Goal: Information Seeking & Learning: Learn about a topic

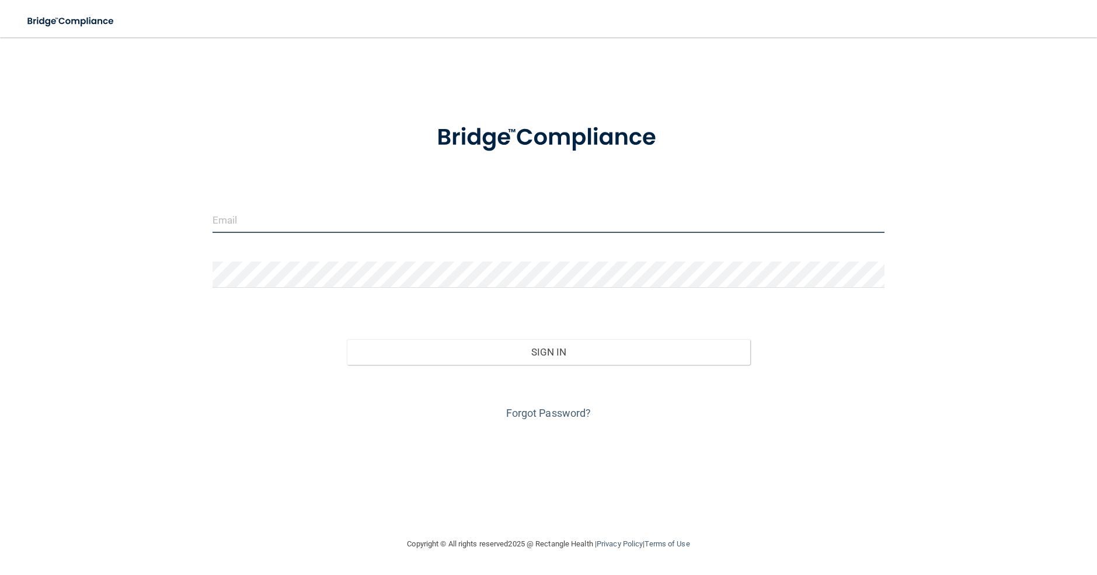
click at [333, 227] on input "email" at bounding box center [549, 220] width 672 height 26
type input "haileymulvey@icloud.com"
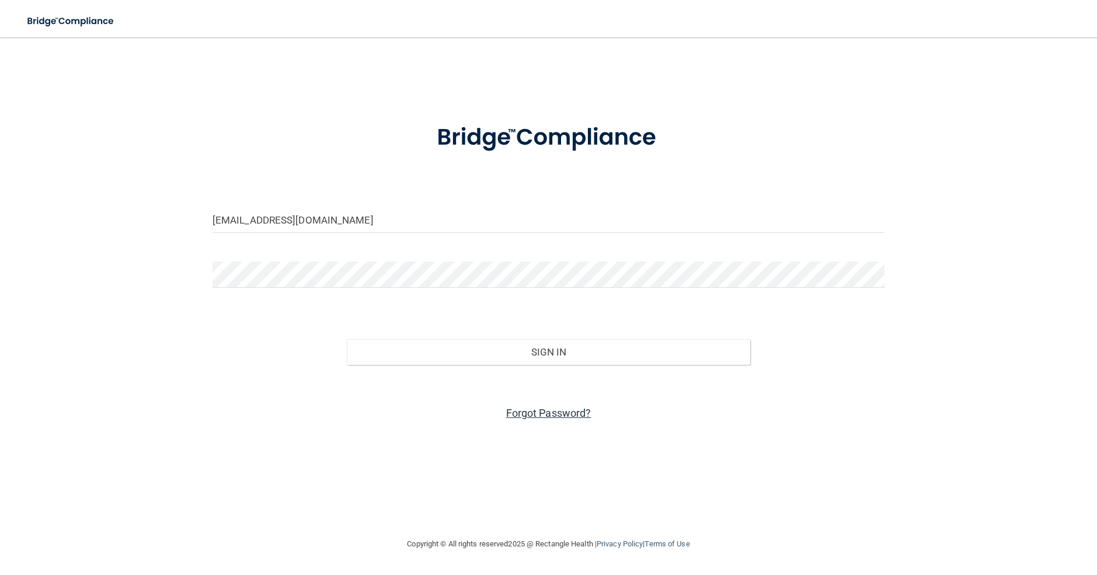
click at [551, 409] on link "Forgot Password?" at bounding box center [548, 413] width 85 height 12
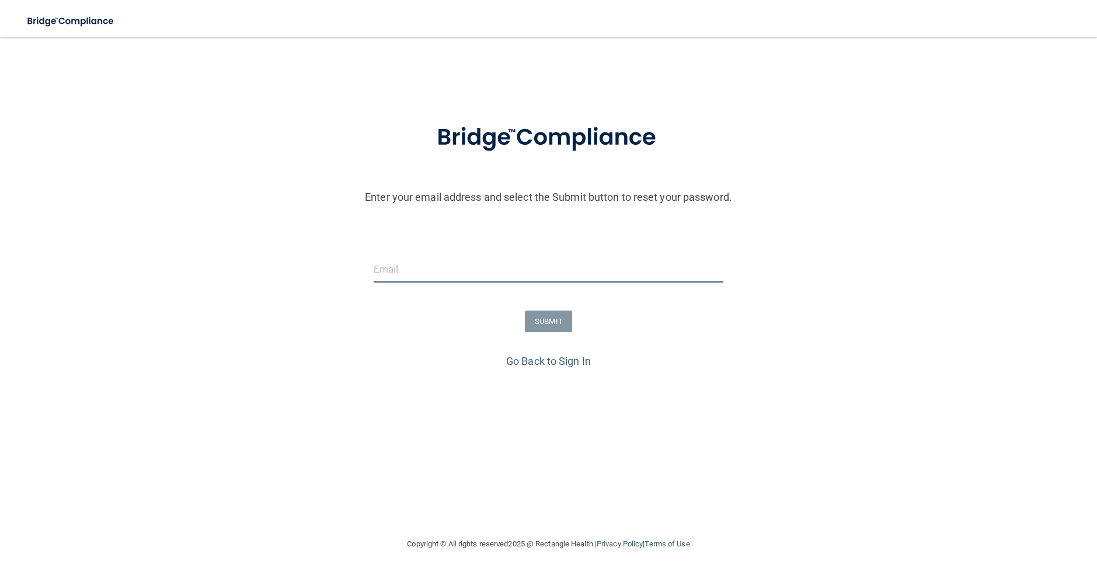
click at [388, 263] on input "email" at bounding box center [549, 269] width 350 height 26
type input "h"
type input "s"
type input "haileymulvey@dansieorthodontics.com"
click at [540, 325] on button "SUBMIT" at bounding box center [548, 322] width 47 height 22
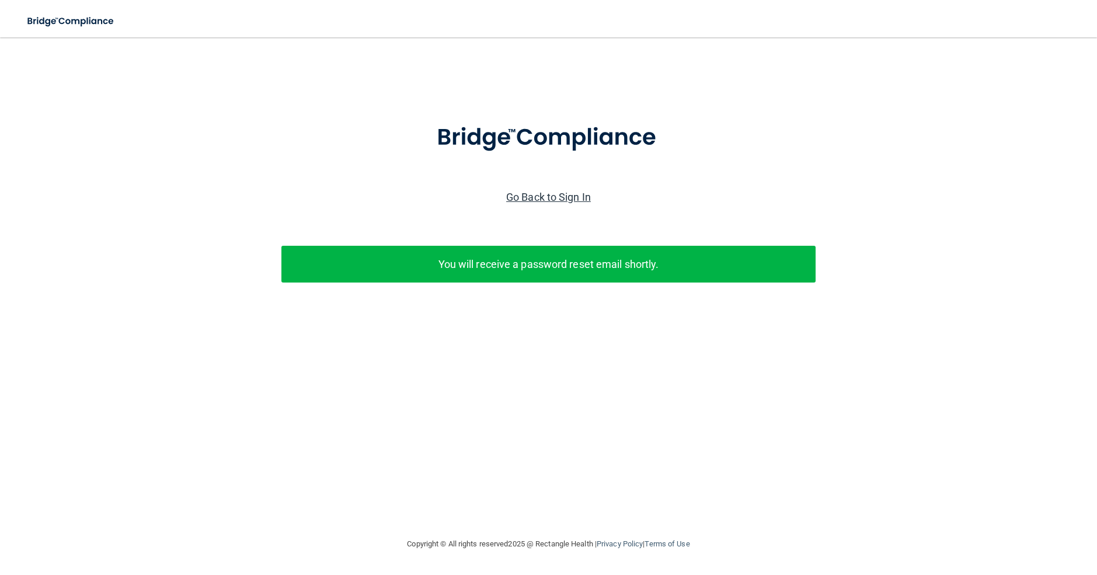
click at [560, 201] on link "Go Back to Sign In" at bounding box center [548, 197] width 85 height 12
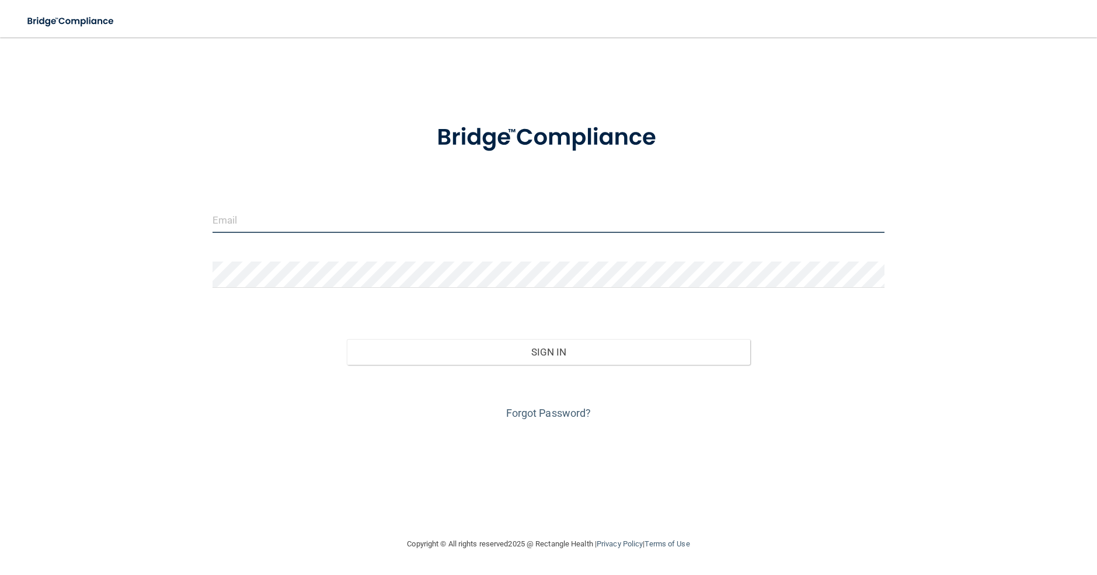
click at [384, 230] on input "email" at bounding box center [549, 220] width 672 height 26
click at [297, 214] on input "email" at bounding box center [549, 220] width 672 height 26
type input "[EMAIL_ADDRESS][DOMAIN_NAME]"
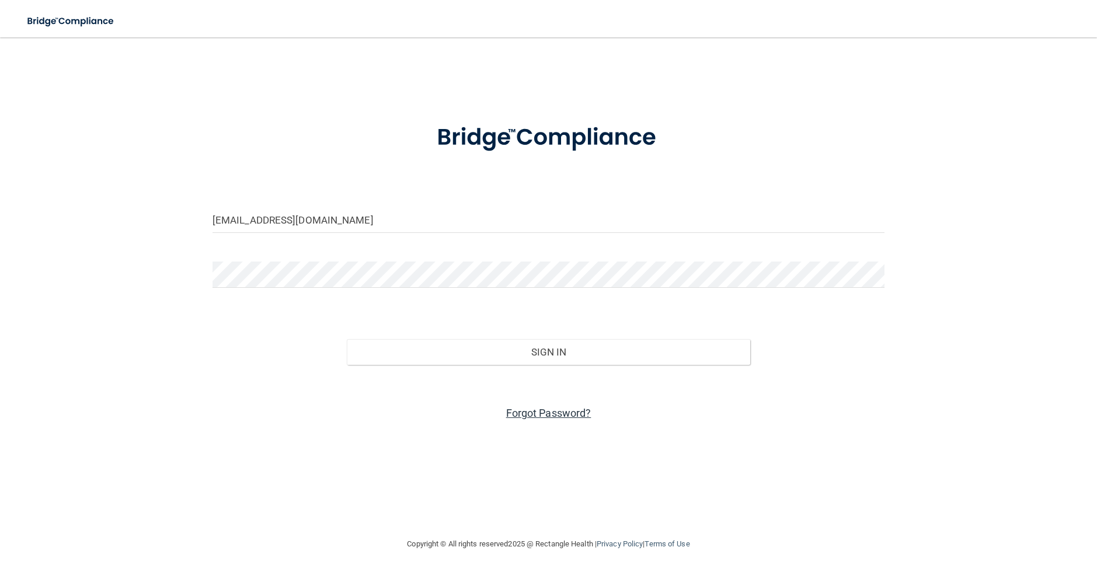
click at [554, 415] on link "Forgot Password?" at bounding box center [548, 413] width 85 height 12
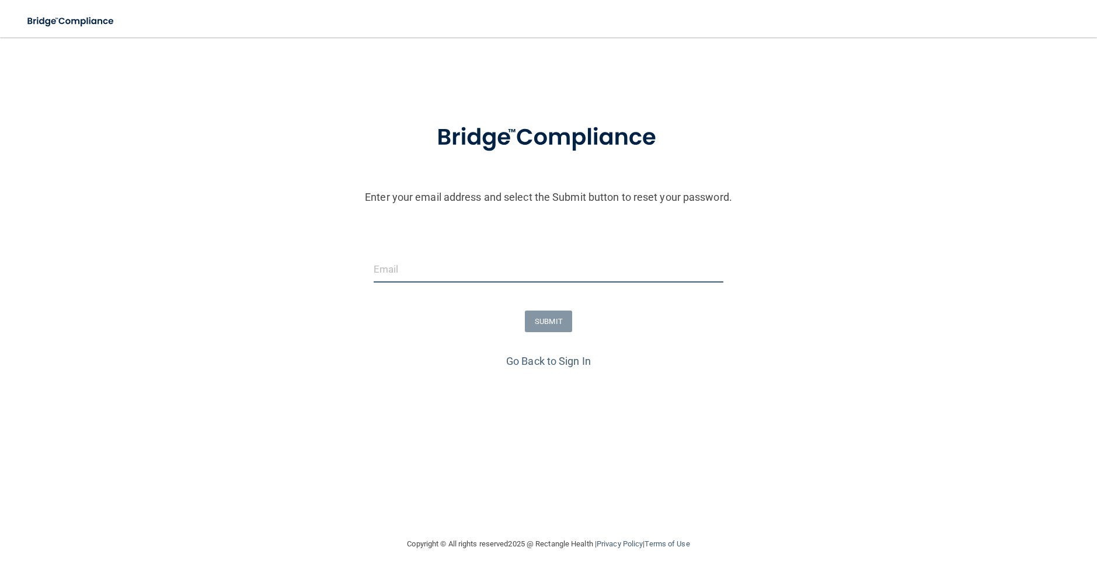
click at [430, 272] on input "email" at bounding box center [549, 269] width 350 height 26
type input "[EMAIL_ADDRESS][DOMAIN_NAME]"
click at [549, 325] on button "SUBMIT" at bounding box center [548, 322] width 47 height 22
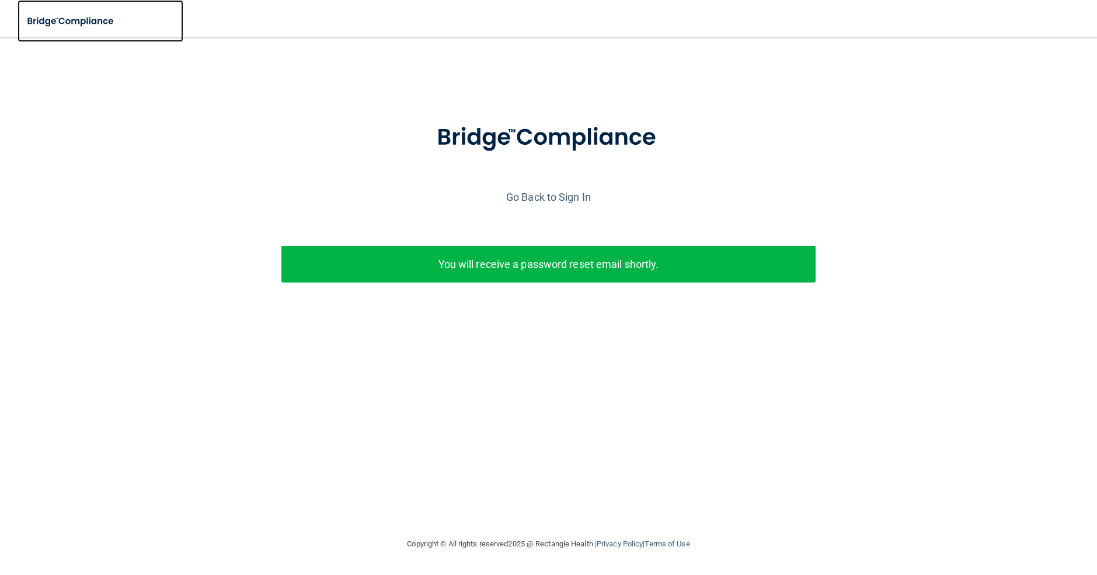
click at [67, 16] on img at bounding box center [71, 21] width 107 height 24
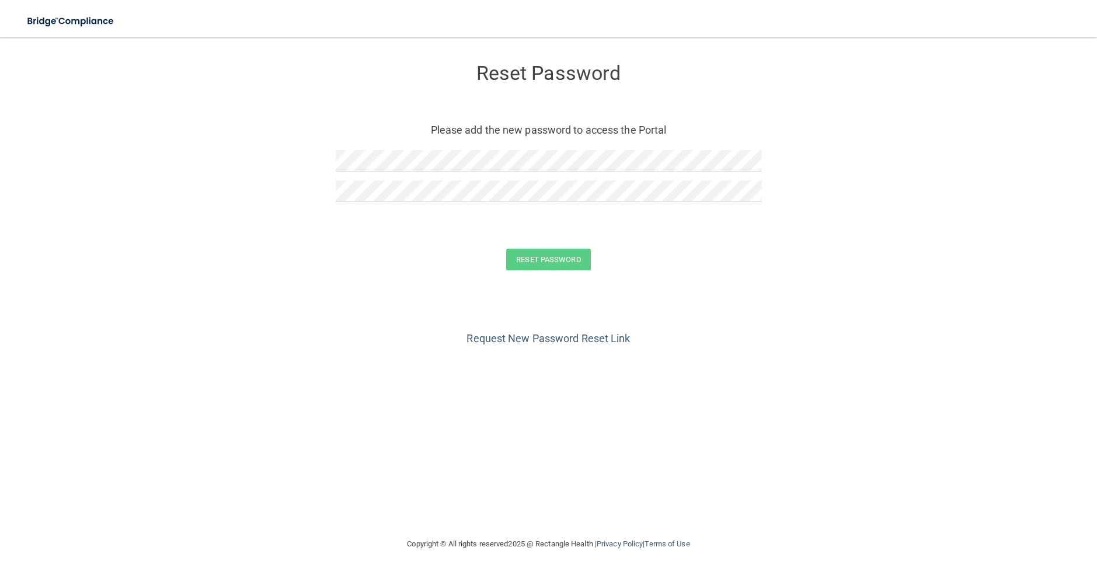
click at [176, 157] on form "Reset Password Please add the new password to access the Portal Reset Password …" at bounding box center [548, 169] width 1051 height 241
click at [506, 249] on button "Reset Password" at bounding box center [548, 260] width 84 height 22
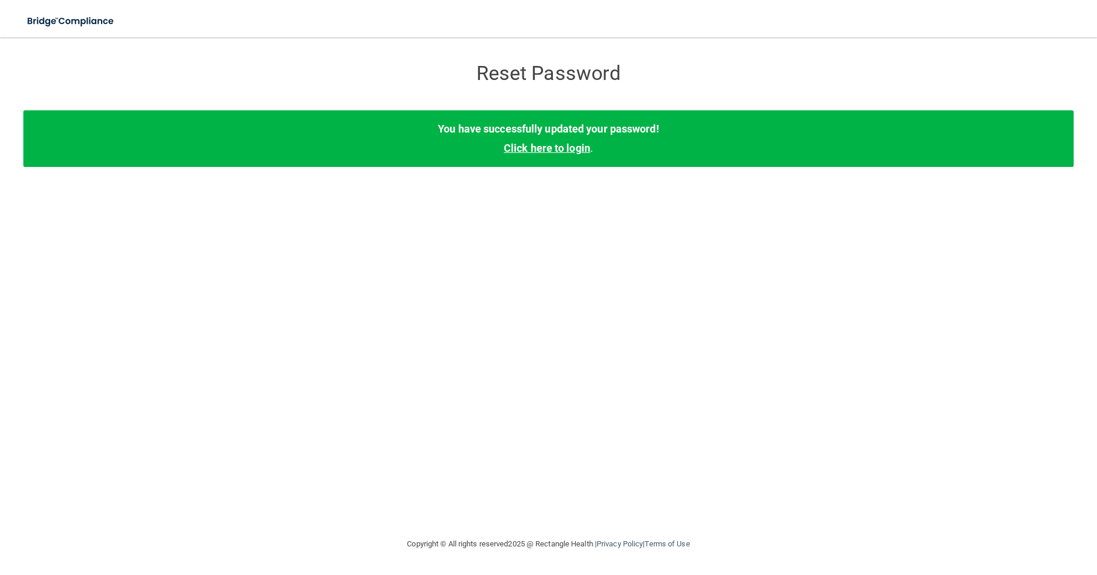
click at [551, 147] on link "Click here to login" at bounding box center [547, 148] width 86 height 12
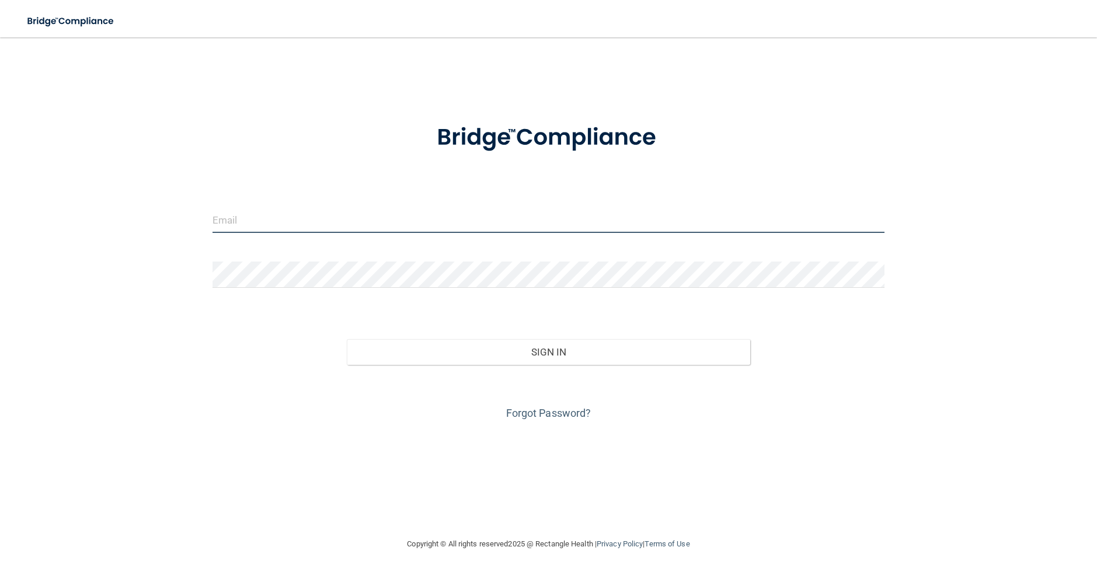
click at [294, 226] on input "email" at bounding box center [549, 220] width 672 height 26
type input "[EMAIL_ADDRESS][DOMAIN_NAME]"
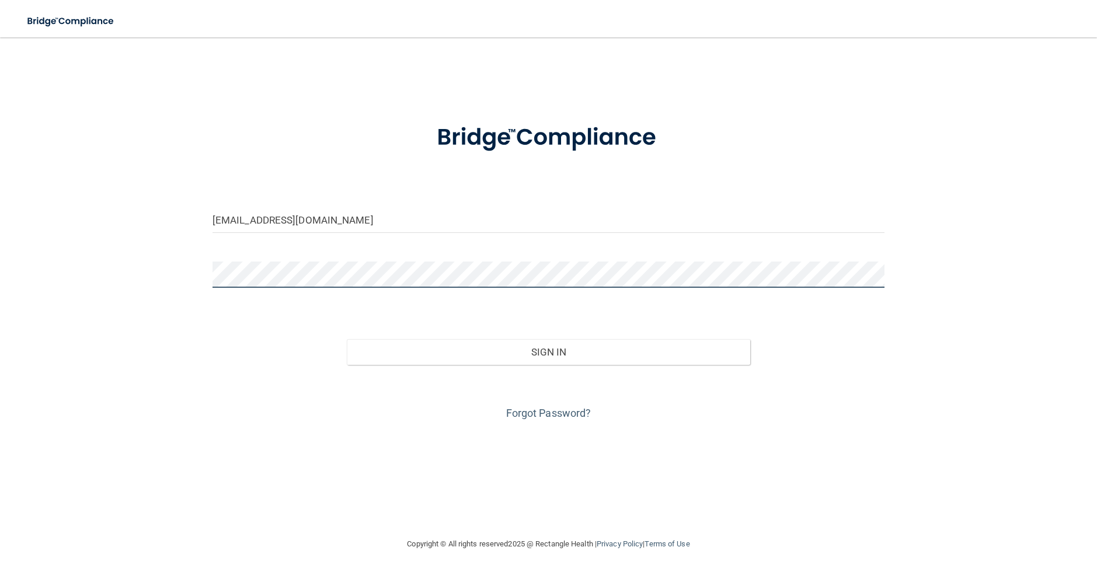
click at [152, 269] on div "hailey@dansieorthodontics.com Invalid email/password. You don't have permission…" at bounding box center [548, 287] width 1051 height 477
click at [347, 339] on button "Sign In" at bounding box center [549, 352] width 404 height 26
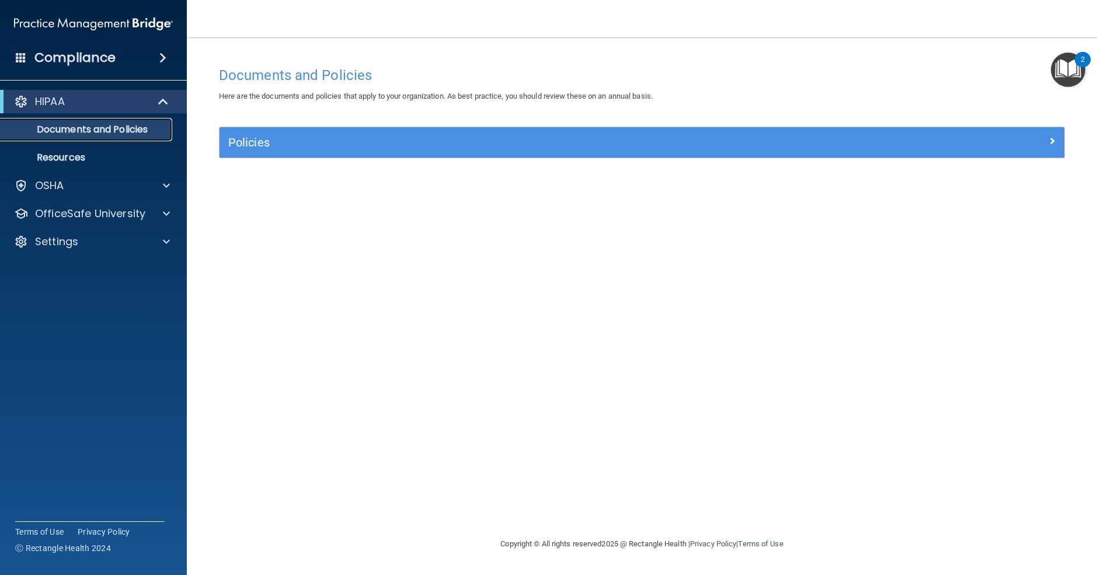
click at [89, 136] on p "Documents and Policies" at bounding box center [87, 130] width 159 height 12
click at [1065, 75] on img "Open Resource Center, 2 new notifications" at bounding box center [1068, 70] width 34 height 34
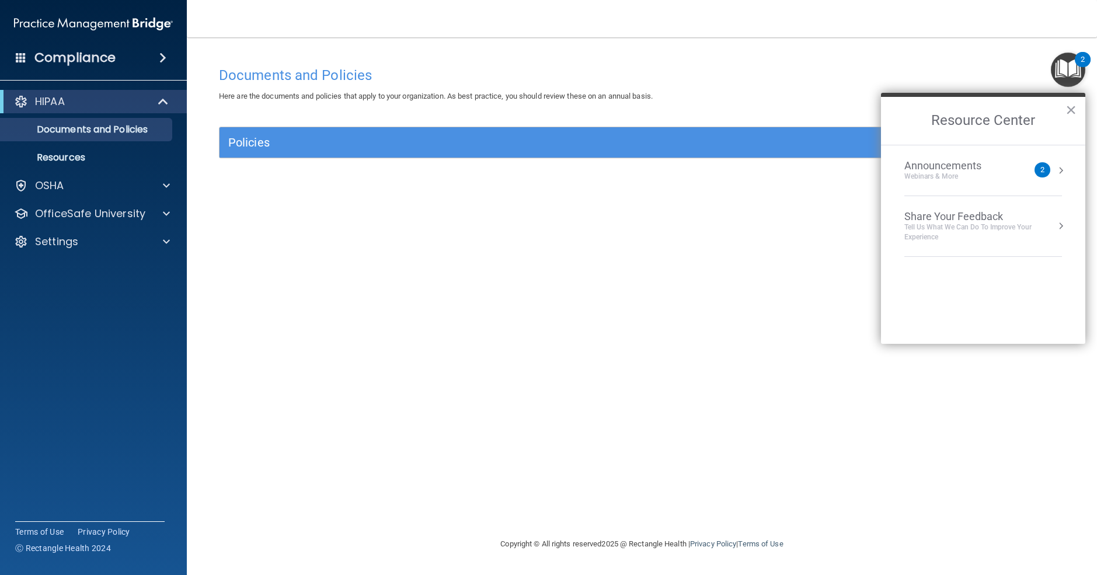
click at [582, 158] on div "Policies Select All (Unselect 0) Unselect All Print Selected (0) Acceptable Use…" at bounding box center [642, 149] width 864 height 45
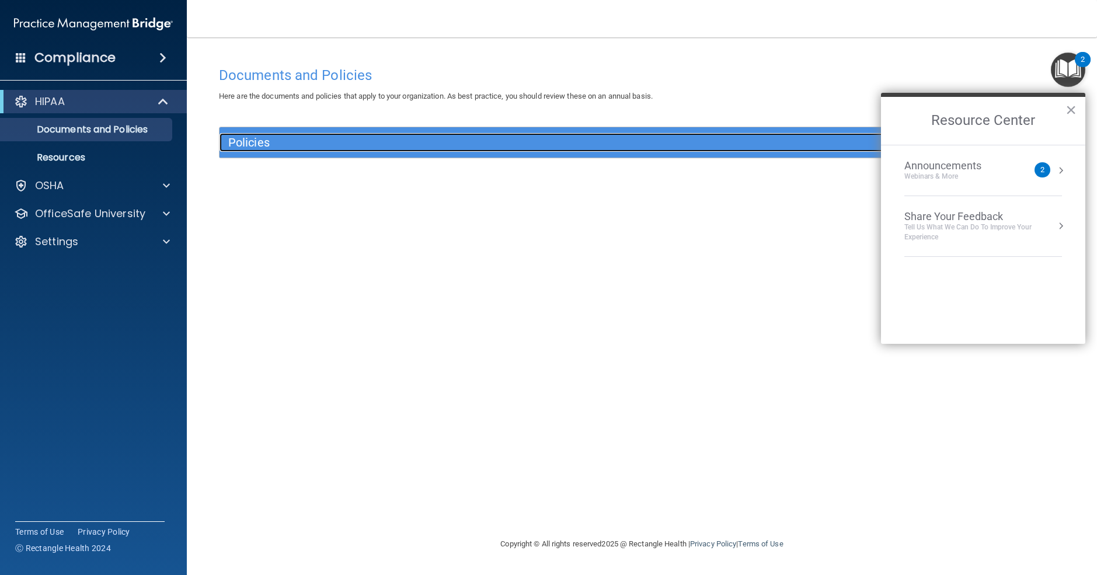
click at [556, 145] on h5 "Policies" at bounding box center [536, 142] width 616 height 13
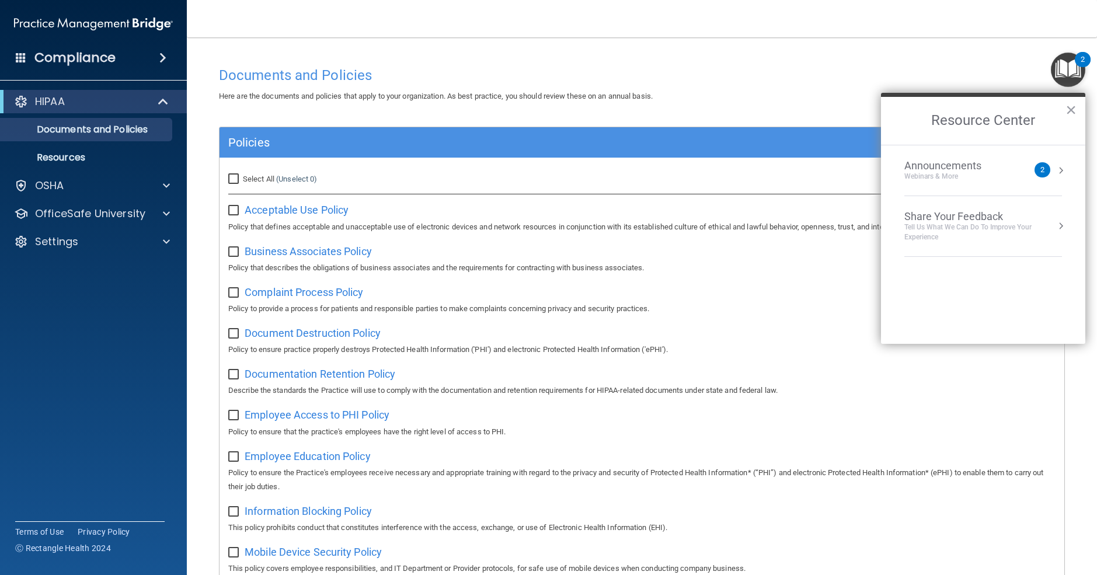
click at [1069, 115] on button "×" at bounding box center [1071, 109] width 11 height 19
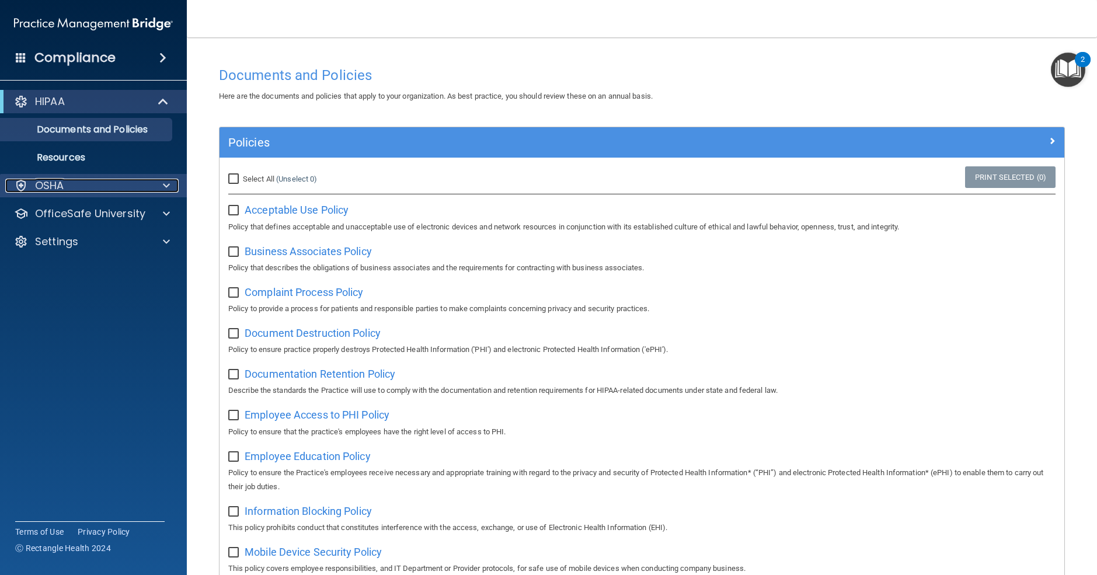
click at [71, 187] on div "OSHA" at bounding box center [77, 186] width 145 height 14
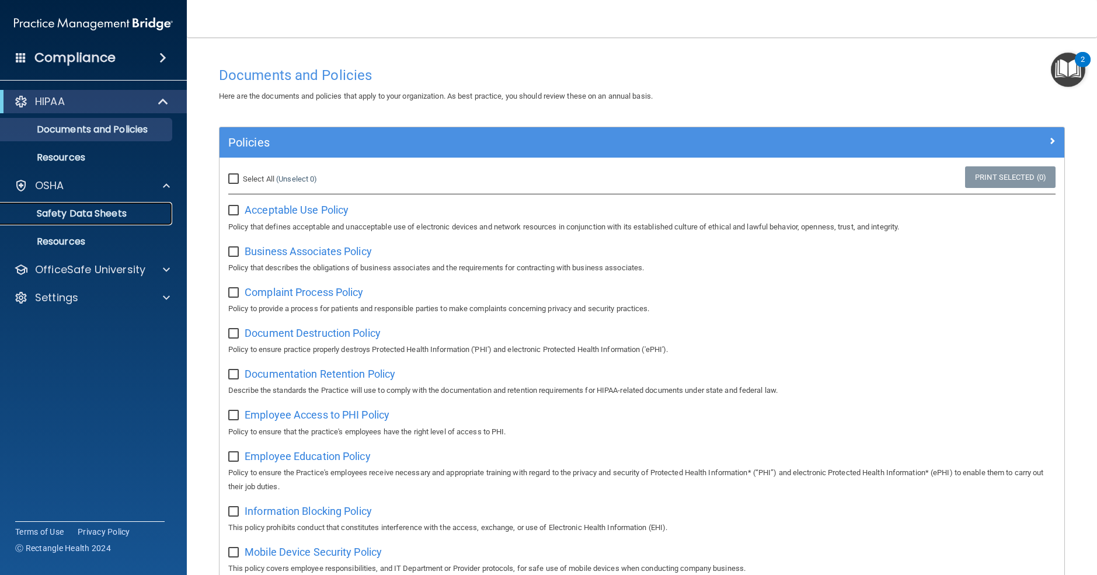
click at [68, 212] on p "Safety Data Sheets" at bounding box center [87, 214] width 159 height 12
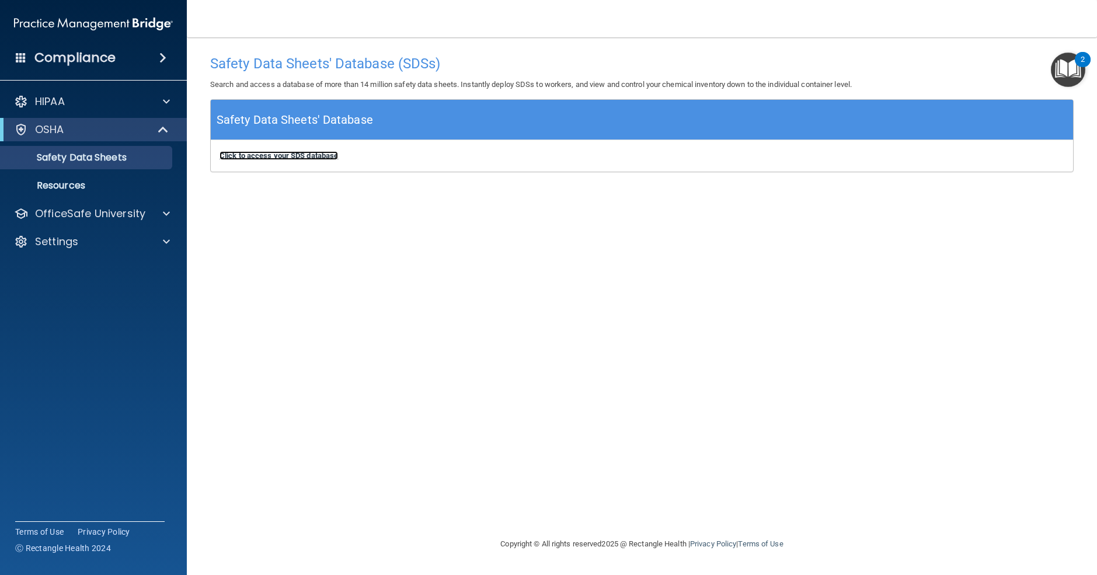
click at [262, 158] on b "Click to access your SDS database" at bounding box center [279, 155] width 119 height 9
click at [82, 55] on h4 "Compliance" at bounding box center [74, 58] width 81 height 16
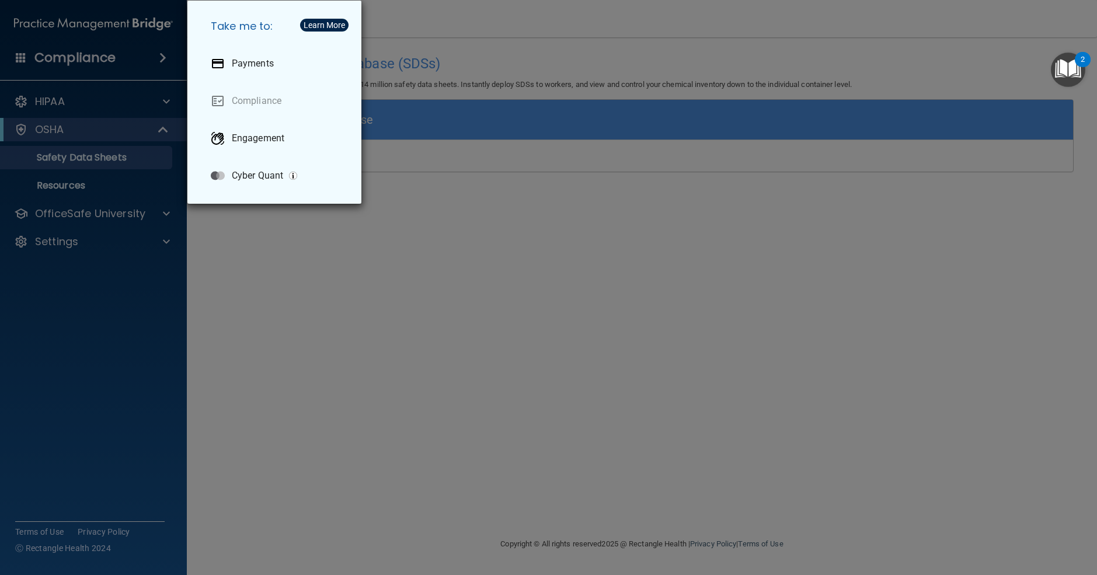
click at [269, 243] on div "Take me to: Payments Compliance Engagement Cyber Quant" at bounding box center [548, 287] width 1097 height 575
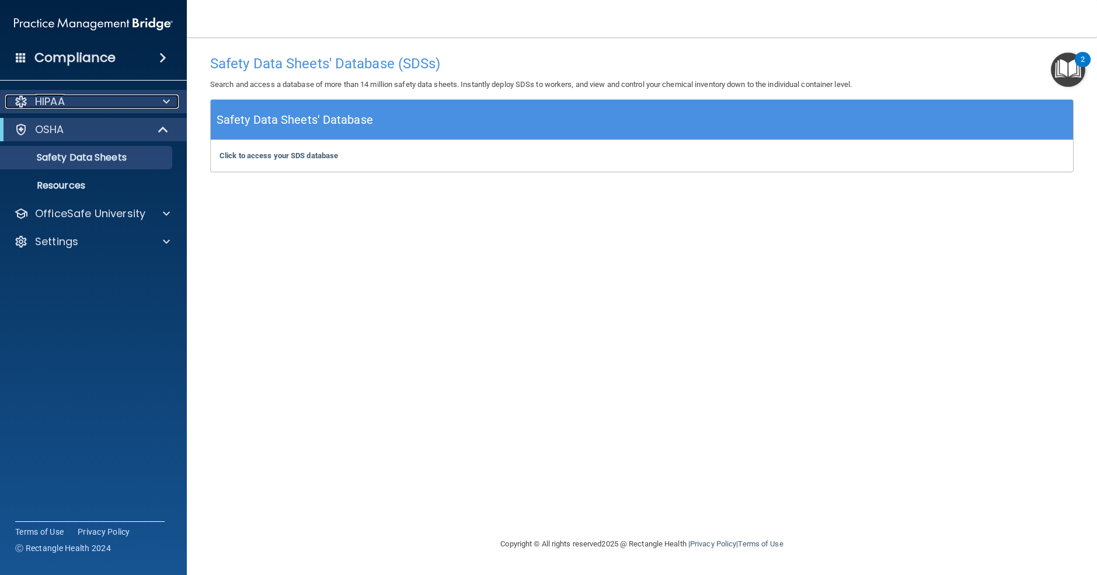
click at [54, 103] on p "HIPAA" at bounding box center [50, 102] width 30 height 14
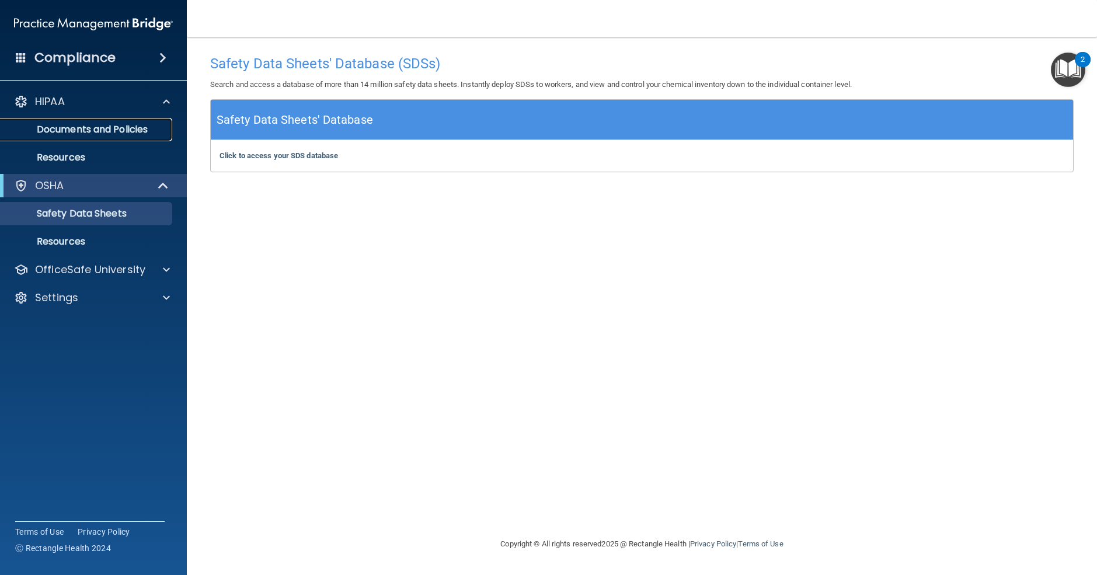
click at [95, 127] on p "Documents and Policies" at bounding box center [87, 130] width 159 height 12
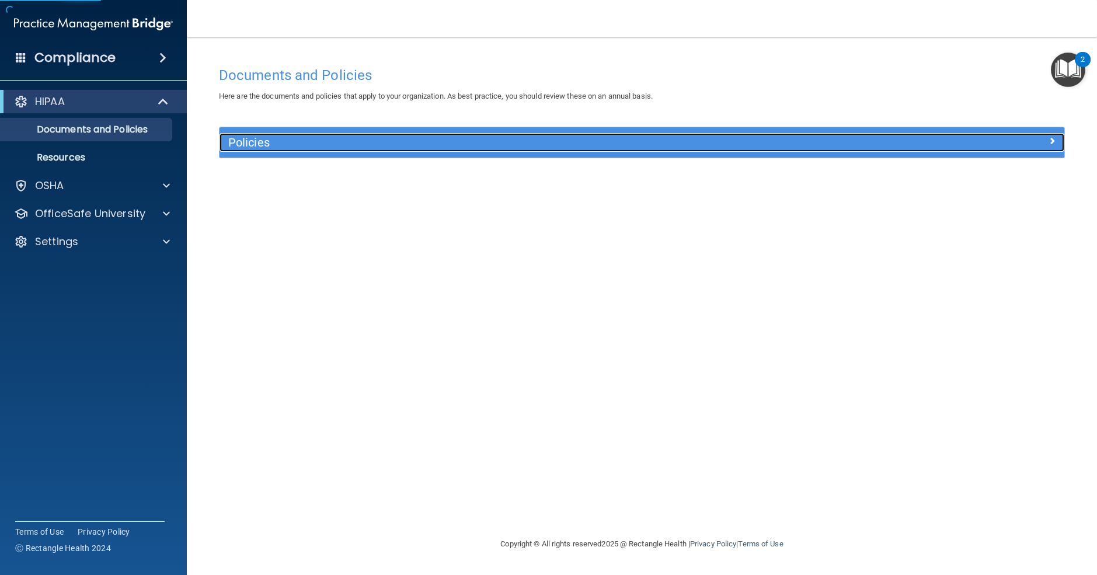
click at [283, 141] on h5 "Policies" at bounding box center [536, 142] width 616 height 13
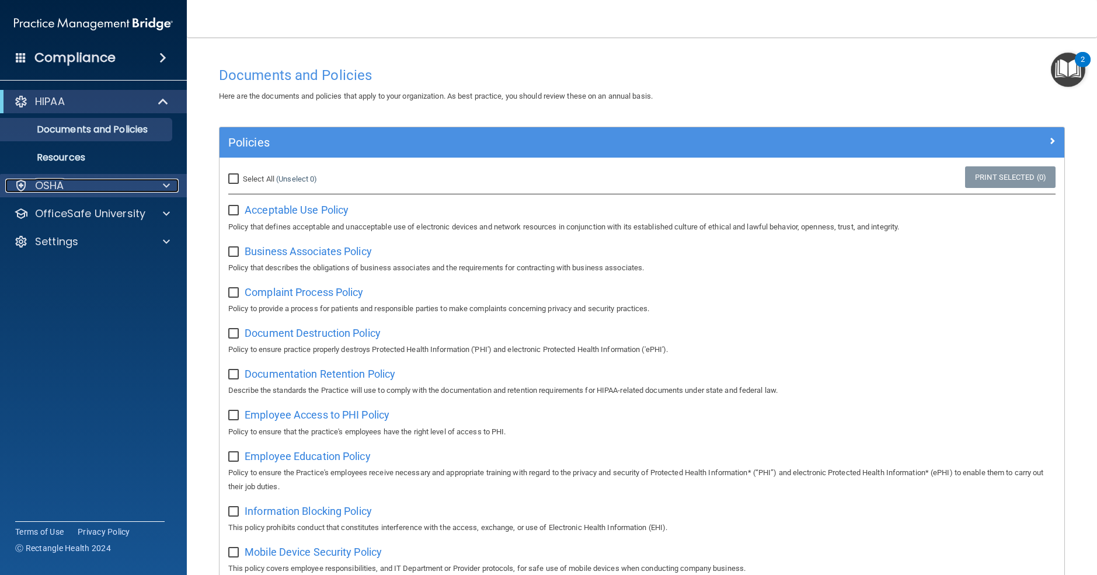
click at [96, 189] on div "OSHA" at bounding box center [77, 186] width 145 height 14
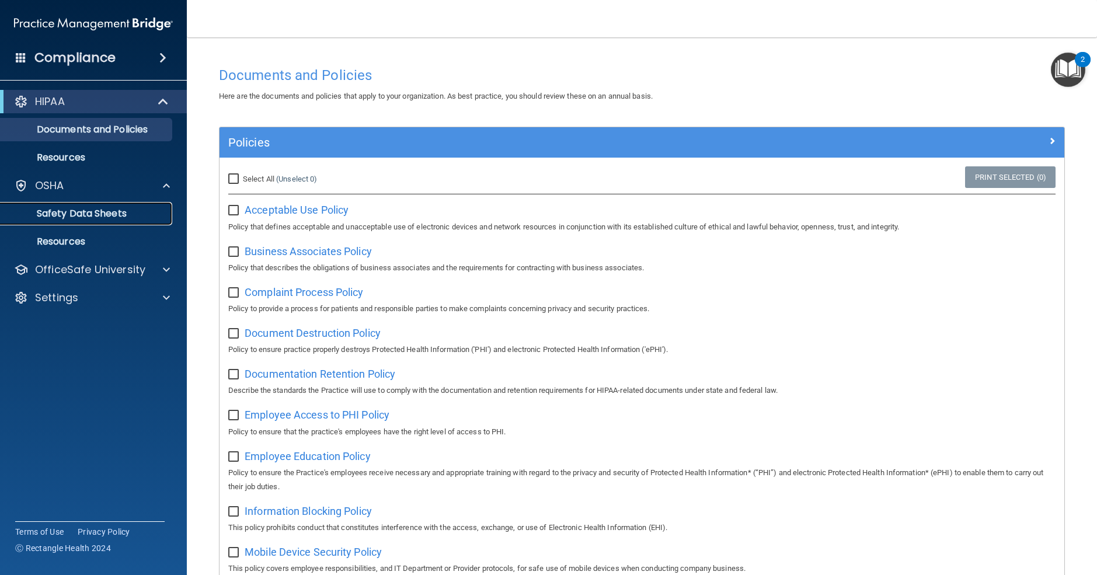
click at [88, 214] on p "Safety Data Sheets" at bounding box center [87, 214] width 159 height 12
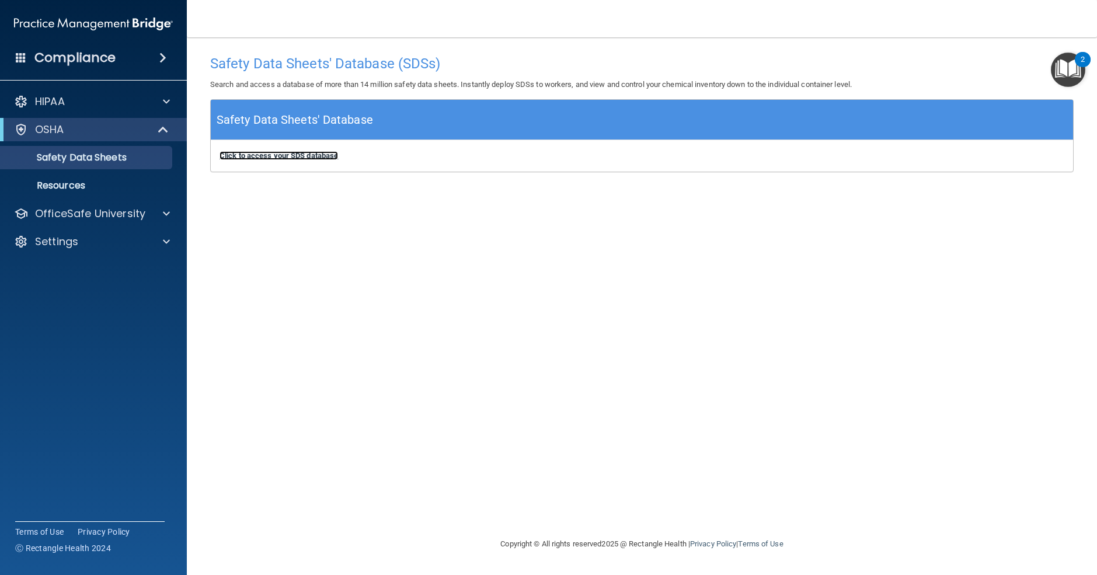
click at [280, 155] on b "Click to access your SDS database" at bounding box center [279, 155] width 119 height 9
click at [16, 54] on span at bounding box center [21, 57] width 11 height 11
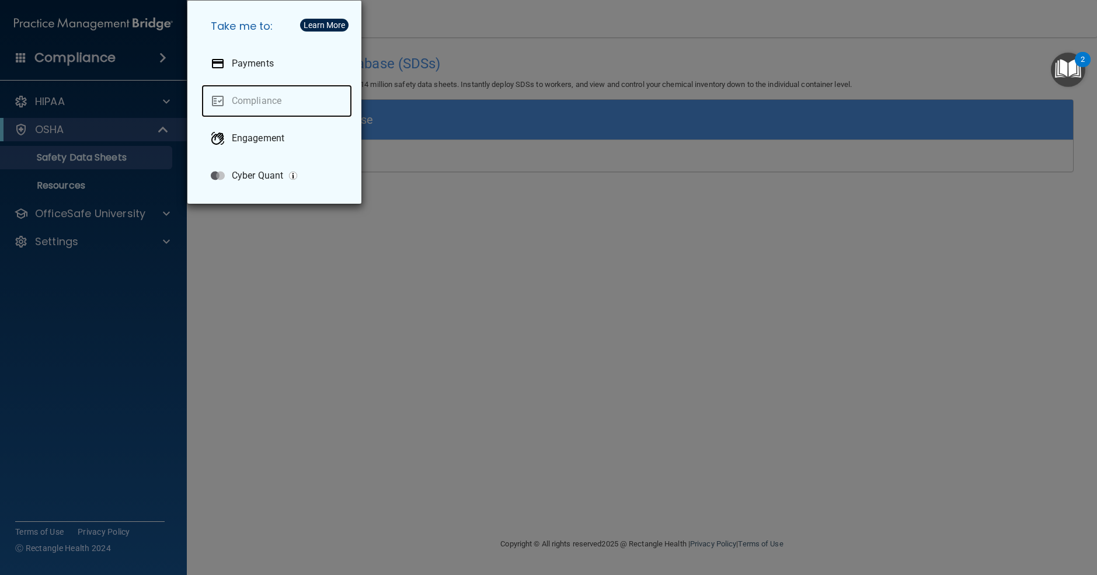
click at [257, 101] on link "Compliance" at bounding box center [277, 101] width 151 height 33
click at [460, 155] on div "Take me to: Payments Compliance Engagement Cyber Quant" at bounding box center [548, 287] width 1097 height 575
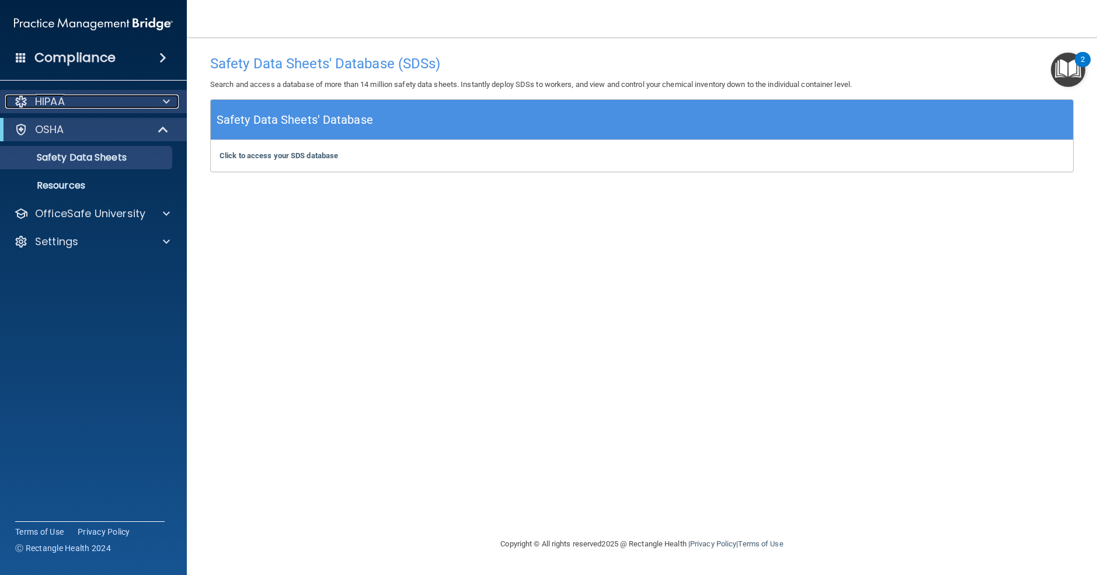
click at [126, 100] on div "HIPAA" at bounding box center [77, 102] width 145 height 14
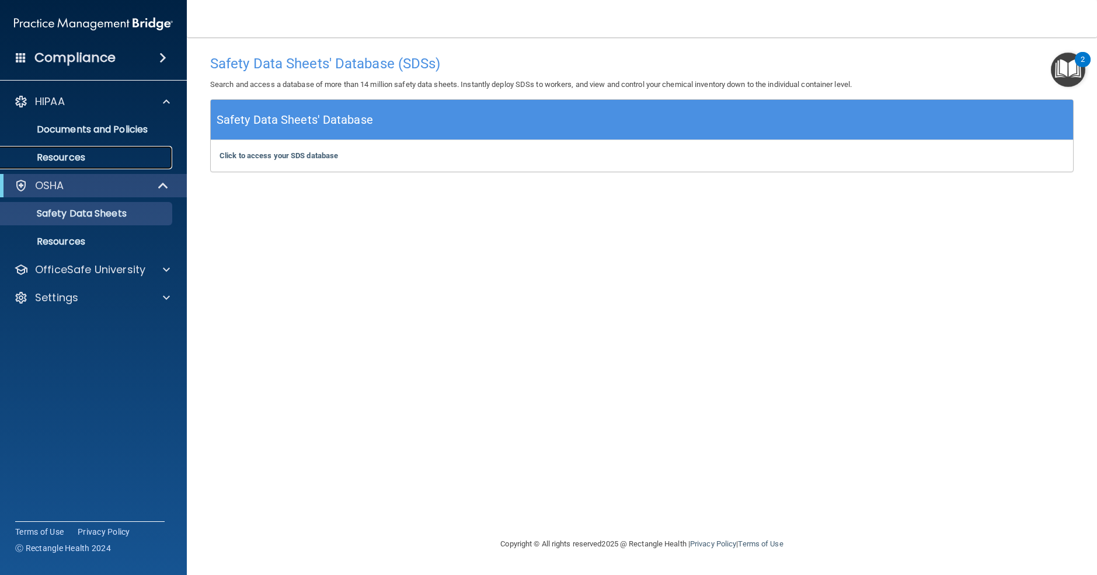
click at [84, 152] on p "Resources" at bounding box center [87, 158] width 159 height 12
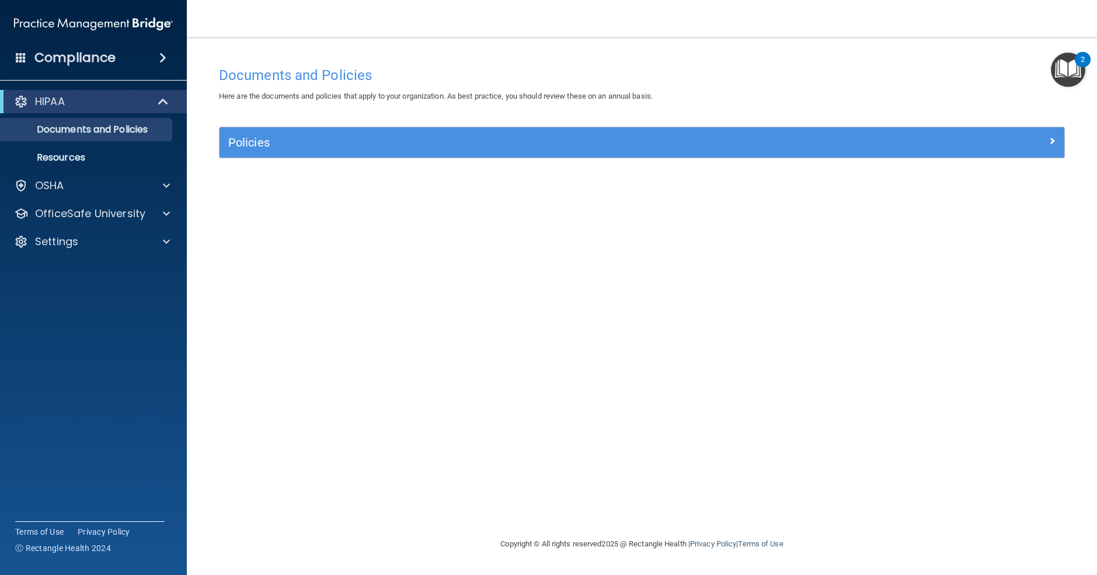
click at [1067, 67] on img "Open Resource Center, 2 new notifications" at bounding box center [1068, 70] width 34 height 34
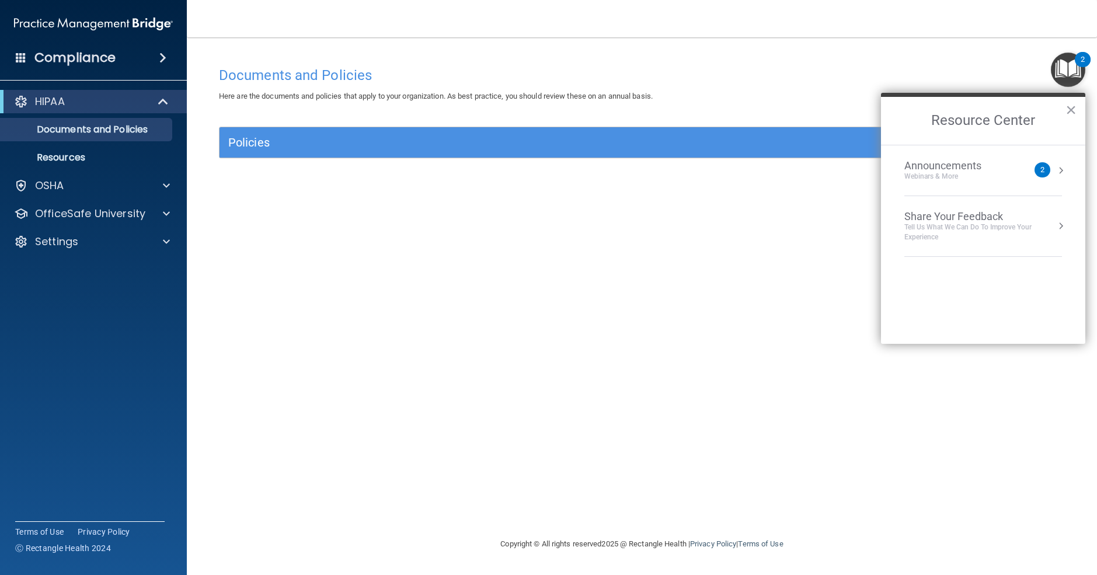
click at [1013, 161] on div "Announcements Webinars & More" at bounding box center [967, 170] width 124 height 22
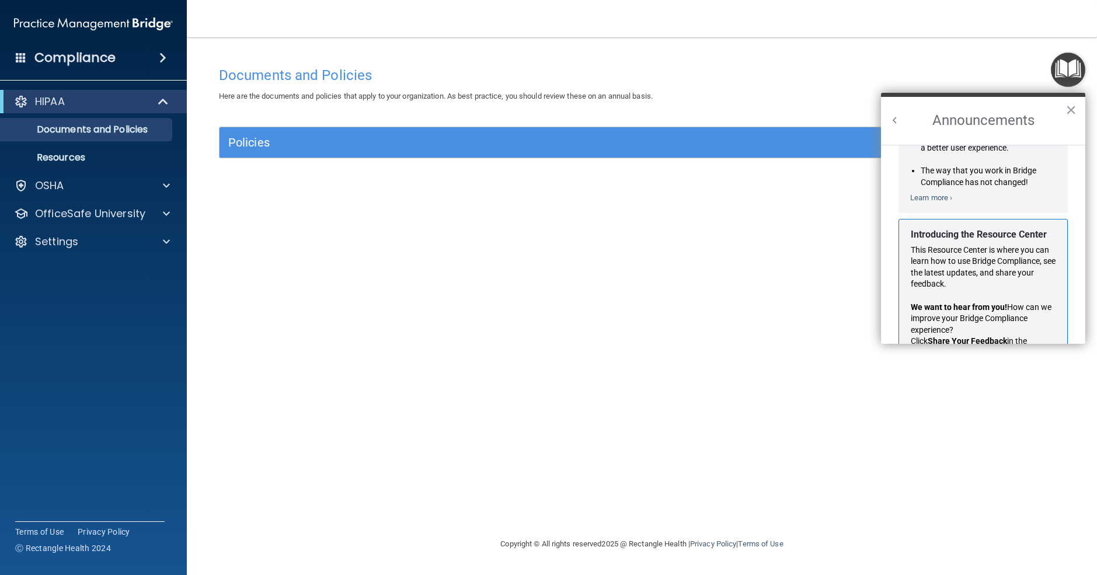
scroll to position [180, 0]
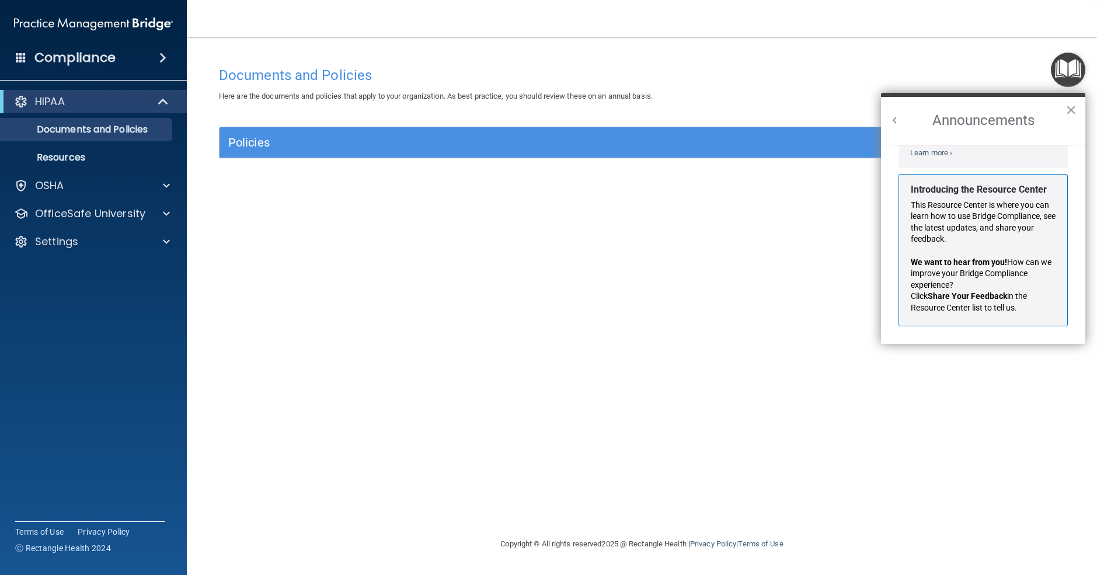
click at [1064, 109] on h2 "Announcements" at bounding box center [983, 121] width 204 height 48
click at [893, 120] on button "Back to Resource Center Home" at bounding box center [896, 120] width 12 height 12
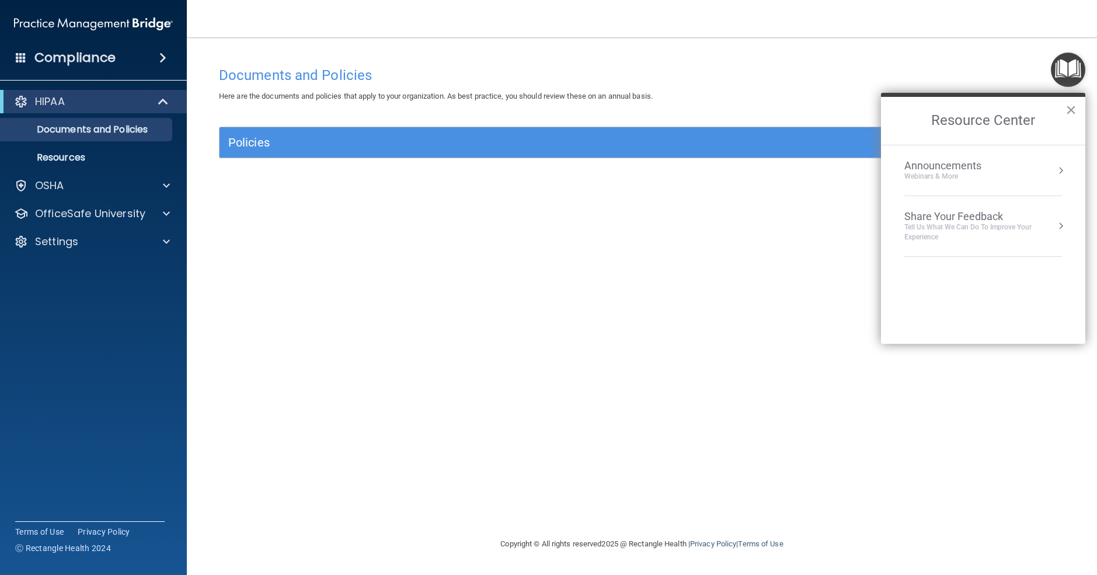
click at [1068, 112] on button "×" at bounding box center [1071, 109] width 11 height 19
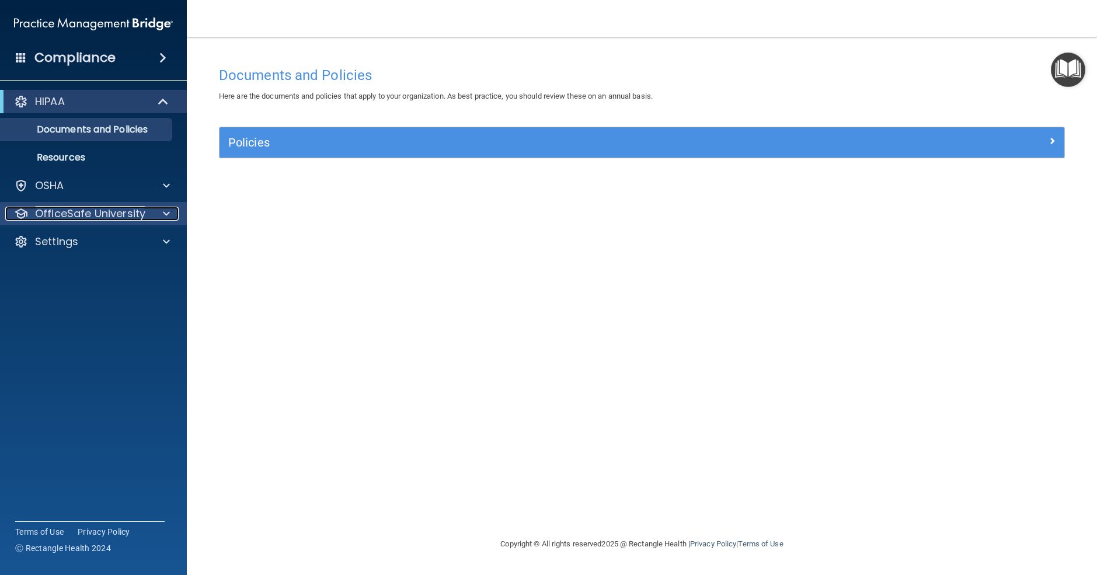
click at [96, 207] on p "OfficeSafe University" at bounding box center [90, 214] width 110 height 14
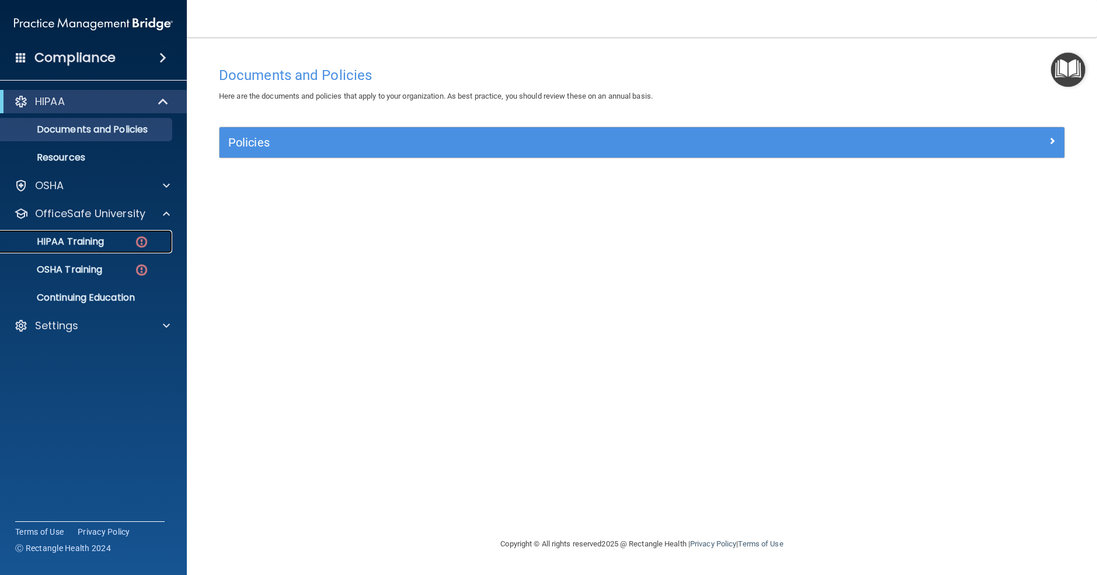
click at [74, 239] on p "HIPAA Training" at bounding box center [56, 242] width 96 height 12
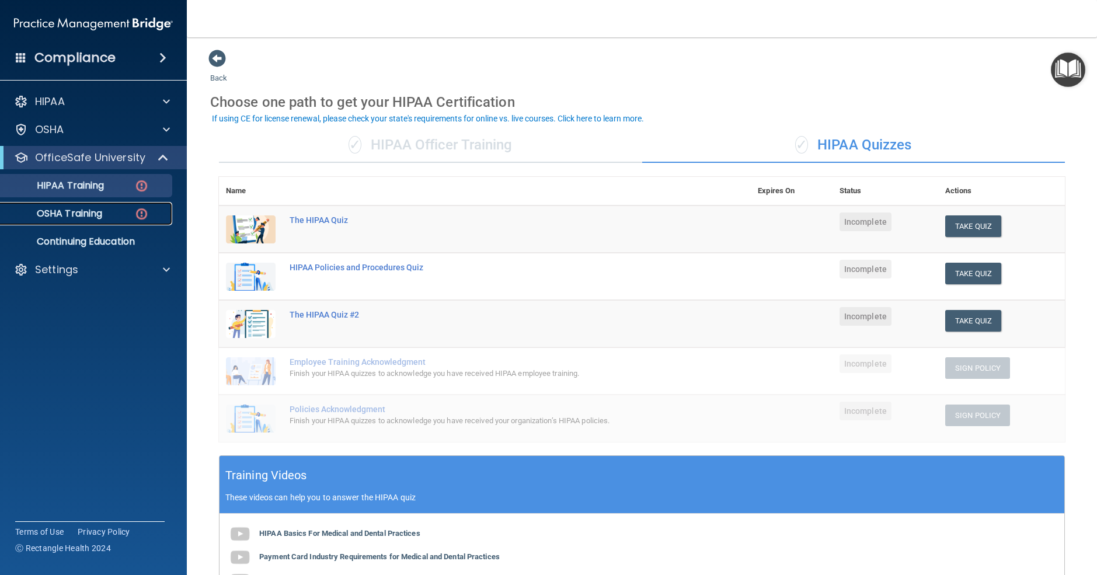
click at [109, 211] on div "OSHA Training" at bounding box center [87, 214] width 159 height 12
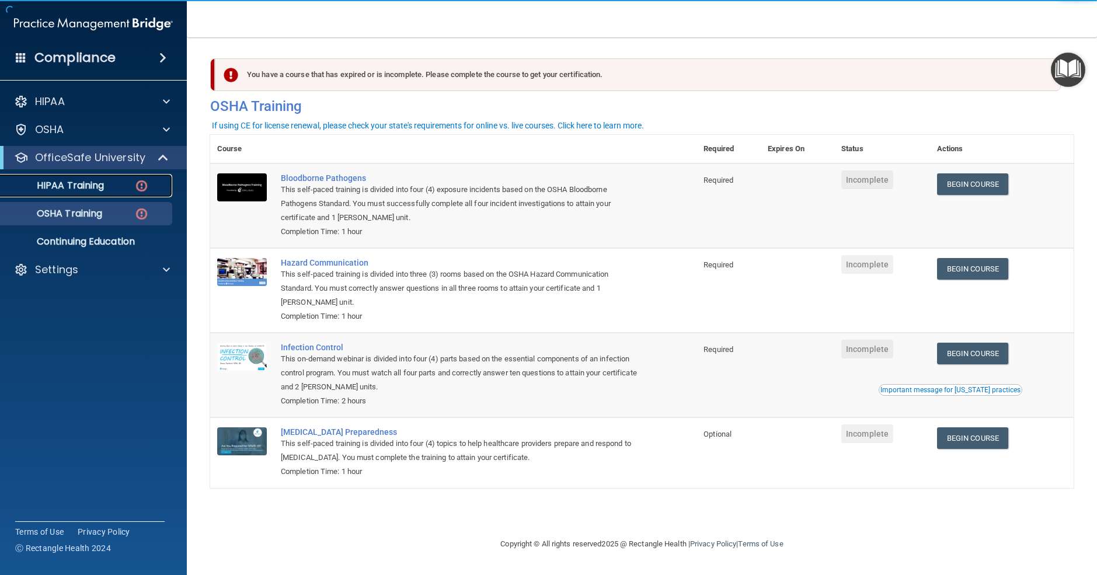
drag, startPoint x: 110, startPoint y: 192, endPoint x: 119, endPoint y: 193, distance: 8.2
click at [110, 192] on link "HIPAA Training" at bounding box center [80, 185] width 184 height 23
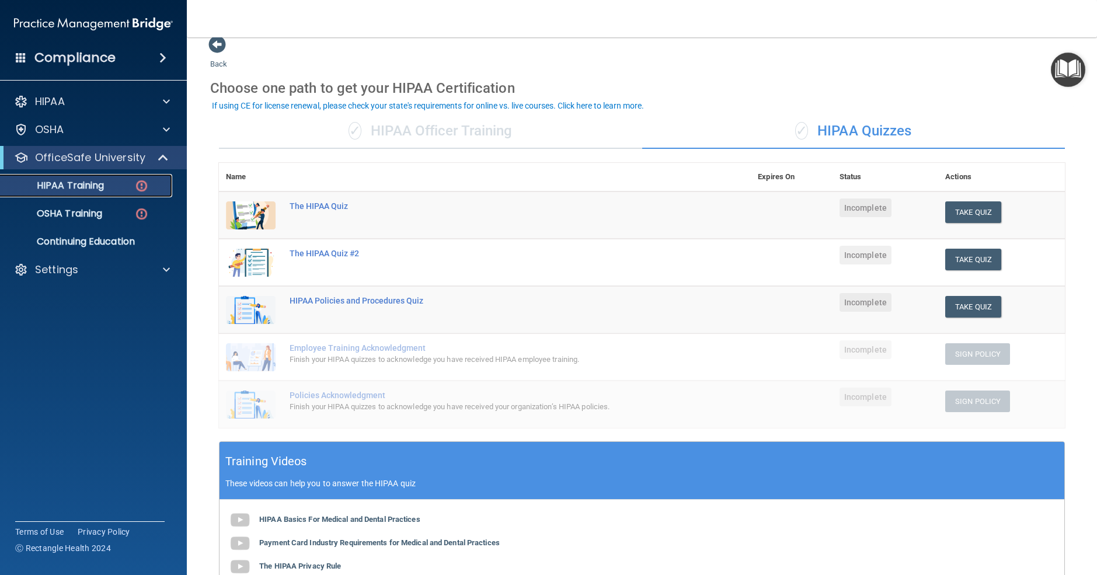
scroll to position [13, 0]
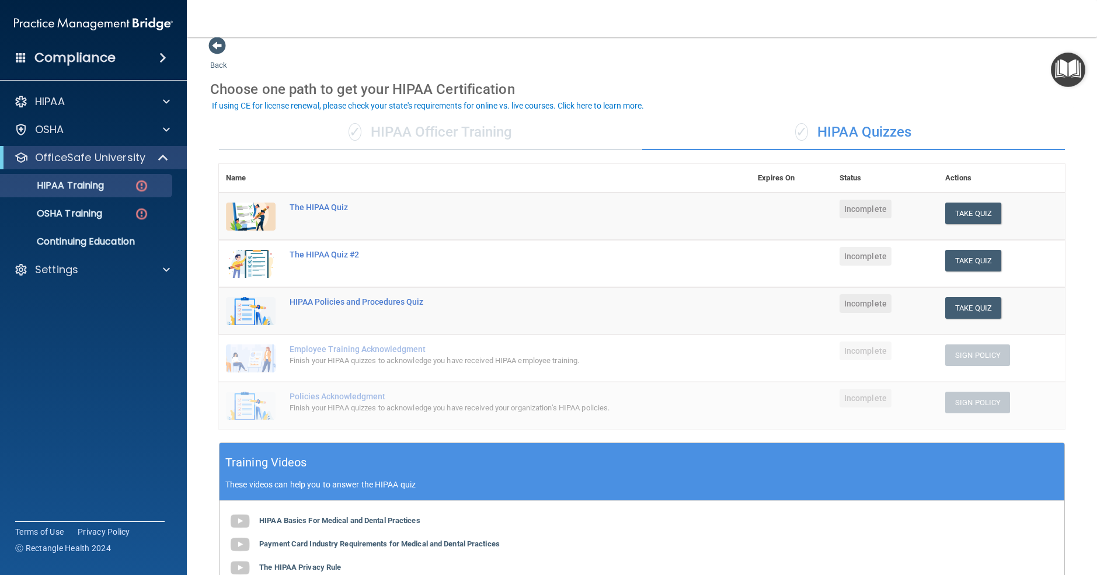
click at [474, 132] on div "✓ HIPAA Officer Training" at bounding box center [430, 132] width 423 height 35
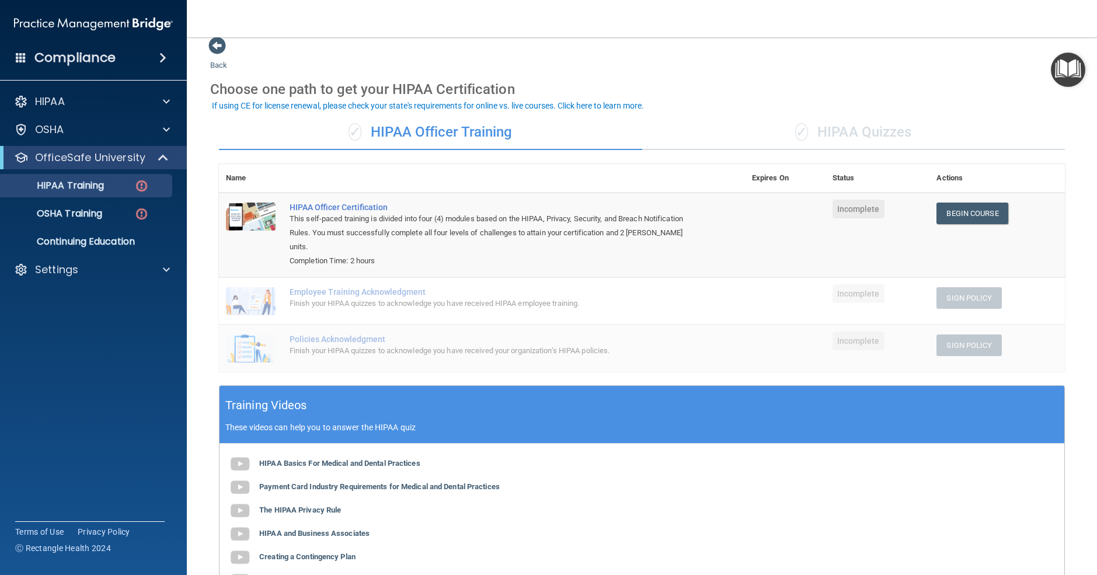
click at [909, 138] on div "✓ HIPAA Quizzes" at bounding box center [853, 132] width 423 height 35
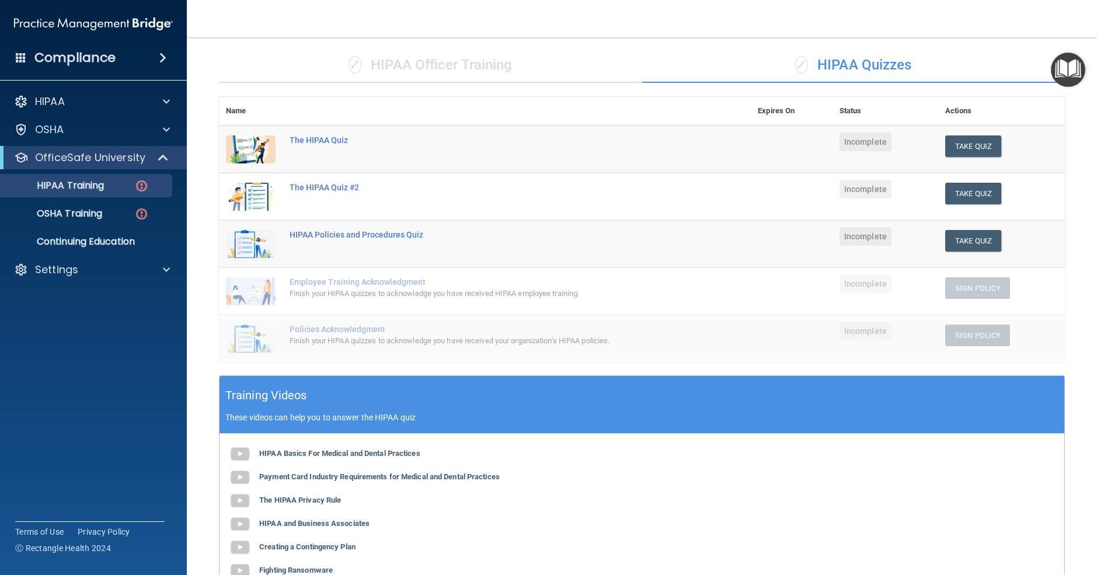
scroll to position [75, 0]
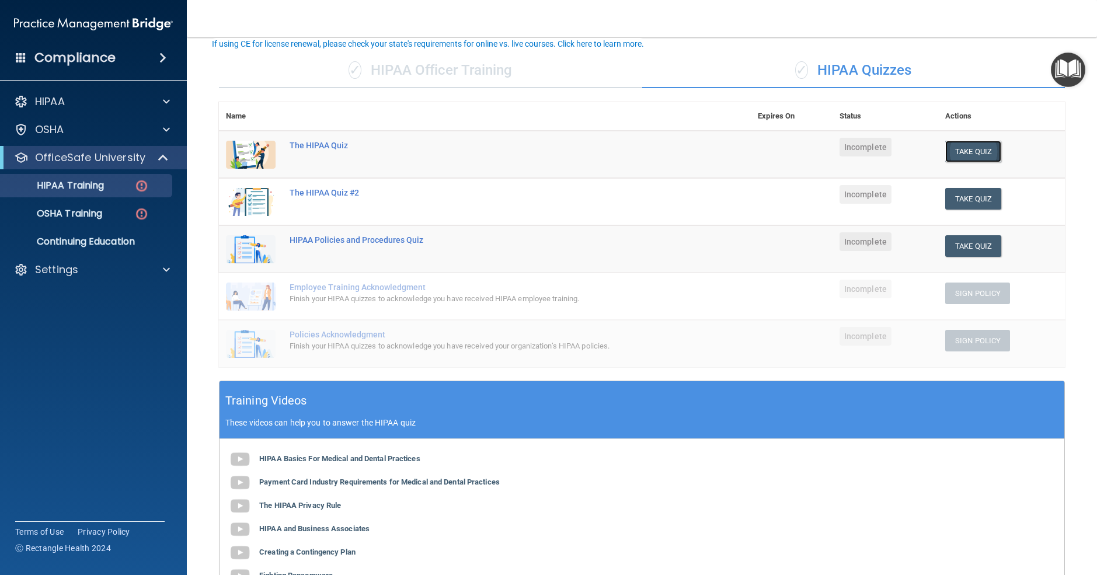
click at [985, 152] on button "Take Quiz" at bounding box center [974, 152] width 56 height 22
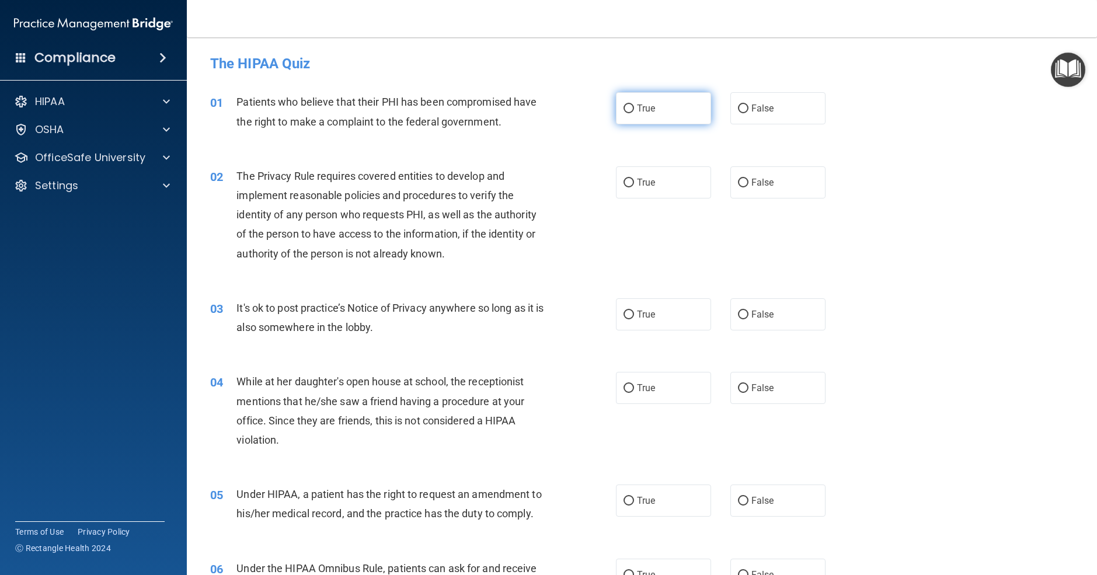
click at [643, 111] on span "True" at bounding box center [646, 108] width 18 height 11
click at [634, 111] on input "True" at bounding box center [629, 109] width 11 height 9
radio input "true"
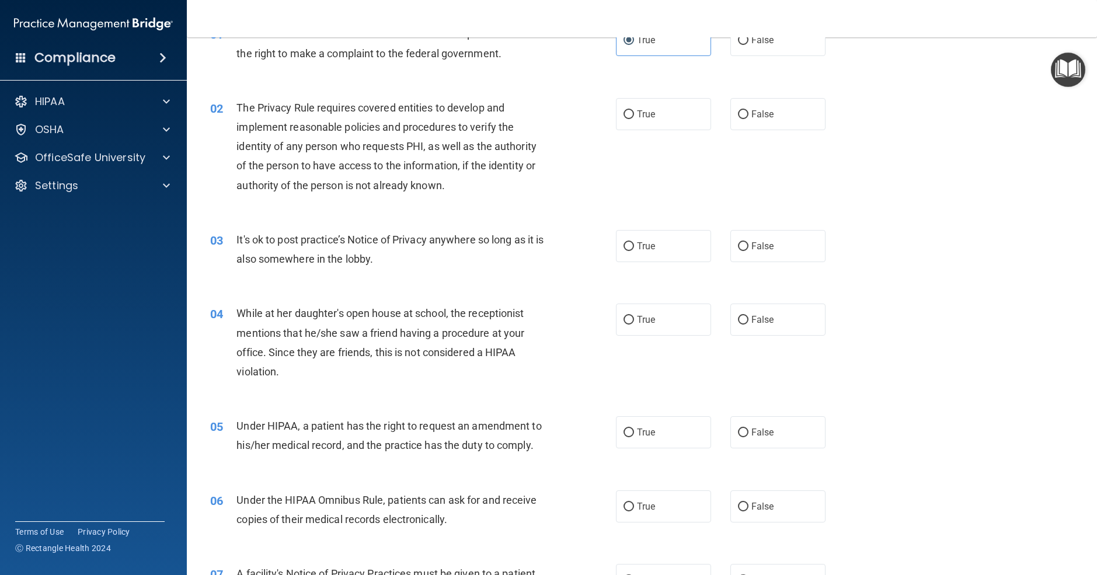
scroll to position [77, 0]
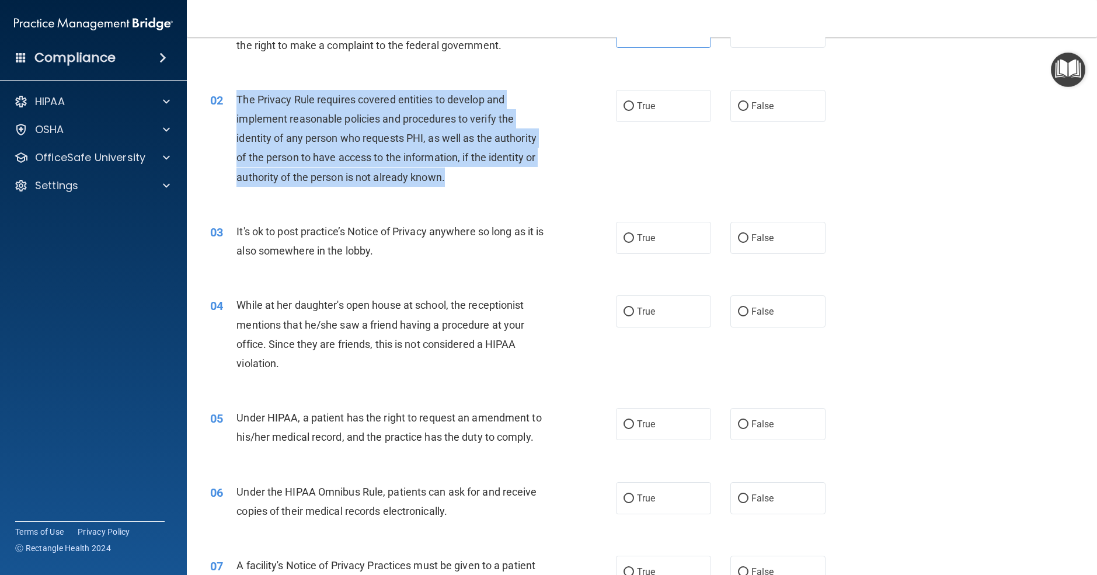
drag, startPoint x: 235, startPoint y: 98, endPoint x: 451, endPoint y: 180, distance: 231.5
click at [452, 180] on div "02 The Privacy Rule requires covered entities to develop and implement reasonab…" at bounding box center [413, 141] width 441 height 103
copy div "The Privacy Rule requires covered entities to develop and implement reasonable …"
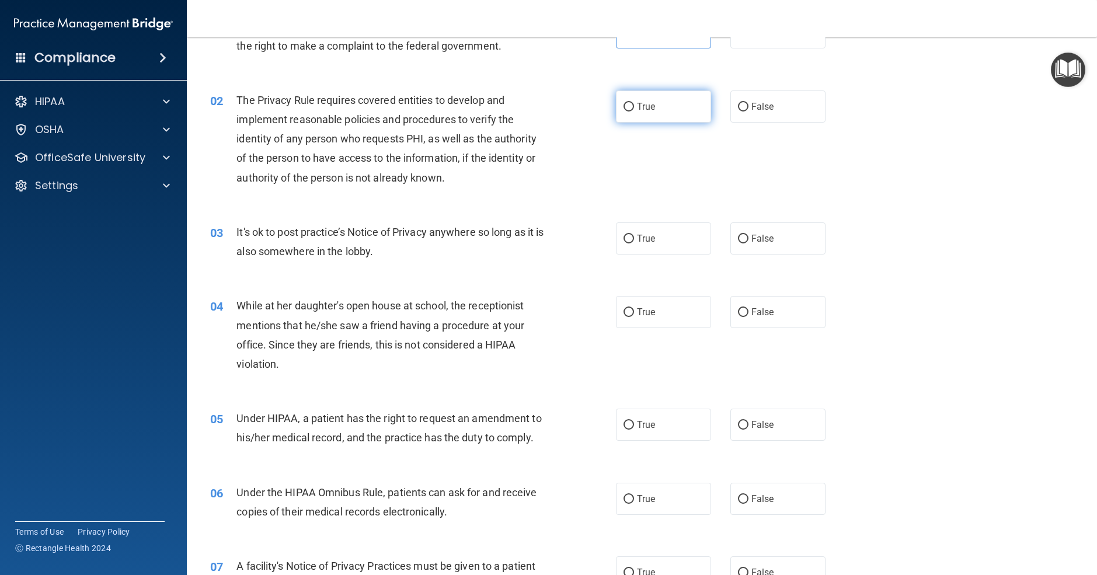
click at [690, 103] on label "True" at bounding box center [663, 107] width 95 height 32
click at [634, 103] on input "True" at bounding box center [629, 107] width 11 height 9
radio input "true"
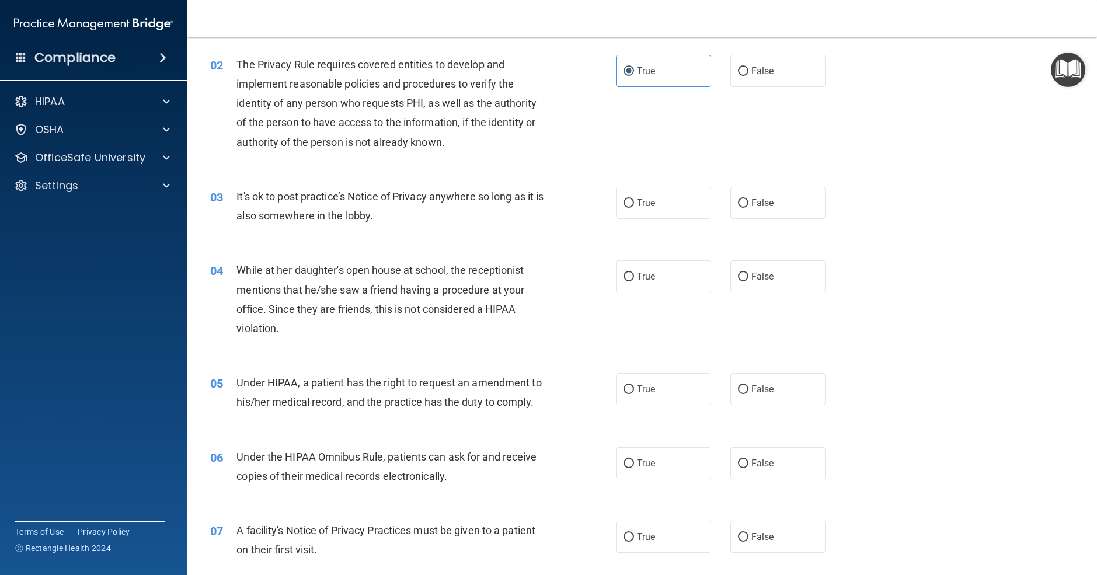
scroll to position [113, 0]
click at [753, 196] on span "False" at bounding box center [763, 201] width 23 height 11
click at [749, 197] on input "False" at bounding box center [743, 201] width 11 height 9
radio input "true"
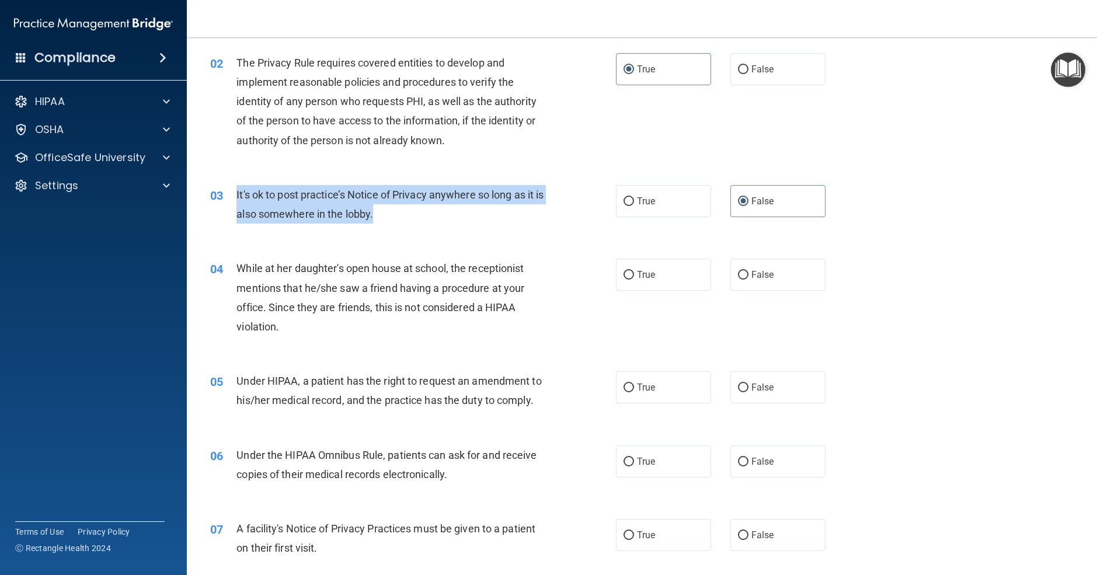
drag, startPoint x: 240, startPoint y: 194, endPoint x: 390, endPoint y: 219, distance: 151.6
click at [390, 219] on div "03 It's ok to post practice’s Notice of Privacy anywhere so long as it is also …" at bounding box center [413, 207] width 441 height 44
copy div "It's ok to post practice’s Notice of Privacy anywhere so long as it is also som…"
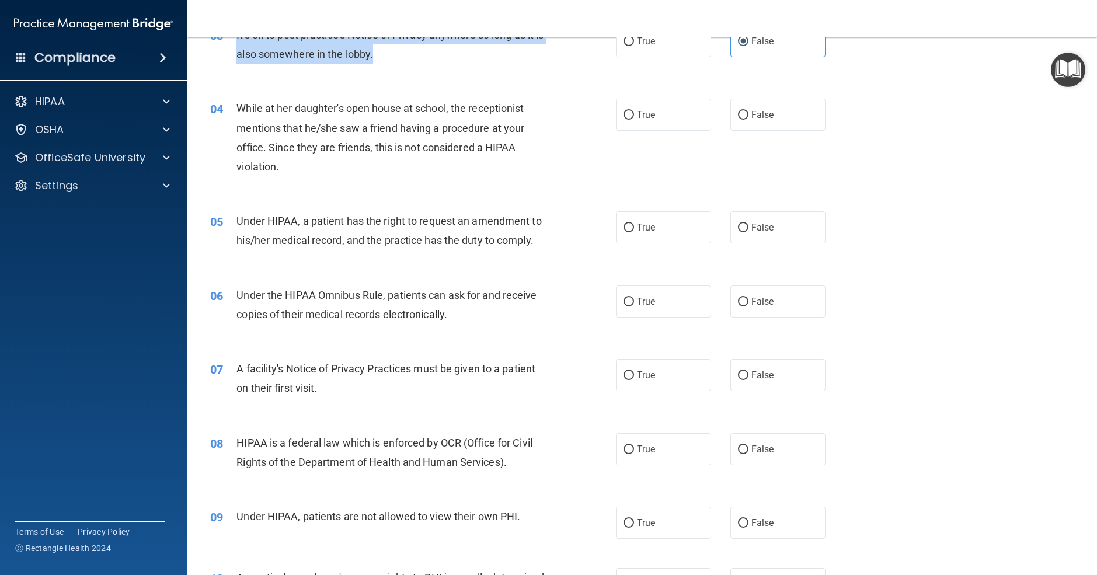
scroll to position [276, 0]
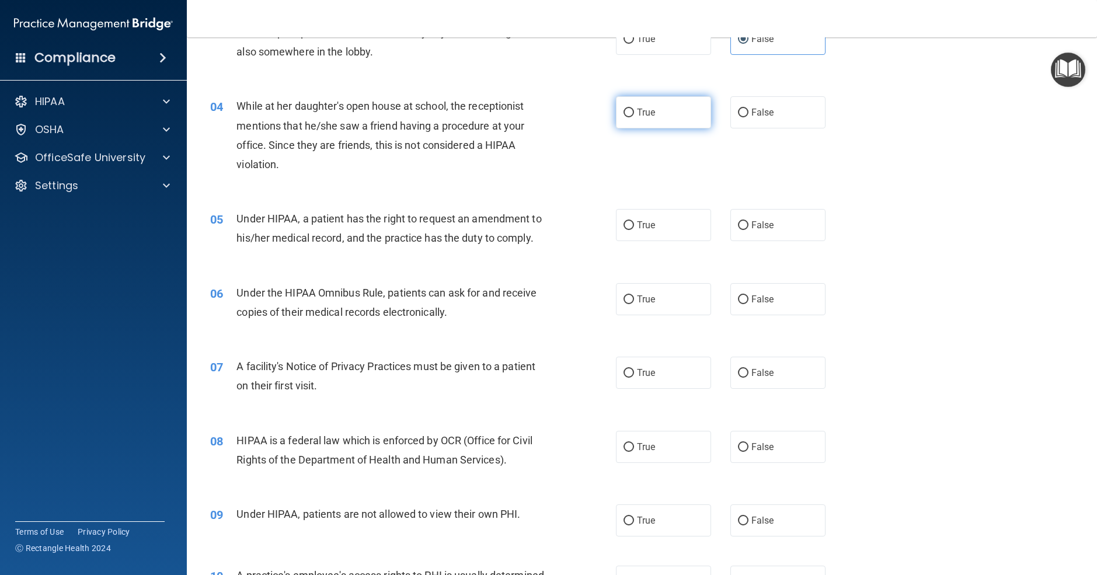
click at [645, 109] on span "True" at bounding box center [646, 112] width 18 height 11
click at [634, 109] on input "True" at bounding box center [629, 113] width 11 height 9
radio input "true"
click at [746, 114] on input "False" at bounding box center [743, 113] width 11 height 9
radio input "true"
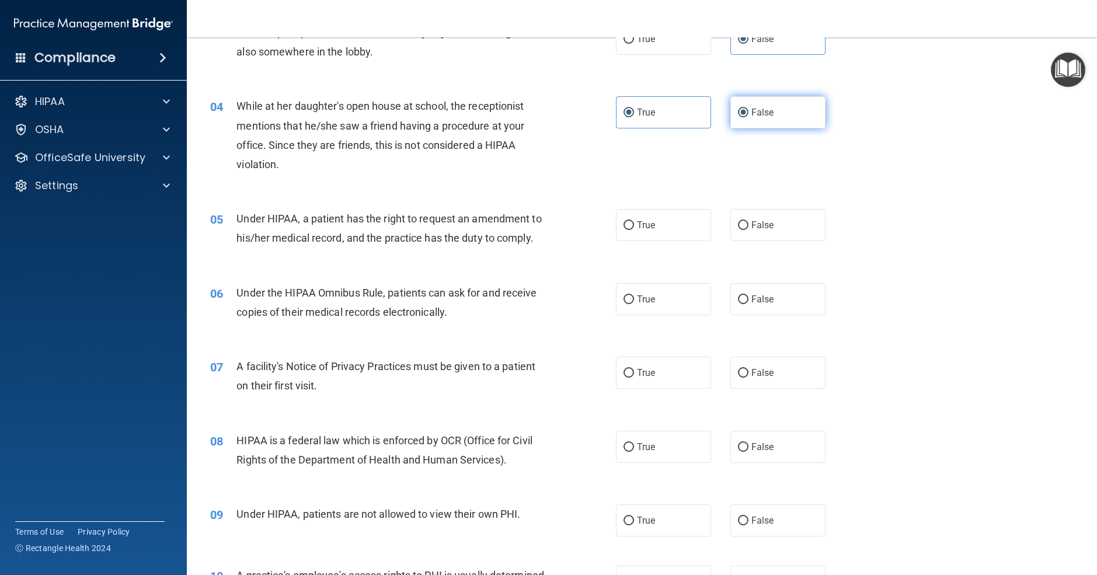
radio input "false"
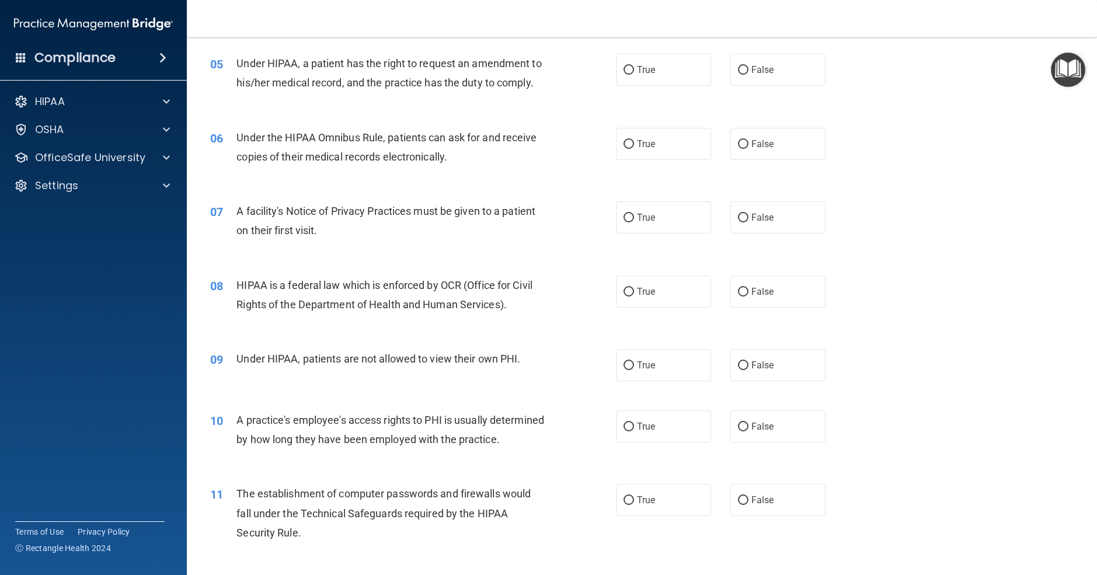
scroll to position [432, 0]
click at [641, 72] on span "True" at bounding box center [646, 69] width 18 height 11
click at [634, 72] on input "True" at bounding box center [629, 69] width 11 height 9
radio input "true"
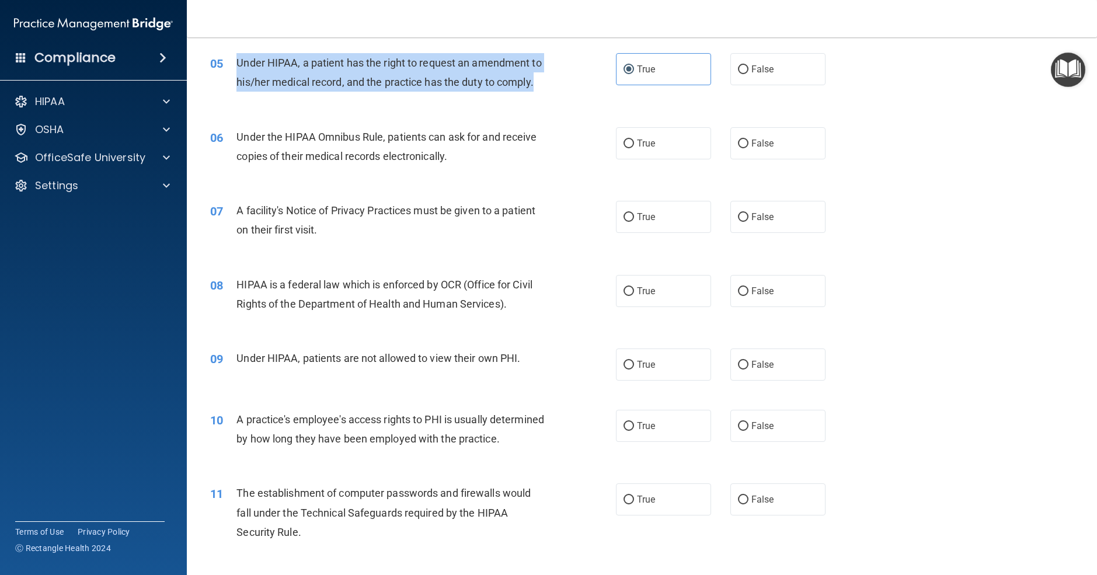
drag, startPoint x: 235, startPoint y: 59, endPoint x: 536, endPoint y: 83, distance: 302.3
click at [536, 83] on div "05 Under HIPAA, a patient has the right to request an amendment to his/her medi…" at bounding box center [413, 75] width 441 height 44
copy div "Under HIPAA, a patient has the right to request an amendment to his/her medical…"
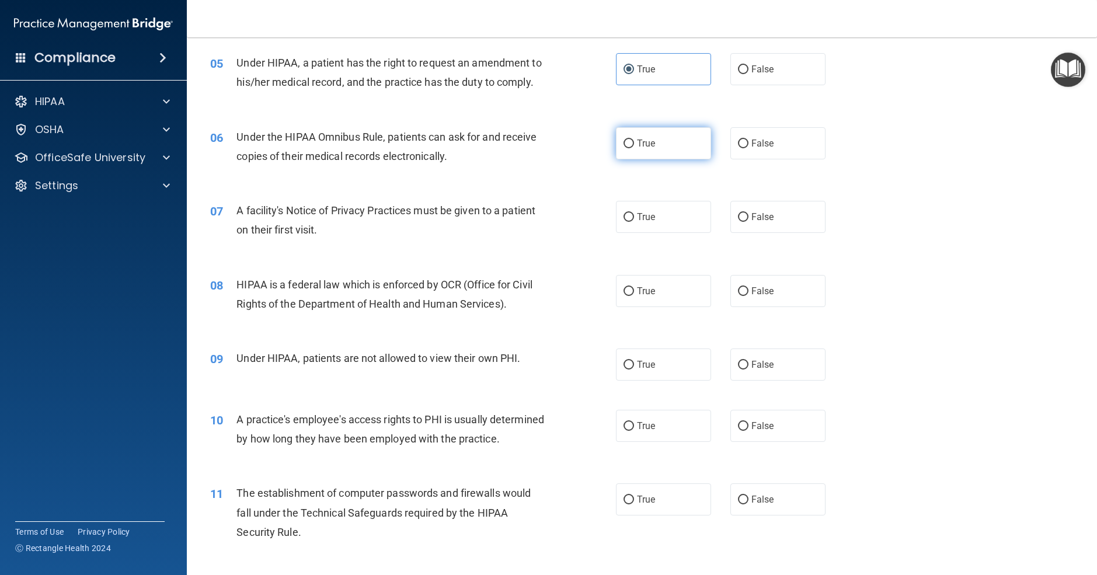
click at [640, 144] on span "True" at bounding box center [646, 143] width 18 height 11
click at [634, 144] on input "True" at bounding box center [629, 144] width 11 height 9
radio input "true"
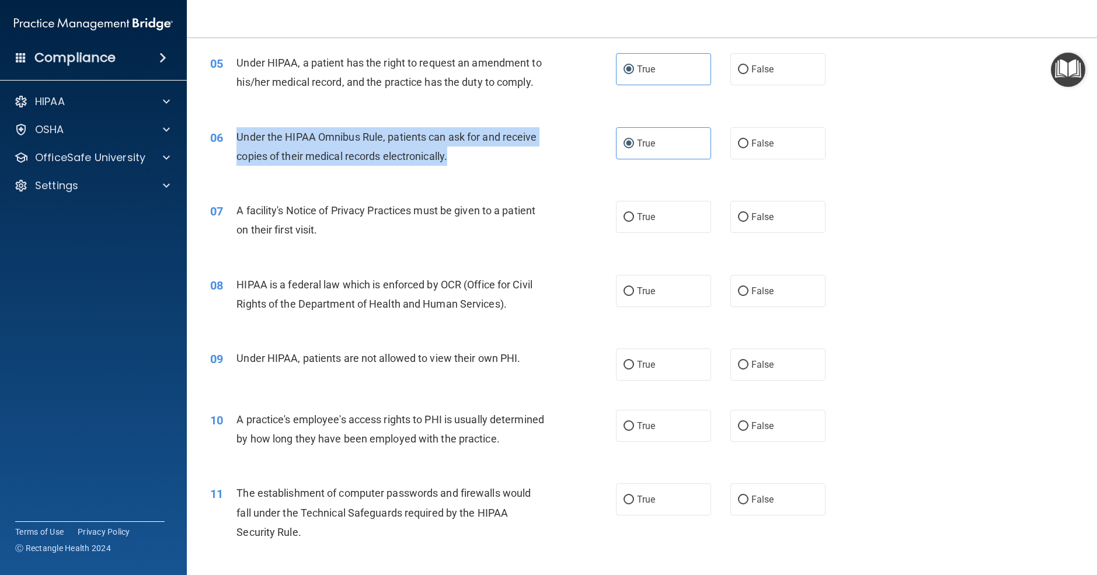
drag, startPoint x: 235, startPoint y: 135, endPoint x: 469, endPoint y: 162, distance: 235.8
click at [469, 162] on div "06 Under the HIPAA Omnibus Rule, patients can ask for and receive copies of the…" at bounding box center [413, 149] width 441 height 44
copy div "Under the HIPAA Omnibus Rule, patients can ask for and receive copies of their …"
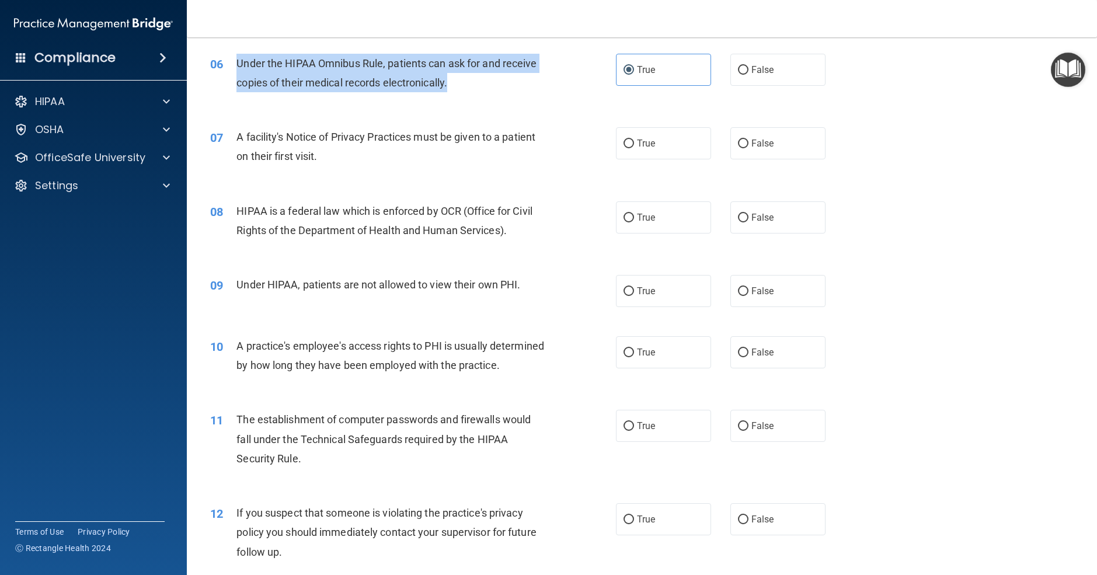
scroll to position [533, 0]
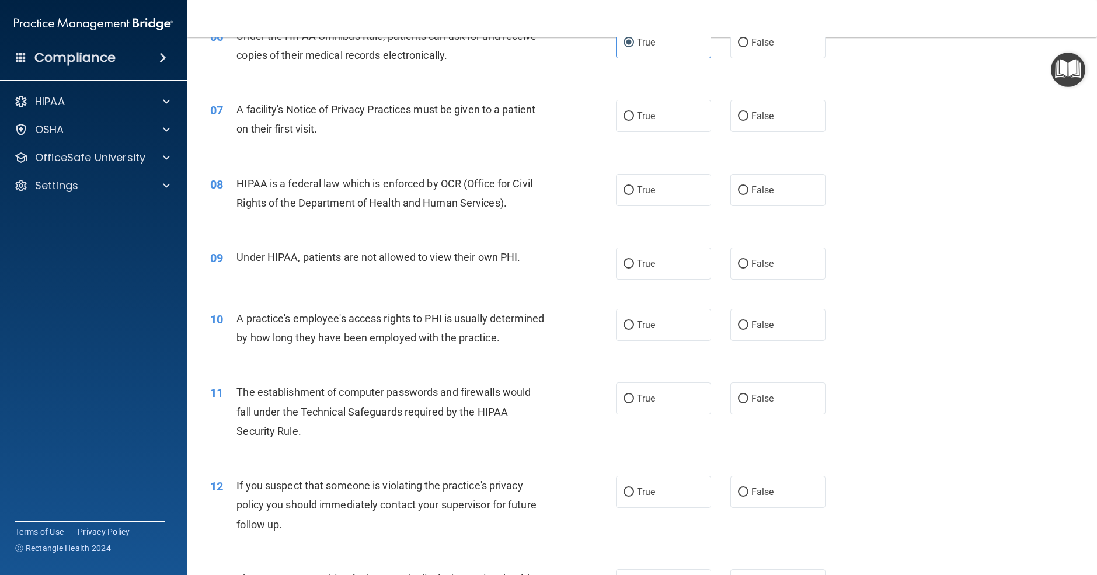
click at [270, 190] on div "HIPAA is a federal law which is enforced by OCR (Office for Civil Rights of the…" at bounding box center [395, 193] width 317 height 39
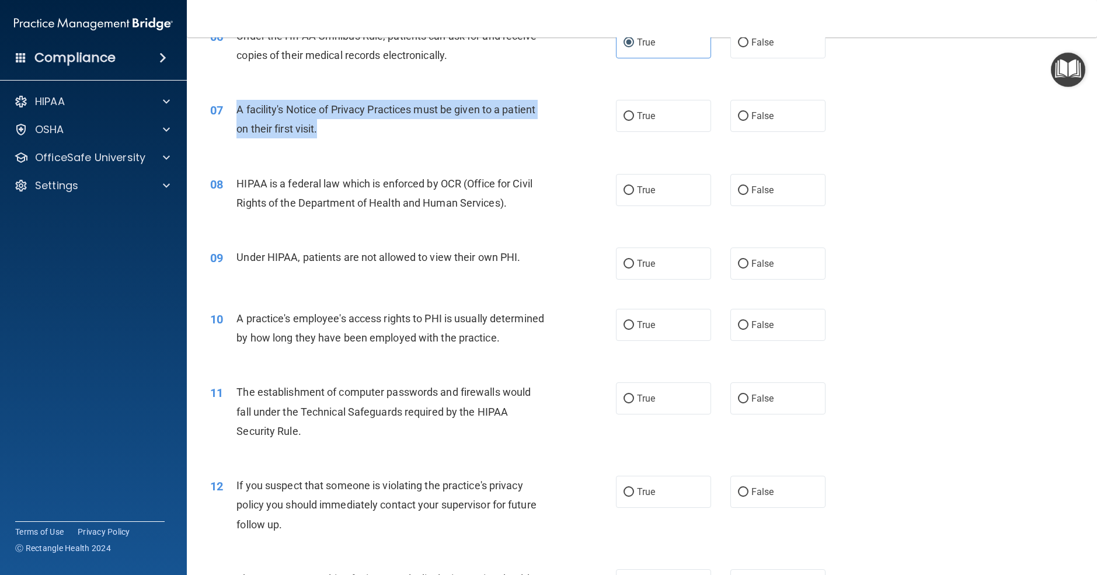
drag, startPoint x: 237, startPoint y: 106, endPoint x: 321, endPoint y: 133, distance: 88.1
click at [321, 133] on div "A facility's Notice of Privacy Practices must be given to a patient on their fi…" at bounding box center [395, 119] width 317 height 39
copy span "A facility's Notice of Privacy Practices must be given to a patient on their fi…"
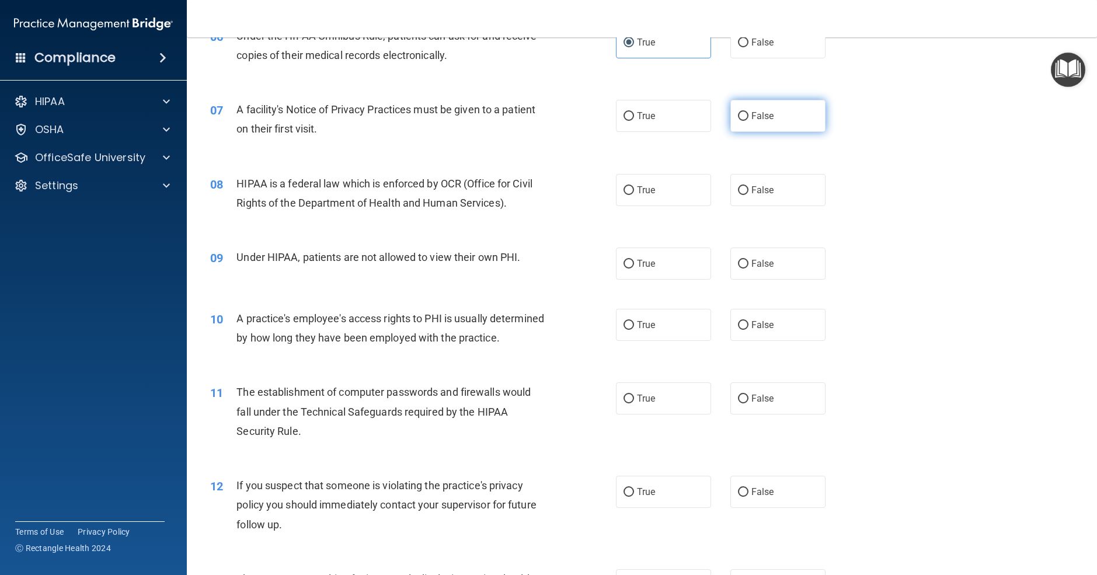
click at [785, 120] on label "False" at bounding box center [778, 116] width 95 height 32
click at [749, 120] on input "False" at bounding box center [743, 116] width 11 height 9
radio input "true"
click at [651, 123] on label "True" at bounding box center [663, 116] width 95 height 32
click at [634, 121] on input "True" at bounding box center [629, 116] width 11 height 9
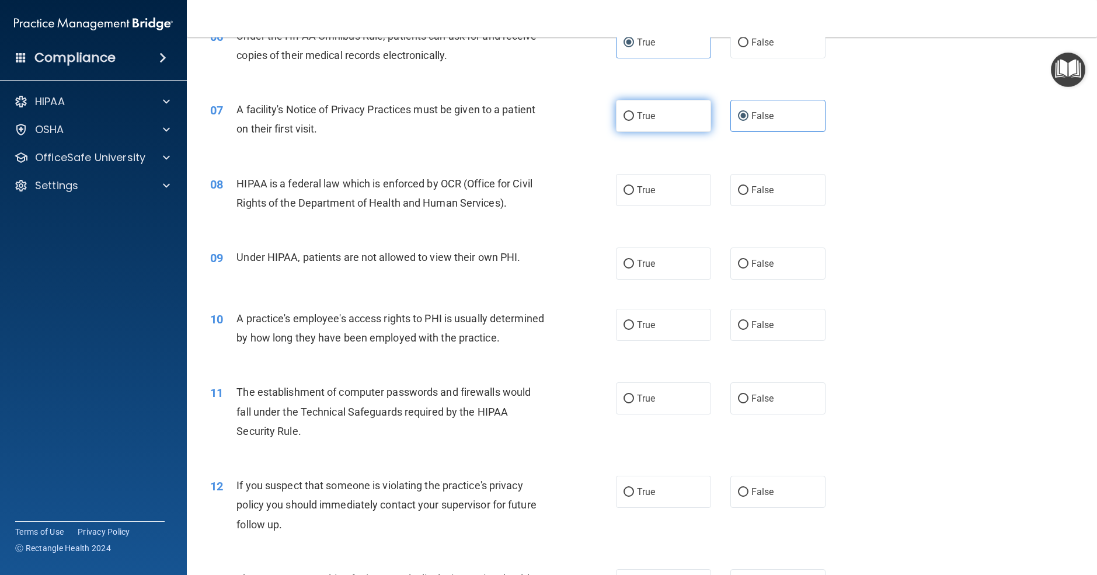
radio input "true"
radio input "false"
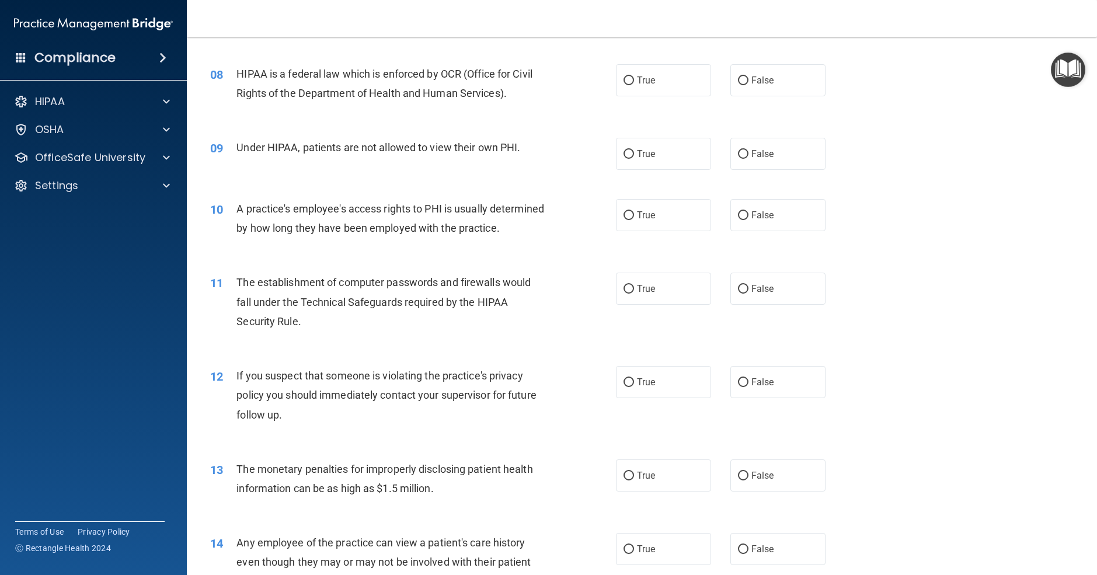
scroll to position [644, 0]
click at [628, 78] on input "True" at bounding box center [629, 79] width 11 height 9
radio input "true"
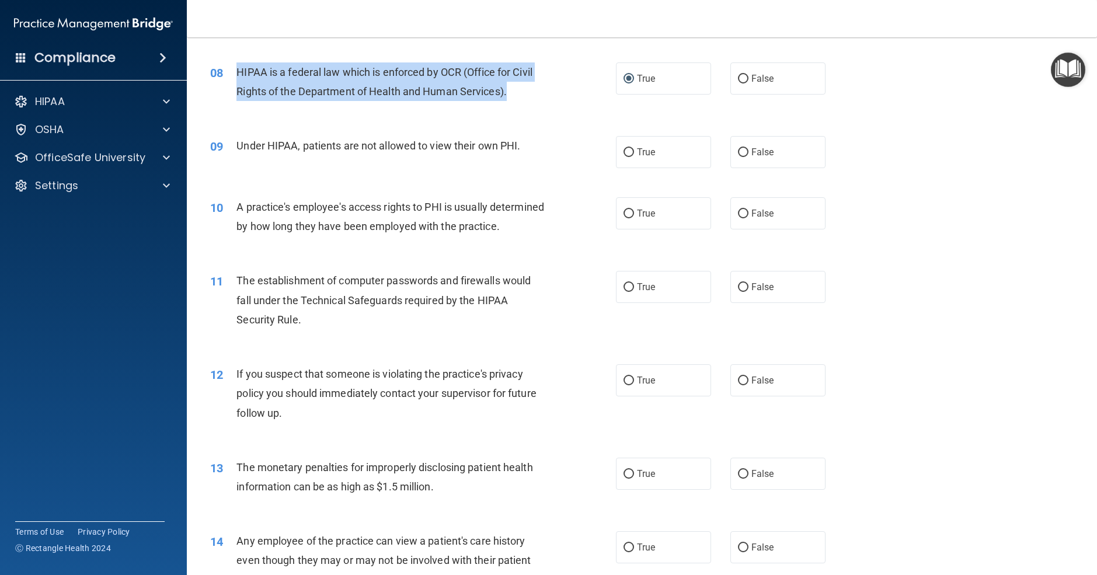
drag, startPoint x: 235, startPoint y: 70, endPoint x: 522, endPoint y: 100, distance: 289.0
click at [522, 100] on div "08 HIPAA is a federal law which is enforced by OCR (Office for Civil Rights of …" at bounding box center [413, 84] width 441 height 44
copy div "HIPAA is a federal law which is enforced by OCR (Office for Civil Rights of the…"
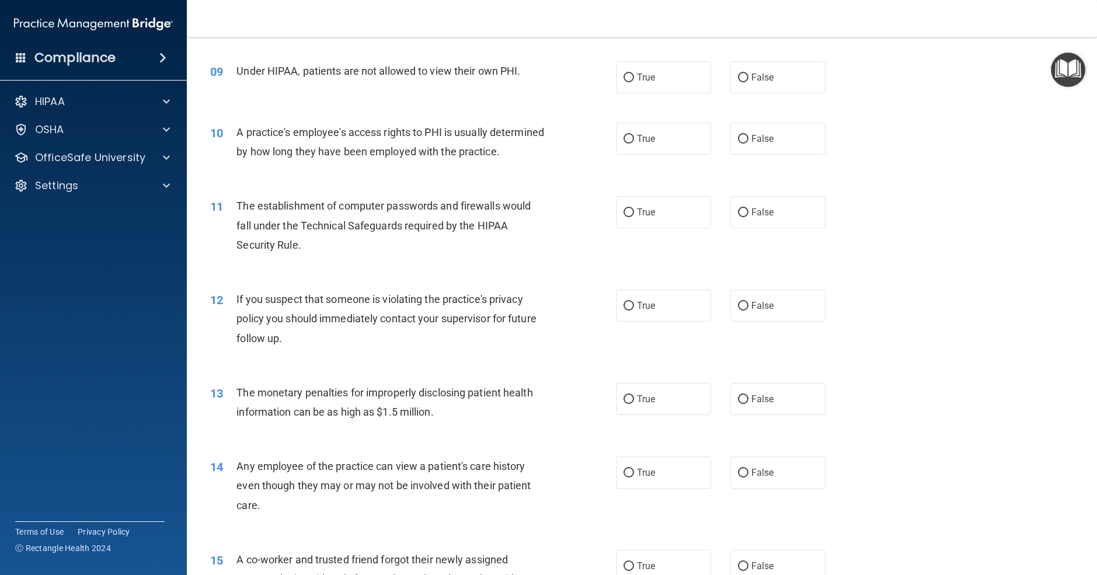
scroll to position [721, 0]
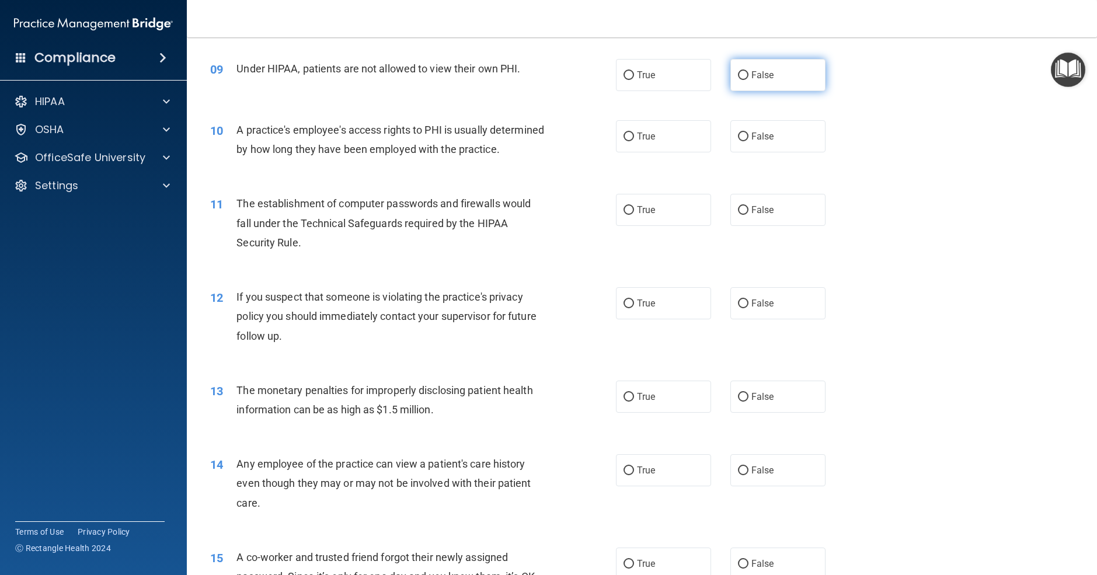
click at [769, 75] on span "False" at bounding box center [763, 75] width 23 height 11
click at [749, 75] on input "False" at bounding box center [743, 75] width 11 height 9
radio input "true"
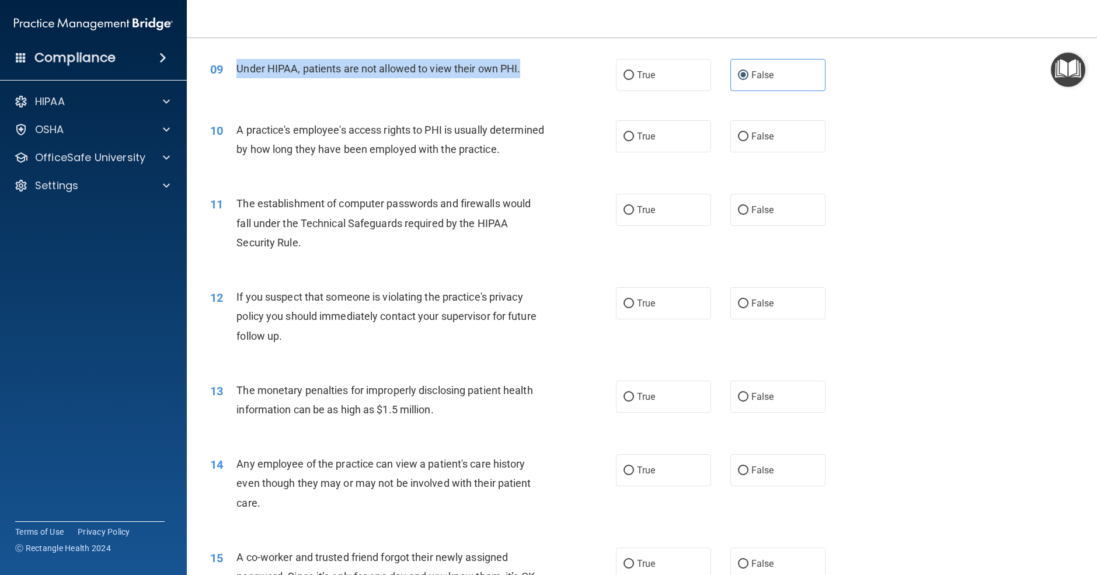
drag, startPoint x: 238, startPoint y: 67, endPoint x: 566, endPoint y: 70, distance: 328.3
click at [566, 70] on div "09 Under HIPAA, patients are not allowed to view their own PHI." at bounding box center [413, 71] width 441 height 25
copy span "Under HIPAA, patients are not allowed to view their own PHI."
click at [264, 121] on div "A practice's employee's access rights to PHI is usually determined by how long …" at bounding box center [395, 139] width 317 height 39
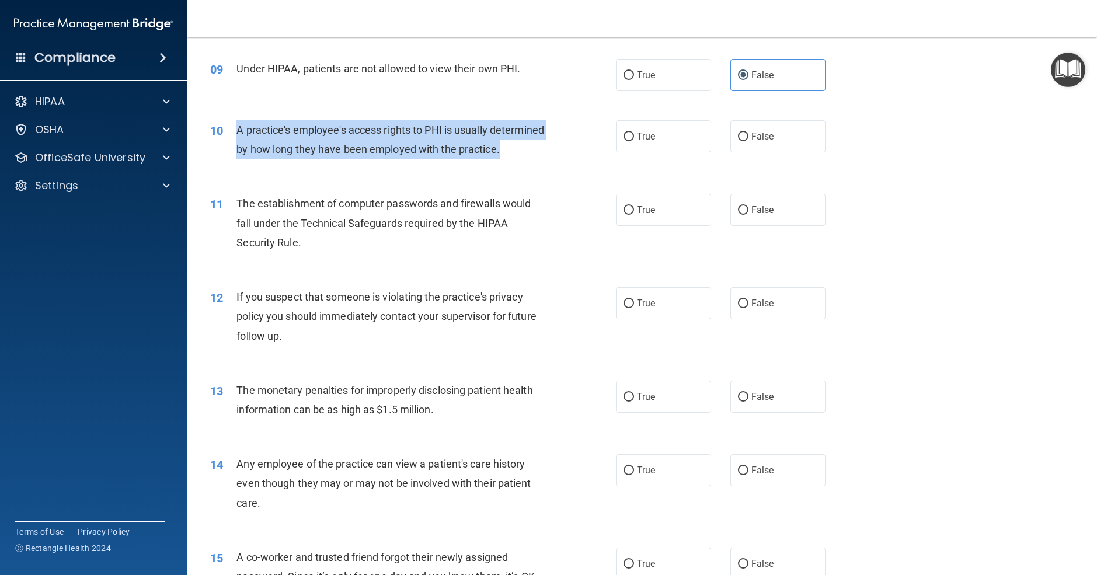
drag, startPoint x: 234, startPoint y: 130, endPoint x: 295, endPoint y: 171, distance: 73.2
click at [295, 165] on div "10 A practice's employee's access rights to PHI is usually determined by how lo…" at bounding box center [413, 142] width 441 height 44
copy div "A practice's employee's access rights to PHI is usually determined by how long …"
drag, startPoint x: 740, startPoint y: 140, endPoint x: 722, endPoint y: 137, distance: 18.3
click at [740, 140] on input "False" at bounding box center [743, 137] width 11 height 9
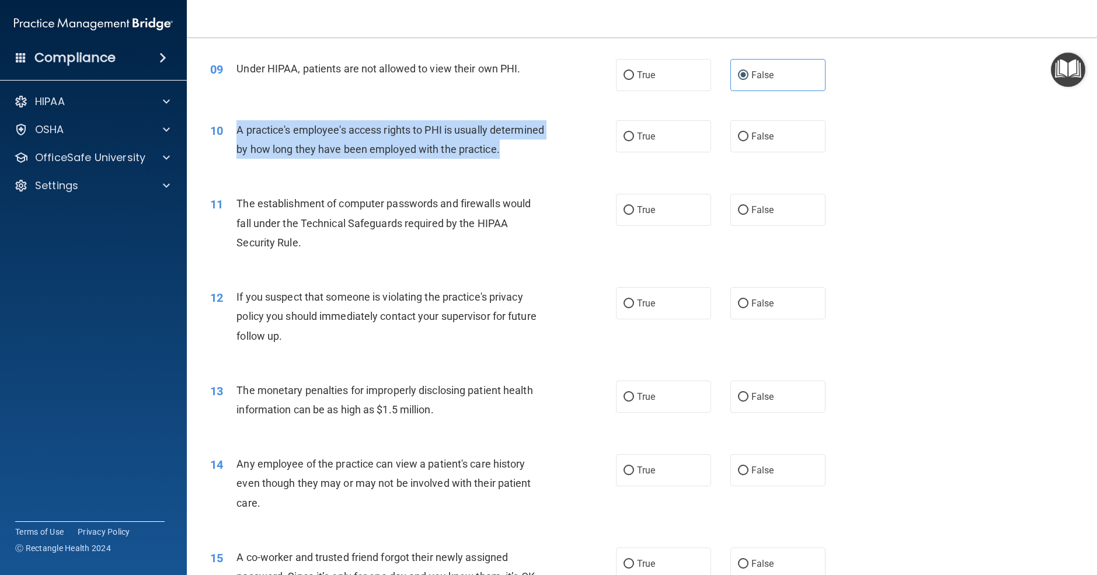
radio input "true"
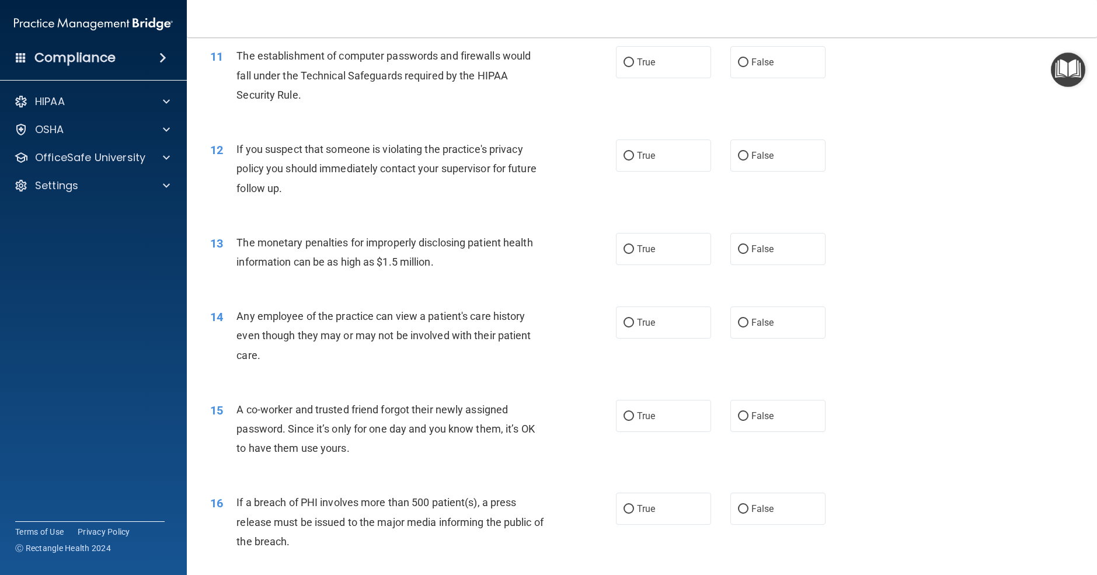
scroll to position [881, 0]
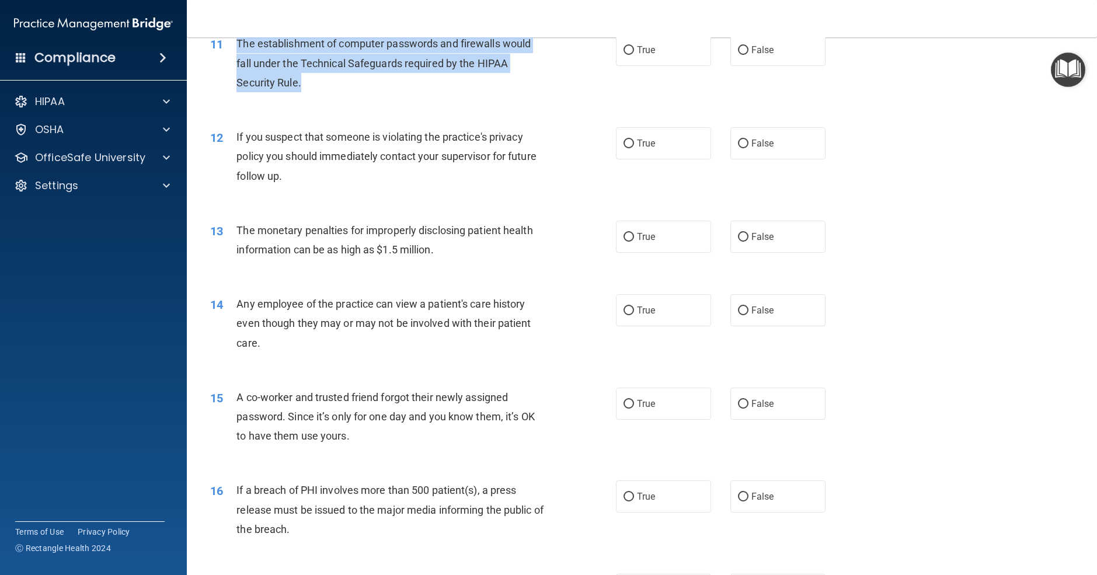
drag, startPoint x: 239, startPoint y: 60, endPoint x: 317, endPoint y: 110, distance: 92.7
click at [317, 92] on div "The establishment of computer passwords and firewalls would fall under the Tech…" at bounding box center [395, 63] width 317 height 58
copy span "The establishment of computer passwords and firewalls would fall under the Tech…"
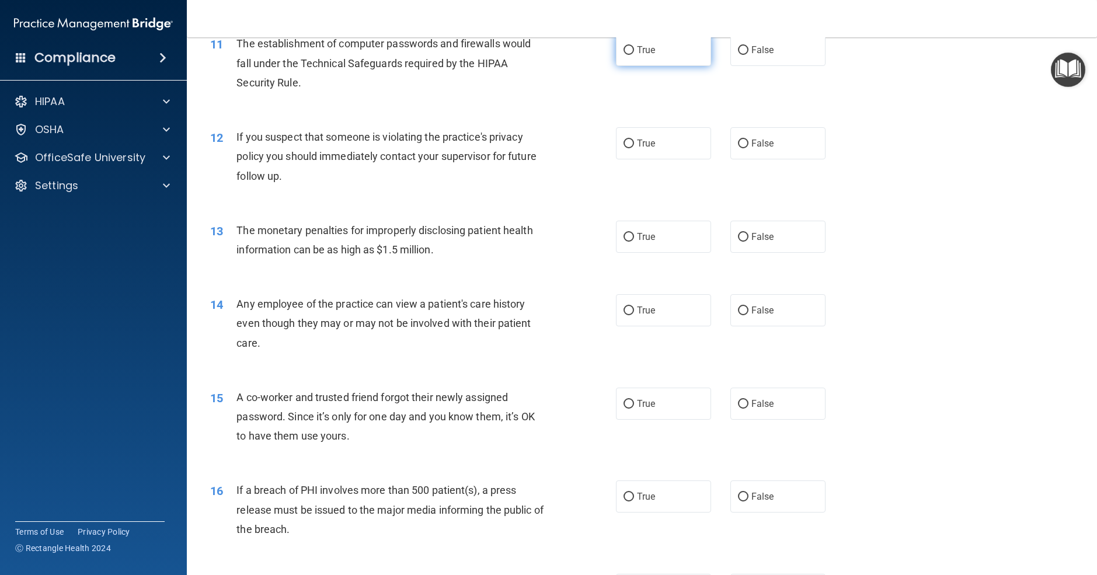
click at [691, 61] on label "True" at bounding box center [663, 50] width 95 height 32
click at [634, 55] on input "True" at bounding box center [629, 50] width 11 height 9
radio input "true"
click at [694, 159] on label "True" at bounding box center [663, 143] width 95 height 32
click at [634, 148] on input "True" at bounding box center [629, 144] width 11 height 9
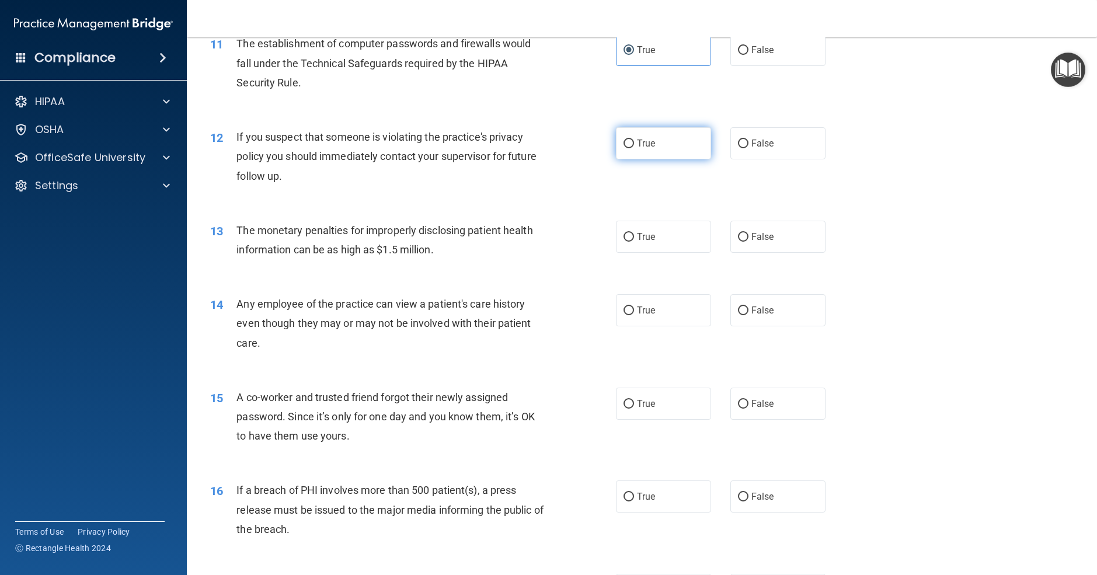
radio input "true"
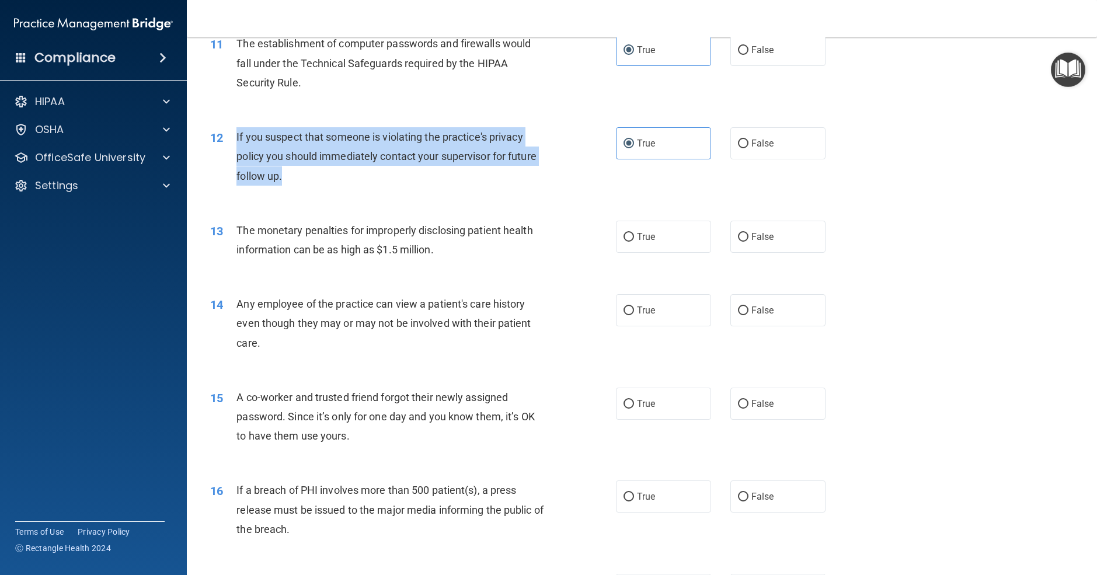
drag, startPoint x: 234, startPoint y: 152, endPoint x: 284, endPoint y: 195, distance: 65.8
click at [284, 192] on div "12 If you suspect that someone is violating the practice's privacy policy you s…" at bounding box center [413, 159] width 441 height 64
copy div "If you suspect that someone is violating the practice's privacy policy you shou…"
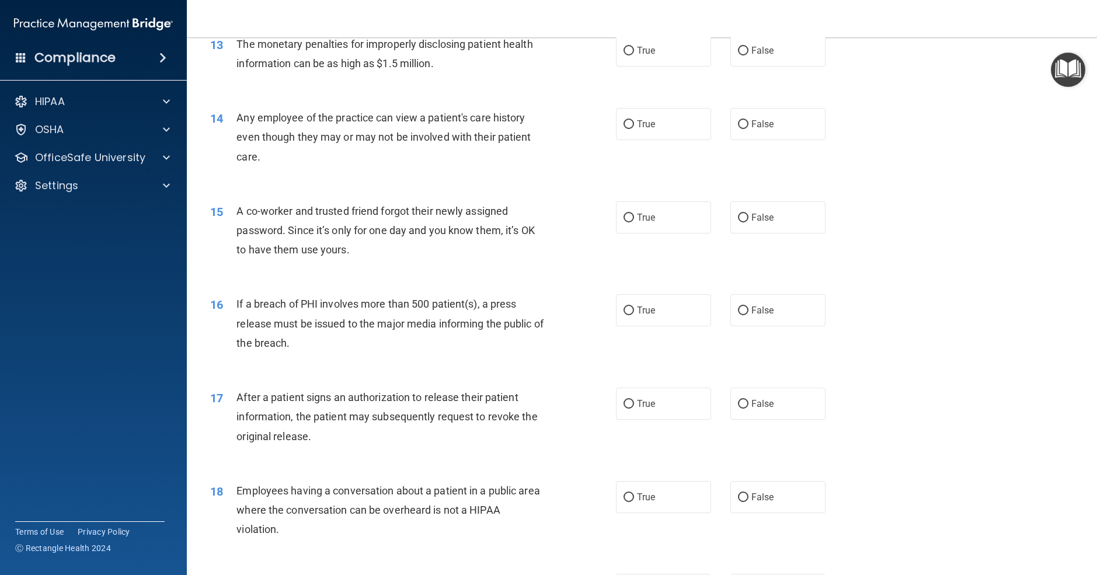
scroll to position [1072, 0]
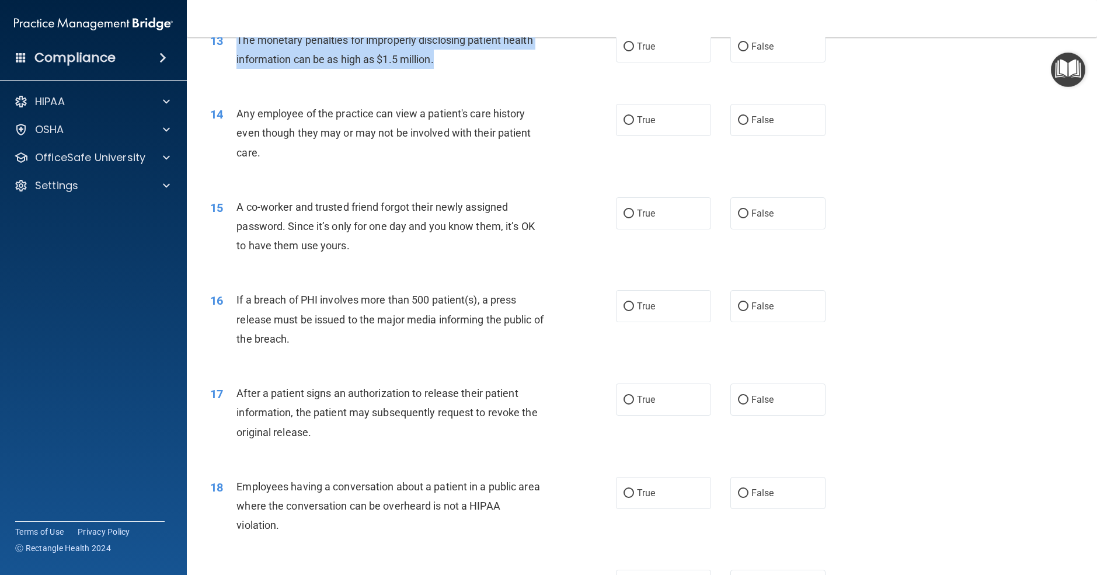
drag, startPoint x: 237, startPoint y: 58, endPoint x: 449, endPoint y: 78, distance: 212.9
click at [449, 69] on div "The monetary penalties for improperly disclosing patient health information can…" at bounding box center [395, 49] width 317 height 39
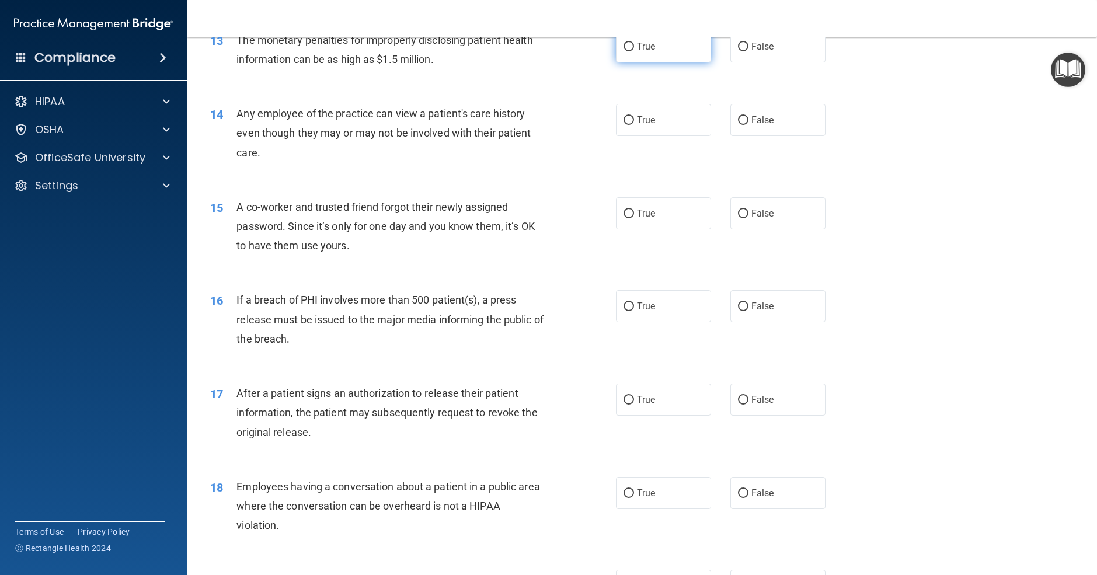
click at [640, 59] on label "True" at bounding box center [663, 46] width 95 height 32
click at [634, 51] on input "True" at bounding box center [629, 47] width 11 height 9
radio input "true"
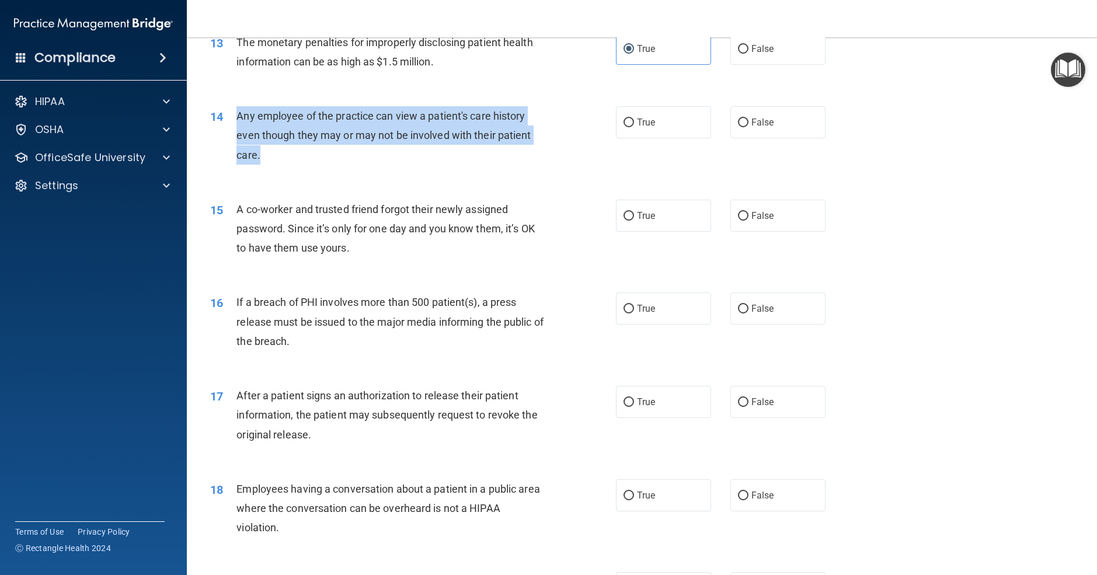
drag, startPoint x: 238, startPoint y: 137, endPoint x: 403, endPoint y: 168, distance: 168.3
click at [403, 165] on div "Any employee of the practice can view a patient's care history even though they…" at bounding box center [395, 135] width 317 height 58
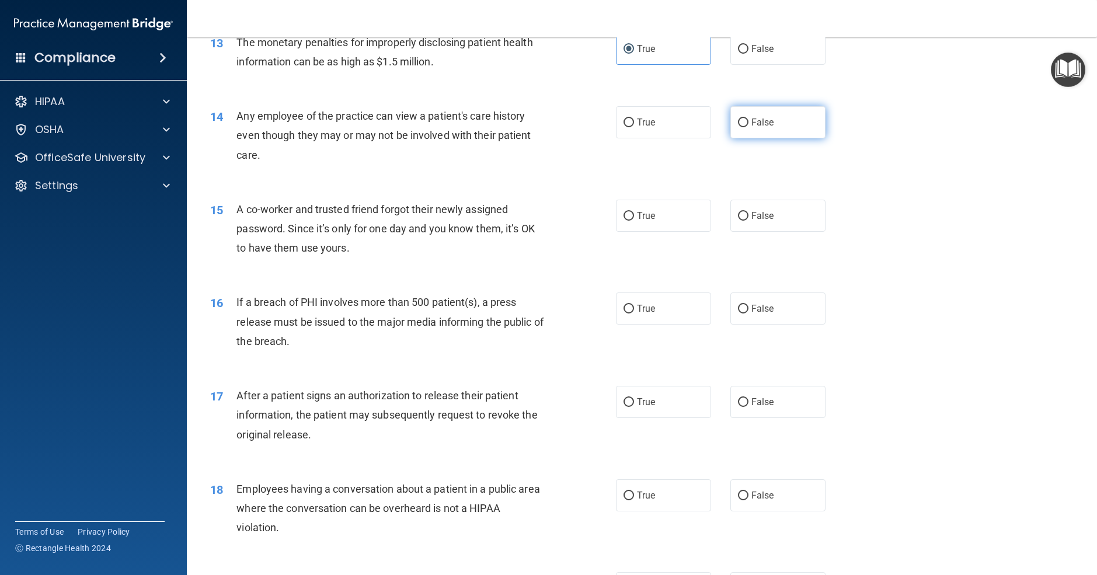
click at [761, 128] on span "False" at bounding box center [763, 122] width 23 height 11
click at [749, 127] on input "False" at bounding box center [743, 123] width 11 height 9
radio input "true"
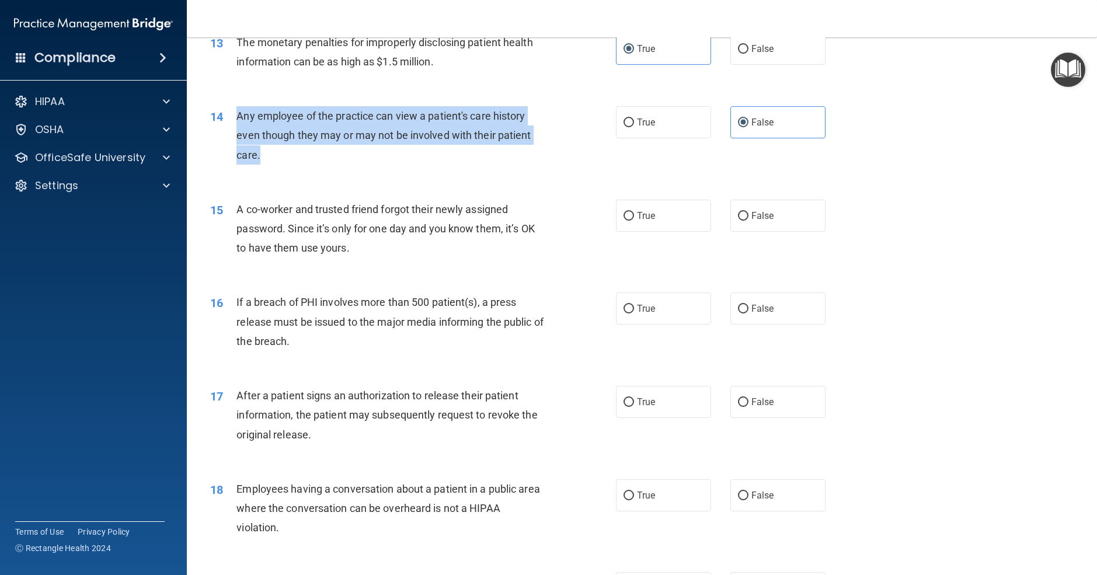
drag, startPoint x: 235, startPoint y: 129, endPoint x: 311, endPoint y: 179, distance: 91.2
click at [311, 171] on div "14 Any employee of the practice can view a patient's care history even though t…" at bounding box center [413, 138] width 441 height 64
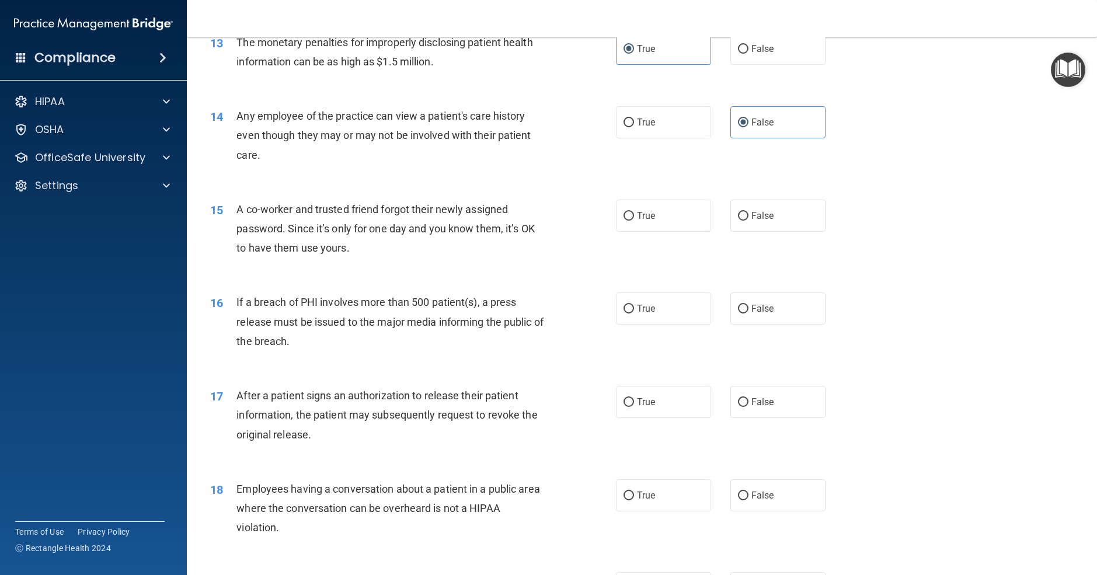
click at [562, 122] on div "14 Any employee of the practice can view a patient's care history even though t…" at bounding box center [642, 138] width 881 height 93
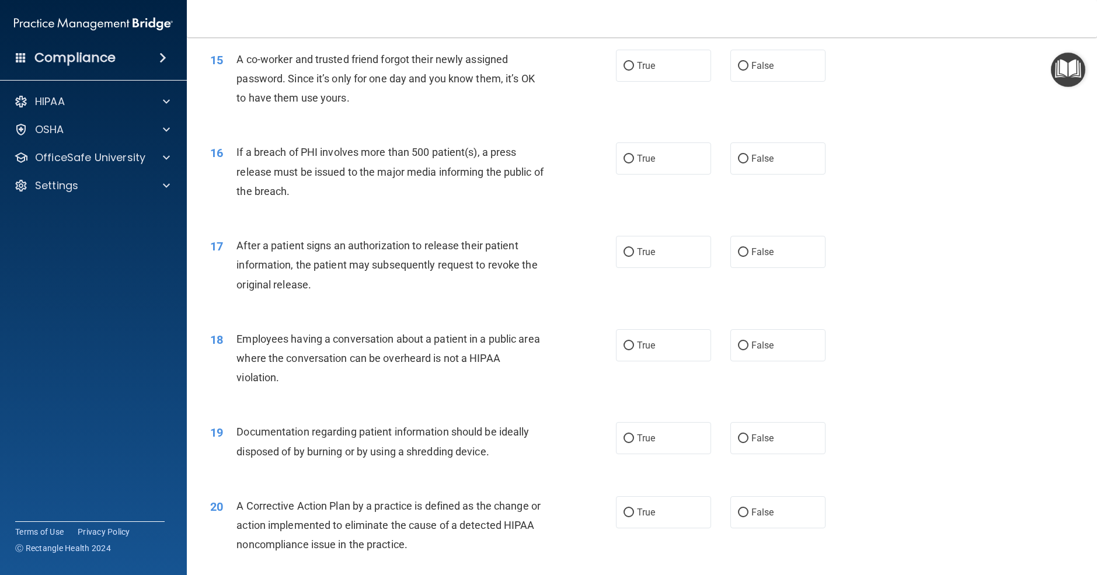
scroll to position [1220, 0]
click at [738, 70] on input "False" at bounding box center [743, 65] width 11 height 9
radio input "true"
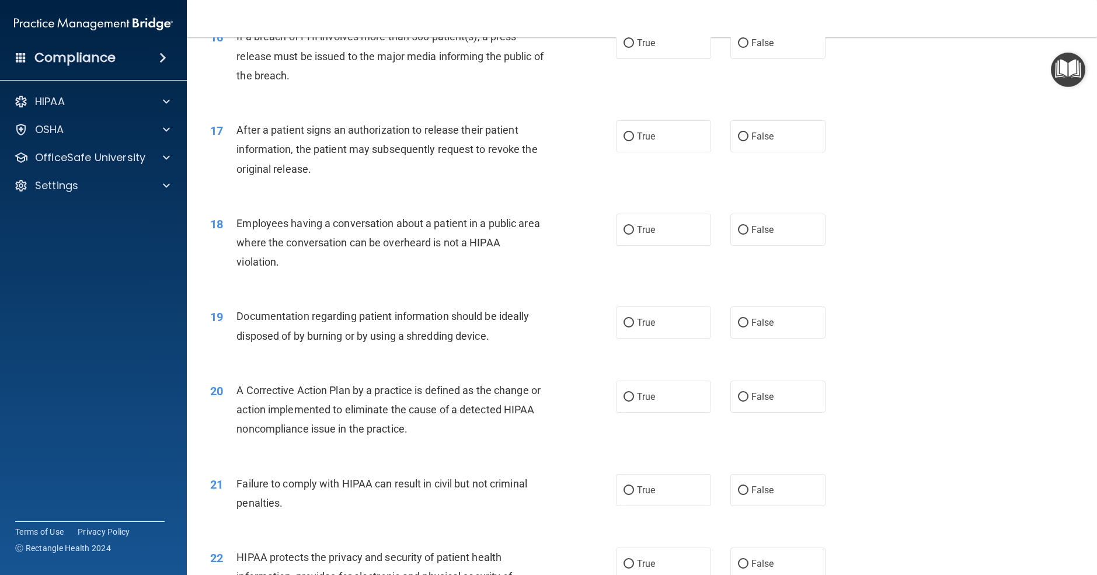
scroll to position [1337, 0]
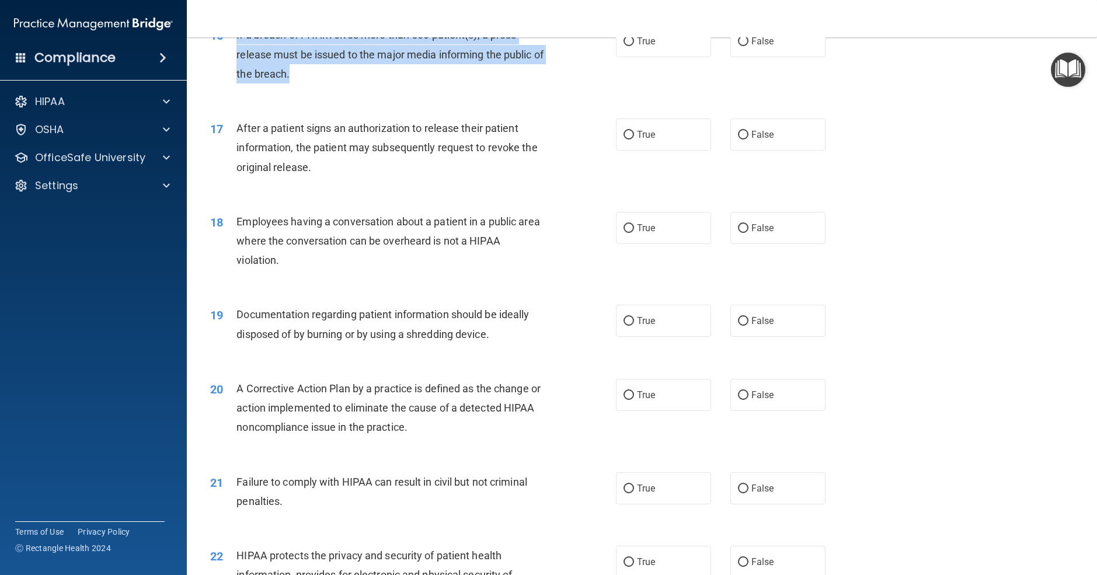
drag, startPoint x: 236, startPoint y: 53, endPoint x: 360, endPoint y: 88, distance: 128.5
click at [360, 88] on div "16 If a breach of PHI involves more than 500 patient(s), a press release must b…" at bounding box center [413, 57] width 441 height 64
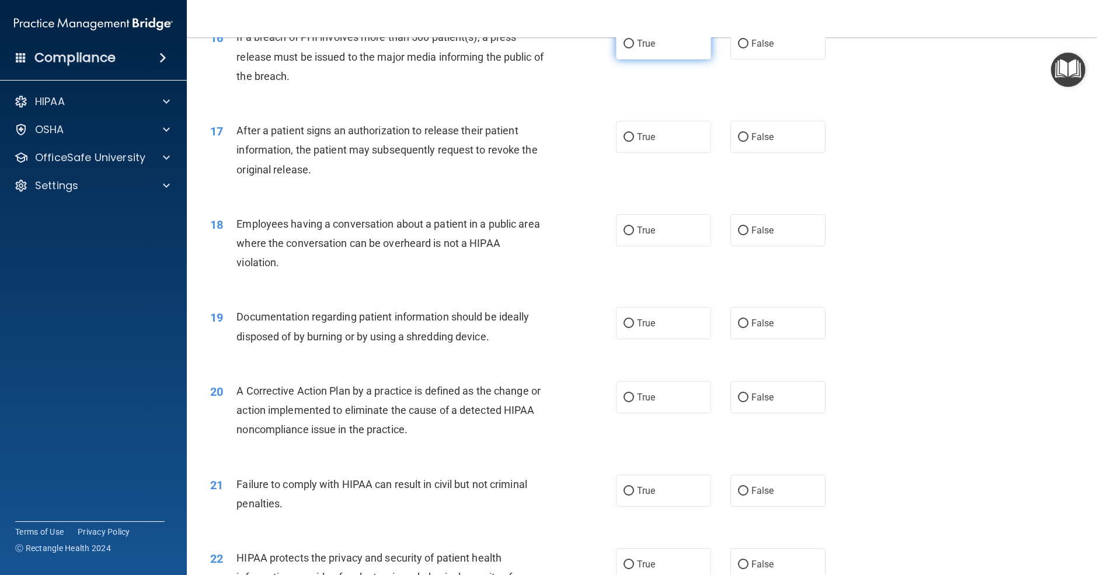
click at [674, 60] on label "True" at bounding box center [663, 43] width 95 height 32
click at [634, 48] on input "True" at bounding box center [629, 44] width 11 height 9
radio input "true"
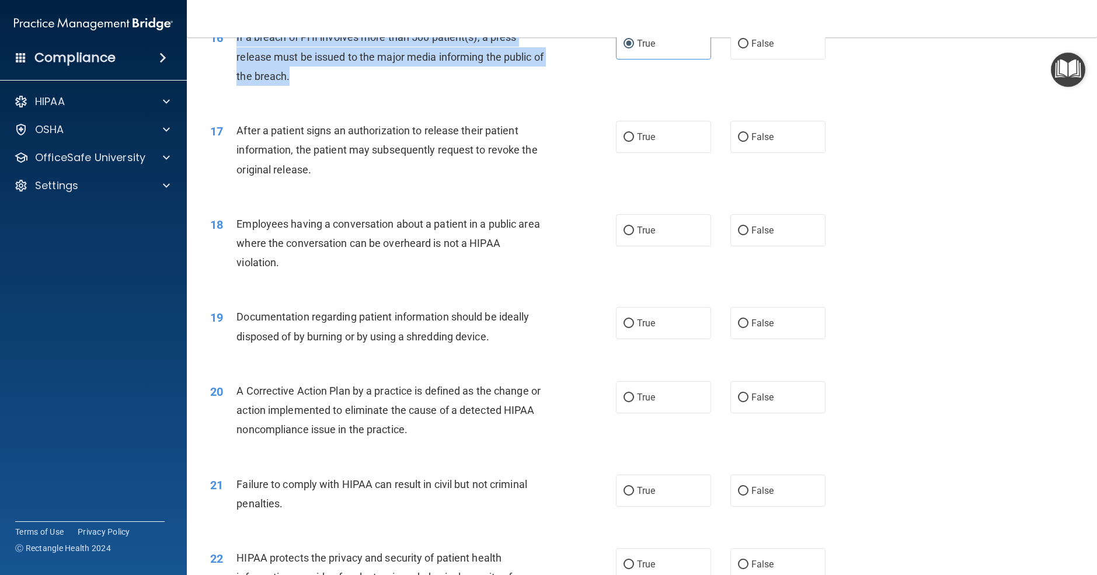
drag, startPoint x: 238, startPoint y: 57, endPoint x: 313, endPoint y: 102, distance: 87.5
click at [313, 92] on div "16 If a breach of PHI involves more than 500 patient(s), a press release must b…" at bounding box center [413, 59] width 441 height 64
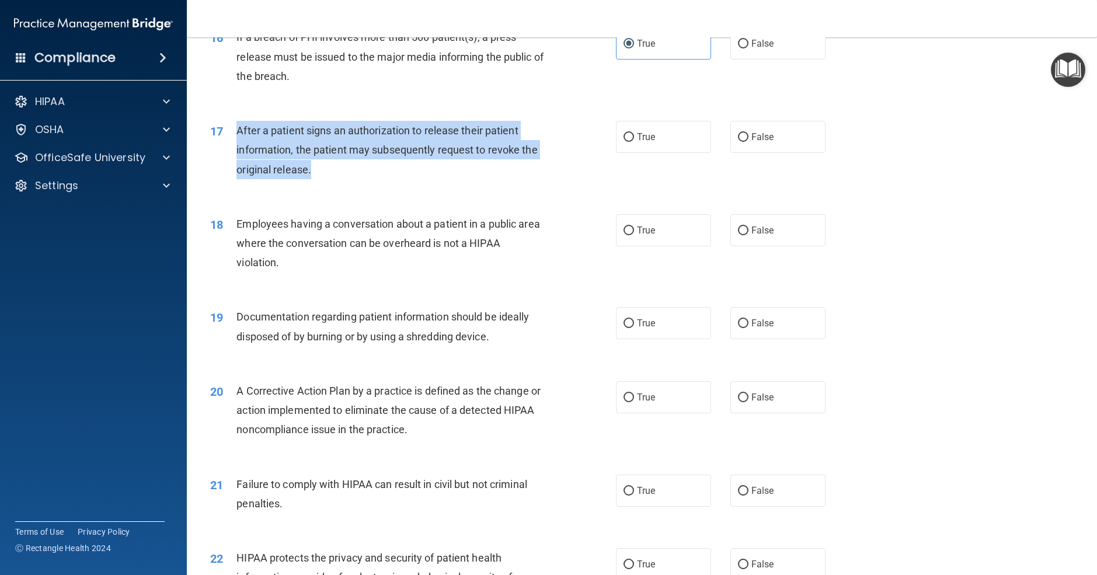
drag, startPoint x: 254, startPoint y: 148, endPoint x: 340, endPoint y: 189, distance: 94.8
click at [340, 185] on div "17 After a patient signs an authorization to release their patient information,…" at bounding box center [413, 153] width 441 height 64
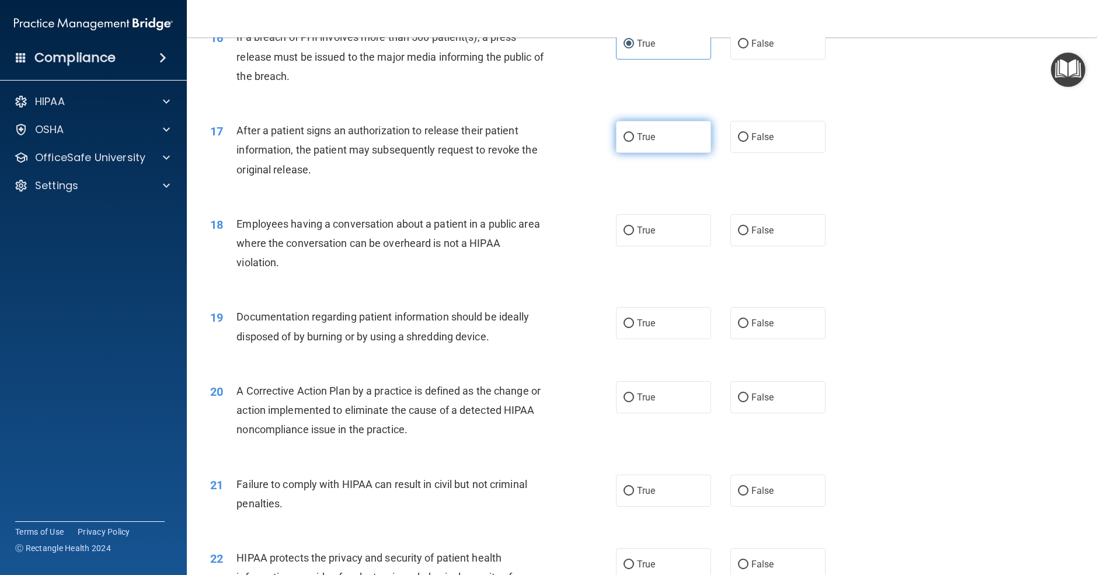
click at [676, 150] on label "True" at bounding box center [663, 137] width 95 height 32
click at [634, 142] on input "True" at bounding box center [629, 137] width 11 height 9
radio input "true"
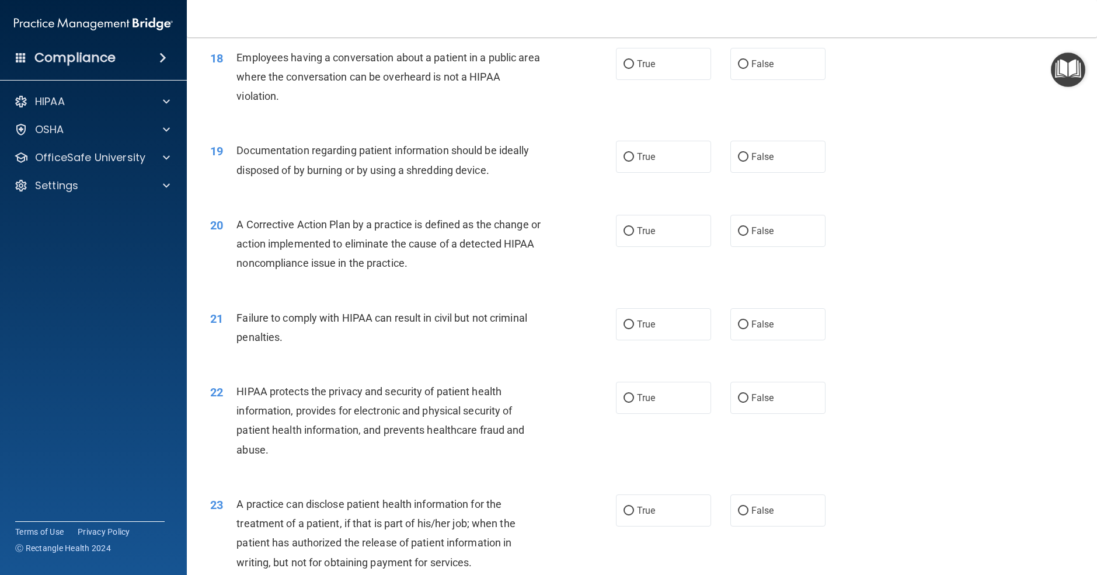
scroll to position [1505, 0]
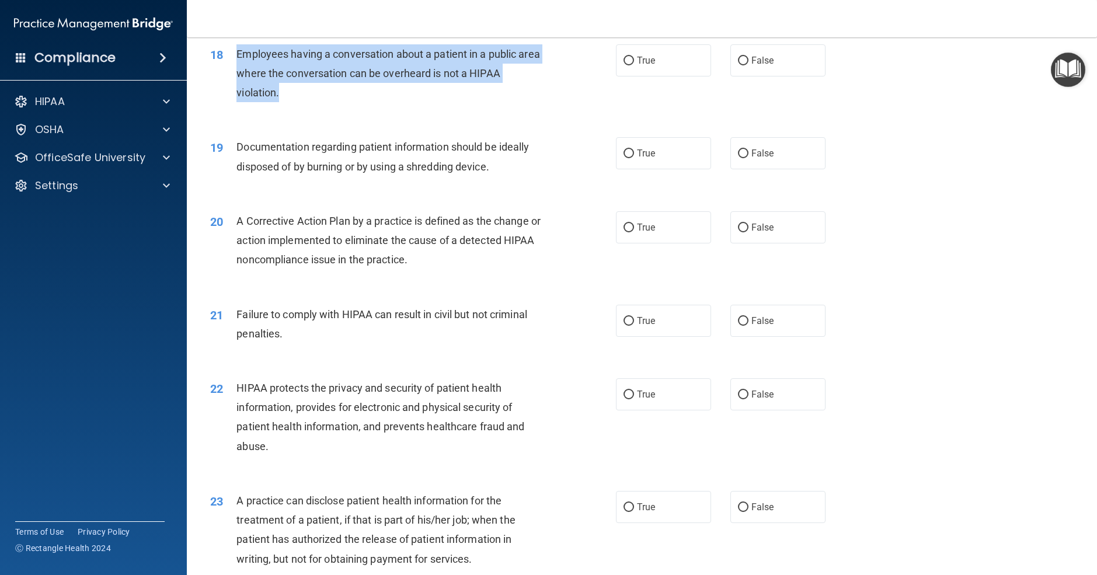
drag, startPoint x: 256, startPoint y: 75, endPoint x: 296, endPoint y: 111, distance: 53.7
click at [296, 109] on div "18 Employees having a conversation about a patient in a public area where the c…" at bounding box center [413, 76] width 441 height 64
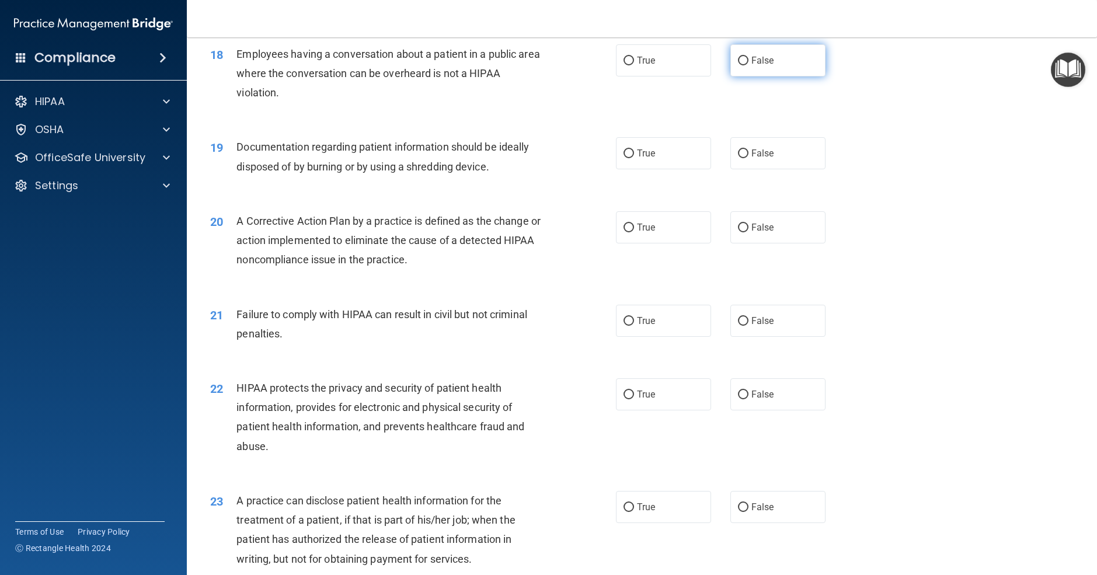
click at [749, 77] on label "False" at bounding box center [778, 60] width 95 height 32
click at [749, 65] on input "False" at bounding box center [743, 61] width 11 height 9
radio input "true"
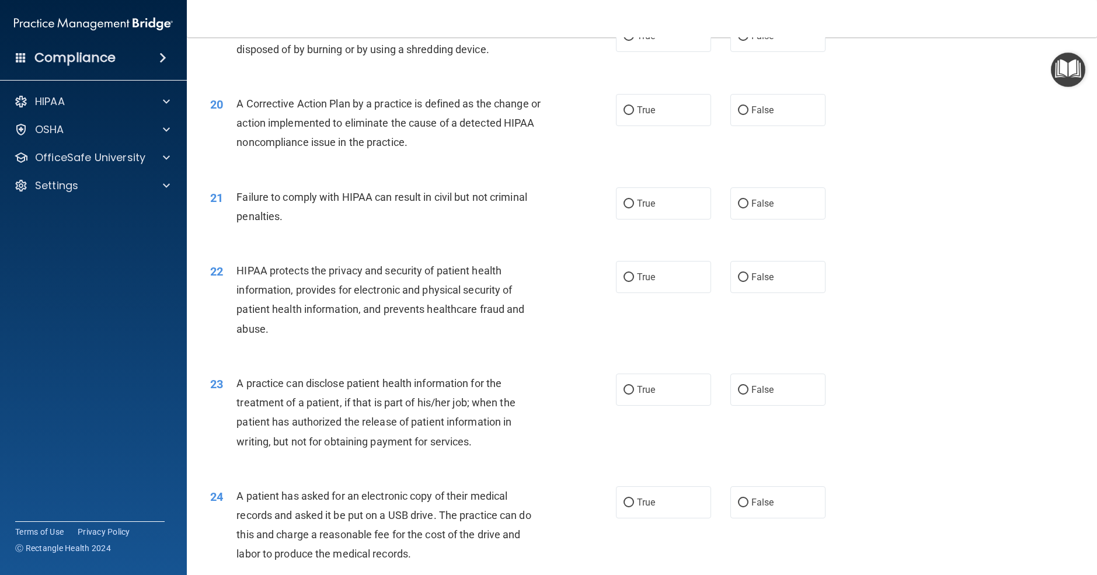
scroll to position [1615, 0]
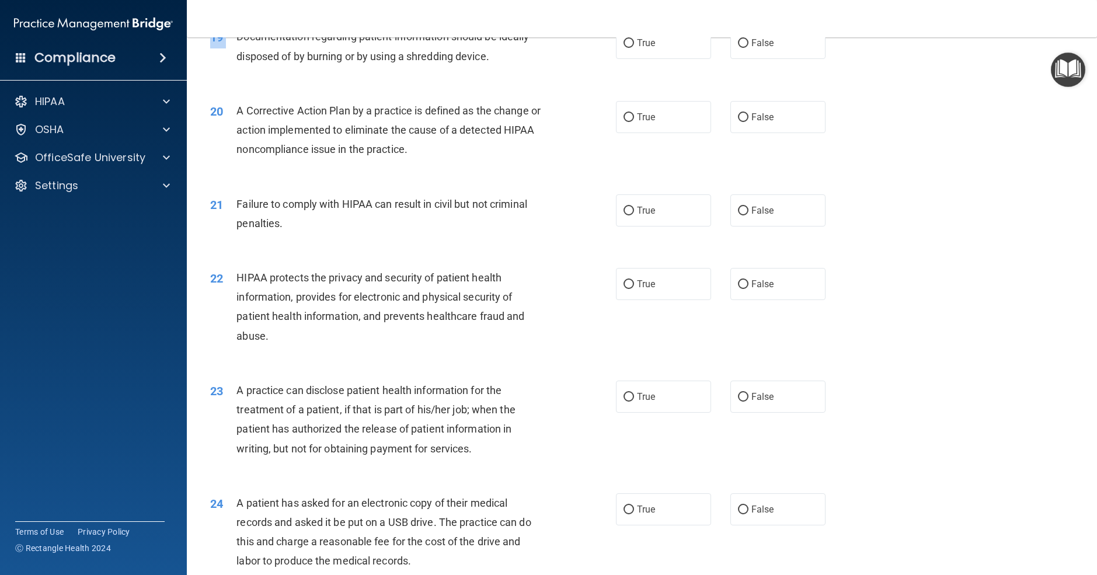
drag, startPoint x: 238, startPoint y: 56, endPoint x: 533, endPoint y: 92, distance: 297.1
click at [532, 86] on div "19 Documentation regarding patient information should be ideally disposed of by…" at bounding box center [642, 49] width 881 height 74
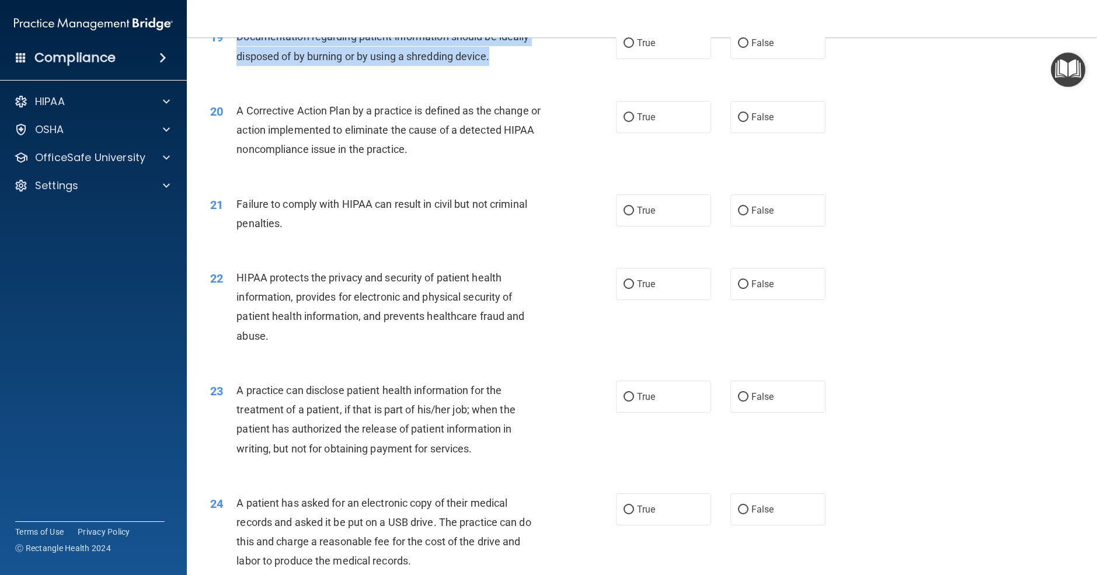
drag, startPoint x: 493, startPoint y: 80, endPoint x: 238, endPoint y: 60, distance: 256.1
click at [238, 60] on div "Documentation regarding patient information should be ideally disposed of by bu…" at bounding box center [395, 46] width 317 height 39
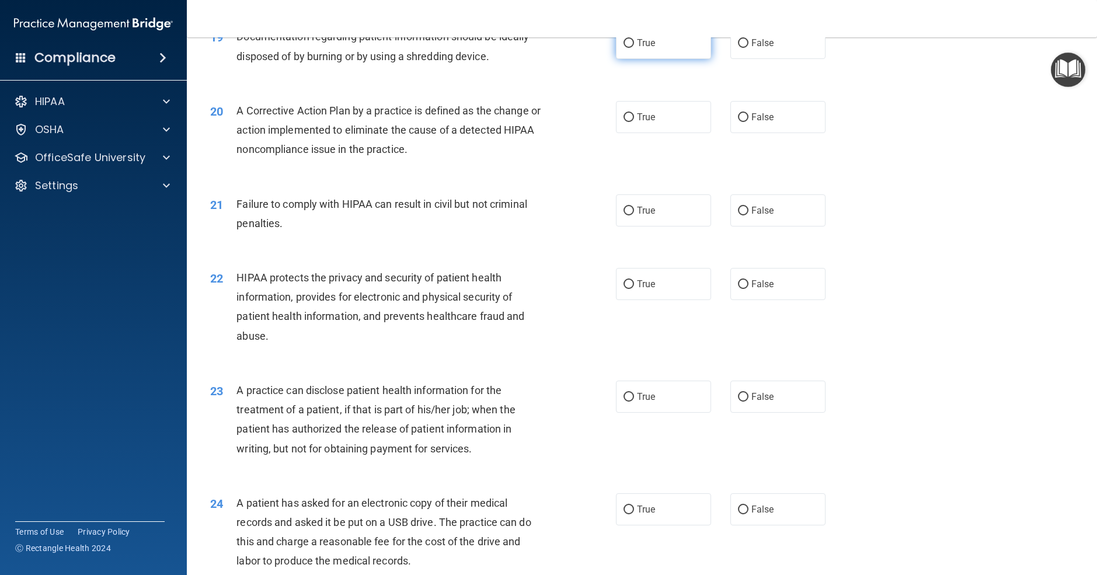
click at [634, 59] on label "True" at bounding box center [663, 43] width 95 height 32
click at [634, 48] on input "True" at bounding box center [629, 43] width 11 height 9
radio input "true"
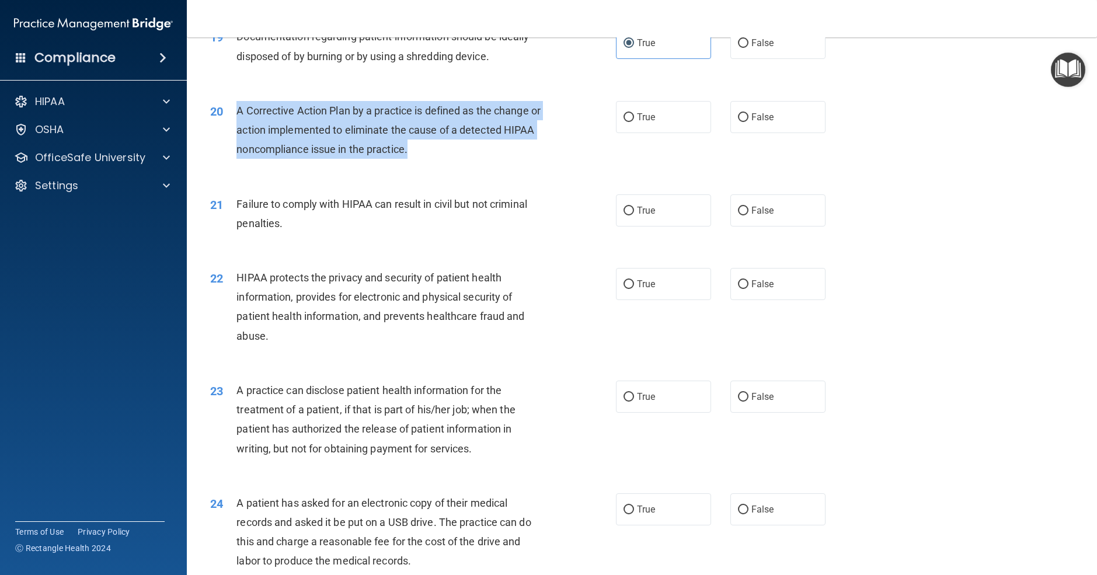
drag, startPoint x: 237, startPoint y: 127, endPoint x: 430, endPoint y: 172, distance: 198.6
click at [429, 159] on div "A Corrective Action Plan by a practice is defined as the change or action imple…" at bounding box center [395, 130] width 317 height 58
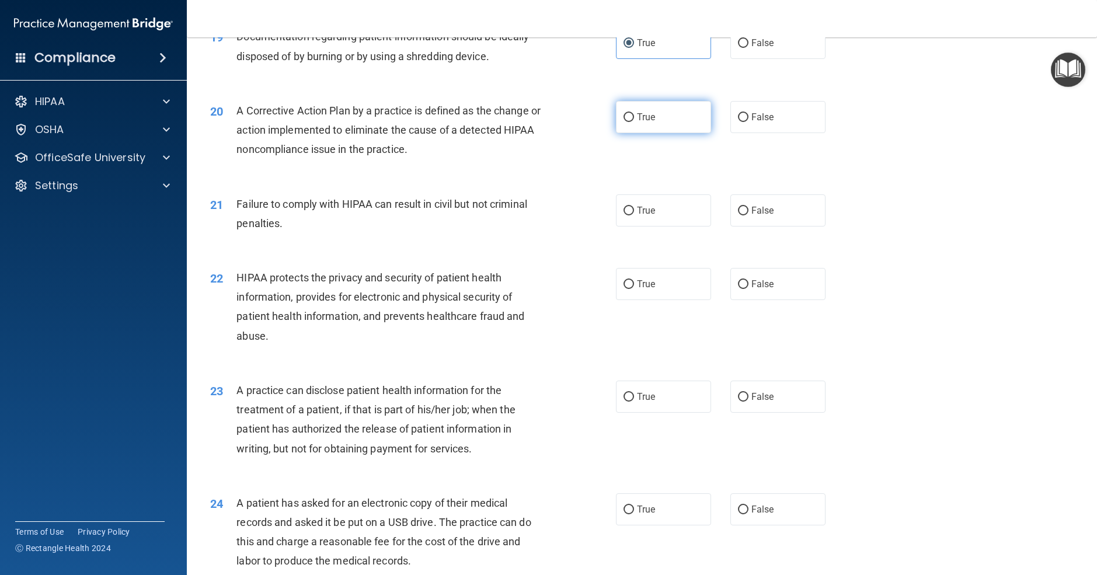
click at [638, 123] on span "True" at bounding box center [646, 117] width 18 height 11
click at [634, 122] on input "True" at bounding box center [629, 117] width 11 height 9
radio input "true"
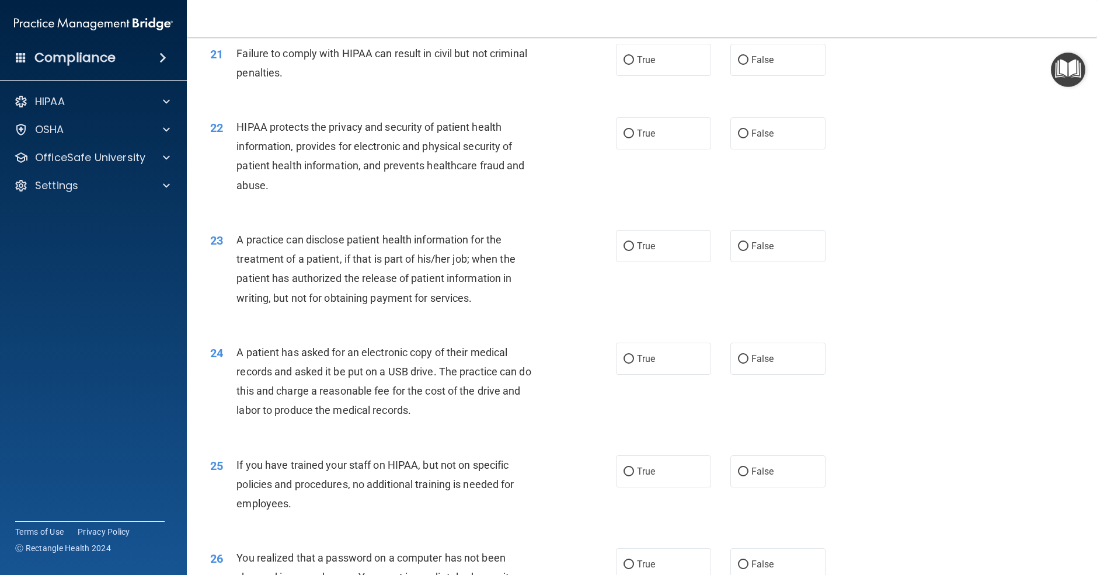
scroll to position [1772, 0]
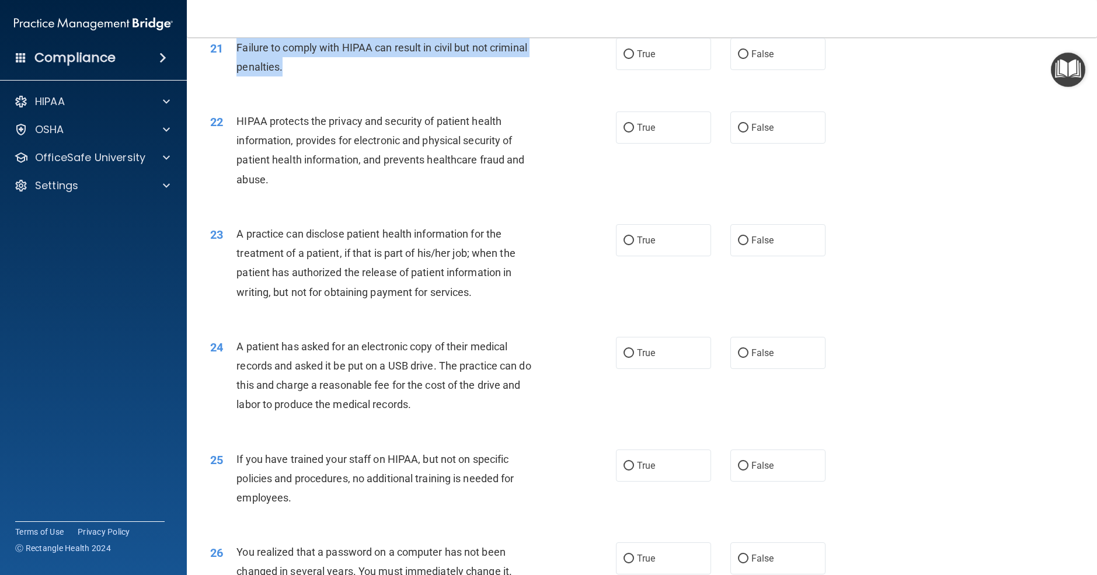
drag, startPoint x: 233, startPoint y: 68, endPoint x: 307, endPoint y: 92, distance: 77.9
click at [307, 82] on div "21 Failure to comply with HIPAA can result in civil but not criminal penalties." at bounding box center [413, 60] width 441 height 44
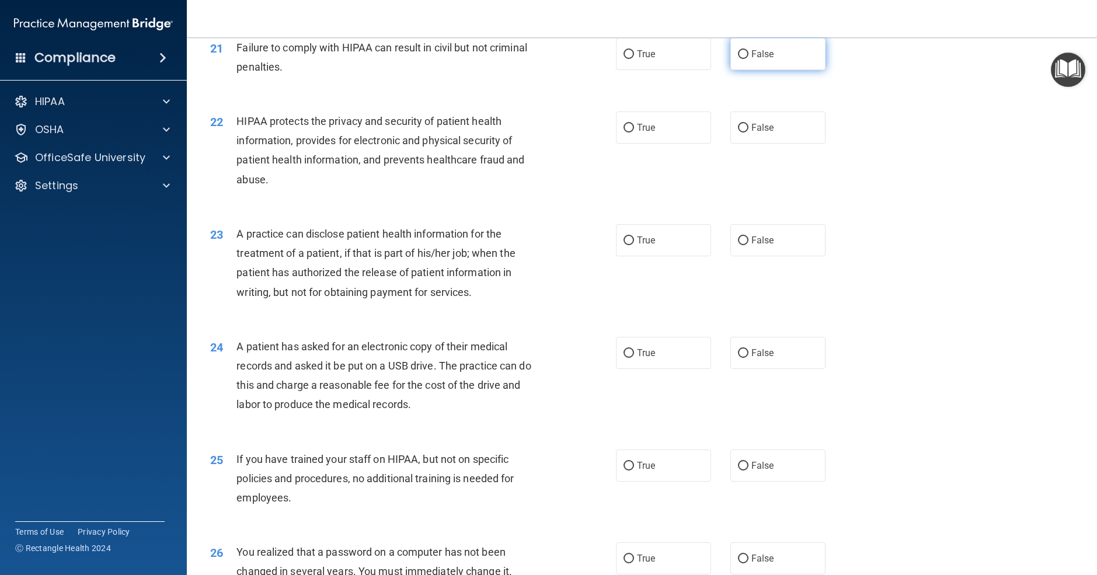
click at [778, 70] on label "False" at bounding box center [778, 54] width 95 height 32
click at [749, 59] on input "False" at bounding box center [743, 54] width 11 height 9
radio input "true"
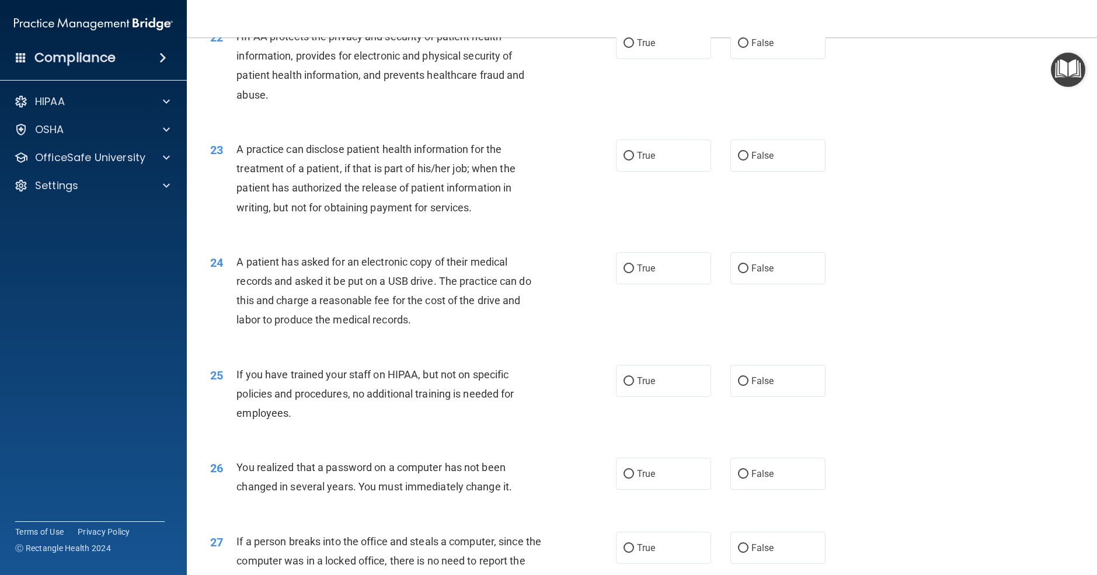
scroll to position [1857, 0]
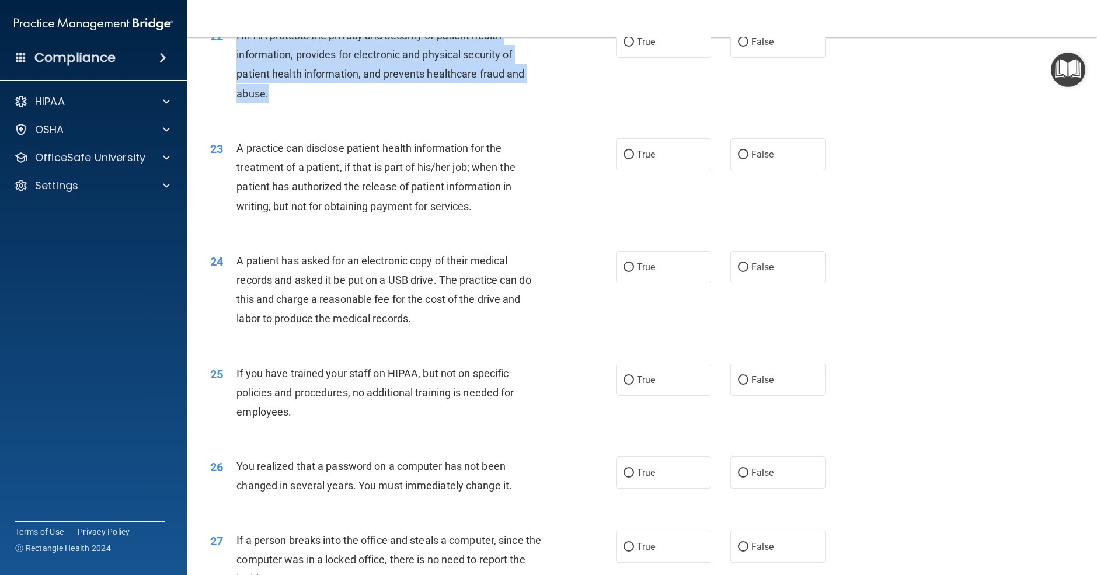
drag, startPoint x: 234, startPoint y: 51, endPoint x: 476, endPoint y: 106, distance: 248.1
click at [476, 106] on div "22 HIPAA protects the privacy and security of patient health information, provi…" at bounding box center [413, 68] width 441 height 84
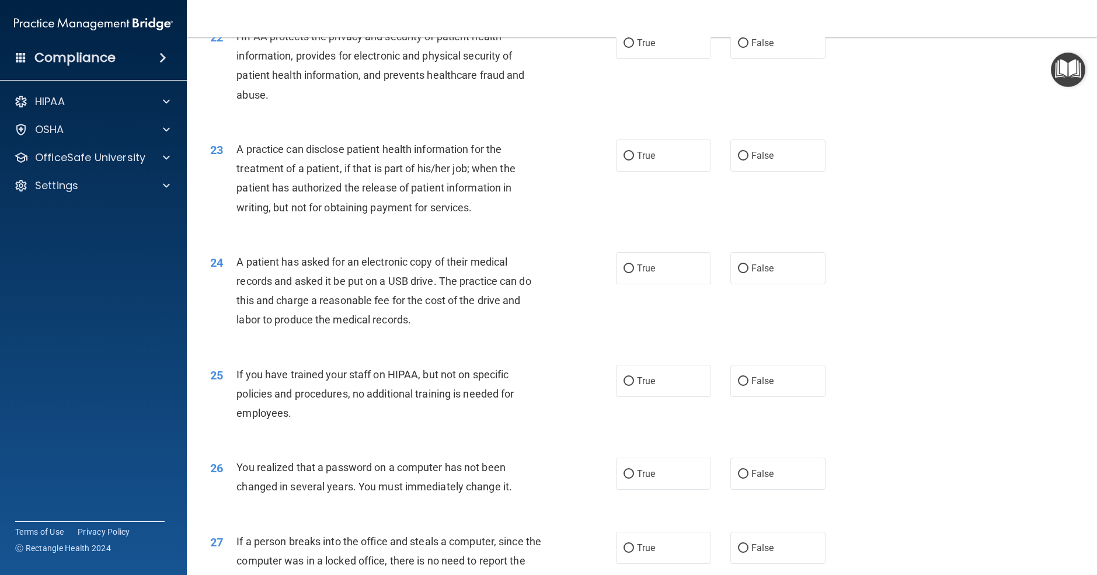
drag, startPoint x: 447, startPoint y: 146, endPoint x: 595, endPoint y: 88, distance: 158.7
click at [447, 146] on div "23 A practice can disclose patient health information for the treatment of a pa…" at bounding box center [642, 181] width 881 height 113
click at [706, 59] on label "True" at bounding box center [663, 43] width 95 height 32
click at [634, 48] on input "True" at bounding box center [629, 43] width 11 height 9
radio input "true"
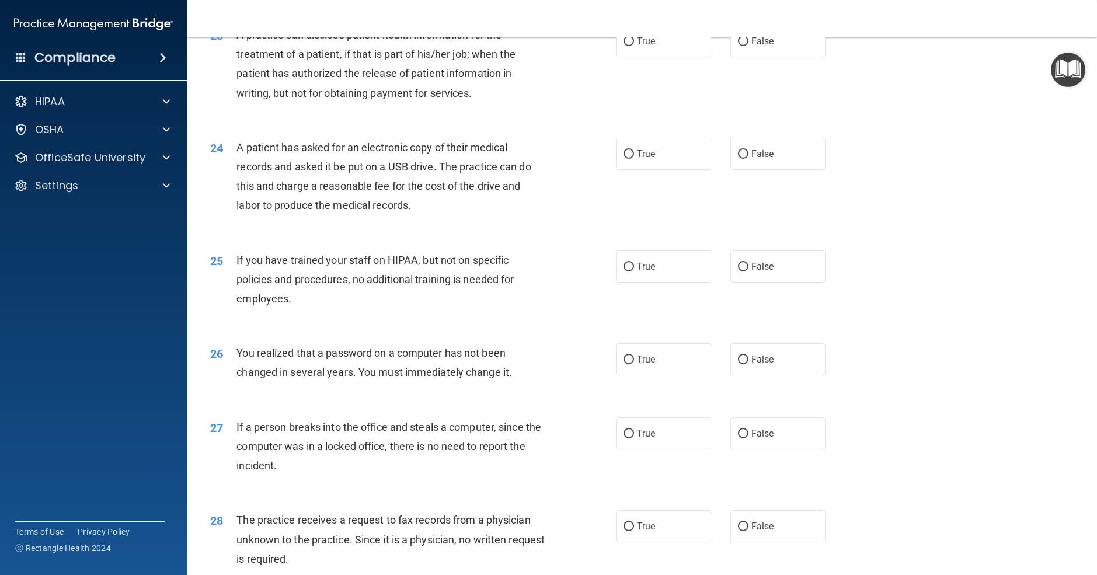
scroll to position [1972, 0]
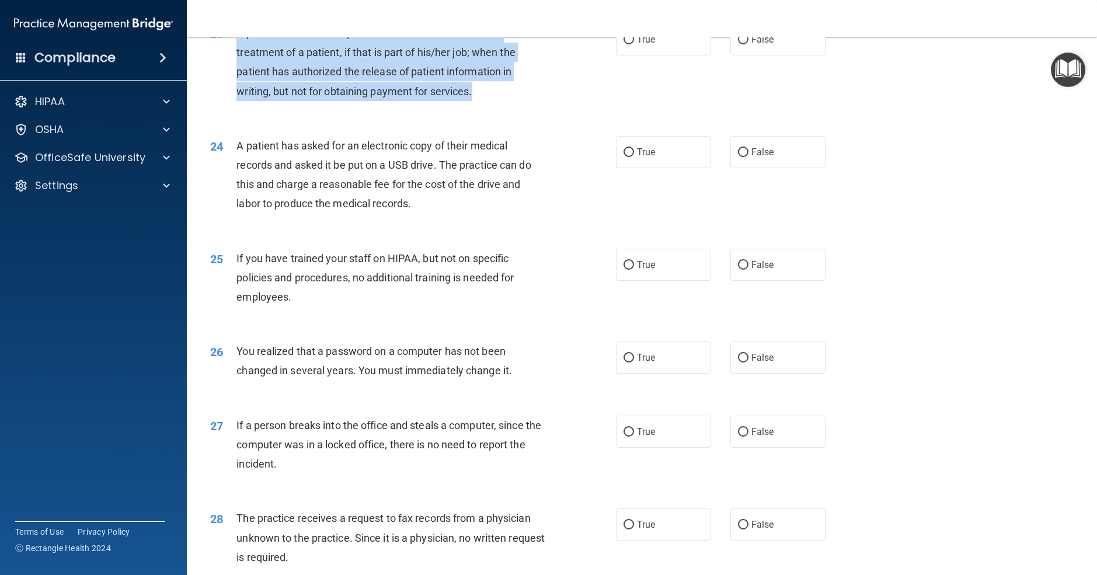
drag, startPoint x: 238, startPoint y: 53, endPoint x: 483, endPoint y: 114, distance: 252.4
click at [483, 101] on div "A practice can disclose patient health information for the treatment of a patie…" at bounding box center [395, 62] width 317 height 78
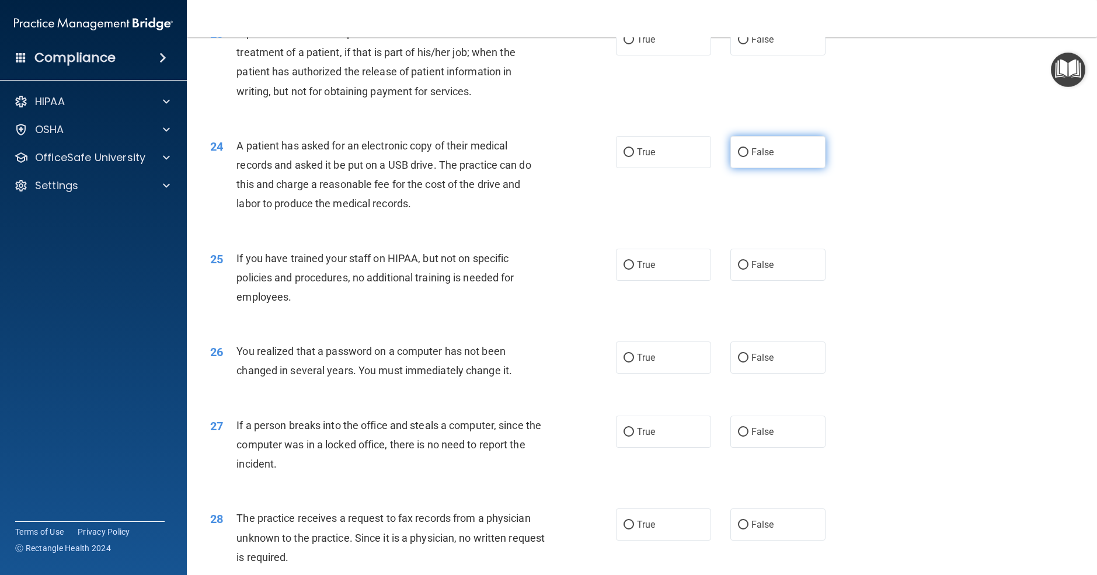
click at [737, 168] on label "False" at bounding box center [778, 152] width 95 height 32
click at [738, 157] on input "False" at bounding box center [743, 152] width 11 height 9
radio input "true"
click at [795, 54] on label "False" at bounding box center [778, 39] width 95 height 32
click at [749, 44] on input "False" at bounding box center [743, 40] width 11 height 9
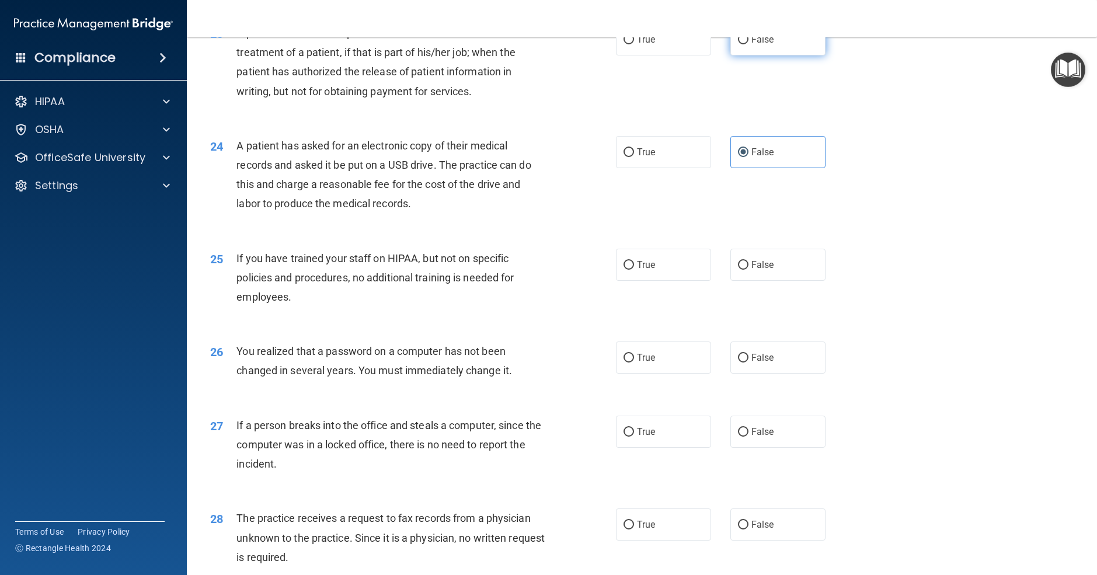
radio input "true"
click at [730, 164] on div "True False" at bounding box center [730, 152] width 229 height 32
click at [748, 164] on label "False" at bounding box center [778, 152] width 95 height 32
click at [748, 157] on input "False" at bounding box center [743, 152] width 11 height 9
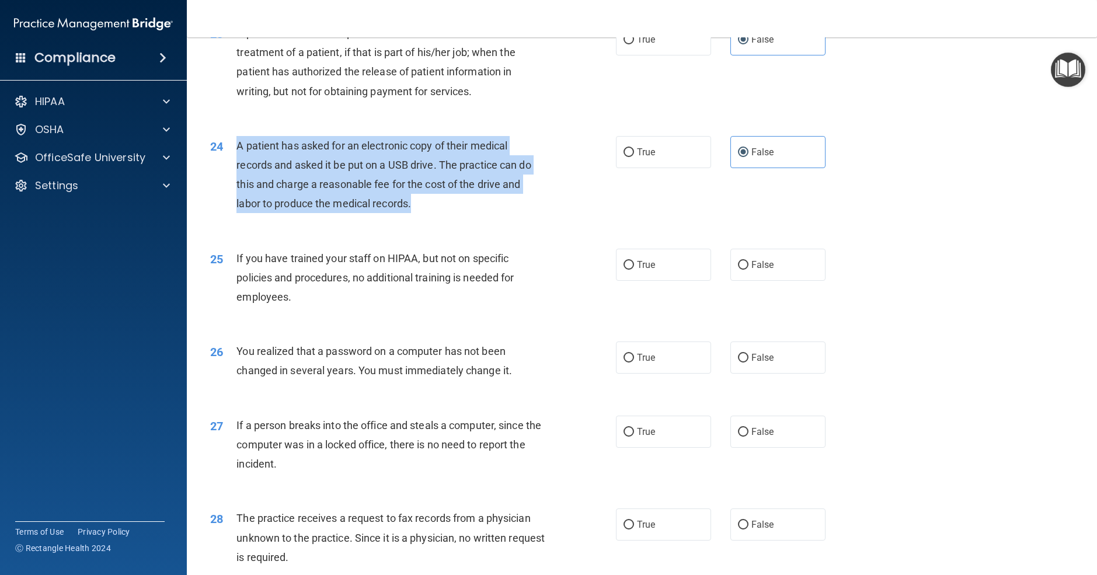
drag, startPoint x: 235, startPoint y: 164, endPoint x: 440, endPoint y: 221, distance: 213.0
click at [440, 220] on div "24 A patient has asked for an electronic copy of their medical records and aske…" at bounding box center [413, 178] width 441 height 84
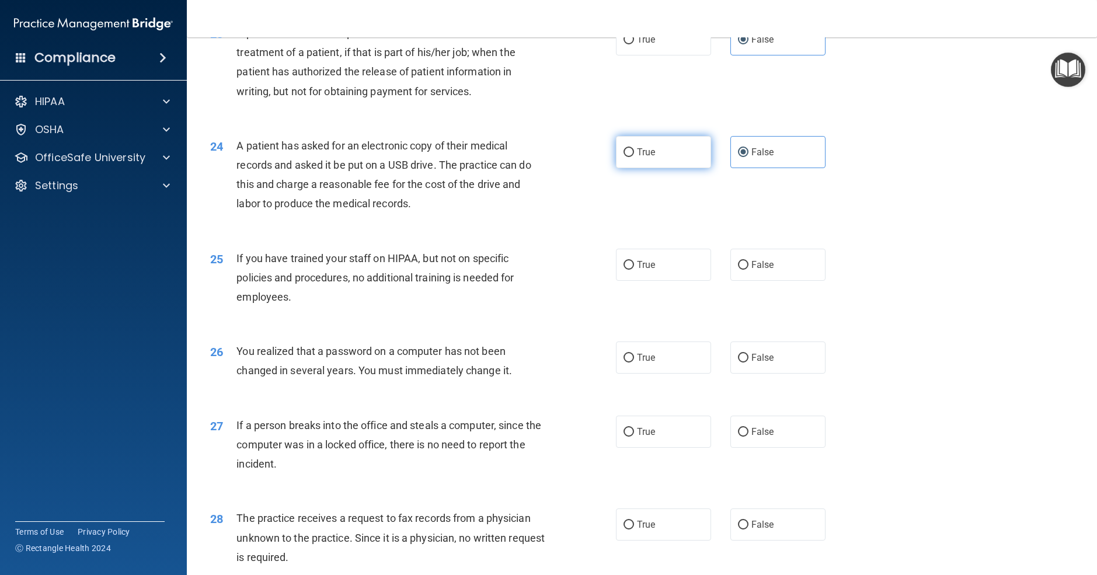
click at [679, 168] on label "True" at bounding box center [663, 152] width 95 height 32
click at [634, 157] on input "True" at bounding box center [629, 152] width 11 height 9
radio input "true"
radio input "false"
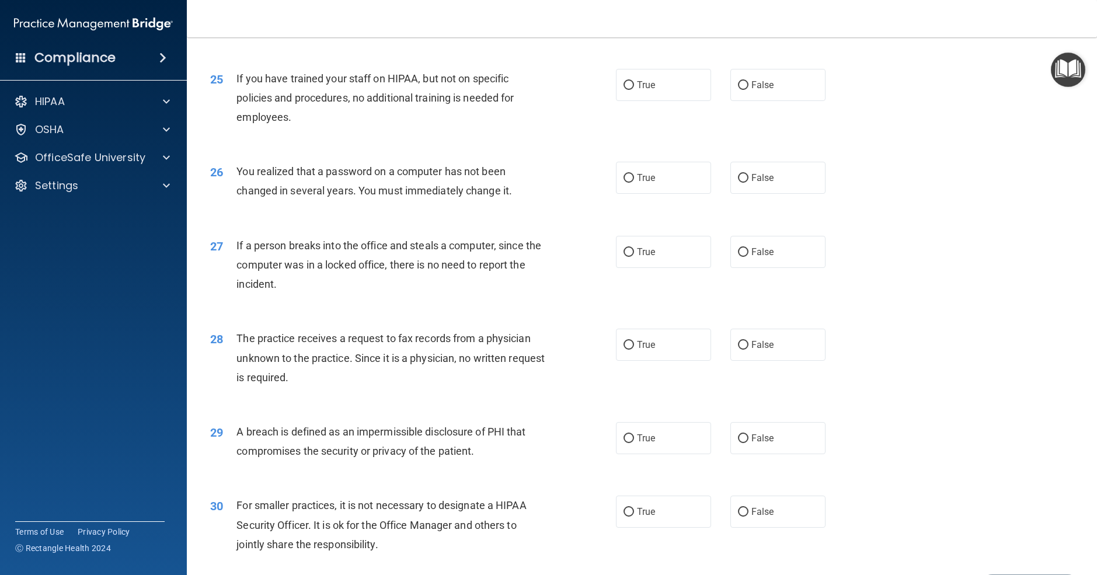
scroll to position [2162, 0]
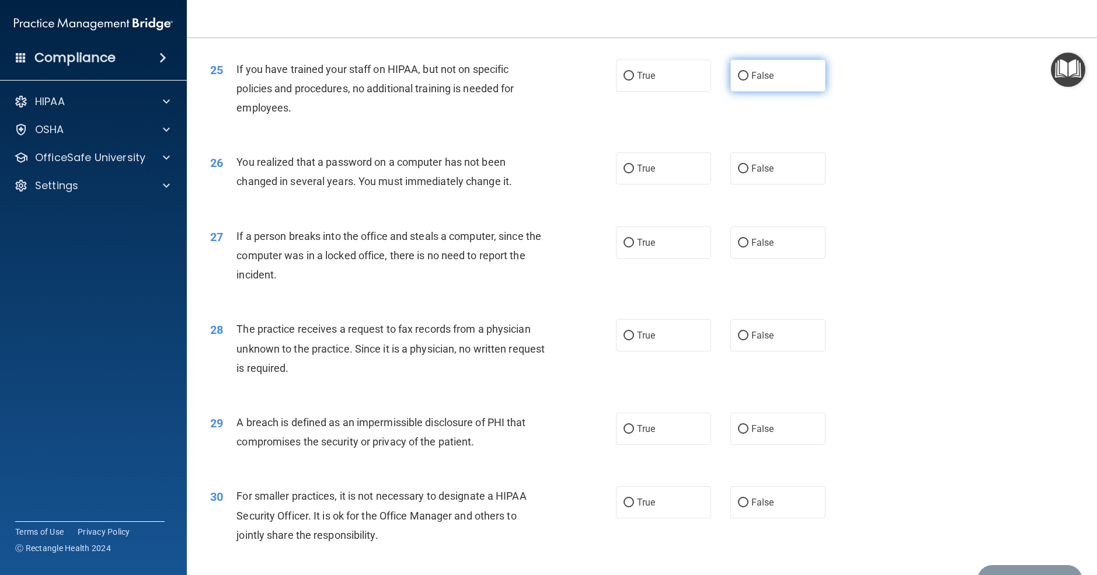
click at [758, 92] on label "False" at bounding box center [778, 76] width 95 height 32
click at [749, 81] on input "False" at bounding box center [743, 76] width 11 height 9
radio input "true"
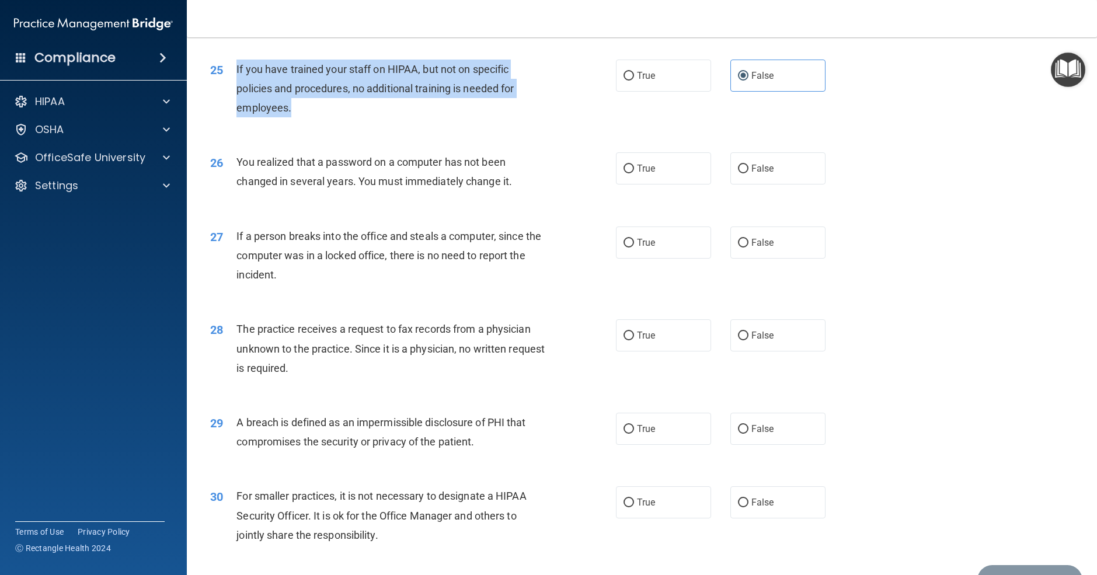
drag, startPoint x: 235, startPoint y: 81, endPoint x: 303, endPoint y: 137, distance: 88.8
click at [303, 124] on div "25 If you have trained your staff on HIPAA, but not on specific policies and pr…" at bounding box center [413, 92] width 441 height 64
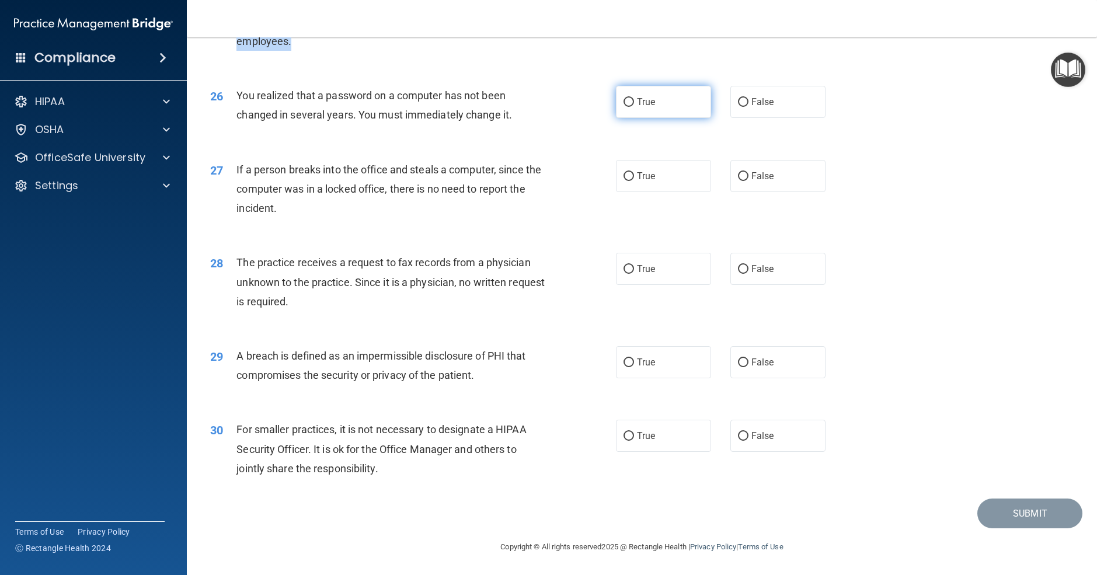
scroll to position [2248, 0]
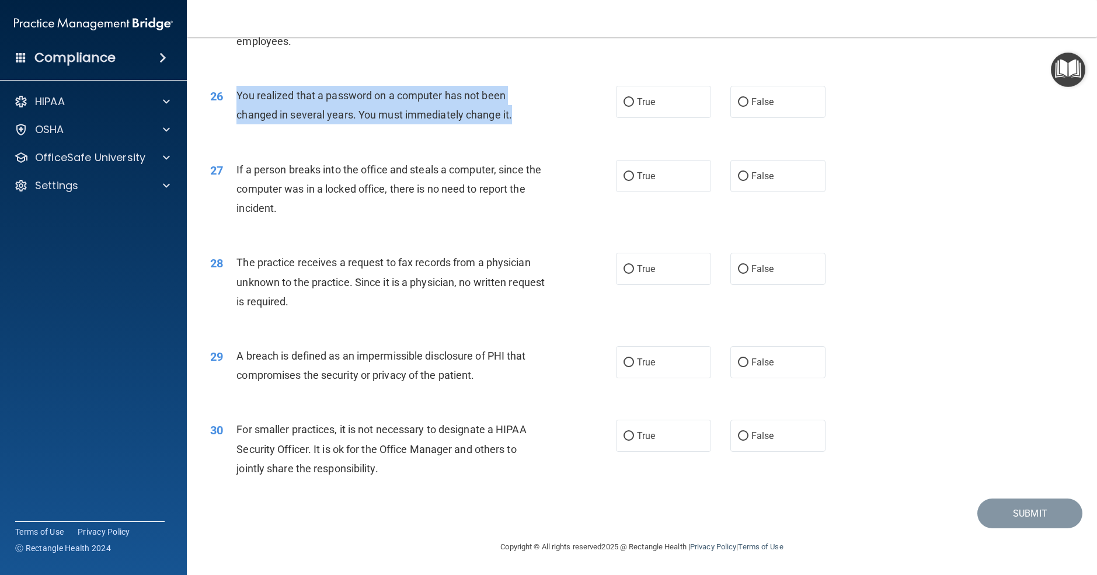
drag, startPoint x: 235, startPoint y: 95, endPoint x: 524, endPoint y: 121, distance: 290.3
click at [524, 121] on div "26 You realized that a password on a computer has not been changed in several y…" at bounding box center [413, 108] width 441 height 44
click at [632, 97] on label "True" at bounding box center [663, 102] width 95 height 32
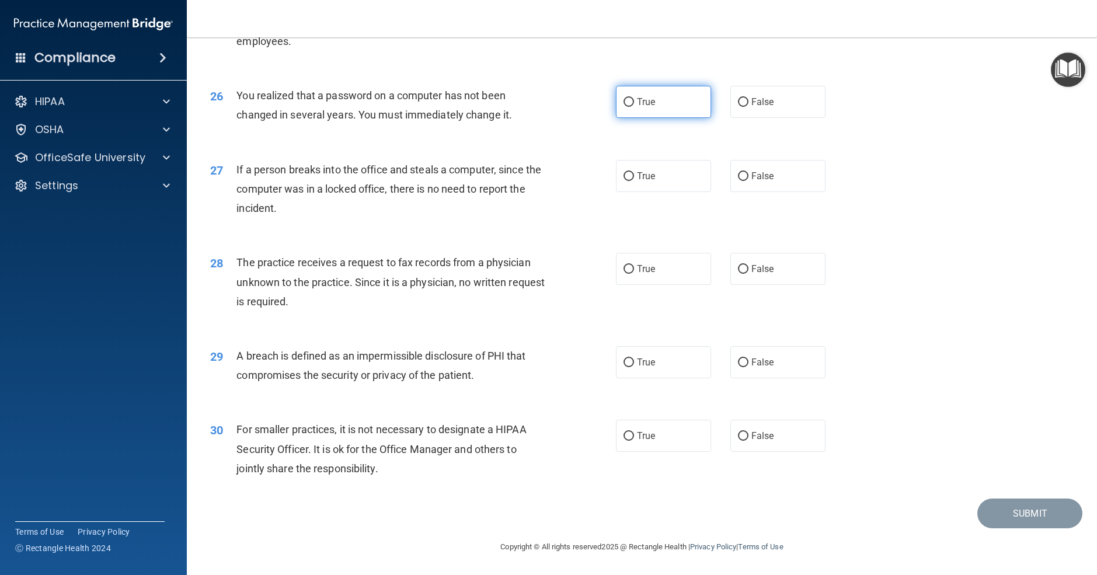
click at [705, 108] on label "True" at bounding box center [663, 102] width 95 height 32
click at [634, 107] on input "True" at bounding box center [629, 102] width 11 height 9
radio input "true"
click at [740, 175] on input "False" at bounding box center [743, 176] width 11 height 9
radio input "true"
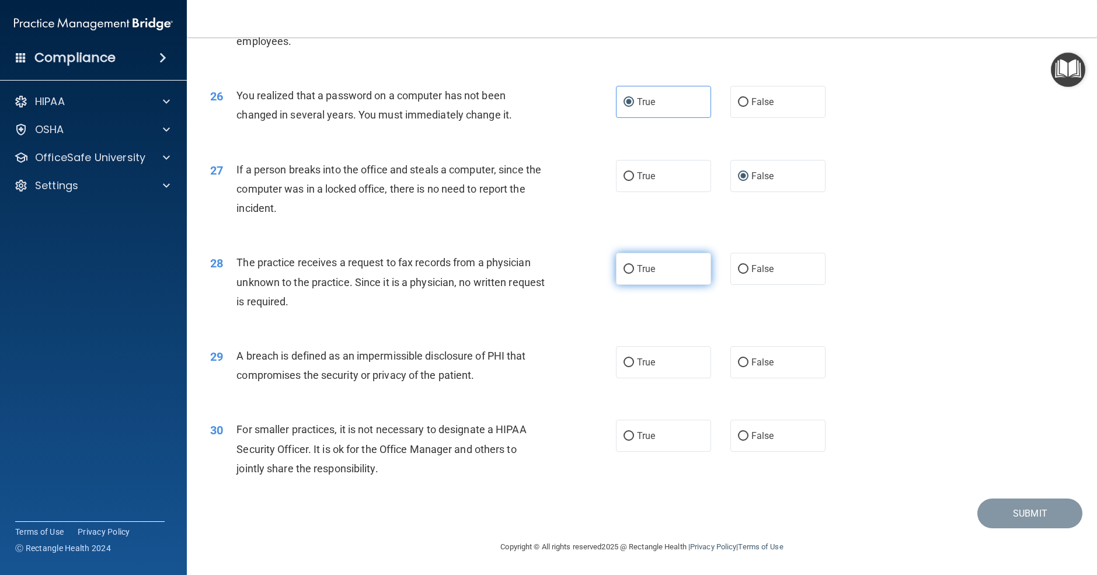
click at [635, 276] on label "True" at bounding box center [663, 269] width 95 height 32
click at [634, 274] on input "True" at bounding box center [629, 269] width 11 height 9
radio input "true"
click at [753, 274] on span "False" at bounding box center [763, 268] width 23 height 11
click at [749, 274] on input "False" at bounding box center [743, 269] width 11 height 9
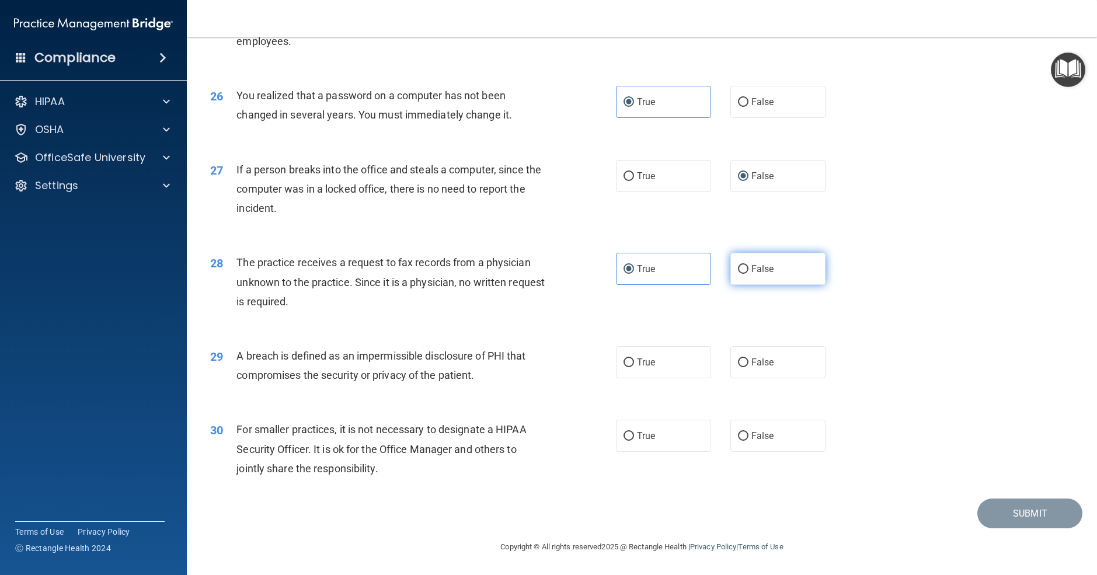
radio input "true"
radio input "false"
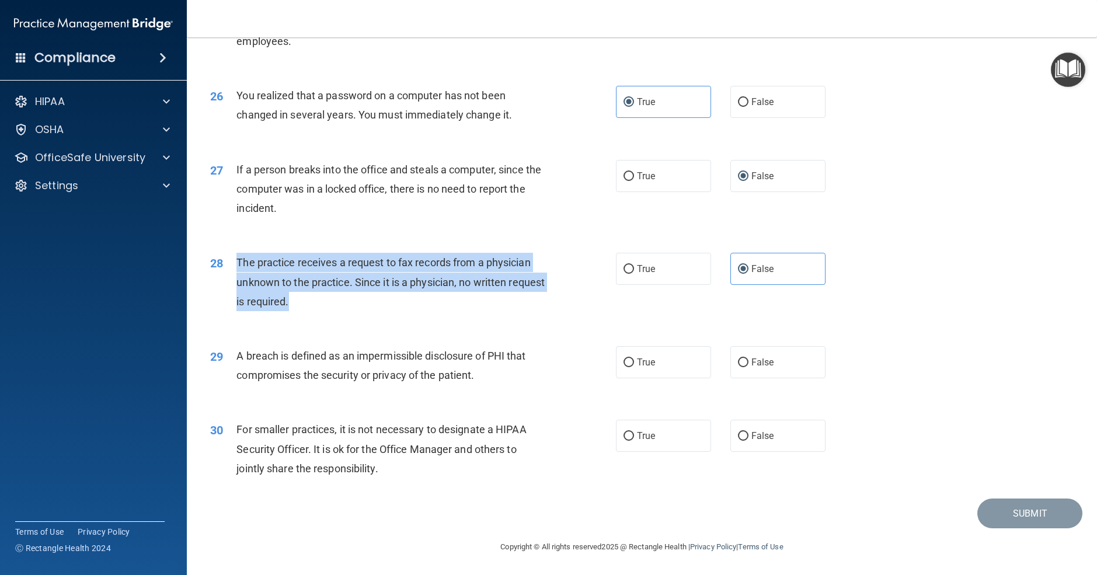
drag, startPoint x: 237, startPoint y: 257, endPoint x: 332, endPoint y: 305, distance: 106.1
click at [332, 305] on div "The practice receives a request to fax records from a physician unknown to the …" at bounding box center [395, 282] width 317 height 58
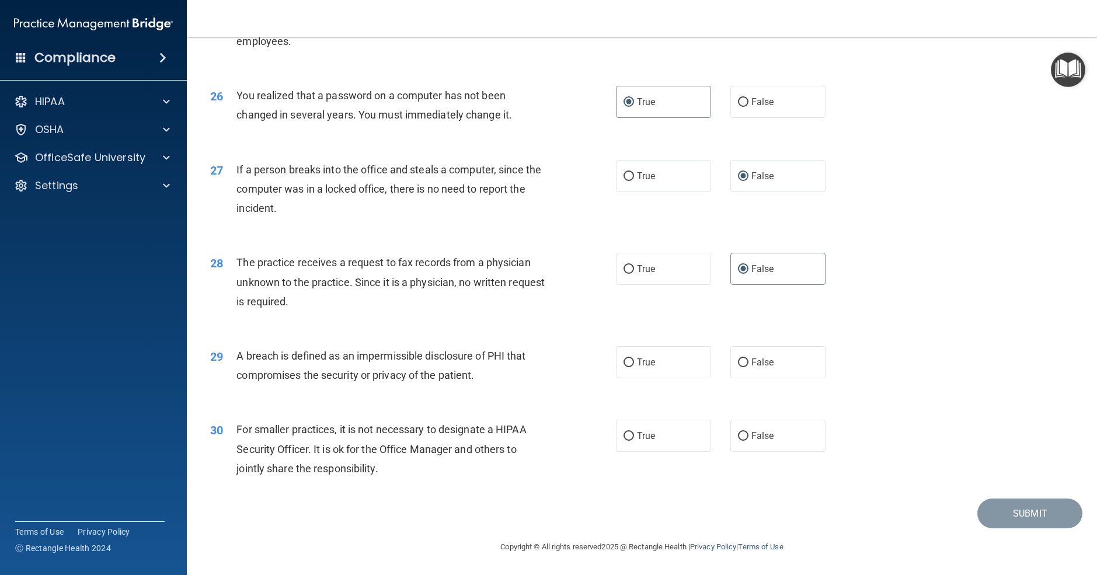
drag, startPoint x: 398, startPoint y: 352, endPoint x: 359, endPoint y: 347, distance: 39.4
click at [397, 351] on span "A breach is defined as an impermissible disclosure of PHI that compromises the …" at bounding box center [381, 366] width 289 height 32
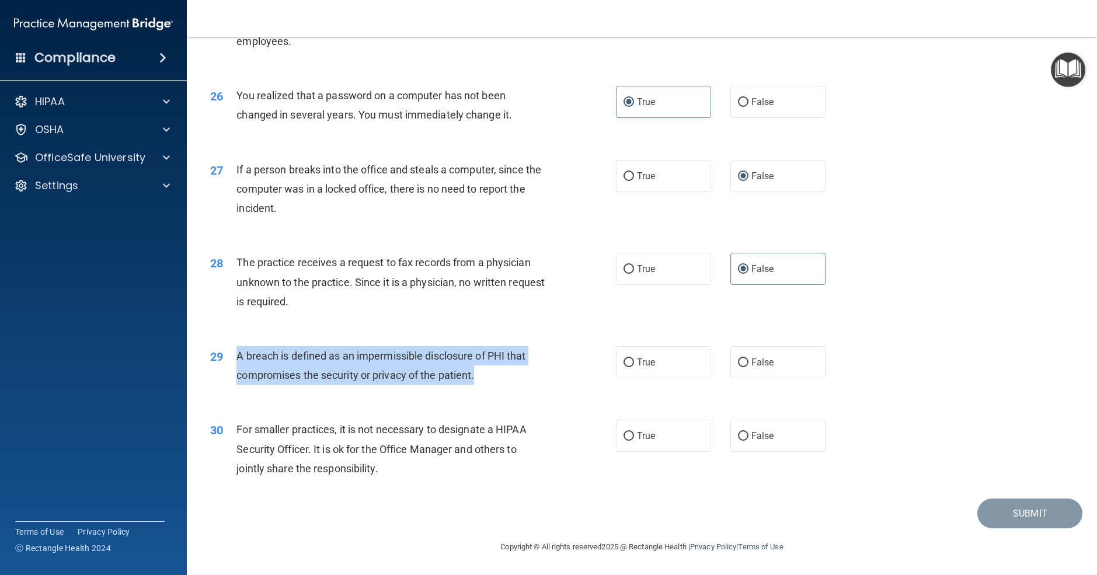
drag, startPoint x: 231, startPoint y: 356, endPoint x: 491, endPoint y: 383, distance: 261.4
click at [491, 383] on div "29 A breach is defined as an impermissible disclosure of PHI that compromises t…" at bounding box center [413, 368] width 441 height 44
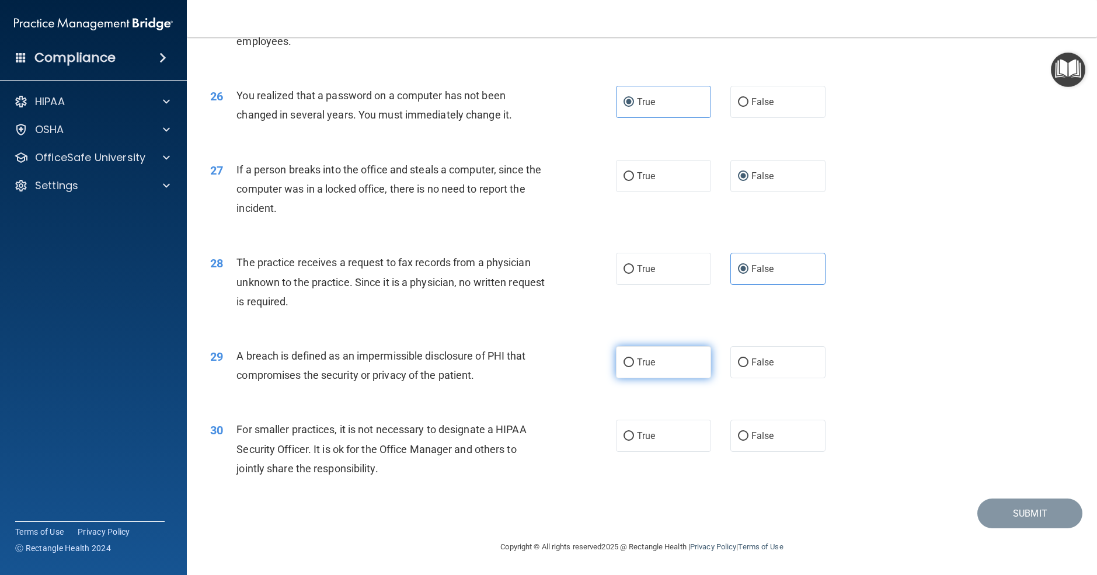
click at [663, 359] on label "True" at bounding box center [663, 362] width 95 height 32
click at [634, 359] on input "True" at bounding box center [629, 363] width 11 height 9
radio input "true"
click at [685, 448] on label "True" at bounding box center [663, 436] width 95 height 32
click at [634, 441] on input "True" at bounding box center [629, 436] width 11 height 9
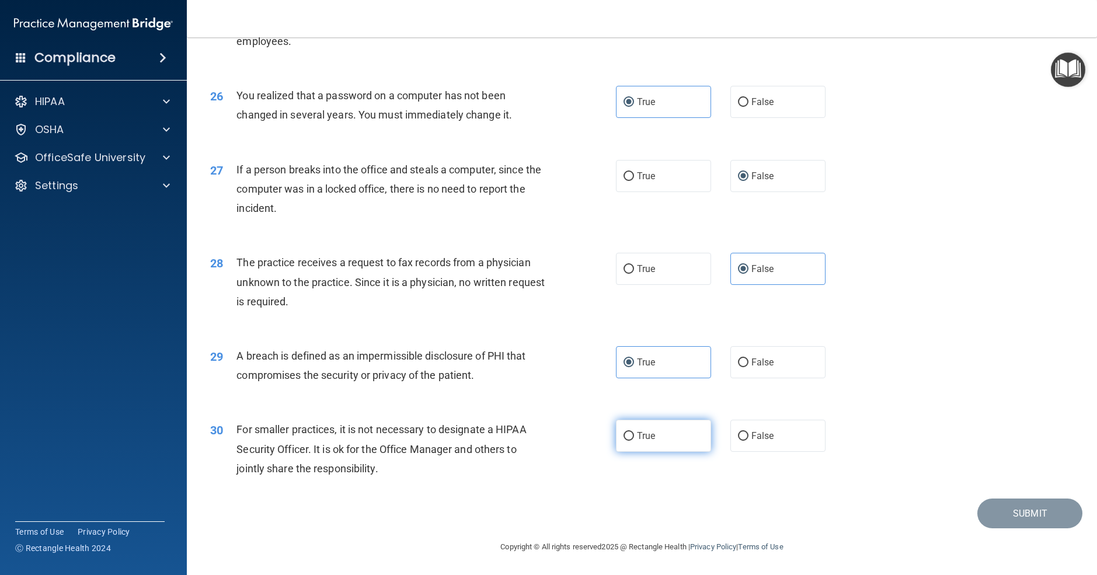
radio input "true"
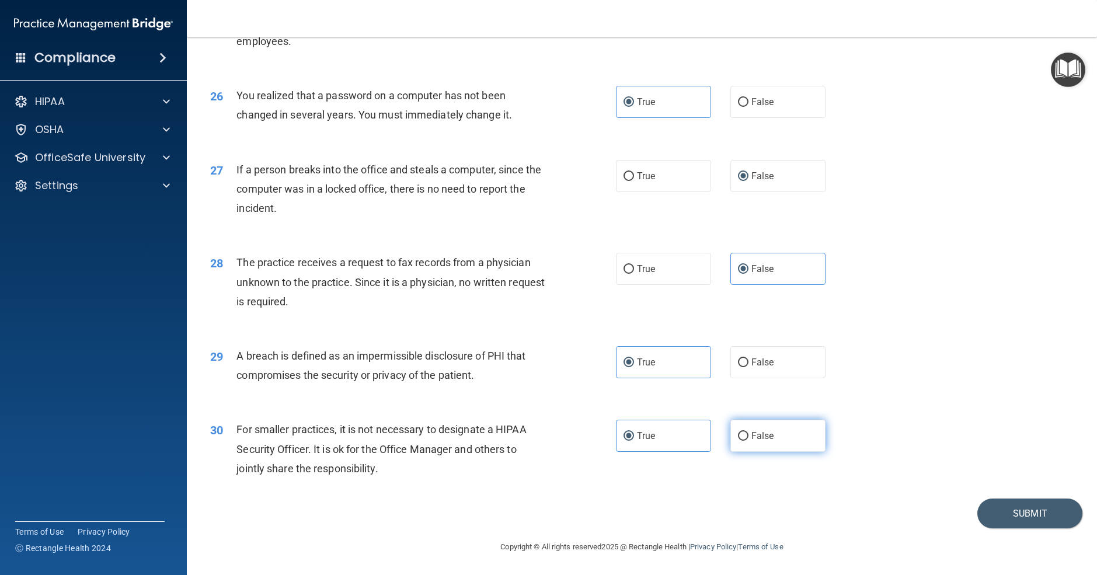
click at [735, 445] on label "False" at bounding box center [778, 436] width 95 height 32
click at [738, 441] on input "False" at bounding box center [743, 436] width 11 height 9
radio input "true"
radio input "false"
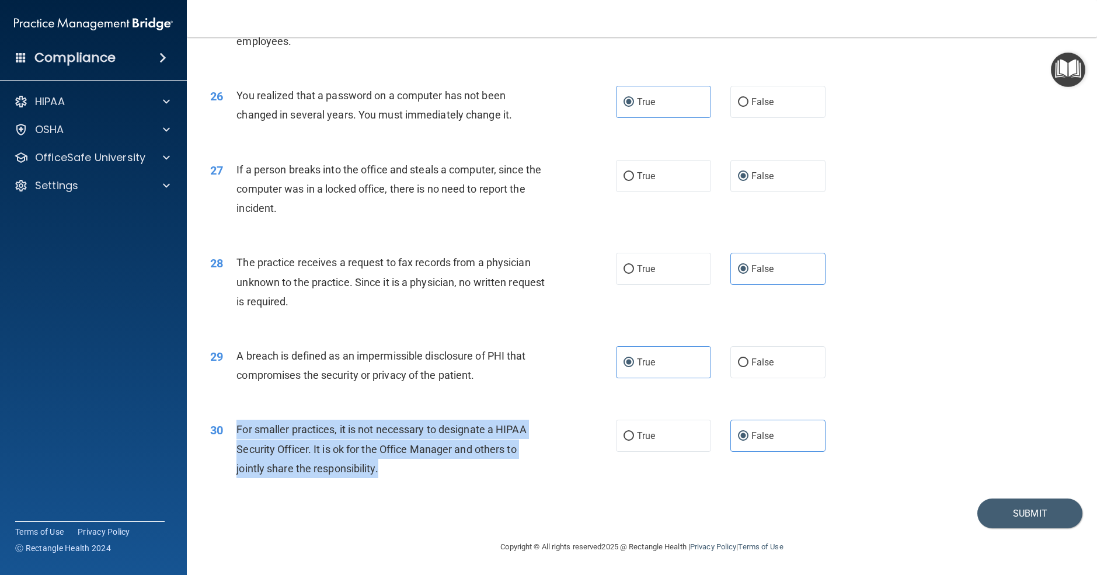
drag, startPoint x: 237, startPoint y: 429, endPoint x: 384, endPoint y: 473, distance: 153.6
click at [384, 473] on div "For smaller practices, it is not necessary to designate a HIPAA Security Office…" at bounding box center [395, 449] width 317 height 58
drag, startPoint x: 1017, startPoint y: 517, endPoint x: 977, endPoint y: 484, distance: 52.3
click at [1016, 517] on button "Submit" at bounding box center [1030, 514] width 105 height 30
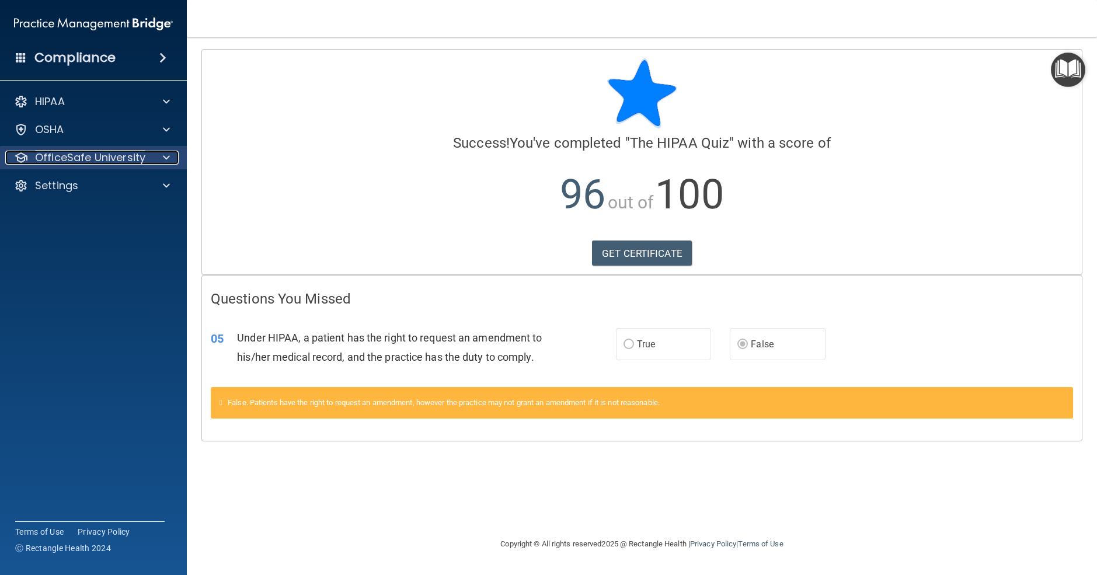
click at [110, 164] on p "OfficeSafe University" at bounding box center [90, 158] width 110 height 14
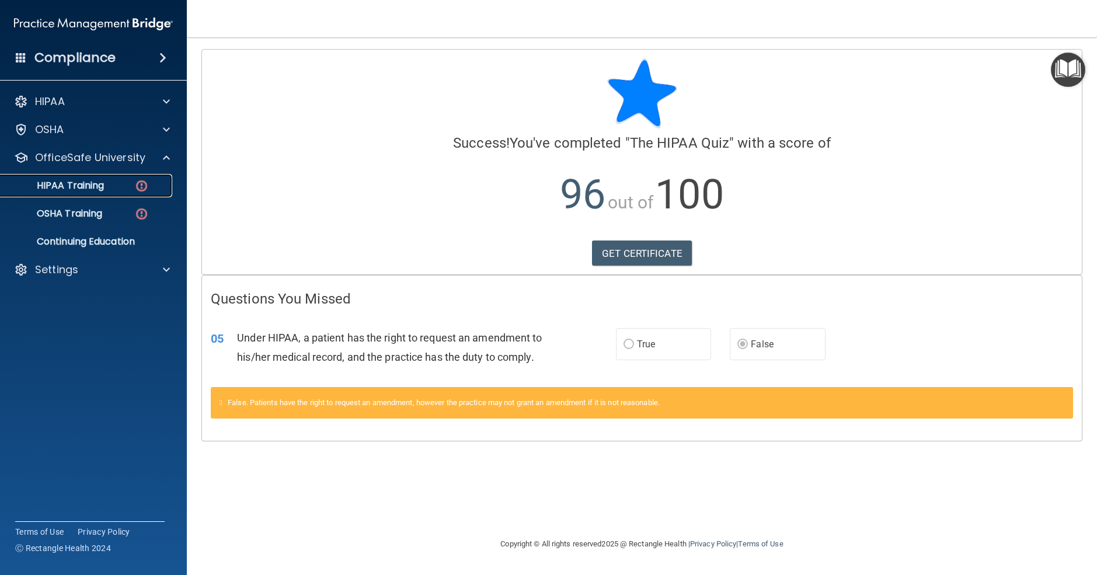
click at [97, 186] on p "HIPAA Training" at bounding box center [56, 186] width 96 height 12
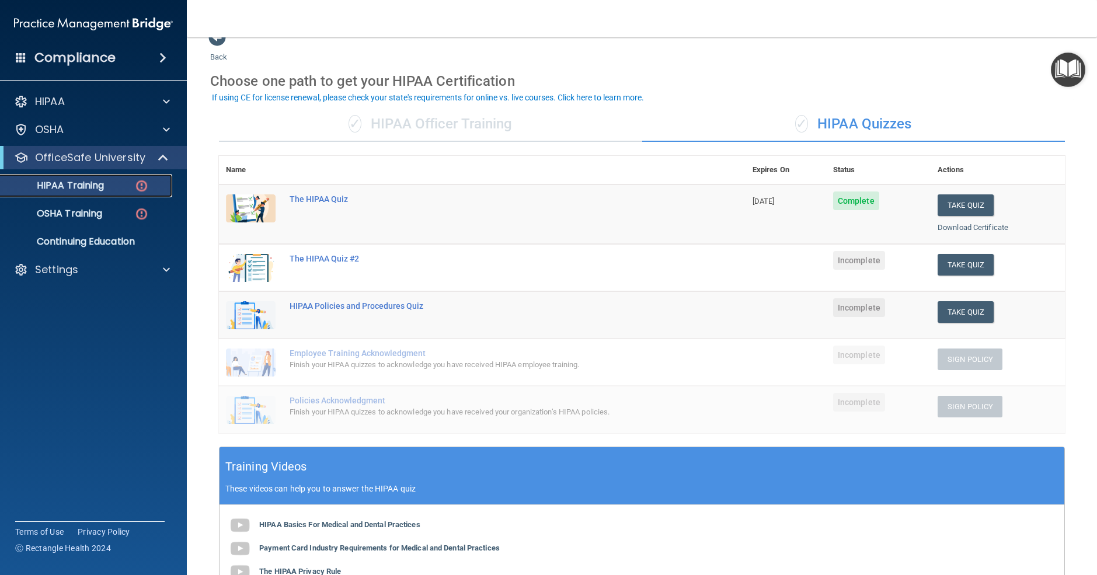
scroll to position [24, 0]
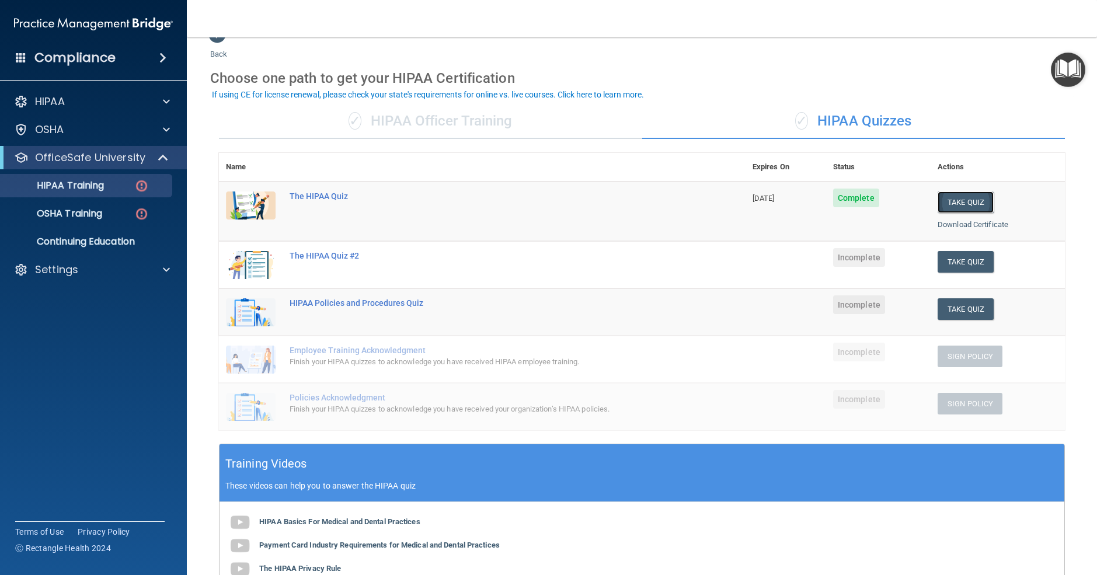
click at [965, 195] on button "Take Quiz" at bounding box center [966, 203] width 56 height 22
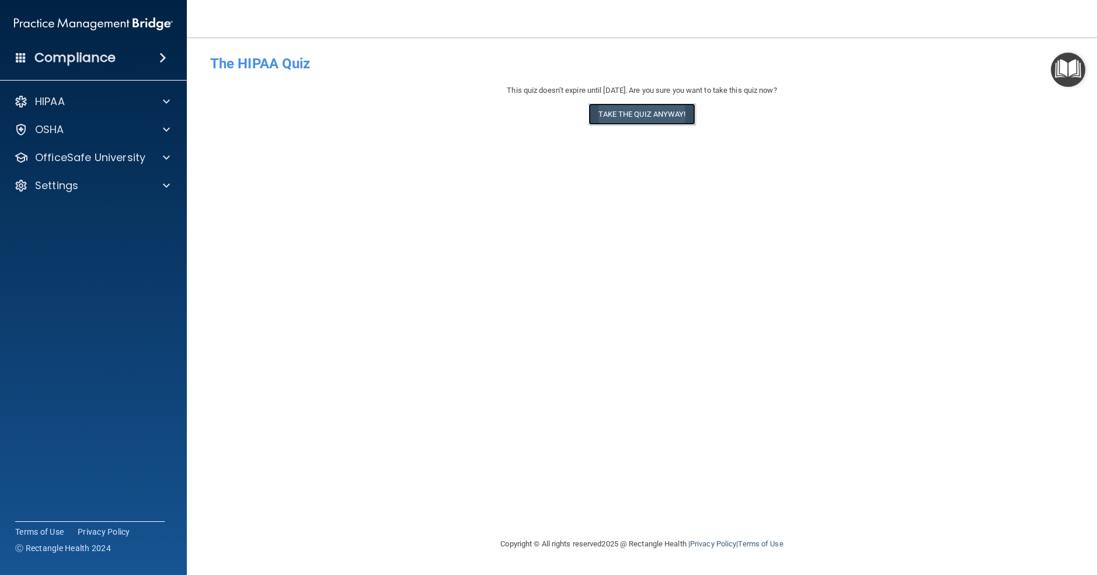
click at [627, 114] on button "Take the quiz anyway!" at bounding box center [642, 114] width 106 height 22
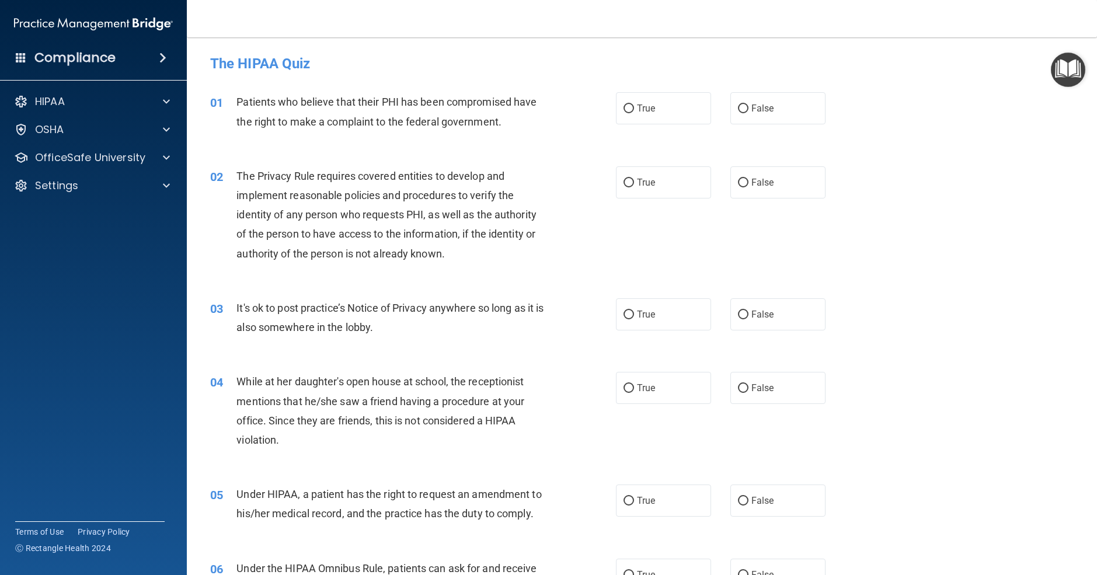
scroll to position [1, 0]
click at [641, 111] on span "True" at bounding box center [646, 107] width 18 height 11
click at [634, 111] on input "True" at bounding box center [629, 108] width 11 height 9
radio input "true"
drag, startPoint x: 637, startPoint y: 175, endPoint x: 651, endPoint y: 176, distance: 13.4
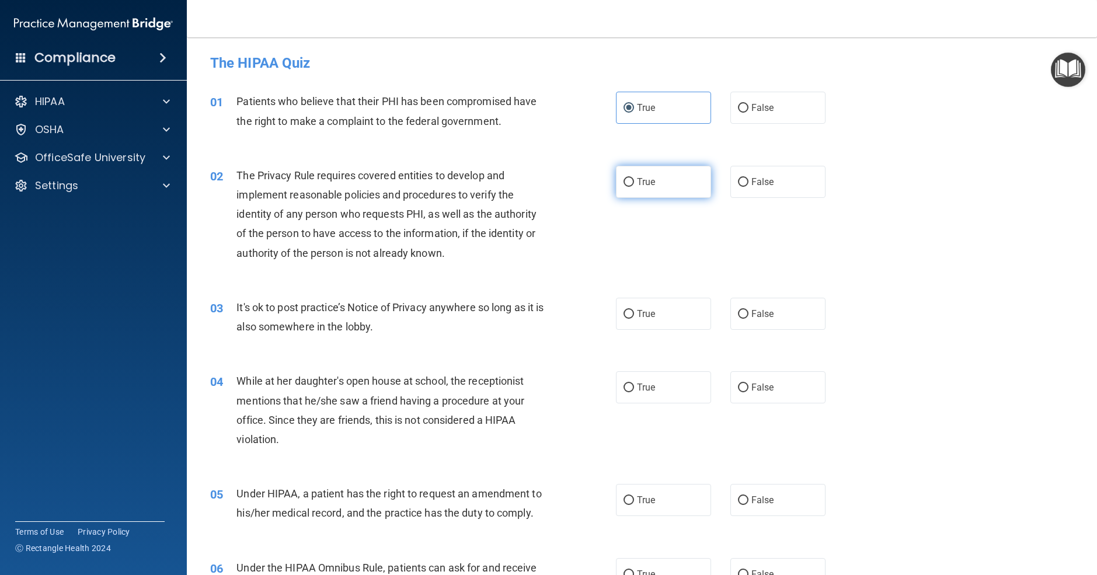
click at [637, 175] on label "True" at bounding box center [663, 182] width 95 height 32
click at [634, 178] on input "True" at bounding box center [629, 182] width 11 height 9
radio input "true"
click at [764, 314] on span "False" at bounding box center [763, 313] width 23 height 11
click at [749, 314] on input "False" at bounding box center [743, 314] width 11 height 9
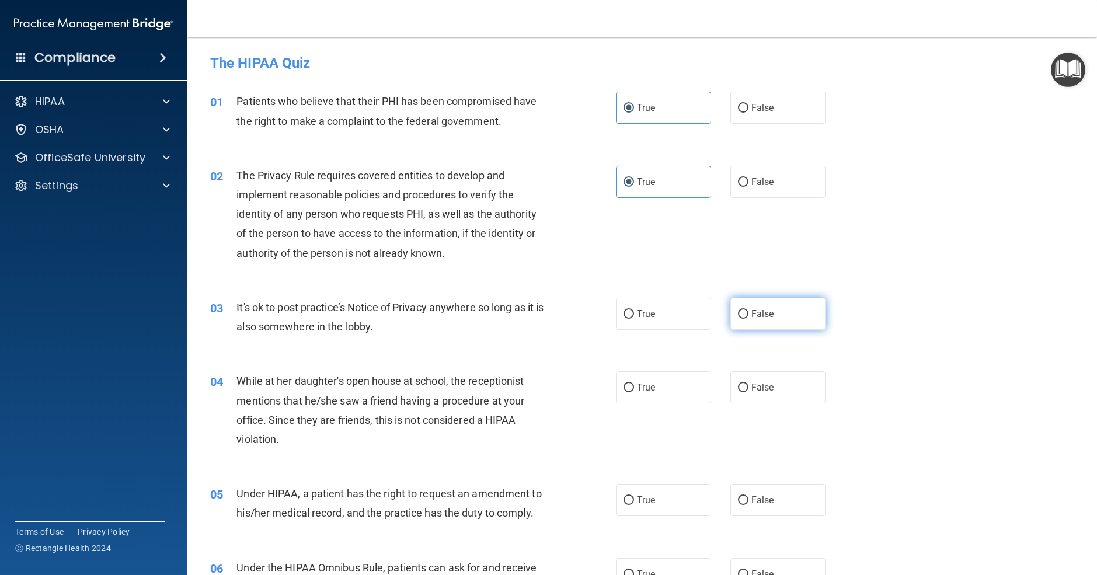
radio input "true"
click at [769, 393] on span "False" at bounding box center [763, 388] width 23 height 11
click at [749, 393] on input "False" at bounding box center [743, 388] width 11 height 9
radio input "true"
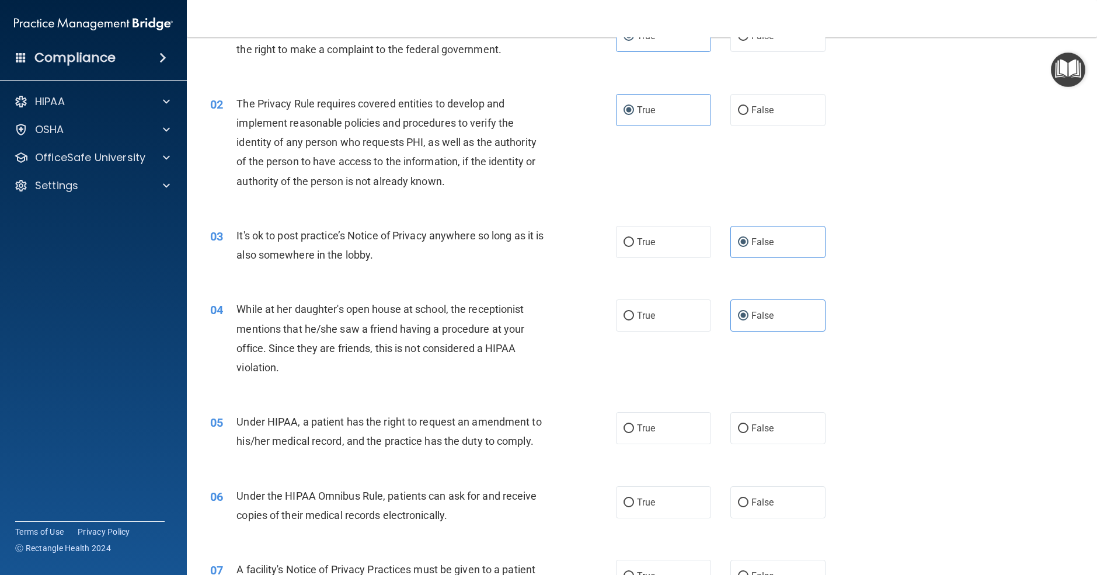
scroll to position [113, 0]
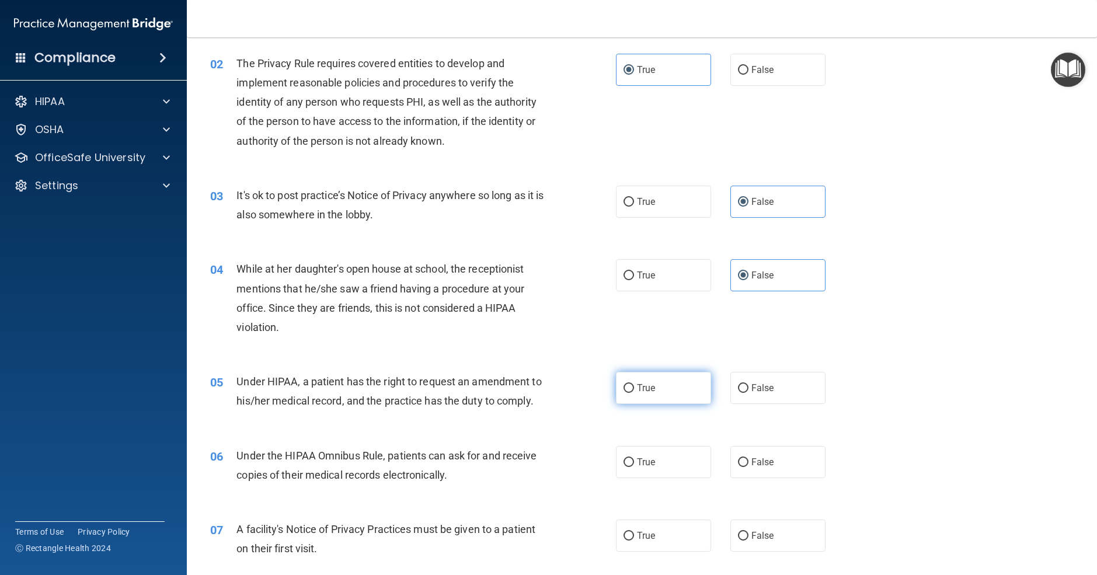
click at [681, 395] on label "True" at bounding box center [663, 388] width 95 height 32
click at [634, 393] on input "True" at bounding box center [629, 388] width 11 height 9
radio input "true"
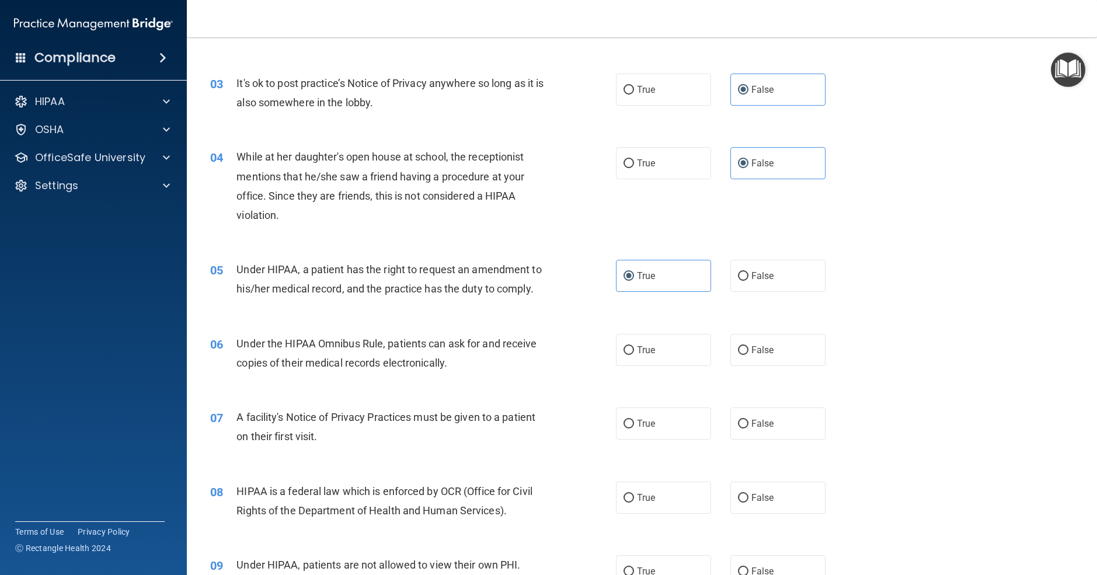
scroll to position [240, 0]
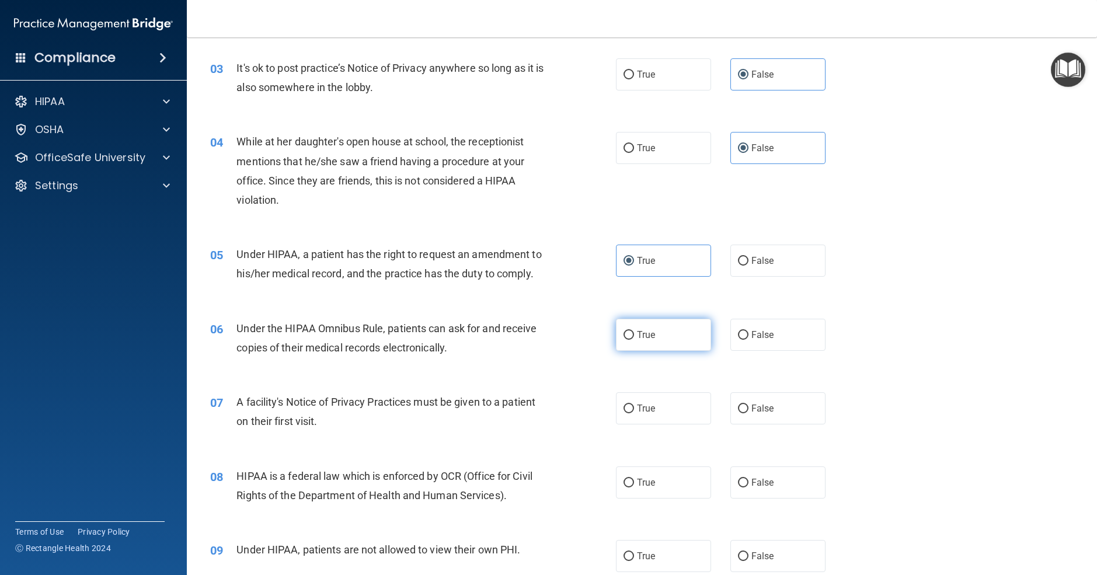
click at [655, 335] on span "True" at bounding box center [646, 334] width 18 height 11
click at [634, 335] on input "True" at bounding box center [629, 335] width 11 height 9
radio input "true"
click at [668, 408] on label "True" at bounding box center [663, 409] width 95 height 32
click at [634, 408] on input "True" at bounding box center [629, 409] width 11 height 9
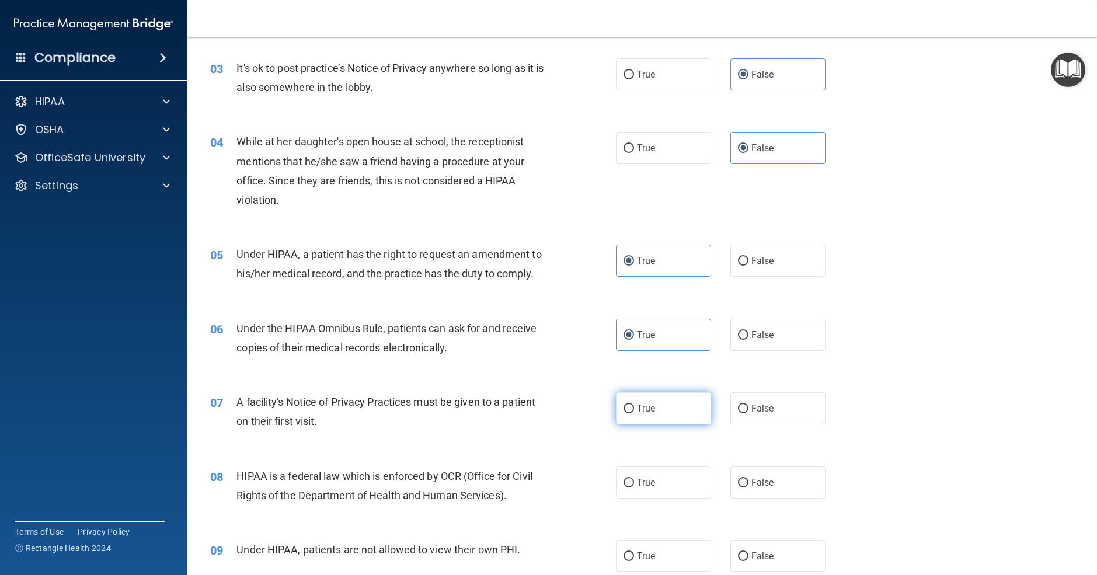
radio input "true"
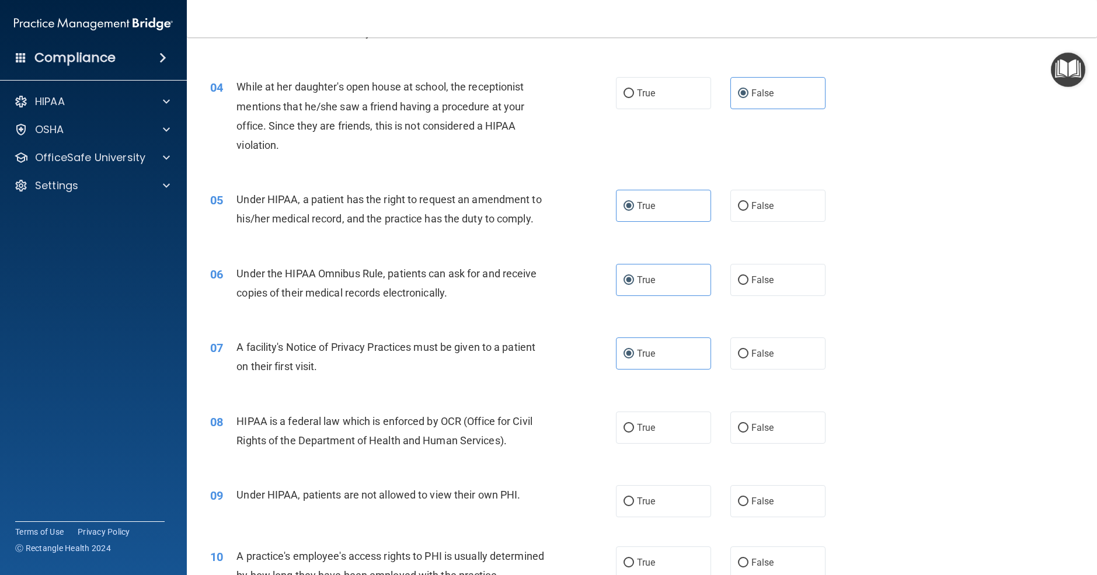
scroll to position [306, 0]
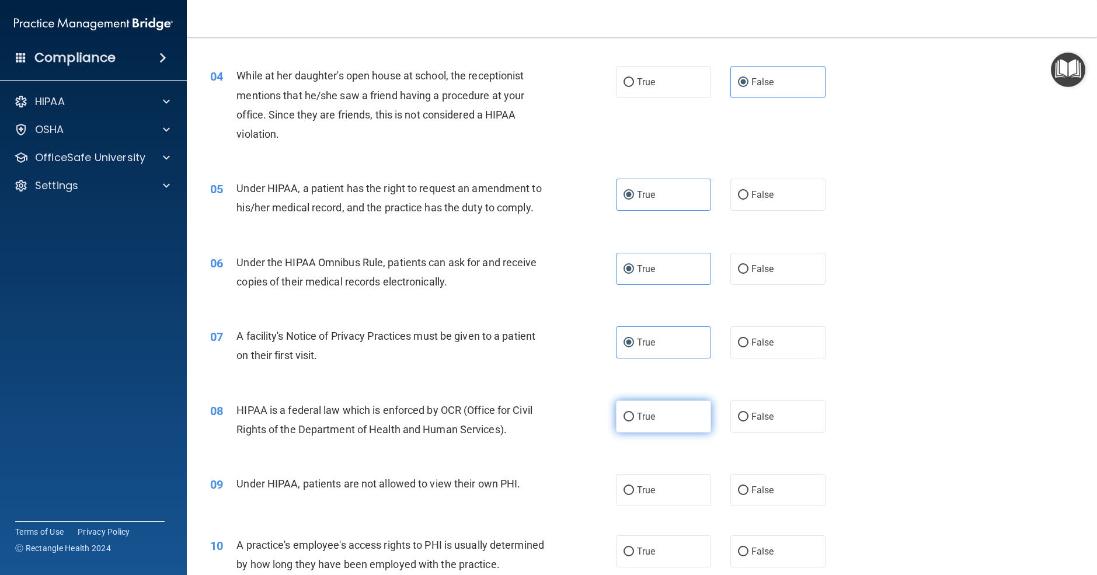
click at [646, 428] on label "True" at bounding box center [663, 417] width 95 height 32
click at [634, 422] on input "True" at bounding box center [629, 417] width 11 height 9
radio input "true"
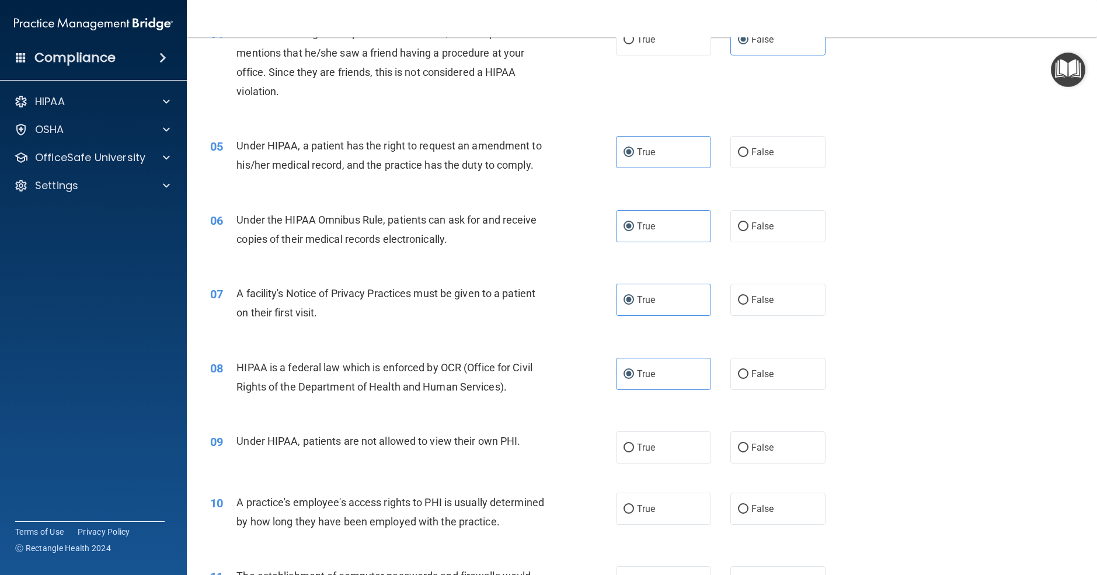
scroll to position [350, 0]
click at [766, 446] on span "False" at bounding box center [763, 445] width 23 height 11
click at [749, 446] on input "False" at bounding box center [743, 446] width 11 height 9
radio input "true"
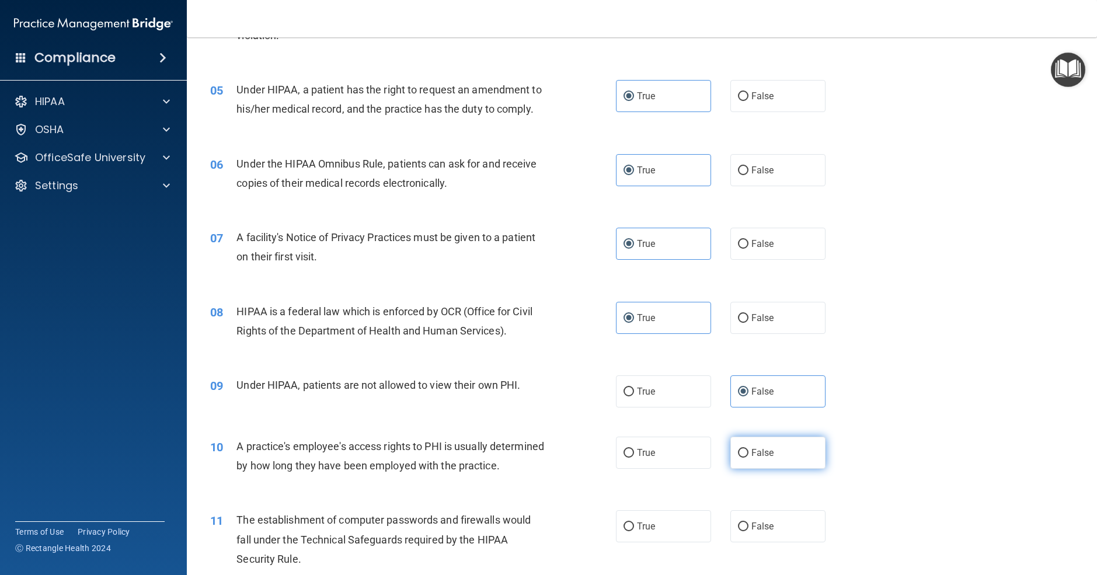
click at [761, 449] on span "False" at bounding box center [763, 452] width 23 height 11
click at [749, 449] on input "False" at bounding box center [743, 453] width 11 height 9
radio input "true"
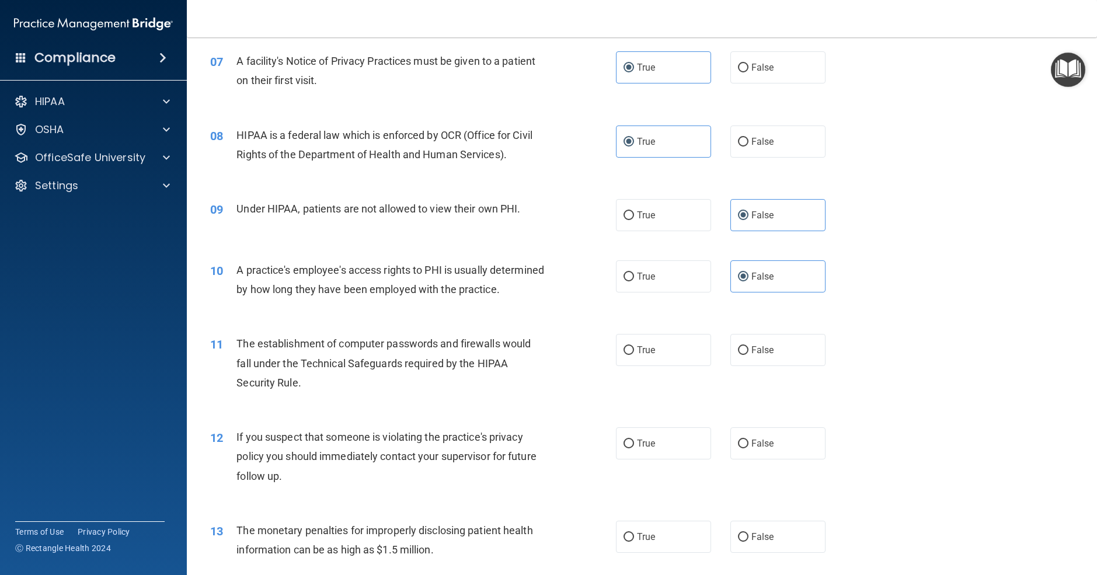
scroll to position [603, 0]
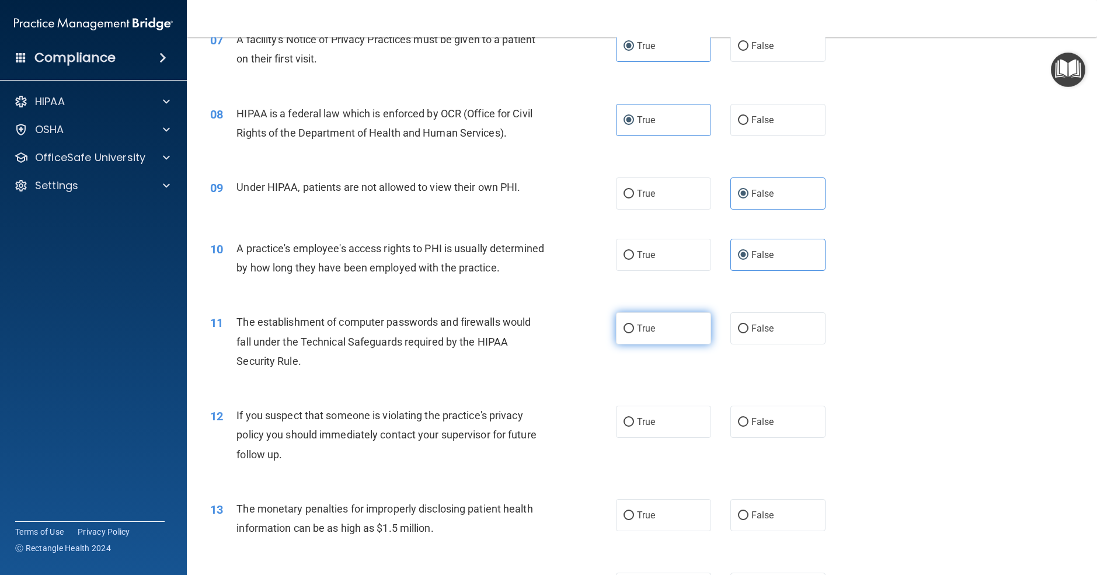
click at [641, 334] on span "True" at bounding box center [646, 328] width 18 height 11
click at [634, 334] on input "True" at bounding box center [629, 329] width 11 height 9
radio input "true"
drag, startPoint x: 654, startPoint y: 441, endPoint x: 655, endPoint y: 431, distance: 10.0
click at [654, 428] on span "True" at bounding box center [646, 421] width 18 height 11
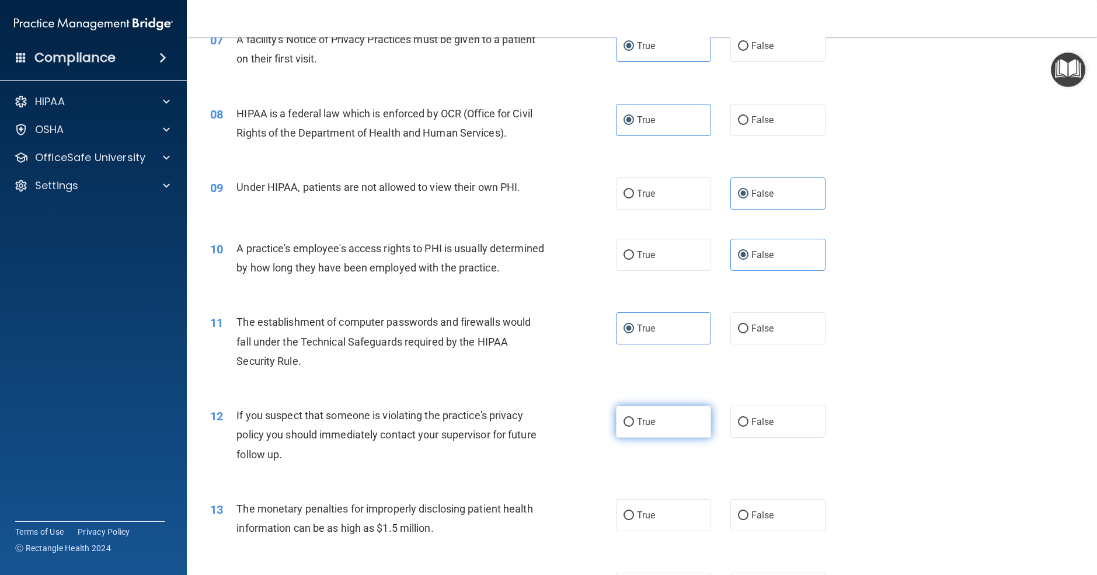
click at [634, 427] on input "True" at bounding box center [629, 422] width 11 height 9
radio input "true"
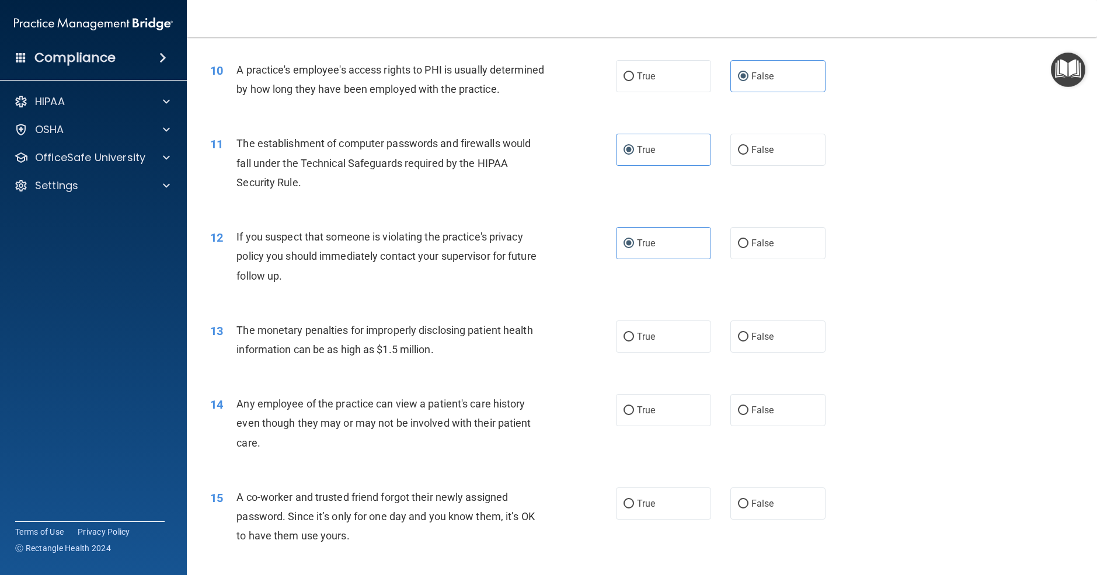
scroll to position [788, 0]
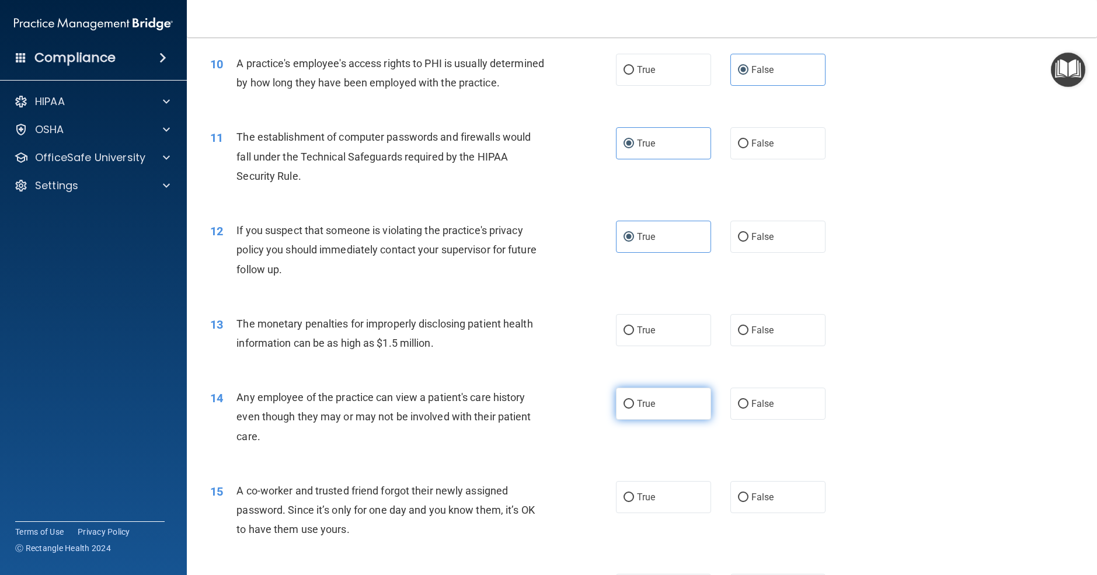
click at [665, 419] on label "True" at bounding box center [663, 404] width 95 height 32
click at [634, 409] on input "True" at bounding box center [629, 404] width 11 height 9
radio input "true"
click at [665, 346] on label "True" at bounding box center [663, 330] width 95 height 32
click at [634, 335] on input "True" at bounding box center [629, 330] width 11 height 9
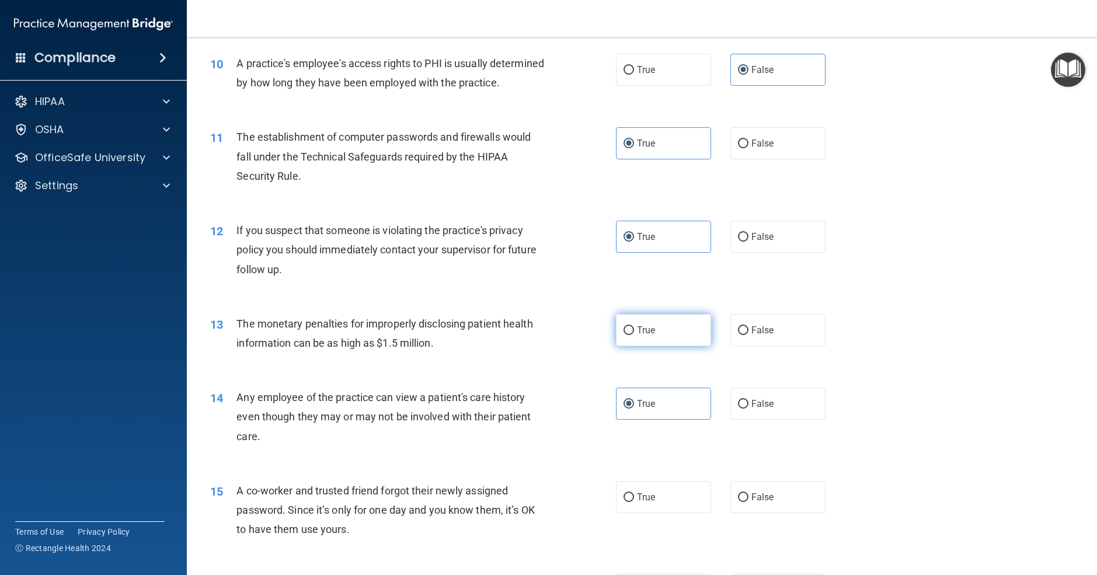
radio input "true"
click at [759, 420] on label "False" at bounding box center [778, 404] width 95 height 32
click at [749, 409] on input "False" at bounding box center [743, 404] width 11 height 9
radio input "true"
radio input "false"
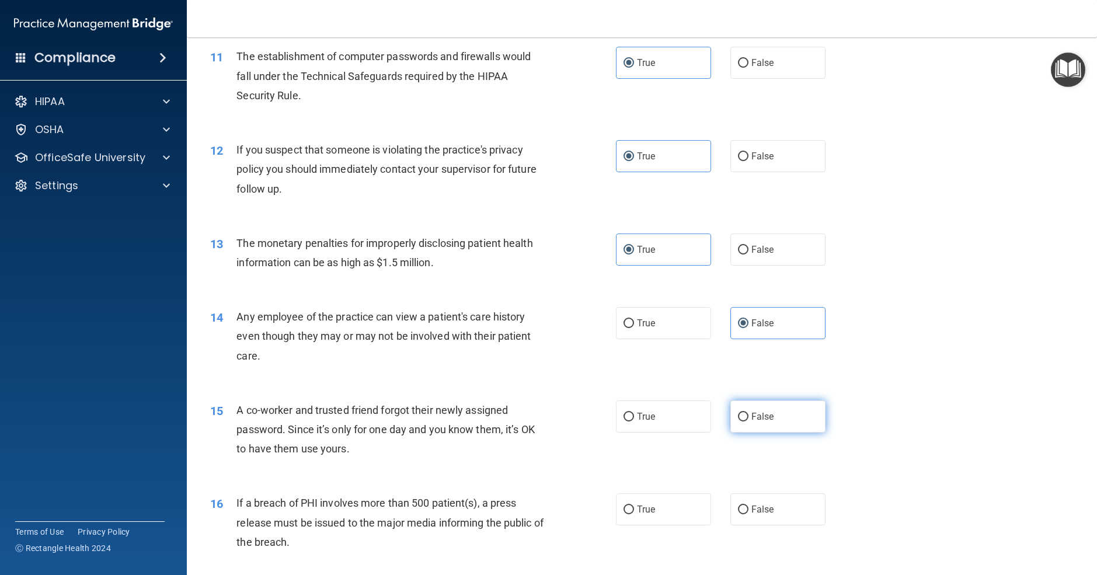
scroll to position [871, 0]
click at [791, 430] on label "False" at bounding box center [778, 414] width 95 height 32
click at [749, 419] on input "False" at bounding box center [743, 415] width 11 height 9
radio input "true"
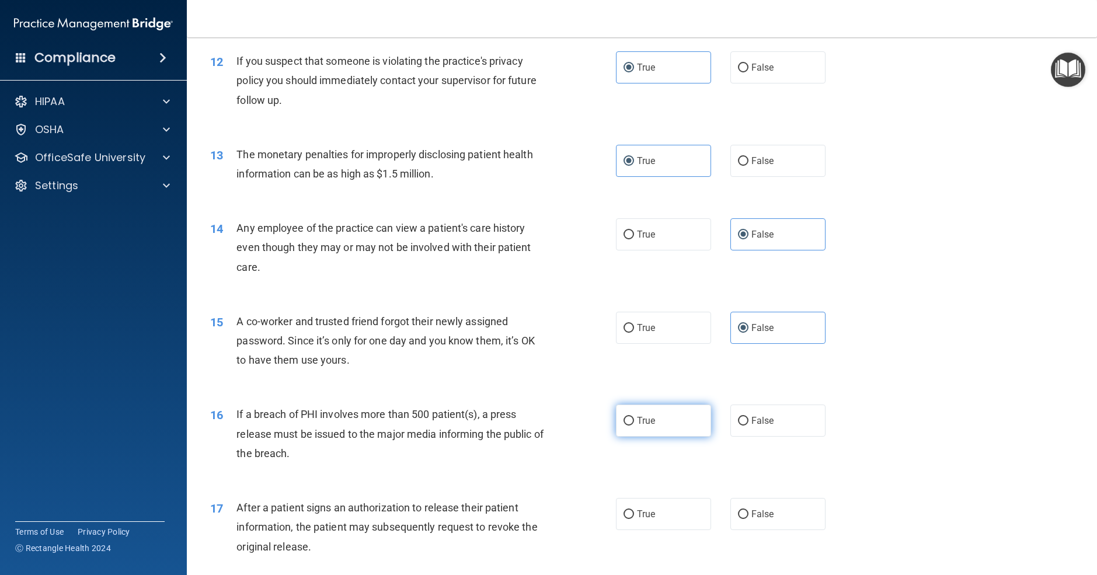
click at [693, 437] on label "True" at bounding box center [663, 421] width 95 height 32
click at [634, 426] on input "True" at bounding box center [629, 421] width 11 height 9
radio input "true"
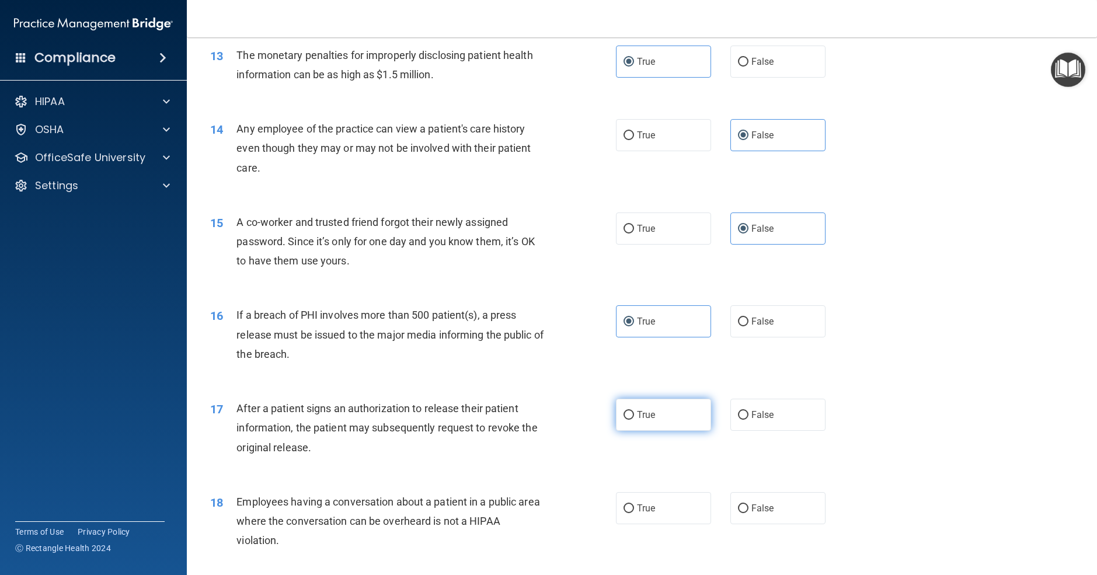
scroll to position [1055, 0]
click at [687, 433] on label "True" at bounding box center [663, 417] width 95 height 32
click at [634, 422] on input "True" at bounding box center [629, 417] width 11 height 9
radio input "true"
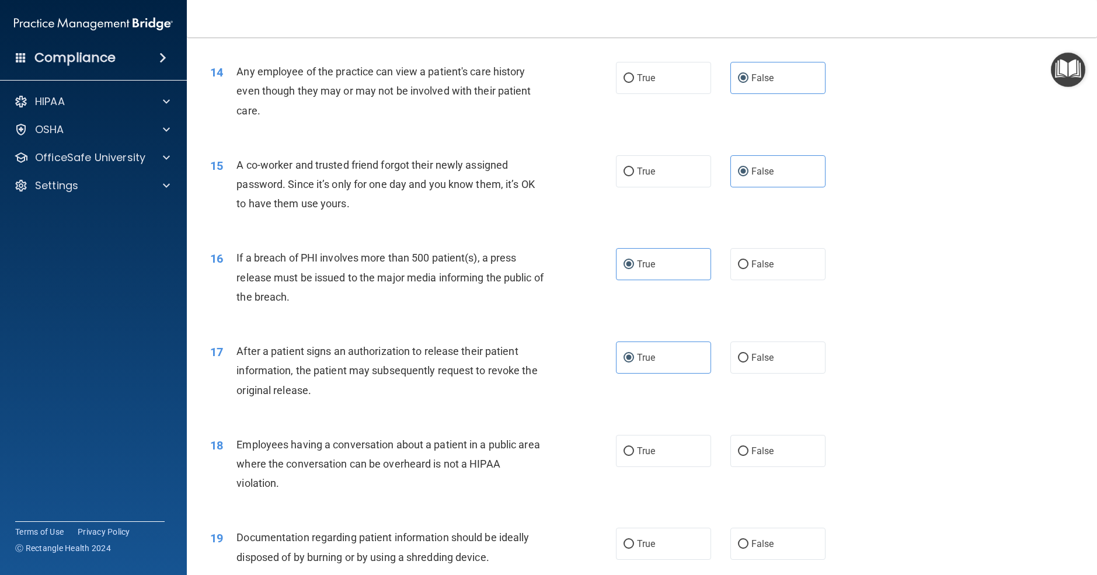
scroll to position [1145, 0]
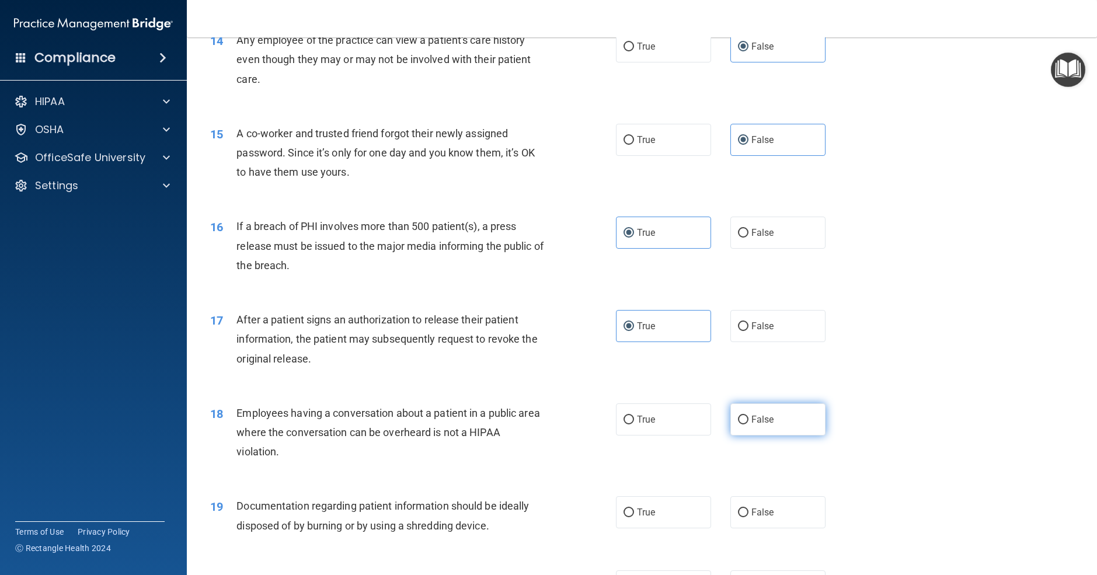
click at [746, 425] on input "False" at bounding box center [743, 420] width 11 height 9
radio input "true"
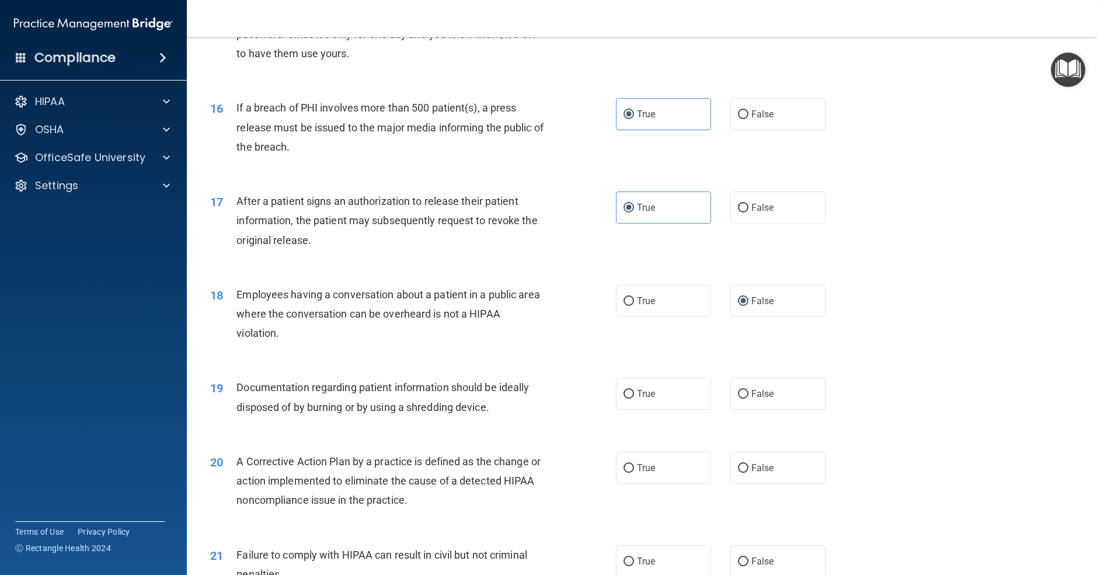
scroll to position [1277, 0]
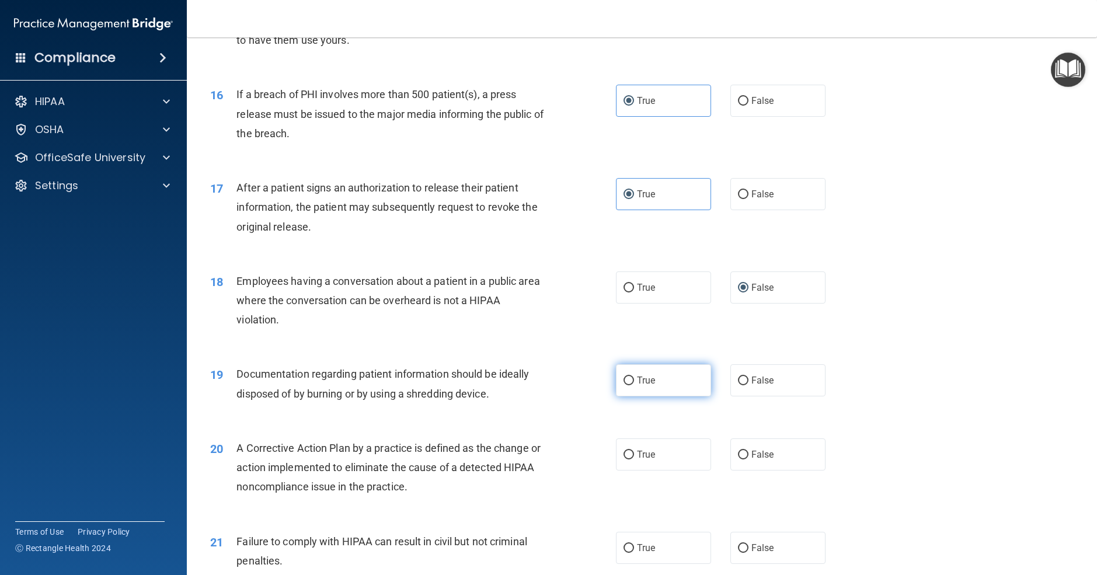
click at [641, 386] on span "True" at bounding box center [646, 380] width 18 height 11
click at [634, 385] on input "True" at bounding box center [629, 381] width 11 height 9
radio input "true"
click at [672, 471] on label "True" at bounding box center [663, 455] width 95 height 32
click at [634, 460] on input "True" at bounding box center [629, 455] width 11 height 9
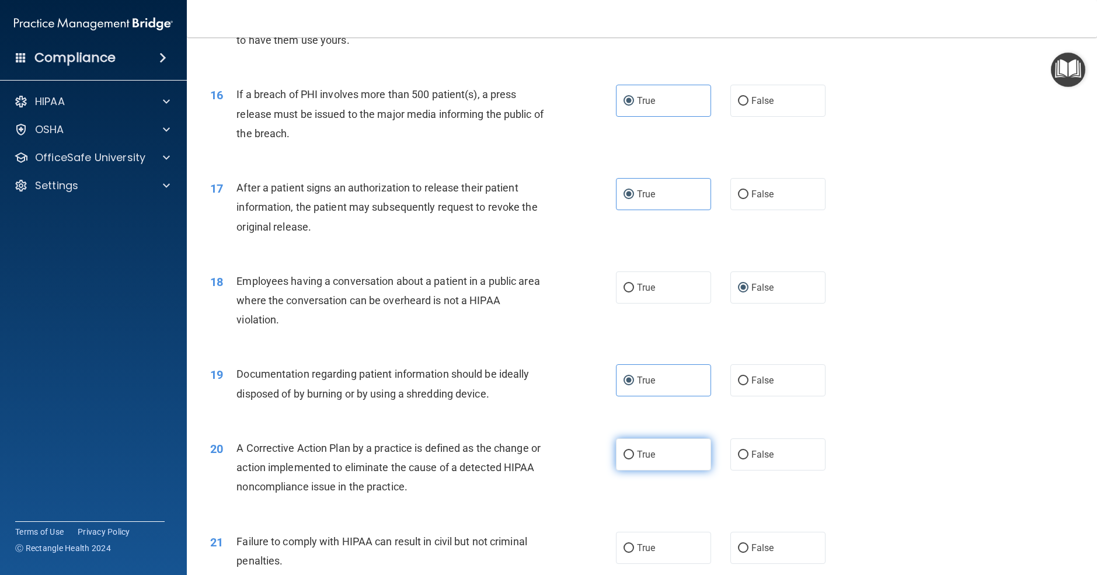
radio input "true"
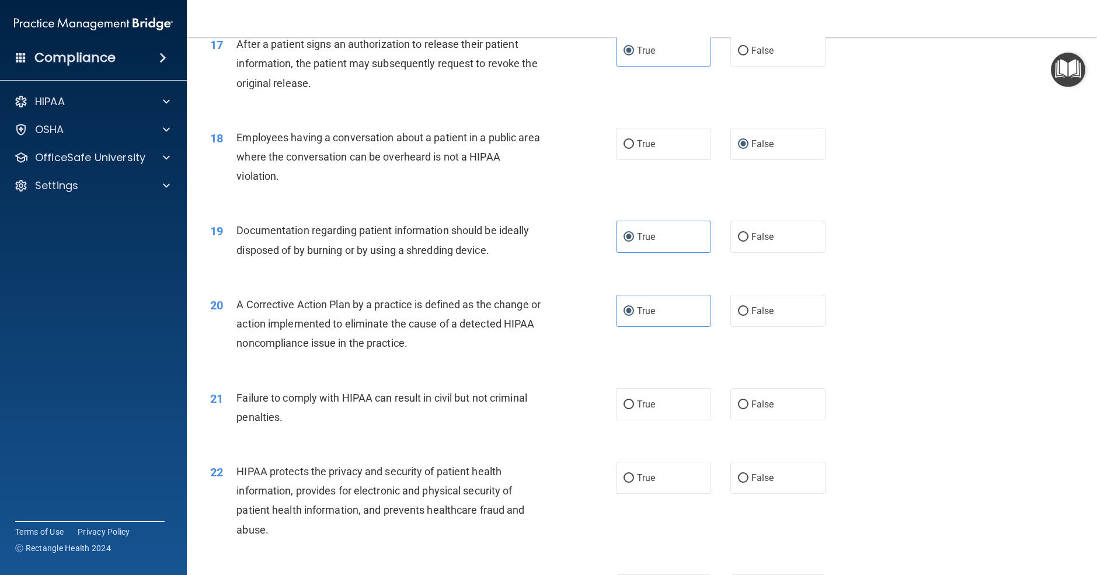
scroll to position [1438, 0]
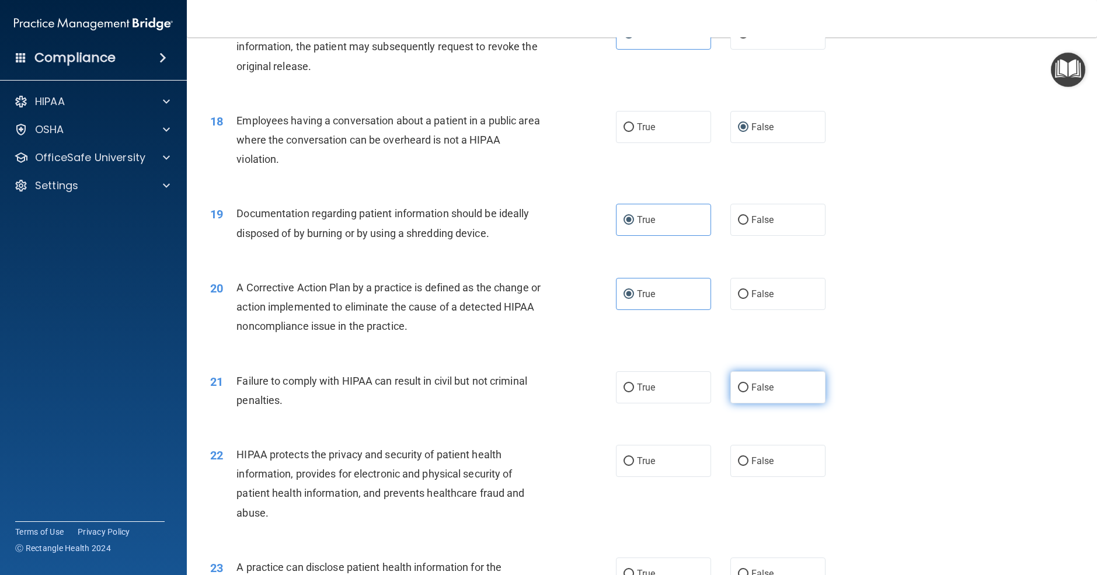
click at [762, 393] on span "False" at bounding box center [763, 387] width 23 height 11
click at [749, 393] on input "False" at bounding box center [743, 388] width 11 height 9
radio input "true"
click at [662, 477] on label "True" at bounding box center [663, 461] width 95 height 32
click at [634, 466] on input "True" at bounding box center [629, 461] width 11 height 9
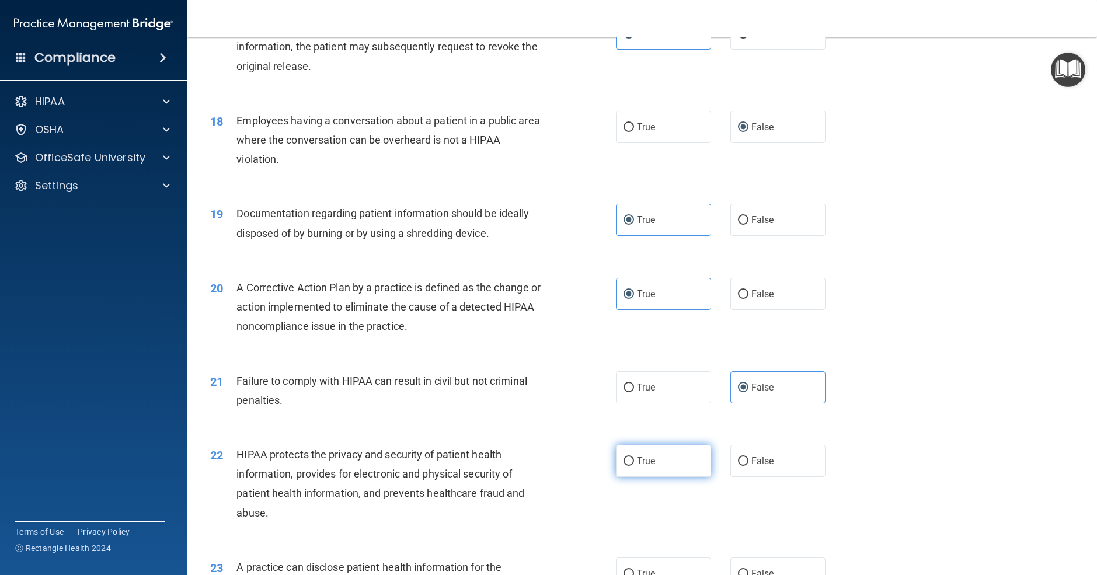
radio input "true"
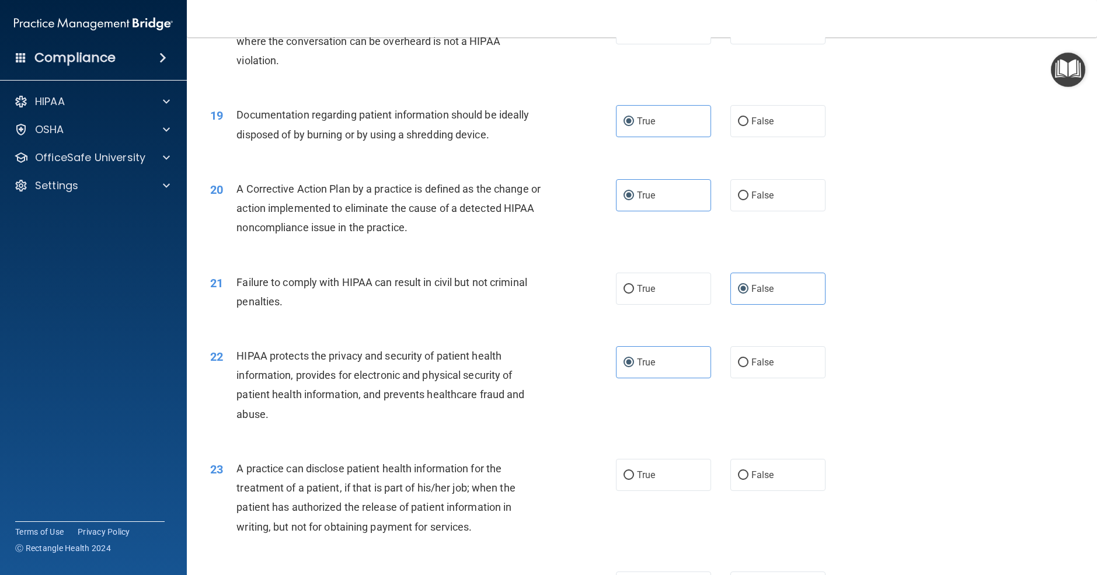
scroll to position [1552, 0]
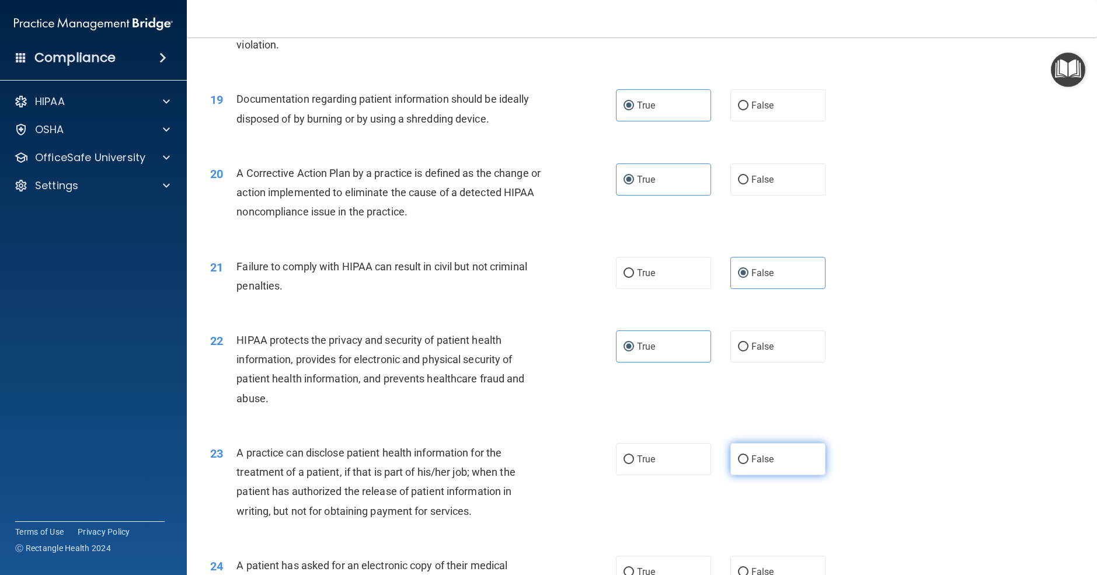
click at [766, 465] on span "False" at bounding box center [763, 459] width 23 height 11
click at [749, 464] on input "False" at bounding box center [743, 460] width 11 height 9
radio input "true"
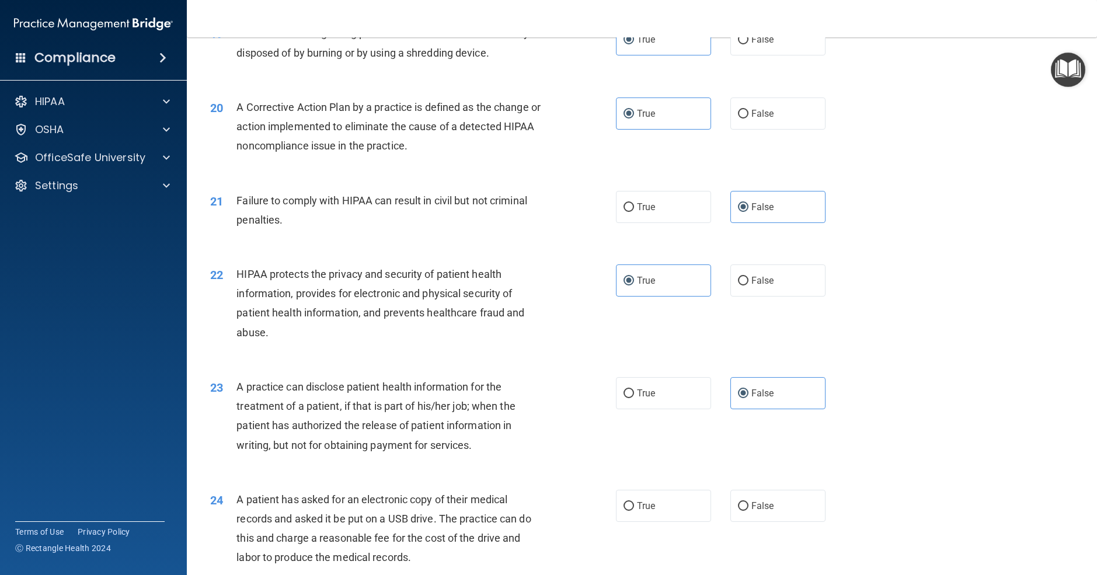
scroll to position [1625, 0]
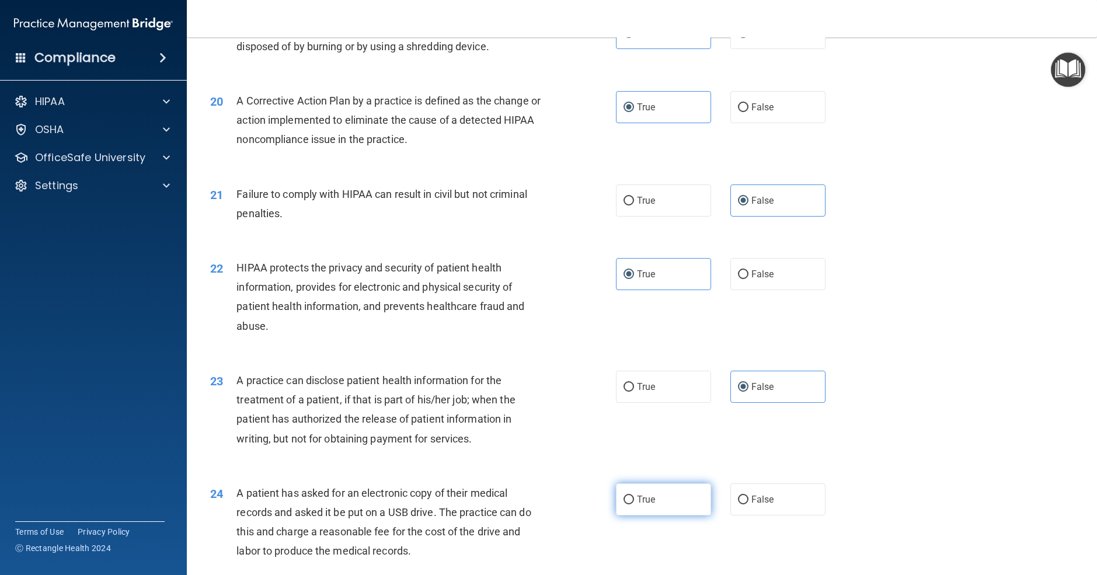
click at [680, 508] on label "True" at bounding box center [663, 500] width 95 height 32
click at [634, 505] on input "True" at bounding box center [629, 500] width 11 height 9
radio input "true"
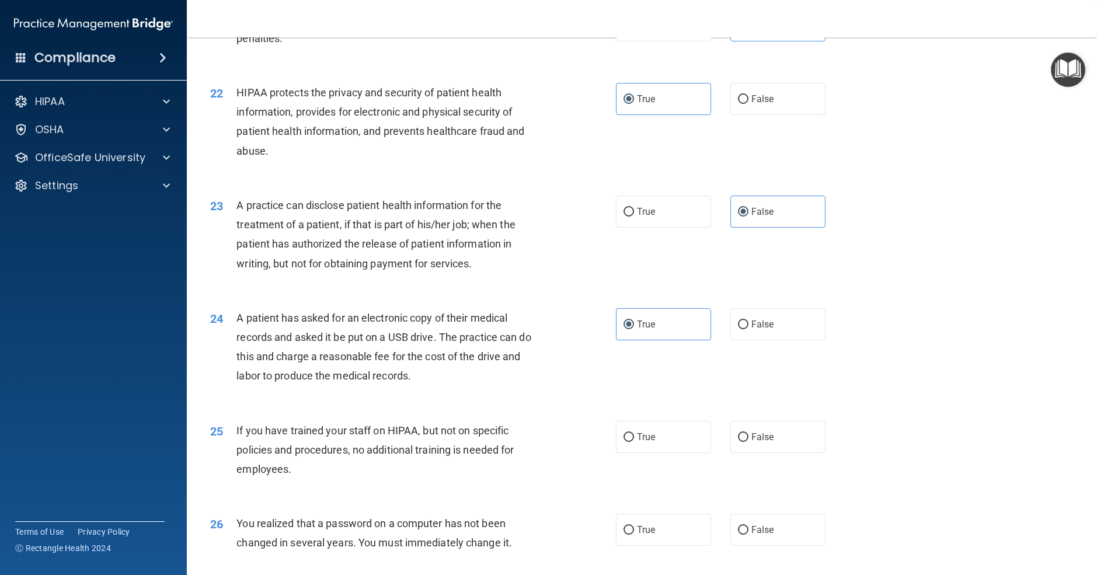
scroll to position [1807, 0]
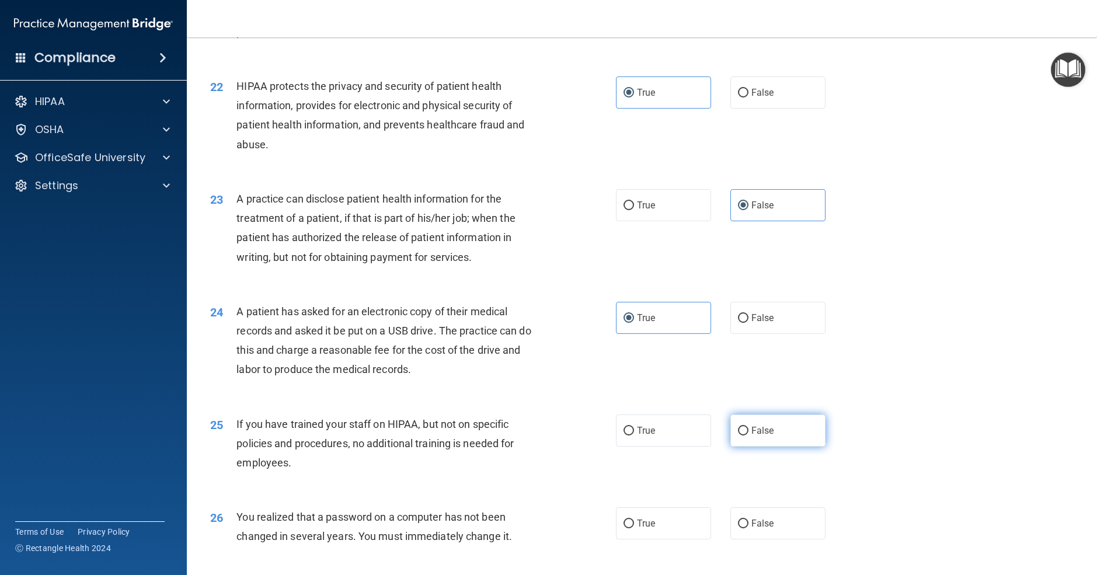
click at [753, 447] on label "False" at bounding box center [778, 431] width 95 height 32
click at [749, 436] on input "False" at bounding box center [743, 431] width 11 height 9
radio input "true"
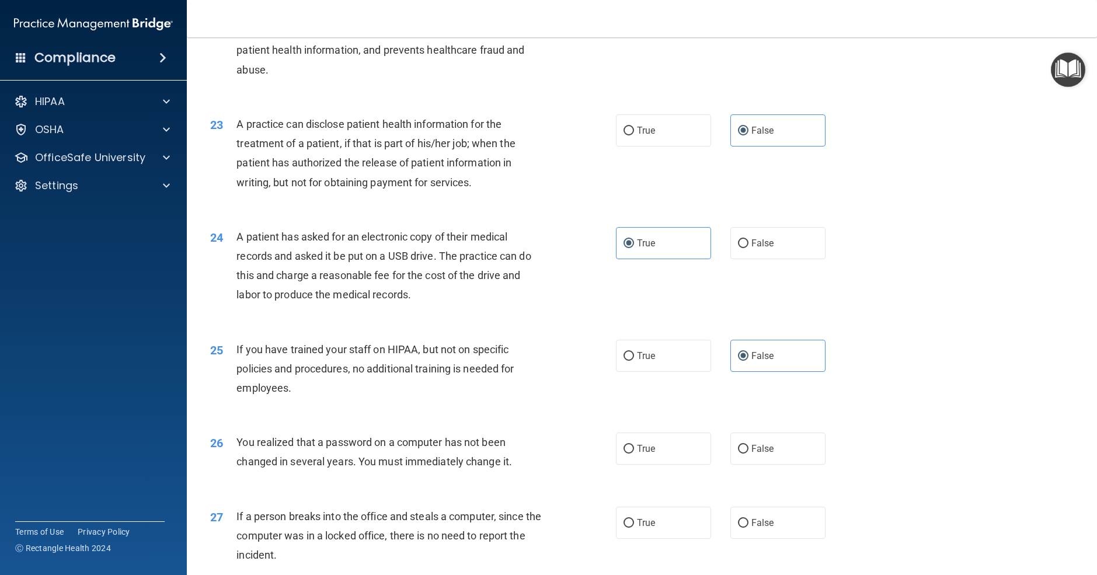
scroll to position [1889, 0]
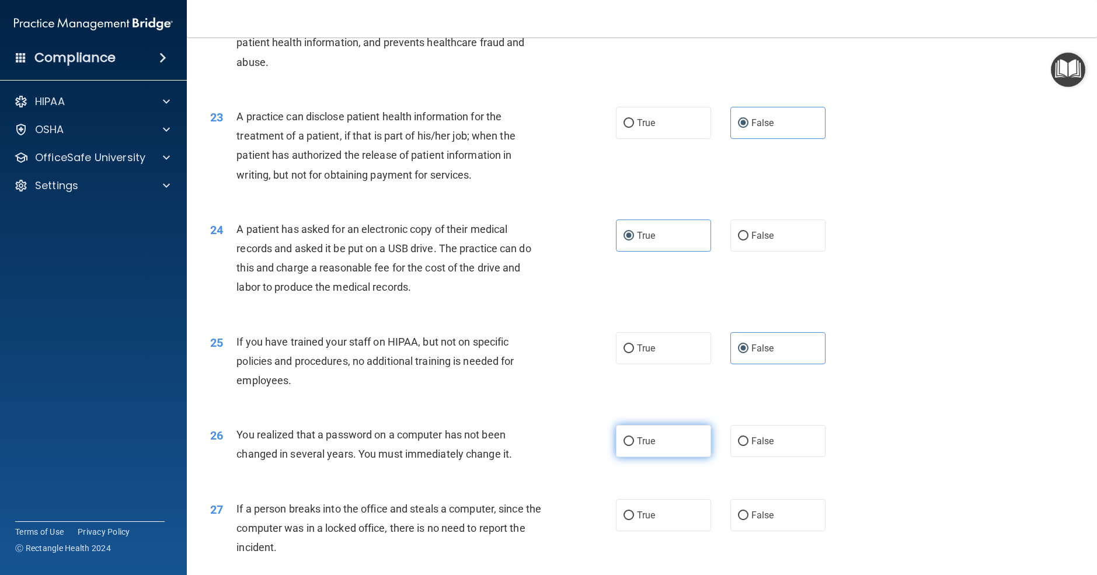
click at [665, 456] on label "True" at bounding box center [663, 441] width 95 height 32
click at [634, 446] on input "True" at bounding box center [629, 441] width 11 height 9
radio input "true"
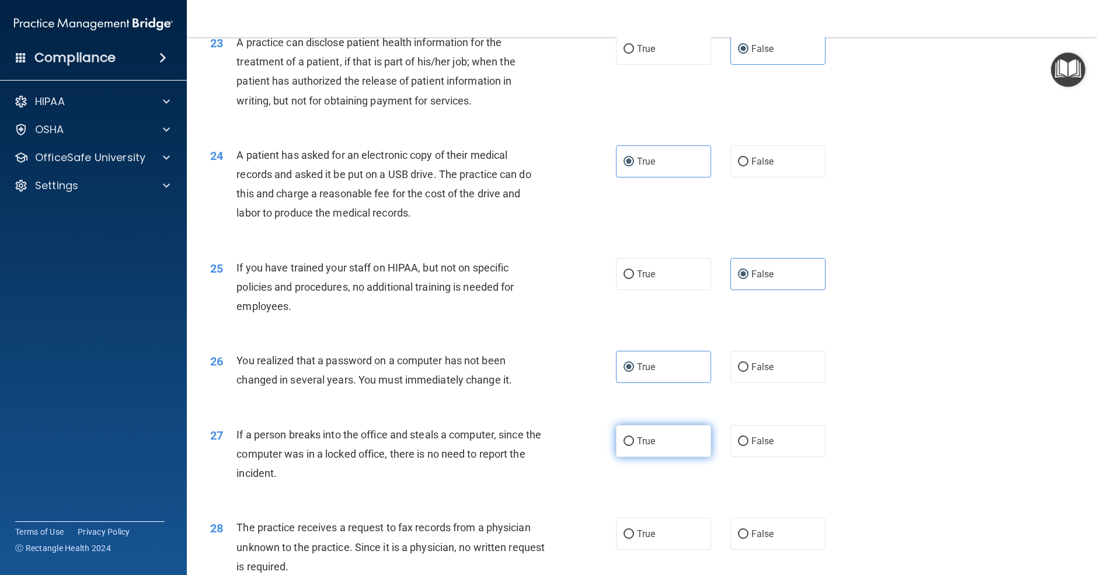
scroll to position [1965, 0]
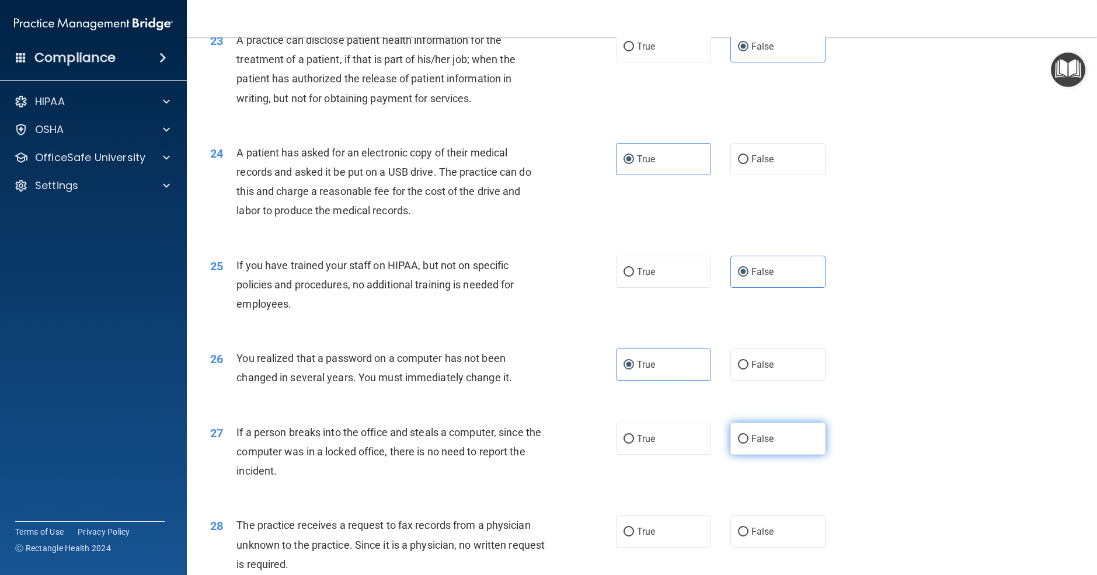
click at [772, 444] on span "False" at bounding box center [763, 438] width 23 height 11
click at [749, 444] on input "False" at bounding box center [743, 439] width 11 height 9
radio input "true"
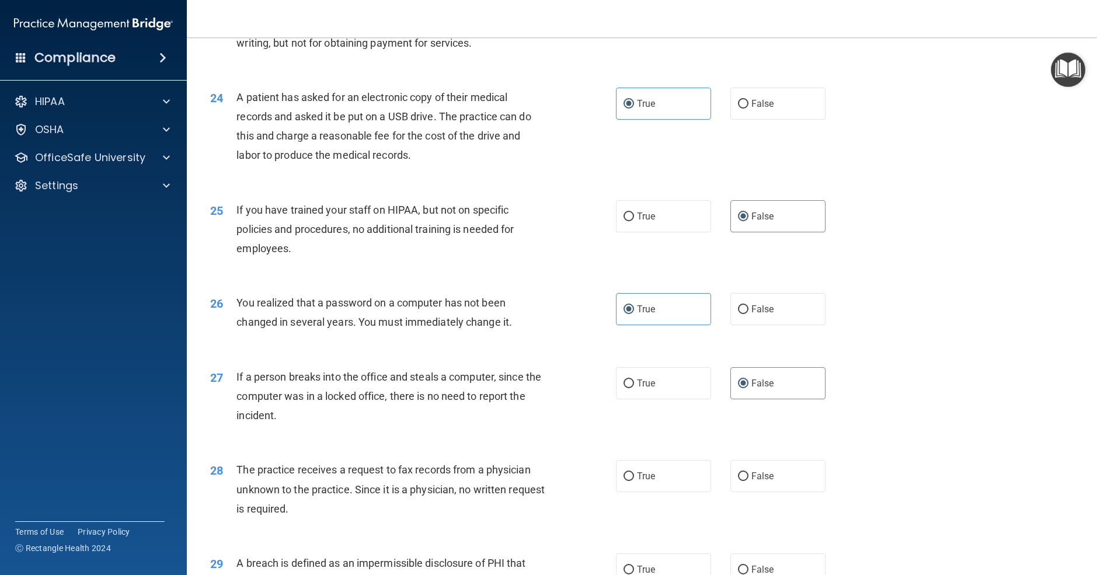
scroll to position [2041, 0]
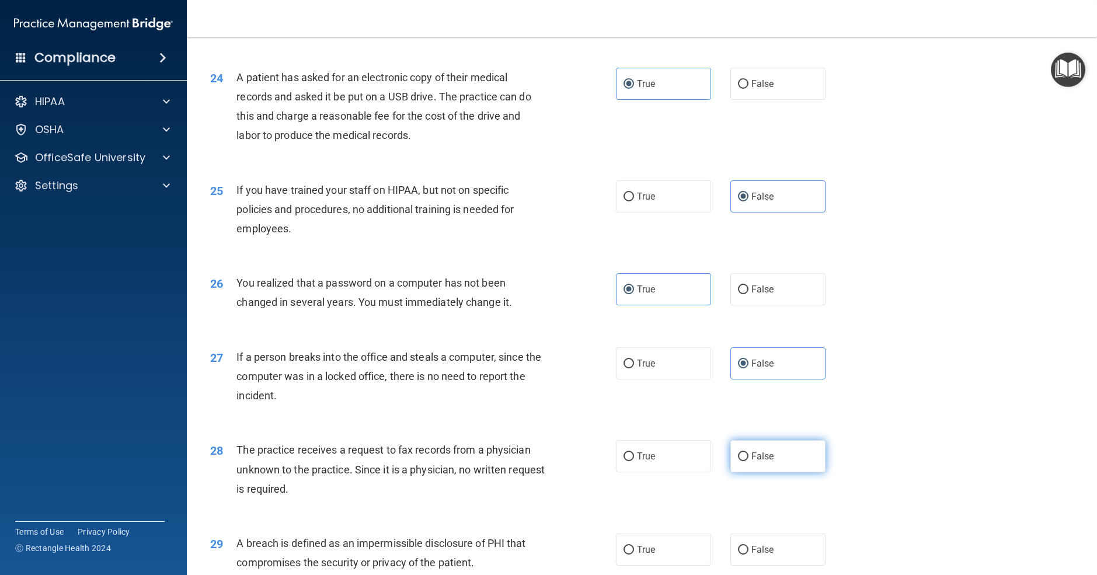
click at [792, 473] on label "False" at bounding box center [778, 456] width 95 height 32
click at [749, 461] on input "False" at bounding box center [743, 457] width 11 height 9
radio input "true"
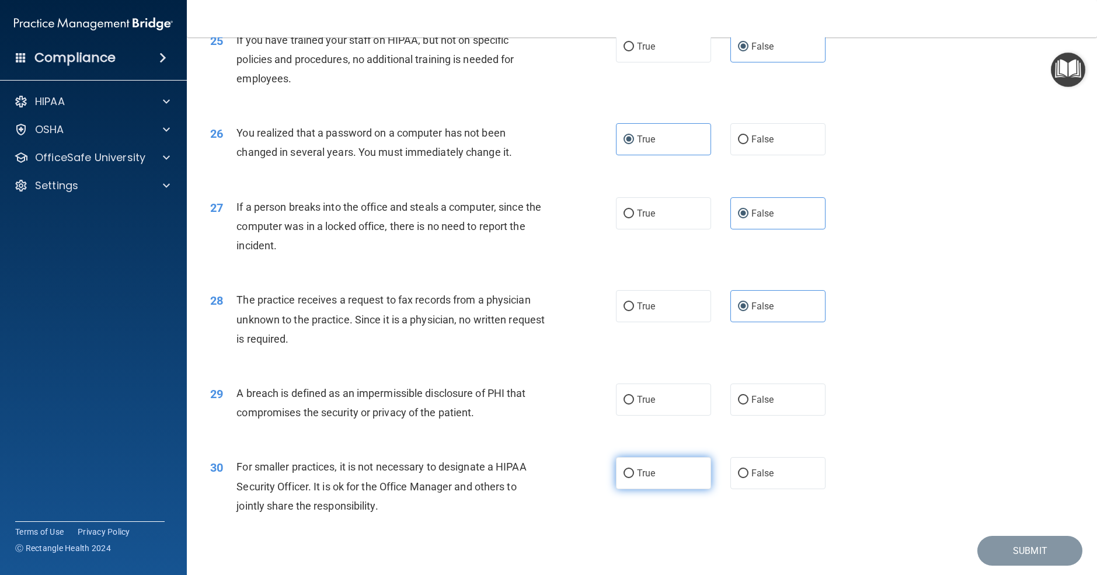
scroll to position [2198, 0]
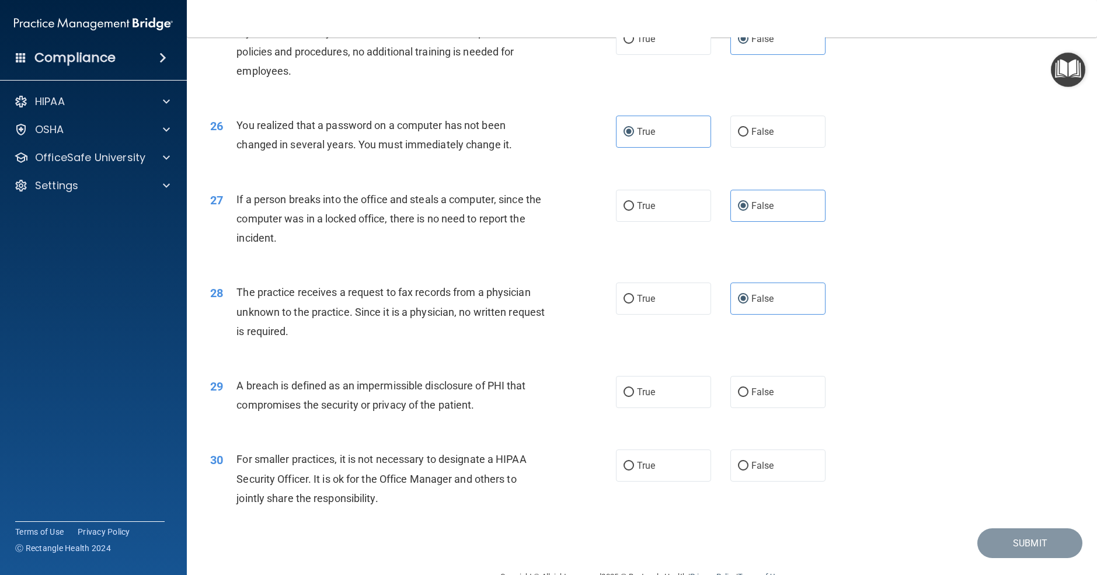
drag, startPoint x: 671, startPoint y: 417, endPoint x: 679, endPoint y: 432, distance: 17.0
click at [671, 408] on label "True" at bounding box center [663, 392] width 95 height 32
click at [634, 397] on input "True" at bounding box center [629, 392] width 11 height 9
radio input "true"
click at [767, 471] on span "False" at bounding box center [763, 465] width 23 height 11
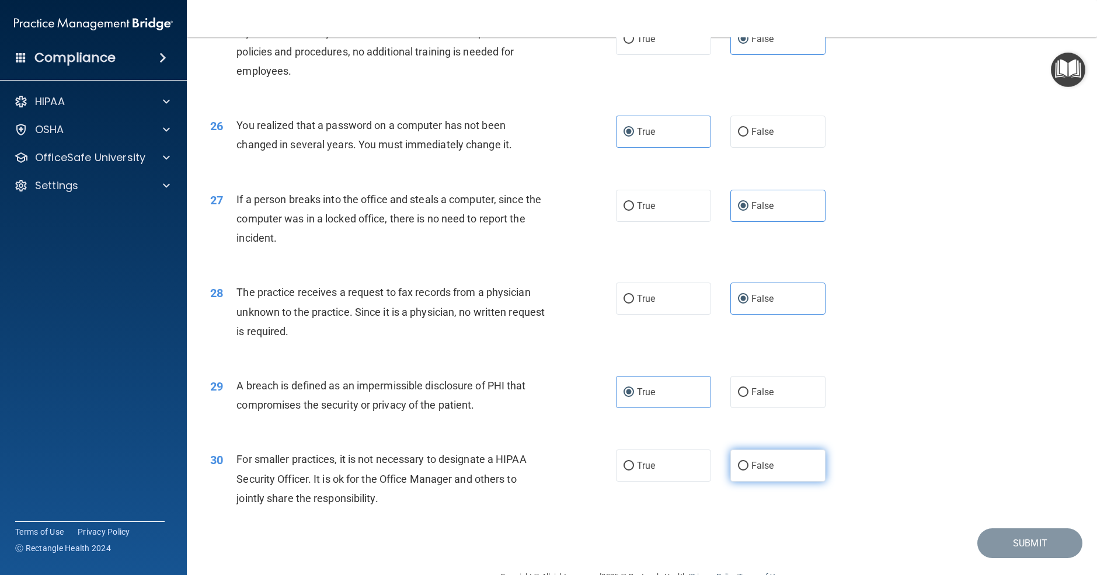
click at [749, 471] on input "False" at bounding box center [743, 466] width 11 height 9
radio input "true"
drag, startPoint x: 1013, startPoint y: 559, endPoint x: 1001, endPoint y: 532, distance: 29.5
click at [1013, 558] on button "Submit" at bounding box center [1030, 544] width 105 height 30
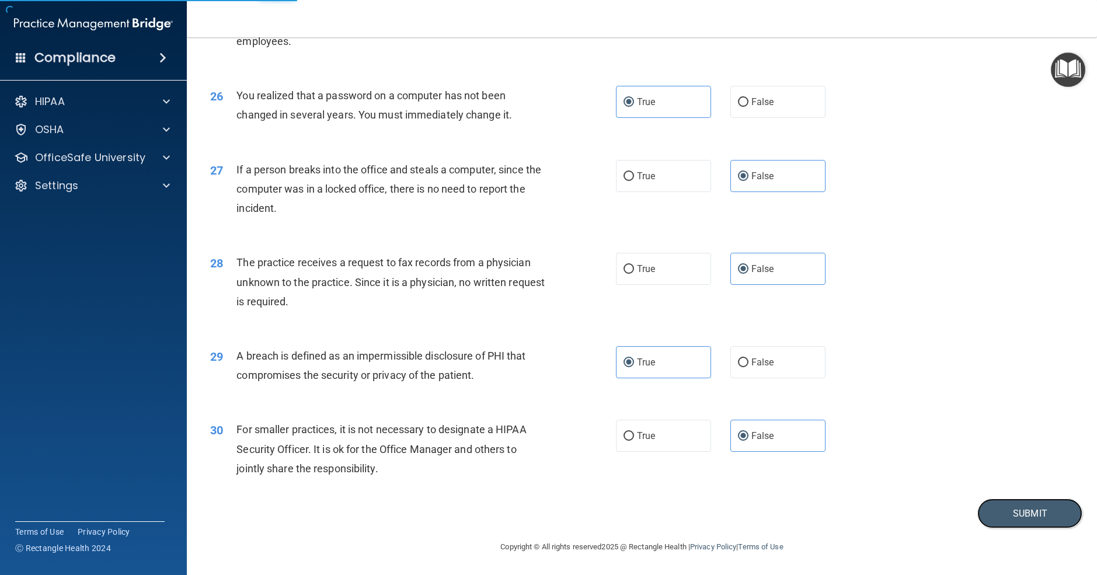
scroll to position [2248, 0]
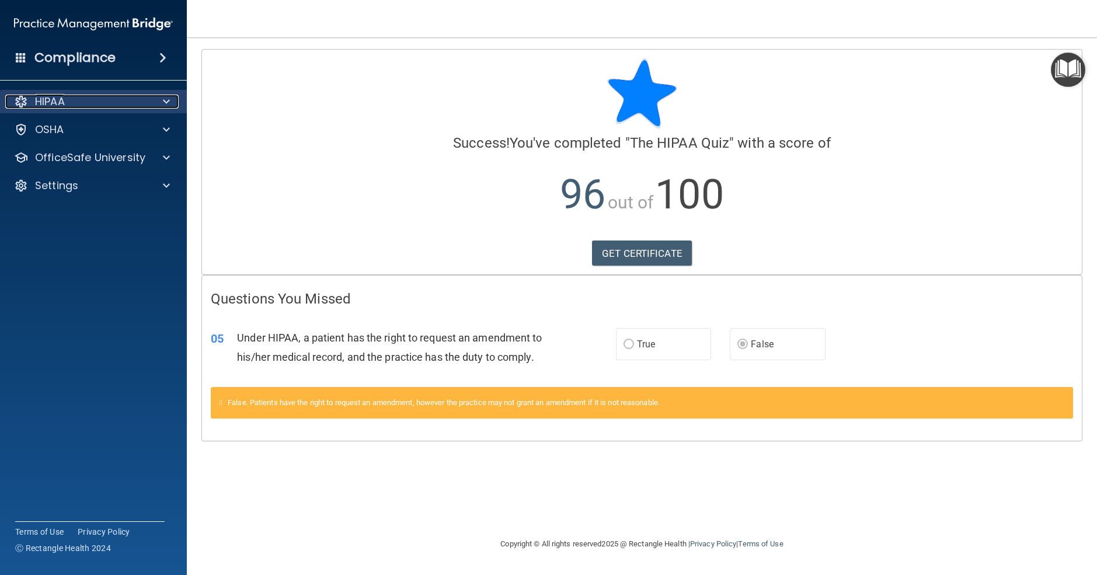
click at [164, 101] on span at bounding box center [166, 102] width 7 height 14
click at [154, 105] on div at bounding box center [164, 102] width 29 height 14
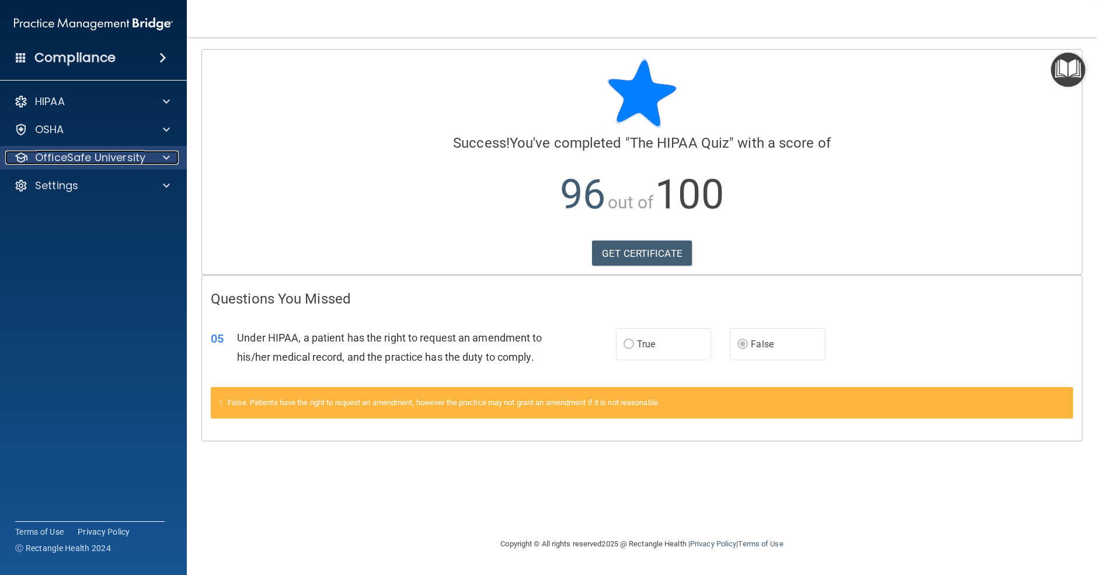
click at [165, 157] on span at bounding box center [166, 158] width 7 height 14
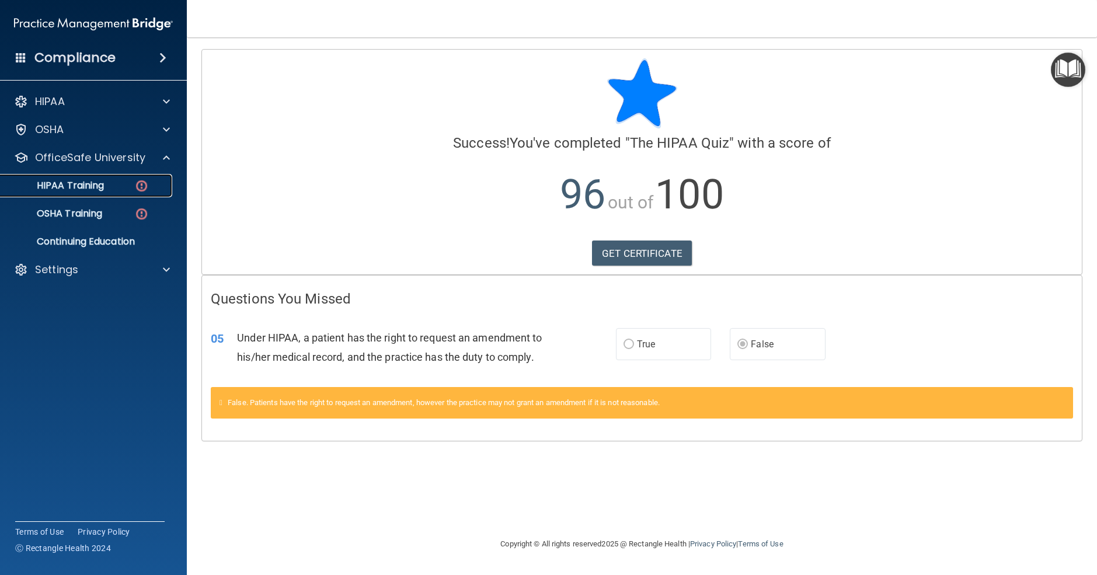
click at [90, 183] on p "HIPAA Training" at bounding box center [56, 186] width 96 height 12
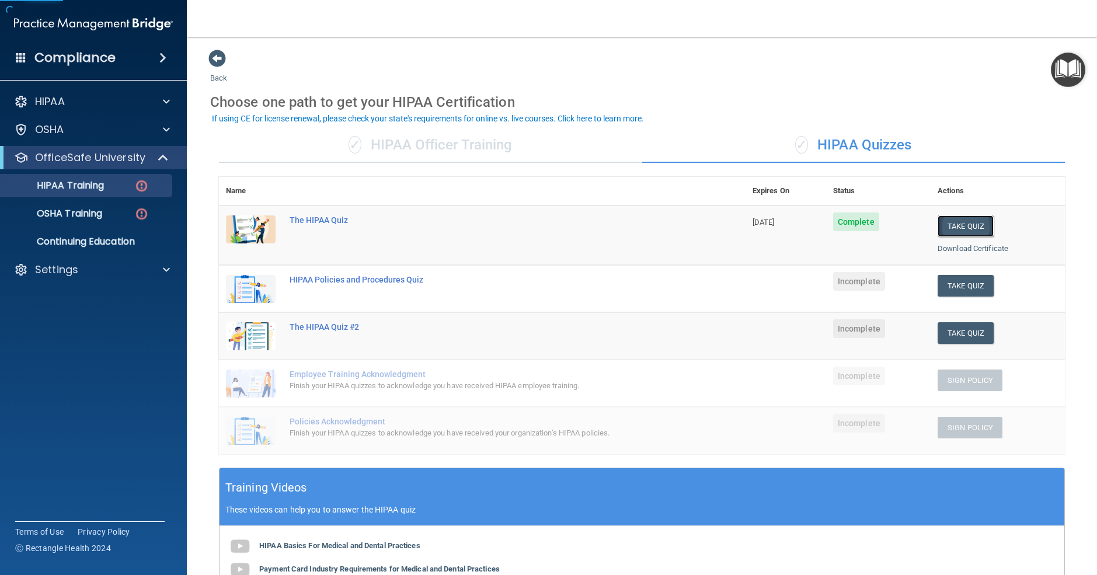
click at [975, 225] on button "Take Quiz" at bounding box center [966, 227] width 56 height 22
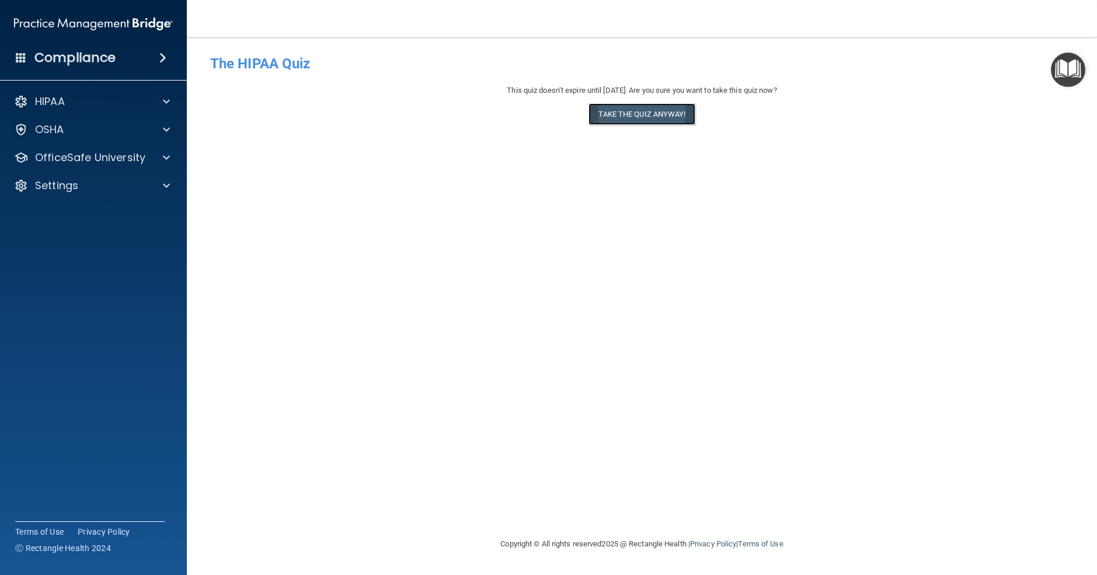
click at [664, 116] on button "Take the quiz anyway!" at bounding box center [642, 114] width 106 height 22
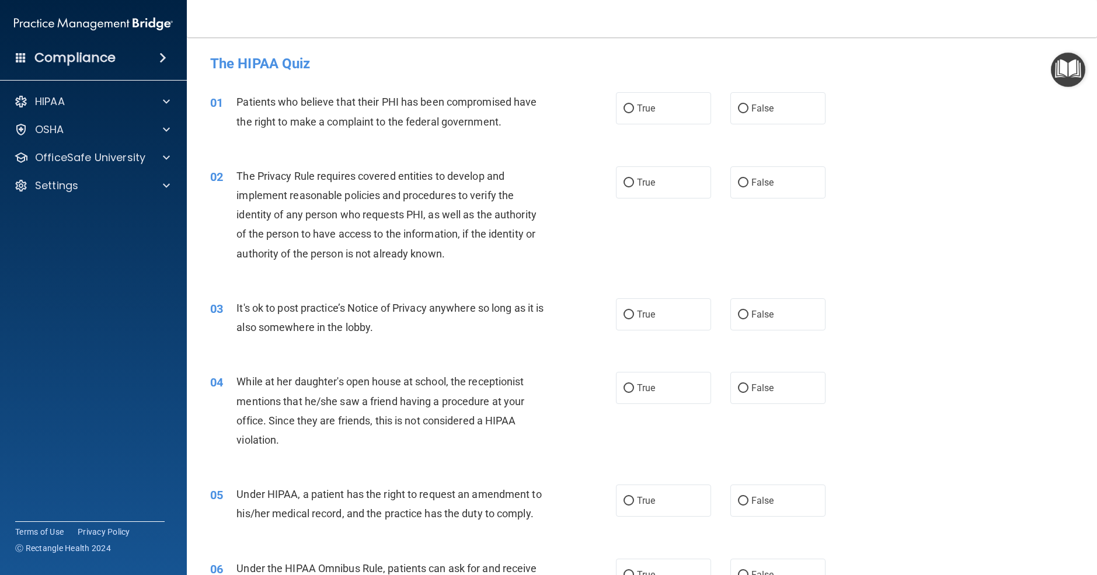
drag, startPoint x: 638, startPoint y: 114, endPoint x: 642, endPoint y: 128, distance: 14.6
click at [639, 115] on label "True" at bounding box center [663, 108] width 95 height 32
click at [634, 113] on input "True" at bounding box center [629, 109] width 11 height 9
radio input "true"
click at [655, 190] on label "True" at bounding box center [663, 182] width 95 height 32
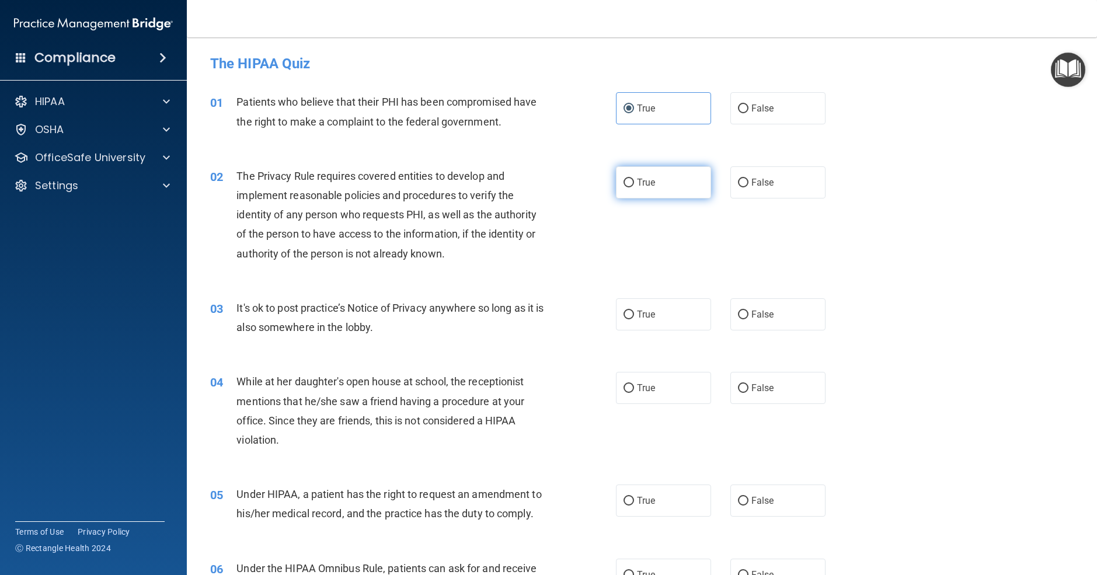
click at [634, 187] on input "True" at bounding box center [629, 183] width 11 height 9
radio input "true"
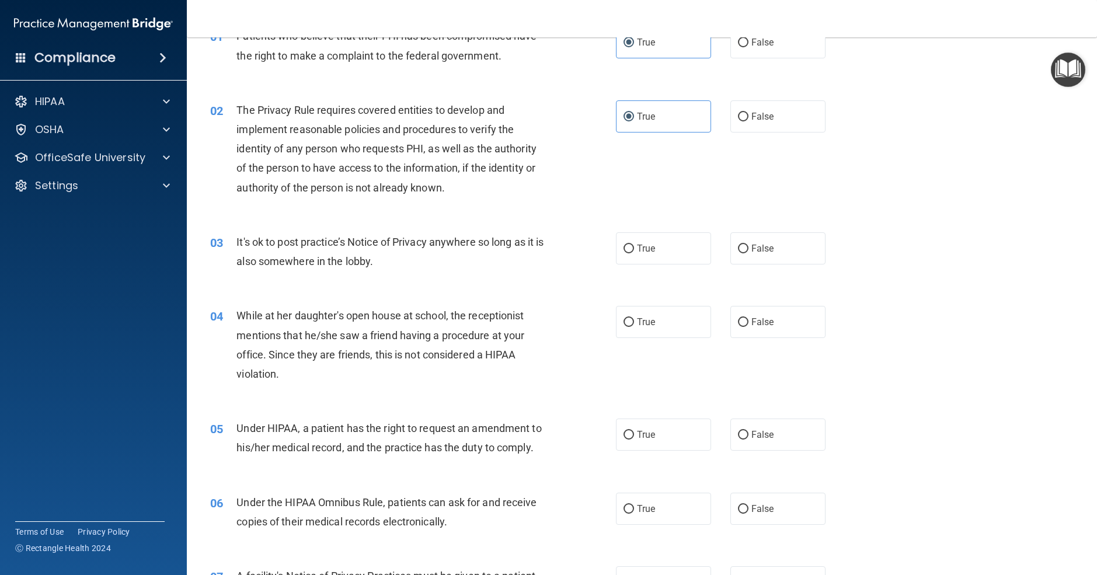
scroll to position [71, 0]
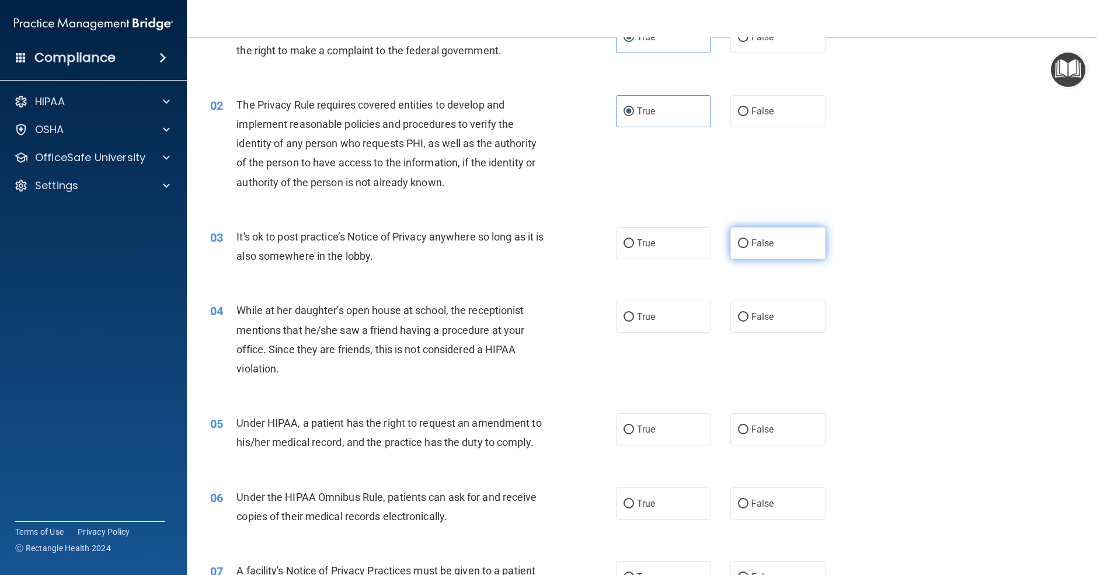
click at [767, 230] on label "False" at bounding box center [778, 243] width 95 height 32
click at [749, 239] on input "False" at bounding box center [743, 243] width 11 height 9
radio input "true"
click at [778, 319] on label "False" at bounding box center [778, 317] width 95 height 32
click at [749, 319] on input "False" at bounding box center [743, 317] width 11 height 9
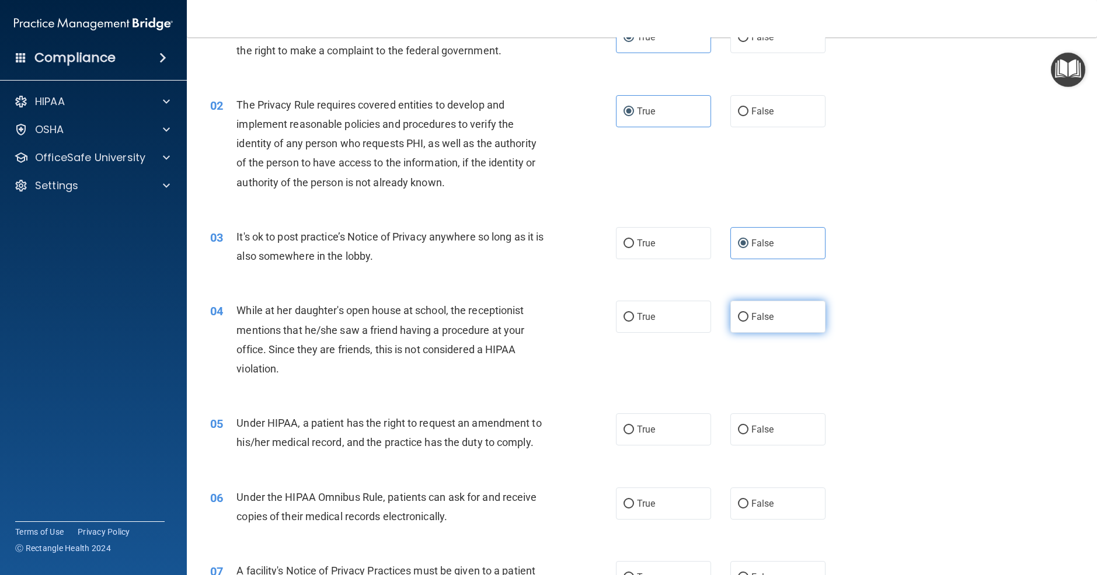
radio input "true"
drag, startPoint x: 776, startPoint y: 425, endPoint x: 769, endPoint y: 395, distance: 31.2
click at [775, 423] on label "False" at bounding box center [778, 430] width 95 height 32
click at [749, 426] on input "False" at bounding box center [743, 430] width 11 height 9
radio input "true"
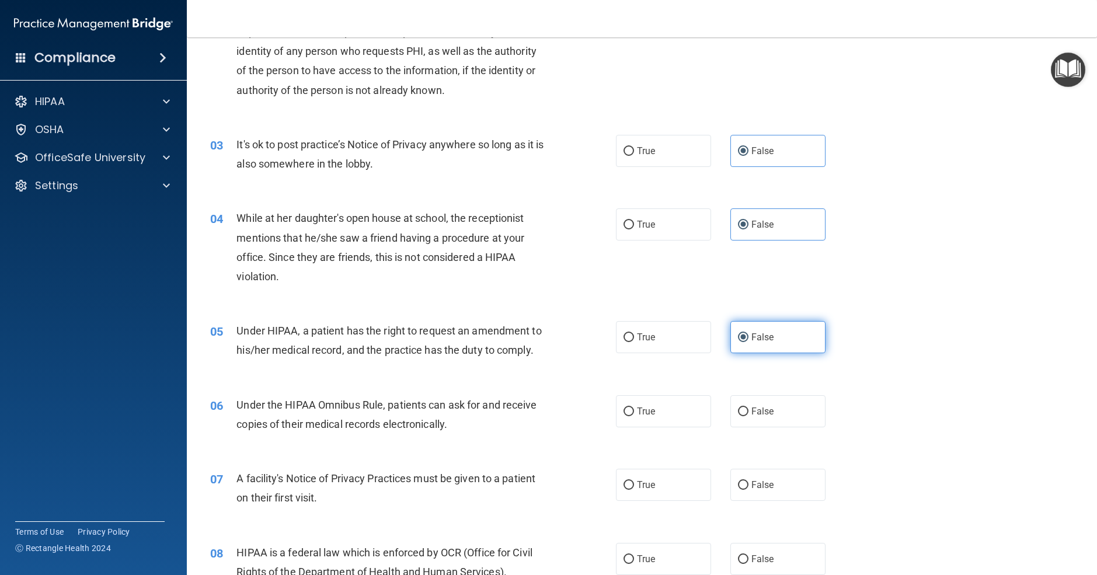
scroll to position [166, 0]
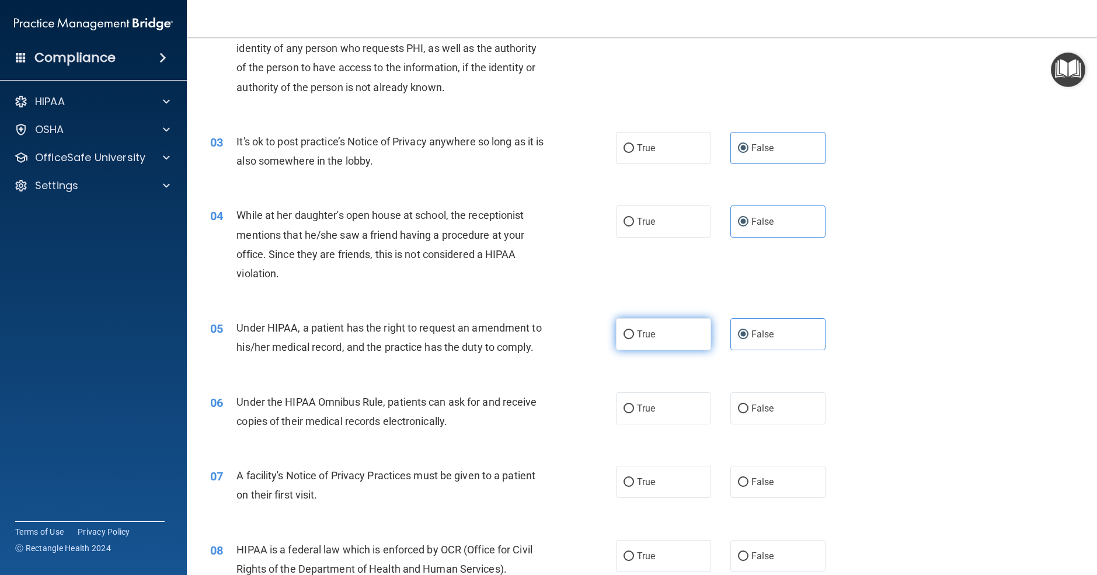
click at [691, 338] on label "True" at bounding box center [663, 334] width 95 height 32
click at [634, 338] on input "True" at bounding box center [629, 335] width 11 height 9
radio input "true"
radio input "false"
click at [699, 409] on label "True" at bounding box center [663, 409] width 95 height 32
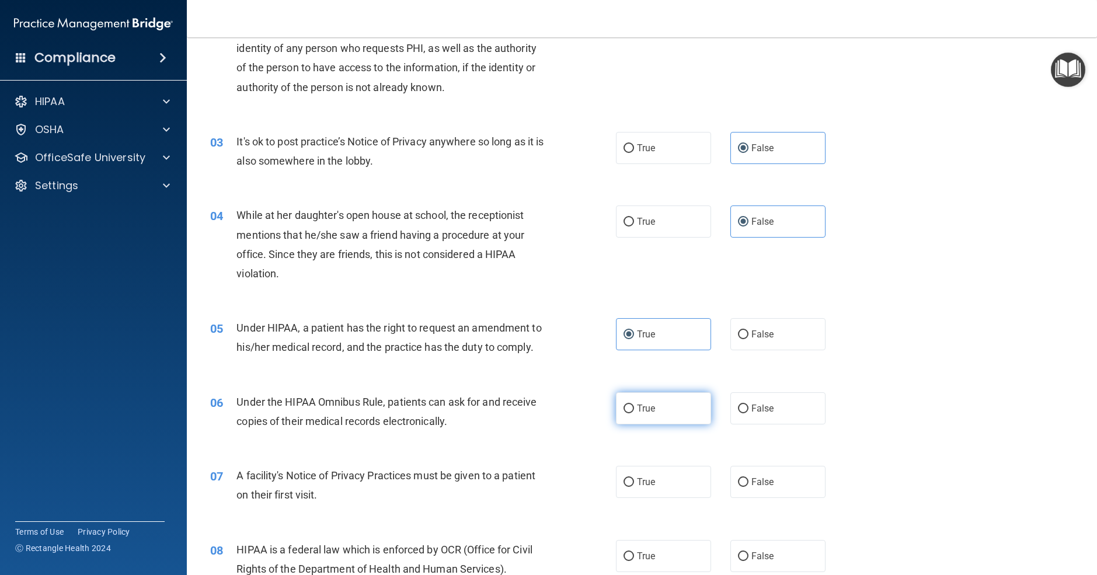
click at [634, 409] on input "True" at bounding box center [629, 409] width 11 height 9
radio input "true"
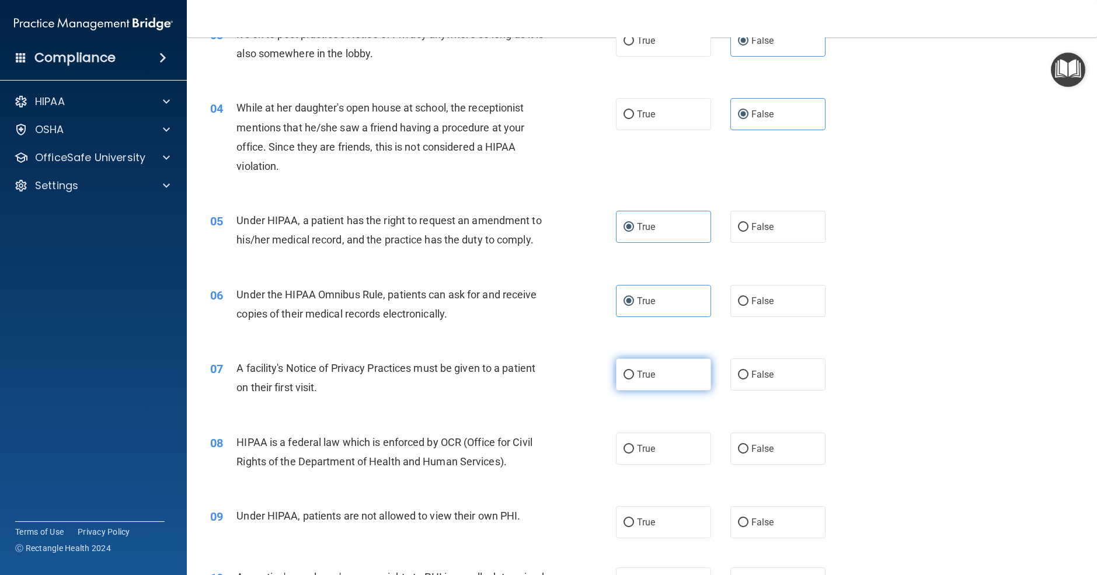
scroll to position [276, 0]
click at [662, 373] on label "True" at bounding box center [663, 372] width 95 height 32
click at [634, 373] on input "True" at bounding box center [629, 373] width 11 height 9
radio input "true"
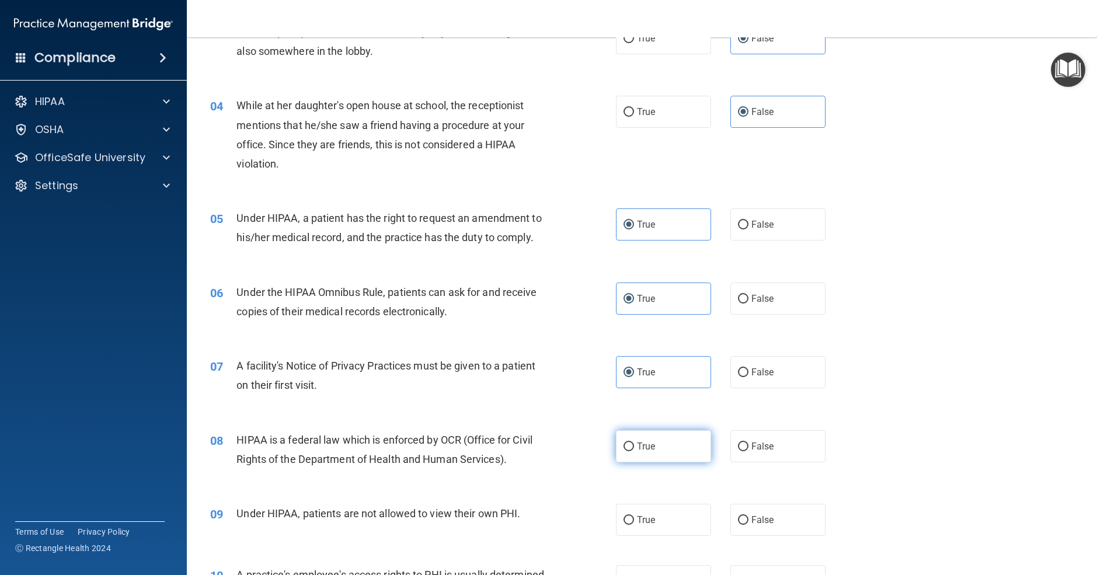
click at [640, 460] on label "True" at bounding box center [663, 446] width 95 height 32
click at [634, 451] on input "True" at bounding box center [629, 447] width 11 height 9
radio input "true"
click at [764, 228] on span "False" at bounding box center [763, 224] width 23 height 11
click at [749, 228] on input "False" at bounding box center [743, 225] width 11 height 9
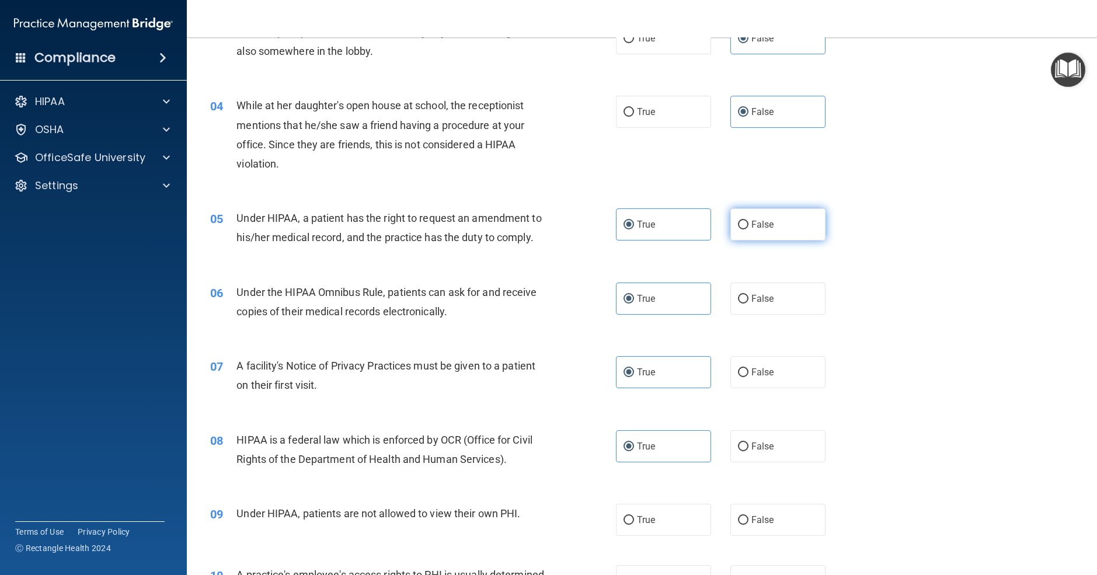
radio input "true"
radio input "false"
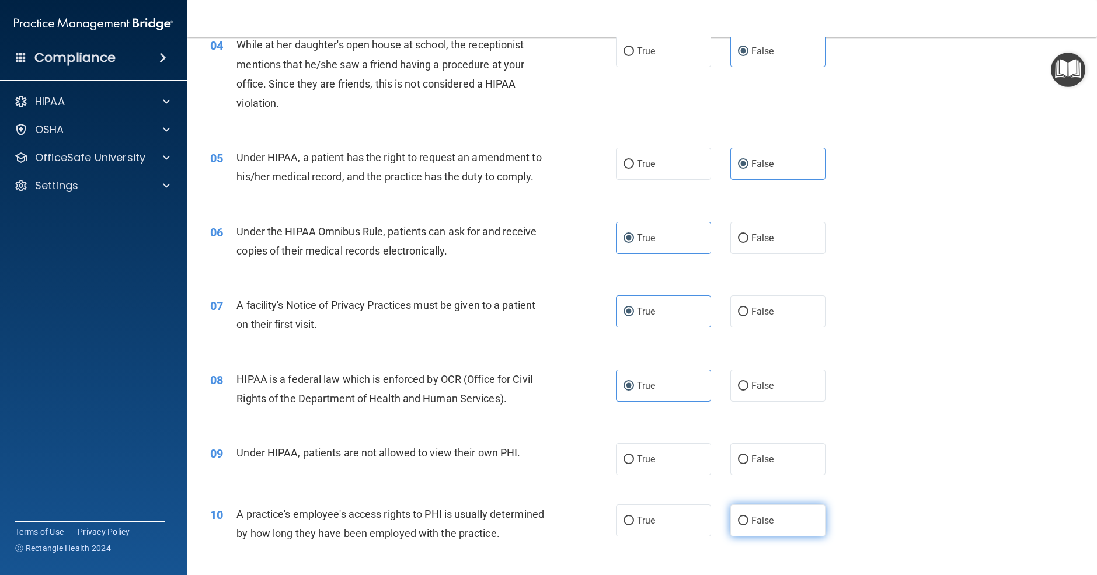
scroll to position [419, 0]
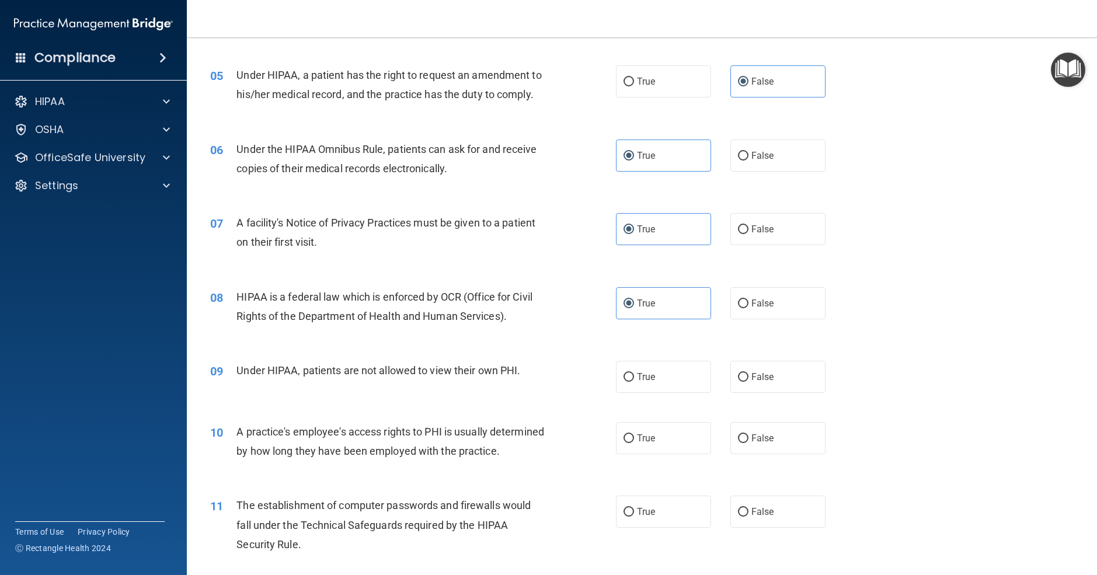
click at [783, 390] on label "False" at bounding box center [778, 377] width 95 height 32
click at [749, 382] on input "False" at bounding box center [743, 377] width 11 height 9
radio input "true"
click at [794, 440] on label "False" at bounding box center [778, 438] width 95 height 32
click at [749, 440] on input "False" at bounding box center [743, 439] width 11 height 9
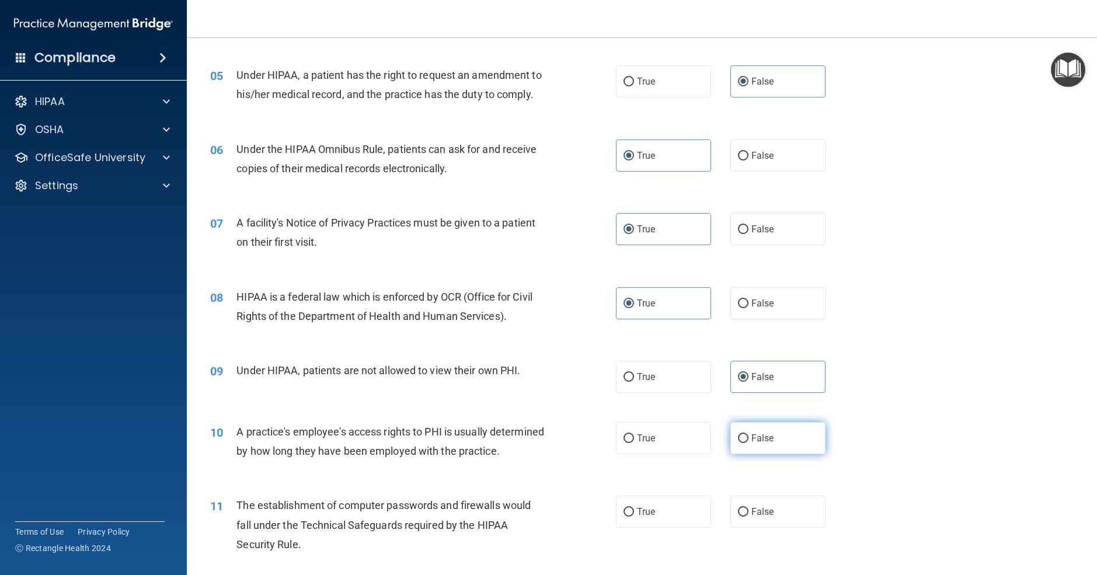
radio input "true"
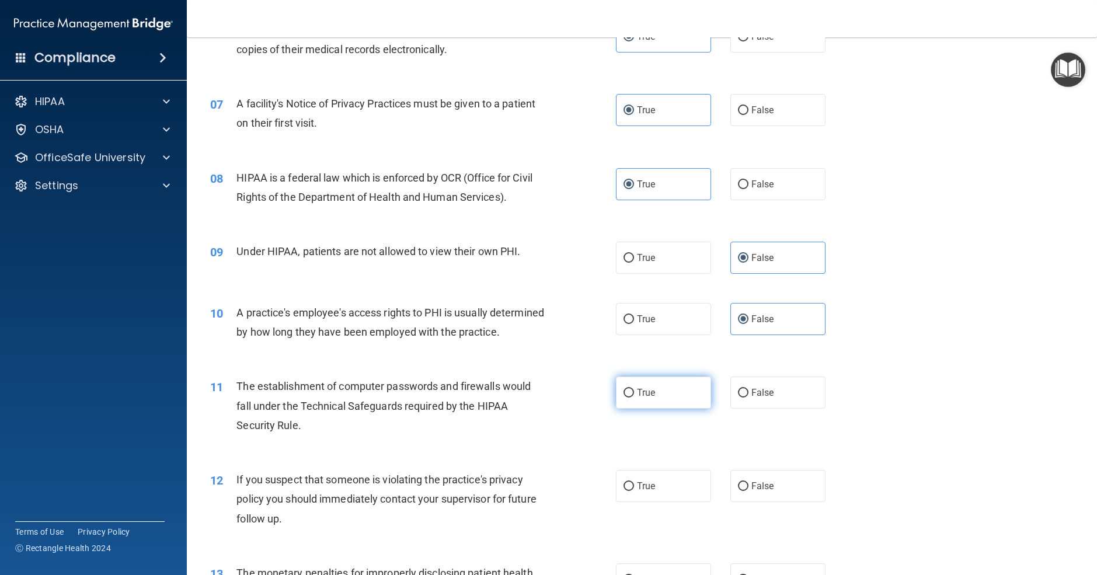
scroll to position [537, 0]
drag, startPoint x: 669, startPoint y: 426, endPoint x: 689, endPoint y: 464, distance: 43.1
click at [668, 410] on label "True" at bounding box center [663, 394] width 95 height 32
click at [634, 399] on input "True" at bounding box center [629, 394] width 11 height 9
radio input "true"
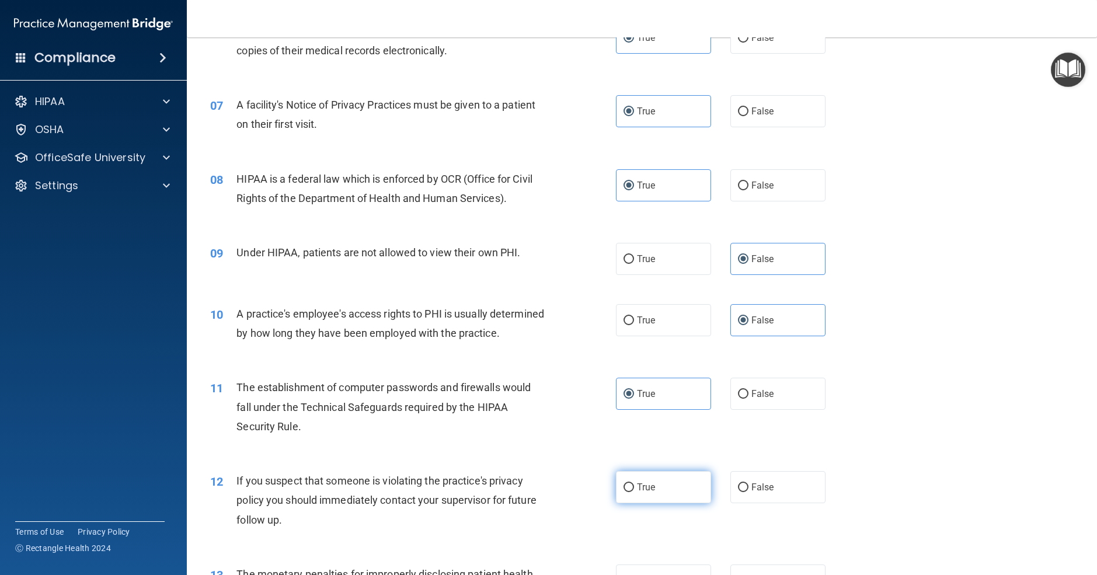
click at [688, 503] on label "True" at bounding box center [663, 487] width 95 height 32
click at [634, 492] on input "True" at bounding box center [629, 488] width 11 height 9
radio input "true"
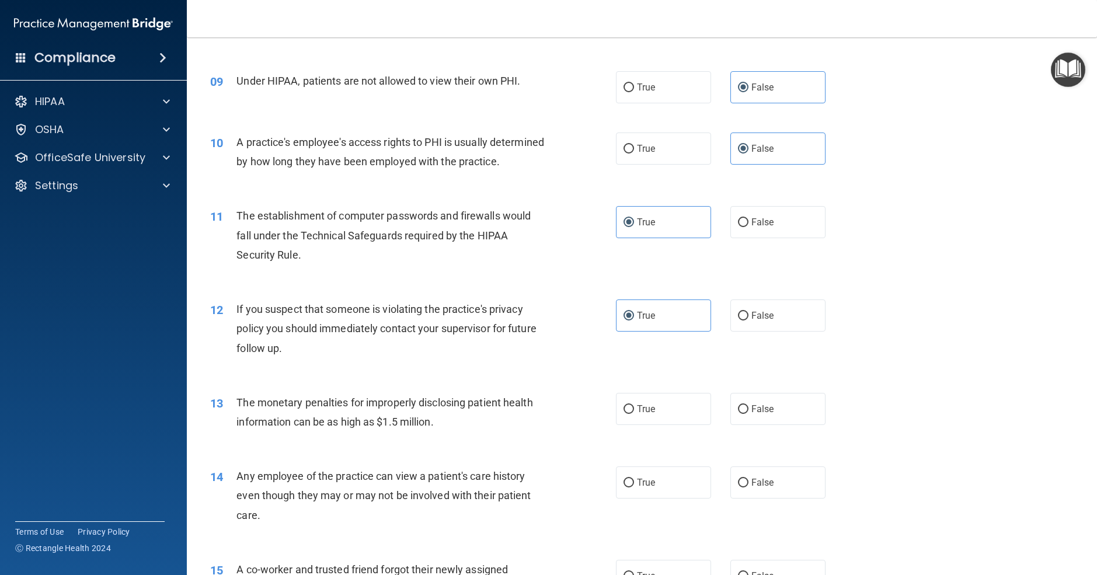
scroll to position [713, 0]
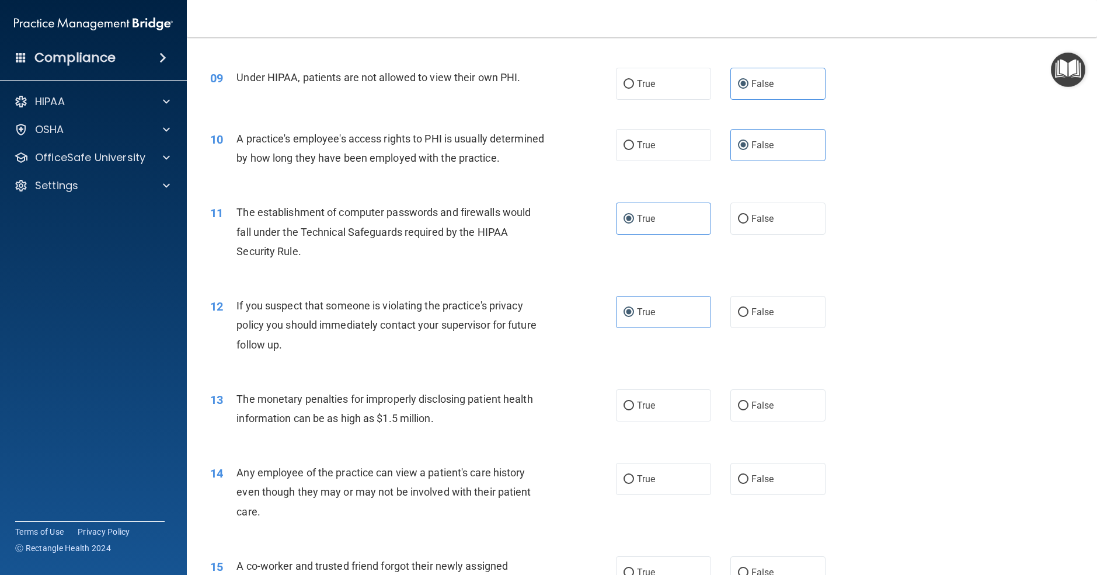
drag, startPoint x: 645, startPoint y: 418, endPoint x: 679, endPoint y: 457, distance: 52.2
click at [645, 418] on label "True" at bounding box center [663, 406] width 95 height 32
click at [634, 411] on input "True" at bounding box center [629, 406] width 11 height 9
radio input "true"
click at [786, 516] on div "14 Any employee of the practice can view a patient's care history even though t…" at bounding box center [642, 495] width 881 height 93
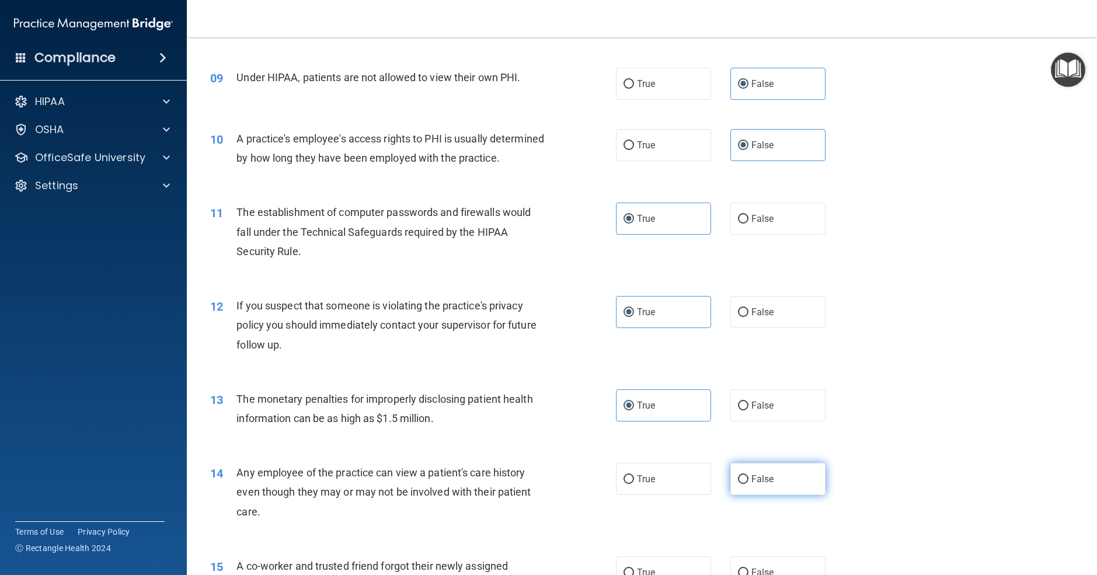
drag, startPoint x: 781, startPoint y: 499, endPoint x: 765, endPoint y: 489, distance: 19.4
click at [781, 495] on label "False" at bounding box center [778, 479] width 95 height 32
click at [749, 484] on input "False" at bounding box center [743, 479] width 11 height 9
radio input "true"
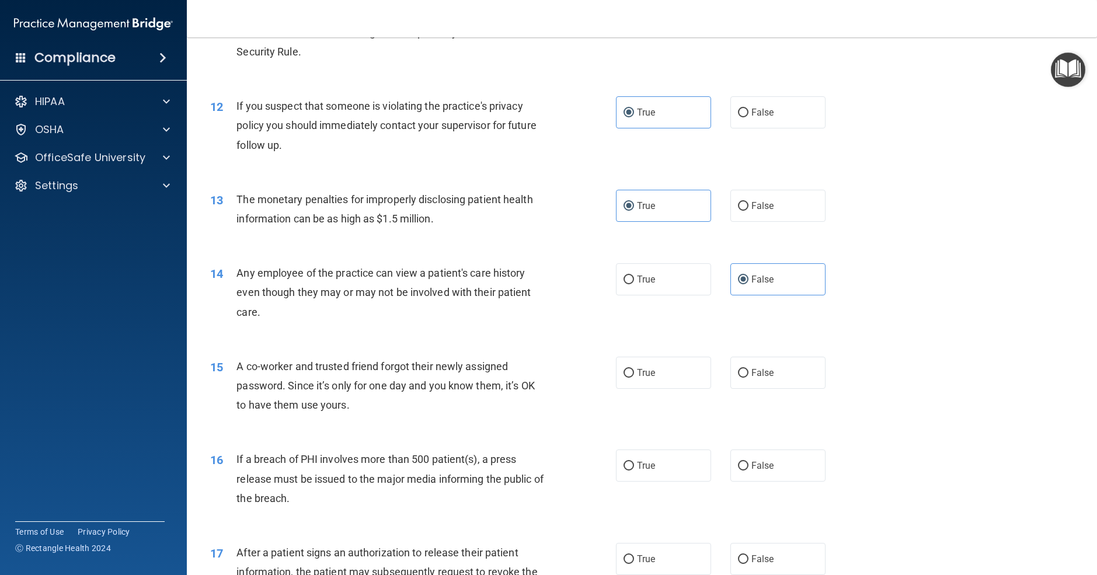
scroll to position [912, 0]
click at [774, 388] on label "False" at bounding box center [778, 373] width 95 height 32
click at [749, 378] on input "False" at bounding box center [743, 373] width 11 height 9
radio input "true"
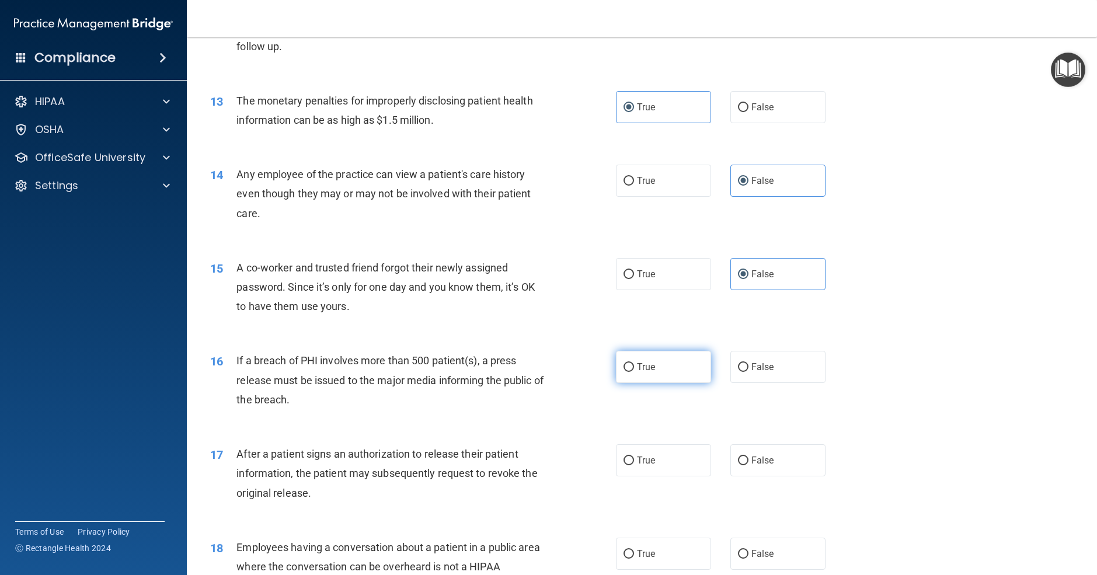
scroll to position [1023, 0]
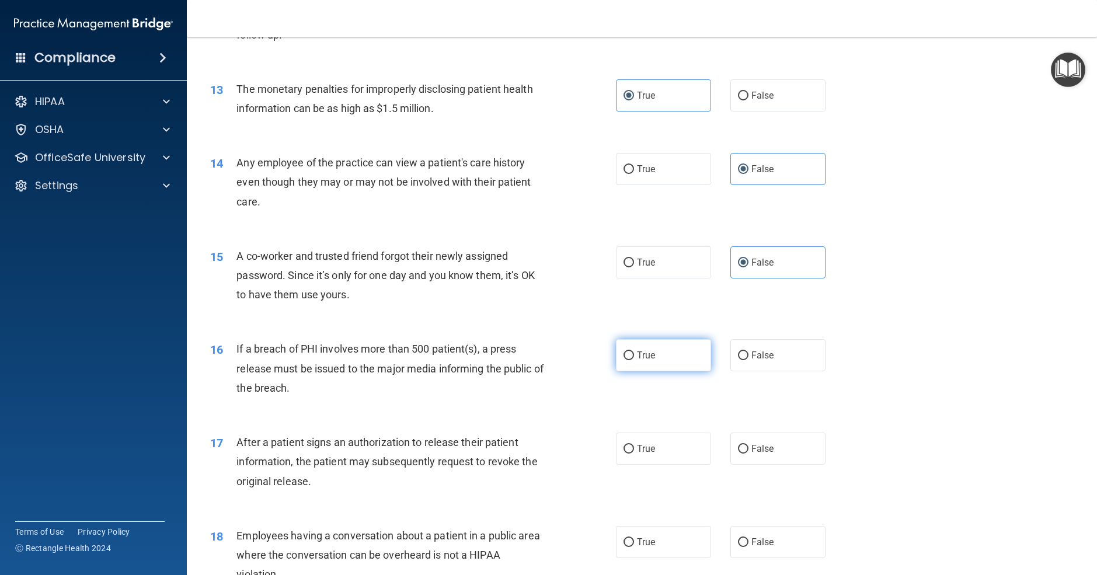
click at [655, 371] on label "True" at bounding box center [663, 355] width 95 height 32
click at [634, 360] on input "True" at bounding box center [629, 356] width 11 height 9
radio input "true"
click at [638, 454] on span "True" at bounding box center [646, 448] width 18 height 11
click at [634, 454] on input "True" at bounding box center [629, 449] width 11 height 9
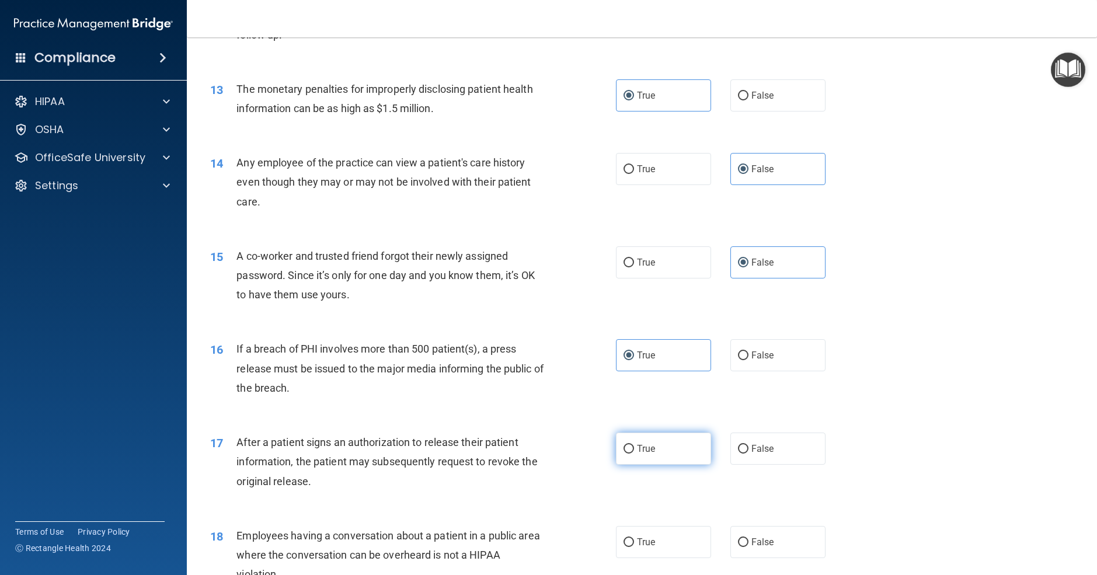
radio input "true"
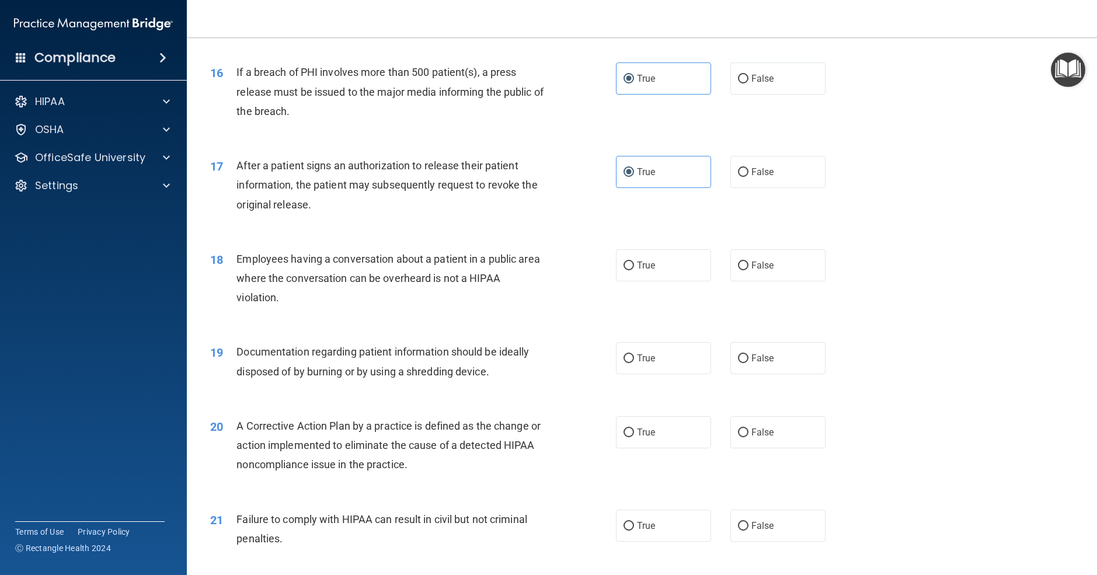
scroll to position [1342, 0]
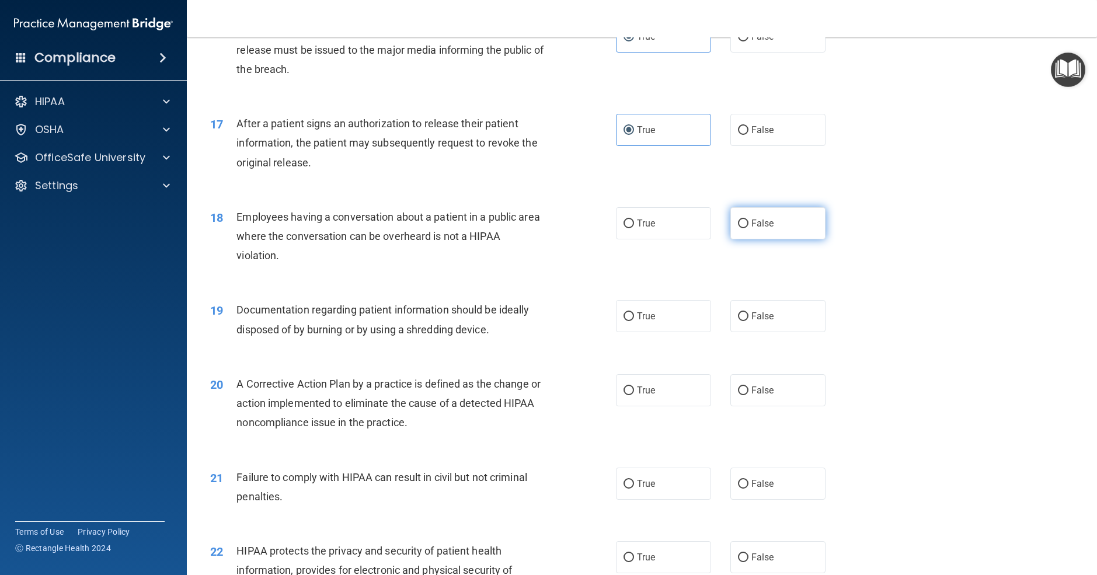
click at [764, 229] on span "False" at bounding box center [763, 223] width 23 height 11
click at [749, 228] on input "False" at bounding box center [743, 224] width 11 height 9
radio input "true"
click at [683, 332] on label "True" at bounding box center [663, 316] width 95 height 32
click at [634, 321] on input "True" at bounding box center [629, 316] width 11 height 9
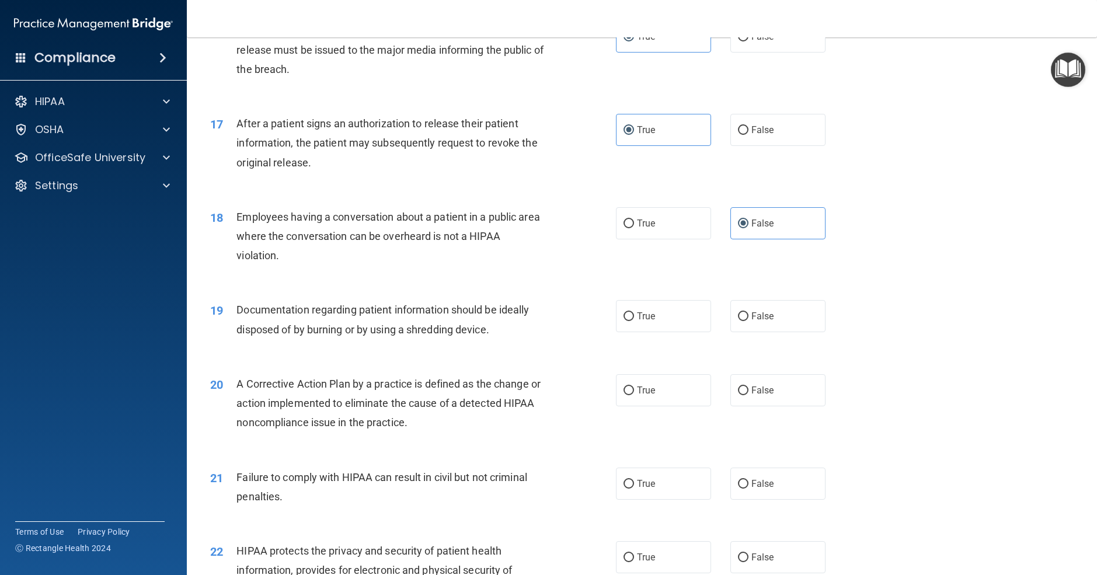
radio input "true"
click at [688, 402] on label "True" at bounding box center [663, 390] width 95 height 32
click at [634, 395] on input "True" at bounding box center [629, 391] width 11 height 9
radio input "true"
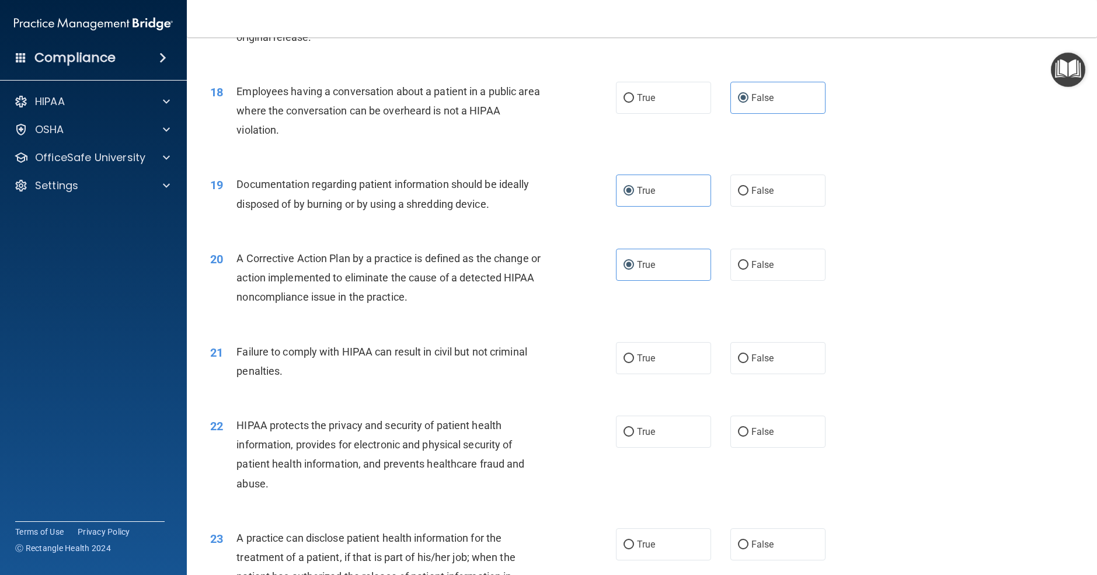
scroll to position [1468, 0]
click at [798, 373] on label "False" at bounding box center [778, 357] width 95 height 32
click at [749, 362] on input "False" at bounding box center [743, 357] width 11 height 9
radio input "true"
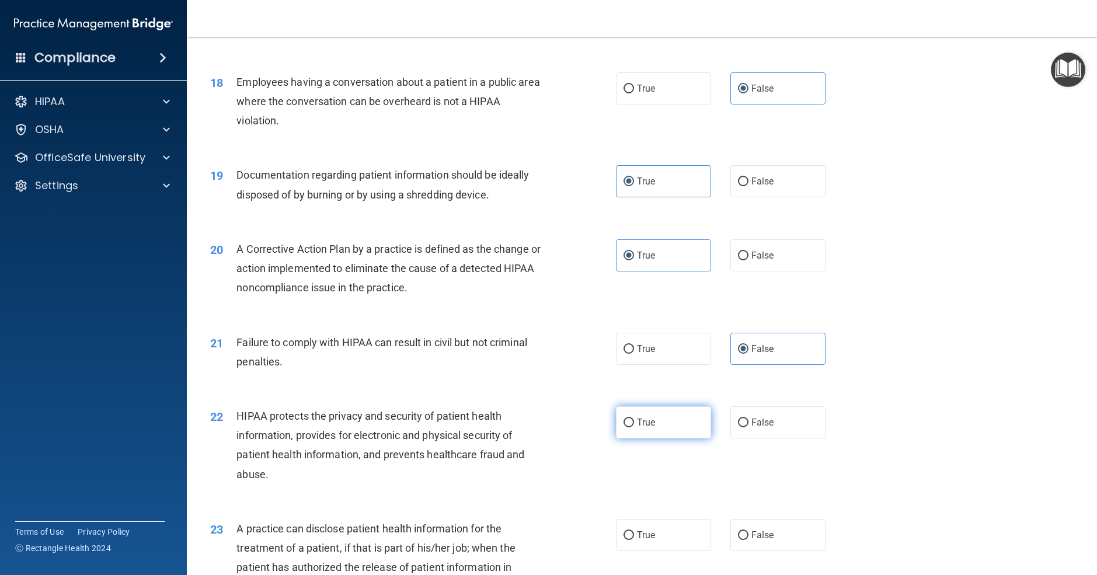
click at [659, 436] on label "True" at bounding box center [663, 423] width 95 height 32
click at [634, 428] on input "True" at bounding box center [629, 423] width 11 height 9
radio input "true"
drag, startPoint x: 757, startPoint y: 557, endPoint x: 755, endPoint y: 543, distance: 14.1
click at [756, 541] on span "False" at bounding box center [763, 535] width 23 height 11
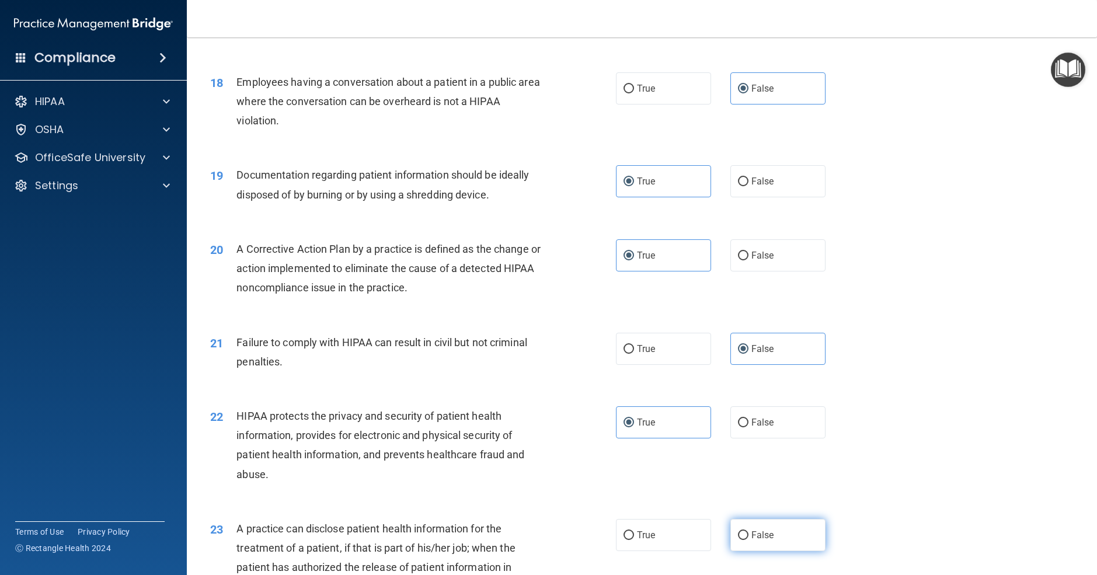
click at [749, 540] on input "False" at bounding box center [743, 536] width 11 height 9
radio input "true"
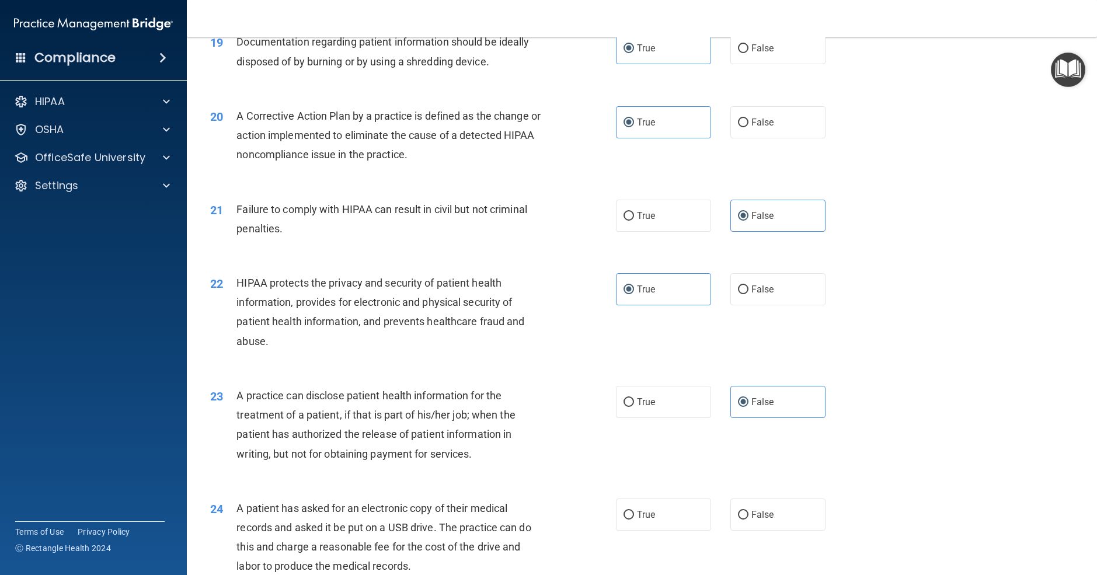
scroll to position [1679, 0]
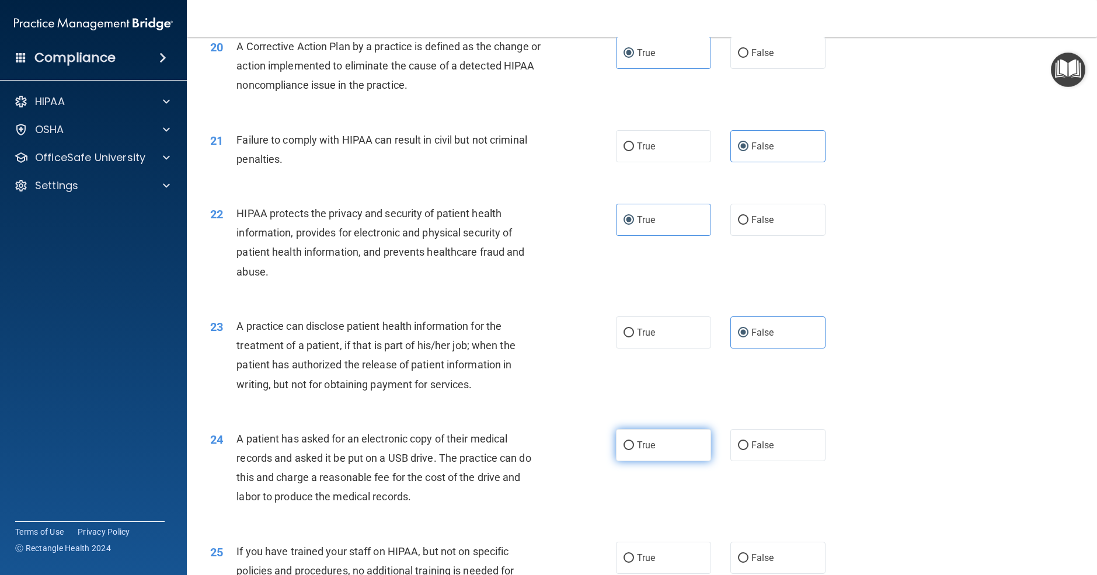
click at [672, 461] on label "True" at bounding box center [663, 445] width 95 height 32
click at [634, 450] on input "True" at bounding box center [629, 446] width 11 height 9
radio input "true"
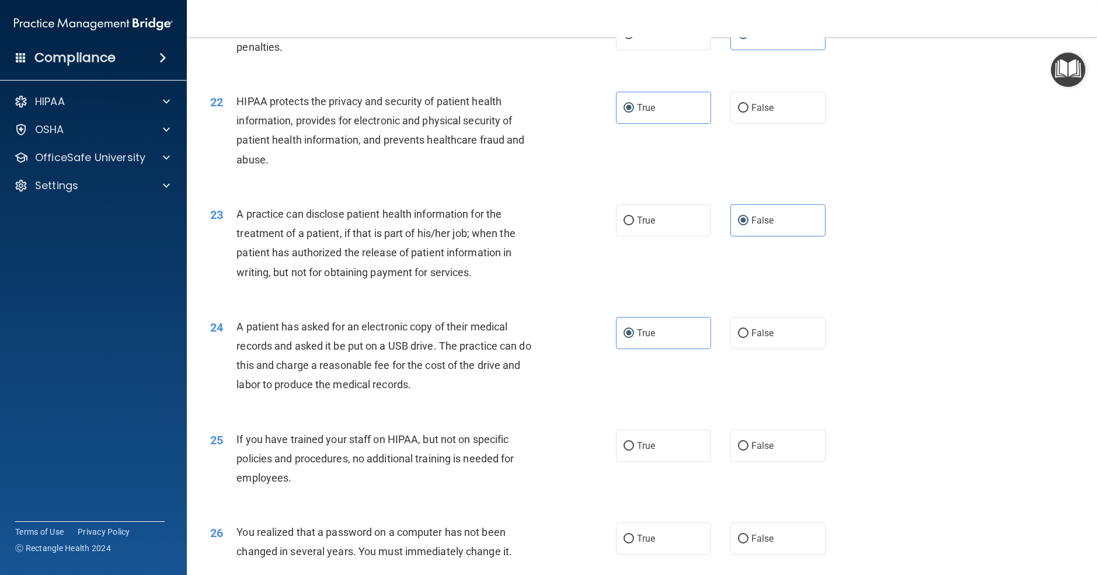
scroll to position [1797, 0]
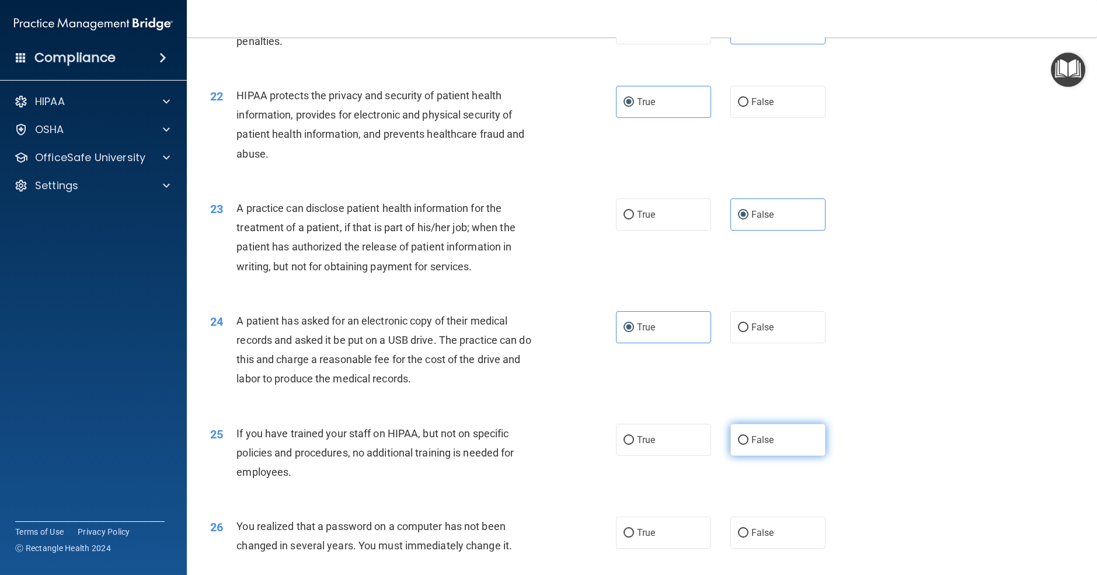
click at [767, 456] on label "False" at bounding box center [778, 440] width 95 height 32
click at [749, 445] on input "False" at bounding box center [743, 440] width 11 height 9
radio input "true"
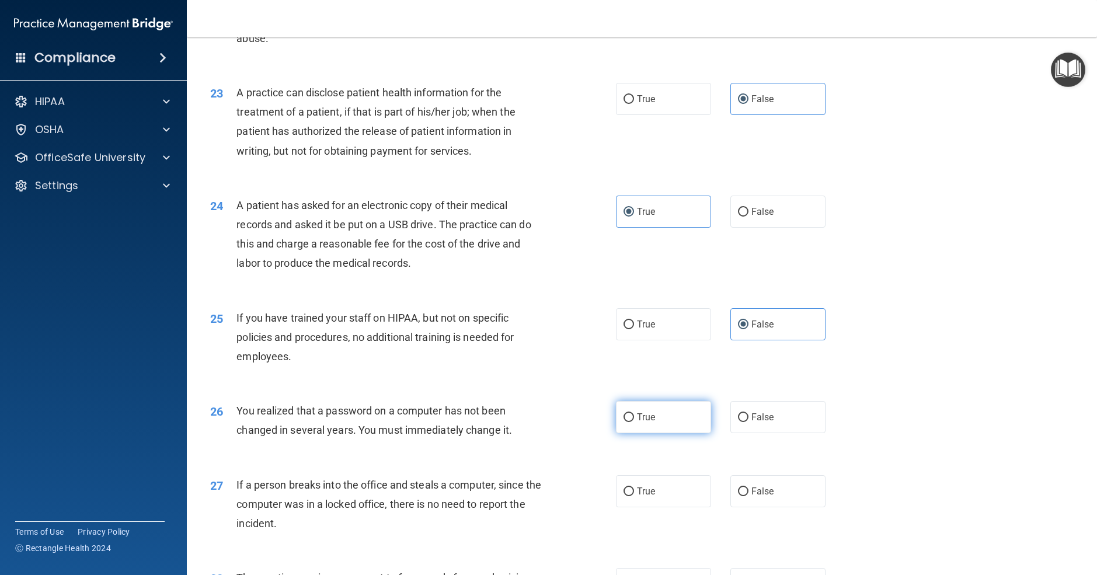
scroll to position [1916, 0]
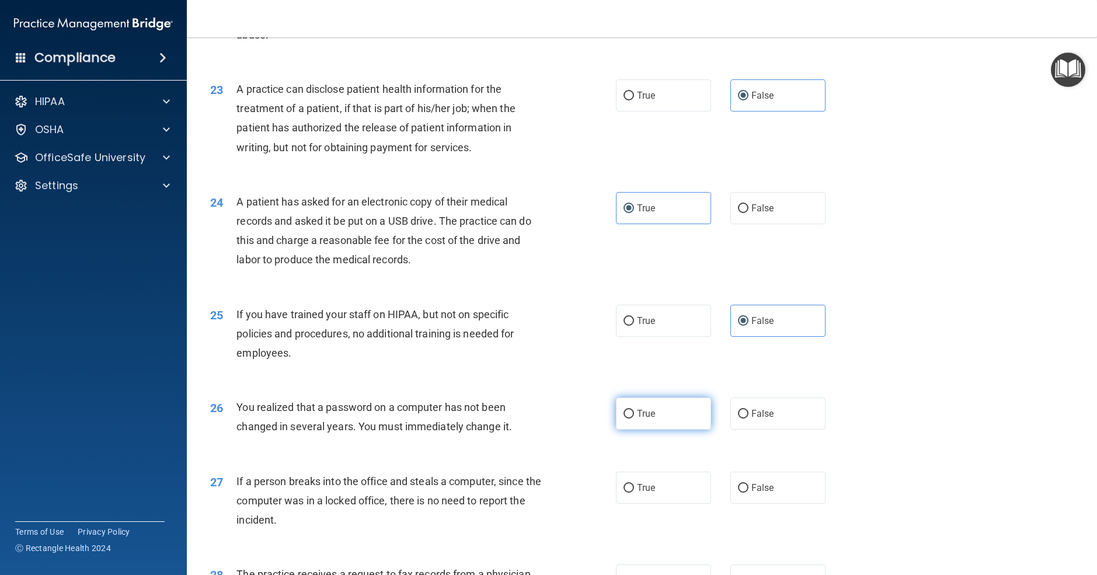
click at [631, 430] on label "True" at bounding box center [663, 414] width 95 height 32
click at [631, 419] on input "True" at bounding box center [629, 414] width 11 height 9
radio input "true"
click at [759, 497] on label "False" at bounding box center [778, 488] width 95 height 32
click at [749, 493] on input "False" at bounding box center [743, 488] width 11 height 9
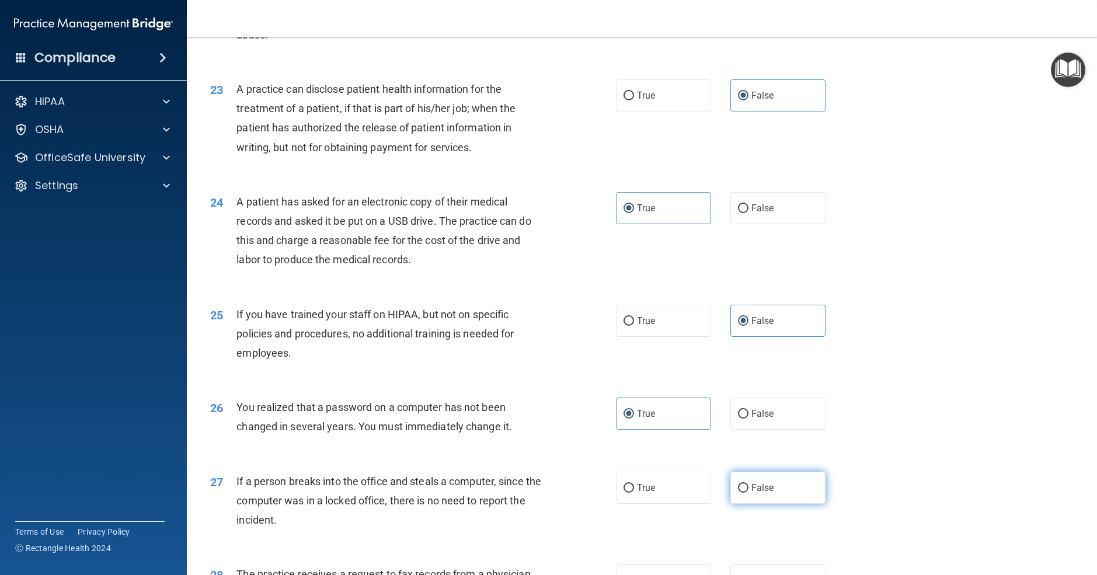
radio input "true"
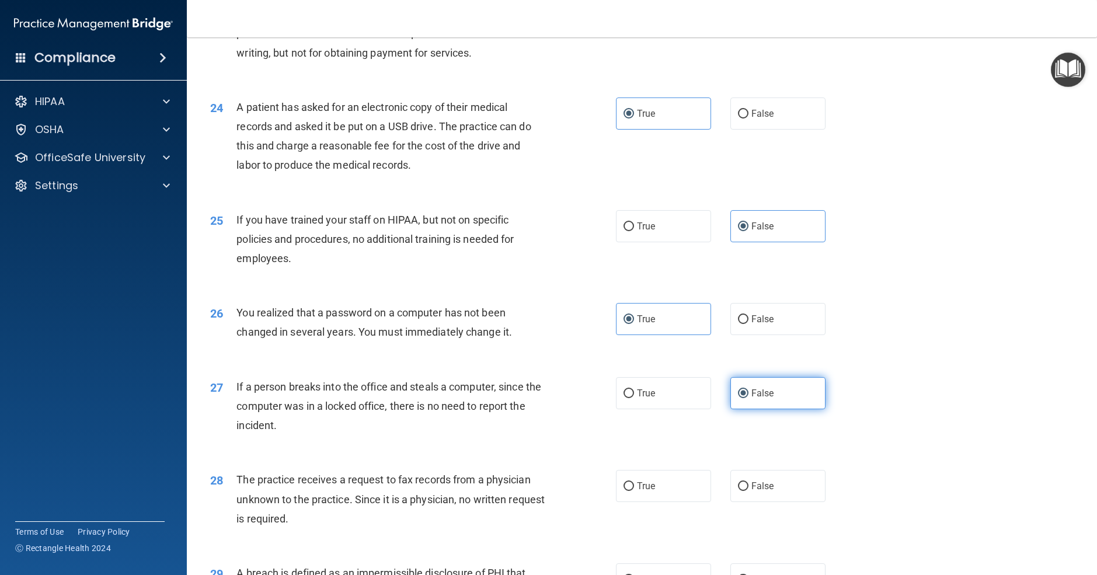
scroll to position [2012, 0]
click at [763, 491] on span "False" at bounding box center [763, 485] width 23 height 11
click at [749, 490] on input "False" at bounding box center [743, 485] width 11 height 9
radio input "true"
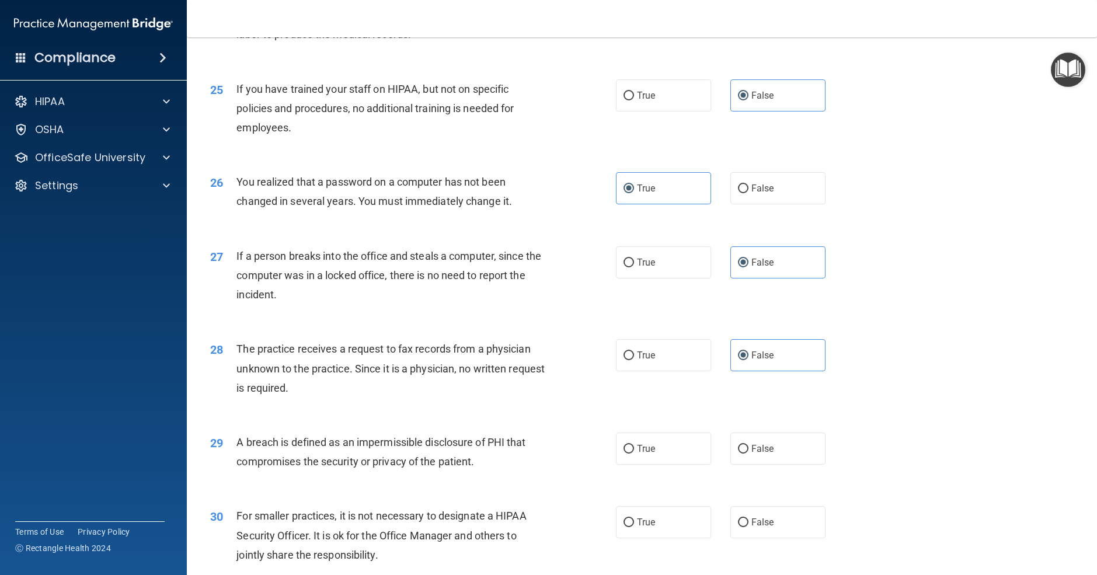
scroll to position [2144, 0]
click at [678, 463] on label "True" at bounding box center [663, 446] width 95 height 32
click at [634, 451] on input "True" at bounding box center [629, 447] width 11 height 9
radio input "true"
click at [760, 526] on span "False" at bounding box center [763, 520] width 23 height 11
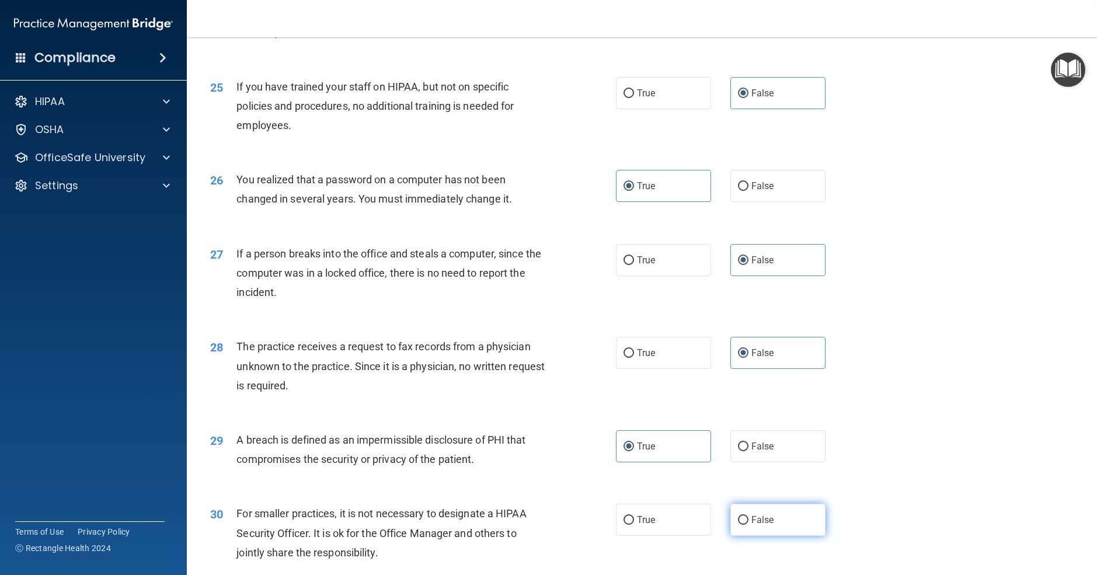
click at [749, 525] on input "False" at bounding box center [743, 520] width 11 height 9
radio input "true"
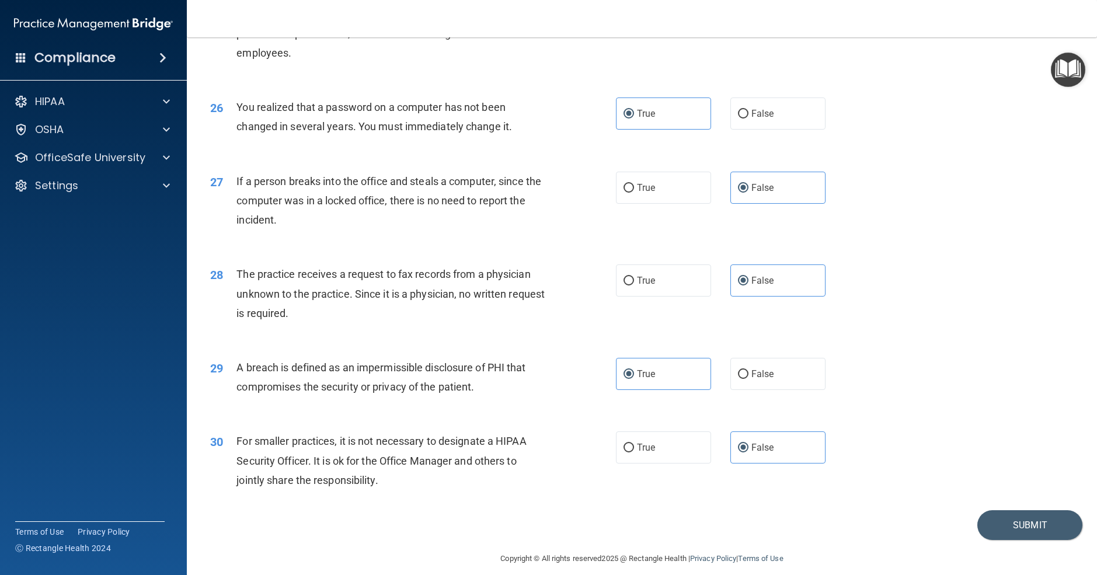
scroll to position [2248, 0]
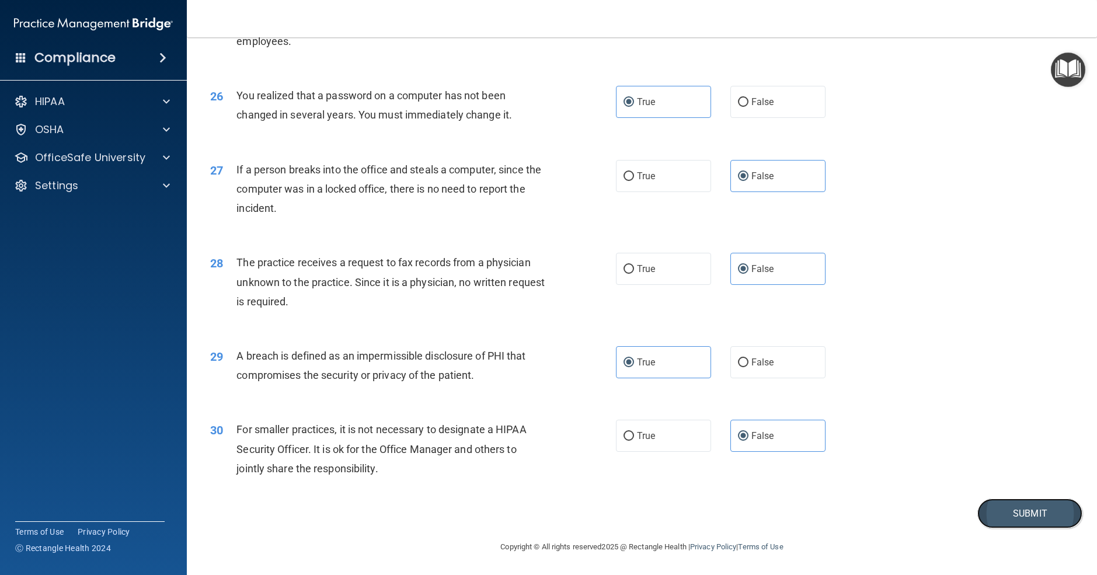
click at [1032, 508] on button "Submit" at bounding box center [1030, 514] width 105 height 30
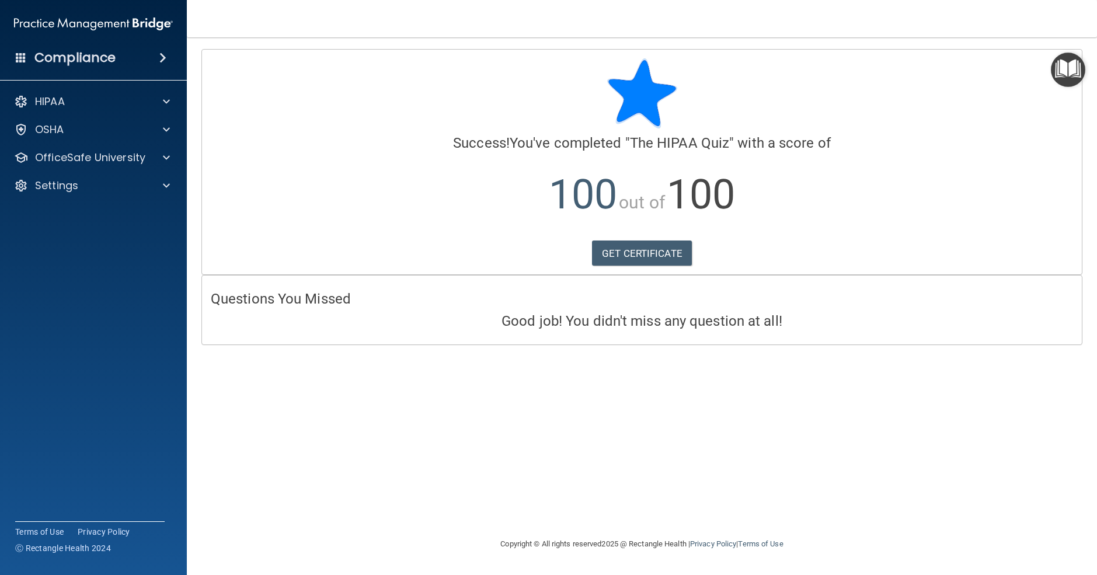
click at [164, 63] on span at bounding box center [162, 58] width 7 height 14
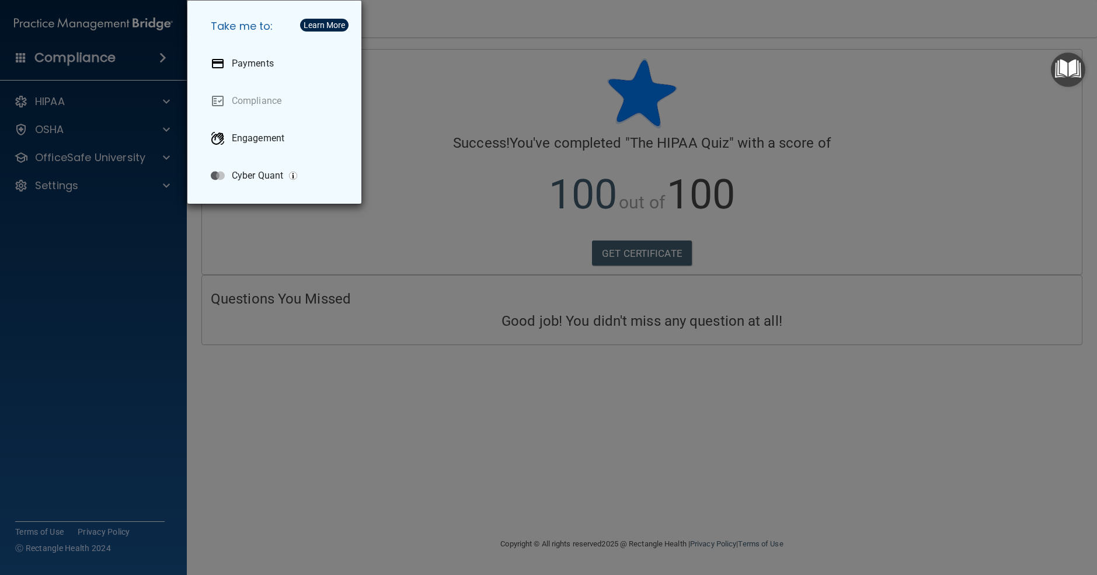
click at [164, 63] on div "Take me to: Payments Compliance Engagement Cyber Quant" at bounding box center [548, 287] width 1097 height 575
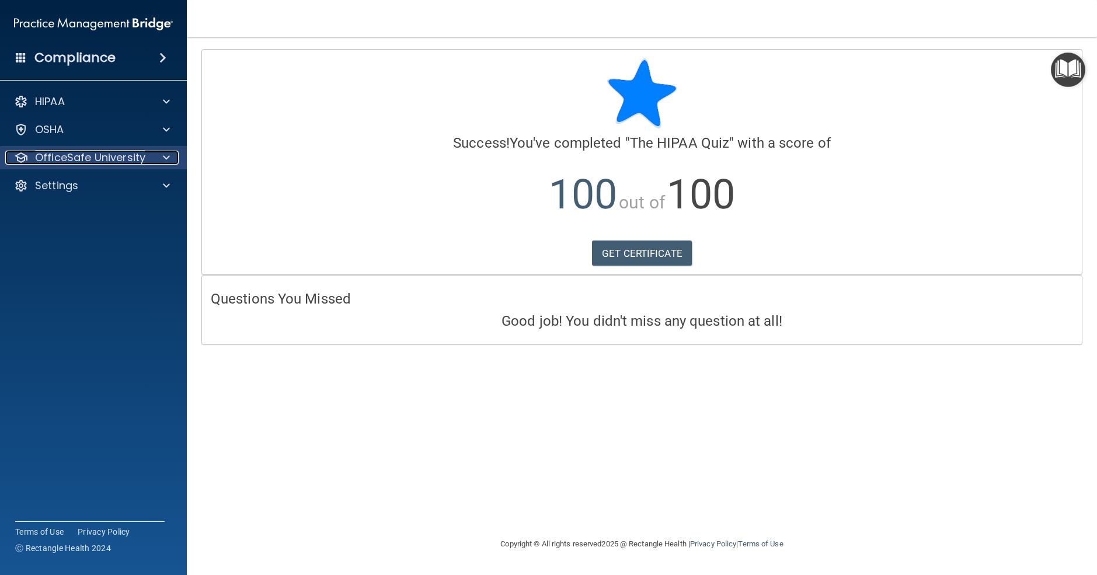
click at [165, 155] on span at bounding box center [166, 158] width 7 height 14
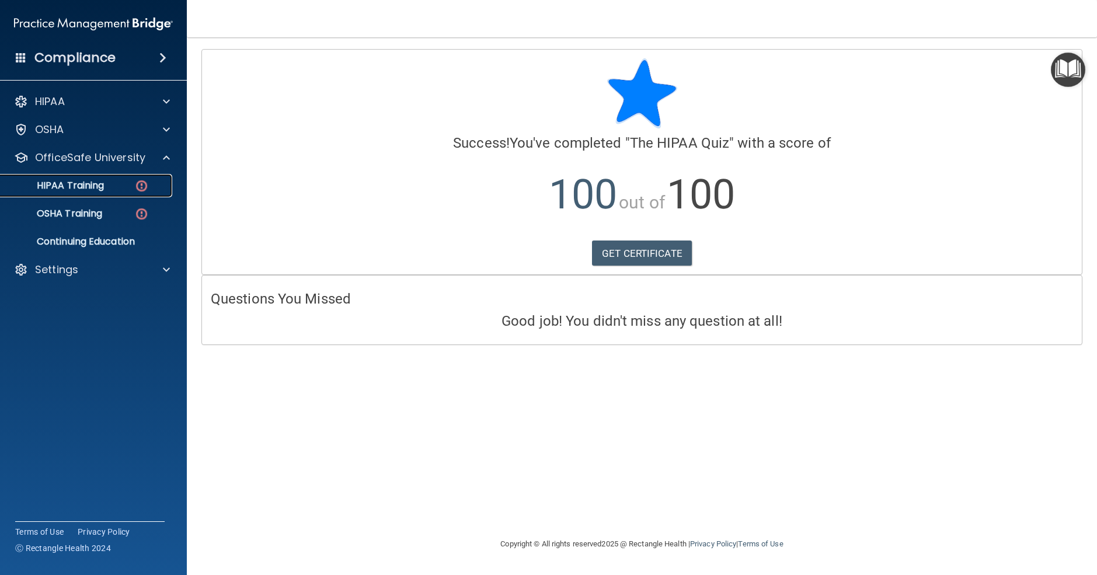
click at [83, 183] on p "HIPAA Training" at bounding box center [56, 186] width 96 height 12
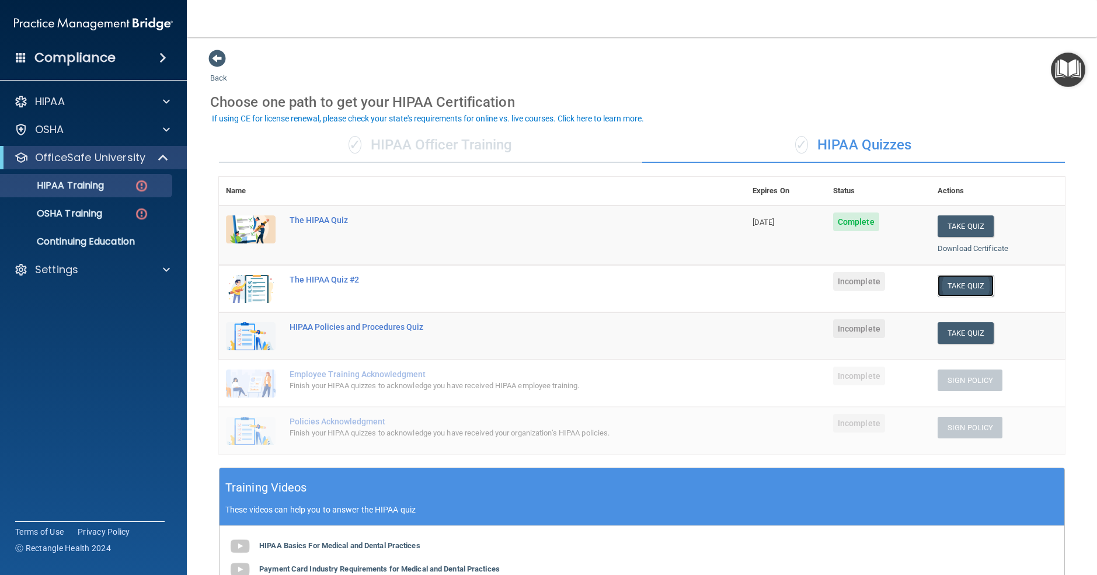
click at [952, 287] on button "Take Quiz" at bounding box center [966, 286] width 56 height 22
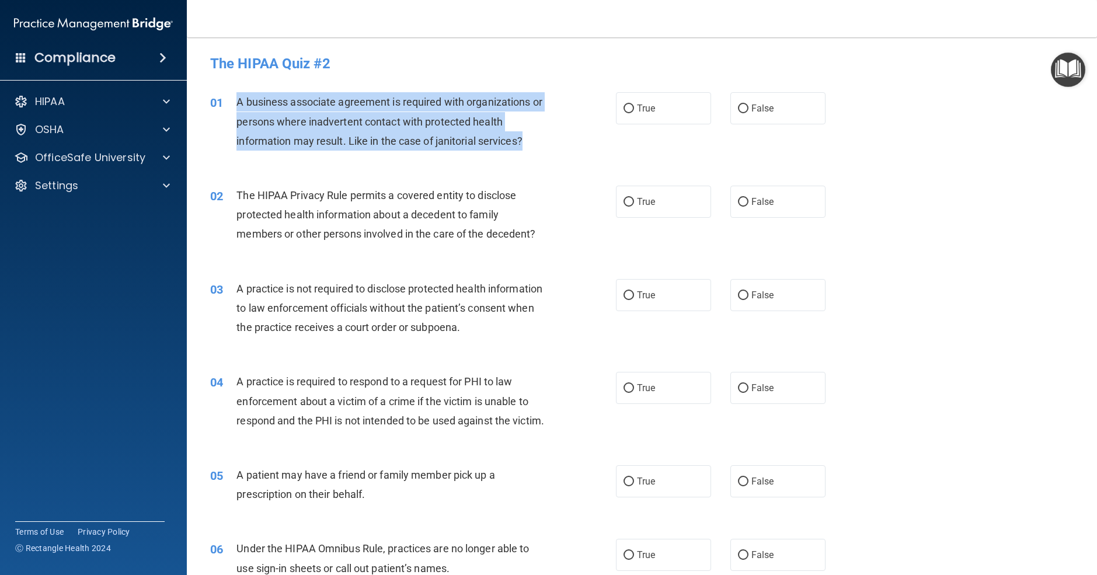
drag, startPoint x: 536, startPoint y: 143, endPoint x: 231, endPoint y: 105, distance: 306.7
click at [231, 105] on div "01 A business associate agreement is required with organizations or persons whe…" at bounding box center [413, 124] width 441 height 64
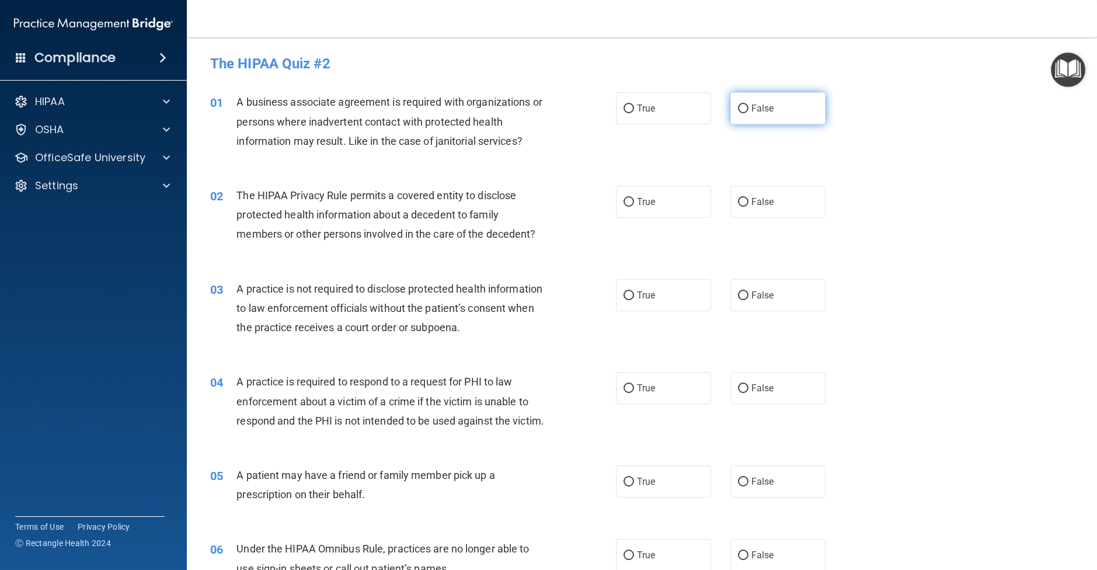
click at [811, 119] on label "False" at bounding box center [778, 108] width 95 height 32
click at [749, 113] on input "False" at bounding box center [743, 109] width 11 height 9
radio input "true"
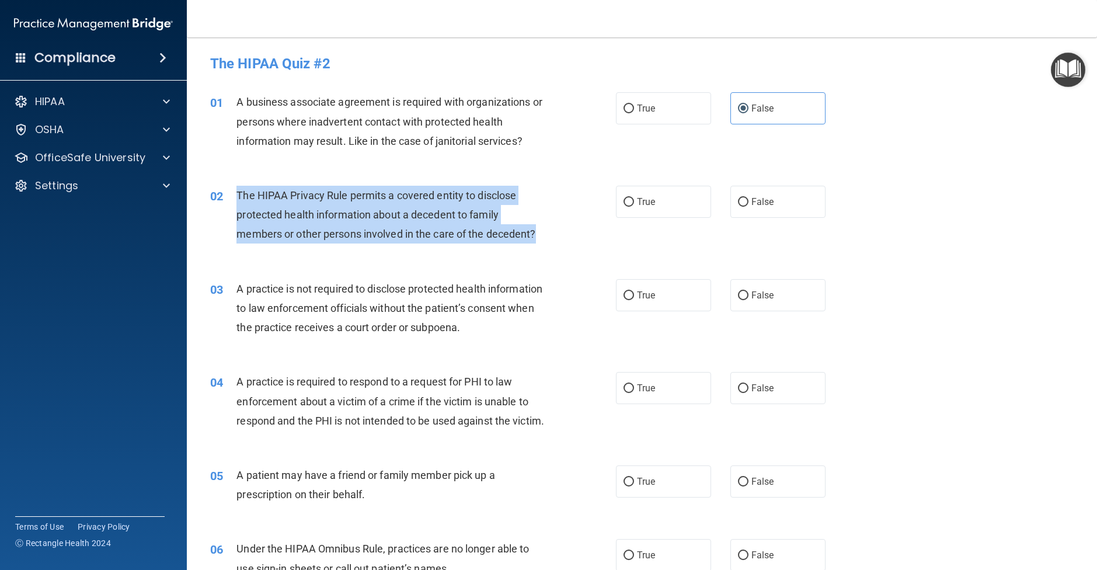
drag, startPoint x: 539, startPoint y: 237, endPoint x: 233, endPoint y: 190, distance: 308.9
click at [233, 191] on div "02 The HIPAA Privacy Rule permits a covered entity to disclose protected health…" at bounding box center [413, 218] width 441 height 64
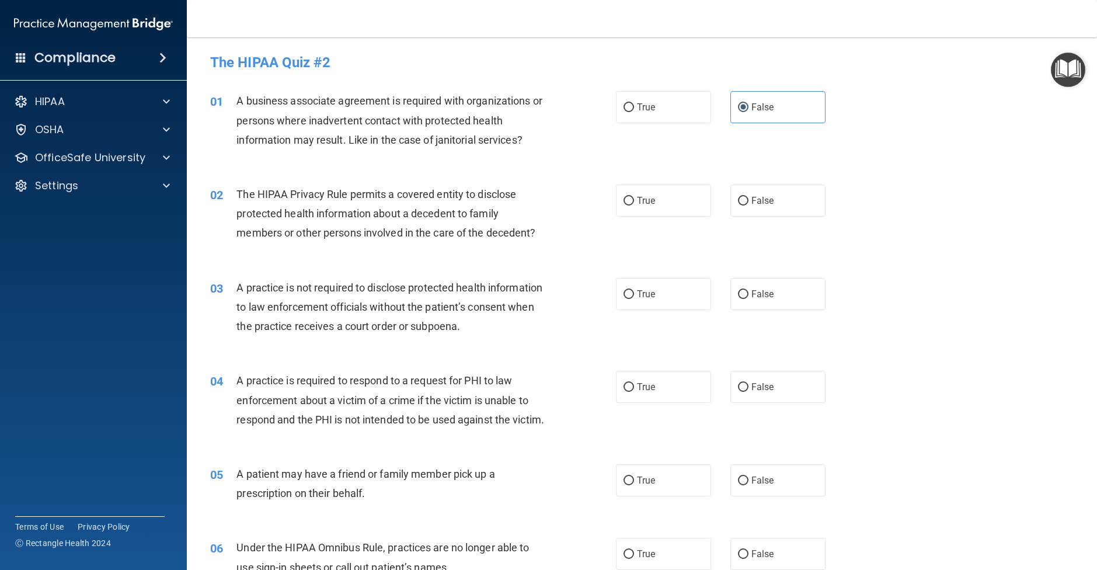
click at [662, 222] on div "02 The HIPAA Privacy Rule permits a covered entity to disclose protected health…" at bounding box center [642, 216] width 881 height 93
drag, startPoint x: 665, startPoint y: 210, endPoint x: 633, endPoint y: 210, distance: 32.1
click at [664, 210] on label "True" at bounding box center [663, 201] width 95 height 32
click at [634, 206] on input "True" at bounding box center [629, 201] width 11 height 9
radio input "true"
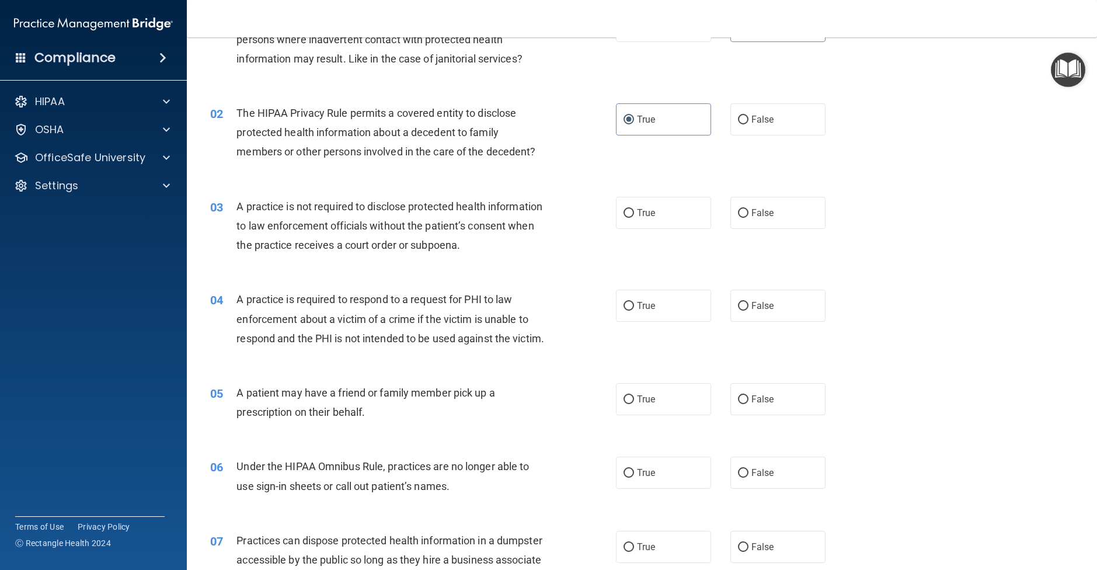
scroll to position [84, 0]
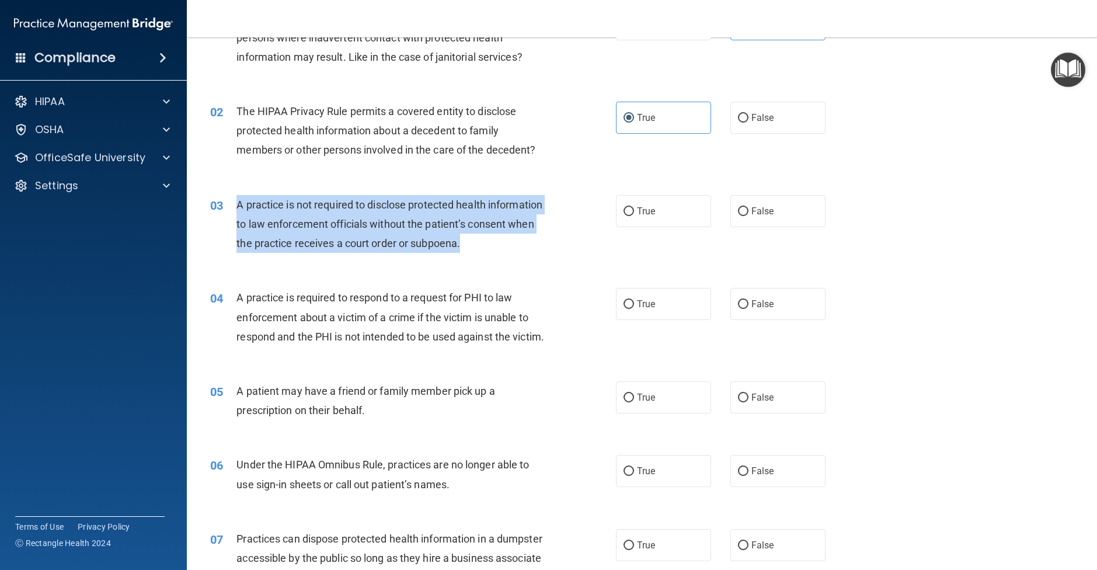
drag, startPoint x: 534, startPoint y: 255, endPoint x: 231, endPoint y: 196, distance: 309.4
click at [231, 196] on div "03 A practice is not required to disclose protected health information to law e…" at bounding box center [413, 227] width 441 height 64
click at [748, 216] on input "False" at bounding box center [743, 211] width 11 height 9
radio input "true"
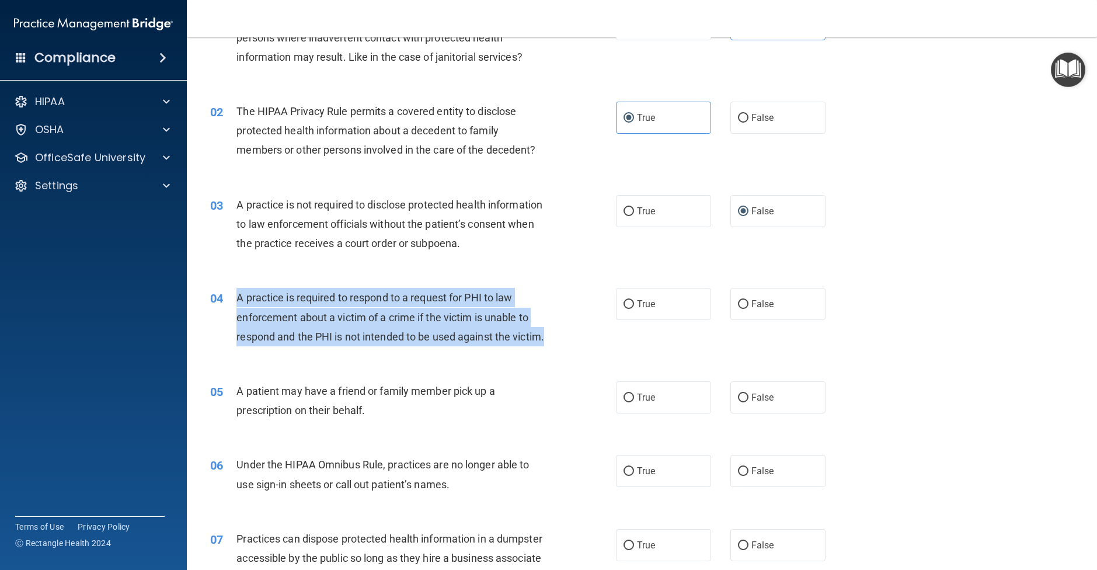
drag, startPoint x: 482, startPoint y: 362, endPoint x: 220, endPoint y: 298, distance: 269.7
click at [220, 298] on div "04 A practice is required to respond to a request for PHI to law enforcement ab…" at bounding box center [413, 320] width 441 height 64
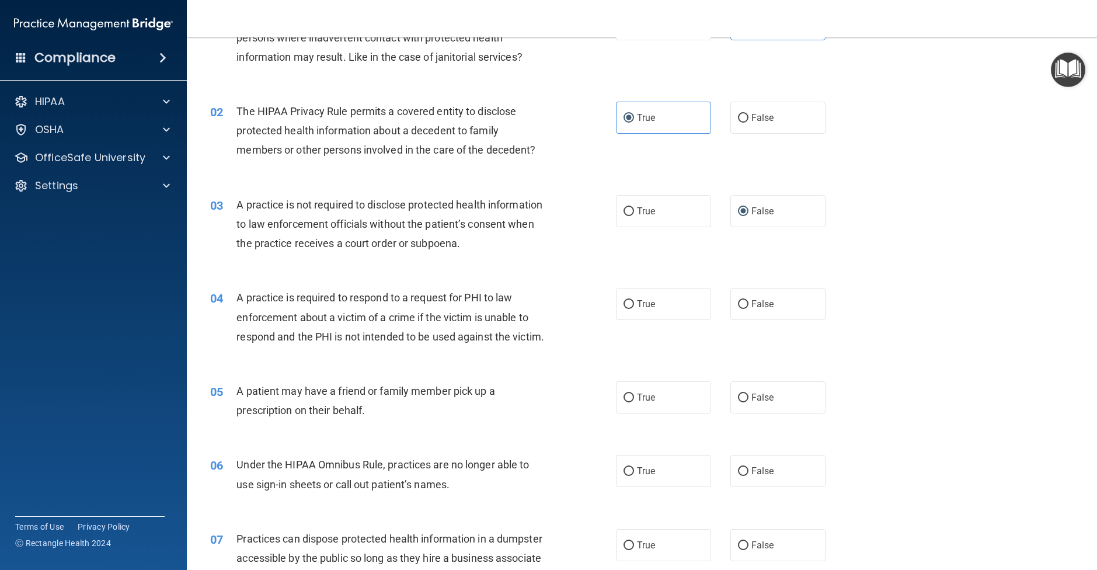
drag, startPoint x: 754, startPoint y: 302, endPoint x: 751, endPoint y: 275, distance: 27.7
click at [758, 301] on span "False" at bounding box center [763, 303] width 23 height 11
click at [749, 301] on input "False" at bounding box center [743, 304] width 11 height 9
radio input "true"
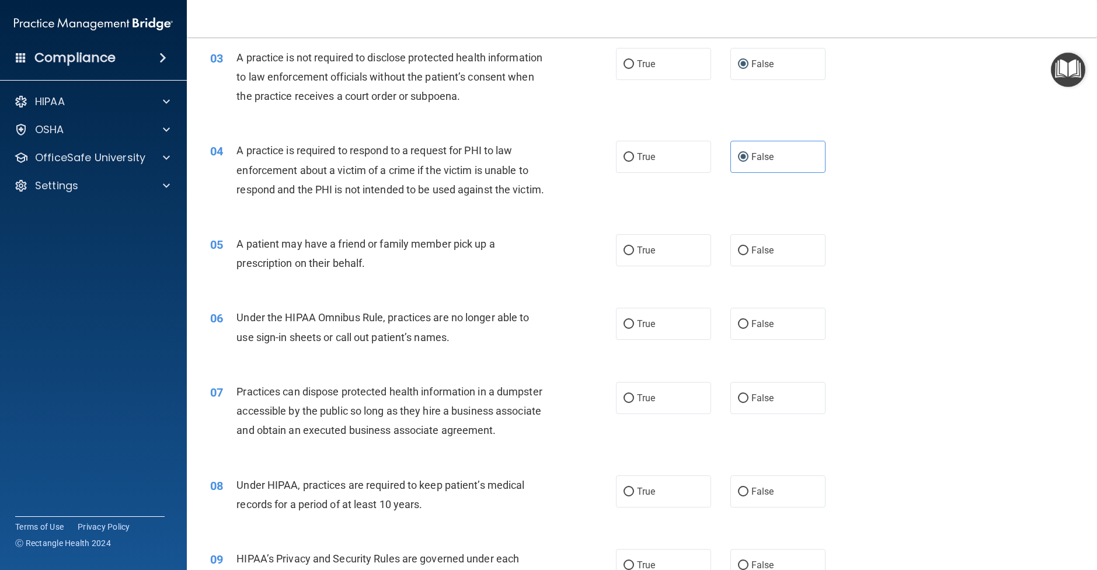
scroll to position [235, 0]
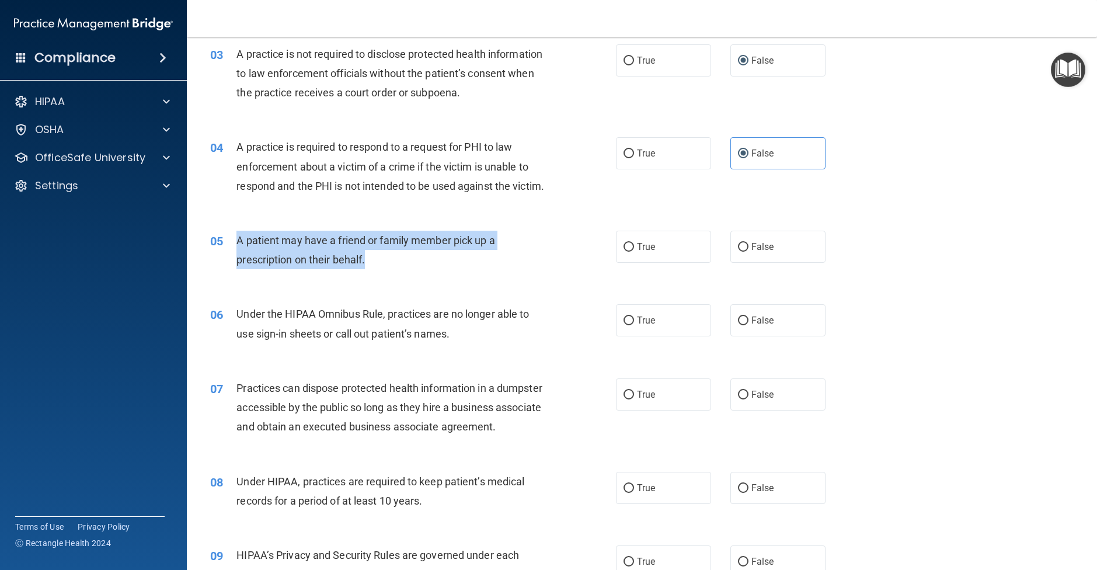
drag, startPoint x: 322, startPoint y: 279, endPoint x: 230, endPoint y: 261, distance: 94.5
click at [230, 261] on div "05 A patient may have a friend or family member pick up a prescription on their…" at bounding box center [413, 253] width 441 height 44
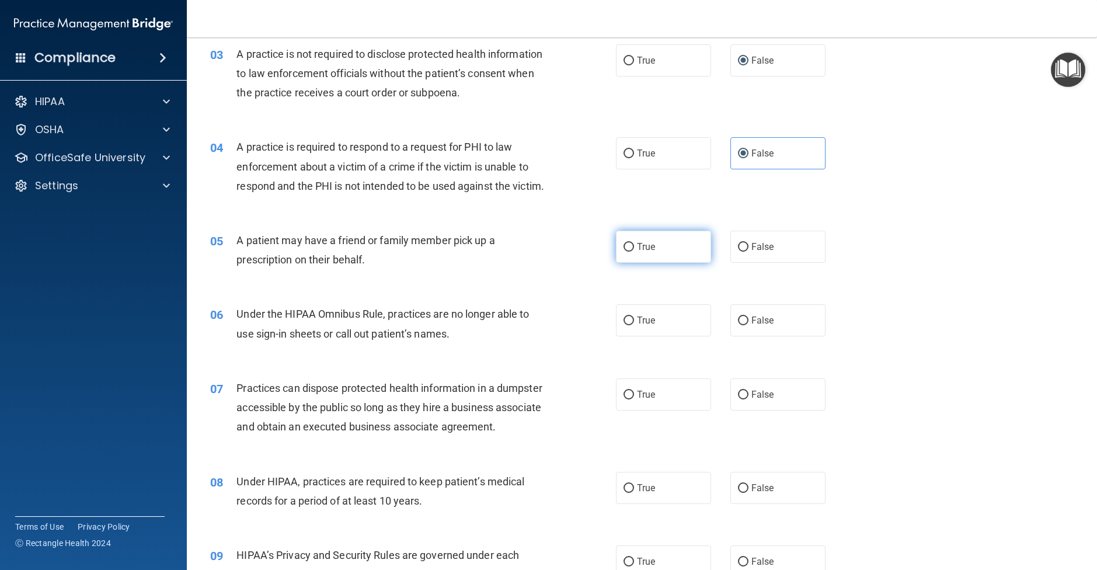
click at [657, 263] on label "True" at bounding box center [663, 247] width 95 height 32
click at [634, 252] on input "True" at bounding box center [629, 247] width 11 height 9
radio input "true"
click at [516, 275] on div "05 A patient may have a friend or family member pick up a prescription on their…" at bounding box center [413, 253] width 441 height 44
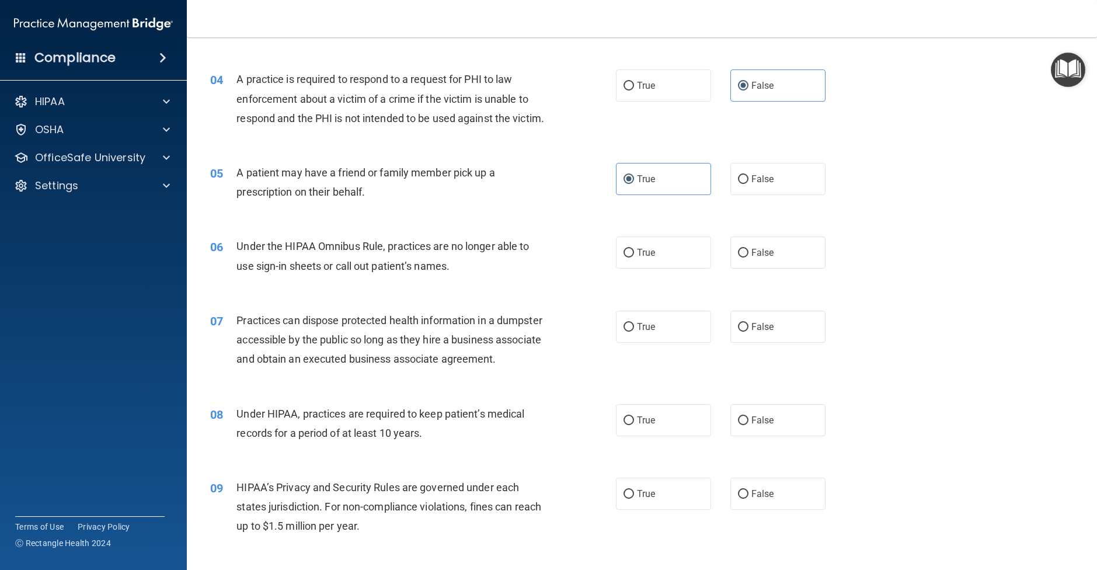
scroll to position [305, 0]
click at [800, 266] on label "False" at bounding box center [778, 250] width 95 height 32
click at [749, 255] on input "False" at bounding box center [743, 250] width 11 height 9
radio input "true"
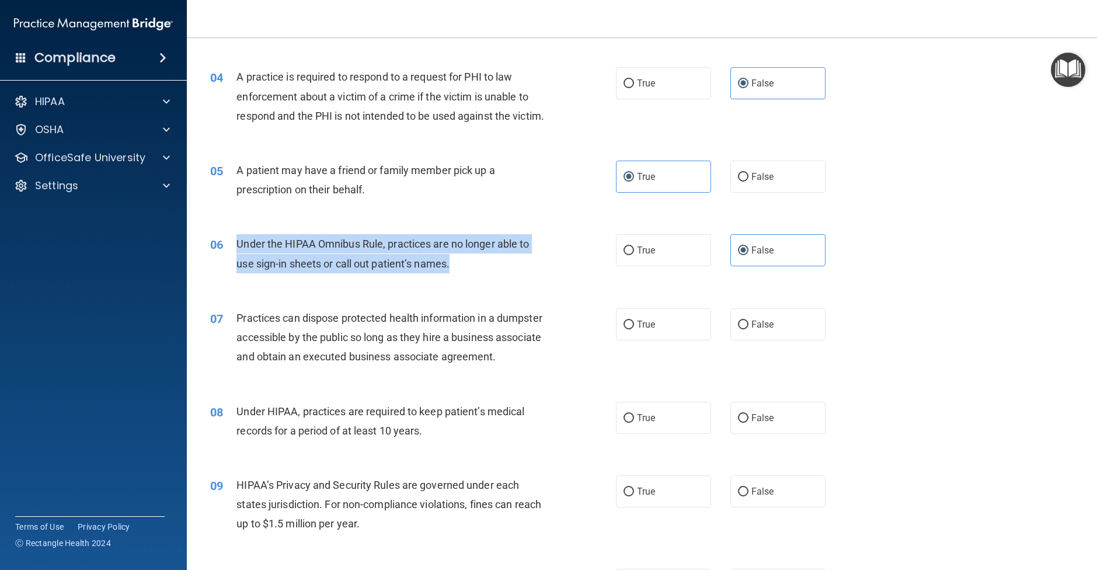
drag, startPoint x: 453, startPoint y: 280, endPoint x: 236, endPoint y: 263, distance: 217.9
click at [236, 263] on div "06 Under the HIPAA Omnibus Rule, practices are no longer able to use sign-in sh…" at bounding box center [413, 256] width 441 height 44
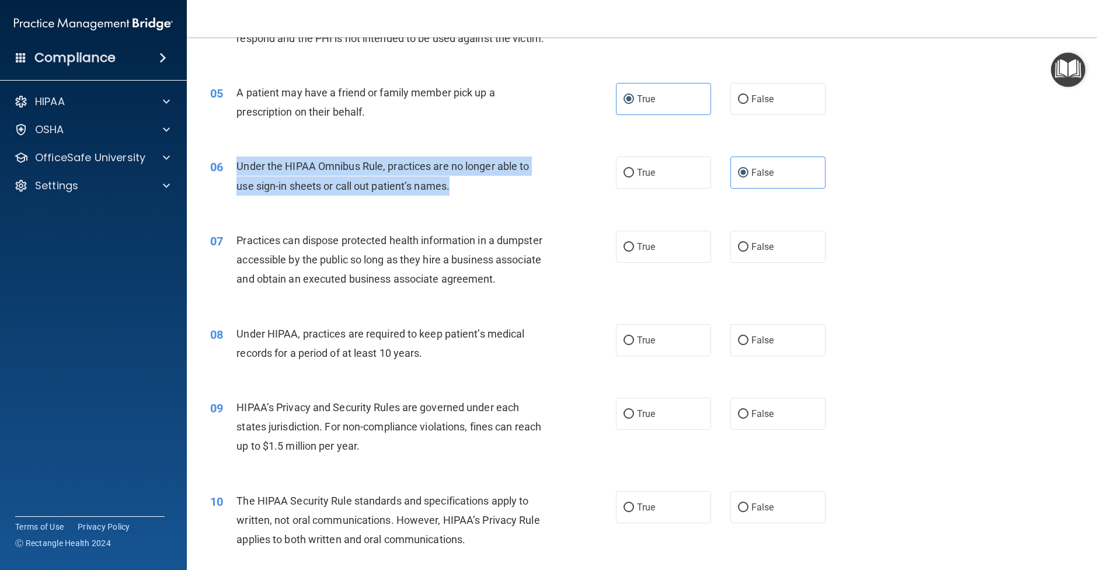
scroll to position [383, 0]
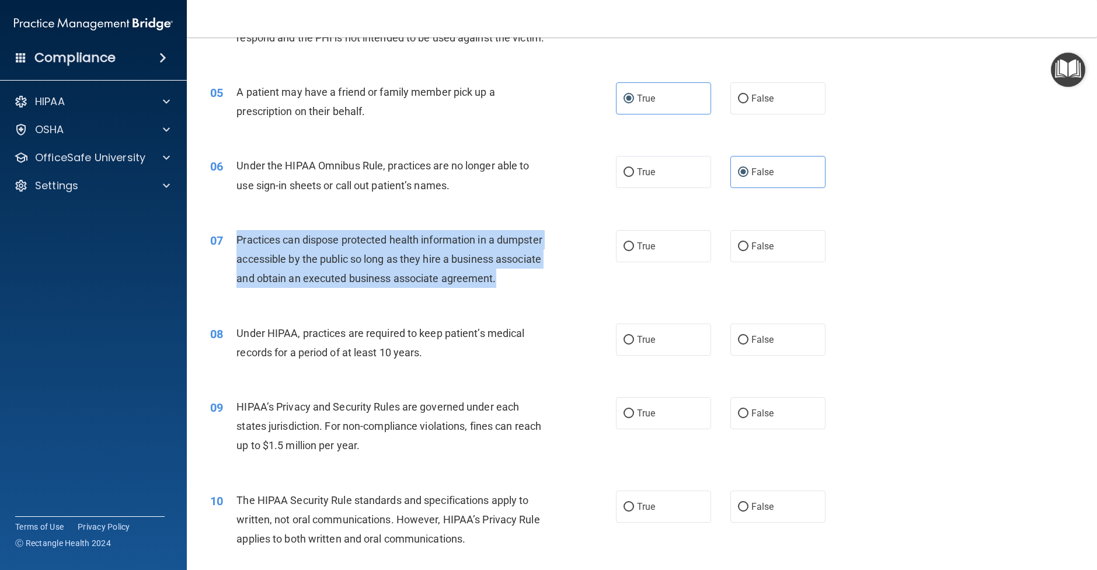
drag, startPoint x: 555, startPoint y: 302, endPoint x: 235, endPoint y: 258, distance: 323.6
click at [235, 258] on div "07 Practices can dispose protected health information in a dumpster accessible …" at bounding box center [413, 262] width 441 height 64
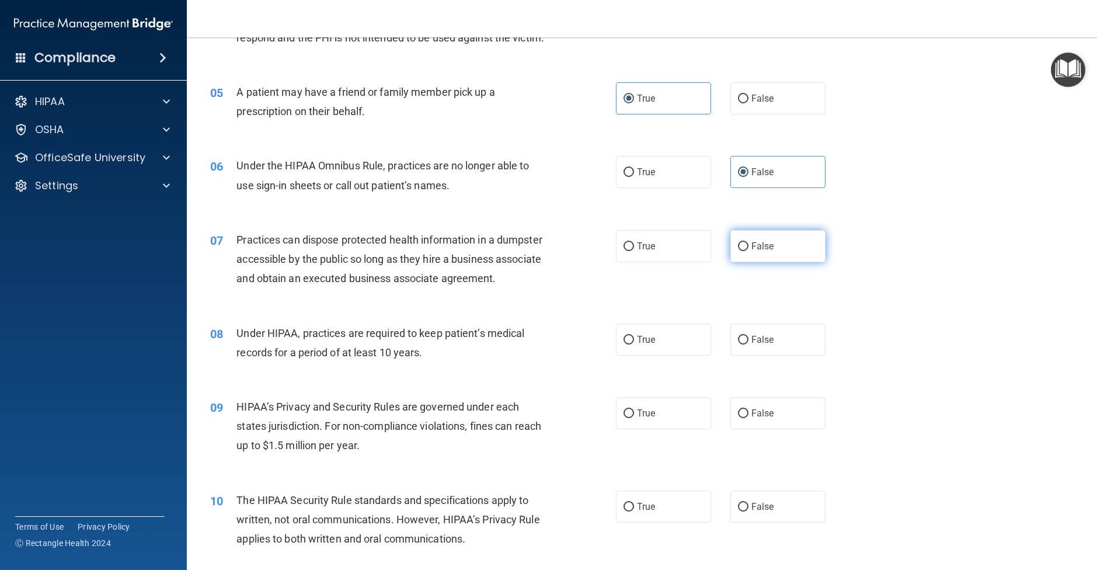
click at [776, 262] on label "False" at bounding box center [778, 246] width 95 height 32
click at [749, 251] on input "False" at bounding box center [743, 246] width 11 height 9
radio input "true"
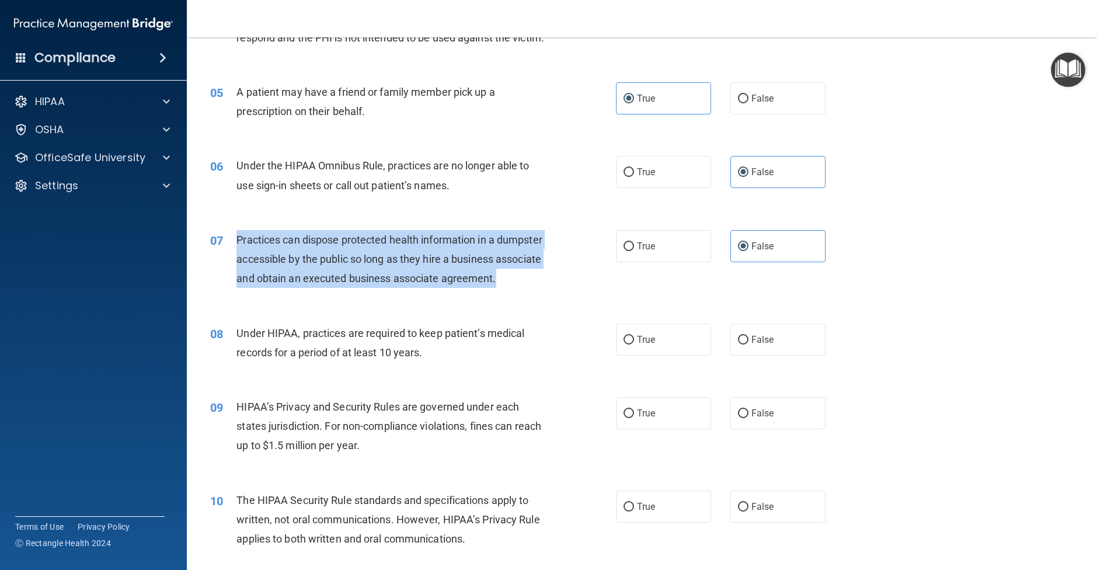
drag, startPoint x: 548, startPoint y: 302, endPoint x: 230, endPoint y: 258, distance: 320.8
click at [230, 258] on div "07 Practices can dispose protected health information in a dumpster accessible …" at bounding box center [413, 262] width 441 height 64
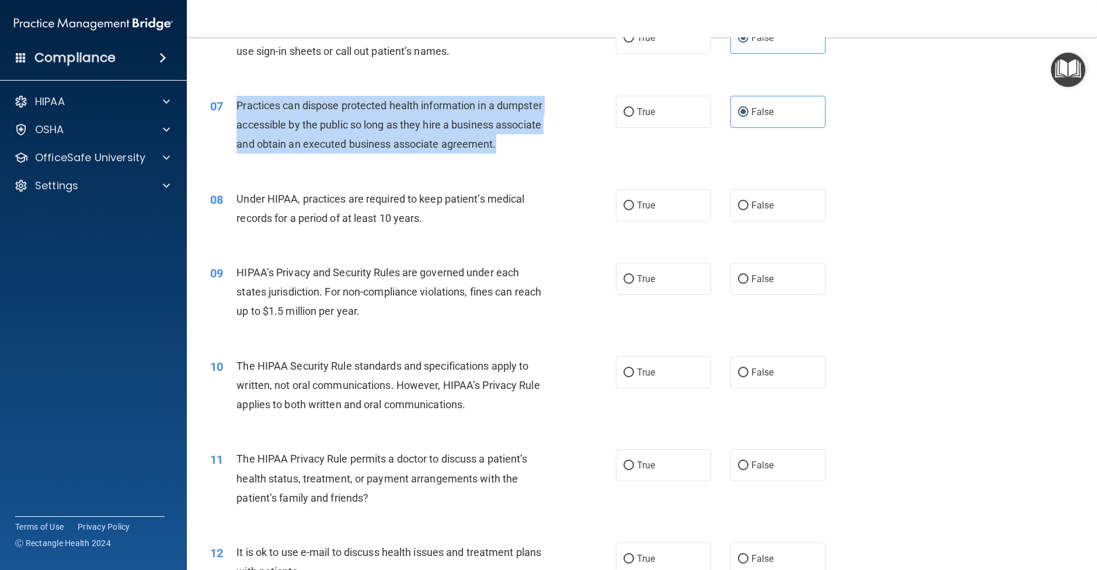
scroll to position [519, 0]
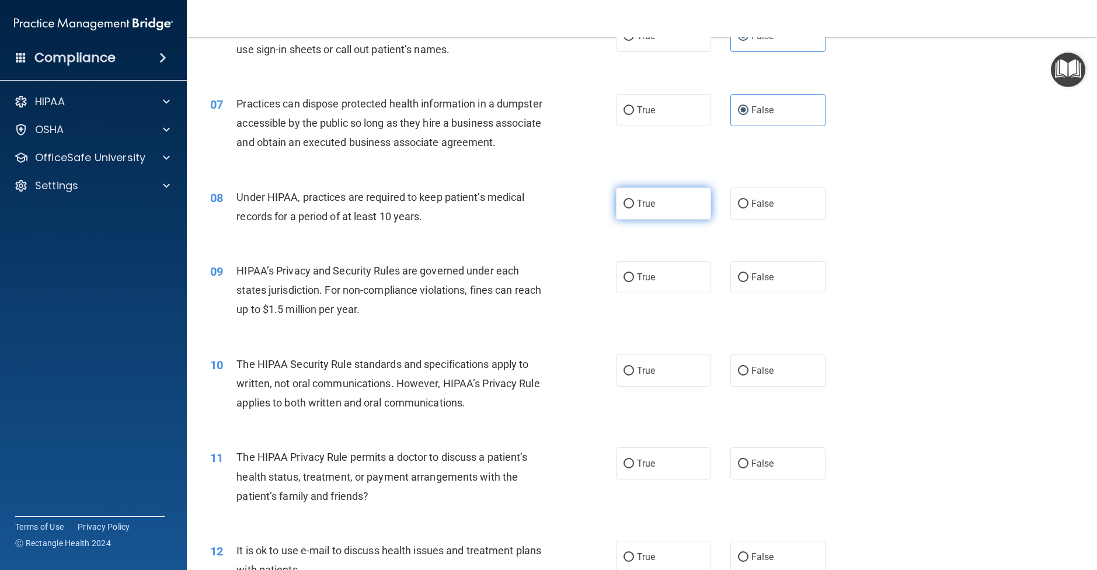
click at [647, 220] on label "True" at bounding box center [663, 203] width 95 height 32
click at [634, 209] on input "True" at bounding box center [629, 204] width 11 height 9
radio input "true"
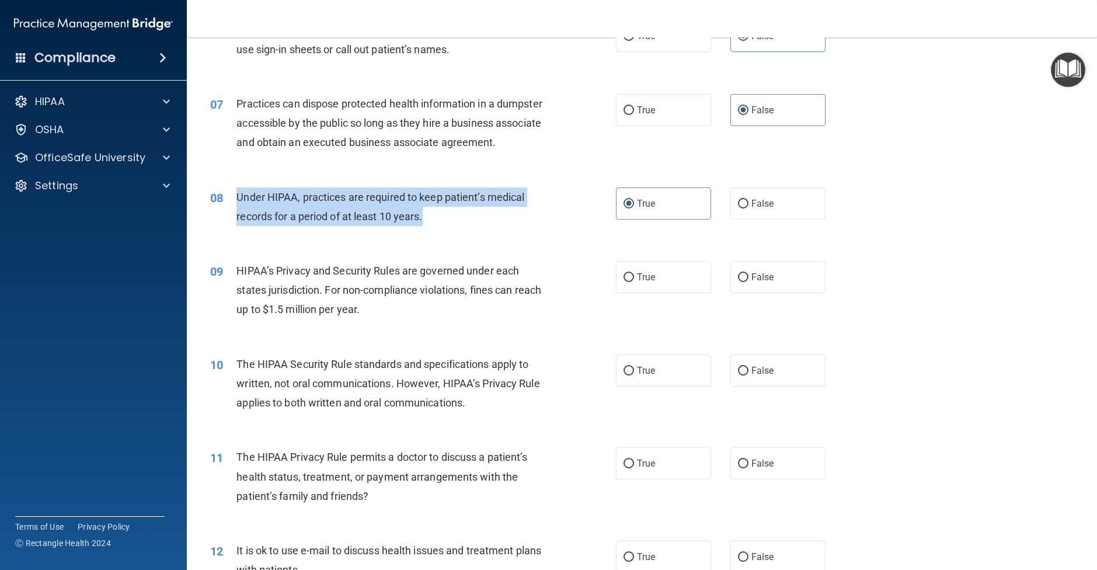
drag, startPoint x: 431, startPoint y: 238, endPoint x: 233, endPoint y: 217, distance: 199.1
click at [233, 217] on div "08 Under HIPAA, practices are required to keep patient’s medical records for a …" at bounding box center [413, 209] width 441 height 44
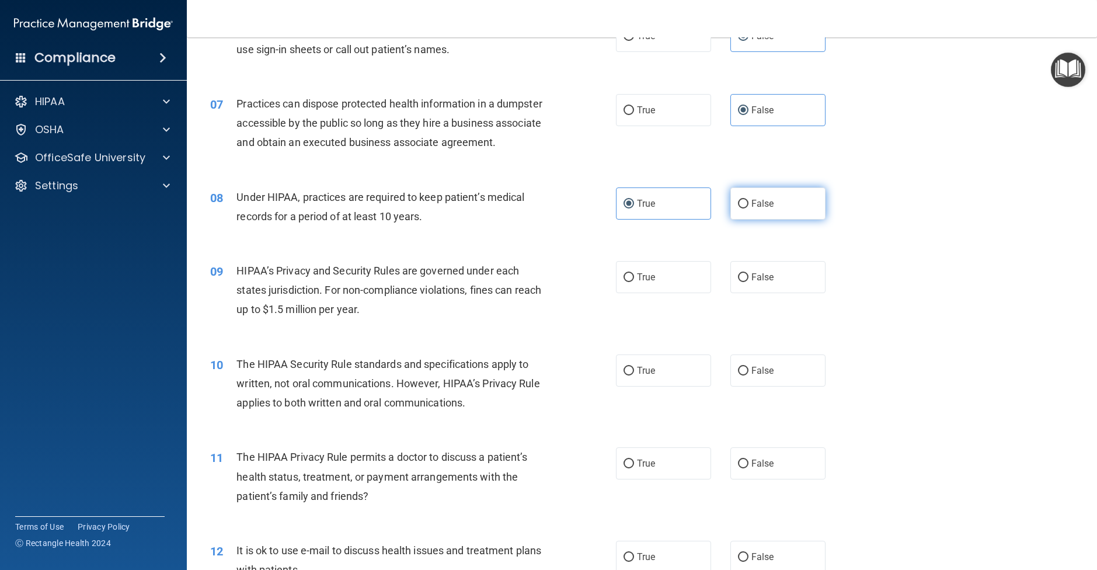
click at [766, 220] on label "False" at bounding box center [778, 203] width 95 height 32
click at [749, 209] on input "False" at bounding box center [743, 204] width 11 height 9
radio input "true"
radio input "false"
click at [456, 394] on div "The HIPAA Security Rule standards and specifications apply to written, not oral…" at bounding box center [395, 384] width 317 height 58
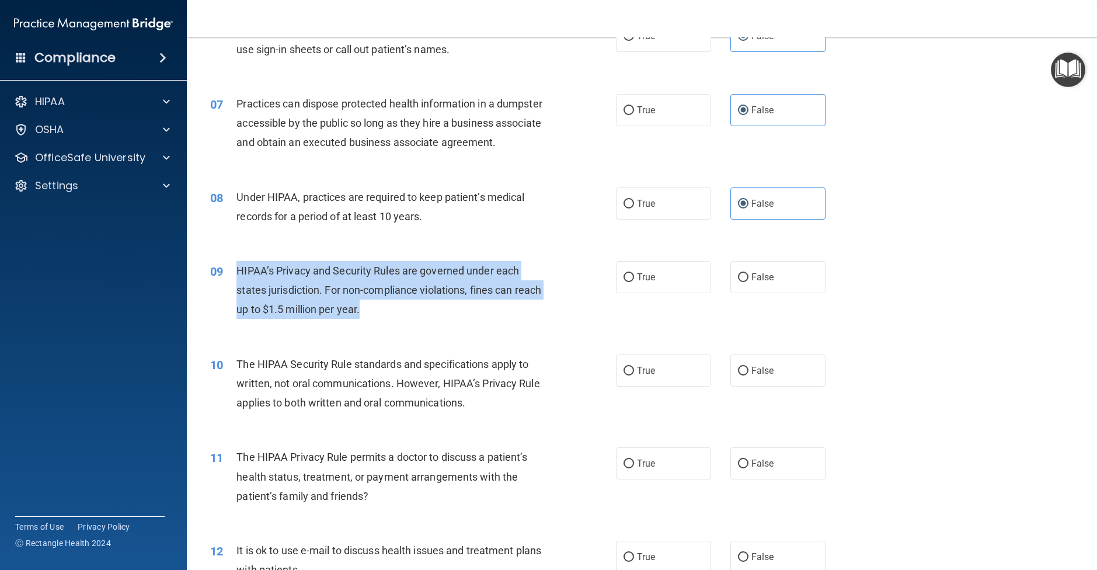
drag, startPoint x: 396, startPoint y: 328, endPoint x: 222, endPoint y: 286, distance: 179.1
click at [222, 287] on div "09 HIPAA’s Privacy and Security Rules are governed under each states jurisdicti…" at bounding box center [413, 293] width 441 height 64
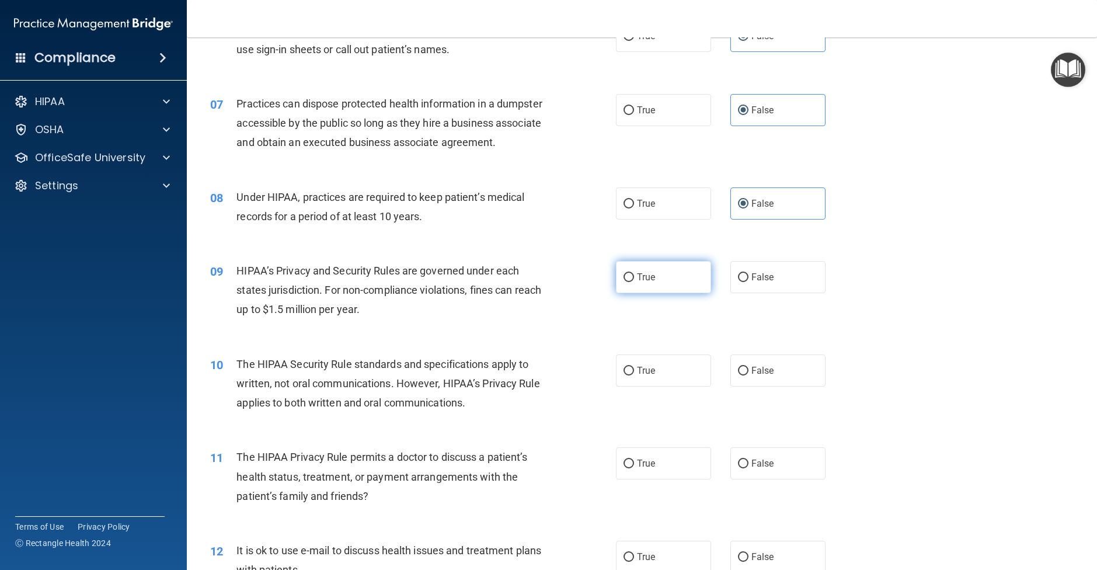
click at [652, 283] on span "True" at bounding box center [646, 277] width 18 height 11
click at [634, 282] on input "True" at bounding box center [629, 277] width 11 height 9
radio input "true"
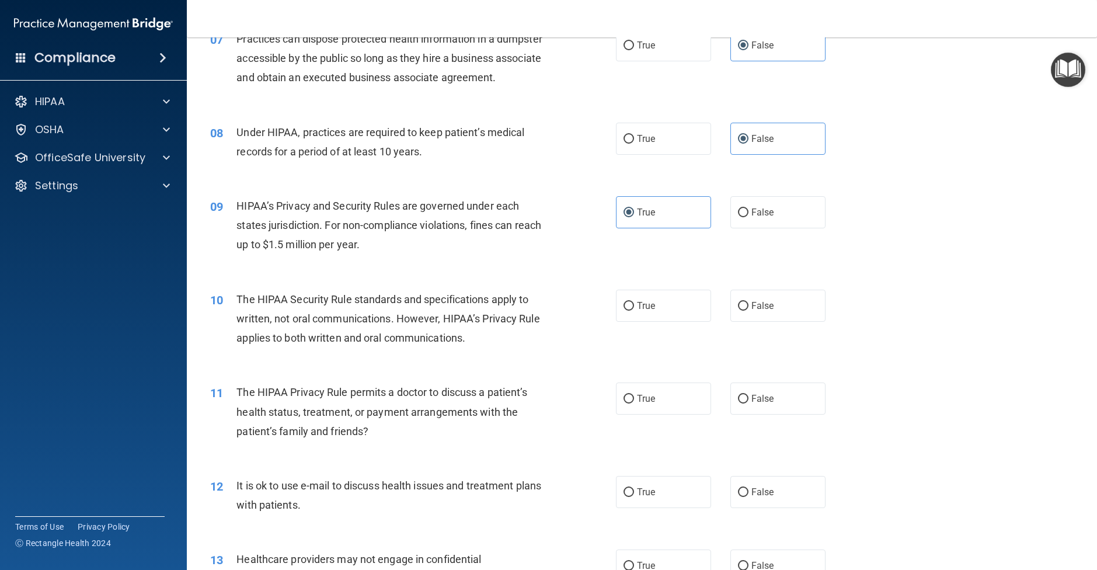
scroll to position [602, 0]
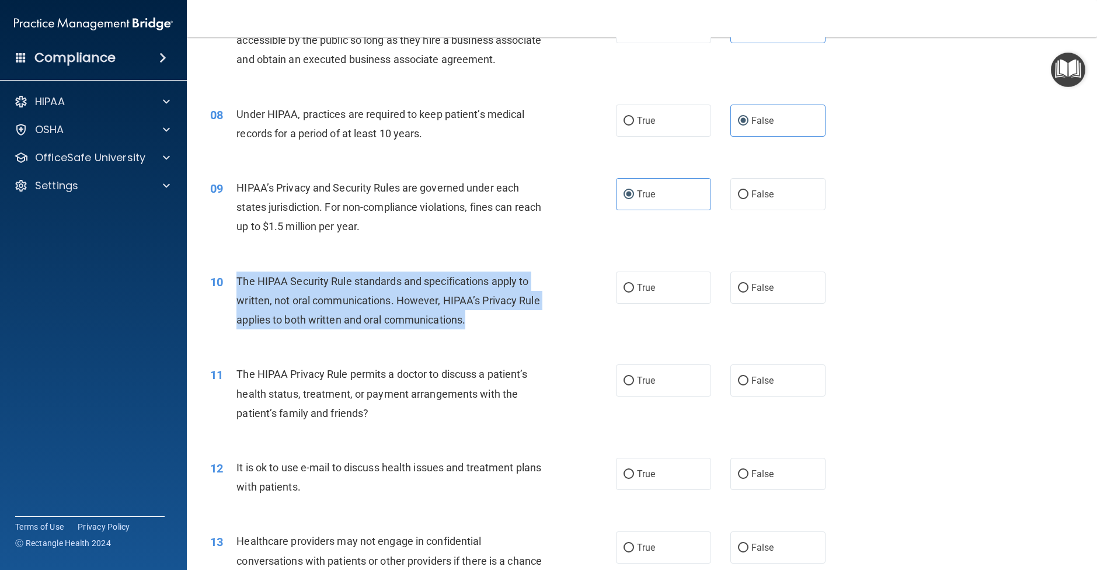
drag, startPoint x: 457, startPoint y: 343, endPoint x: 237, endPoint y: 292, distance: 226.1
click at [235, 293] on div "10 The HIPAA Security Rule standards and specifications apply to written, not o…" at bounding box center [413, 304] width 441 height 64
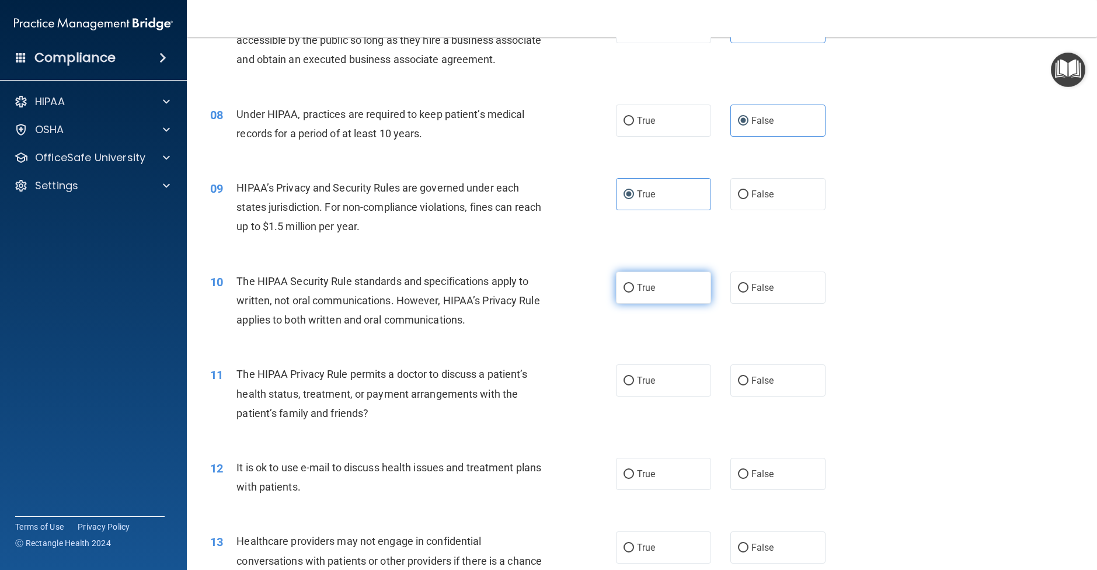
click at [687, 304] on label "True" at bounding box center [663, 288] width 95 height 32
click at [634, 293] on input "True" at bounding box center [629, 288] width 11 height 9
radio input "true"
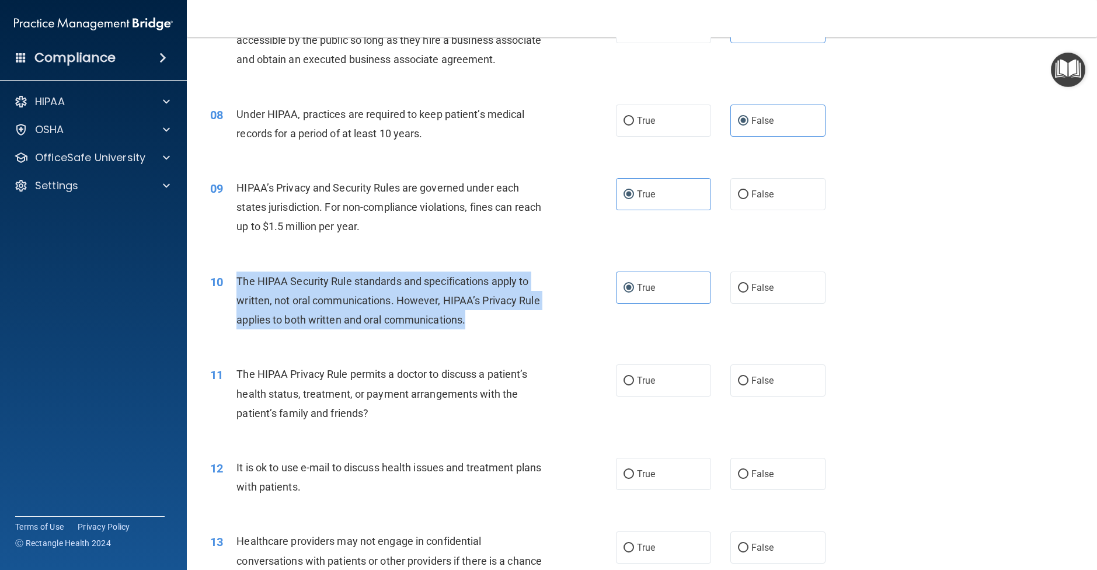
drag, startPoint x: 492, startPoint y: 336, endPoint x: 227, endPoint y: 303, distance: 267.3
click at [227, 303] on div "10 The HIPAA Security Rule standards and specifications apply to written, not o…" at bounding box center [413, 304] width 441 height 64
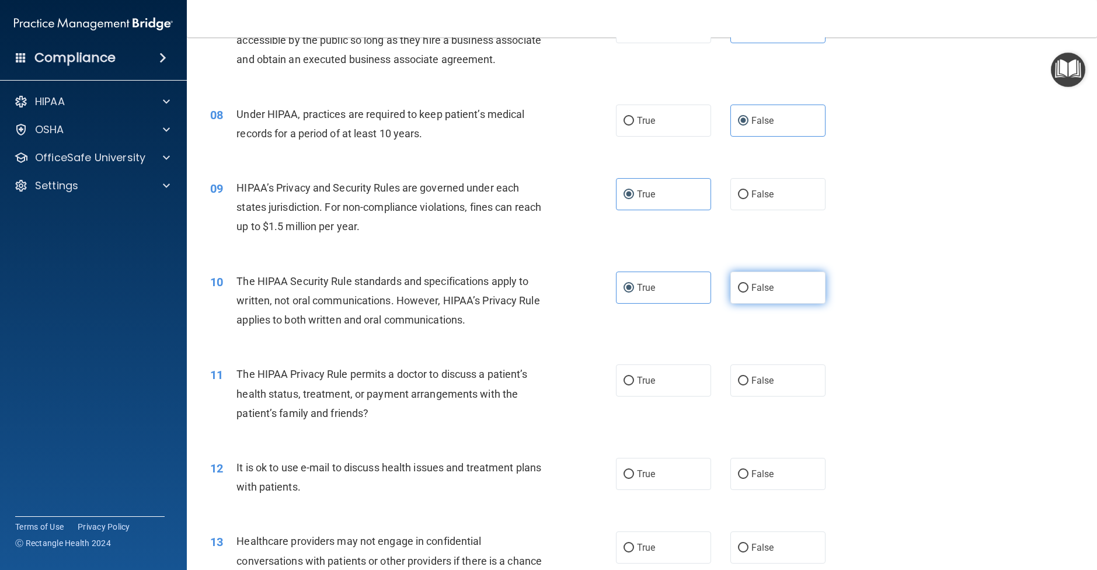
click at [760, 299] on label "False" at bounding box center [778, 288] width 95 height 32
click at [749, 293] on input "False" at bounding box center [743, 288] width 11 height 9
radio input "true"
radio input "false"
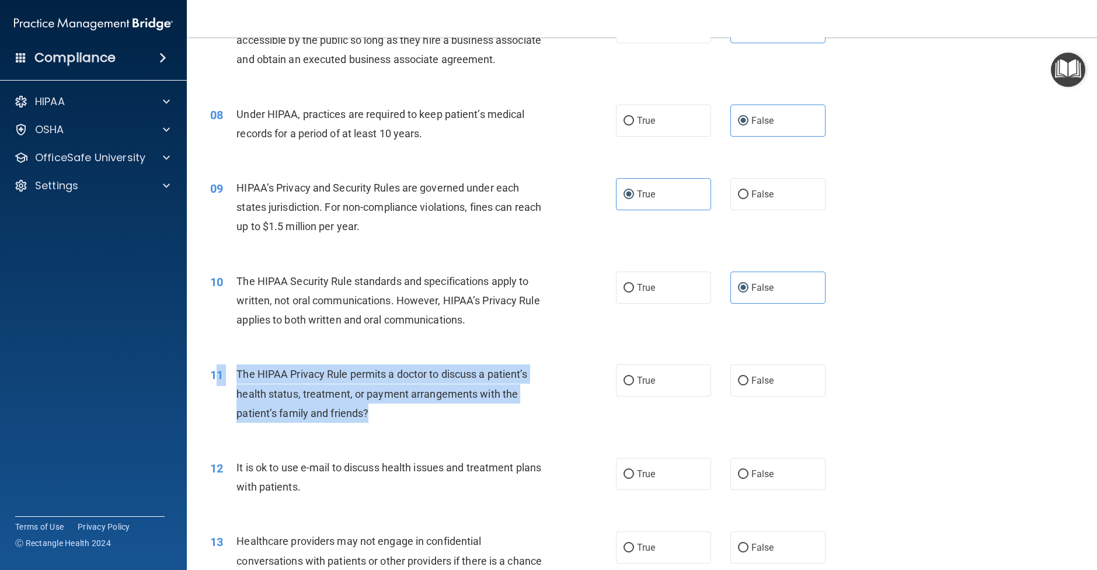
drag, startPoint x: 429, startPoint y: 443, endPoint x: 218, endPoint y: 387, distance: 218.2
click at [218, 387] on div "11 The HIPAA Privacy Rule permits a doctor to discuss a patient’s health status…" at bounding box center [413, 396] width 441 height 64
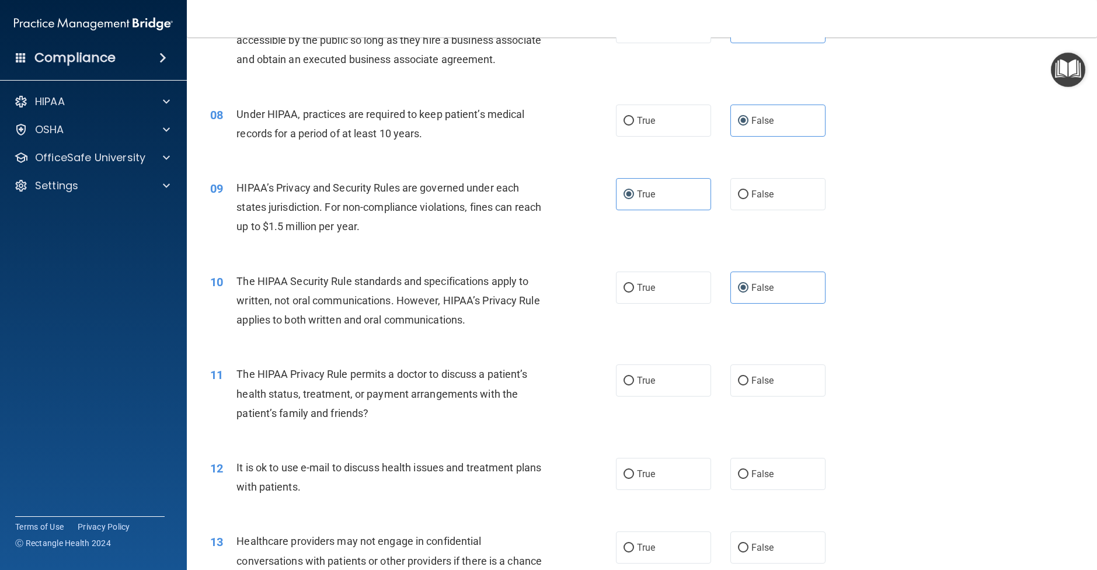
click at [444, 423] on div "The HIPAA Privacy Rule permits a doctor to discuss a patient’s health status, t…" at bounding box center [395, 393] width 317 height 58
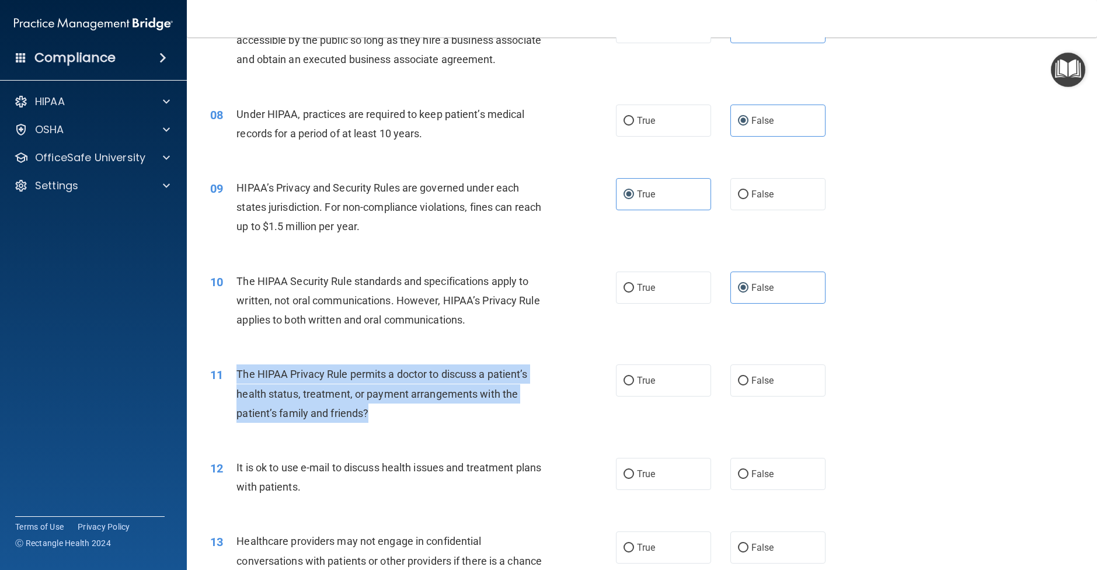
drag, startPoint x: 405, startPoint y: 435, endPoint x: 239, endPoint y: 390, distance: 172.4
click at [239, 390] on div "The HIPAA Privacy Rule permits a doctor to discuss a patient’s health status, t…" at bounding box center [395, 393] width 317 height 58
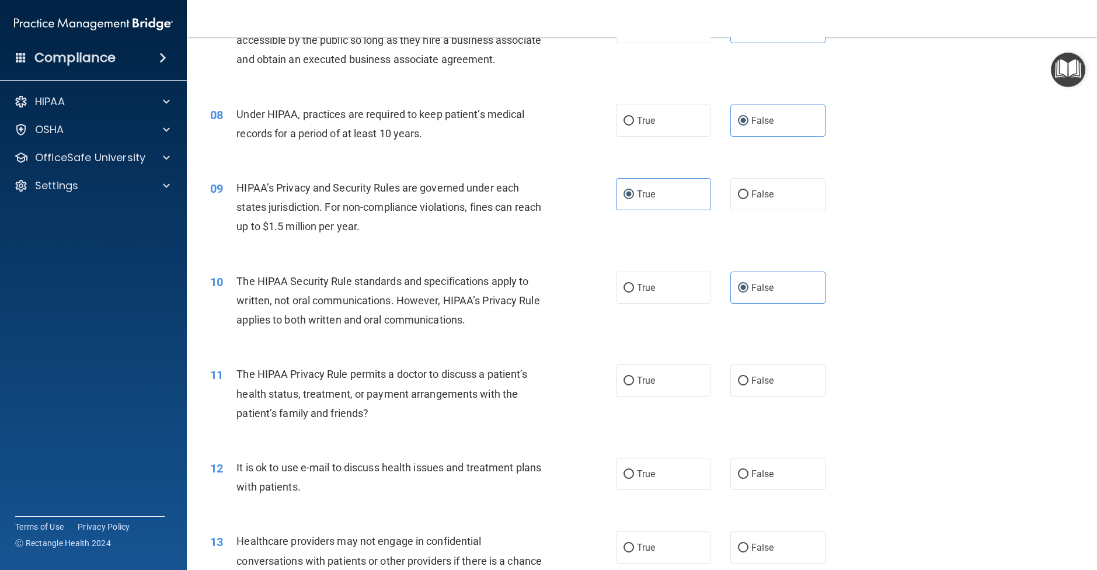
click at [632, 390] on label "True" at bounding box center [663, 380] width 95 height 32
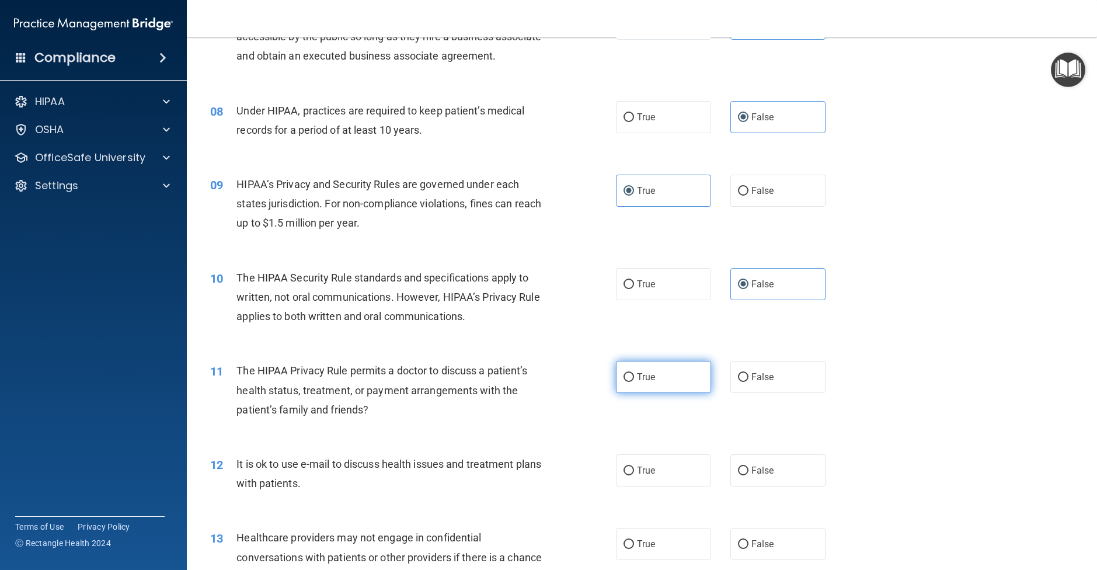
click at [621, 393] on label "True" at bounding box center [663, 377] width 95 height 32
click at [624, 382] on input "True" at bounding box center [629, 377] width 11 height 9
radio input "true"
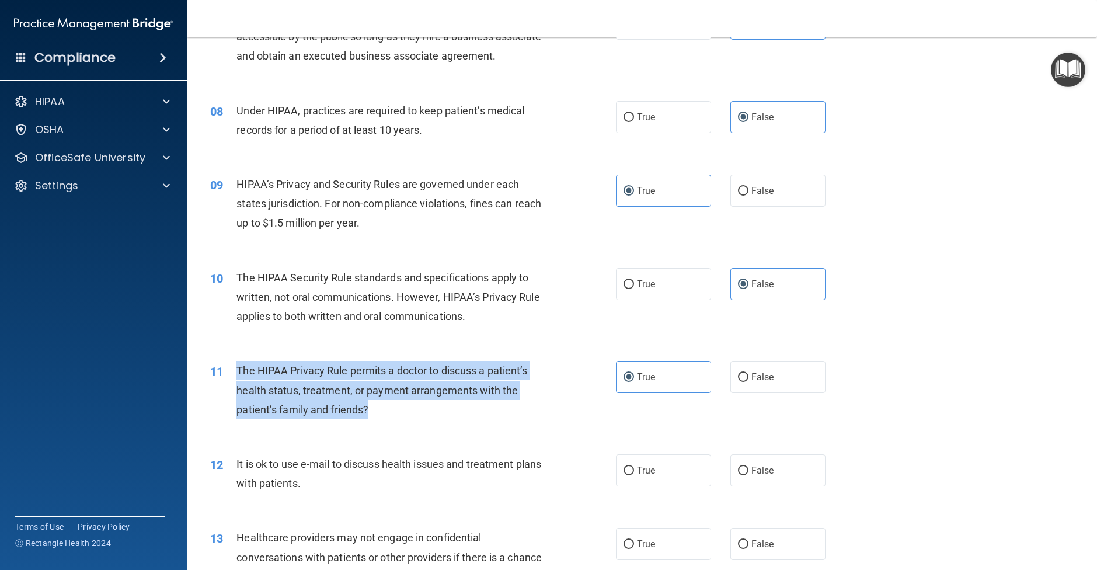
drag, startPoint x: 378, startPoint y: 430, endPoint x: 238, endPoint y: 383, distance: 147.9
click at [238, 383] on div "The HIPAA Privacy Rule permits a doctor to discuss a patient’s health status, t…" at bounding box center [395, 390] width 317 height 58
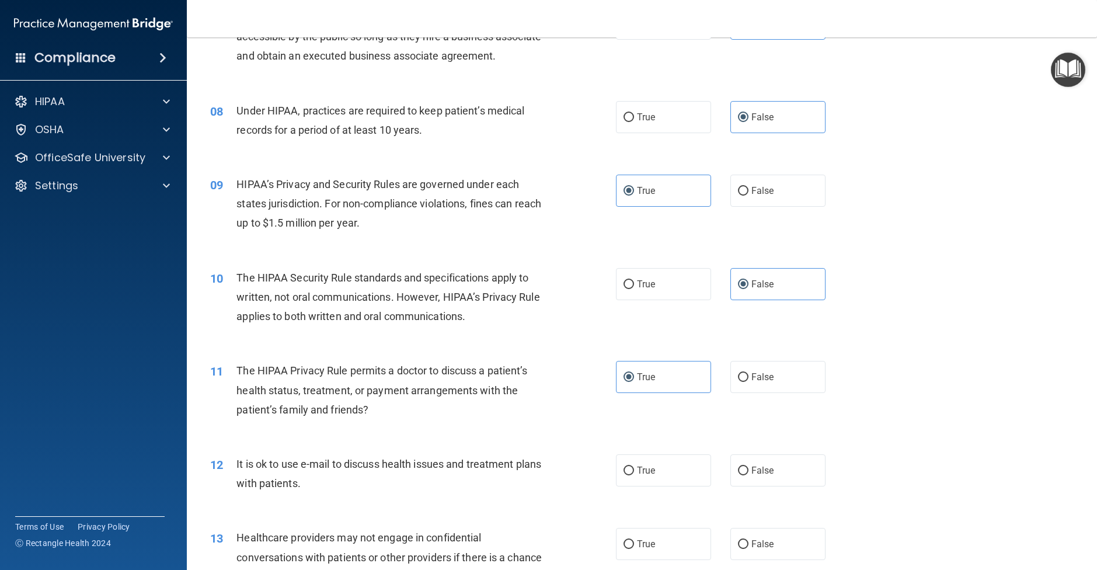
click at [529, 440] on div "11 The HIPAA Privacy Rule permits a doctor to discuss a patient’s health status…" at bounding box center [642, 392] width 881 height 93
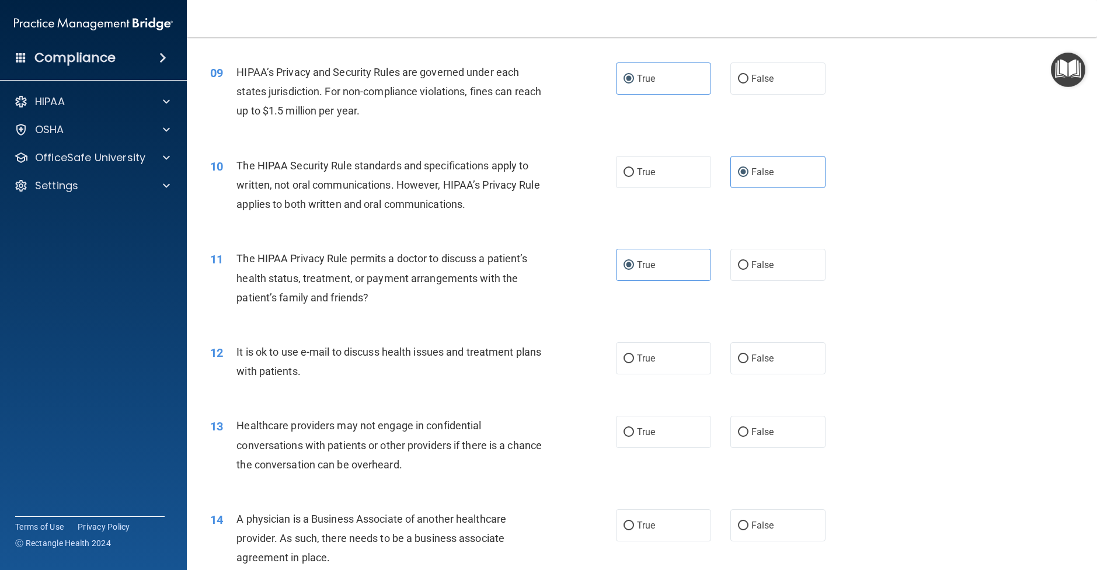
scroll to position [722, 0]
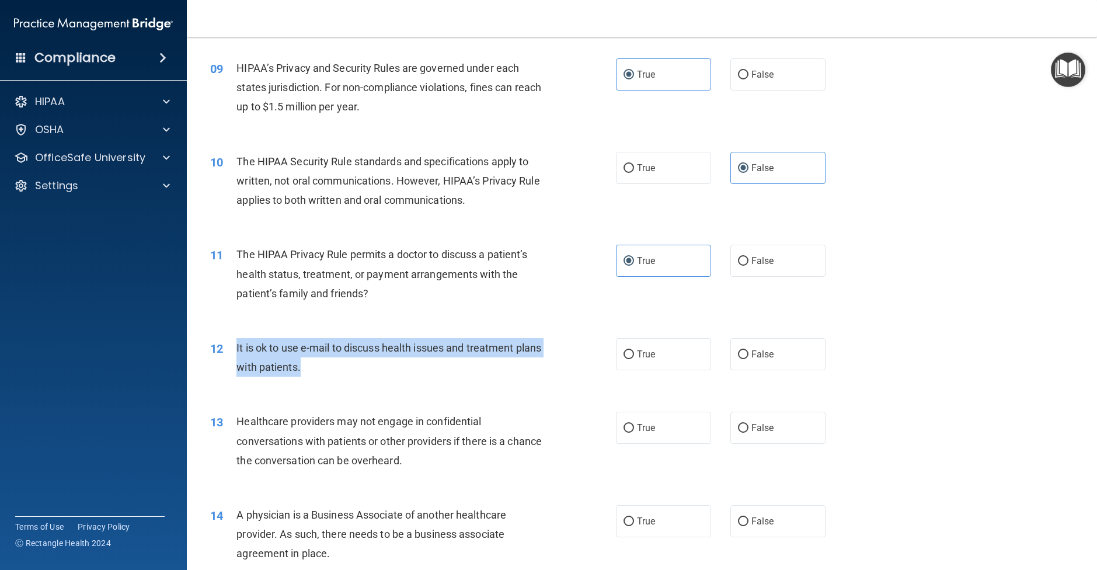
drag, startPoint x: 354, startPoint y: 392, endPoint x: 227, endPoint y: 363, distance: 130.1
click at [227, 363] on div "12 It is ok to use e-mail to discuss health issues and treatment plans with pat…" at bounding box center [413, 360] width 441 height 44
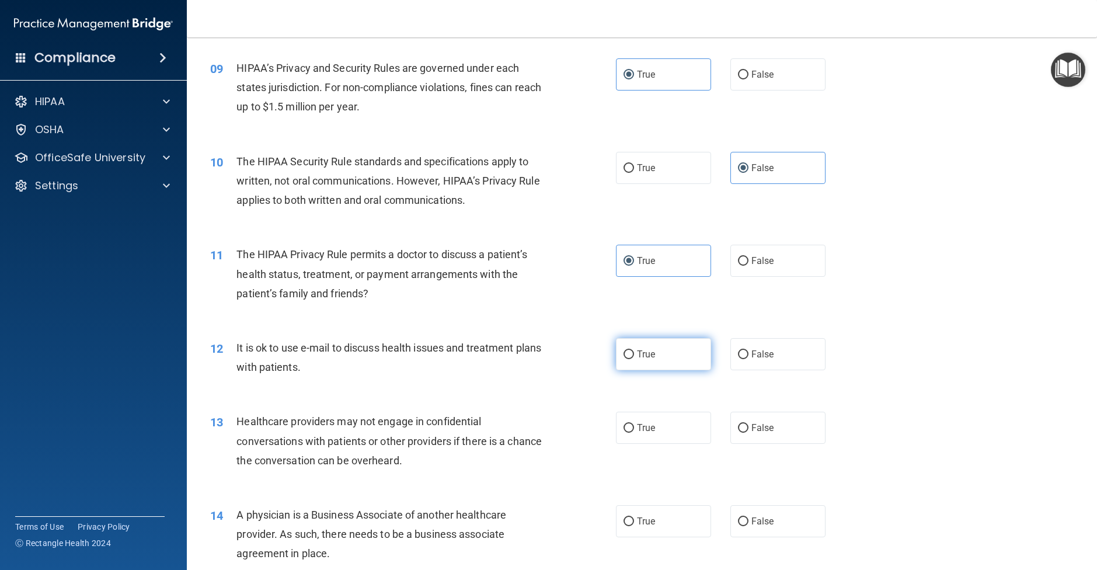
click at [679, 370] on label "True" at bounding box center [663, 354] width 95 height 32
click at [634, 359] on input "True" at bounding box center [629, 354] width 11 height 9
radio input "true"
click at [461, 377] on div "It is ok to use e-mail to discuss health issues and treatment plans with patien…" at bounding box center [395, 357] width 317 height 39
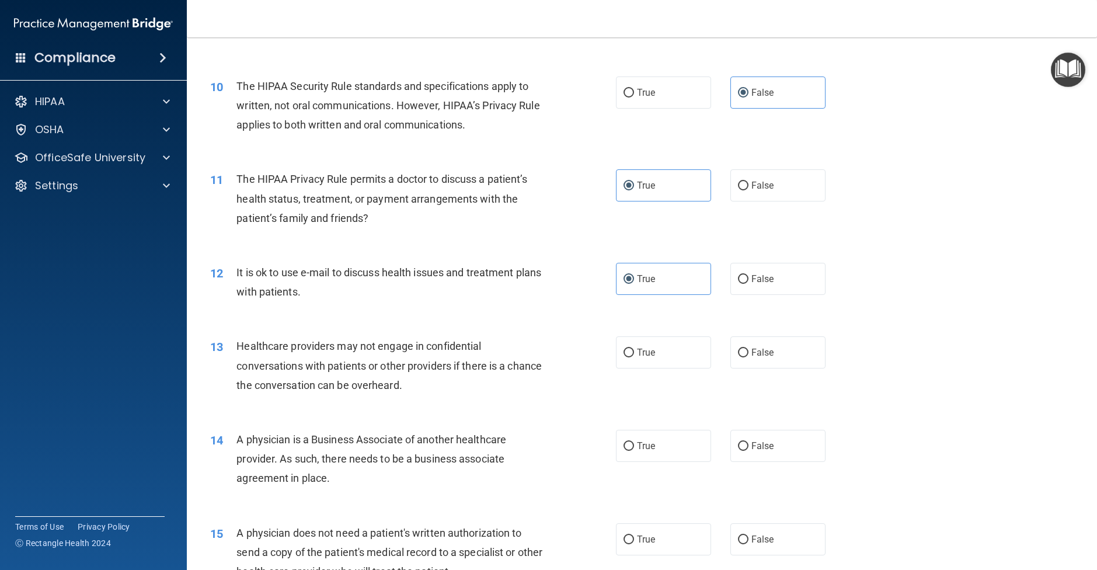
scroll to position [821, 0]
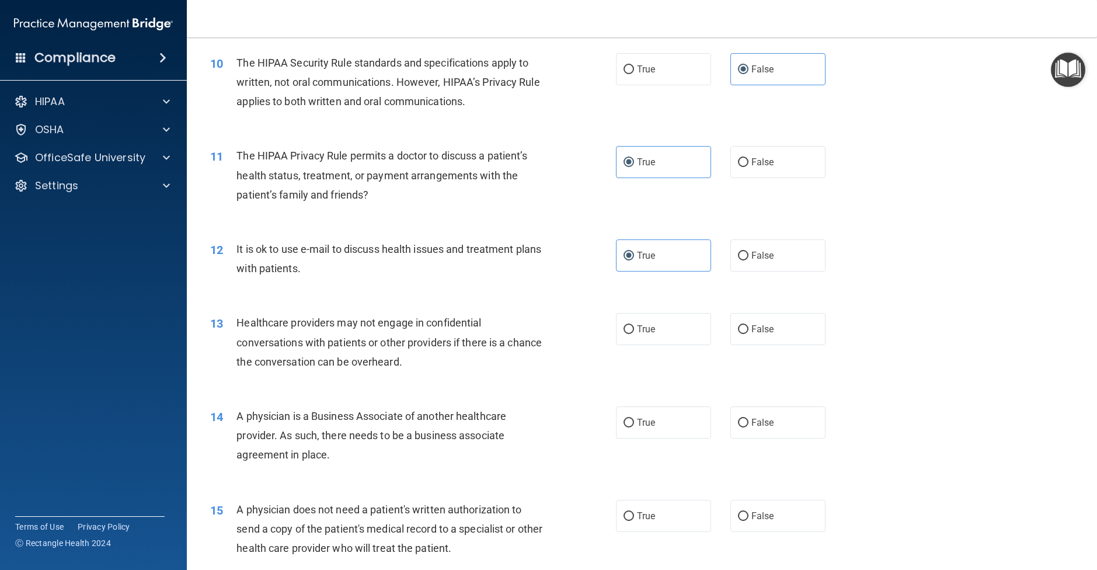
drag, startPoint x: 630, startPoint y: 356, endPoint x: 589, endPoint y: 370, distance: 42.7
click at [630, 345] on label "True" at bounding box center [663, 329] width 95 height 32
click at [630, 334] on input "True" at bounding box center [629, 329] width 11 height 9
radio input "true"
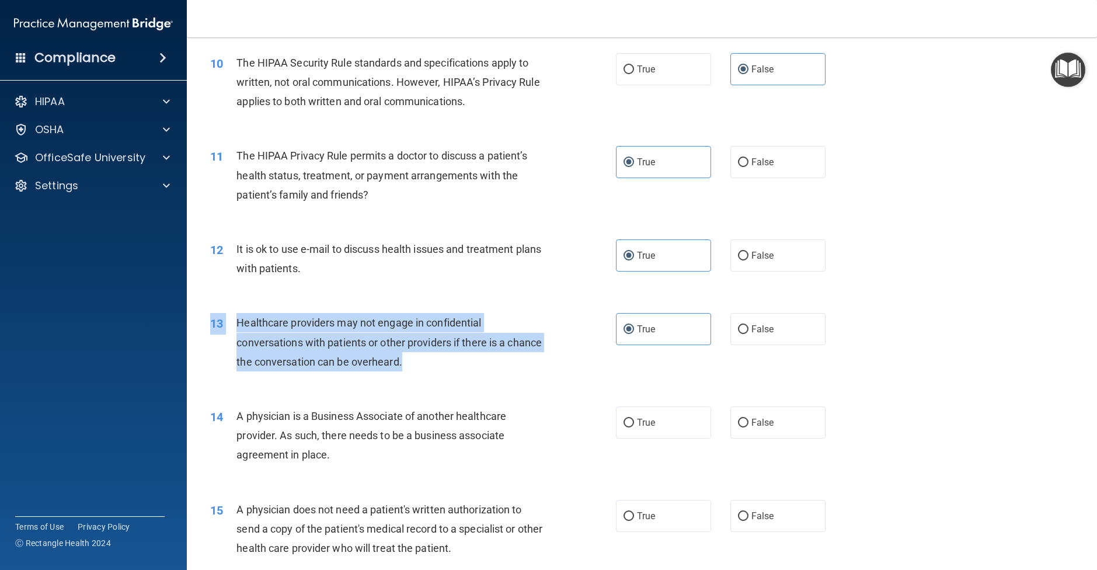
drag, startPoint x: 444, startPoint y: 404, endPoint x: 440, endPoint y: 395, distance: 8.9
click at [440, 392] on div "13 Healthcare providers may not engage in confidential conversations with patie…" at bounding box center [642, 344] width 881 height 93
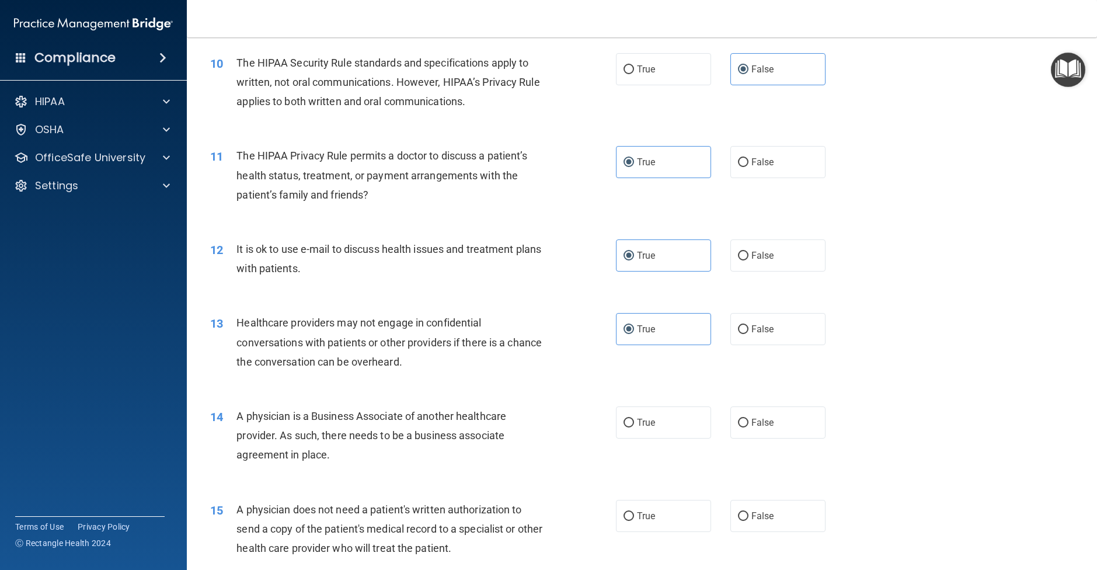
click at [187, 366] on accordion "HIPAA Documents and Policies Report an Incident Business Associates Emergency P…" at bounding box center [93, 252] width 187 height 334
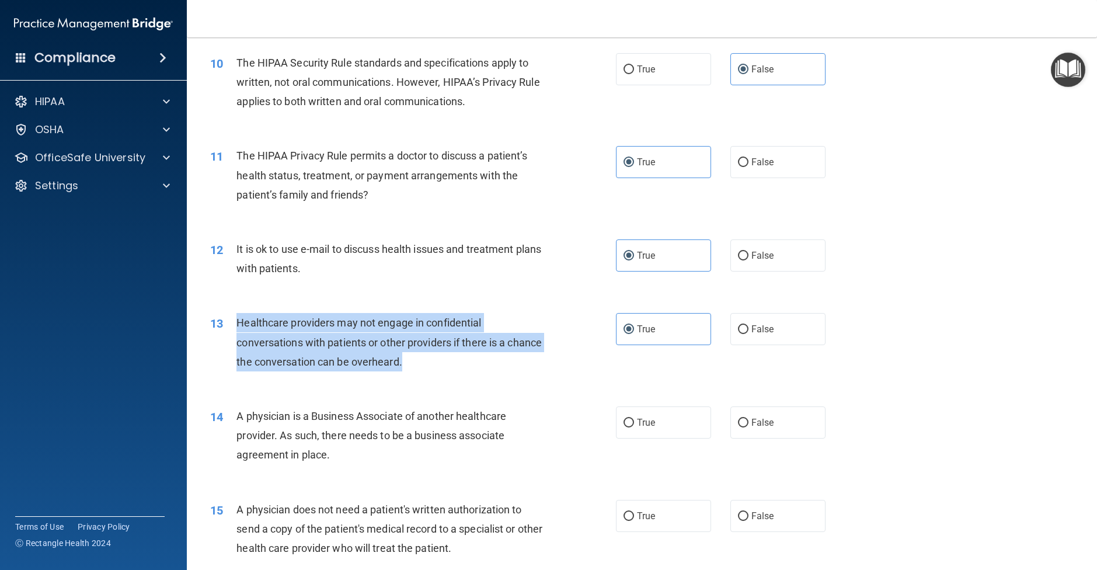
drag, startPoint x: 402, startPoint y: 388, endPoint x: 232, endPoint y: 345, distance: 175.5
click at [232, 345] on div "13 Healthcare providers may not engage in confidential conversations with patie…" at bounding box center [413, 345] width 441 height 64
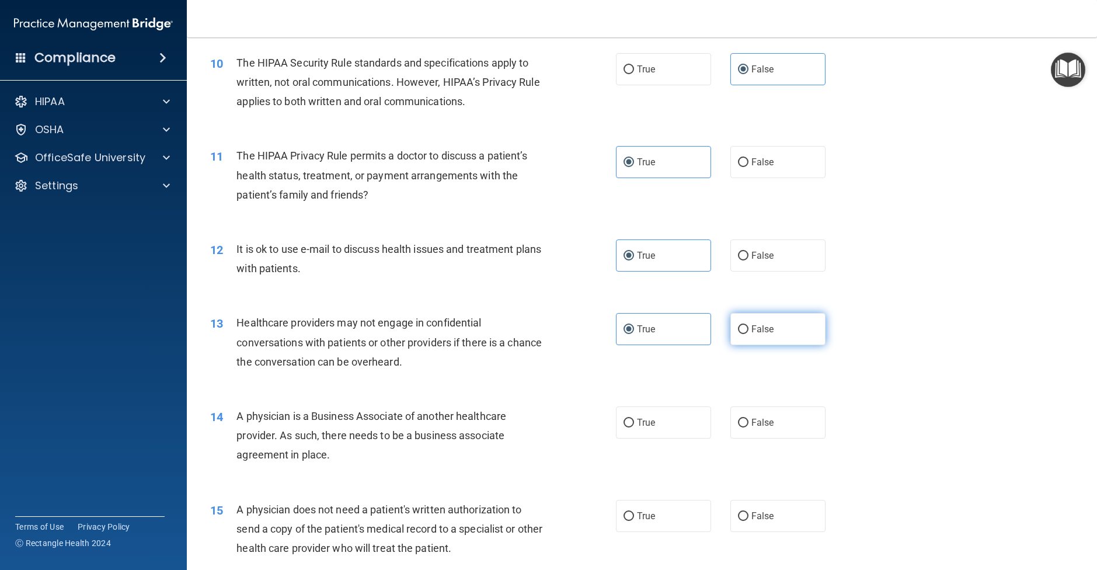
click at [755, 345] on label "False" at bounding box center [778, 329] width 95 height 32
click at [749, 334] on input "False" at bounding box center [743, 329] width 11 height 9
radio input "true"
radio input "false"
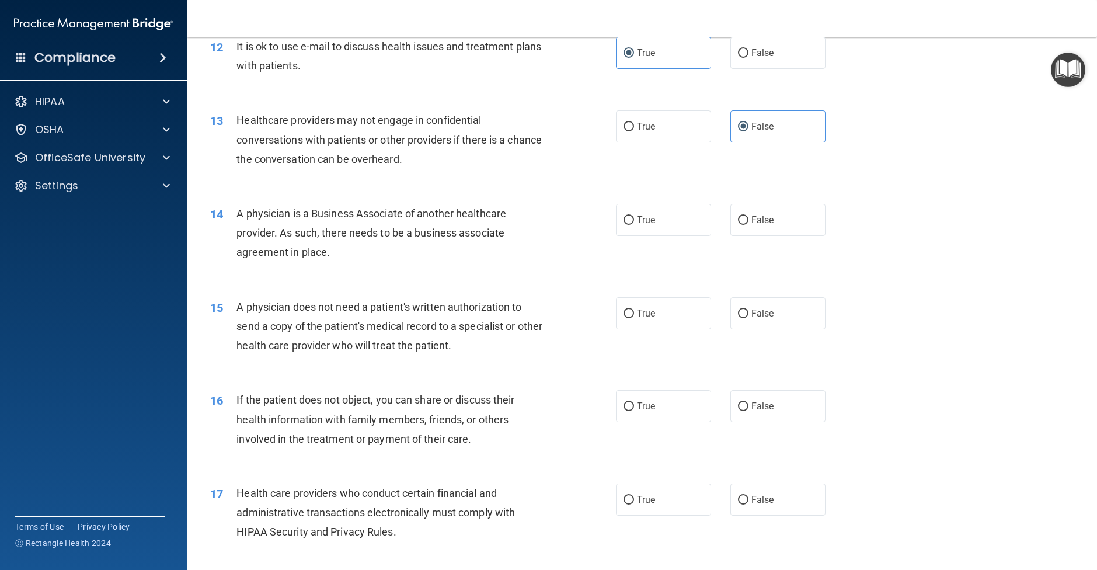
scroll to position [1034, 0]
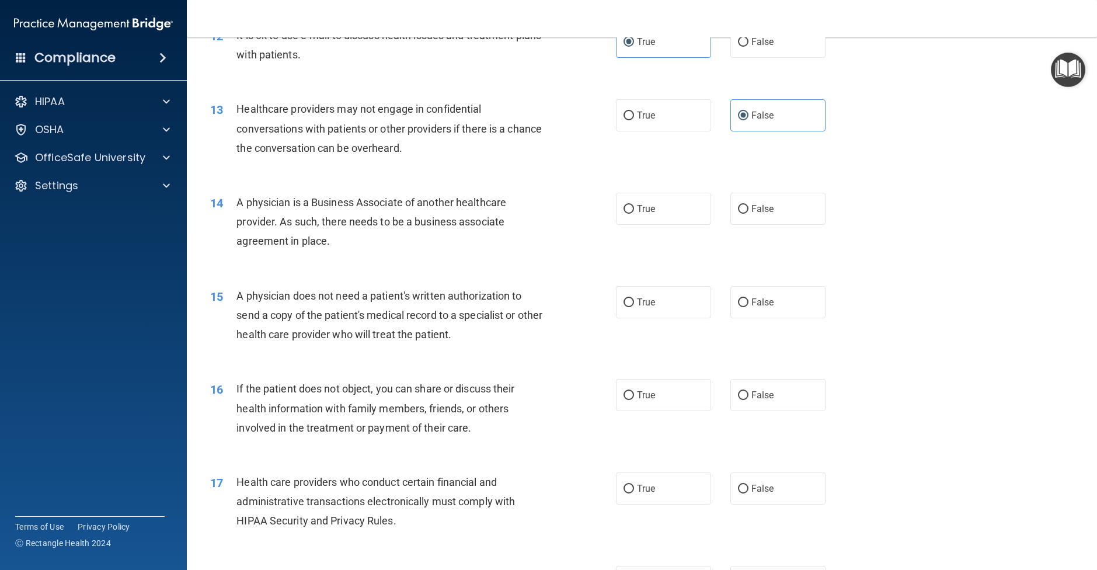
drag, startPoint x: 372, startPoint y: 269, endPoint x: 237, endPoint y: 220, distance: 143.4
click at [237, 220] on div "A physician is a Business Associate of another healthcare provider. As such, th…" at bounding box center [395, 222] width 317 height 58
click at [765, 225] on label "False" at bounding box center [778, 209] width 95 height 32
click at [749, 214] on input "False" at bounding box center [743, 209] width 11 height 9
radio input "true"
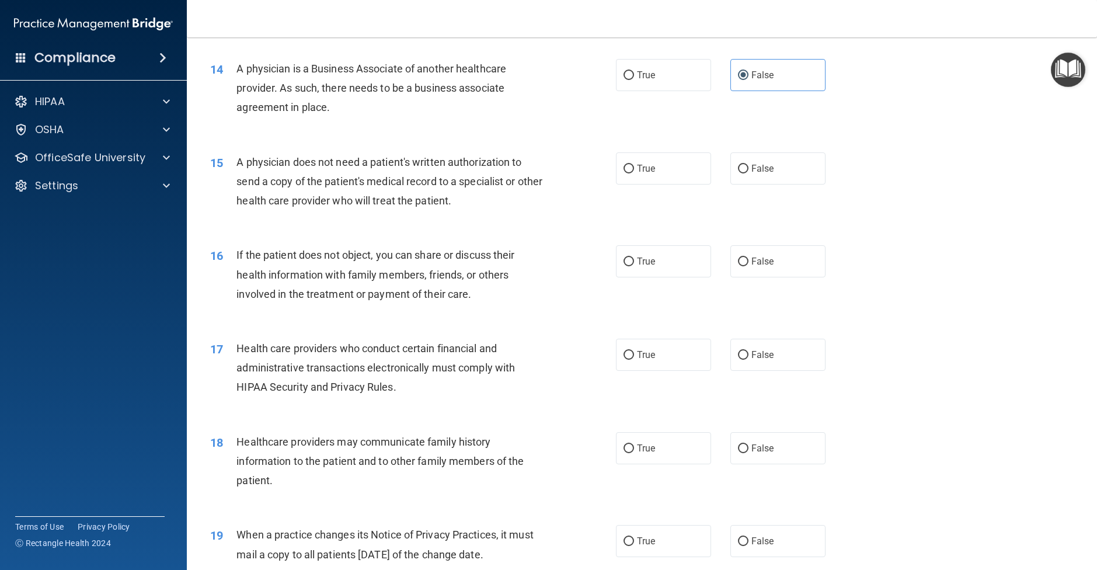
scroll to position [1177, 0]
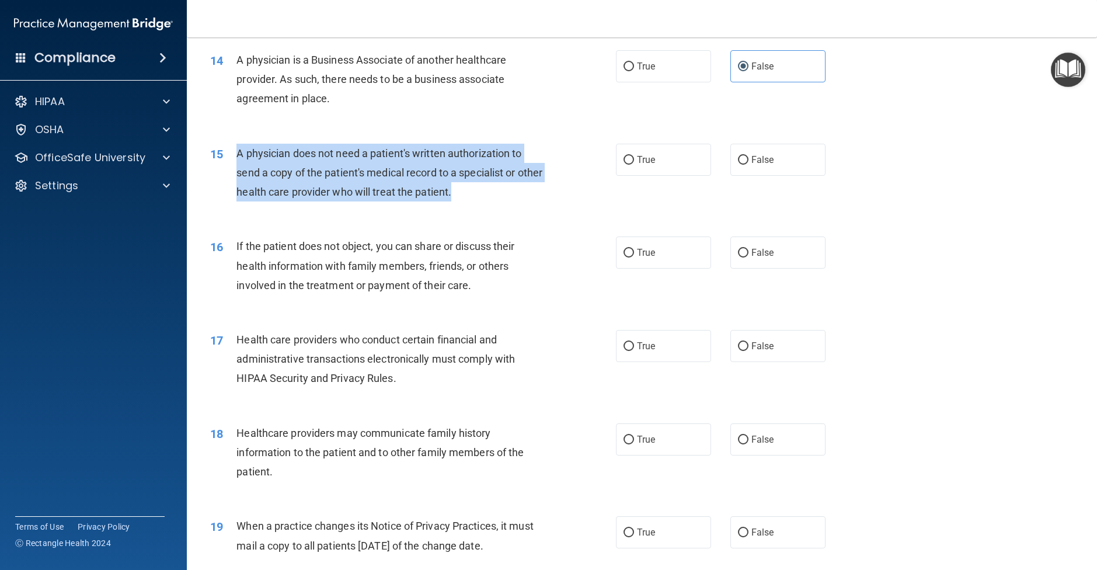
drag, startPoint x: 498, startPoint y: 204, endPoint x: 235, endPoint y: 172, distance: 264.8
click at [235, 172] on div "15 A physician does not need a patient's written authorization to send a copy o…" at bounding box center [413, 176] width 441 height 64
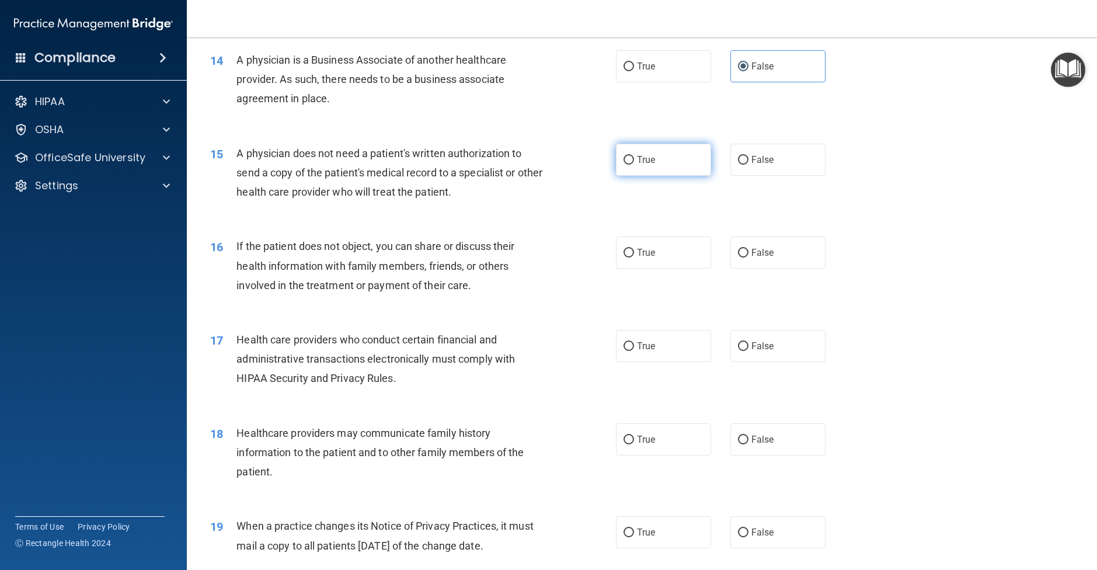
click at [637, 176] on label "True" at bounding box center [663, 160] width 95 height 32
click at [634, 165] on input "True" at bounding box center [629, 160] width 11 height 9
radio input "true"
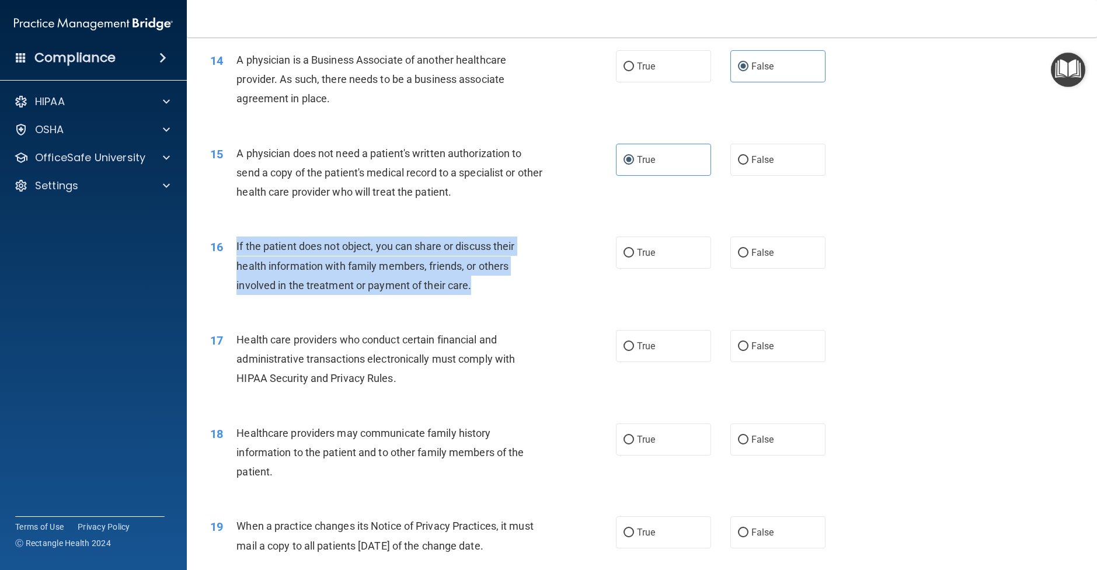
drag, startPoint x: 498, startPoint y: 312, endPoint x: 235, endPoint y: 261, distance: 267.1
click at [234, 261] on div "16 If the patient does not object, you can share or discuss their health inform…" at bounding box center [413, 269] width 441 height 64
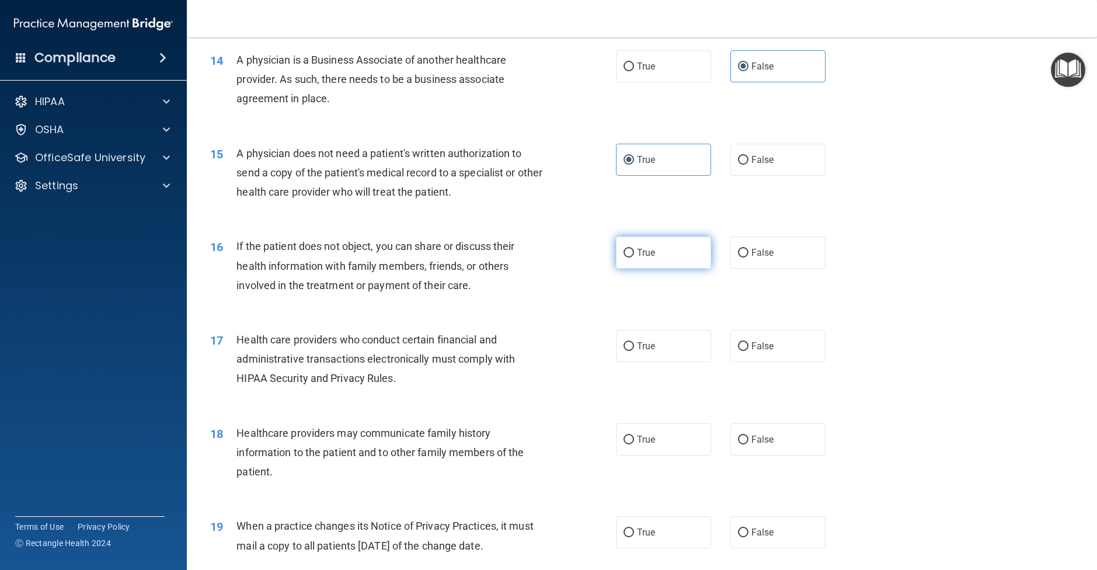
click at [660, 265] on label "True" at bounding box center [663, 253] width 95 height 32
click at [634, 258] on input "True" at bounding box center [629, 253] width 11 height 9
radio input "true"
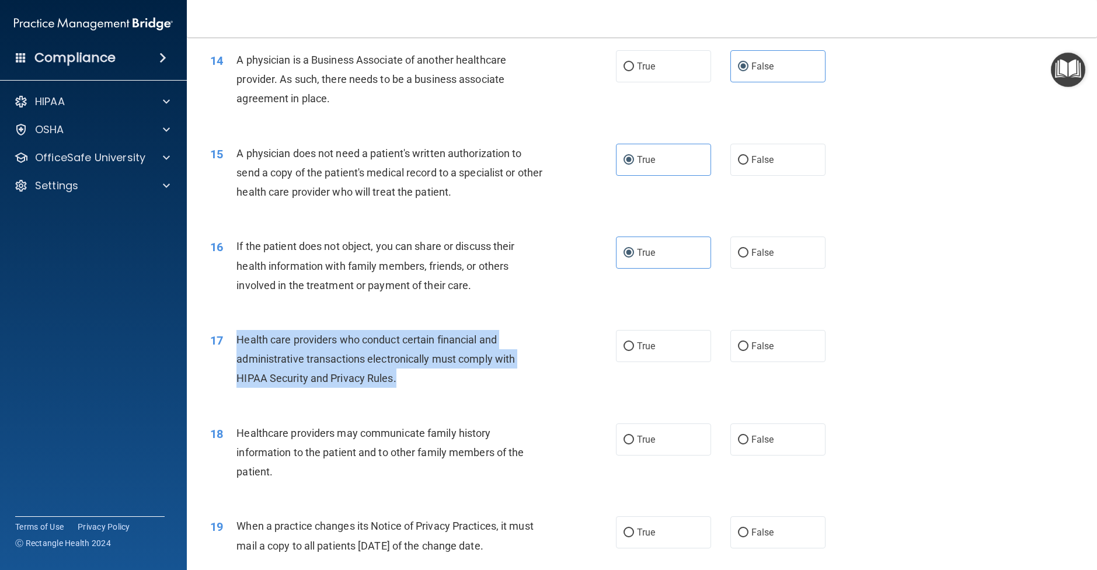
drag, startPoint x: 429, startPoint y: 402, endPoint x: 234, endPoint y: 355, distance: 200.9
click at [234, 355] on div "17 Health care providers who conduct certain financial and administrative trans…" at bounding box center [413, 362] width 441 height 64
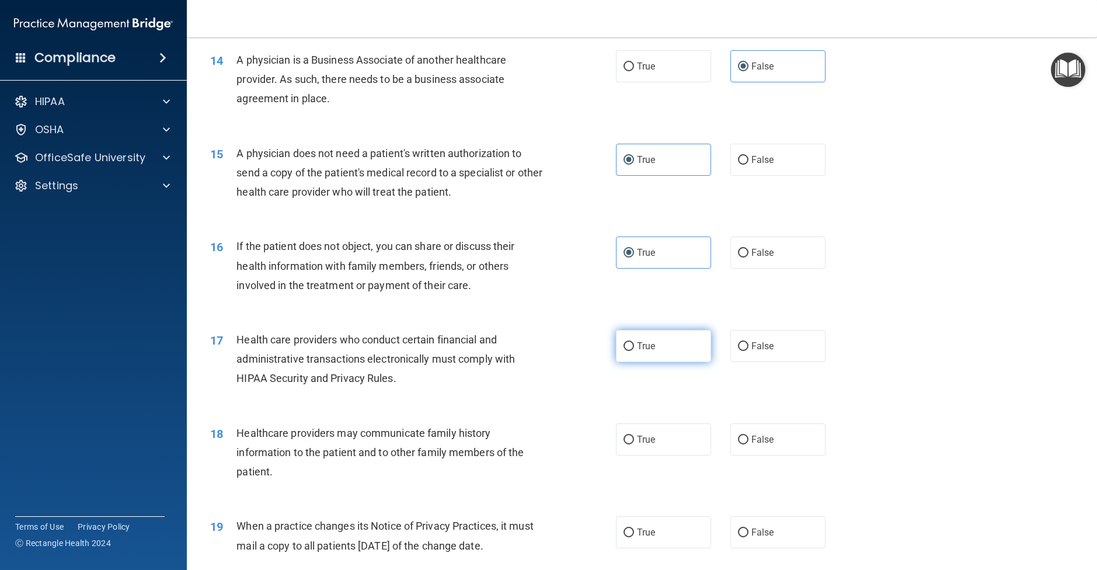
click at [652, 352] on span "True" at bounding box center [646, 346] width 18 height 11
click at [634, 351] on input "True" at bounding box center [629, 346] width 11 height 9
radio input "true"
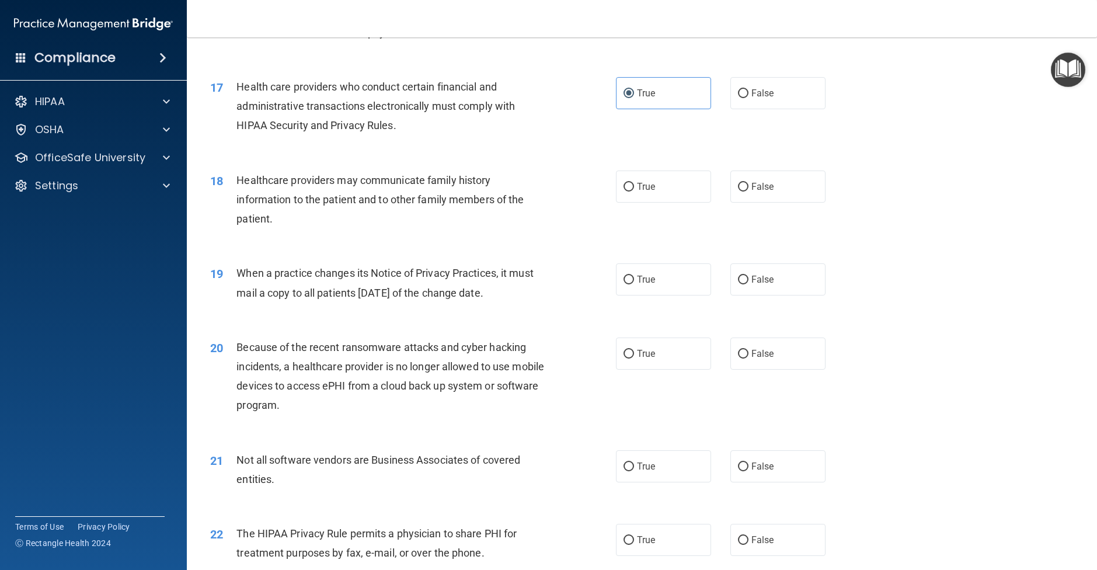
scroll to position [1430, 0]
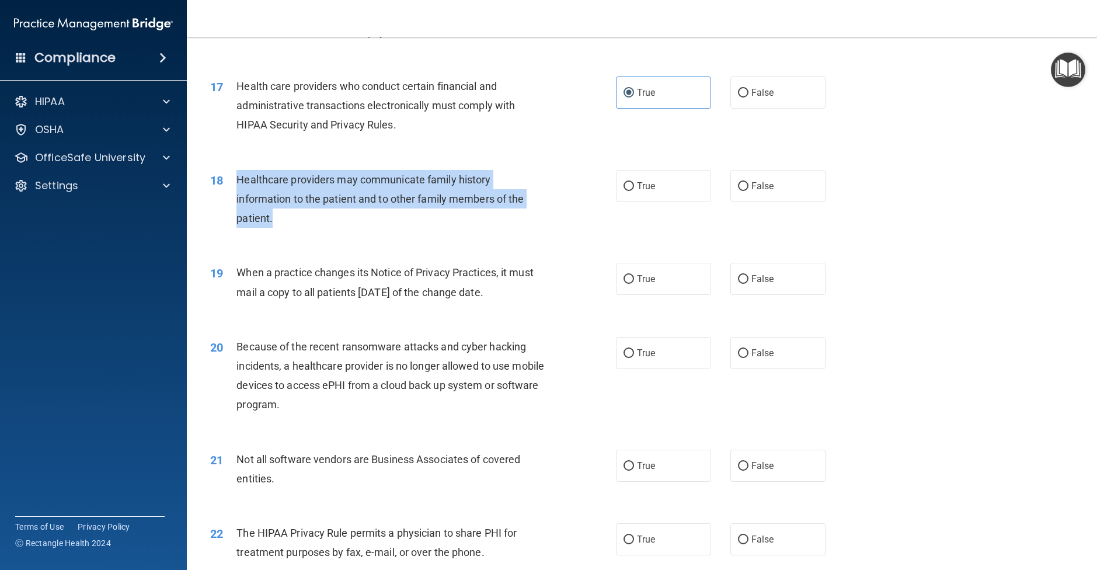
drag, startPoint x: 312, startPoint y: 246, endPoint x: 235, endPoint y: 208, distance: 85.7
click at [235, 208] on div "18 Healthcare providers may communicate family history information to the patie…" at bounding box center [413, 202] width 441 height 64
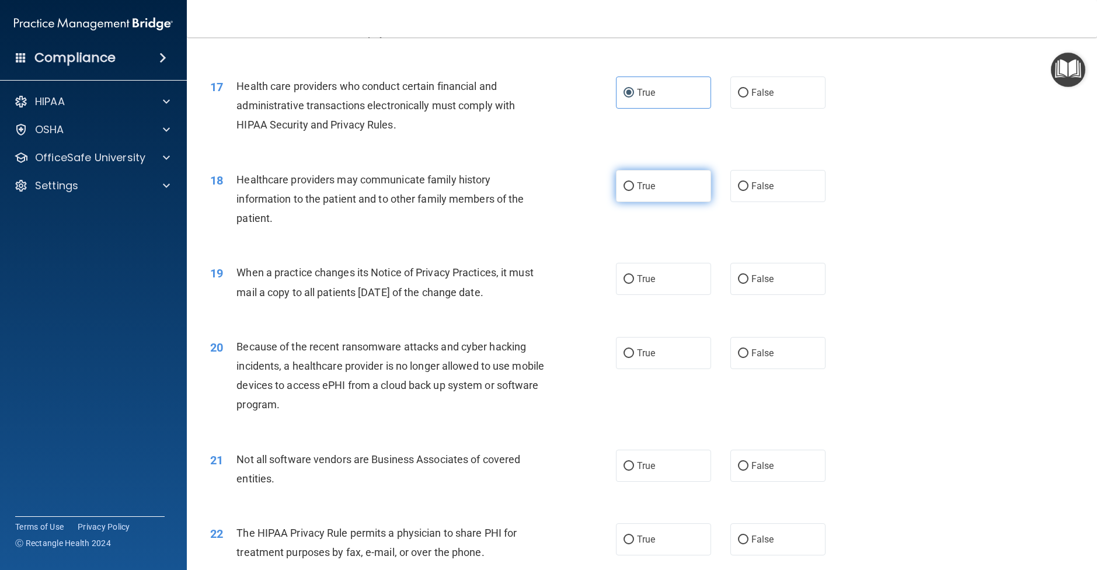
click at [659, 202] on label "True" at bounding box center [663, 186] width 95 height 32
click at [634, 191] on input "True" at bounding box center [629, 186] width 11 height 9
radio input "true"
drag, startPoint x: 526, startPoint y: 307, endPoint x: 233, endPoint y: 291, distance: 293.7
click at [233, 291] on div "19 When a practice changes its Notice of Privacy Practices, it must mail a copy…" at bounding box center [413, 285] width 441 height 44
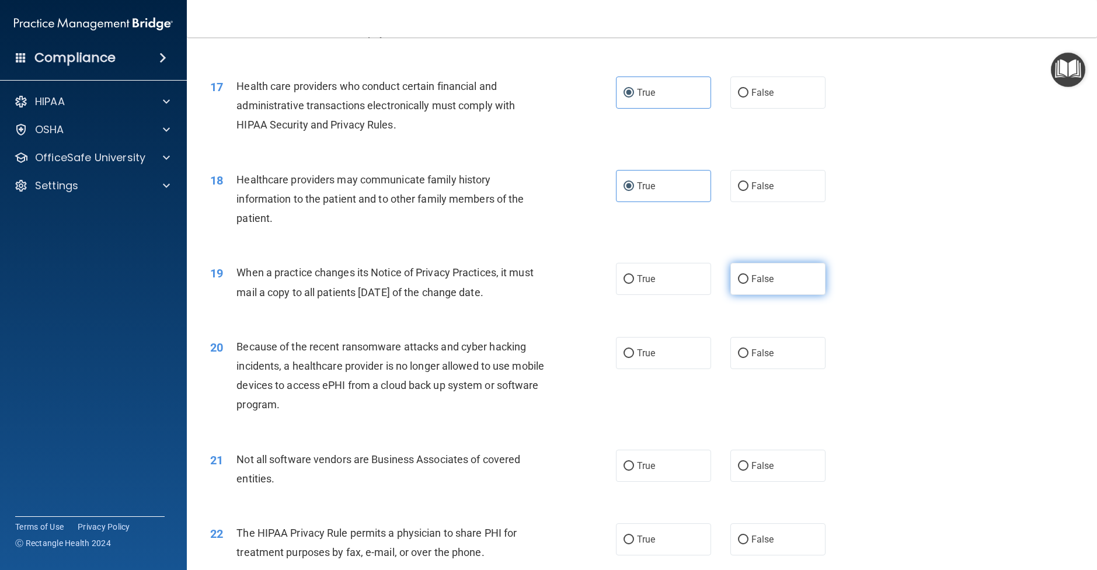
click at [757, 284] on span "False" at bounding box center [763, 278] width 23 height 11
click at [749, 284] on input "False" at bounding box center [743, 279] width 11 height 9
radio input "true"
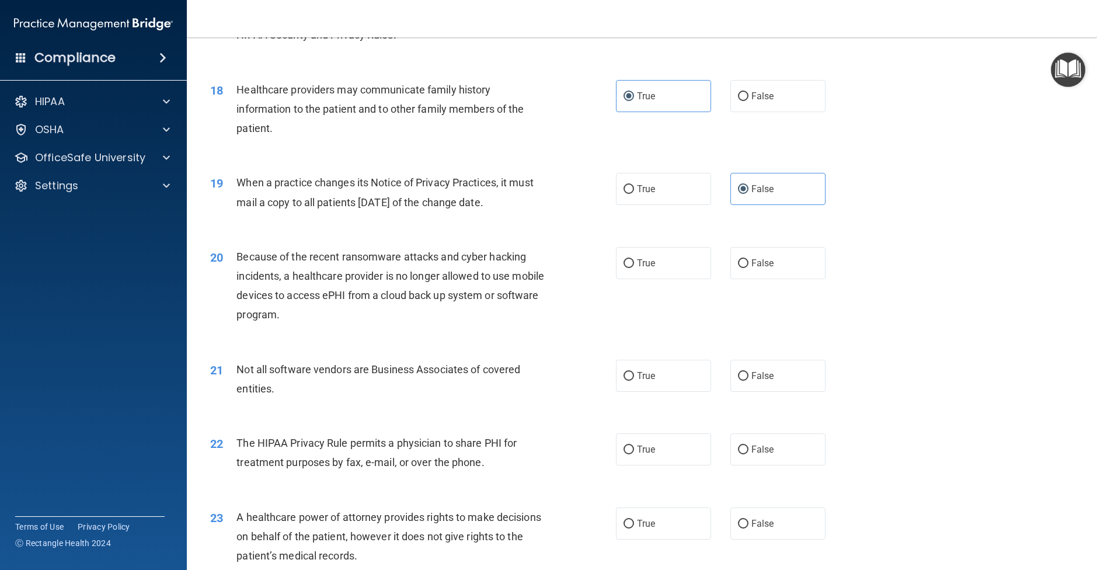
scroll to position [1525, 0]
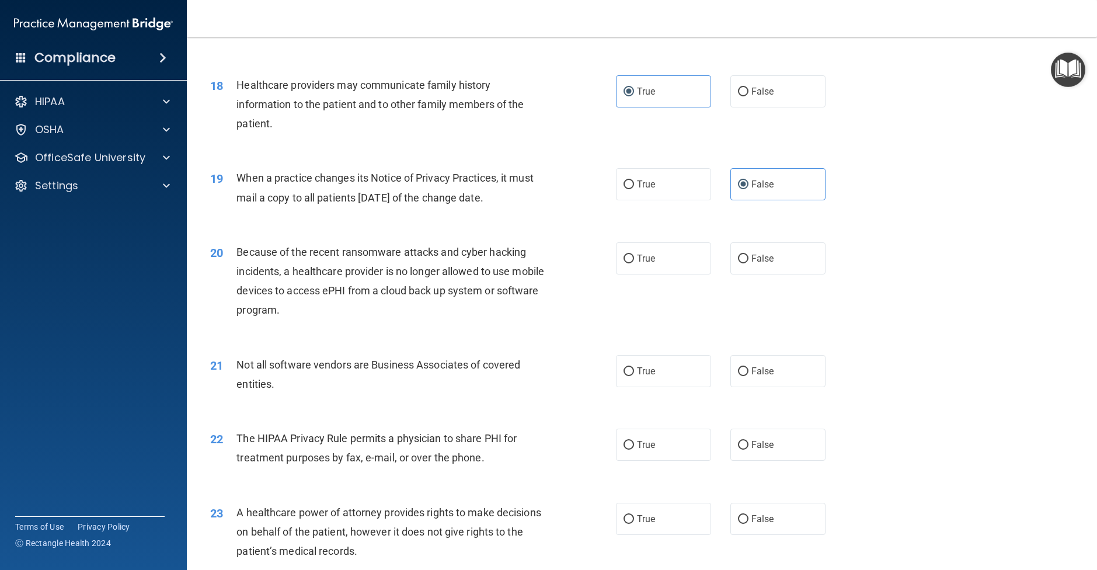
click at [385, 320] on div "Because of the recent ransomware attacks and cyber hacking incidents, a healthc…" at bounding box center [395, 281] width 317 height 78
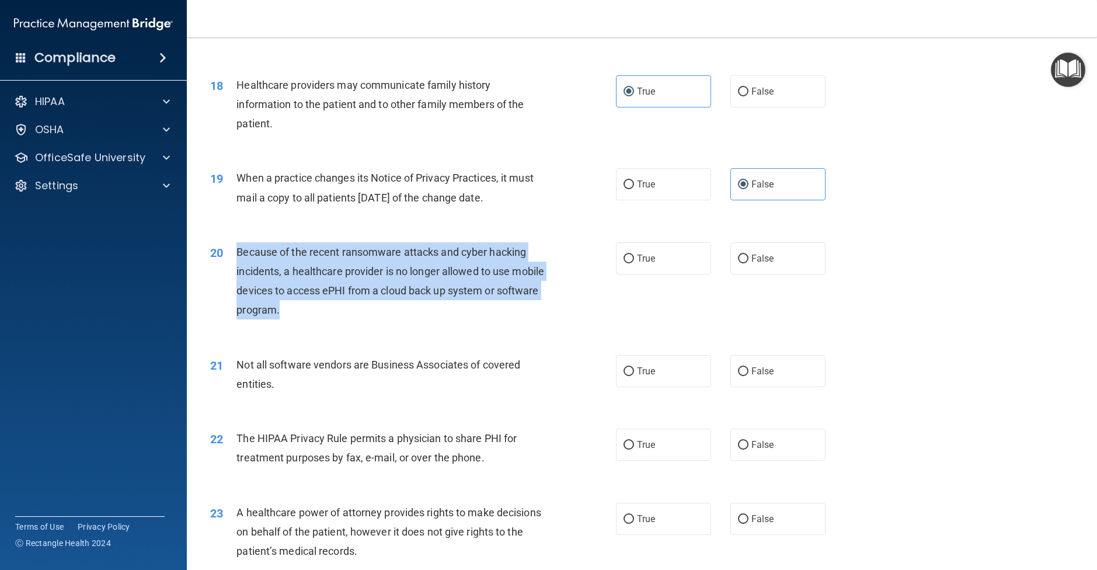
drag, startPoint x: 360, startPoint y: 332, endPoint x: 230, endPoint y: 263, distance: 147.6
click at [230, 263] on div "20 Because of the recent ransomware attacks and cyber hacking incidents, a heal…" at bounding box center [413, 284] width 441 height 84
drag, startPoint x: 422, startPoint y: 104, endPoint x: 619, endPoint y: 288, distance: 269.0
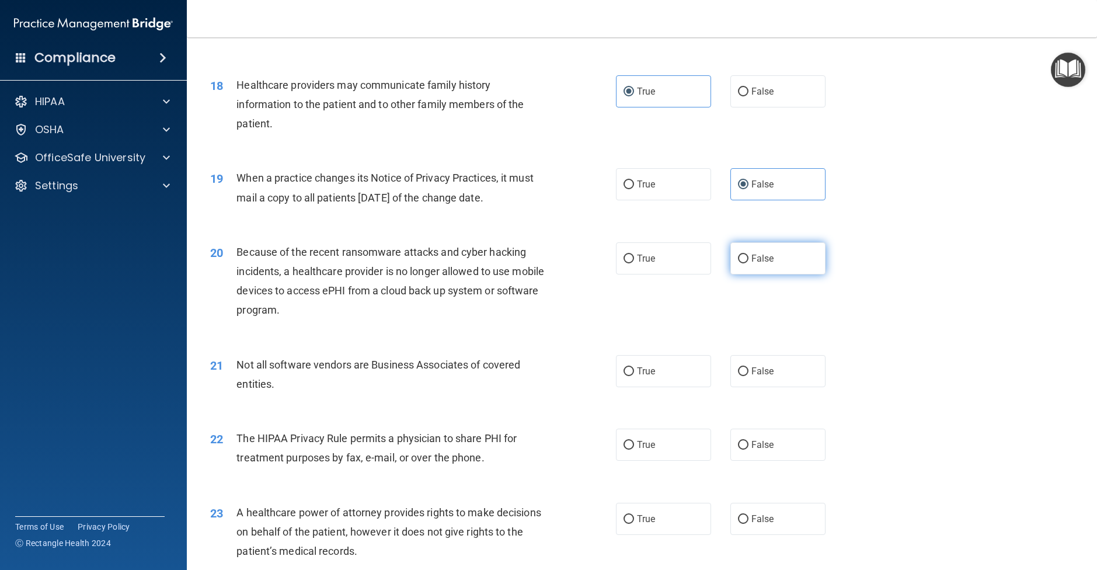
click at [759, 264] on span "False" at bounding box center [763, 258] width 23 height 11
click at [749, 263] on input "False" at bounding box center [743, 259] width 11 height 9
radio input "true"
click at [679, 387] on label "True" at bounding box center [663, 371] width 95 height 32
click at [634, 376] on input "True" at bounding box center [629, 371] width 11 height 9
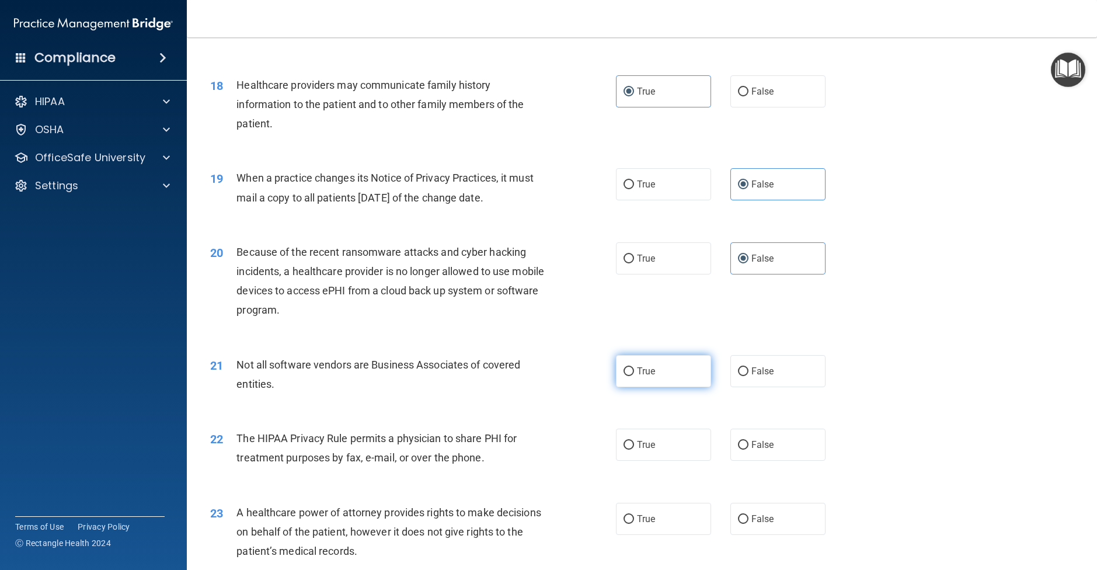
radio input "true"
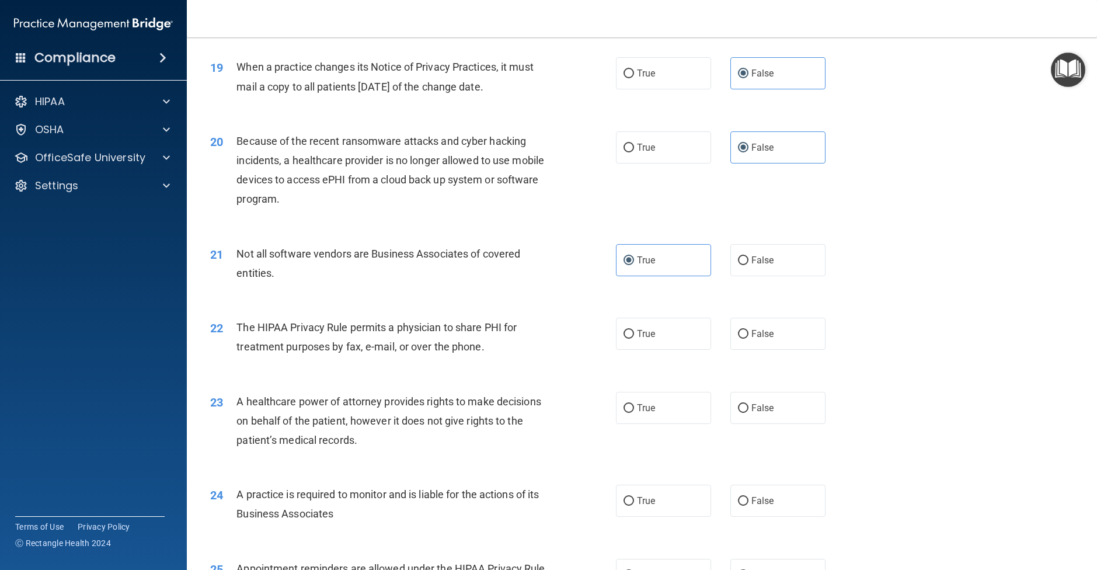
scroll to position [1637, 0]
click at [613, 354] on div "22 The HIPAA Privacy Rule permits a physician to share PHI for treatment purpos…" at bounding box center [413, 339] width 441 height 44
click at [630, 338] on input "True" at bounding box center [629, 333] width 11 height 9
radio input "true"
drag, startPoint x: 659, startPoint y: 428, endPoint x: 649, endPoint y: 394, distance: 35.9
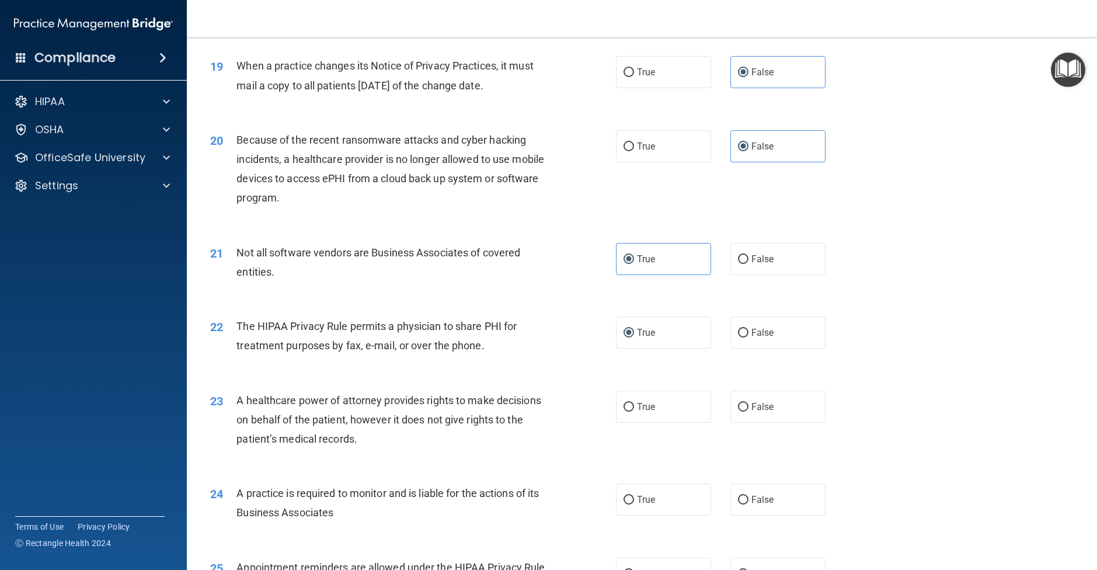
click at [658, 423] on label "True" at bounding box center [663, 407] width 95 height 32
click at [634, 412] on input "True" at bounding box center [629, 407] width 11 height 9
radio input "true"
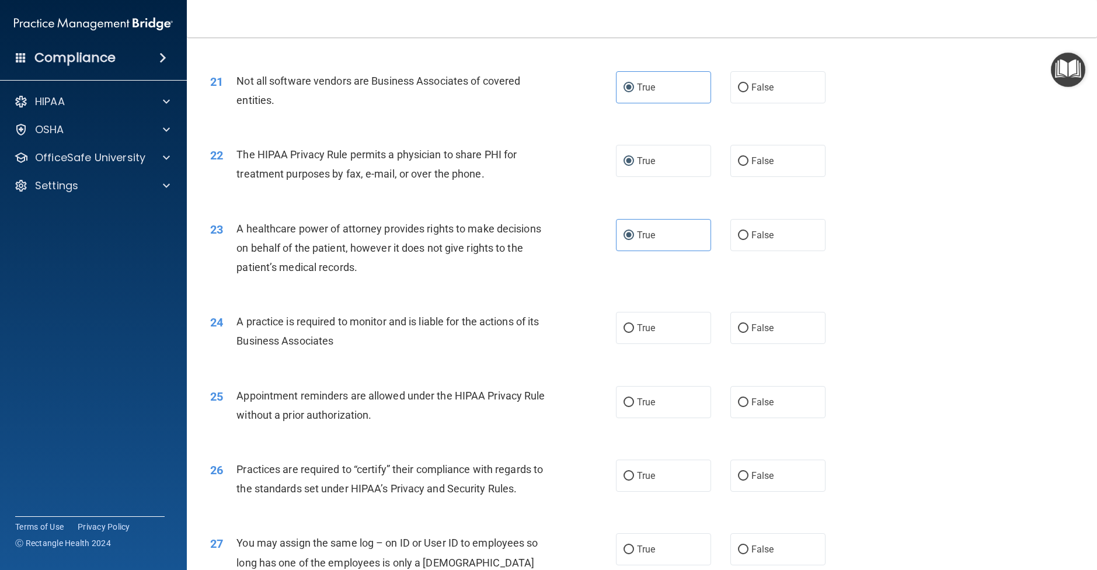
scroll to position [1859, 0]
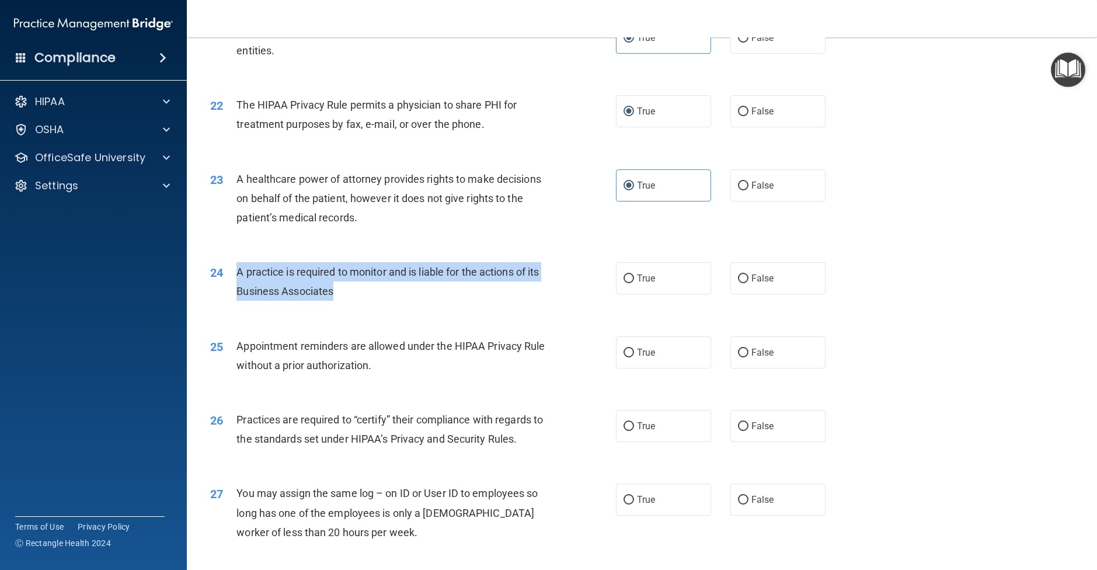
drag, startPoint x: 363, startPoint y: 311, endPoint x: 238, endPoint y: 289, distance: 127.4
click at [238, 290] on div "24 A practice is required to monitor and is liable for the actions of its Busin…" at bounding box center [413, 284] width 441 height 44
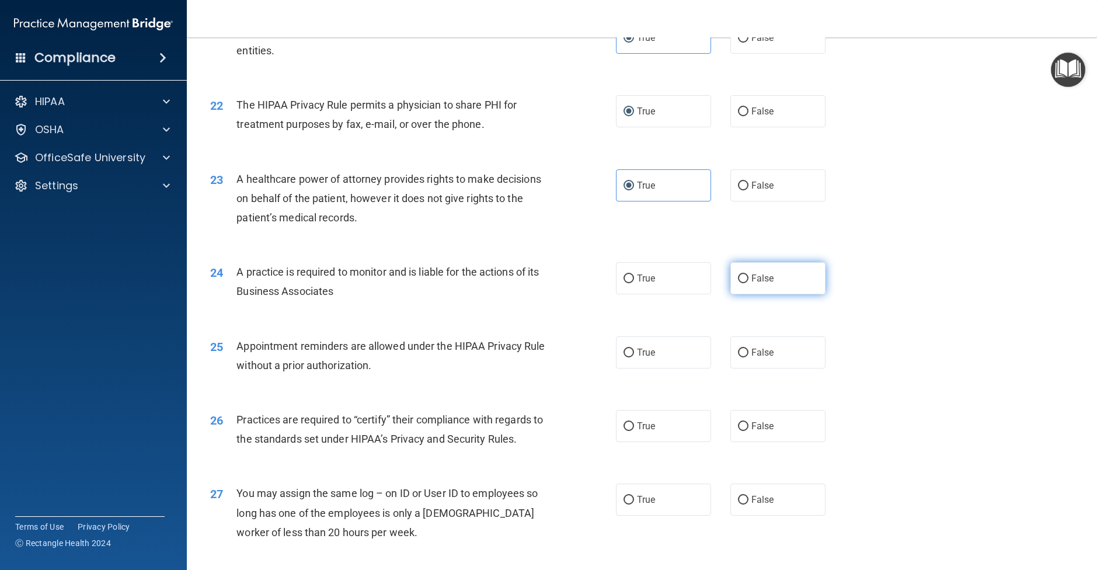
click at [745, 294] on label "False" at bounding box center [778, 278] width 95 height 32
click at [745, 283] on input "False" at bounding box center [743, 279] width 11 height 9
radio input "true"
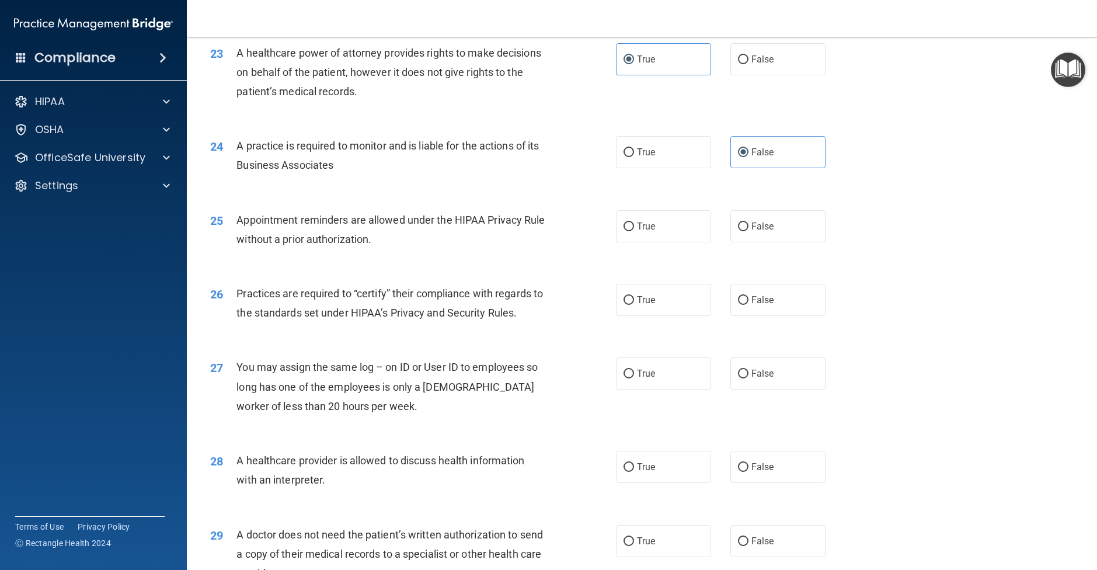
scroll to position [1996, 0]
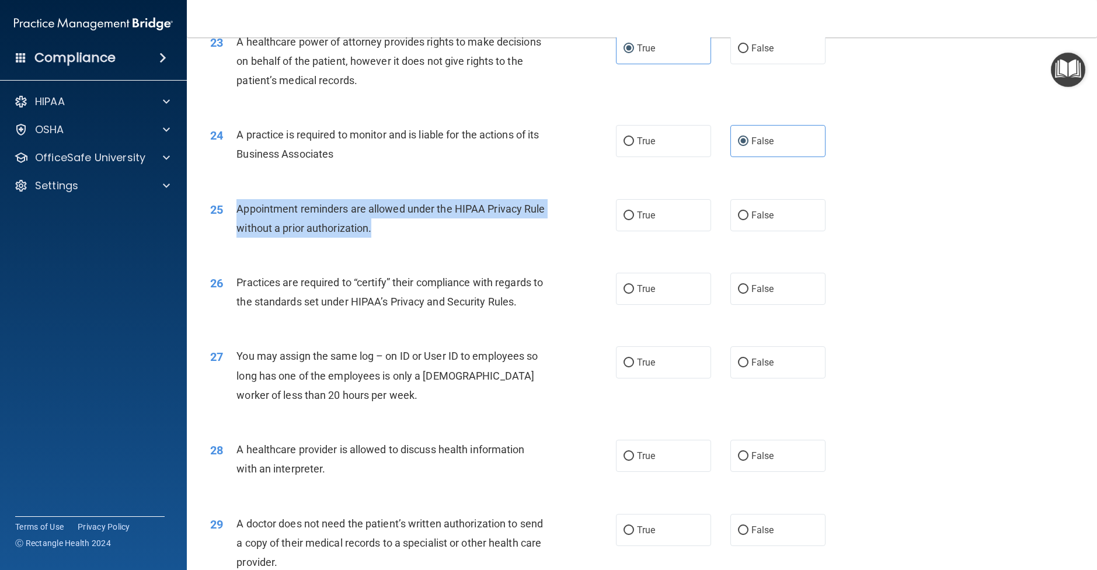
drag, startPoint x: 410, startPoint y: 248, endPoint x: 228, endPoint y: 228, distance: 183.4
click at [228, 228] on div "25 Appointment reminders are allowed under the HIPAA Privacy Rule without a pri…" at bounding box center [413, 221] width 441 height 44
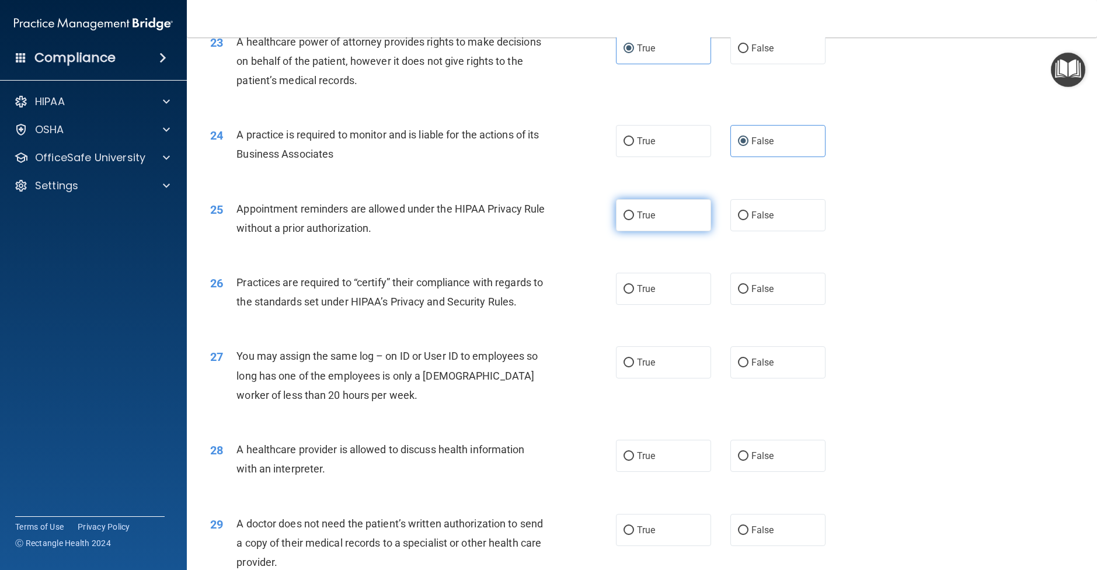
click at [661, 231] on label "True" at bounding box center [663, 215] width 95 height 32
click at [634, 220] on input "True" at bounding box center [629, 215] width 11 height 9
radio input "true"
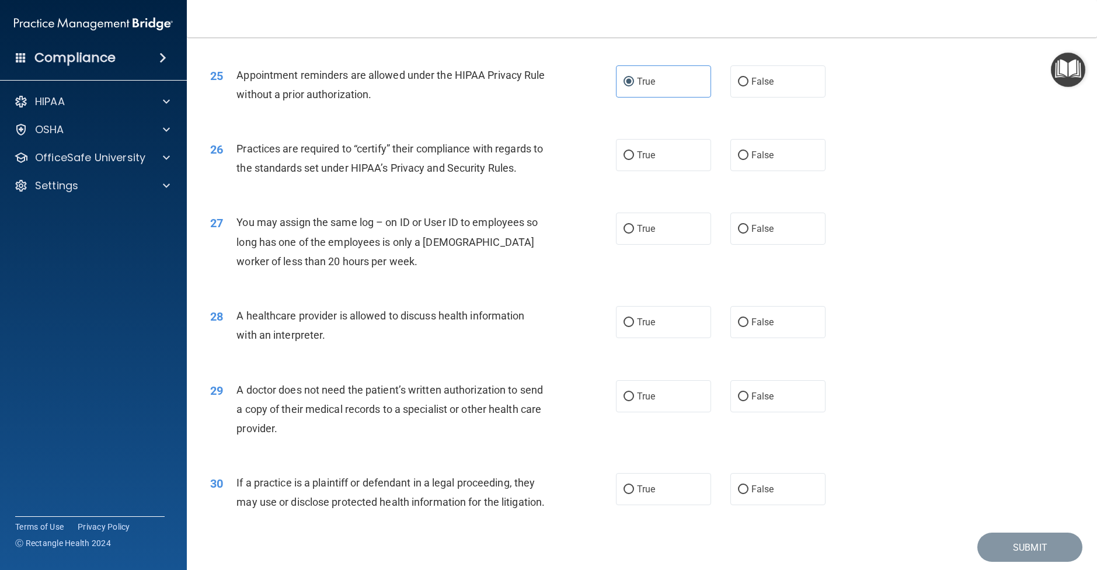
scroll to position [2131, 0]
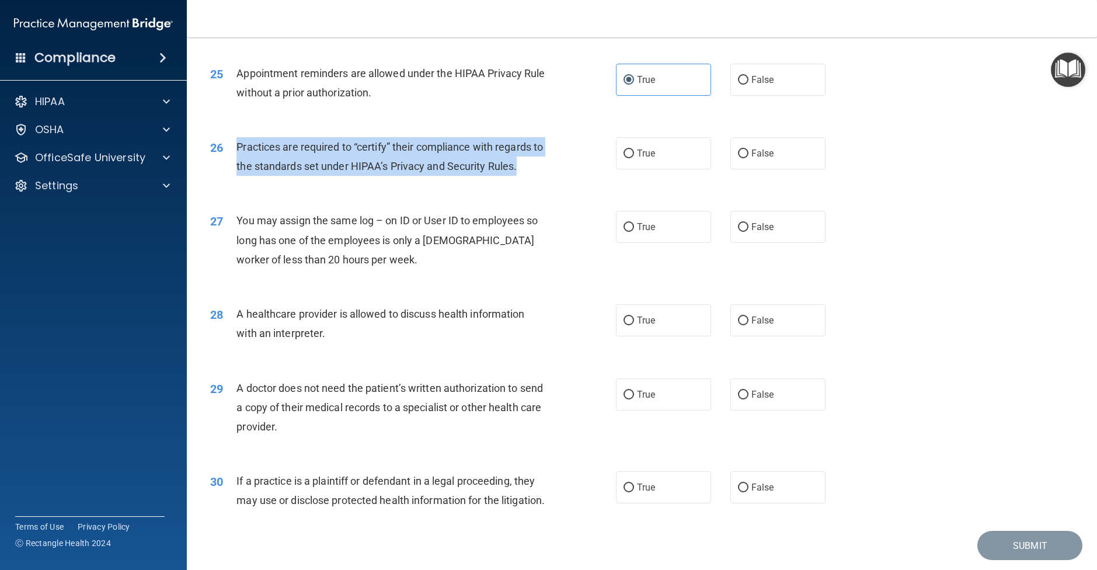
drag, startPoint x: 545, startPoint y: 188, endPoint x: 255, endPoint y: 162, distance: 290.8
click at [232, 162] on div "26 Practices are required to “certify” their compliance with regards to the sta…" at bounding box center [413, 159] width 441 height 44
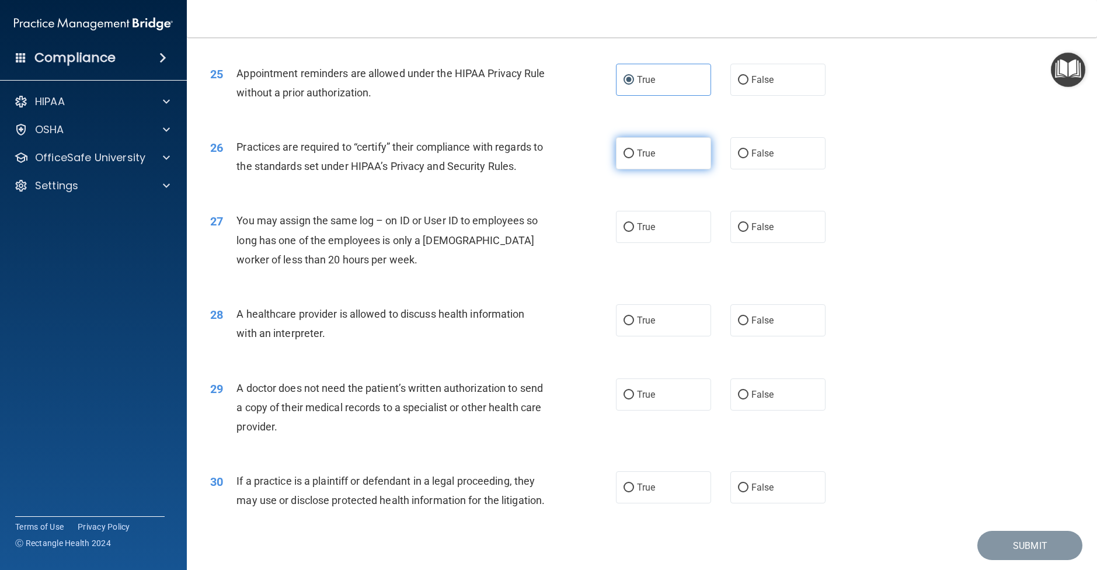
click at [682, 169] on label "True" at bounding box center [663, 153] width 95 height 32
click at [634, 158] on input "True" at bounding box center [629, 154] width 11 height 9
radio input "true"
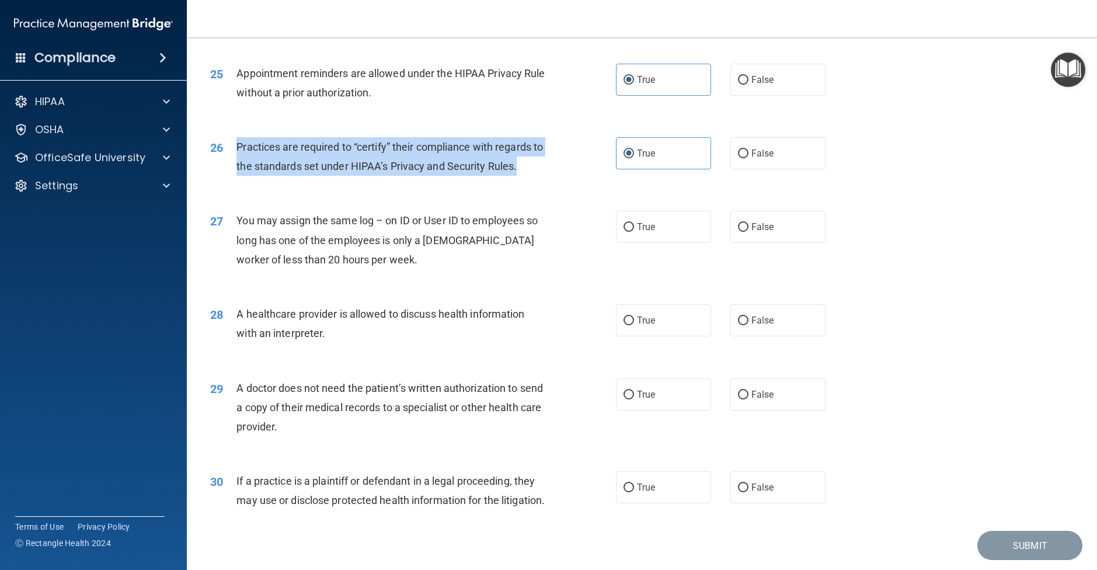
drag, startPoint x: 544, startPoint y: 190, endPoint x: 232, endPoint y: 163, distance: 312.5
click at [232, 164] on div "26 Practices are required to “certify” their compliance with regards to the sta…" at bounding box center [413, 159] width 441 height 44
click at [740, 158] on input "False" at bounding box center [743, 154] width 11 height 9
radio input "true"
radio input "false"
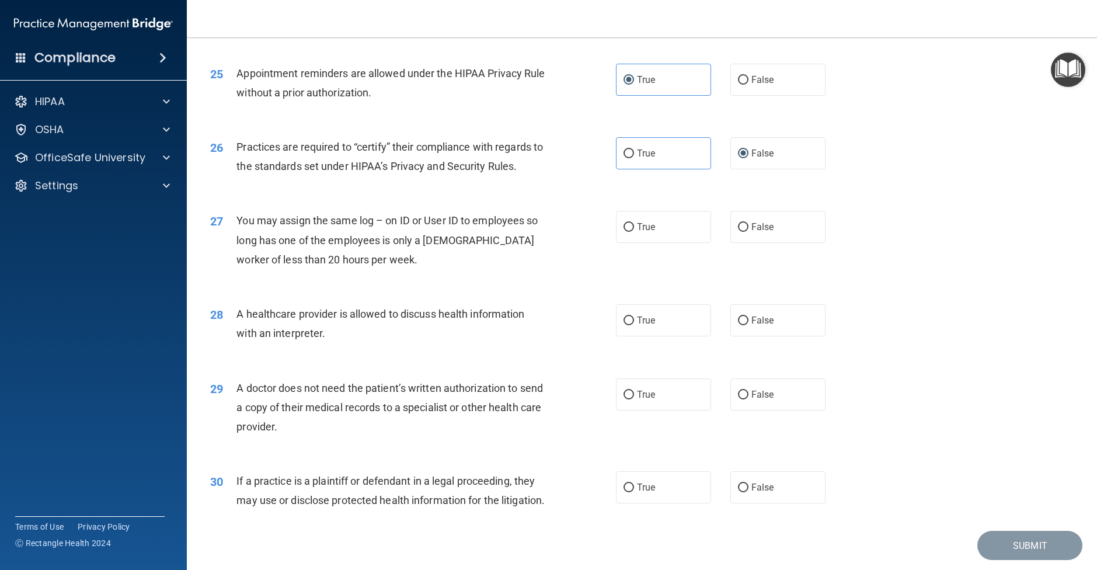
click at [481, 263] on span "You may assign the same log – on ID or User ID to employees so long has one of …" at bounding box center [387, 239] width 301 height 51
click at [745, 240] on label "False" at bounding box center [778, 227] width 95 height 32
click at [745, 232] on input "False" at bounding box center [743, 227] width 11 height 9
radio input "true"
click at [694, 336] on label "True" at bounding box center [663, 320] width 95 height 32
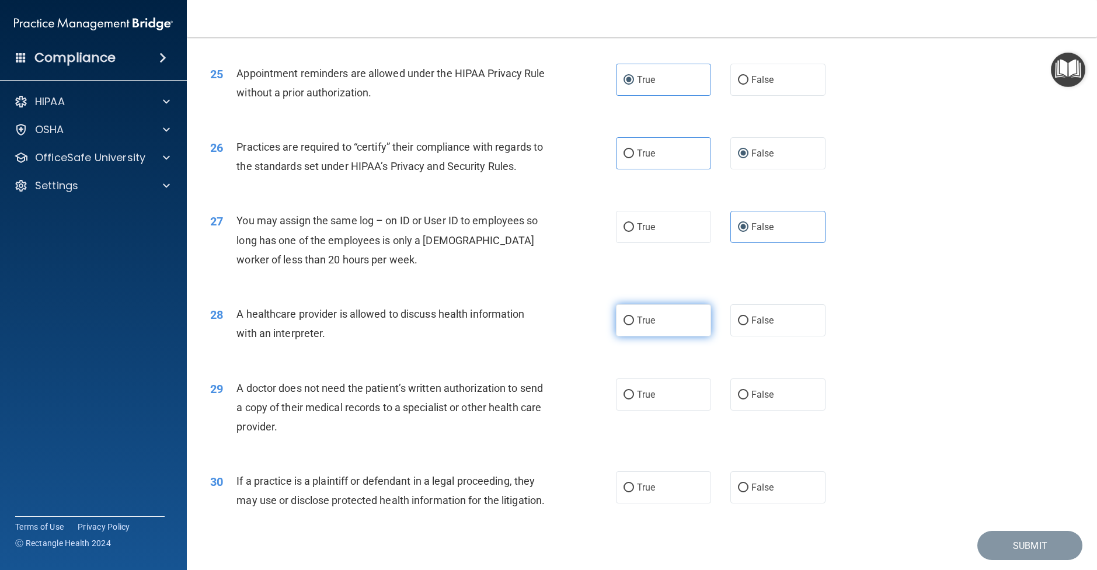
click at [634, 325] on input "True" at bounding box center [629, 321] width 11 height 9
radio input "true"
click at [635, 411] on label "True" at bounding box center [663, 394] width 95 height 32
click at [634, 400] on input "True" at bounding box center [629, 395] width 11 height 9
radio input "true"
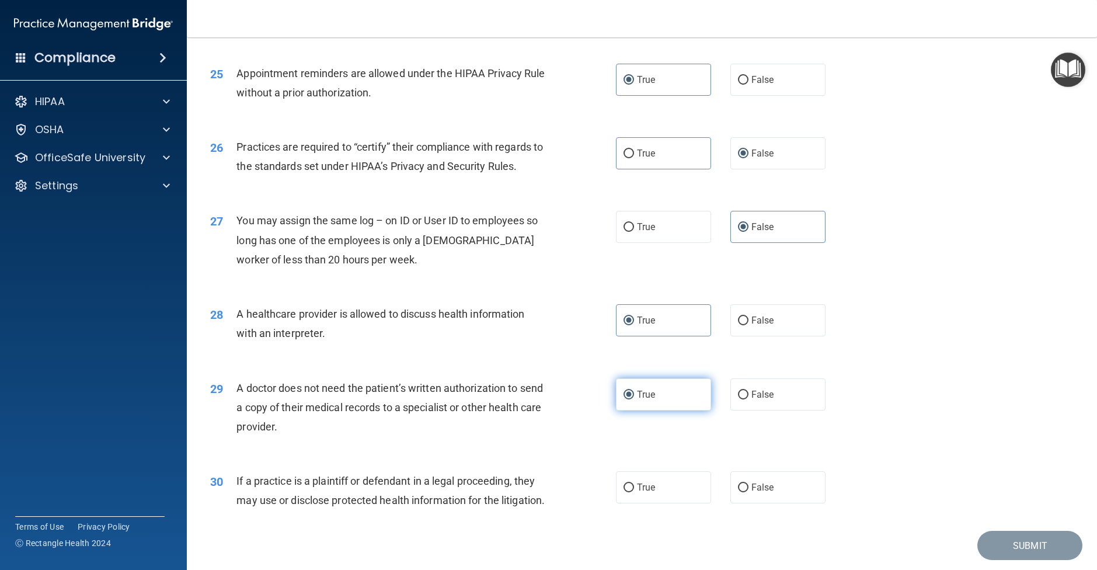
scroll to position [2131, 0]
click at [642, 498] on label "True" at bounding box center [663, 488] width 95 height 32
click at [634, 493] on input "True" at bounding box center [629, 488] width 11 height 9
radio input "true"
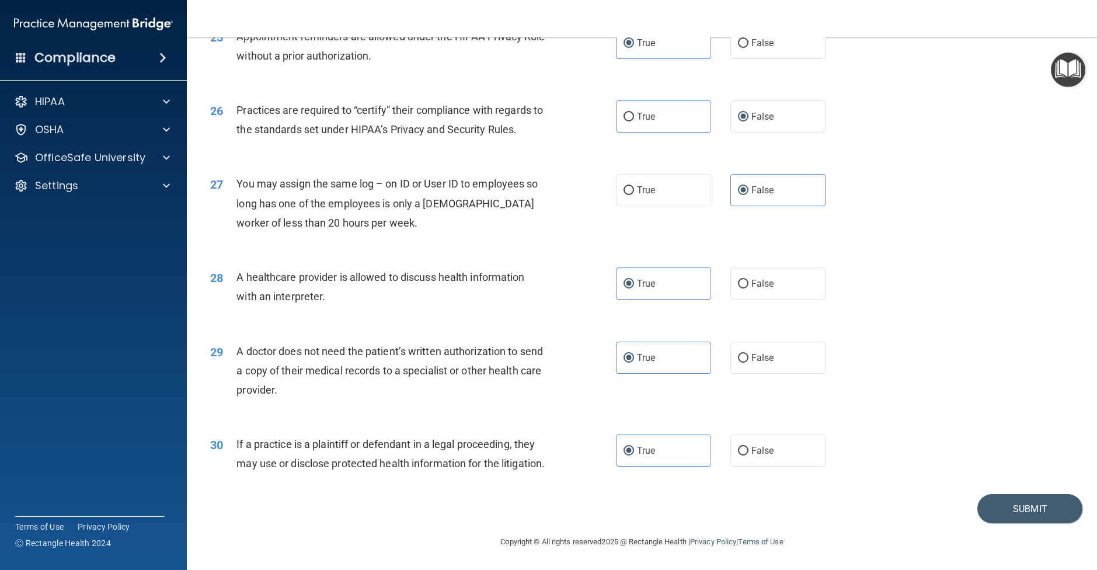
scroll to position [2207, 0]
click at [1040, 510] on button "Submit" at bounding box center [1030, 509] width 105 height 30
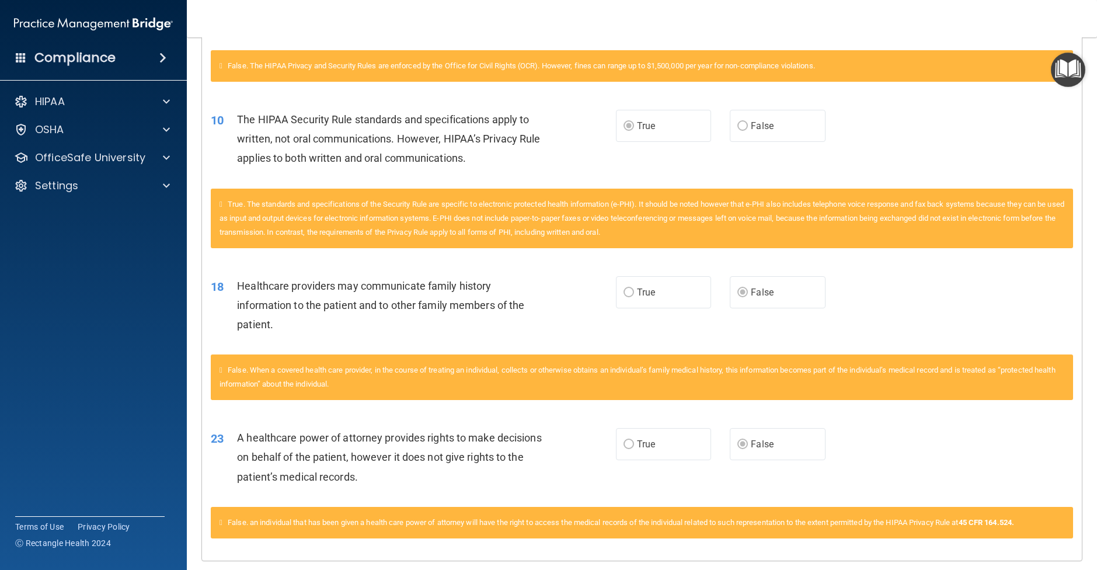
scroll to position [580, 0]
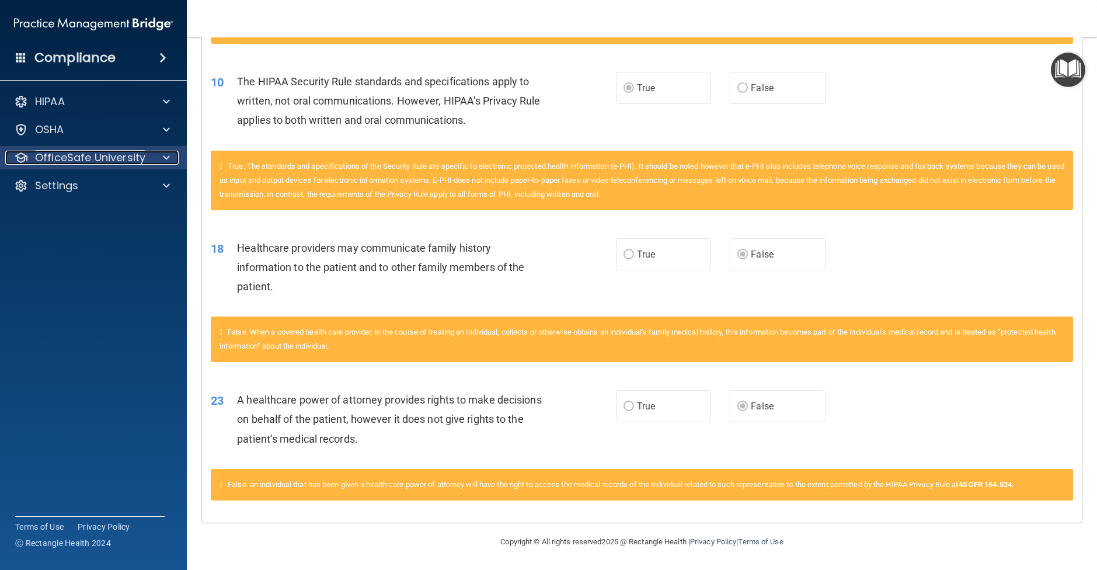
click at [174, 157] on div at bounding box center [164, 158] width 29 height 14
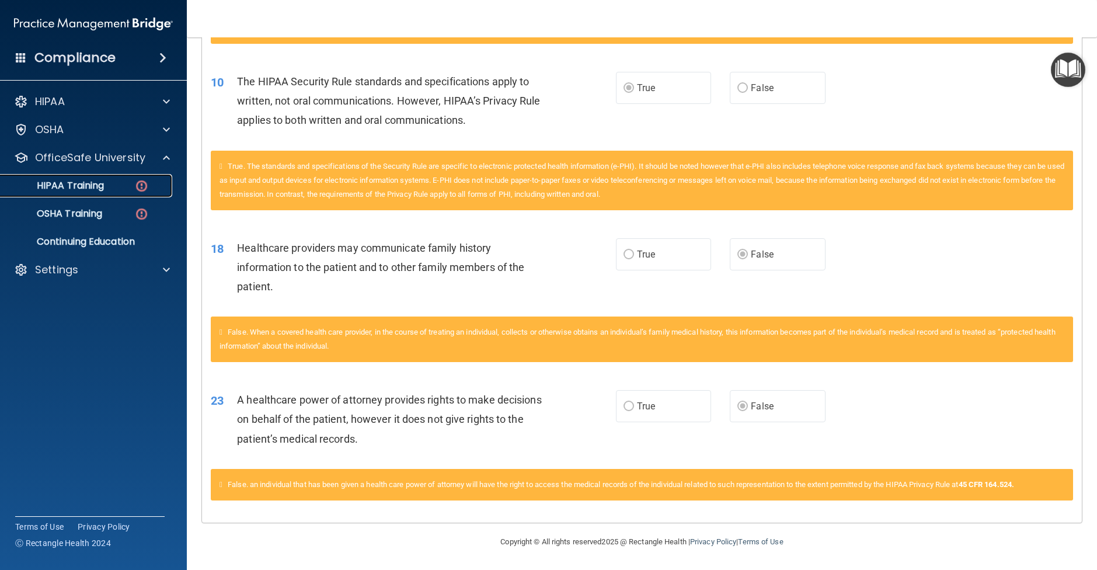
click at [93, 189] on p "HIPAA Training" at bounding box center [56, 186] width 96 height 12
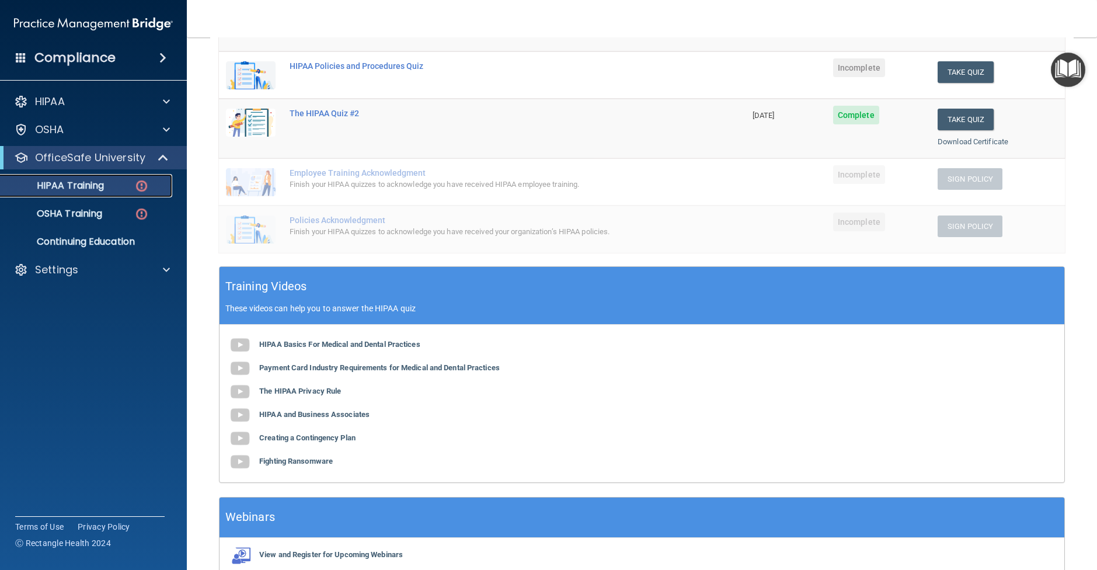
scroll to position [208, 0]
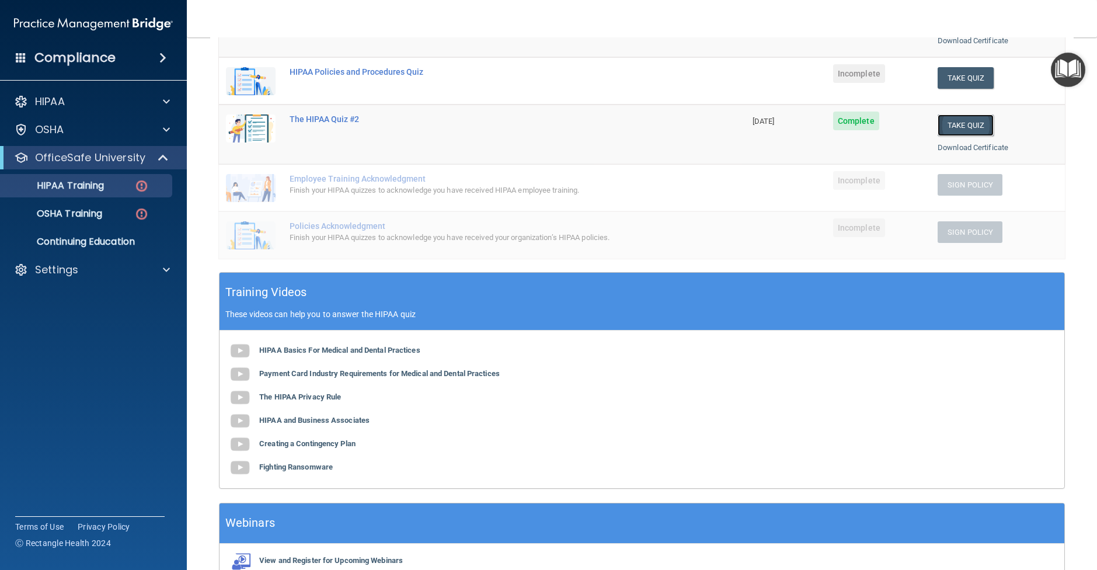
click at [963, 119] on button "Take Quiz" at bounding box center [966, 125] width 56 height 22
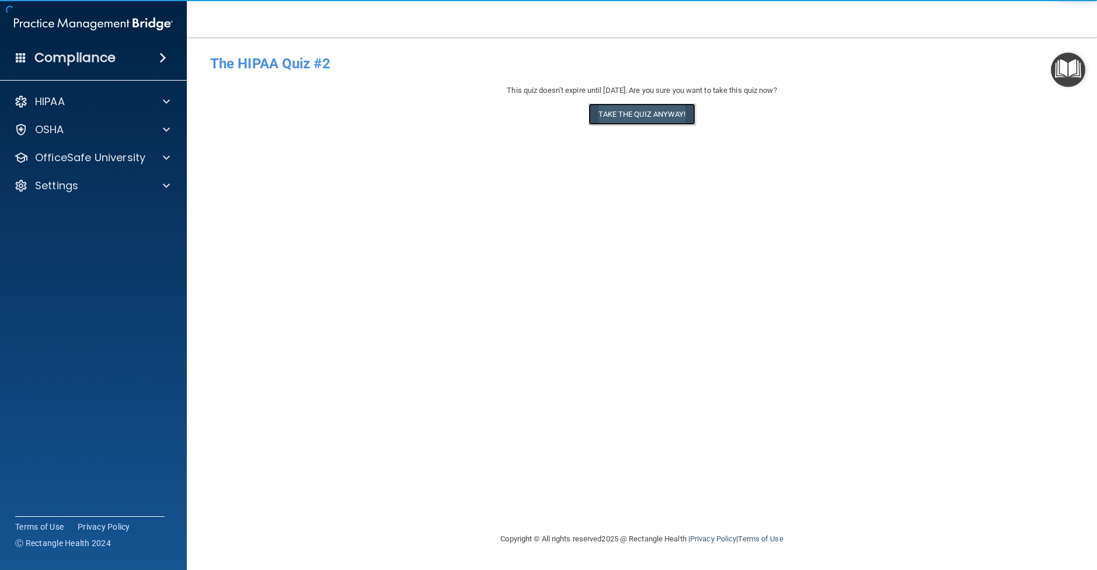
click at [674, 114] on button "Take the quiz anyway!" at bounding box center [642, 114] width 106 height 22
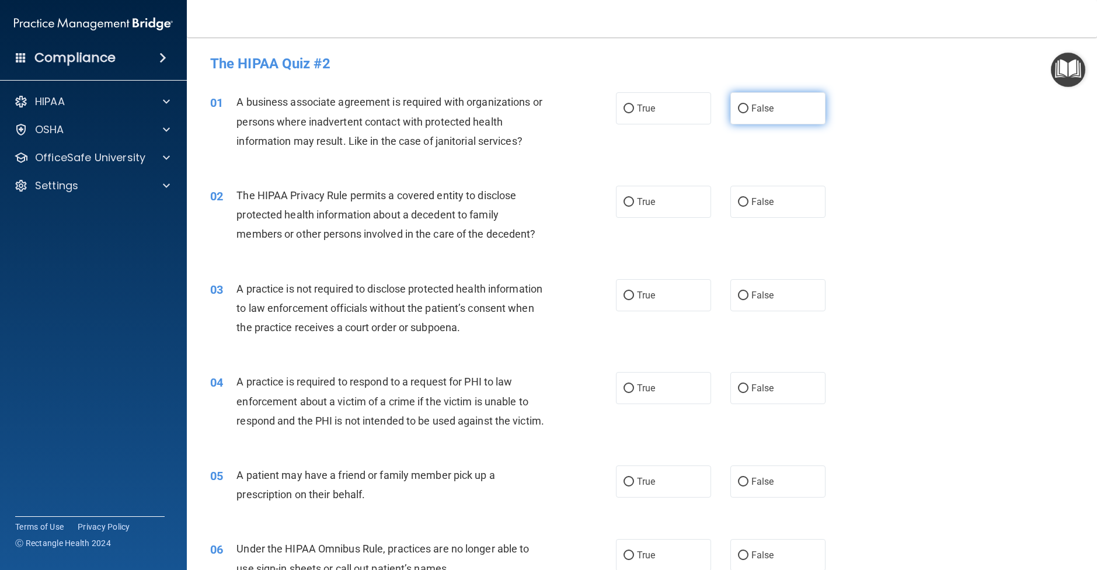
click at [770, 121] on label "False" at bounding box center [778, 108] width 95 height 32
click at [749, 113] on input "False" at bounding box center [743, 109] width 11 height 9
radio input "true"
drag, startPoint x: 690, startPoint y: 194, endPoint x: 703, endPoint y: 195, distance: 12.9
click at [690, 194] on label "True" at bounding box center [663, 202] width 95 height 32
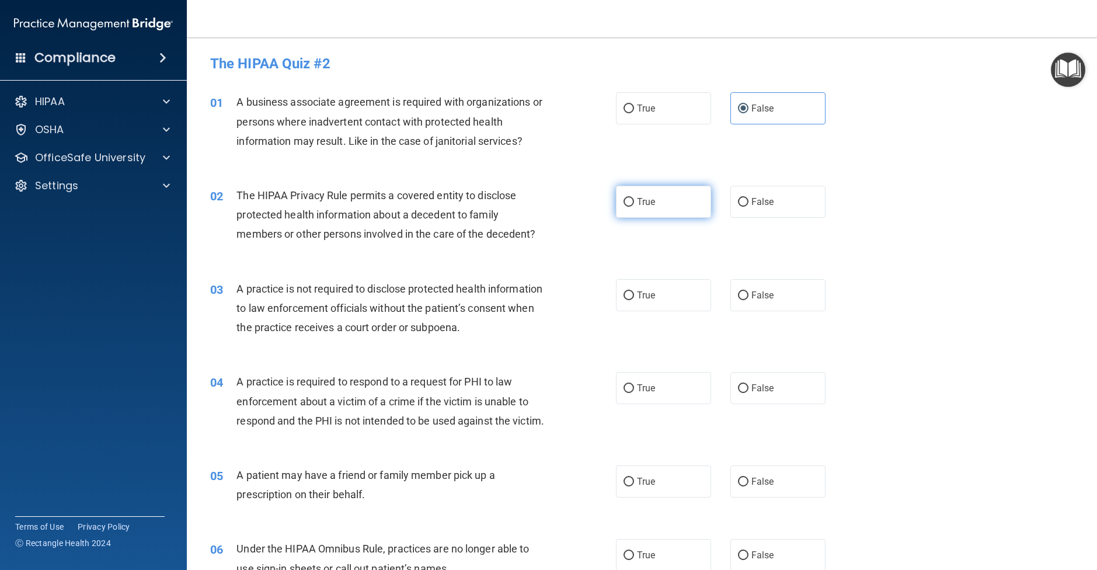
click at [634, 198] on input "True" at bounding box center [629, 202] width 11 height 9
radio input "true"
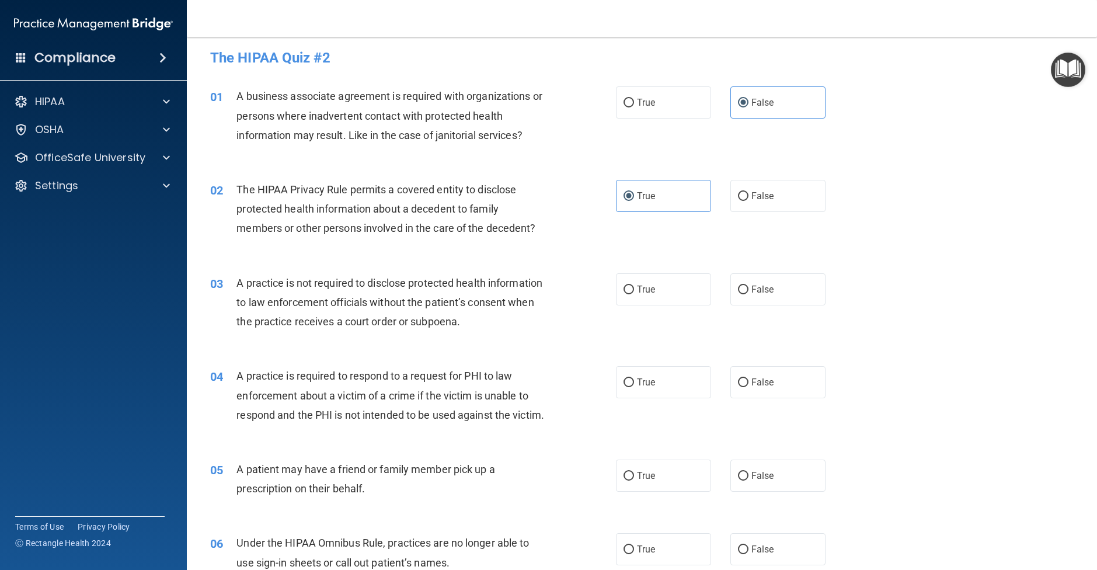
click at [774, 293] on label "False" at bounding box center [778, 289] width 95 height 32
click at [749, 293] on input "False" at bounding box center [743, 290] width 11 height 9
radio input "true"
click at [672, 373] on label "True" at bounding box center [663, 383] width 95 height 32
click at [634, 380] on input "True" at bounding box center [629, 384] width 11 height 9
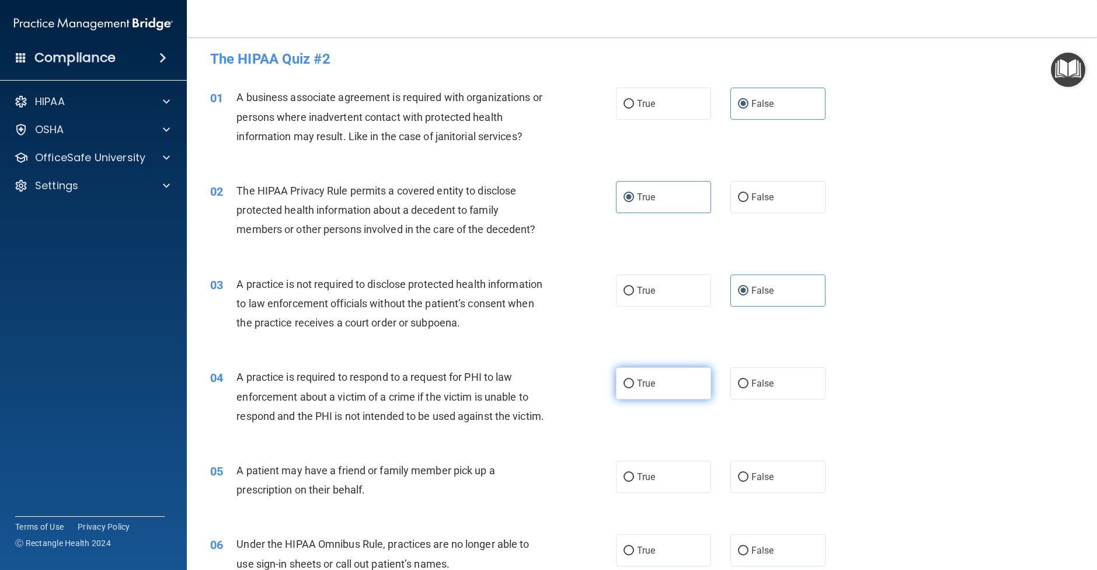
radio input "true"
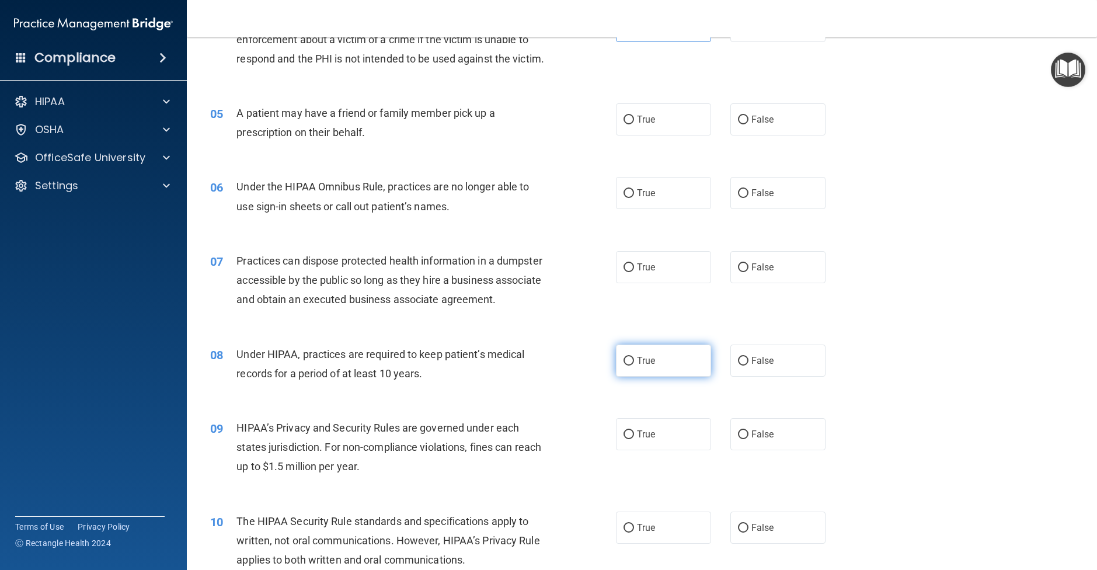
scroll to position [365, 0]
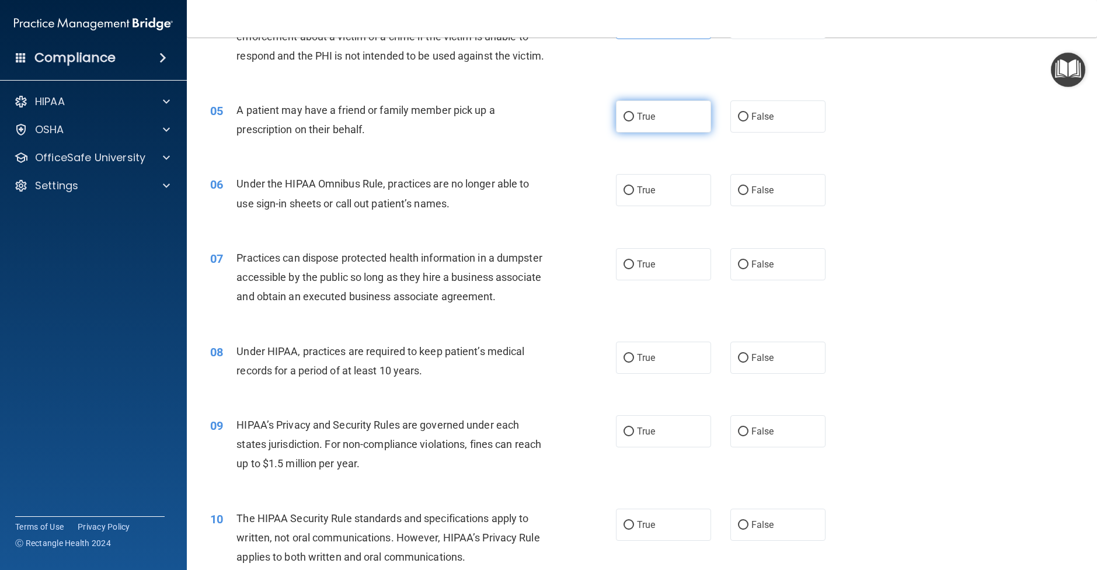
click at [634, 133] on label "True" at bounding box center [663, 116] width 95 height 32
click at [634, 121] on input "True" at bounding box center [629, 117] width 11 height 9
radio input "true"
drag, startPoint x: 761, startPoint y: 207, endPoint x: 773, endPoint y: 235, distance: 29.8
click at [764, 196] on span "False" at bounding box center [763, 190] width 23 height 11
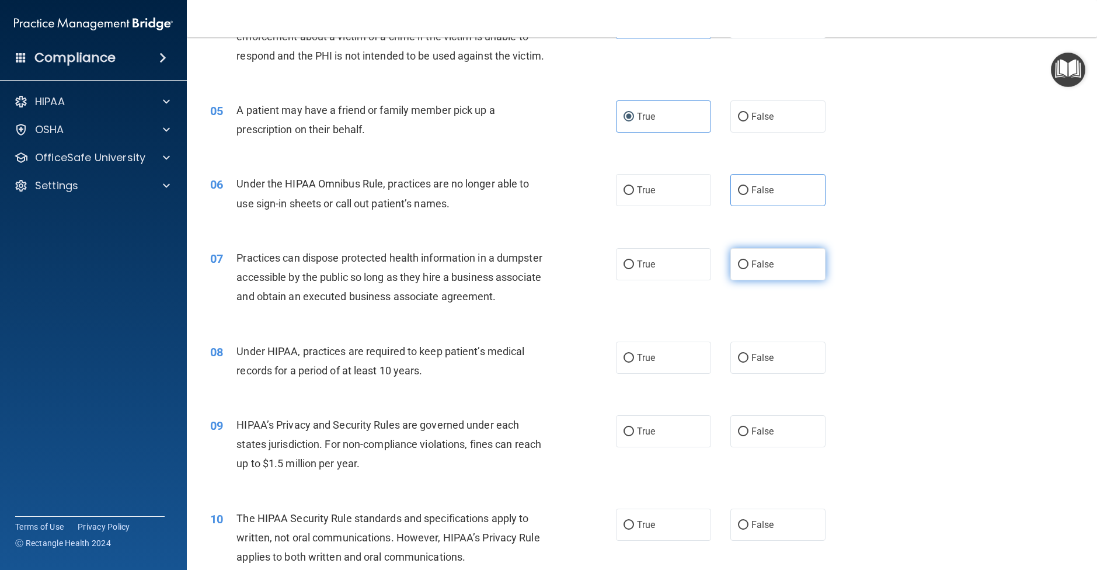
click at [780, 280] on label "False" at bounding box center [778, 264] width 95 height 32
click at [749, 269] on input "False" at bounding box center [743, 264] width 11 height 9
radio input "true"
click at [747, 195] on input "False" at bounding box center [743, 190] width 11 height 9
radio input "true"
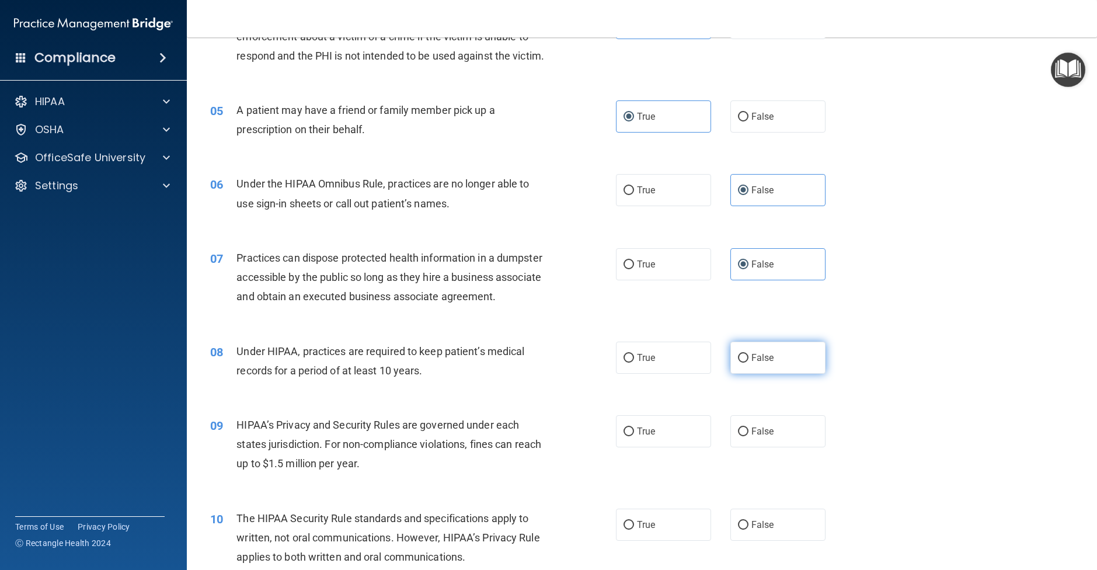
click at [768, 363] on span "False" at bounding box center [763, 357] width 23 height 11
click at [749, 363] on input "False" at bounding box center [743, 358] width 11 height 9
radio input "true"
click at [770, 437] on span "False" at bounding box center [763, 431] width 23 height 11
click at [749, 436] on input "False" at bounding box center [743, 432] width 11 height 9
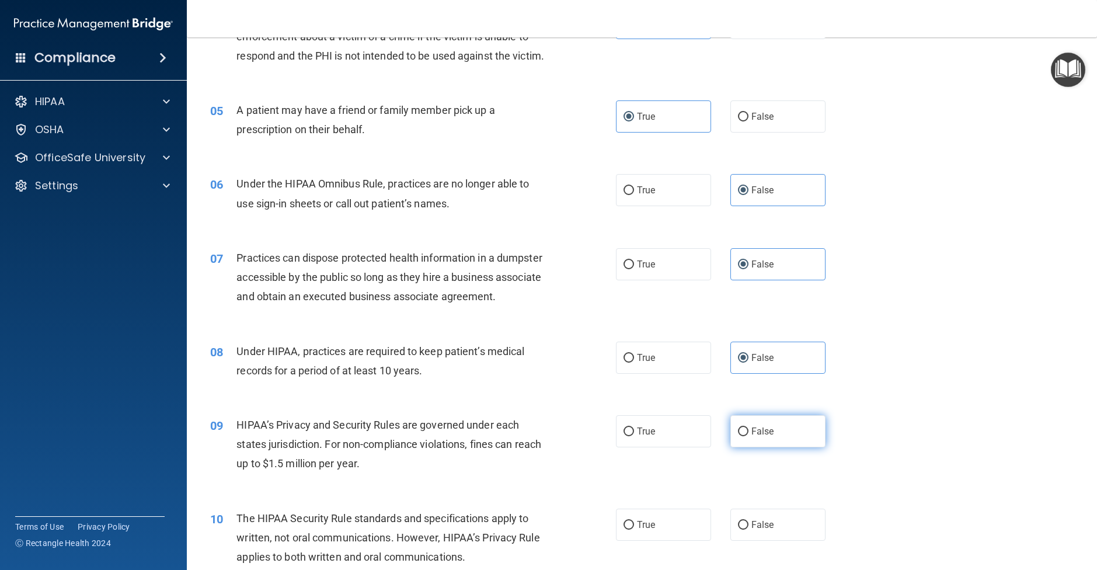
radio input "true"
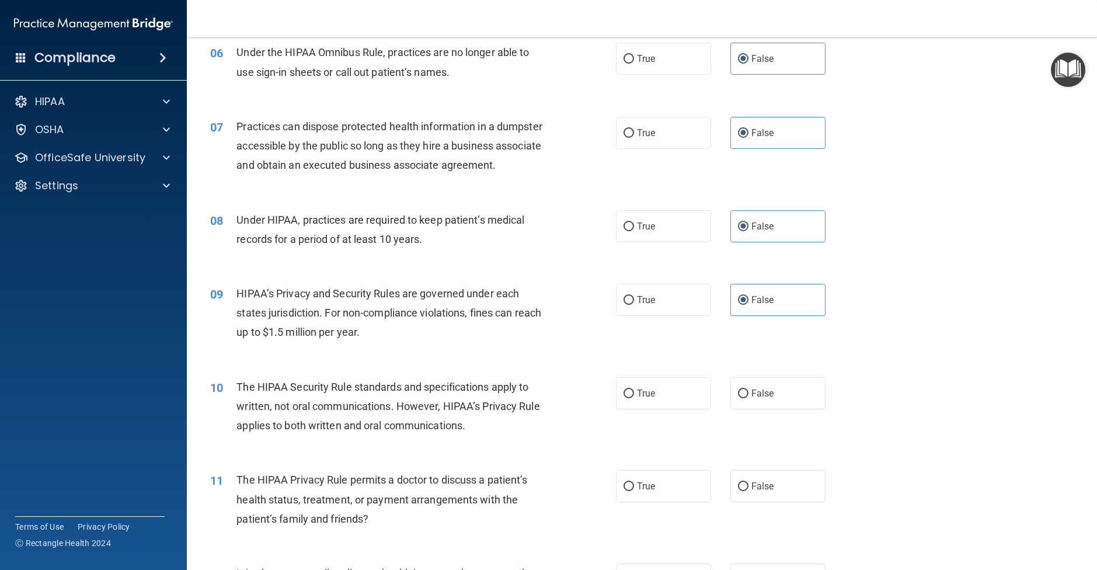
scroll to position [499, 0]
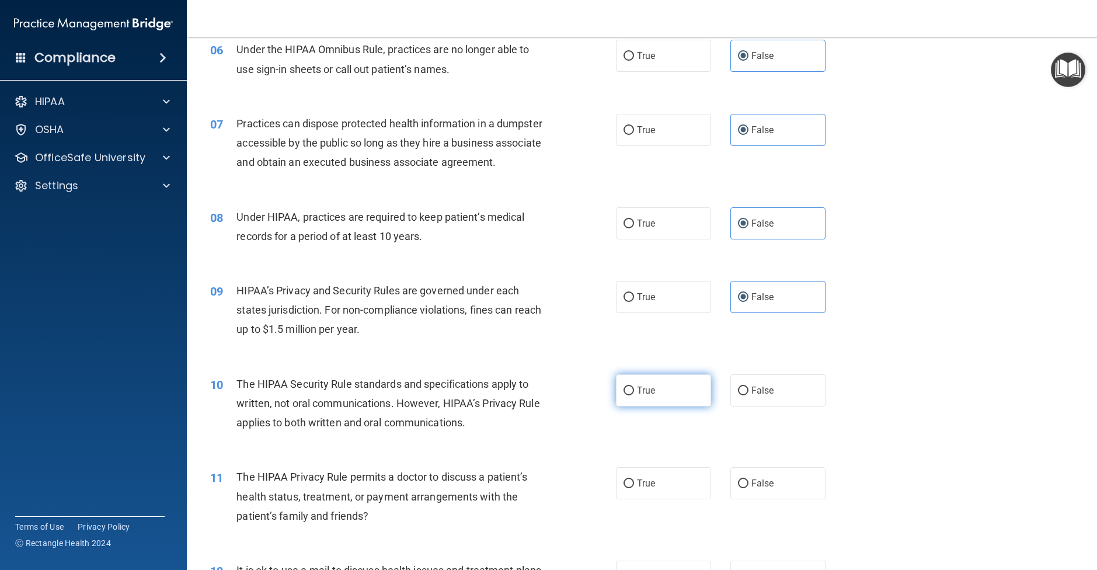
click at [654, 407] on label "True" at bounding box center [663, 390] width 95 height 32
click at [634, 395] on input "True" at bounding box center [629, 391] width 11 height 9
radio input "true"
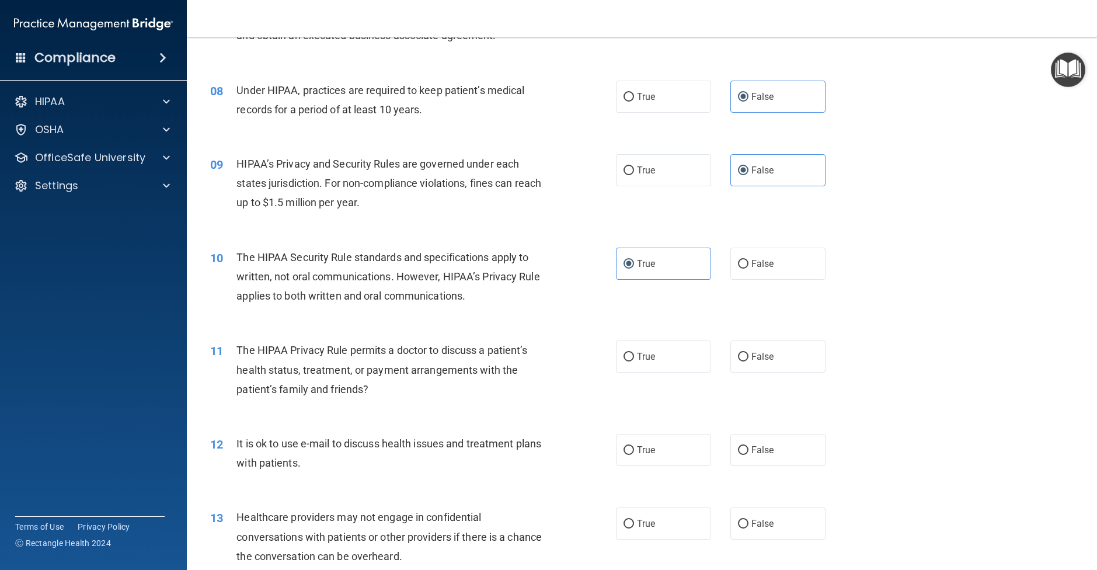
scroll to position [637, 0]
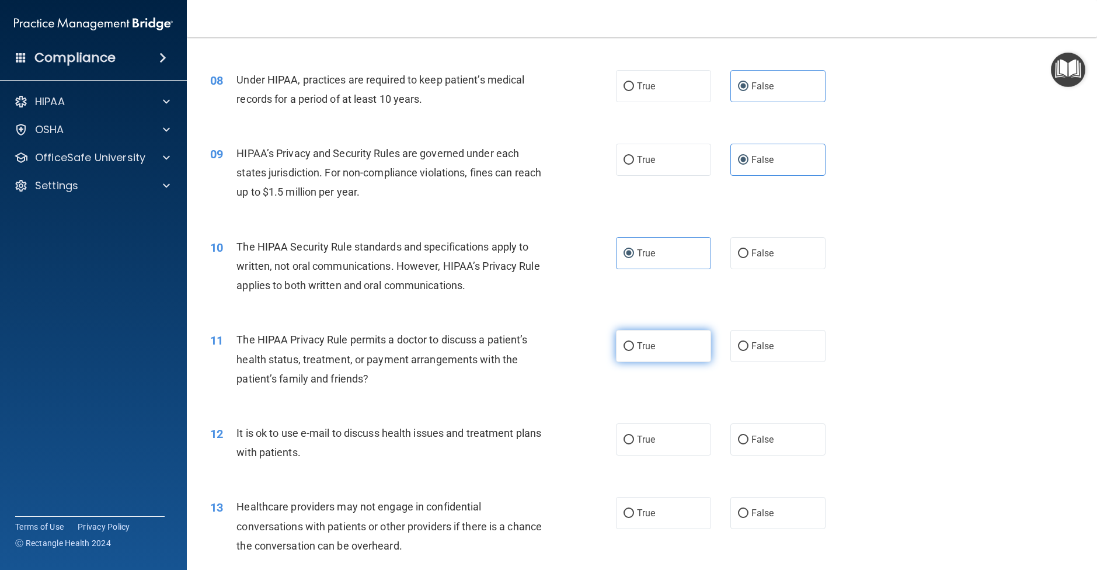
click at [638, 352] on span "True" at bounding box center [646, 346] width 18 height 11
click at [634, 351] on input "True" at bounding box center [629, 346] width 11 height 9
radio input "true"
click at [647, 445] on span "True" at bounding box center [646, 439] width 18 height 11
click at [634, 444] on input "True" at bounding box center [629, 440] width 11 height 9
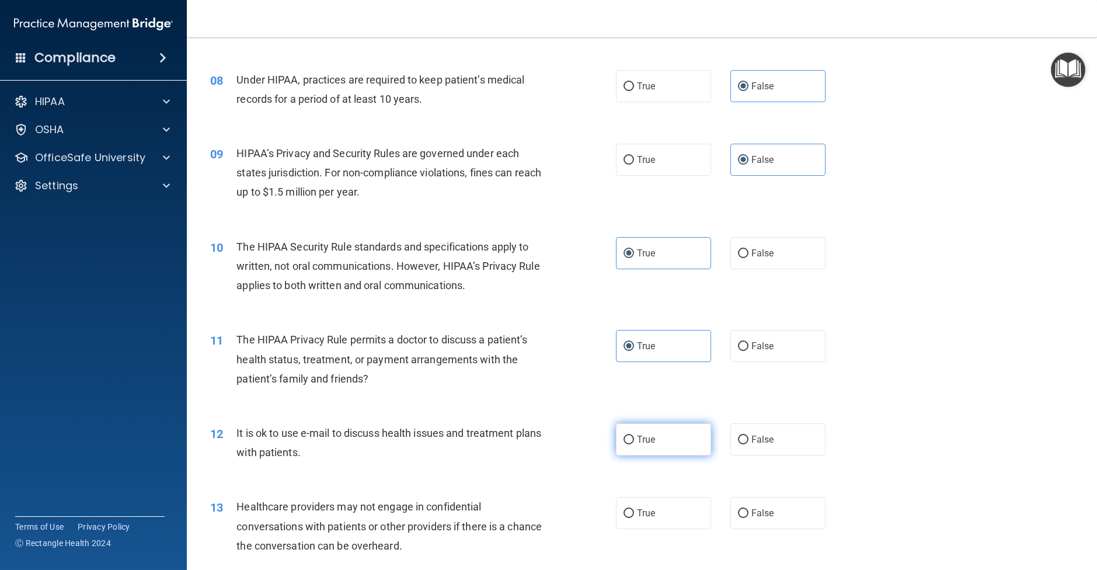
radio input "true"
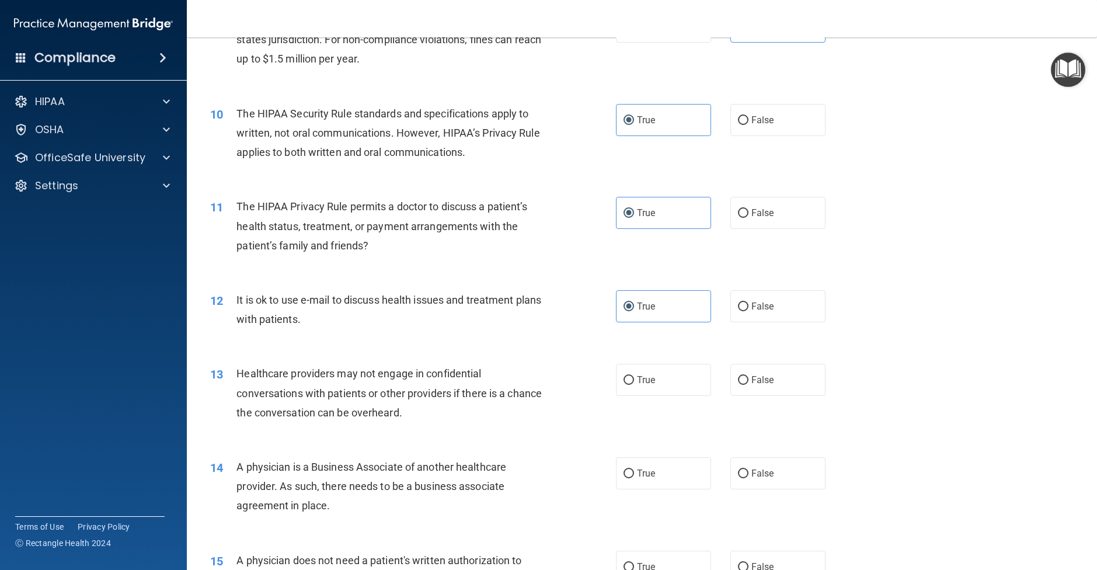
scroll to position [770, 0]
click at [769, 385] on span "False" at bounding box center [763, 379] width 23 height 11
click at [749, 384] on input "False" at bounding box center [743, 380] width 11 height 9
radio input "true"
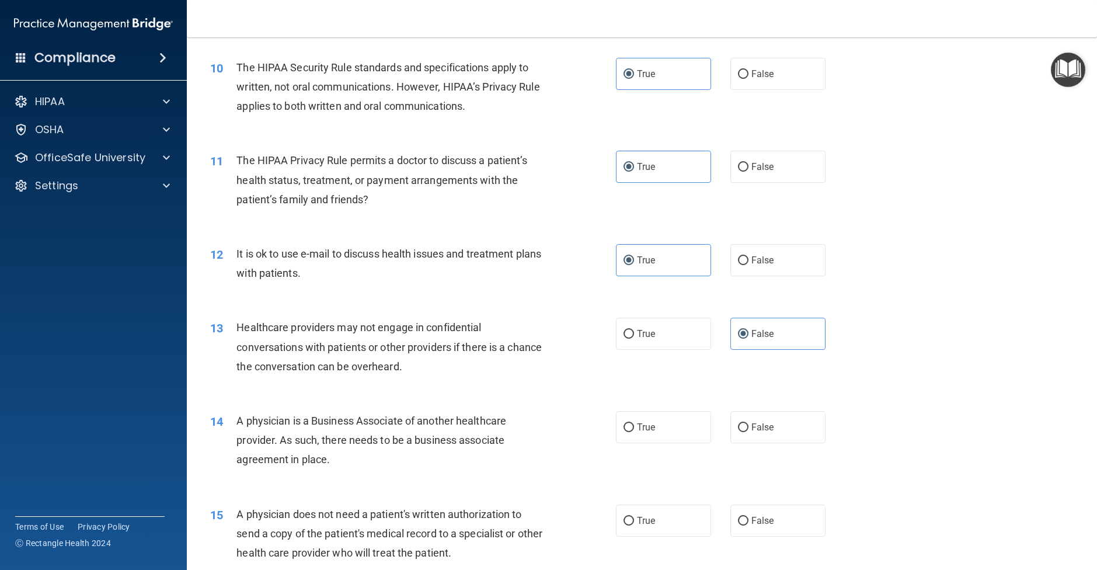
drag, startPoint x: 776, startPoint y: 442, endPoint x: 774, endPoint y: 473, distance: 30.4
click at [776, 442] on label "False" at bounding box center [778, 427] width 95 height 32
click at [749, 432] on input "False" at bounding box center [743, 427] width 11 height 9
radio input "true"
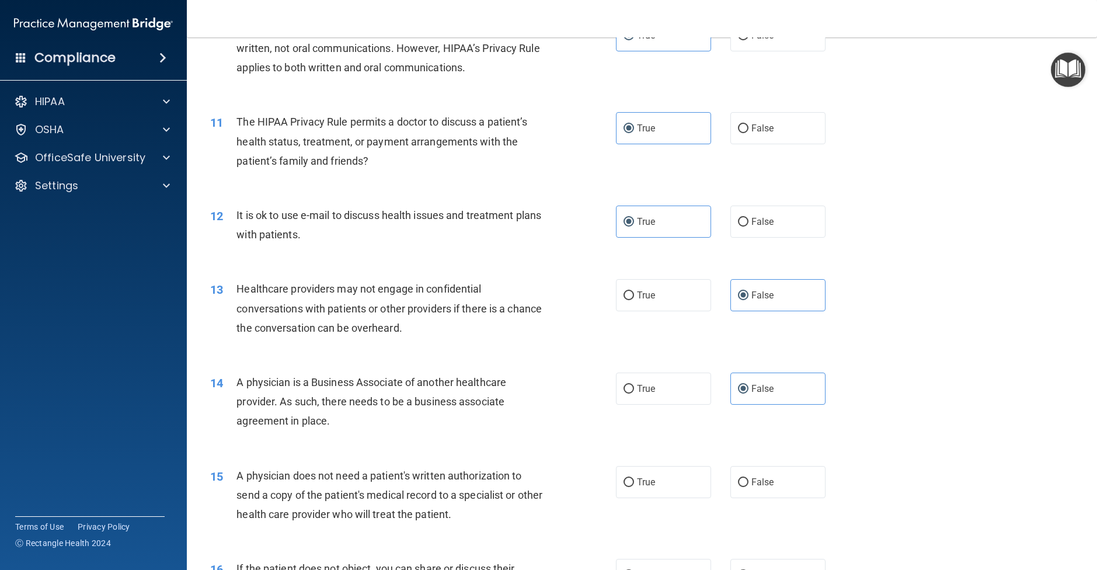
click at [658, 482] on div "15 A physician does not need a patient's written authorization to send a copy o…" at bounding box center [642, 497] width 881 height 93
click at [676, 495] on label "True" at bounding box center [663, 482] width 95 height 32
click at [634, 487] on input "True" at bounding box center [629, 482] width 11 height 9
radio input "true"
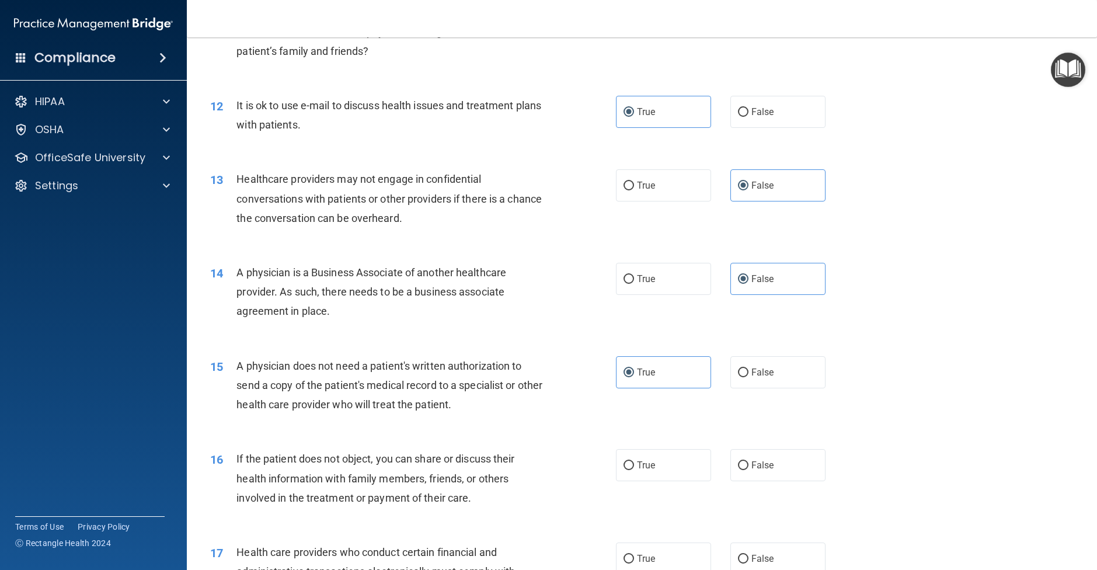
scroll to position [966, 0]
click at [664, 475] on label "True" at bounding box center [663, 463] width 95 height 32
click at [634, 468] on input "True" at bounding box center [629, 464] width 11 height 9
radio input "true"
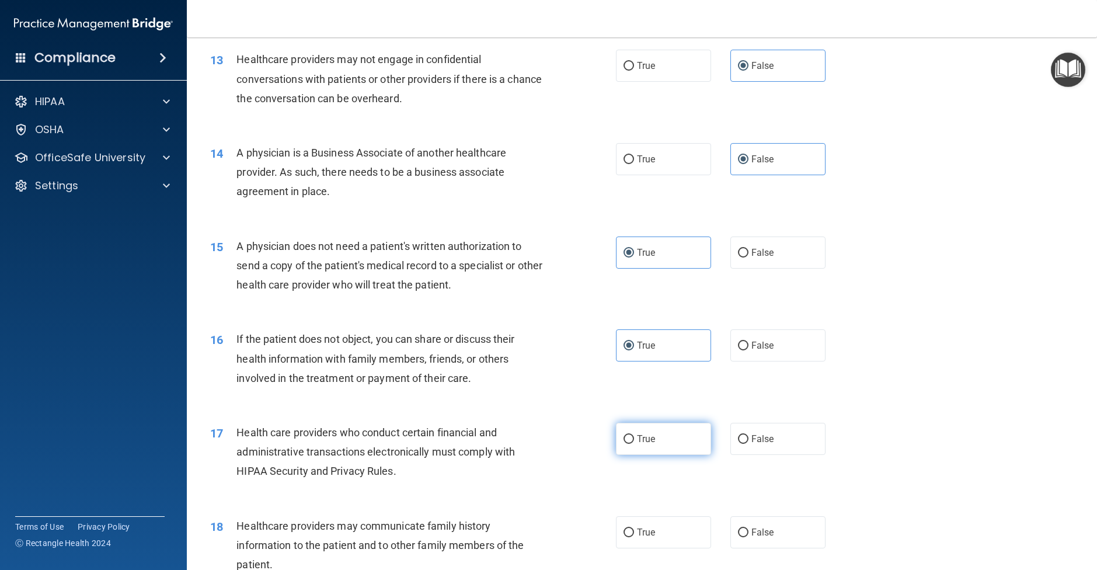
scroll to position [1110, 0]
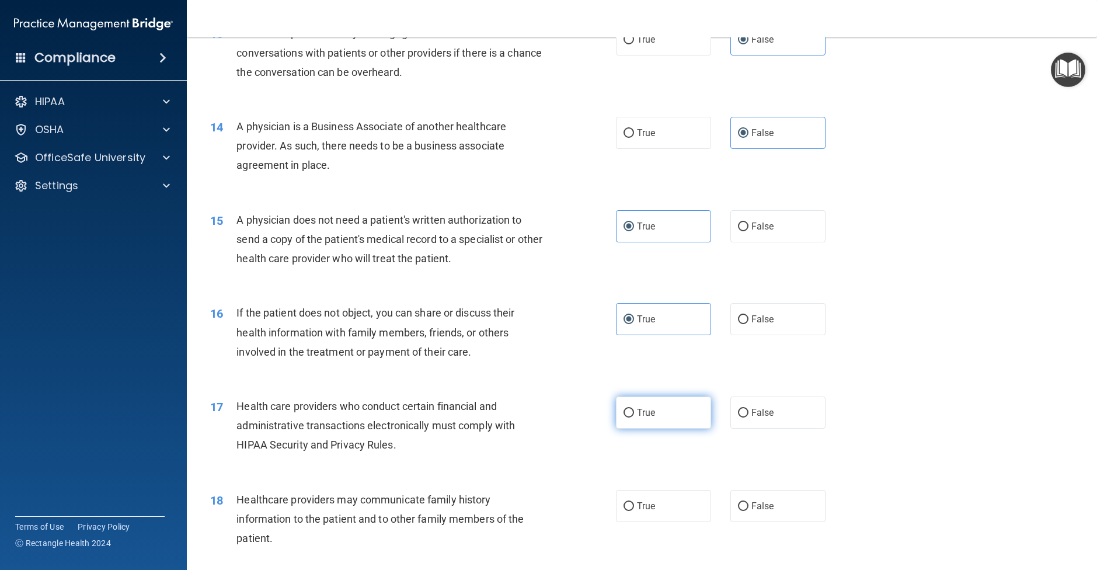
click at [655, 429] on label "True" at bounding box center [663, 413] width 95 height 32
click at [634, 418] on input "True" at bounding box center [629, 413] width 11 height 9
radio input "true"
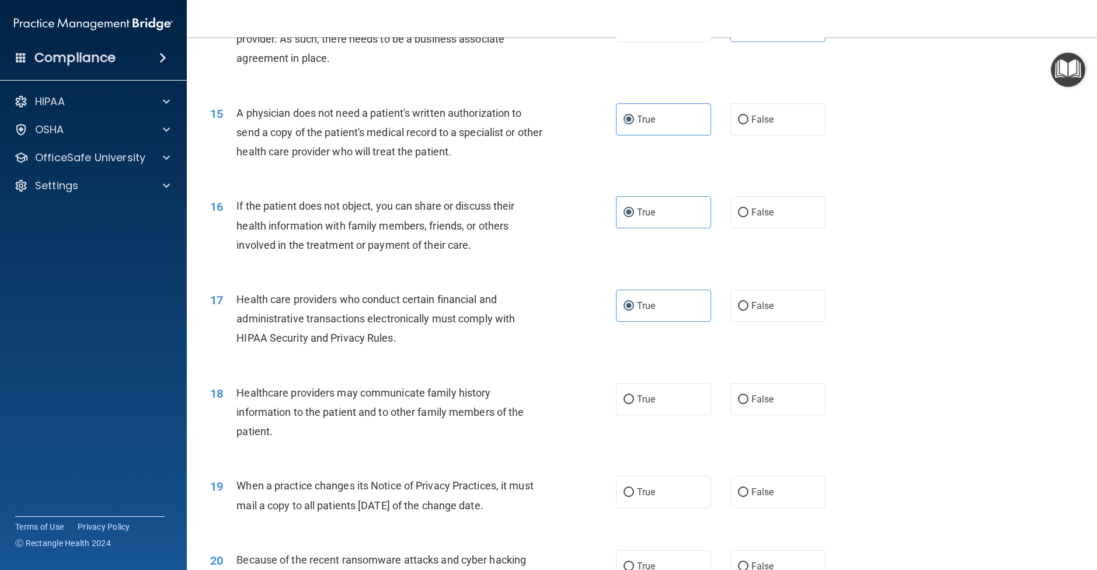
scroll to position [1200, 0]
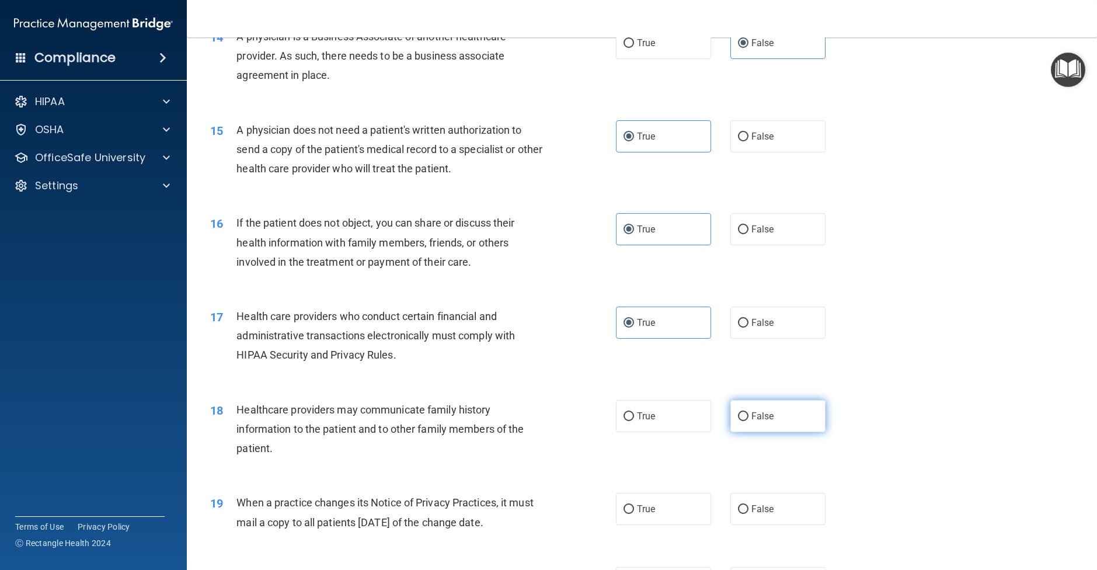
click at [748, 421] on input "False" at bounding box center [743, 416] width 11 height 9
radio input "true"
click at [766, 520] on label "False" at bounding box center [778, 509] width 95 height 32
click at [749, 514] on input "False" at bounding box center [743, 509] width 11 height 9
radio input "true"
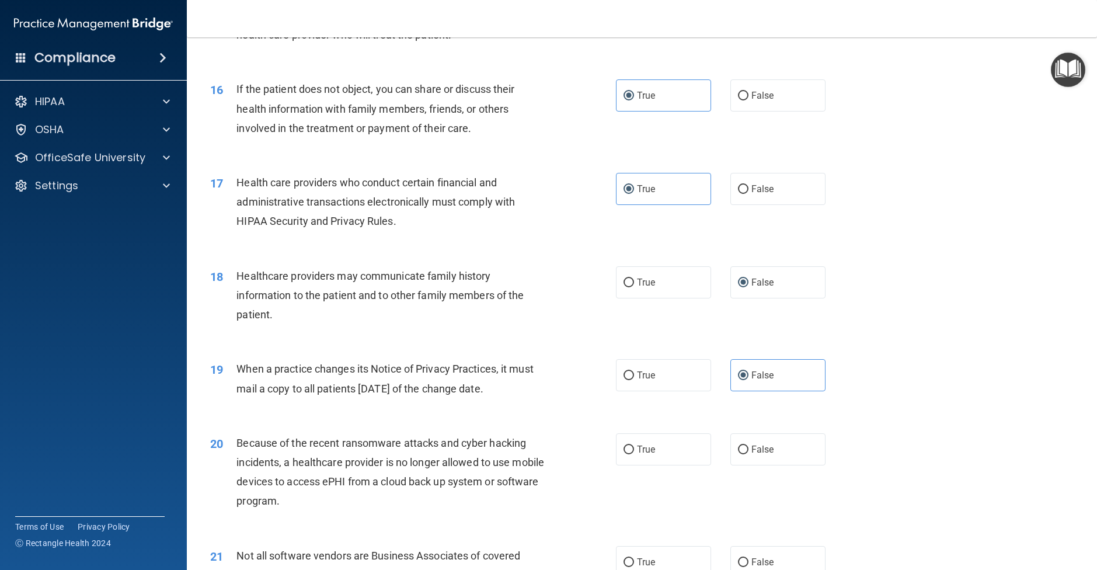
scroll to position [1332, 0]
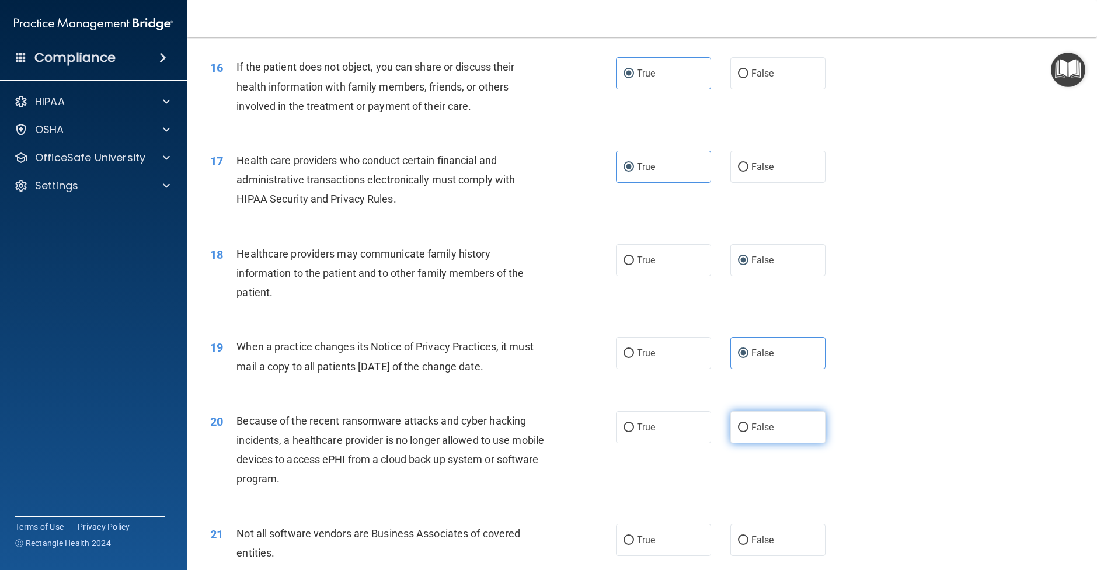
click at [762, 443] on label "False" at bounding box center [778, 427] width 95 height 32
click at [749, 432] on input "False" at bounding box center [743, 427] width 11 height 9
radio input "true"
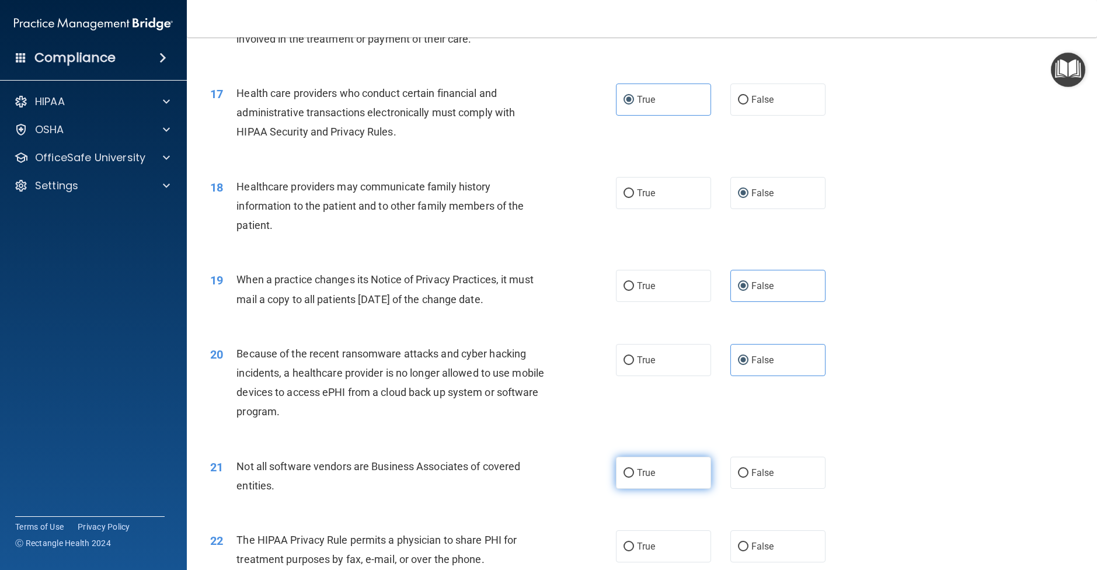
click at [649, 478] on span "True" at bounding box center [646, 472] width 18 height 11
click at [634, 478] on input "True" at bounding box center [629, 473] width 11 height 9
radio input "true"
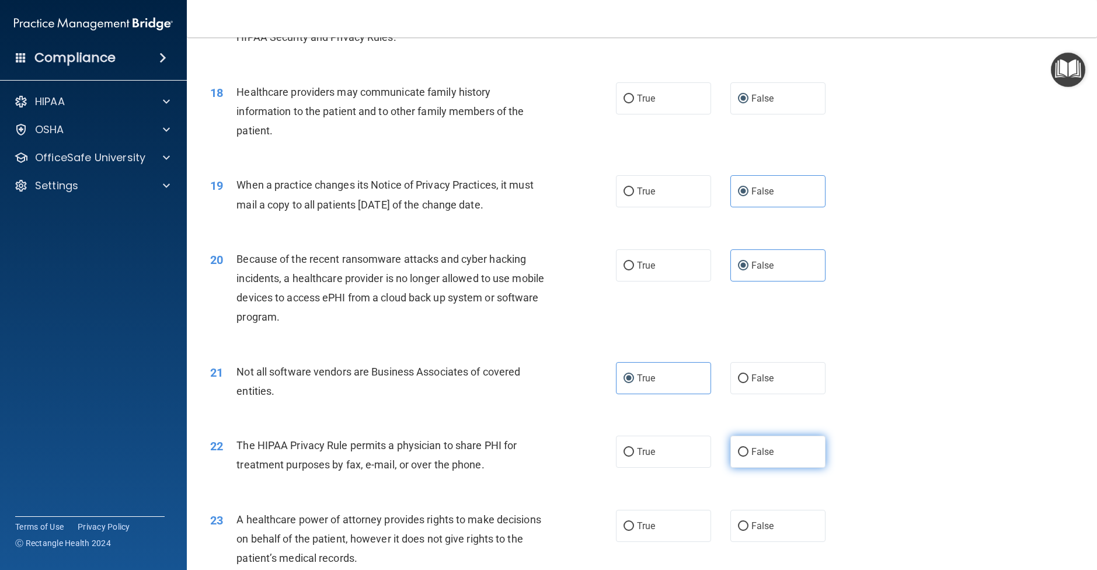
scroll to position [1517, 0]
click at [759, 458] on span "False" at bounding box center [763, 452] width 23 height 11
click at [749, 457] on input "False" at bounding box center [743, 453] width 11 height 9
radio input "true"
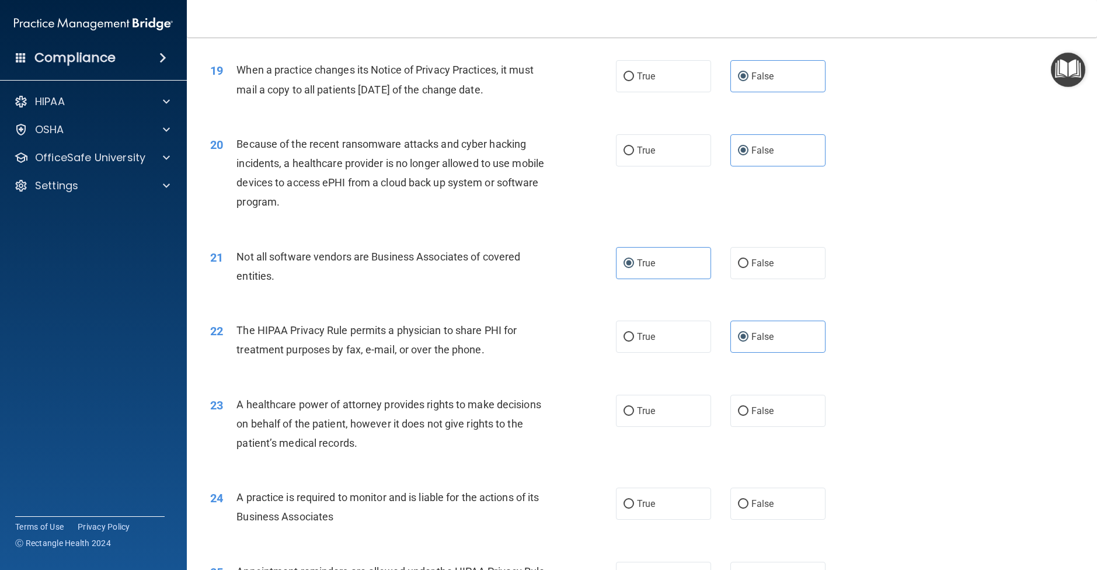
scroll to position [1633, 0]
click at [642, 416] on span "True" at bounding box center [646, 410] width 18 height 11
click at [634, 416] on input "True" at bounding box center [629, 411] width 11 height 9
radio input "true"
click at [766, 509] on span "False" at bounding box center [763, 503] width 23 height 11
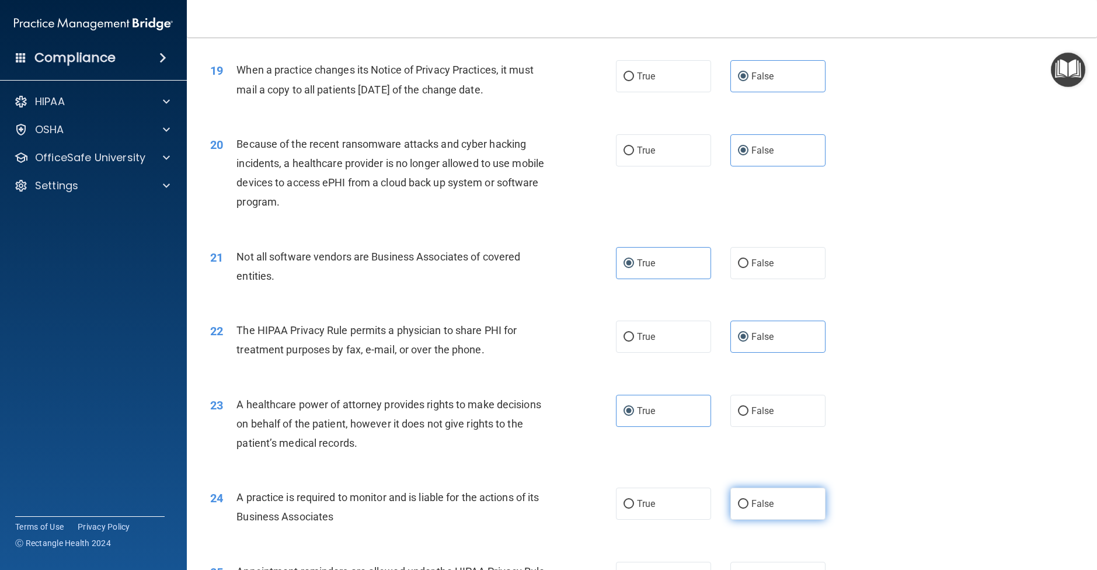
click at [749, 509] on input "False" at bounding box center [743, 504] width 11 height 9
radio input "true"
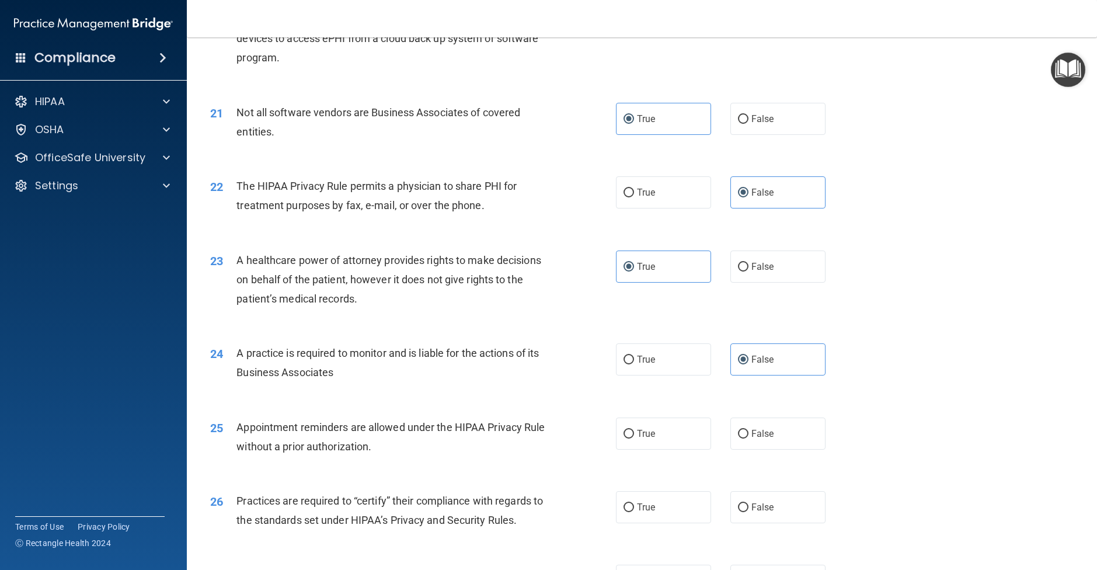
scroll to position [1798, 0]
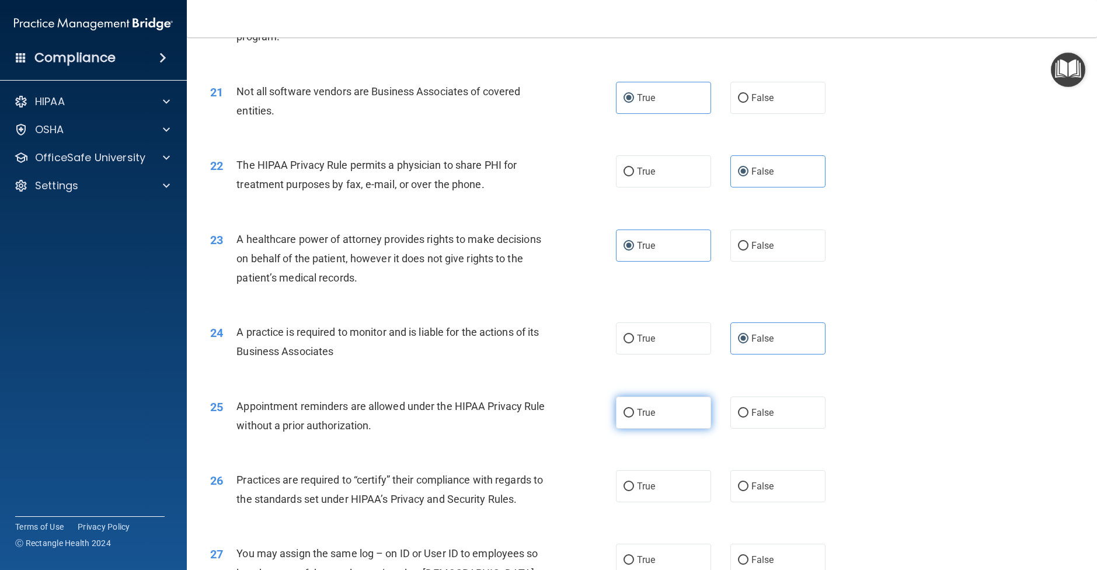
click at [656, 429] on label "True" at bounding box center [663, 413] width 95 height 32
click at [634, 418] on input "True" at bounding box center [629, 413] width 11 height 9
radio input "true"
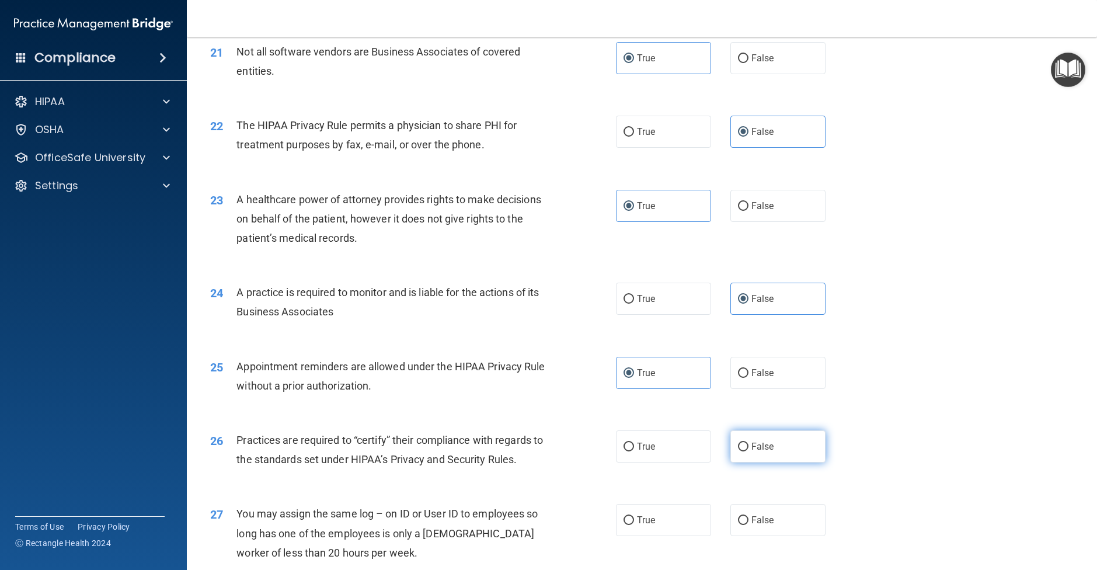
scroll to position [1861, 0]
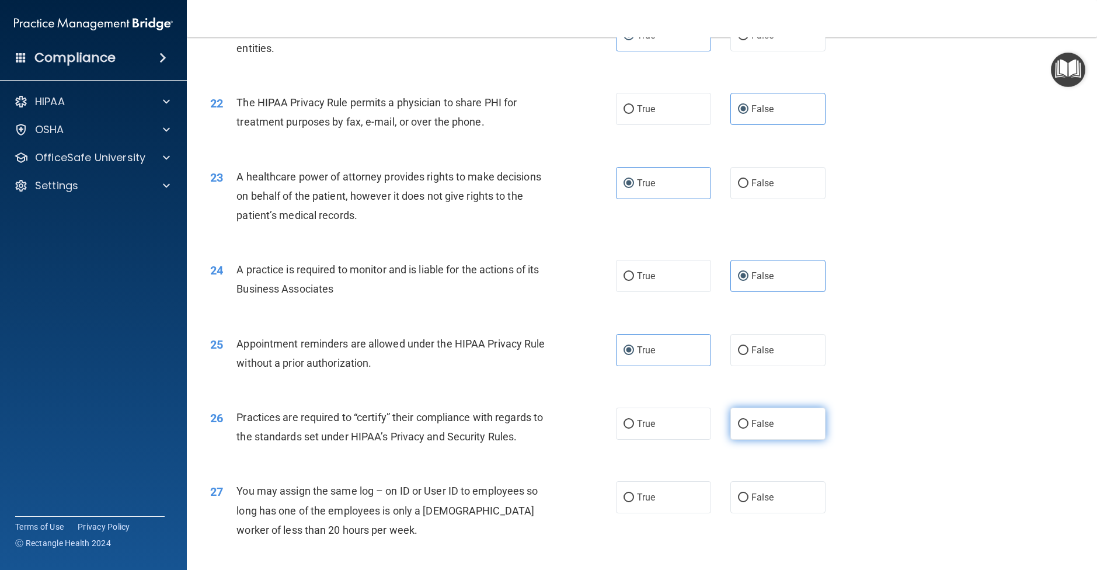
click at [804, 440] on label "False" at bounding box center [778, 424] width 95 height 32
click at [749, 429] on input "False" at bounding box center [743, 424] width 11 height 9
radio input "true"
click at [782, 505] on label "False" at bounding box center [778, 497] width 95 height 32
click at [749, 502] on input "False" at bounding box center [743, 498] width 11 height 9
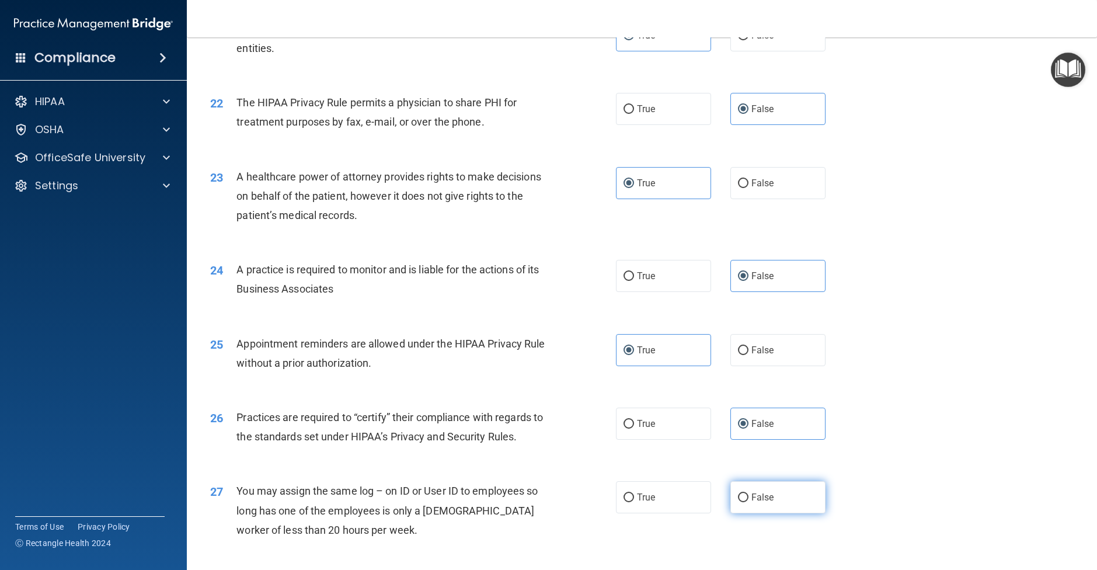
radio input "true"
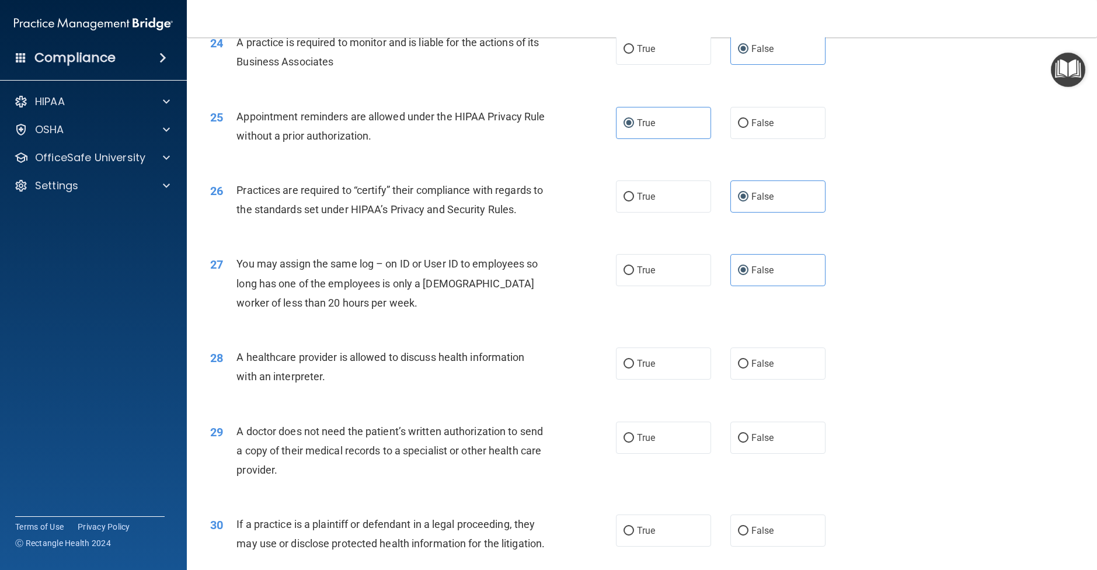
scroll to position [2102, 0]
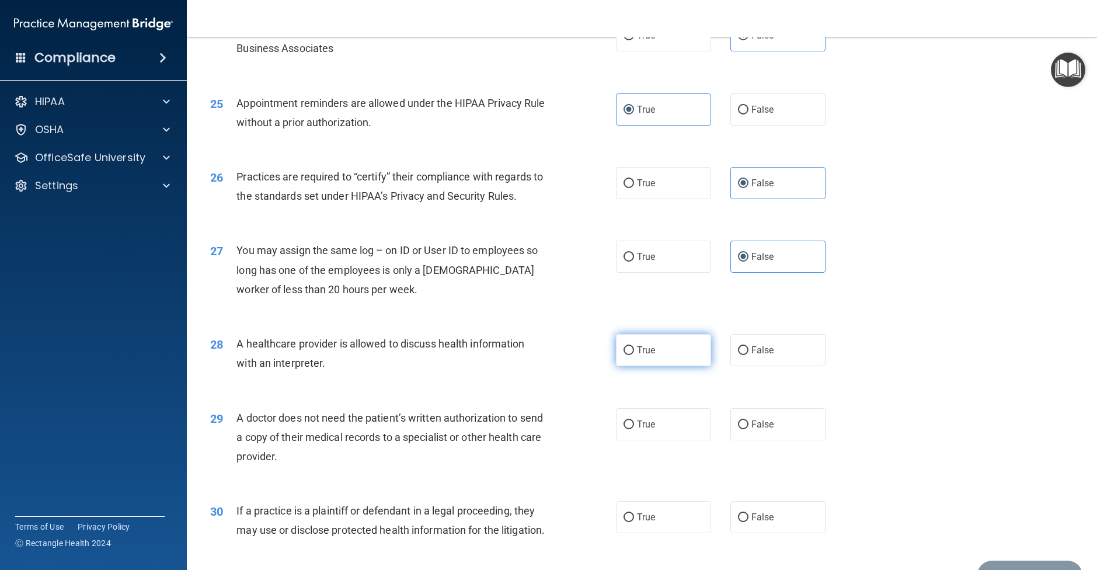
click at [658, 366] on label "True" at bounding box center [663, 350] width 95 height 32
click at [634, 355] on input "True" at bounding box center [629, 350] width 11 height 9
radio input "true"
click at [671, 437] on label "True" at bounding box center [663, 424] width 95 height 32
click at [634, 429] on input "True" at bounding box center [629, 425] width 11 height 9
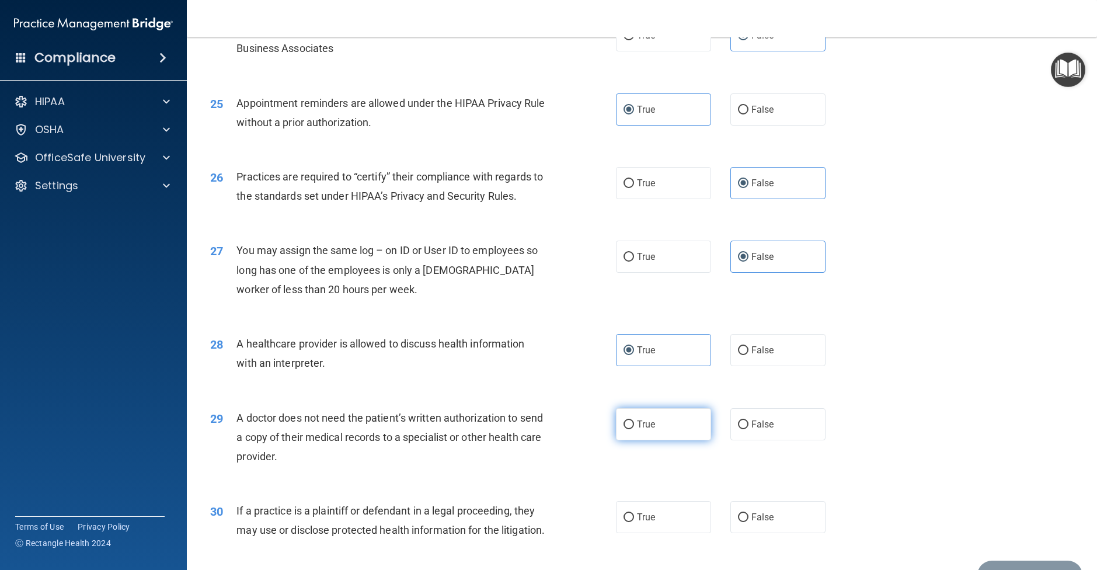
radio input "true"
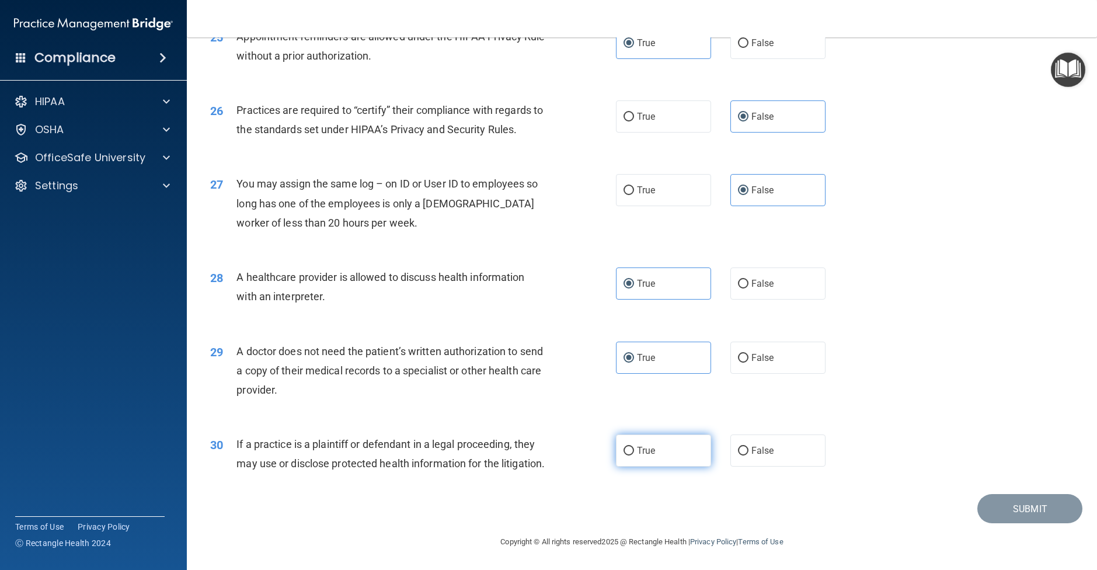
click at [638, 435] on label "True" at bounding box center [663, 451] width 95 height 32
click at [634, 447] on input "True" at bounding box center [629, 451] width 11 height 9
radio input "true"
click at [1019, 505] on button "Submit" at bounding box center [1030, 509] width 105 height 30
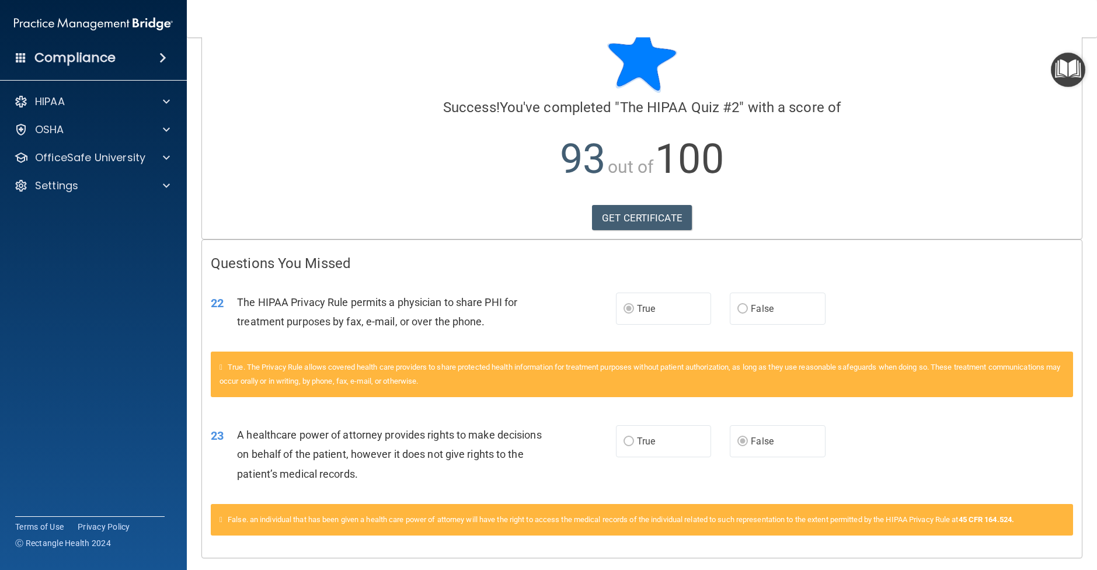
scroll to position [71, 0]
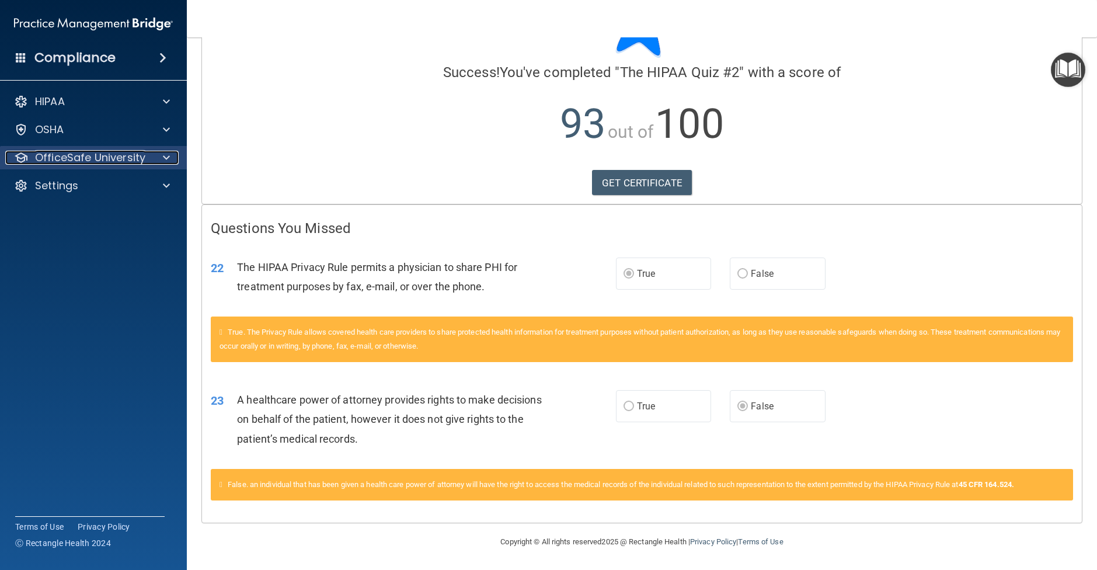
click at [170, 154] on div at bounding box center [164, 158] width 29 height 14
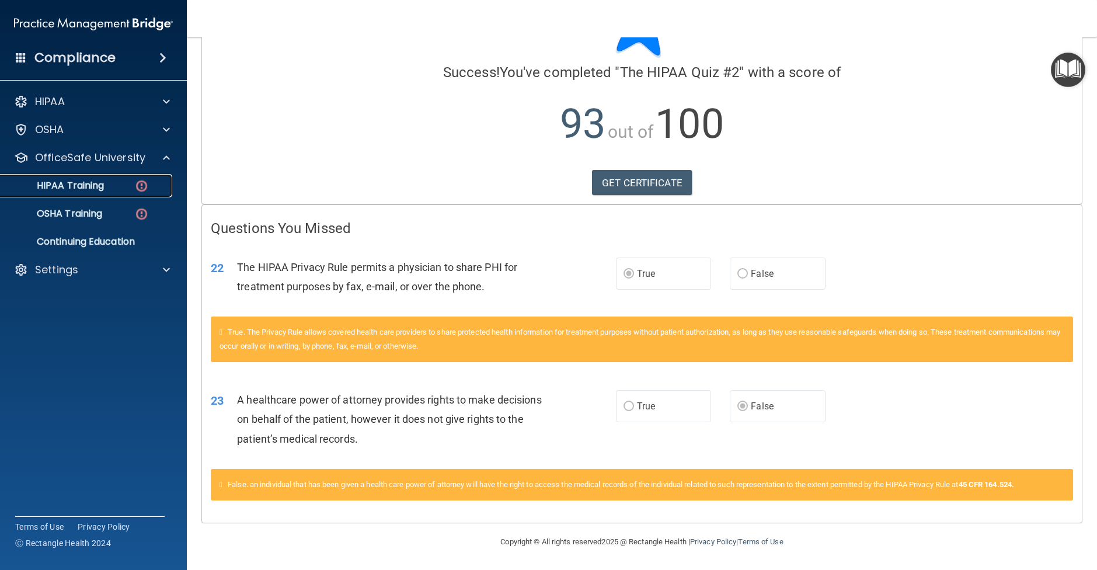
click at [73, 186] on p "HIPAA Training" at bounding box center [56, 186] width 96 height 12
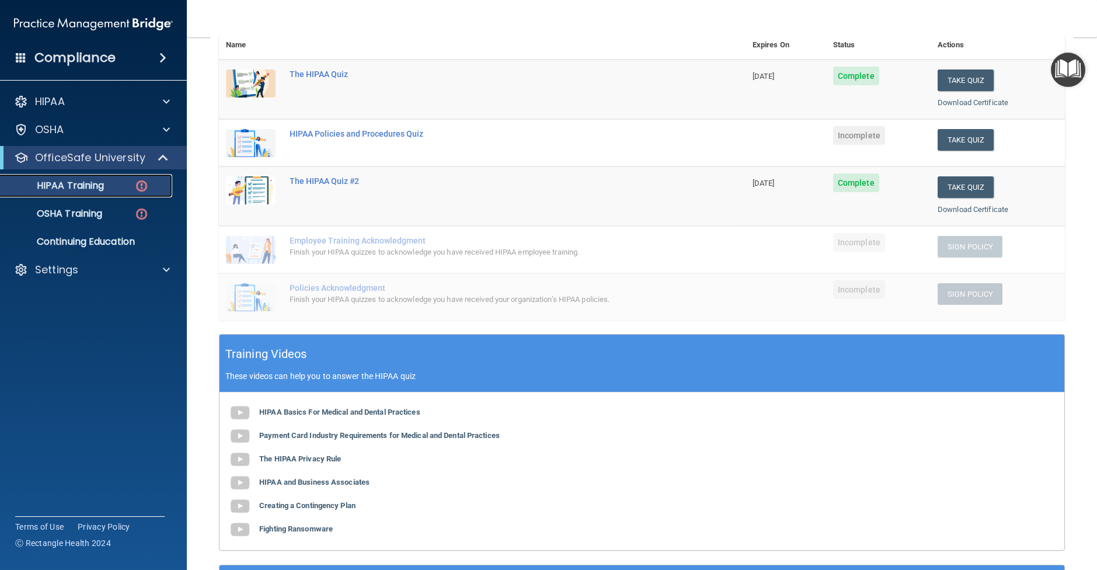
scroll to position [110, 0]
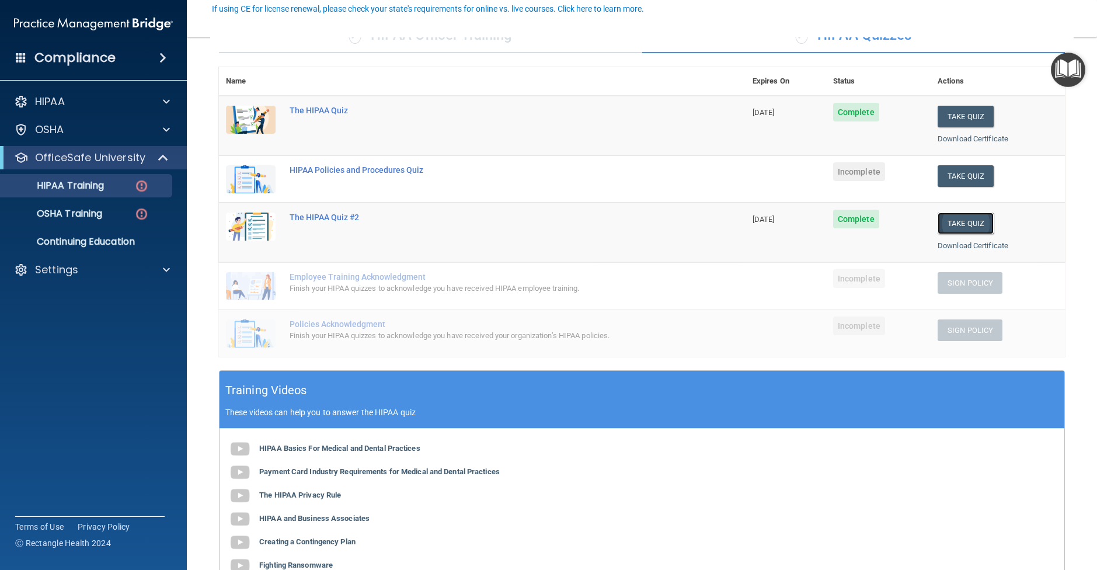
click at [952, 225] on button "Take Quiz" at bounding box center [966, 224] width 56 height 22
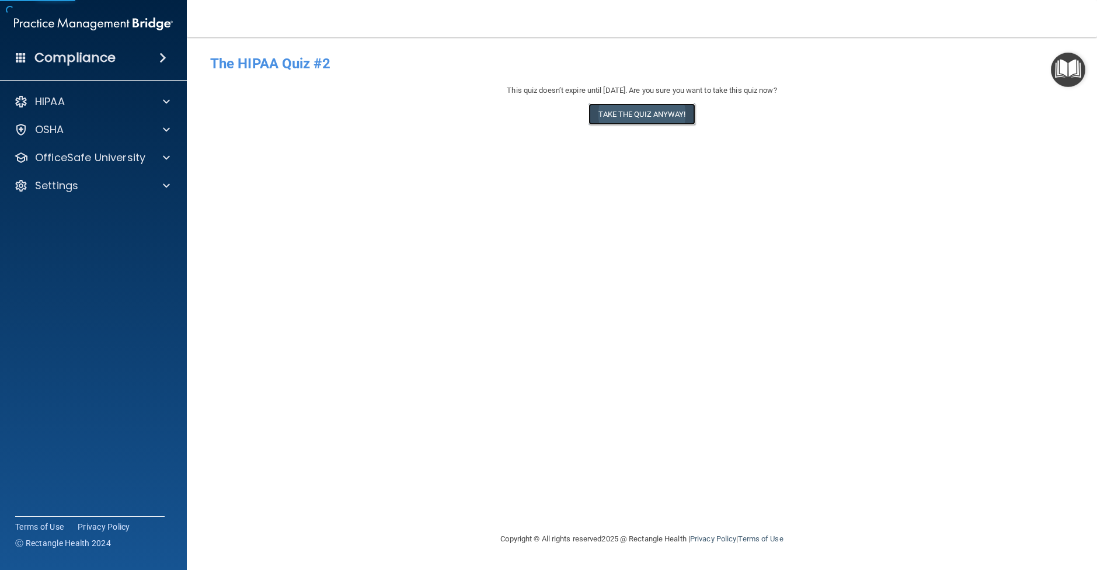
click at [636, 124] on button "Take the quiz anyway!" at bounding box center [642, 114] width 106 height 22
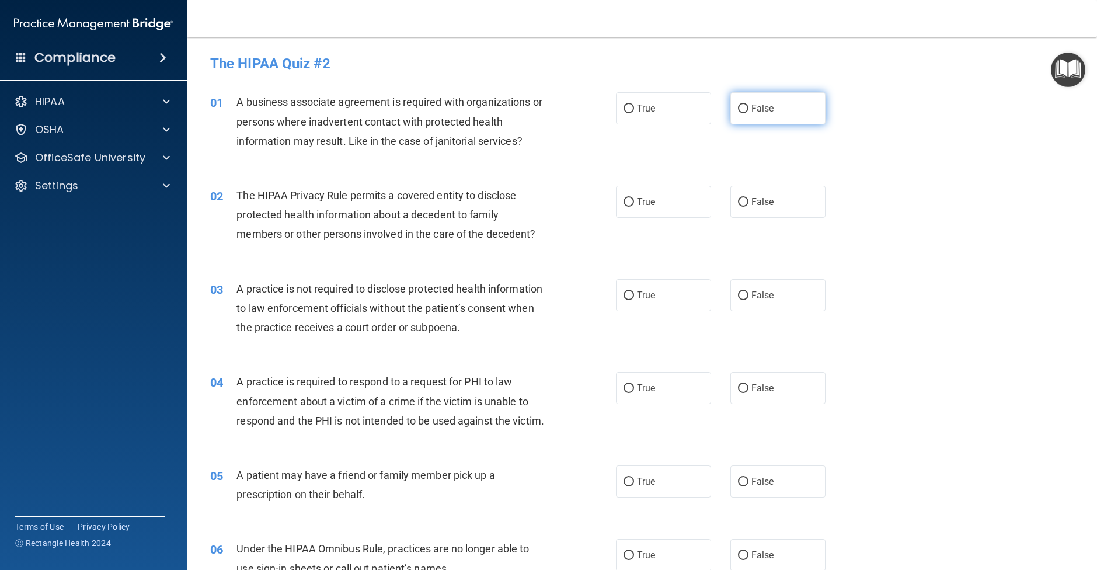
drag, startPoint x: 754, startPoint y: 110, endPoint x: 713, endPoint y: 214, distance: 111.9
click at [755, 110] on span "False" at bounding box center [763, 108] width 23 height 11
click at [749, 110] on input "False" at bounding box center [743, 109] width 11 height 9
radio input "true"
click at [665, 201] on label "True" at bounding box center [663, 202] width 95 height 32
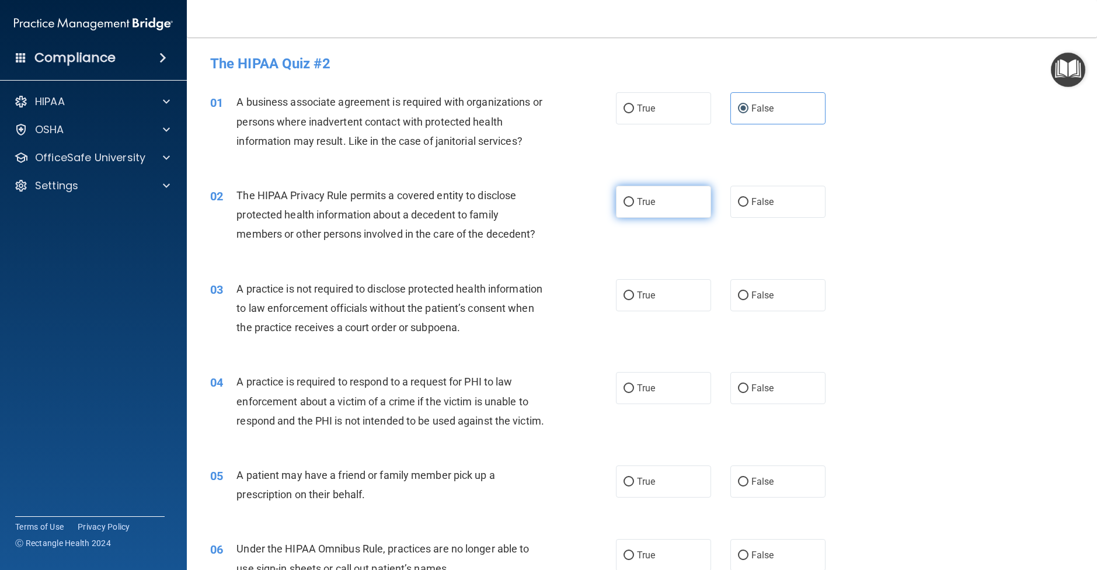
click at [634, 201] on input "True" at bounding box center [629, 202] width 11 height 9
radio input "true"
click at [763, 290] on span "False" at bounding box center [763, 295] width 23 height 11
click at [749, 291] on input "False" at bounding box center [743, 295] width 11 height 9
radio input "true"
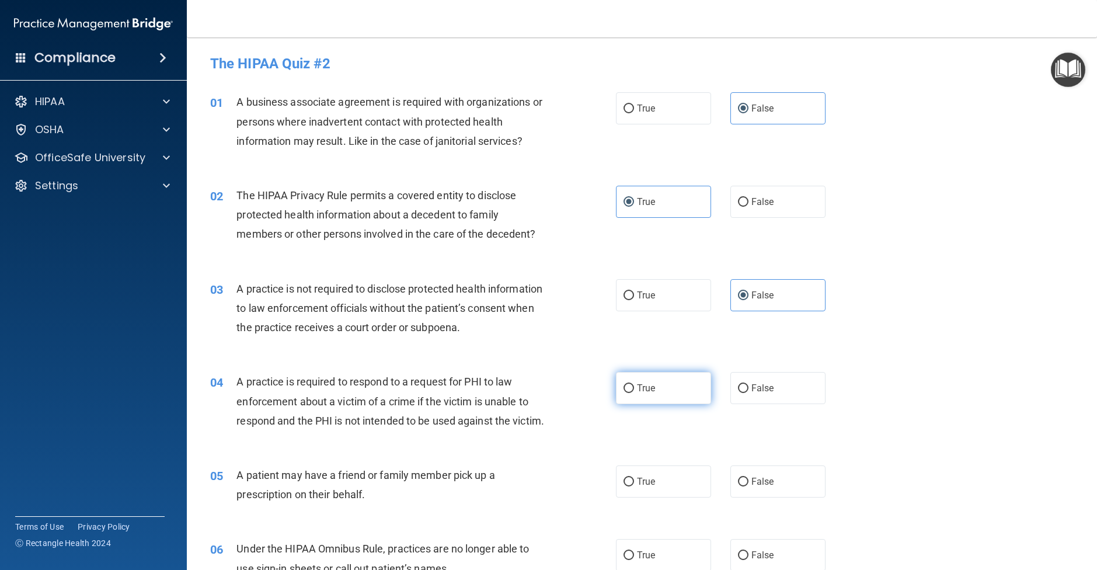
drag, startPoint x: 678, startPoint y: 388, endPoint x: 680, endPoint y: 381, distance: 7.2
click at [678, 387] on label "True" at bounding box center [663, 388] width 95 height 32
click at [634, 387] on input "True" at bounding box center [629, 388] width 11 height 9
radio input "true"
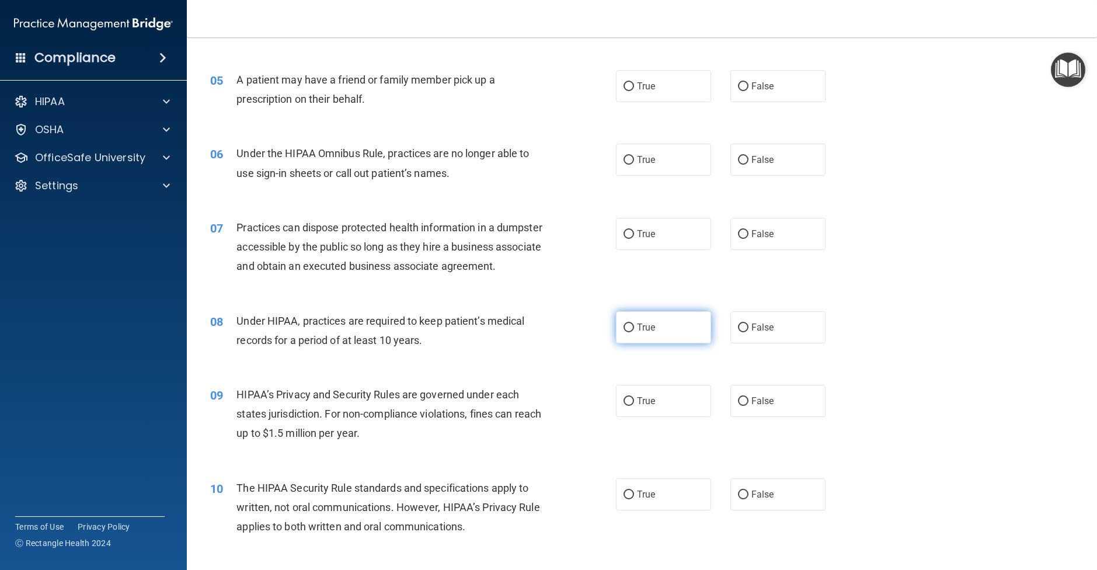
scroll to position [395, 0]
click at [639, 92] on span "True" at bounding box center [646, 86] width 18 height 11
click at [634, 91] on input "True" at bounding box center [629, 86] width 11 height 9
radio input "true"
drag, startPoint x: 780, startPoint y: 186, endPoint x: 784, endPoint y: 236, distance: 50.4
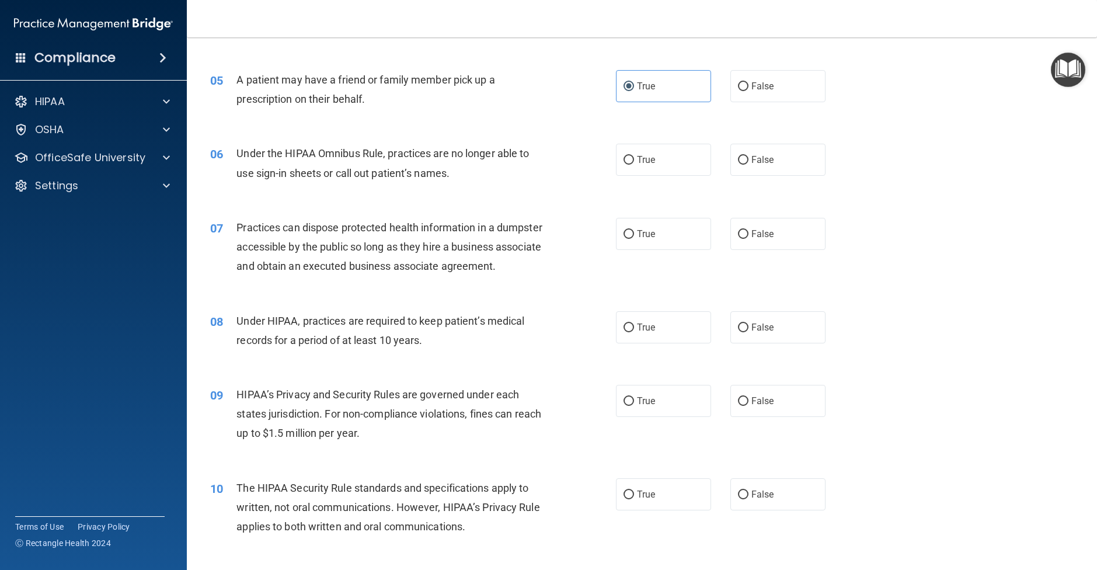
click at [781, 176] on label "False" at bounding box center [778, 160] width 95 height 32
click at [749, 165] on input "False" at bounding box center [743, 160] width 11 height 9
radio input "true"
click at [781, 250] on label "False" at bounding box center [778, 234] width 95 height 32
click at [749, 239] on input "False" at bounding box center [743, 234] width 11 height 9
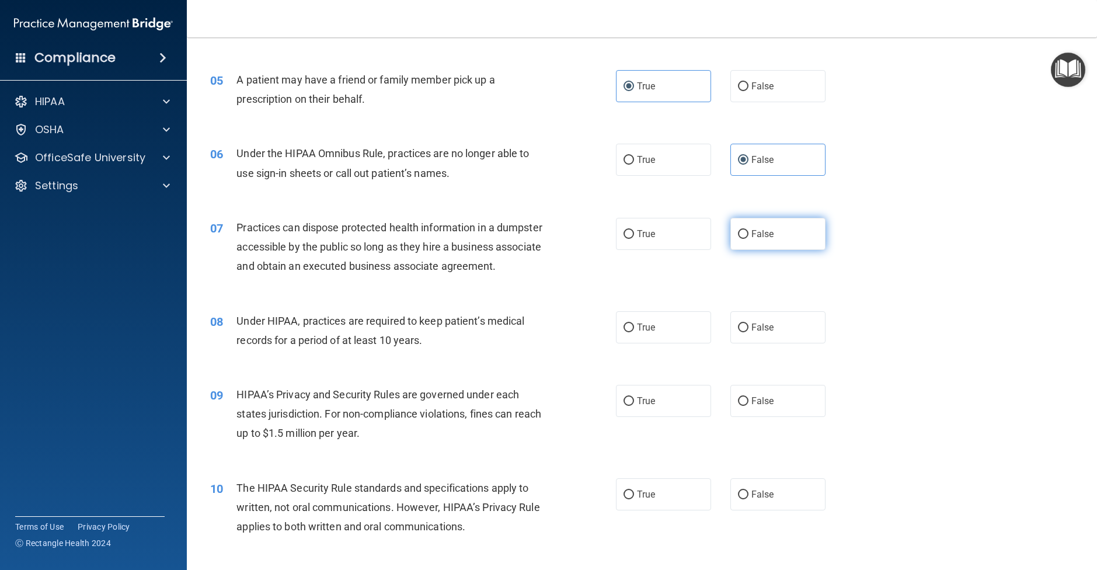
radio input "true"
click at [770, 333] on span "False" at bounding box center [763, 327] width 23 height 11
click at [749, 332] on input "False" at bounding box center [743, 328] width 11 height 9
radio input "true"
click at [779, 417] on label "False" at bounding box center [778, 401] width 95 height 32
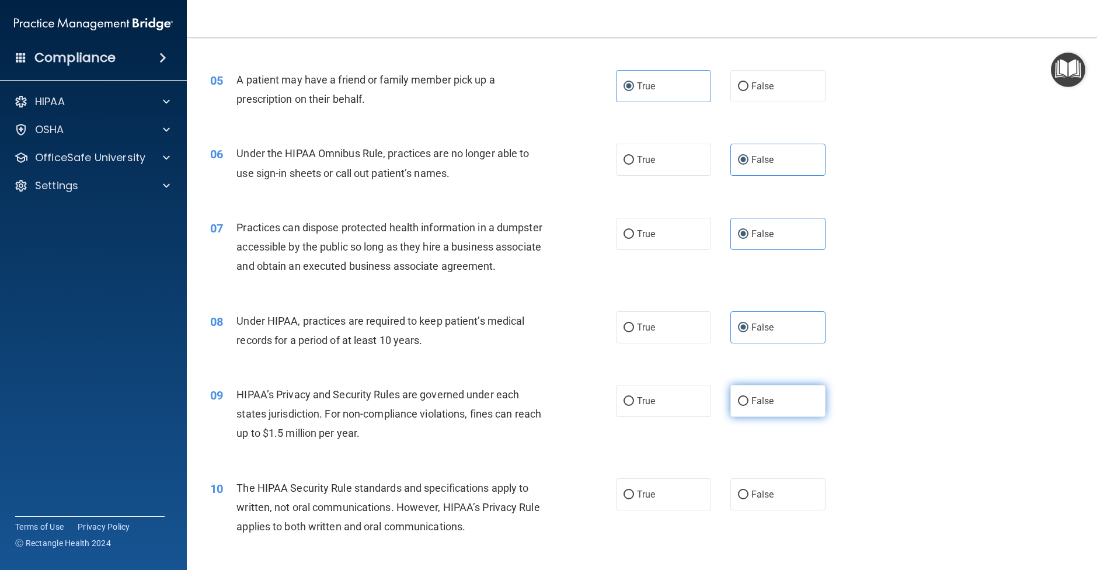
click at [749, 406] on input "False" at bounding box center [743, 401] width 11 height 9
radio input "true"
drag, startPoint x: 665, startPoint y: 514, endPoint x: 652, endPoint y: 503, distance: 16.6
click at [663, 510] on label "True" at bounding box center [663, 494] width 95 height 32
click at [634, 499] on input "True" at bounding box center [629, 495] width 11 height 9
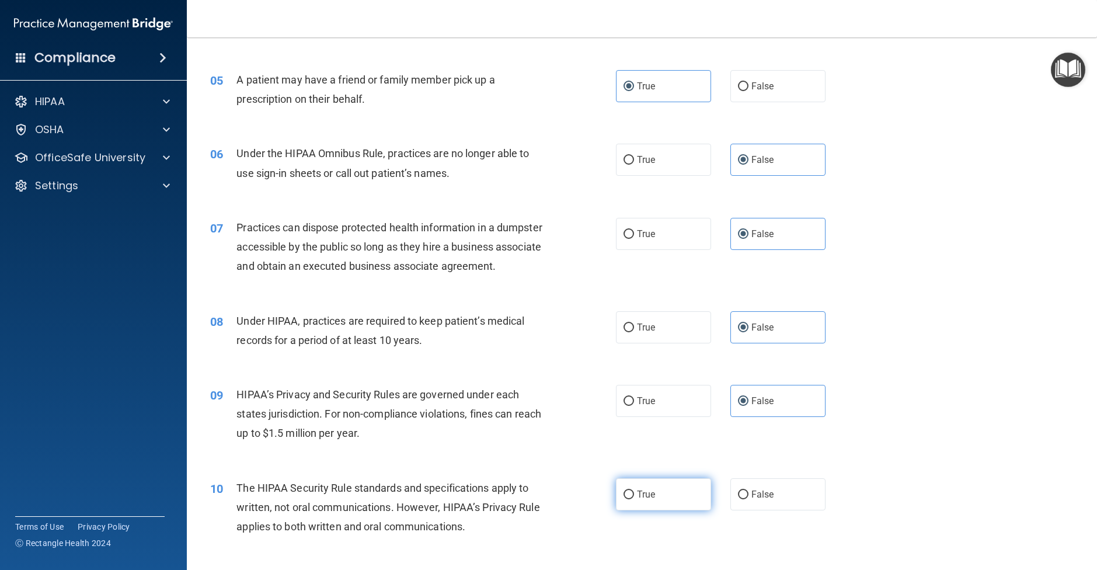
radio input "true"
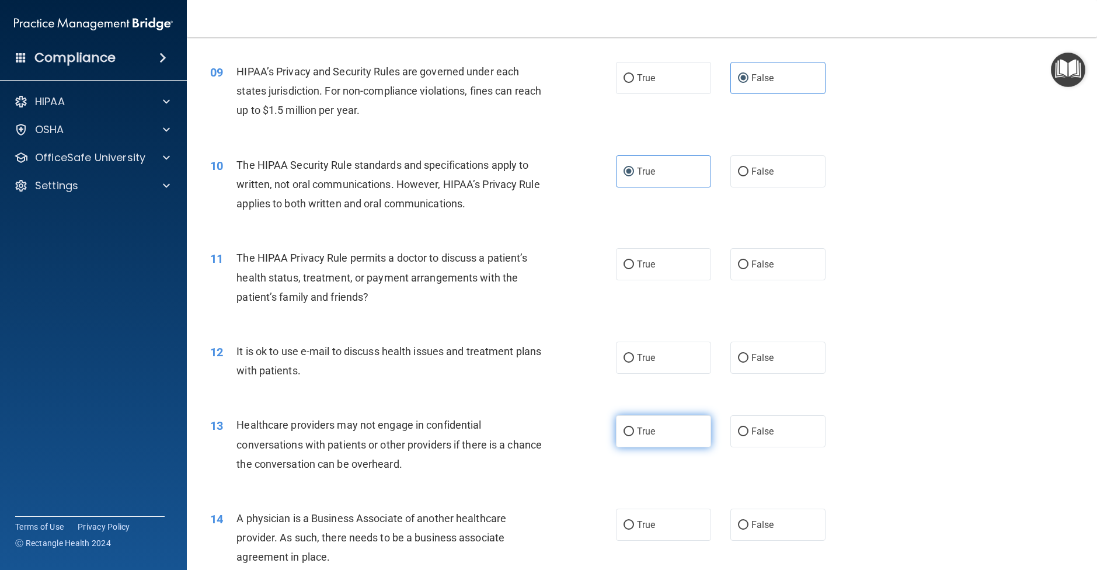
scroll to position [718, 0]
click at [654, 270] on span "True" at bounding box center [646, 264] width 18 height 11
click at [634, 270] on input "True" at bounding box center [629, 265] width 11 height 9
radio input "true"
click at [664, 374] on label "True" at bounding box center [663, 358] width 95 height 32
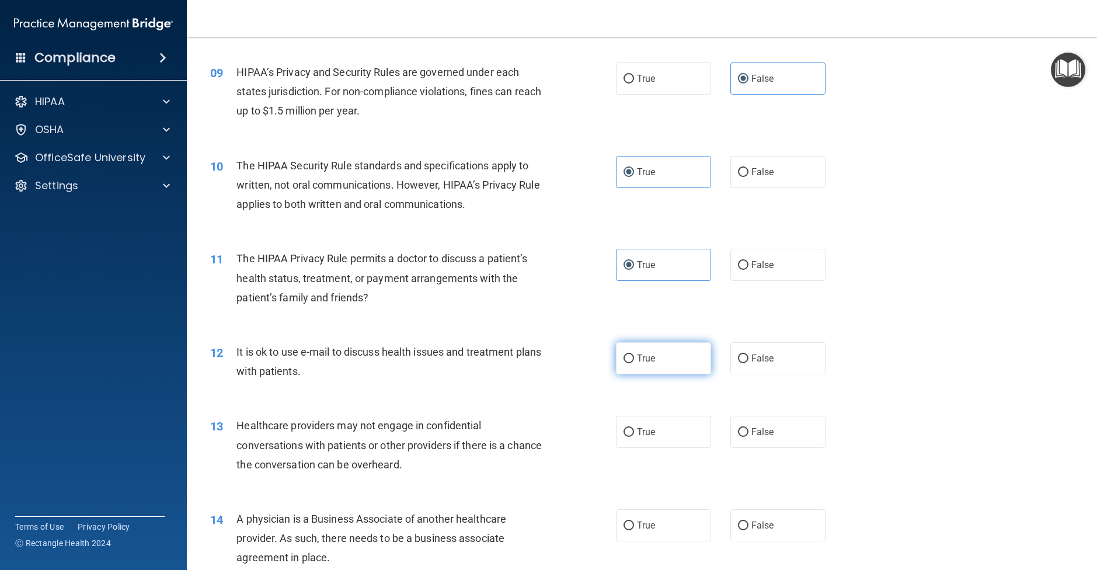
click at [634, 363] on input "True" at bounding box center [629, 359] width 11 height 9
radio input "true"
drag, startPoint x: 748, startPoint y: 453, endPoint x: 774, endPoint y: 489, distance: 44.3
click at [748, 437] on input "False" at bounding box center [743, 432] width 11 height 9
radio input "true"
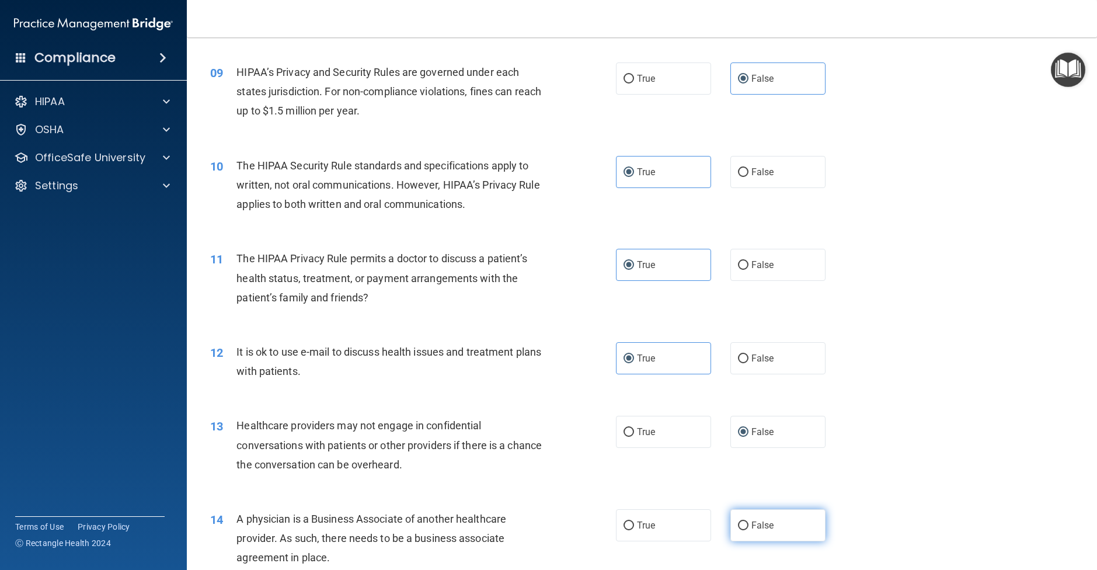
drag, startPoint x: 768, startPoint y: 550, endPoint x: 766, endPoint y: 544, distance: 6.1
click at [767, 531] on span "False" at bounding box center [763, 525] width 23 height 11
click at [749, 530] on input "False" at bounding box center [743, 526] width 11 height 9
radio input "true"
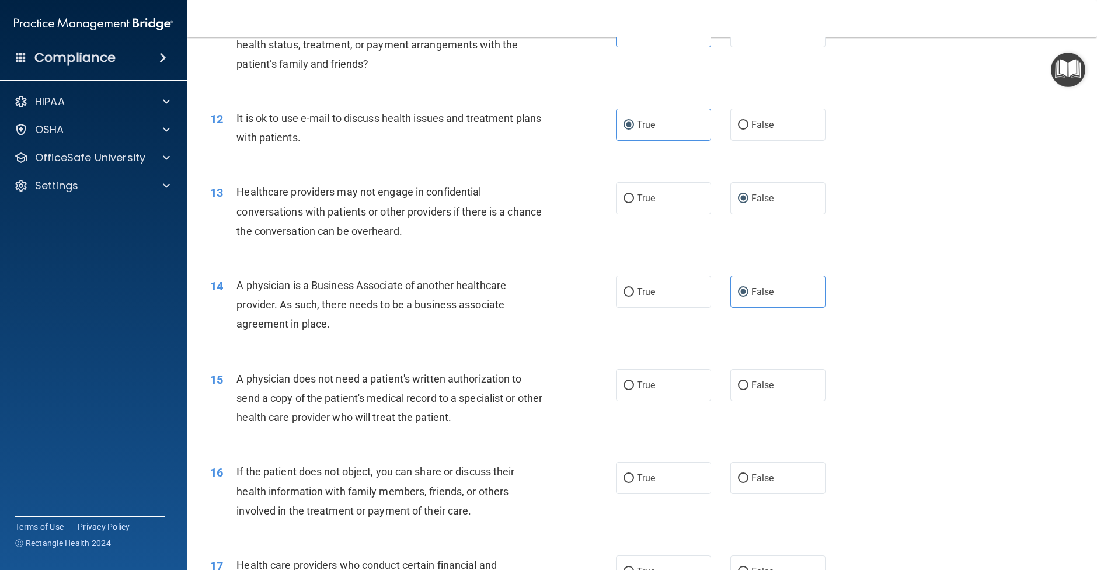
scroll to position [985, 0]
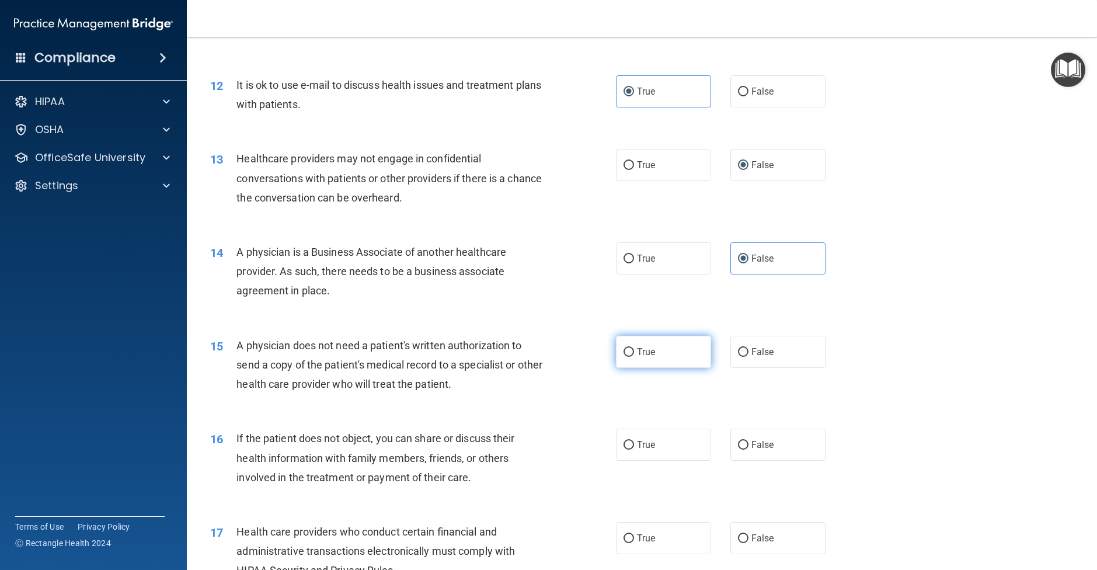
click at [645, 357] on span "True" at bounding box center [646, 351] width 18 height 11
click at [634, 357] on input "True" at bounding box center [629, 352] width 11 height 9
radio input "true"
click at [651, 450] on span "True" at bounding box center [646, 444] width 18 height 11
click at [634, 450] on input "True" at bounding box center [629, 445] width 11 height 9
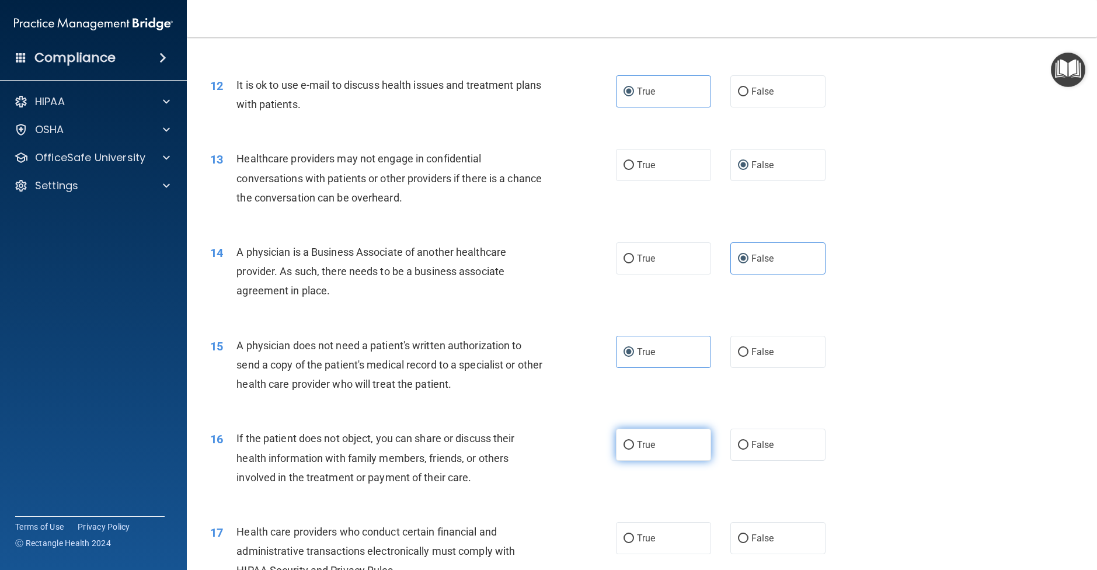
radio input "true"
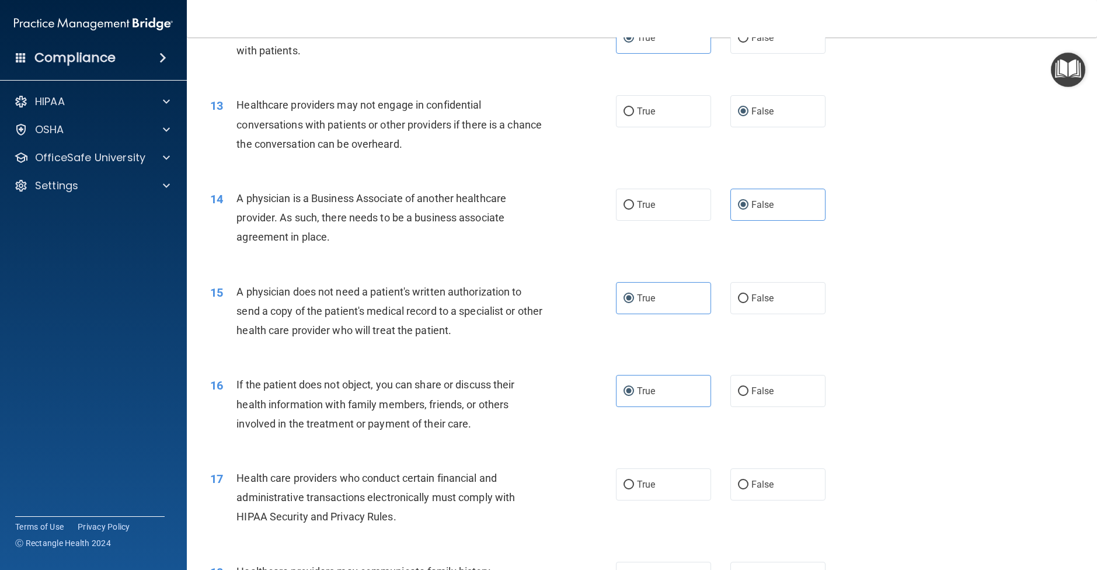
scroll to position [1054, 0]
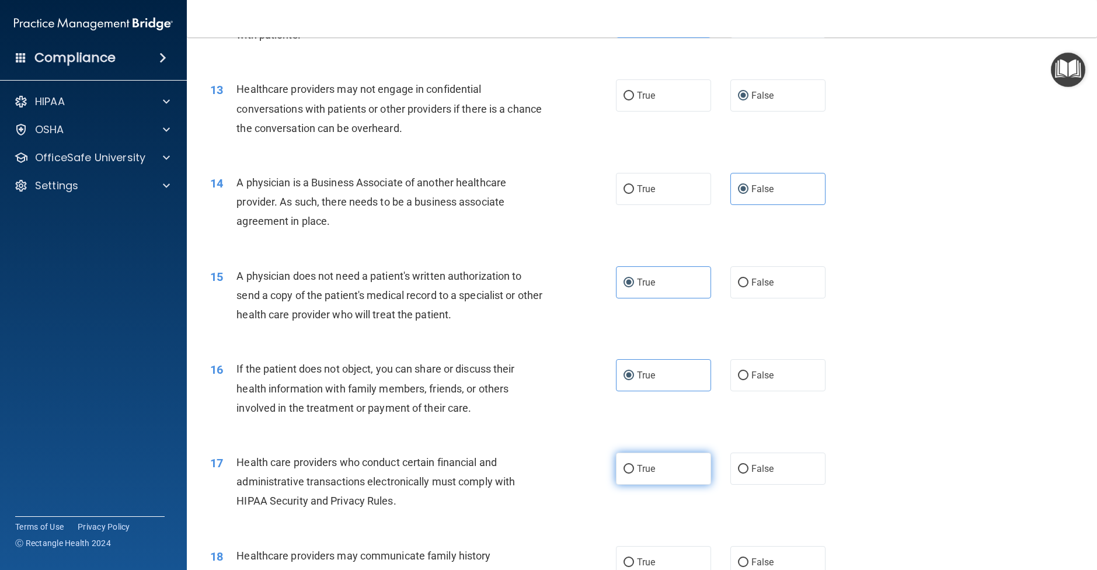
click at [667, 485] on label "True" at bounding box center [663, 469] width 95 height 32
click at [634, 474] on input "True" at bounding box center [629, 469] width 11 height 9
radio input "true"
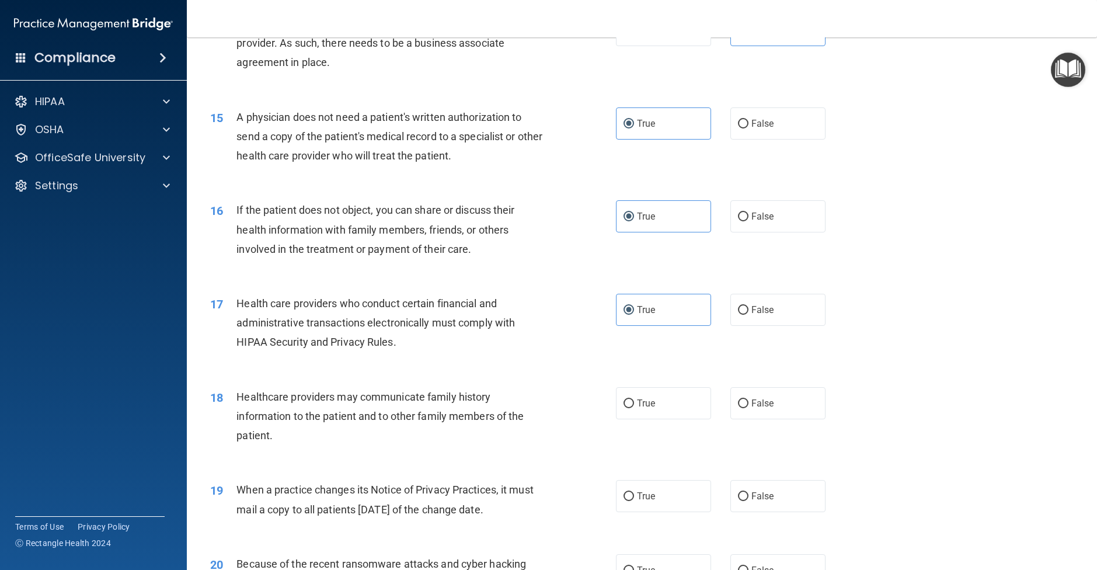
scroll to position [1208, 0]
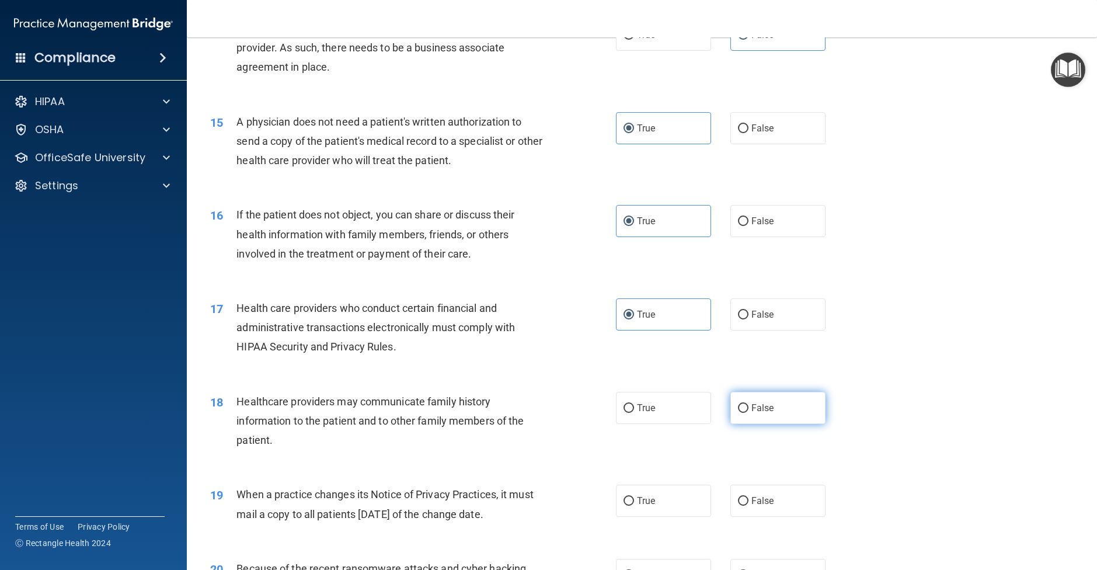
click at [786, 424] on label "False" at bounding box center [778, 408] width 95 height 32
click at [749, 413] on input "False" at bounding box center [743, 408] width 11 height 9
radio input "true"
click at [780, 517] on label "False" at bounding box center [778, 501] width 95 height 32
click at [749, 506] on input "False" at bounding box center [743, 501] width 11 height 9
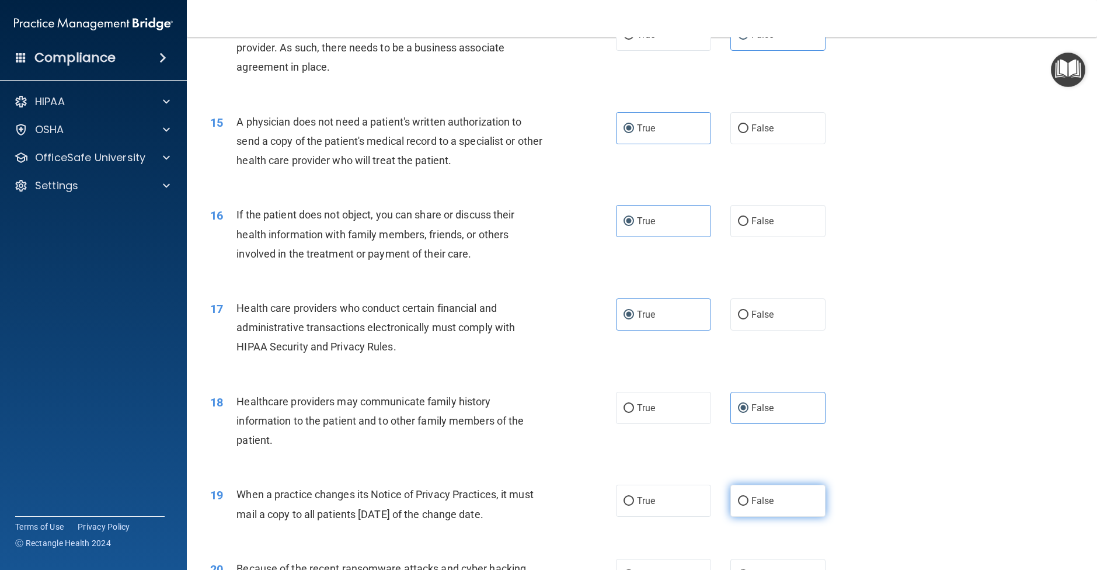
radio input "true"
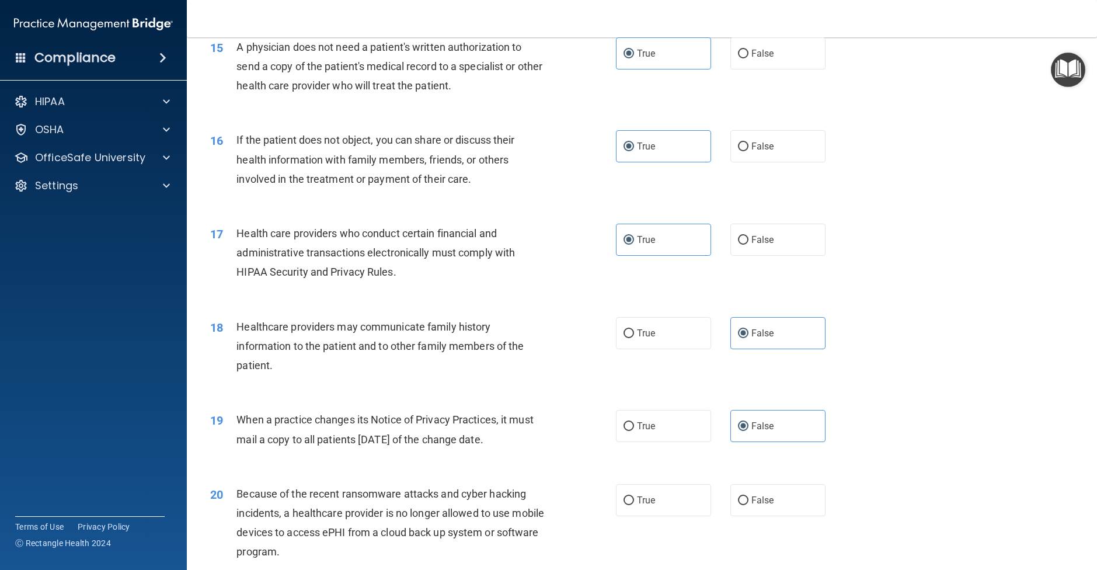
scroll to position [1299, 0]
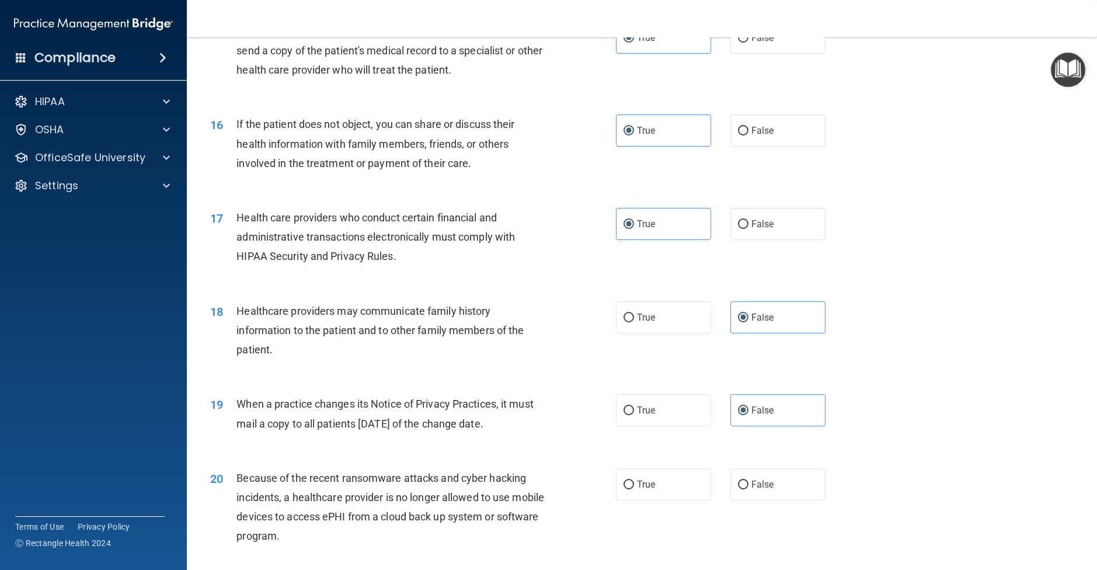
click at [765, 490] on span "False" at bounding box center [763, 484] width 23 height 11
click at [749, 489] on input "False" at bounding box center [743, 485] width 11 height 9
radio input "true"
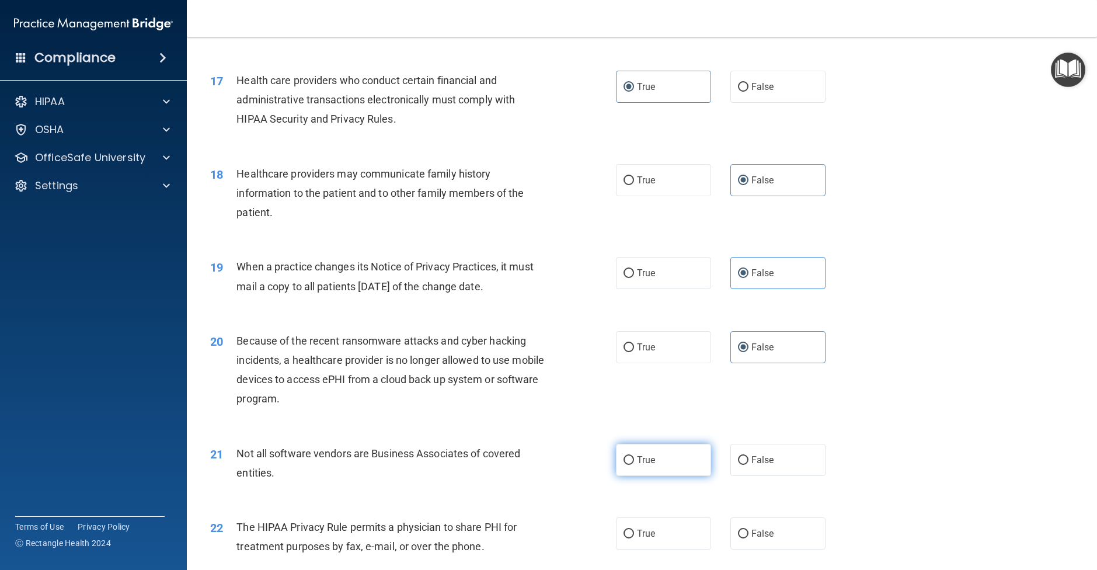
scroll to position [1444, 0]
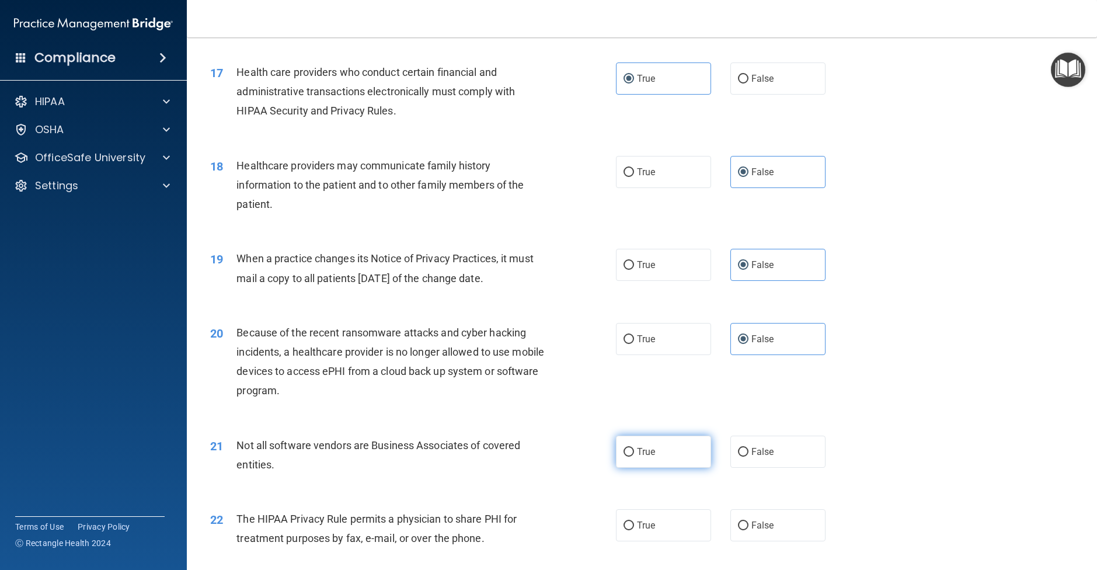
click at [643, 468] on label "True" at bounding box center [663, 452] width 95 height 32
click at [634, 457] on input "True" at bounding box center [629, 452] width 11 height 9
radio input "true"
drag, startPoint x: 748, startPoint y: 527, endPoint x: 752, endPoint y: 535, distance: 9.4
click at [748, 527] on div "22 The HIPAA Privacy Rule permits a physician to share PHI for treatment purpos…" at bounding box center [642, 532] width 881 height 74
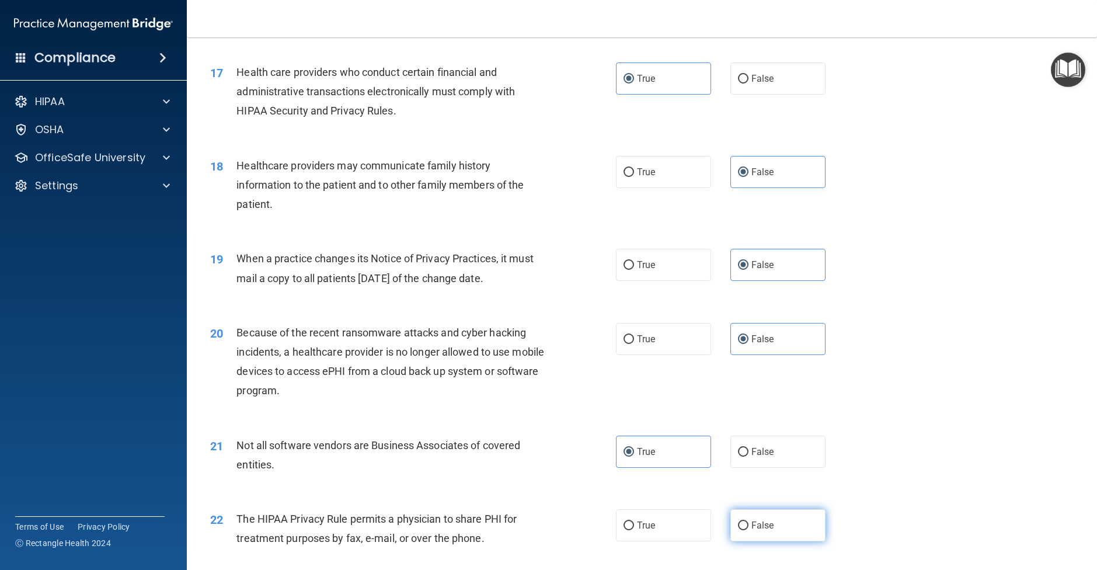
click at [752, 538] on label "False" at bounding box center [778, 525] width 95 height 32
click at [749, 530] on input "False" at bounding box center [743, 526] width 11 height 9
radio input "true"
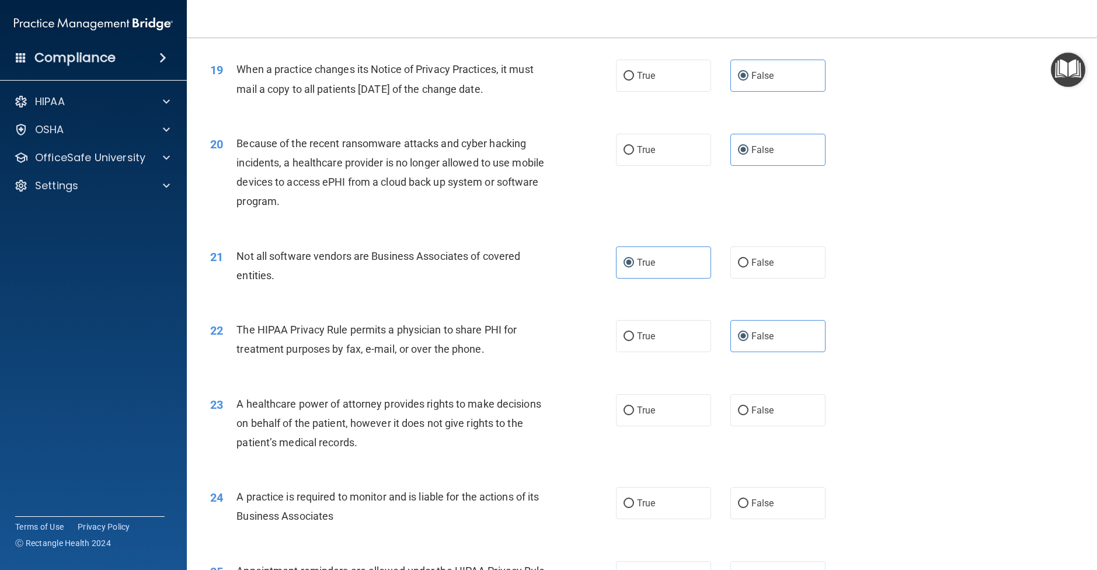
scroll to position [1634, 0]
click at [659, 426] on label "True" at bounding box center [663, 410] width 95 height 32
click at [634, 415] on input "True" at bounding box center [629, 410] width 11 height 9
radio input "true"
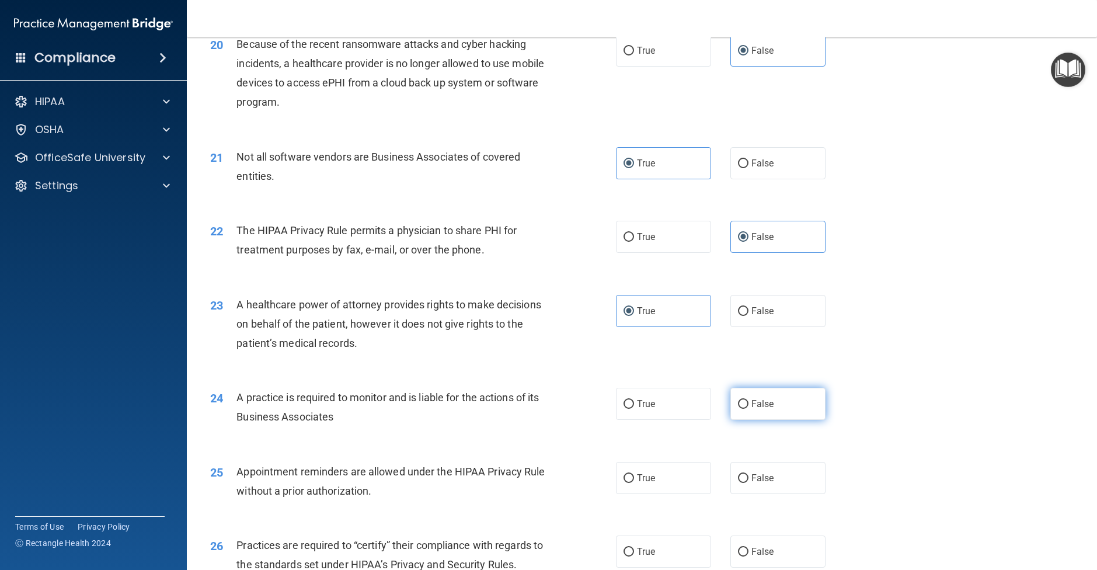
scroll to position [1732, 0]
click at [758, 328] on label "False" at bounding box center [778, 312] width 95 height 32
click at [749, 317] on input "False" at bounding box center [743, 312] width 11 height 9
radio input "true"
radio input "false"
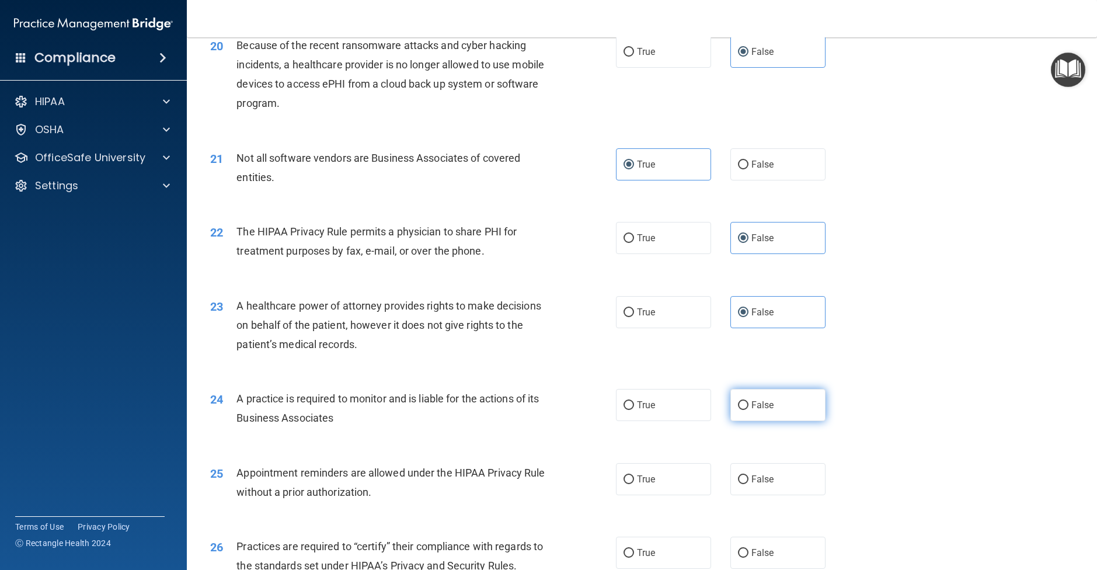
click at [760, 421] on label "False" at bounding box center [778, 405] width 95 height 32
click at [749, 410] on input "False" at bounding box center [743, 405] width 11 height 9
radio input "true"
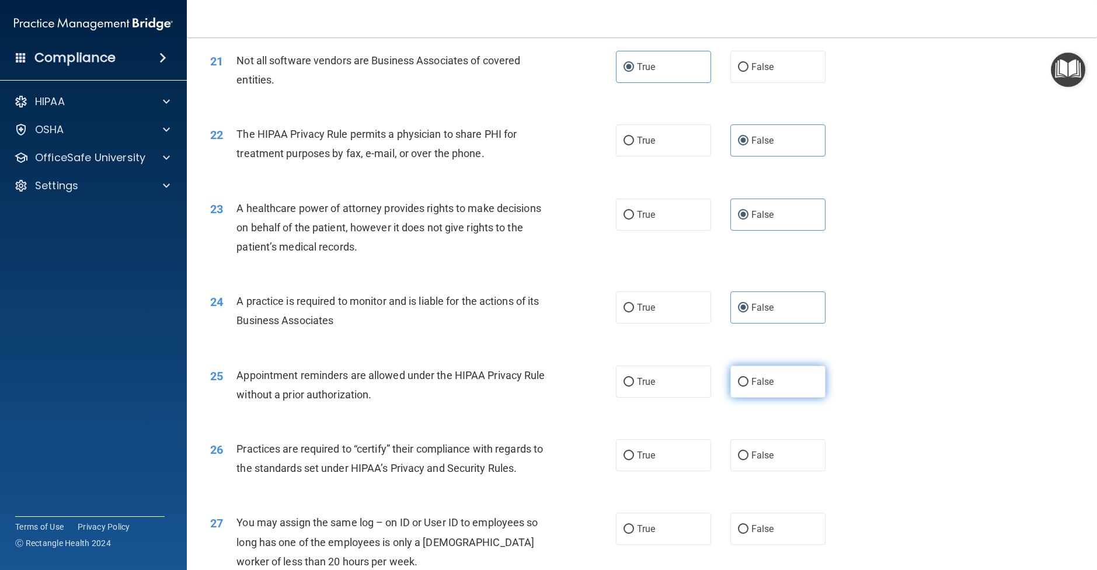
scroll to position [1839, 0]
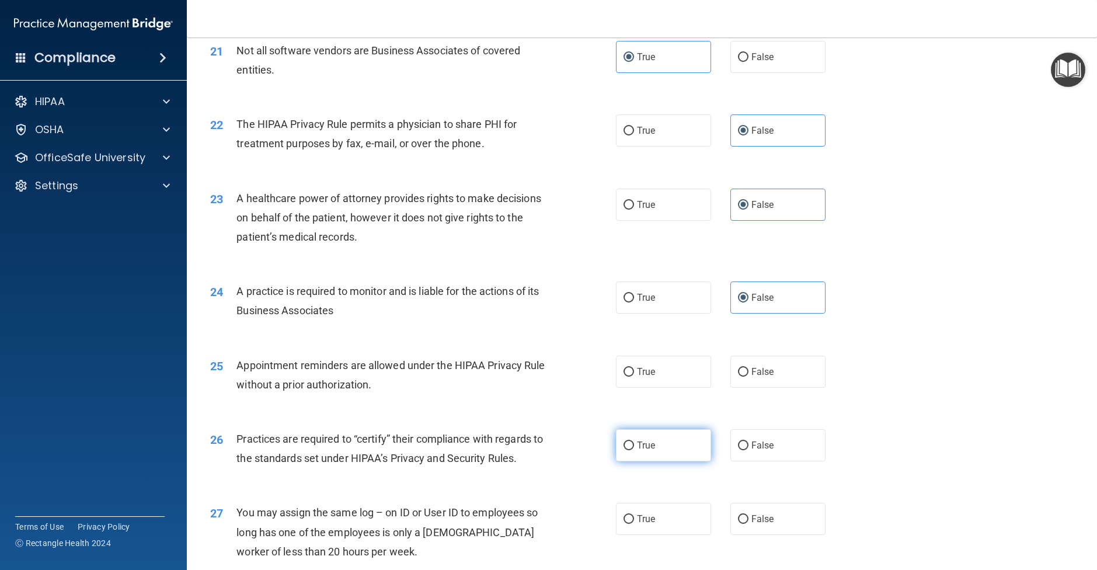
click at [670, 461] on label "True" at bounding box center [663, 445] width 95 height 32
click at [634, 450] on input "True" at bounding box center [629, 446] width 11 height 9
click at [669, 388] on label "True" at bounding box center [663, 372] width 95 height 32
click at [634, 377] on input "True" at bounding box center [629, 372] width 11 height 9
click at [737, 461] on label "False" at bounding box center [778, 445] width 95 height 32
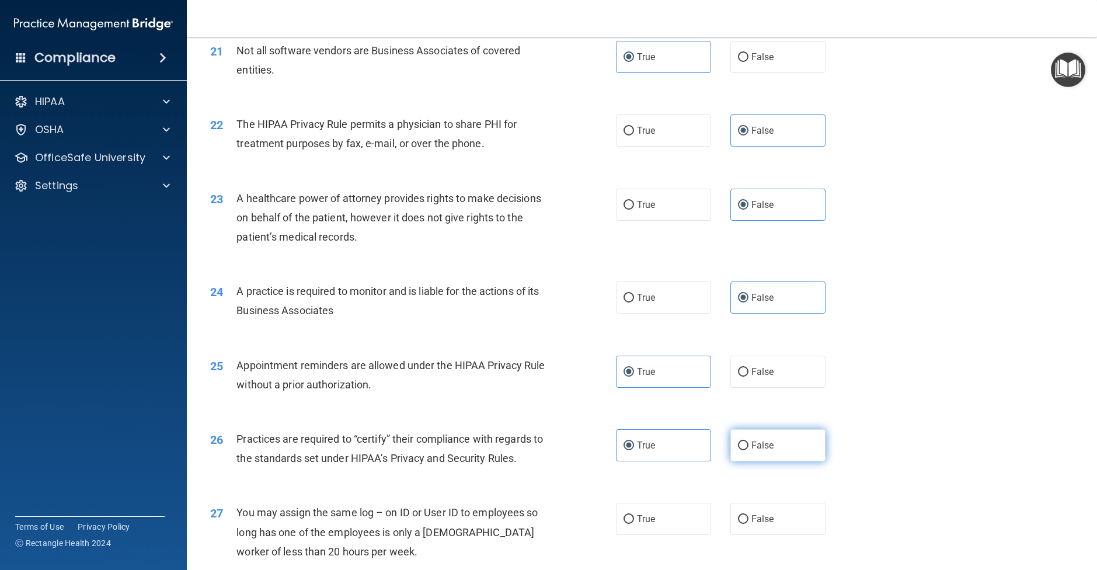
click at [738, 450] on input "False" at bounding box center [743, 446] width 11 height 9
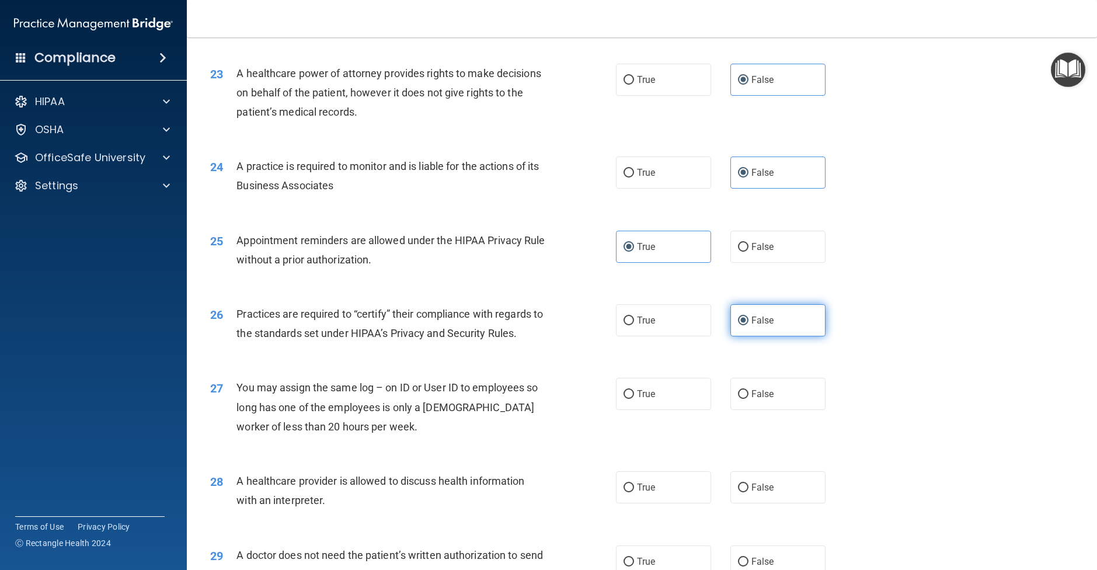
scroll to position [1978, 0]
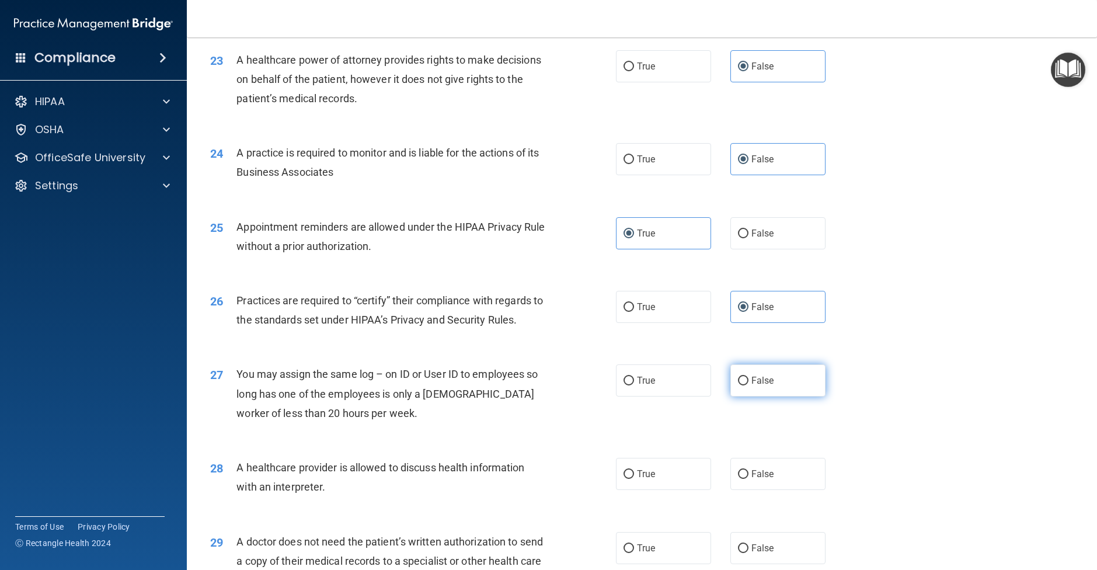
click at [768, 386] on span "False" at bounding box center [763, 380] width 23 height 11
click at [749, 385] on input "False" at bounding box center [743, 381] width 11 height 9
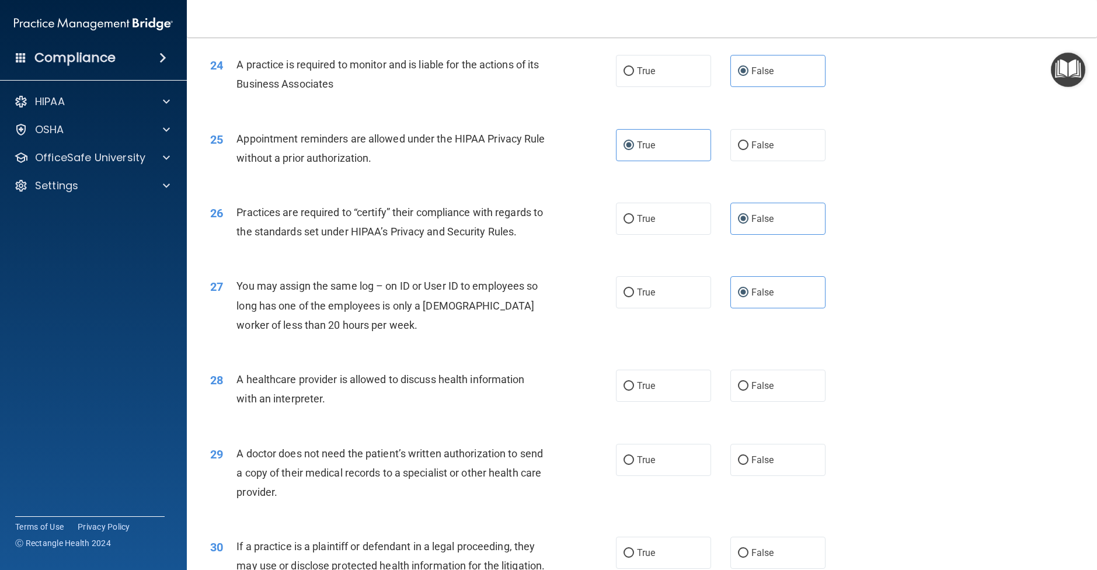
scroll to position [2076, 0]
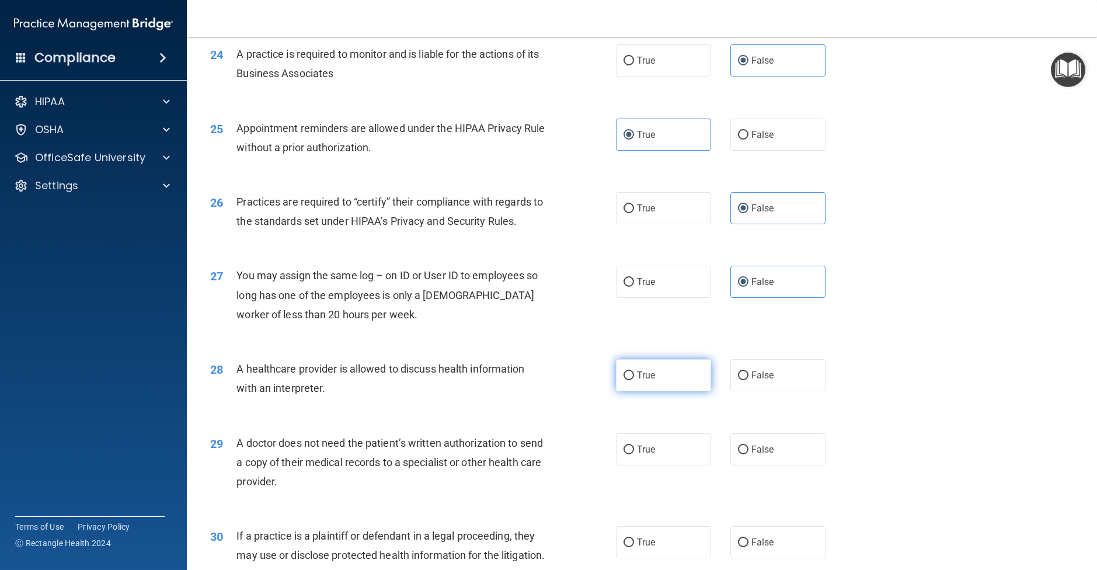
click at [659, 391] on label "True" at bounding box center [663, 375] width 95 height 32
click at [634, 380] on input "True" at bounding box center [629, 375] width 11 height 9
drag, startPoint x: 666, startPoint y: 467, endPoint x: 670, endPoint y: 482, distance: 15.7
click at [666, 466] on label "True" at bounding box center [663, 449] width 95 height 32
click at [634, 454] on input "True" at bounding box center [629, 450] width 11 height 9
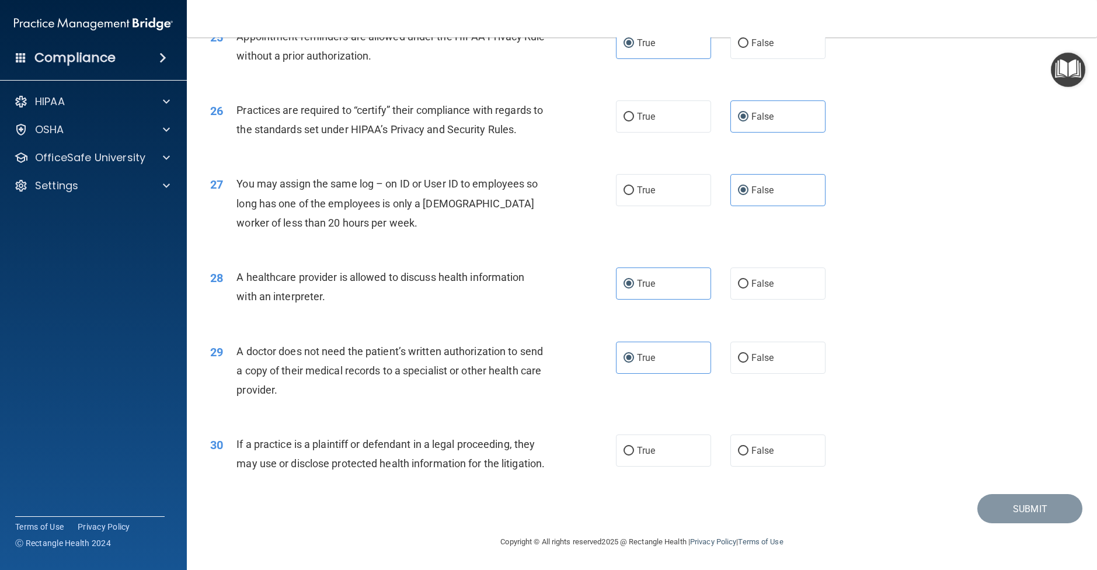
scroll to position [2203, 0]
click at [657, 439] on label "True" at bounding box center [663, 451] width 95 height 32
click at [634, 447] on input "True" at bounding box center [629, 451] width 11 height 9
click at [1015, 522] on button "Submit" at bounding box center [1030, 509] width 105 height 30
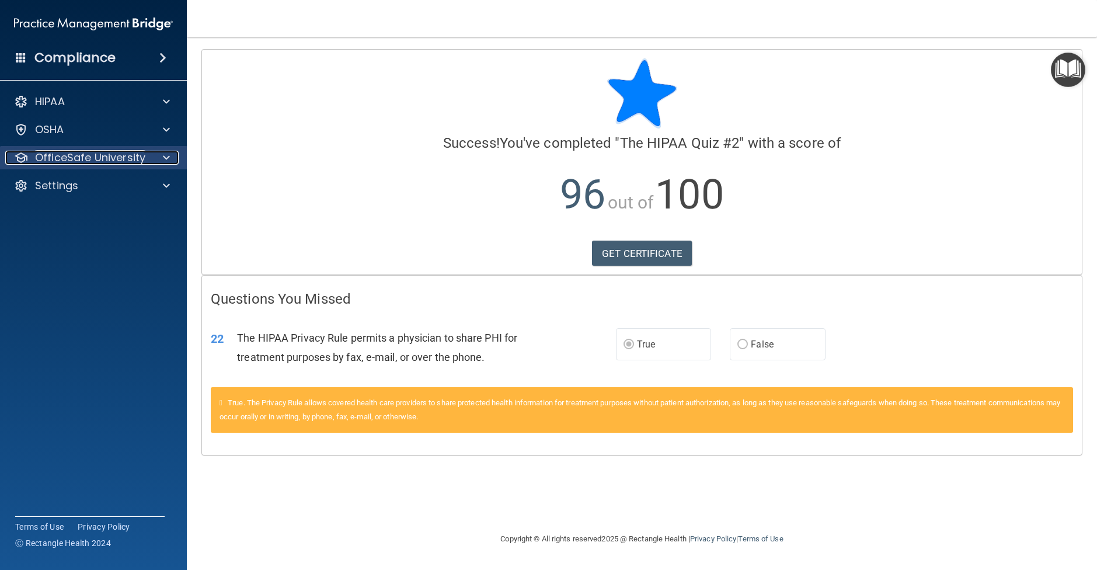
click at [164, 158] on span at bounding box center [166, 158] width 7 height 14
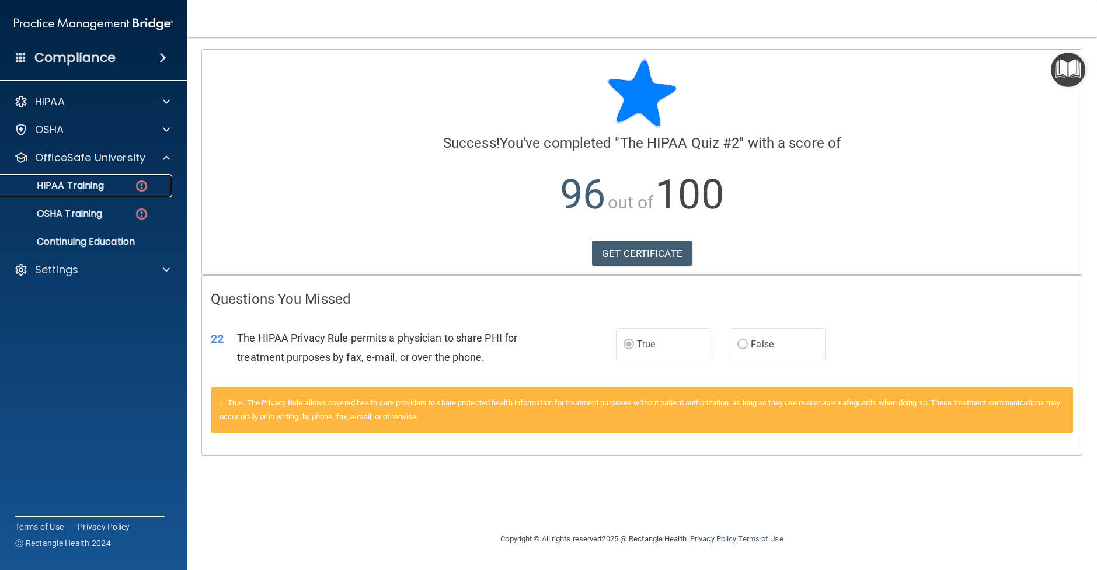
drag, startPoint x: 63, startPoint y: 182, endPoint x: 92, endPoint y: 188, distance: 29.2
click at [62, 182] on p "HIPAA Training" at bounding box center [56, 186] width 96 height 12
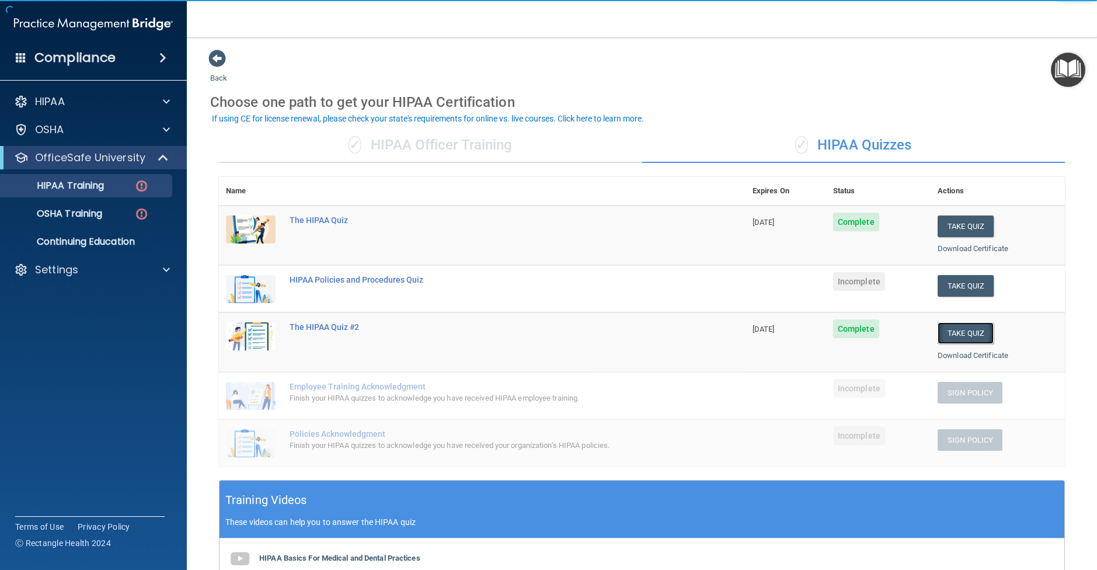
click at [963, 327] on button "Take Quiz" at bounding box center [966, 333] width 56 height 22
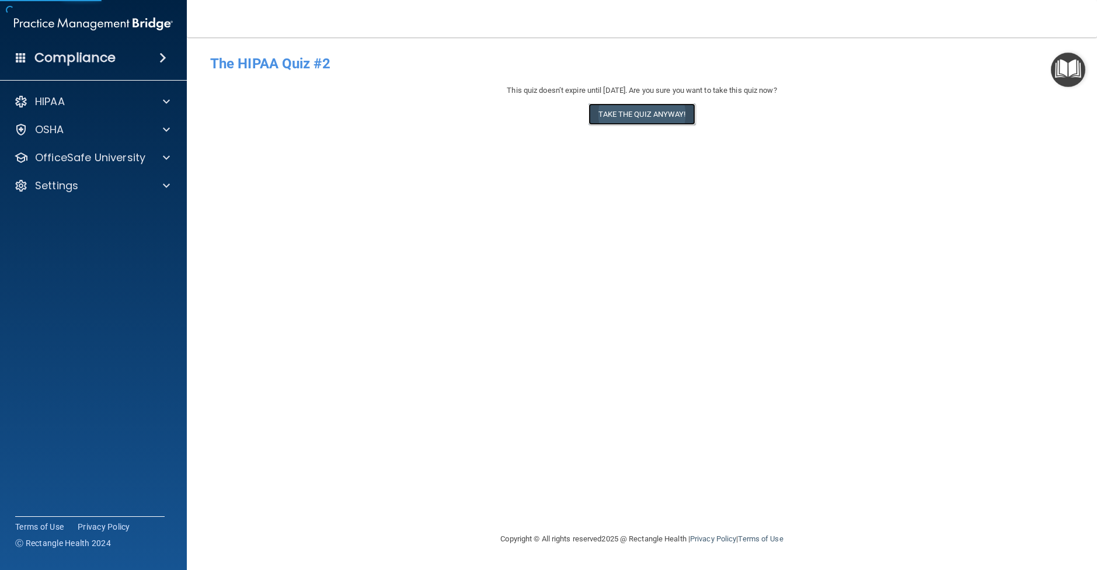
click at [603, 116] on button "Take the quiz anyway!" at bounding box center [642, 114] width 106 height 22
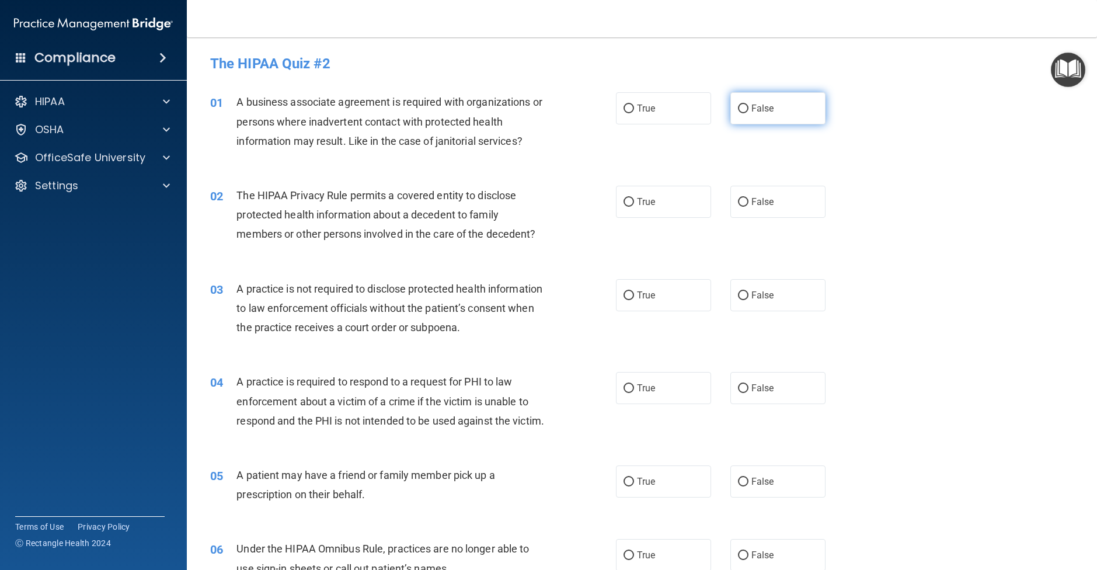
click at [747, 112] on input "False" at bounding box center [743, 109] width 11 height 9
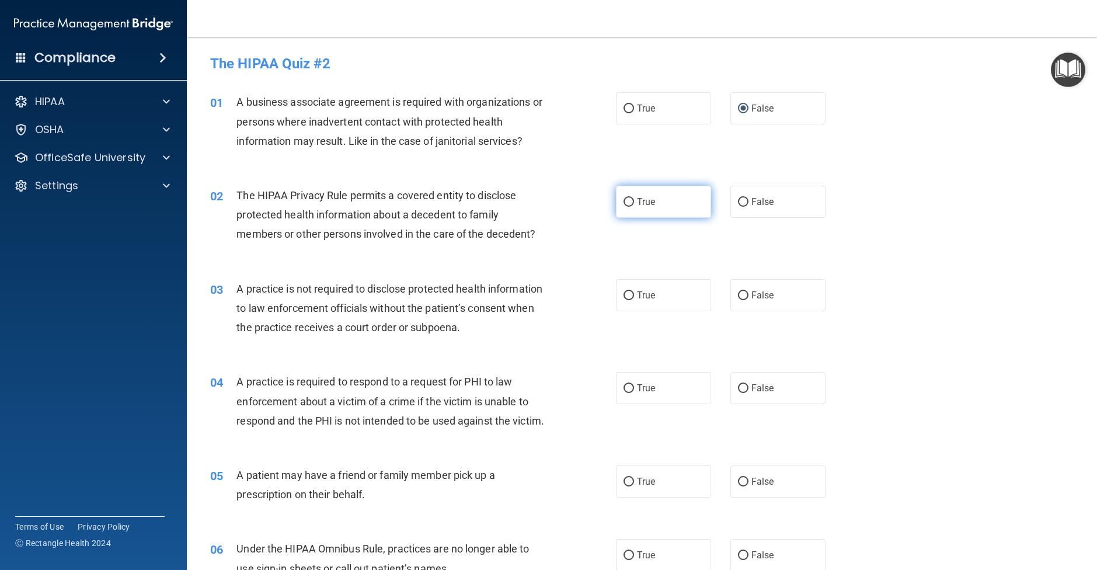
click at [670, 202] on label "True" at bounding box center [663, 202] width 95 height 32
click at [634, 202] on input "True" at bounding box center [629, 202] width 11 height 9
click at [765, 294] on span "False" at bounding box center [763, 295] width 23 height 11
click at [751, 299] on label "False" at bounding box center [778, 295] width 95 height 32
click at [749, 299] on input "False" at bounding box center [743, 295] width 11 height 9
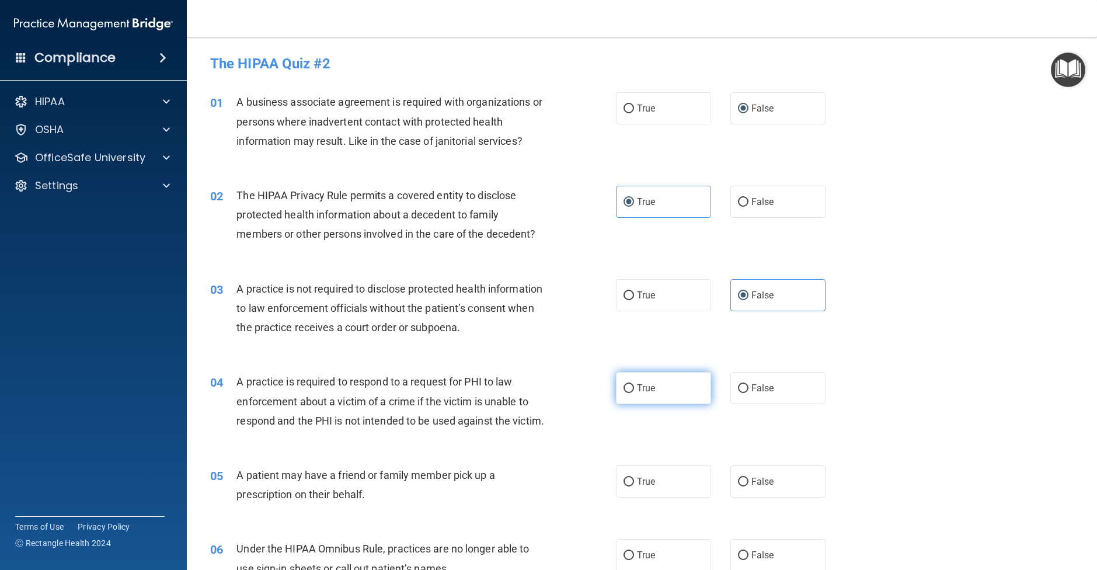
click at [663, 388] on label "True" at bounding box center [663, 388] width 95 height 32
click at [634, 388] on input "True" at bounding box center [629, 388] width 11 height 9
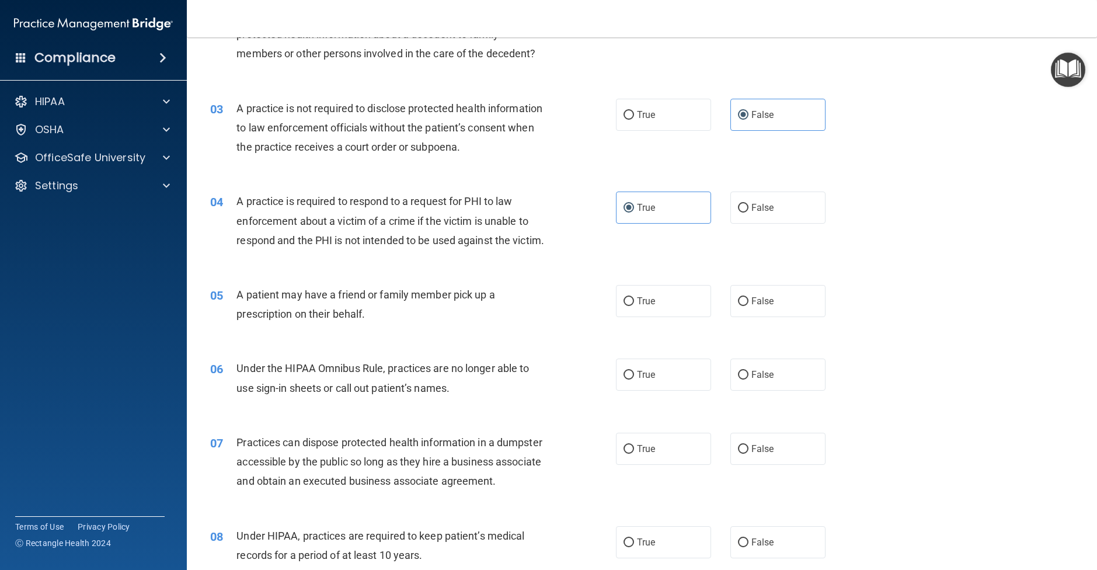
scroll to position [185, 0]
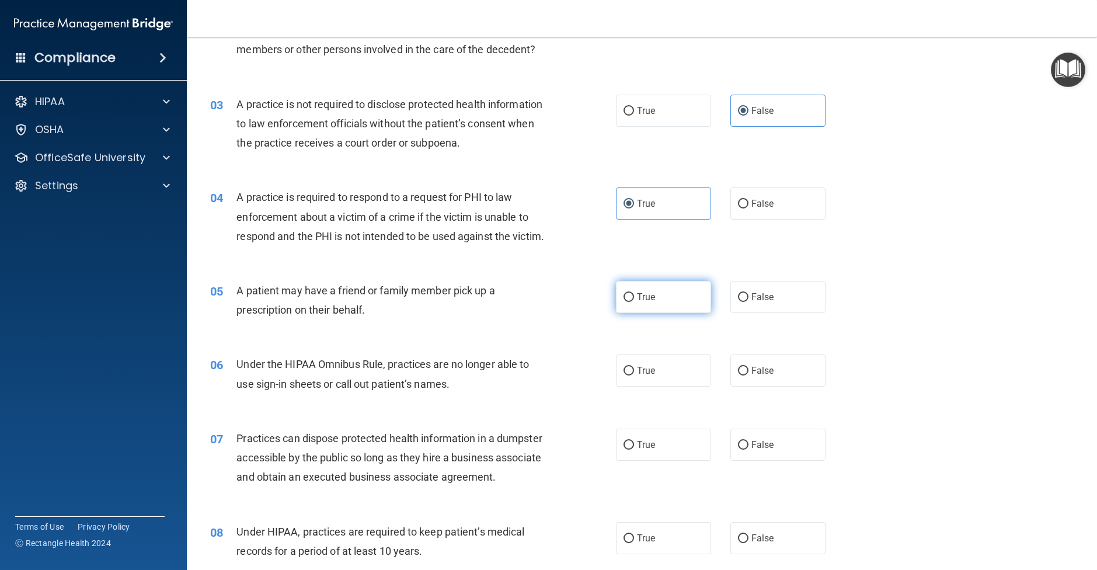
click at [668, 313] on label "True" at bounding box center [663, 297] width 95 height 32
click at [634, 302] on input "True" at bounding box center [629, 297] width 11 height 9
click at [770, 376] on span "False" at bounding box center [763, 370] width 23 height 11
click at [770, 454] on label "False" at bounding box center [778, 445] width 95 height 32
click at [749, 450] on input "False" at bounding box center [743, 445] width 11 height 9
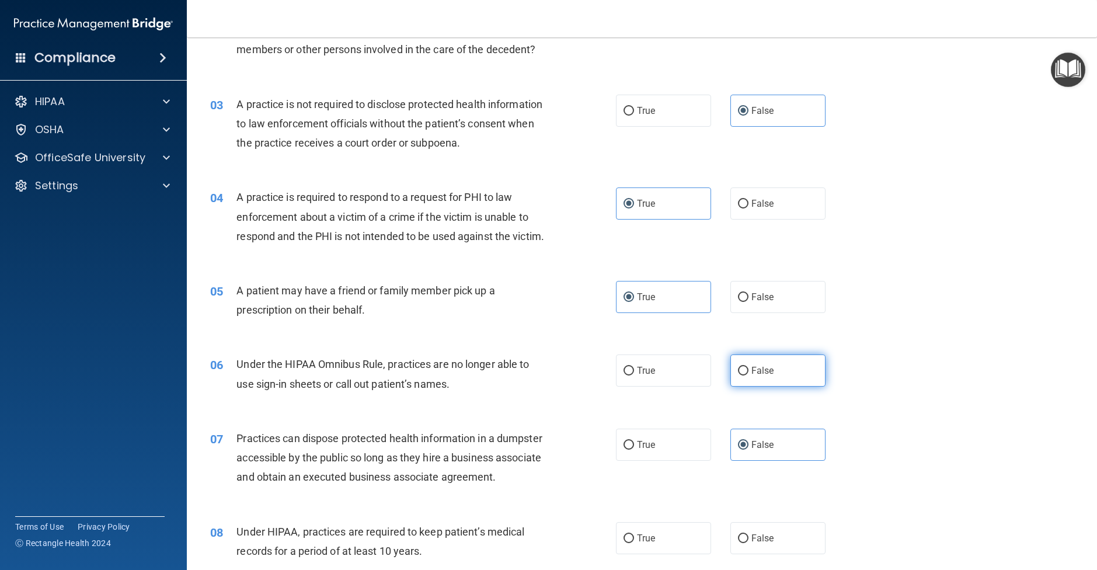
click at [752, 376] on span "False" at bounding box center [763, 370] width 23 height 11
click at [749, 376] on input "False" at bounding box center [743, 371] width 11 height 9
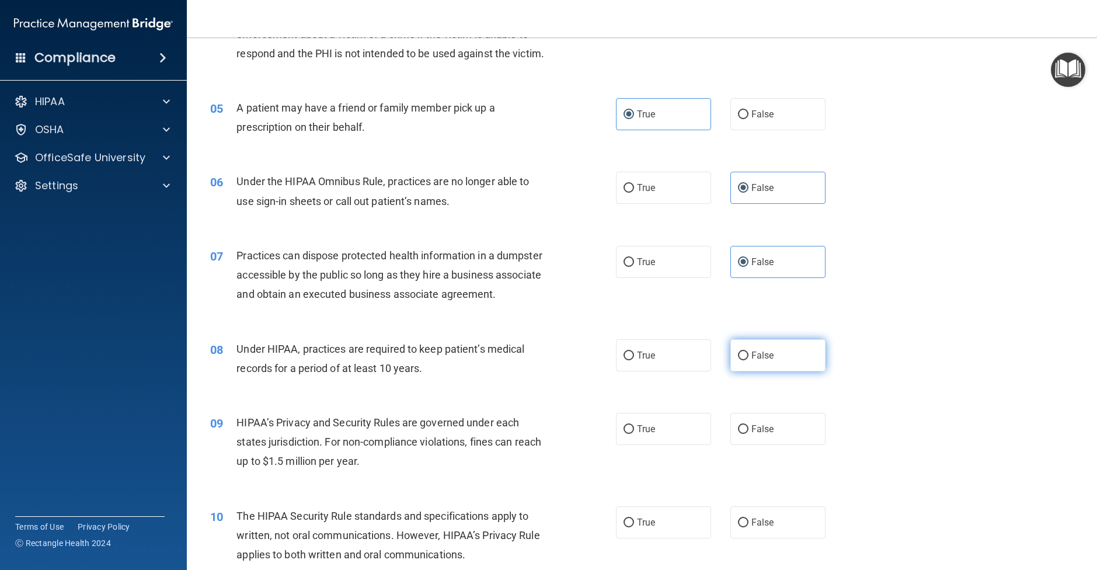
scroll to position [379, 0]
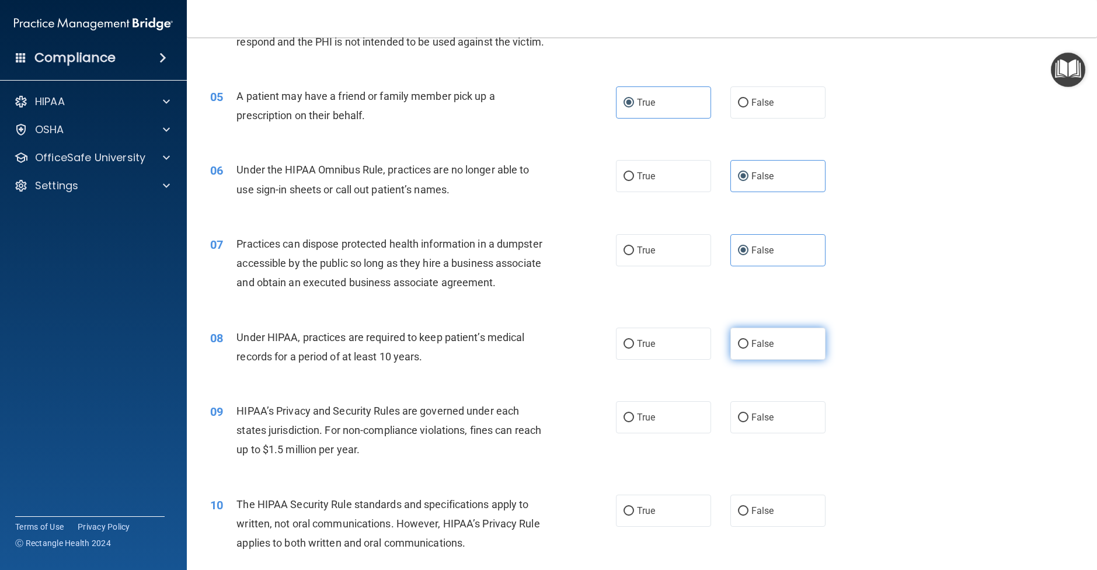
click at [745, 349] on input "False" at bounding box center [743, 344] width 11 height 9
click at [740, 422] on input "False" at bounding box center [743, 418] width 11 height 9
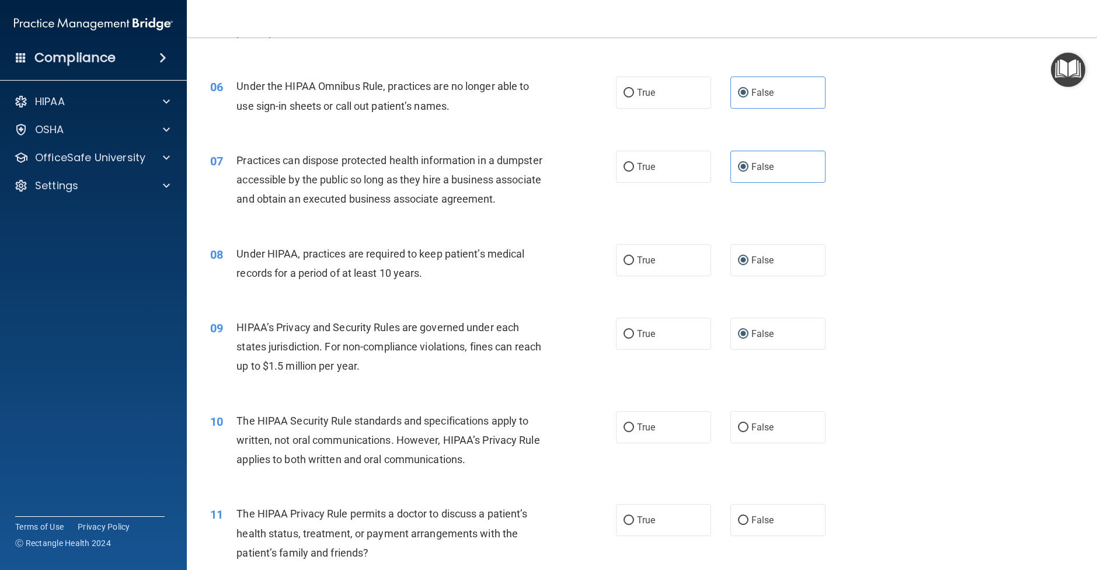
scroll to position [461, 0]
click at [675, 442] on label "True" at bounding box center [663, 428] width 95 height 32
click at [634, 433] on input "True" at bounding box center [629, 429] width 11 height 9
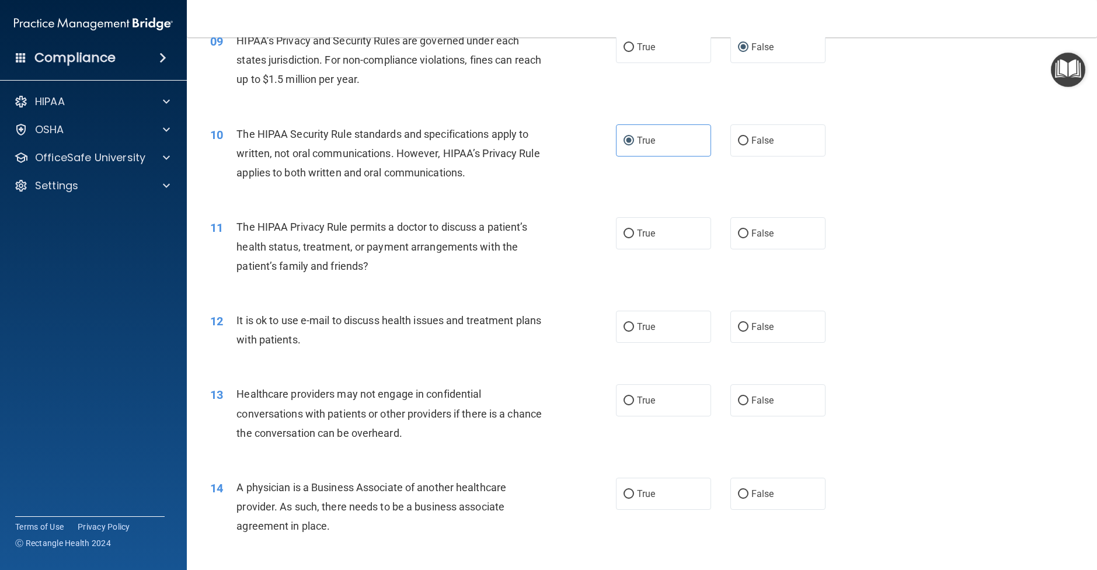
scroll to position [753, 0]
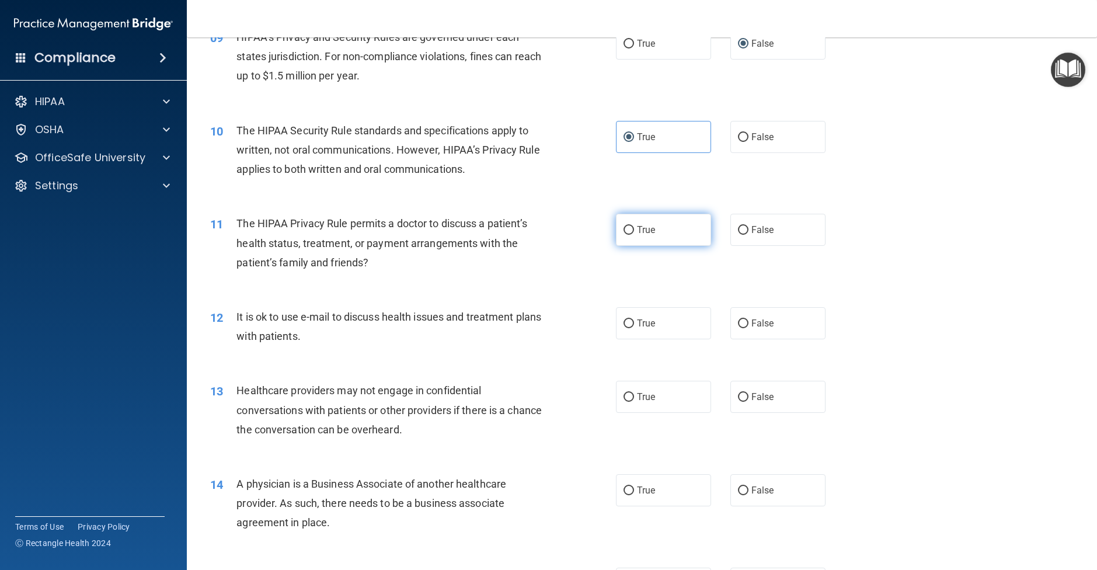
click at [636, 246] on label "True" at bounding box center [663, 230] width 95 height 32
click at [634, 235] on input "True" at bounding box center [629, 230] width 11 height 9
click at [656, 339] on label "True" at bounding box center [663, 323] width 95 height 32
click at [634, 328] on input "True" at bounding box center [629, 323] width 11 height 9
click at [788, 413] on label "False" at bounding box center [778, 397] width 95 height 32
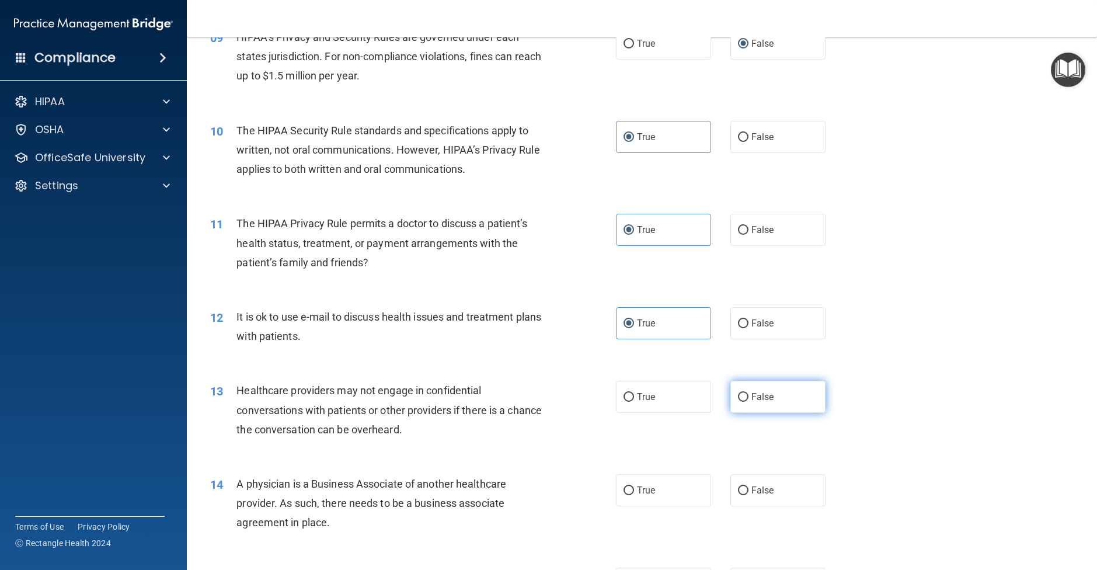
click at [749, 402] on input "False" at bounding box center [743, 397] width 11 height 9
click at [773, 506] on label "False" at bounding box center [778, 490] width 95 height 32
click at [749, 495] on input "False" at bounding box center [743, 491] width 11 height 9
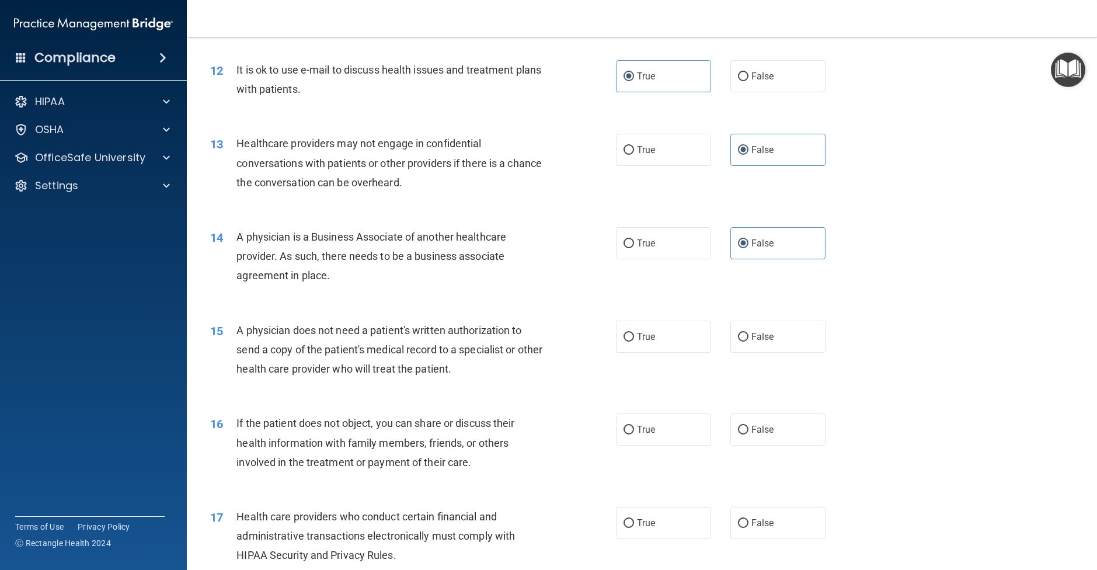
scroll to position [1013, 0]
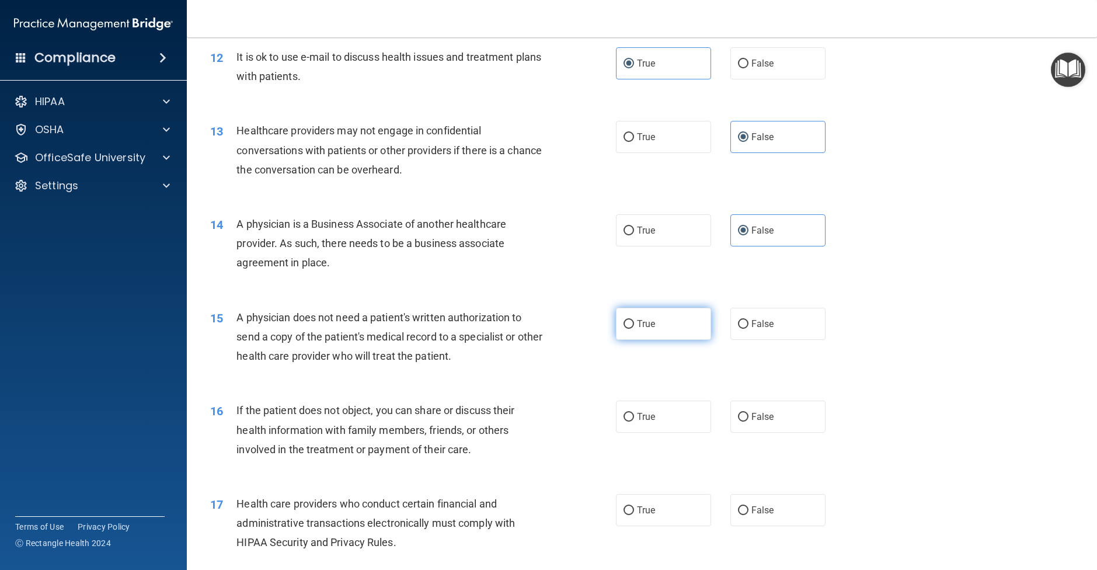
click at [658, 340] on label "True" at bounding box center [663, 324] width 95 height 32
click at [634, 329] on input "True" at bounding box center [629, 324] width 11 height 9
click at [662, 433] on label "True" at bounding box center [663, 417] width 95 height 32
click at [634, 422] on input "True" at bounding box center [629, 417] width 11 height 9
click at [650, 516] on span "True" at bounding box center [646, 510] width 18 height 11
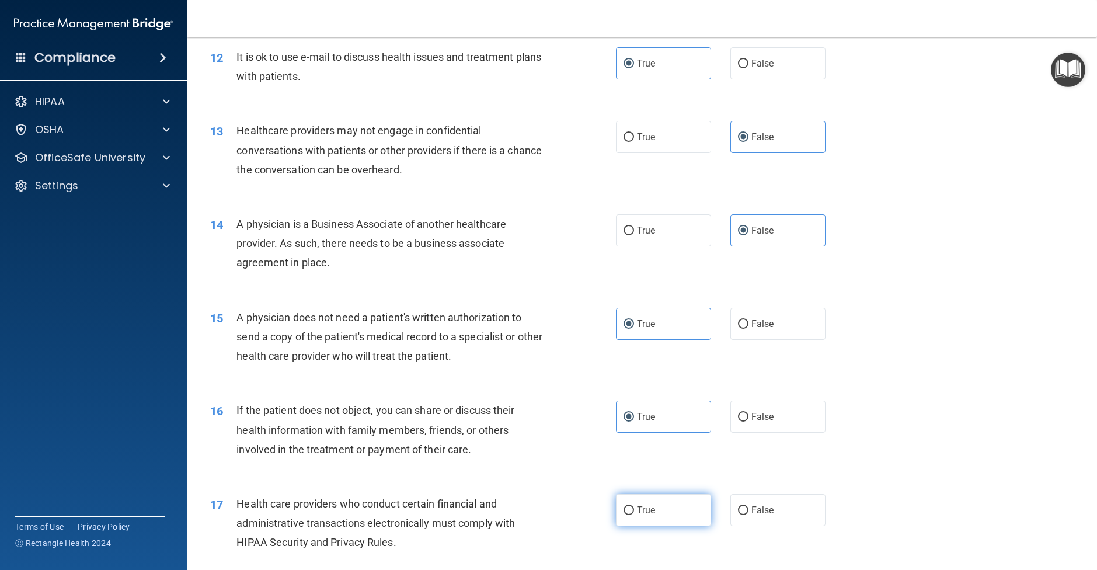
click at [634, 515] on input "True" at bounding box center [629, 510] width 11 height 9
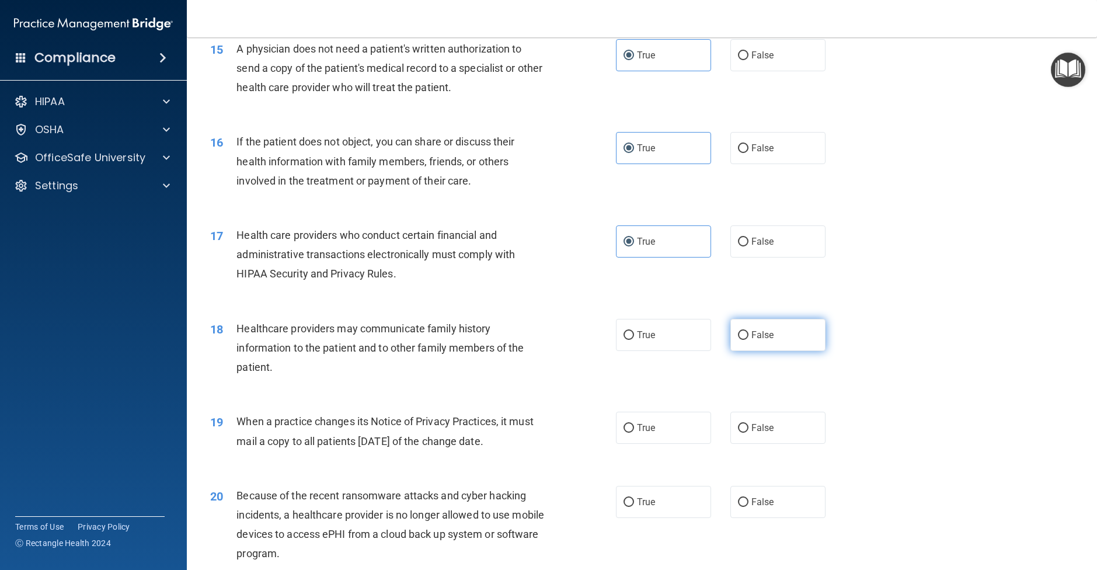
click at [790, 351] on label "False" at bounding box center [778, 335] width 95 height 32
click at [749, 340] on input "False" at bounding box center [743, 335] width 11 height 9
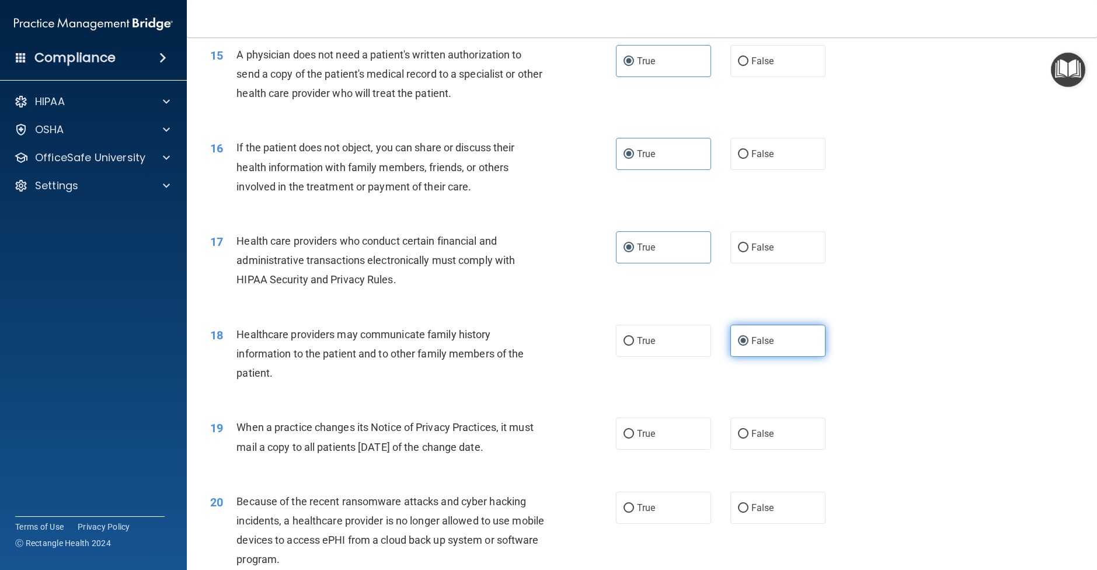
scroll to position [1274, 0]
click at [770, 451] on label "False" at bounding box center [778, 435] width 95 height 32
click at [749, 451] on label "False" at bounding box center [778, 435] width 95 height 32
click at [749, 440] on input "False" at bounding box center [743, 435] width 11 height 9
click at [752, 515] on span "False" at bounding box center [763, 508] width 23 height 11
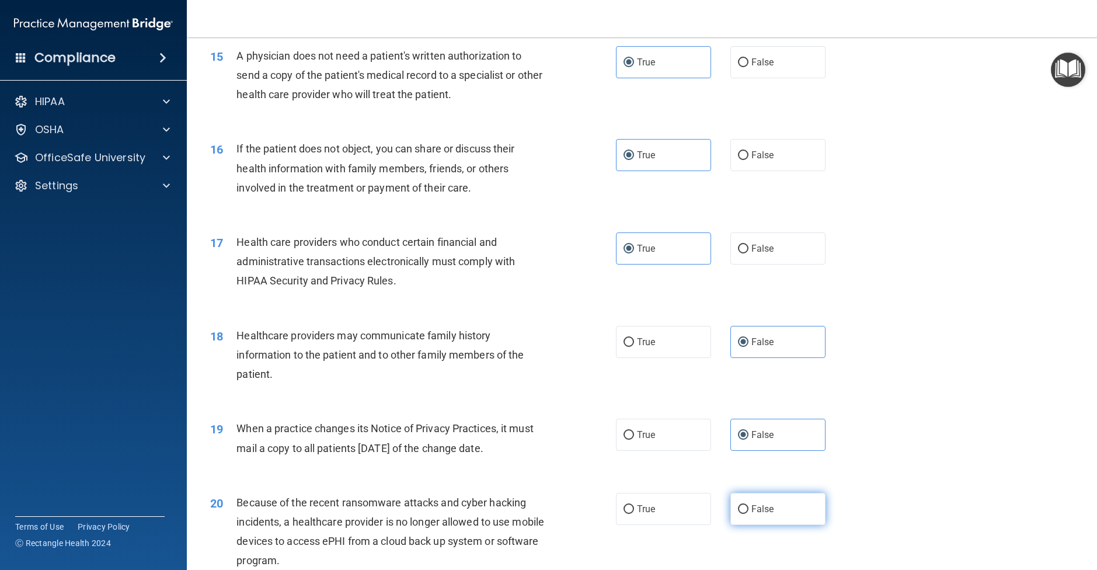
click at [749, 514] on input "False" at bounding box center [743, 509] width 11 height 9
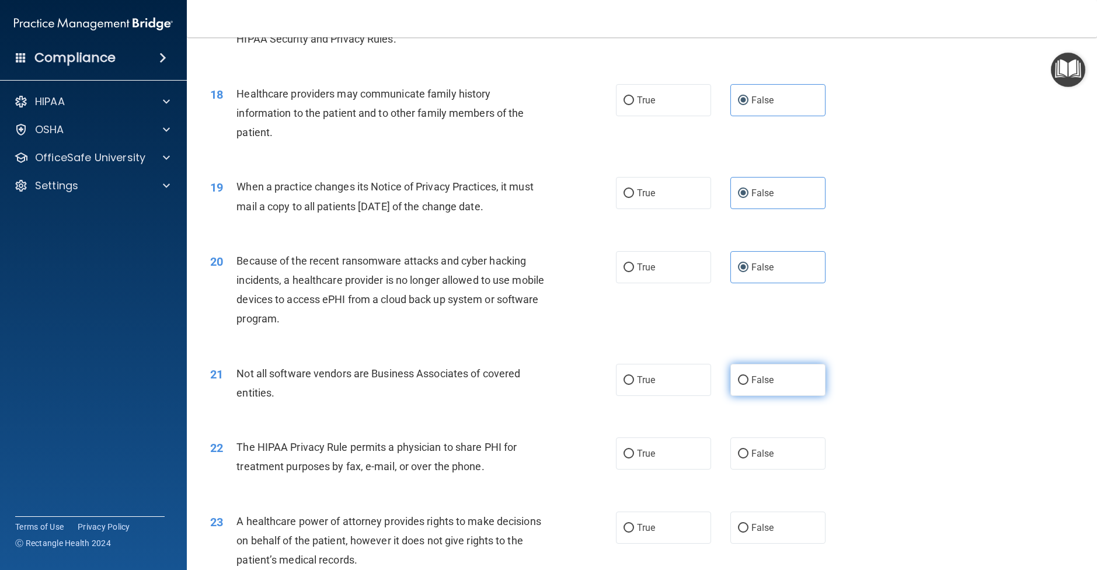
scroll to position [1521, 0]
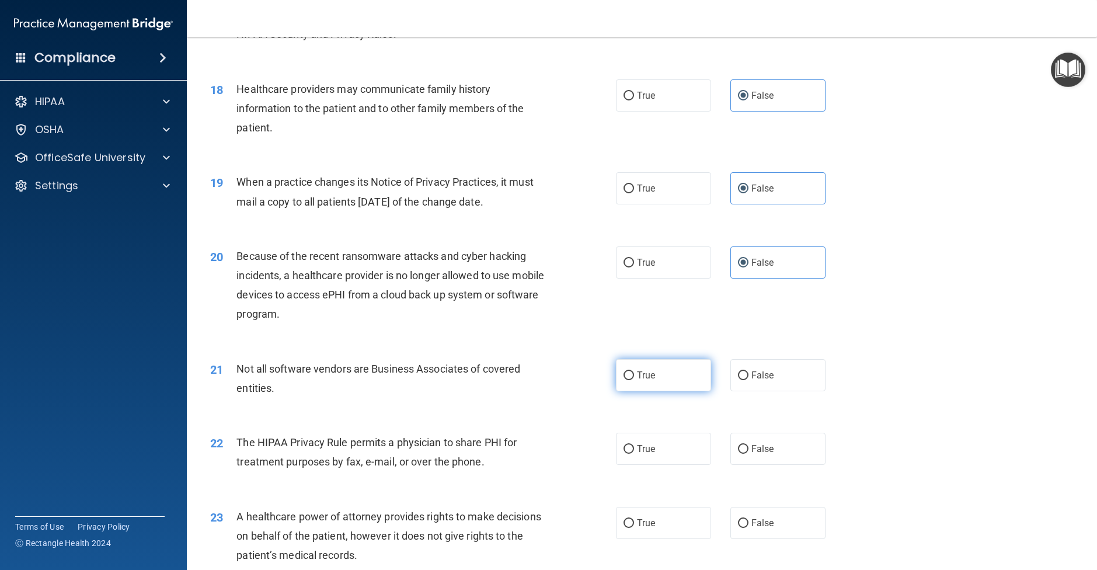
click at [670, 391] on label "True" at bounding box center [663, 375] width 95 height 32
click at [634, 380] on input "True" at bounding box center [629, 375] width 11 height 9
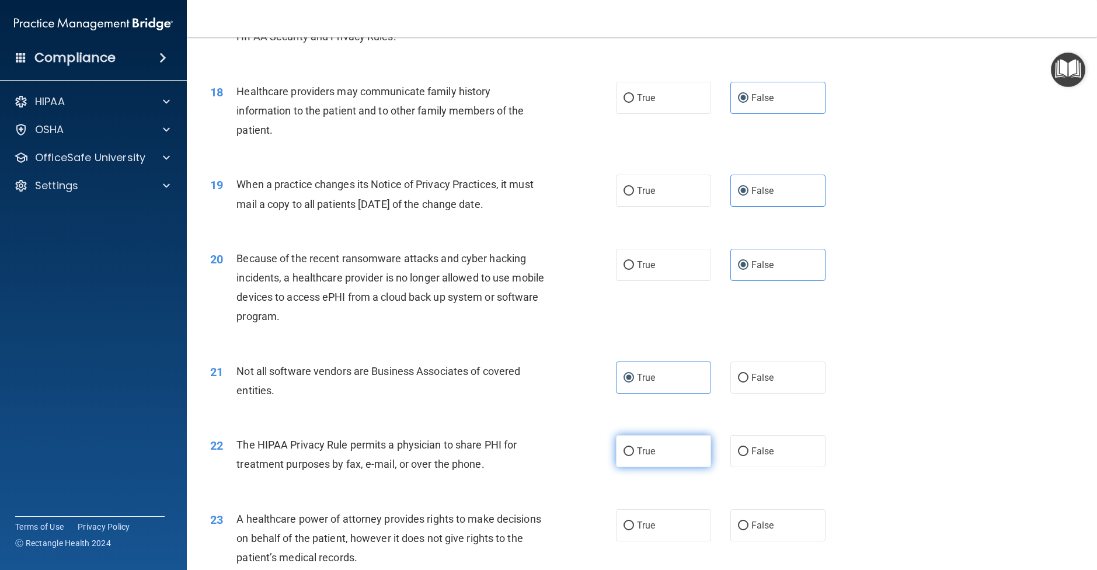
click at [673, 465] on label "True" at bounding box center [663, 451] width 95 height 32
click at [634, 456] on input "True" at bounding box center [629, 451] width 11 height 9
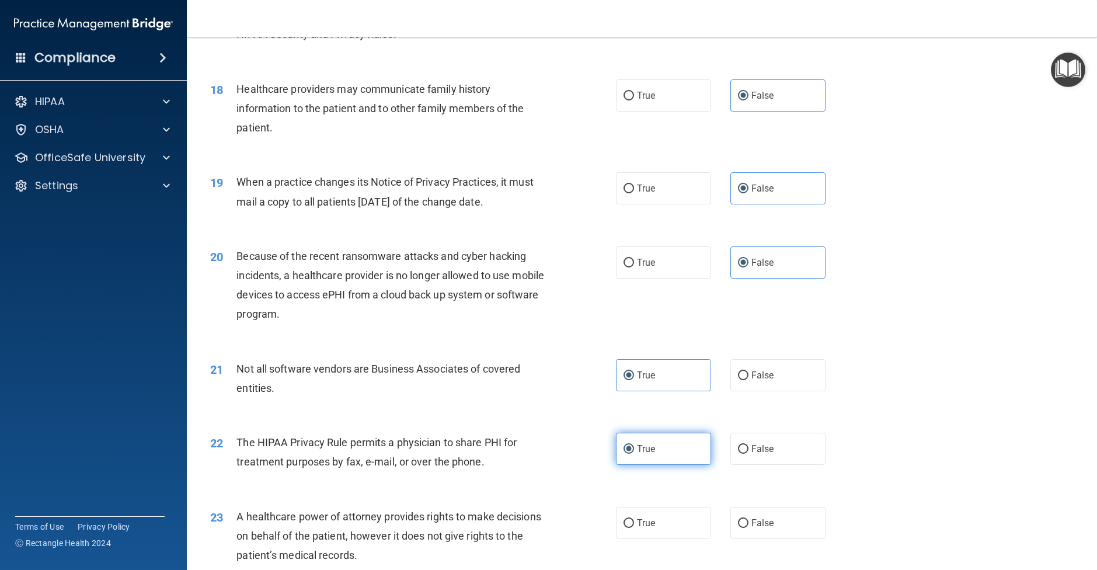
scroll to position [1522, 0]
click at [797, 538] on label "False" at bounding box center [778, 522] width 95 height 32
click at [749, 527] on input "False" at bounding box center [743, 522] width 11 height 9
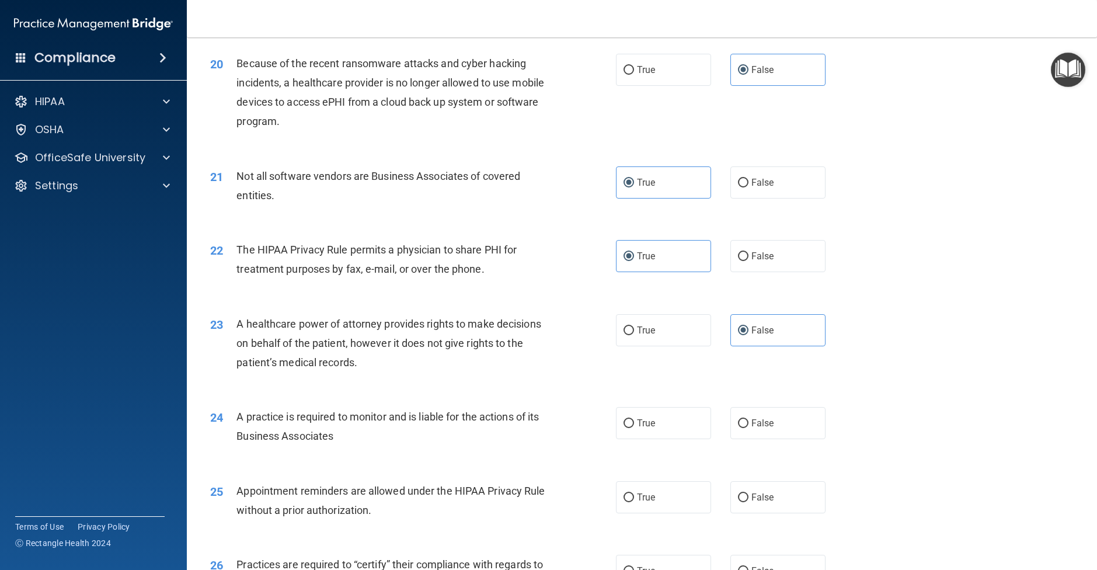
scroll to position [1756, 0]
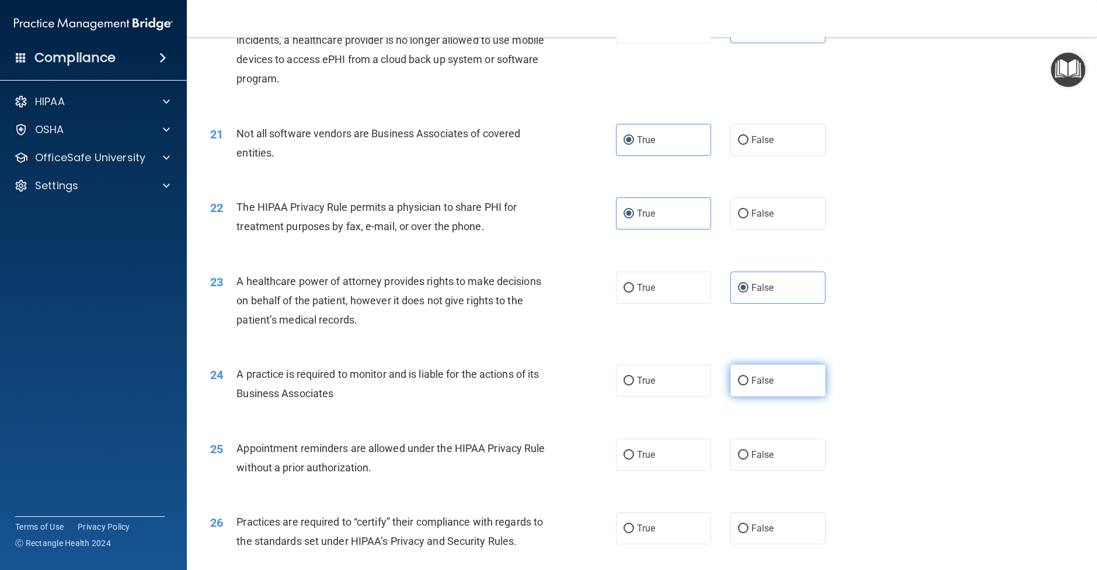
click at [771, 397] on label "False" at bounding box center [778, 380] width 95 height 32
click at [749, 385] on input "False" at bounding box center [743, 381] width 11 height 9
click at [695, 471] on label "True" at bounding box center [663, 455] width 95 height 32
click at [634, 460] on input "True" at bounding box center [629, 455] width 11 height 9
click at [770, 522] on div "26 Practices are required to “certify” their compliance with regards to the sta…" at bounding box center [642, 535] width 881 height 74
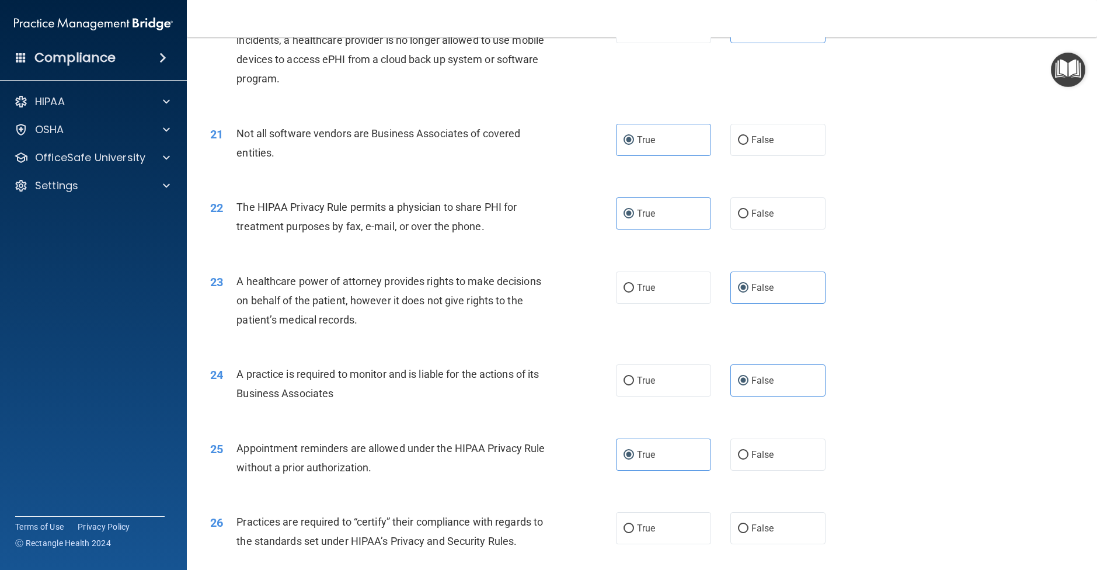
drag, startPoint x: 774, startPoint y: 537, endPoint x: 771, endPoint y: 523, distance: 14.3
click at [774, 537] on label "False" at bounding box center [778, 528] width 95 height 32
click at [749, 533] on input "False" at bounding box center [743, 529] width 11 height 9
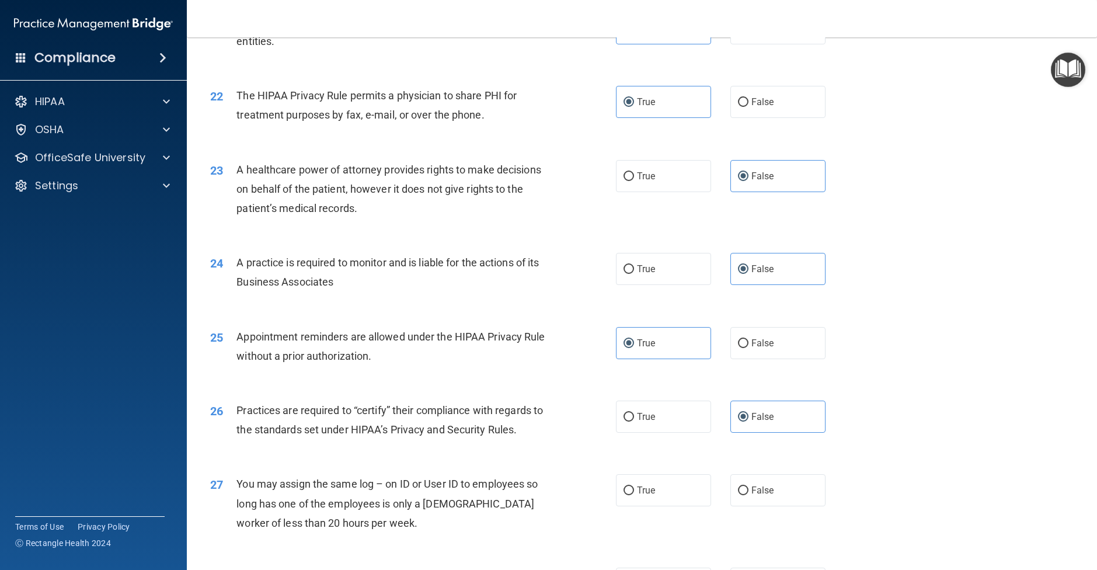
scroll to position [1866, 0]
click at [776, 508] on label "False" at bounding box center [778, 492] width 95 height 32
click at [749, 497] on input "False" at bounding box center [743, 492] width 11 height 9
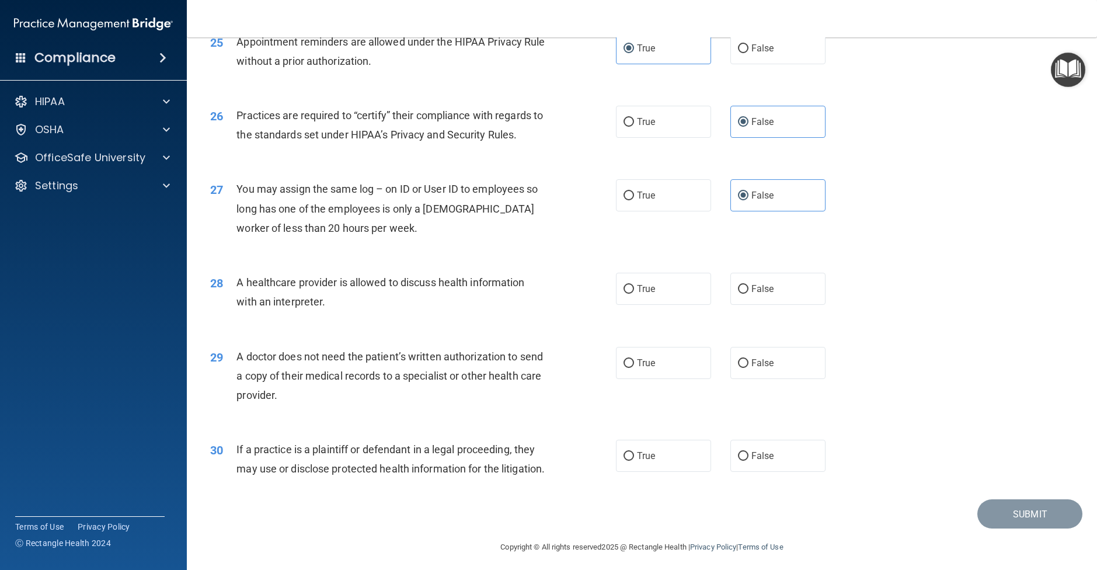
scroll to position [2191, 0]
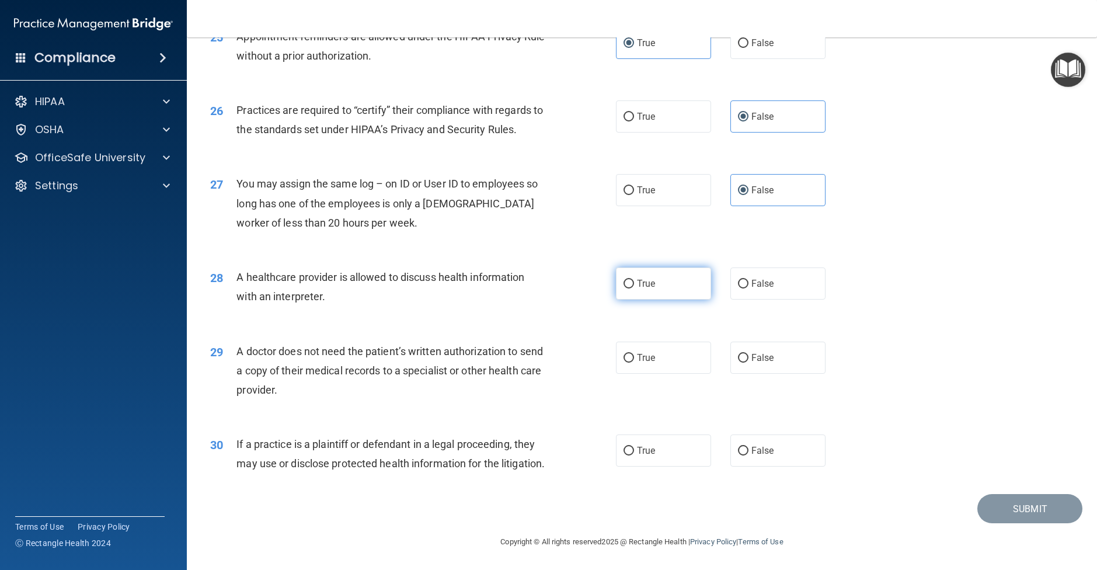
click at [664, 290] on label "True" at bounding box center [663, 284] width 95 height 32
click at [634, 289] on input "True" at bounding box center [629, 284] width 11 height 9
drag, startPoint x: 663, startPoint y: 350, endPoint x: 675, endPoint y: 428, distance: 79.2
click at [663, 350] on label "True" at bounding box center [663, 358] width 95 height 32
click at [634, 354] on input "True" at bounding box center [629, 358] width 11 height 9
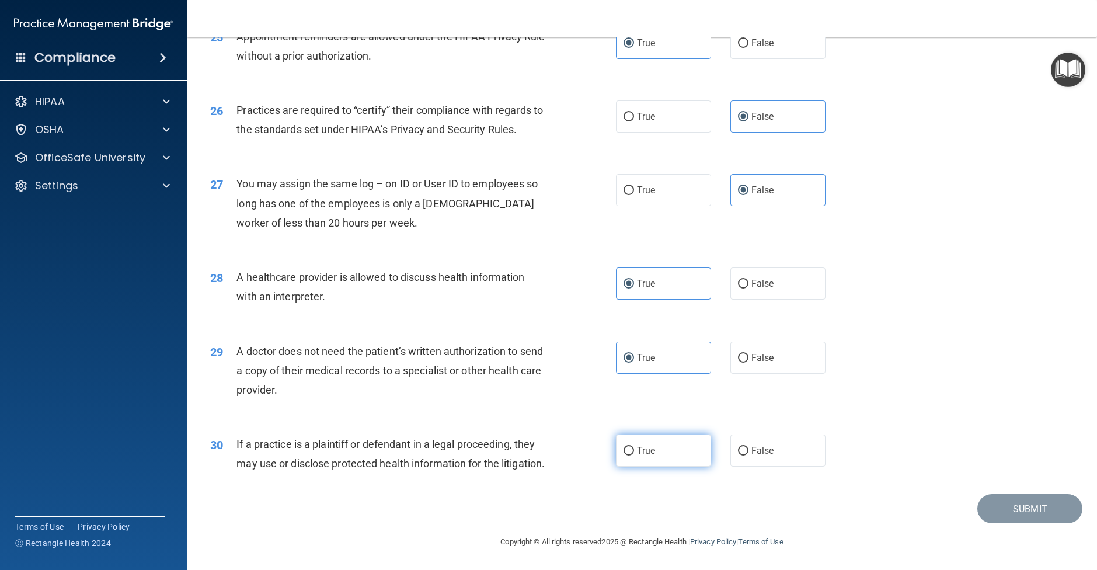
click at [680, 449] on label "True" at bounding box center [663, 451] width 95 height 32
click at [634, 449] on input "True" at bounding box center [629, 451] width 11 height 9
click at [1043, 524] on button "Submit" at bounding box center [1030, 509] width 105 height 30
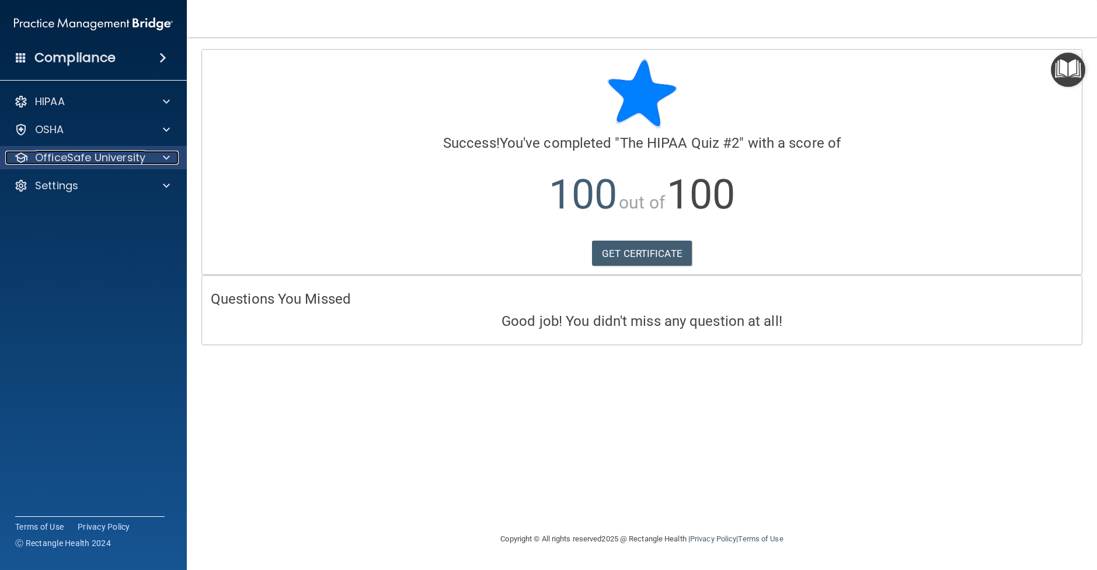
click at [178, 158] on div at bounding box center [164, 158] width 29 height 14
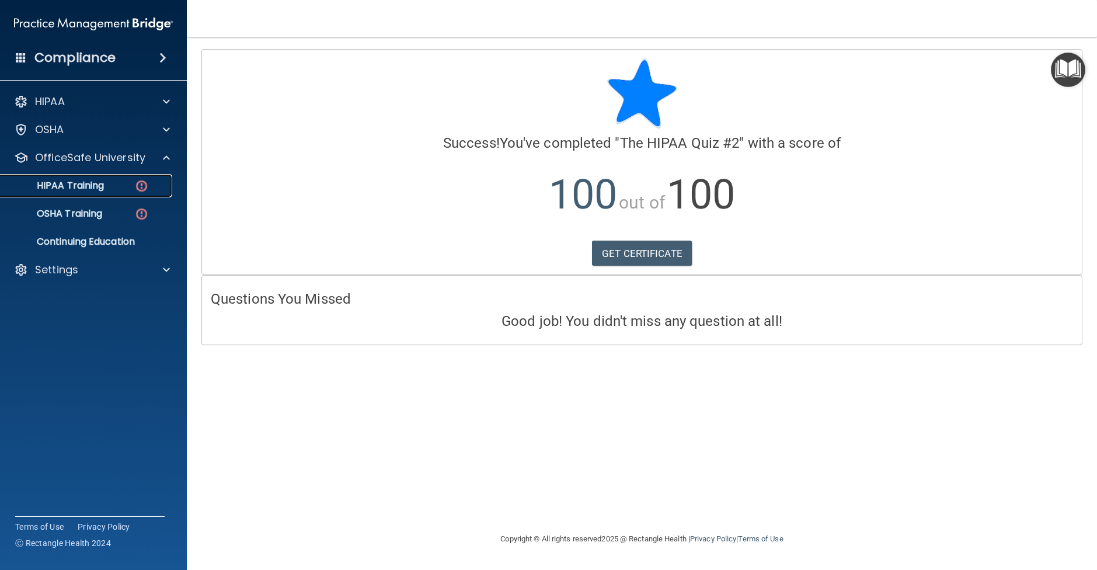
click at [89, 189] on p "HIPAA Training" at bounding box center [56, 186] width 96 height 12
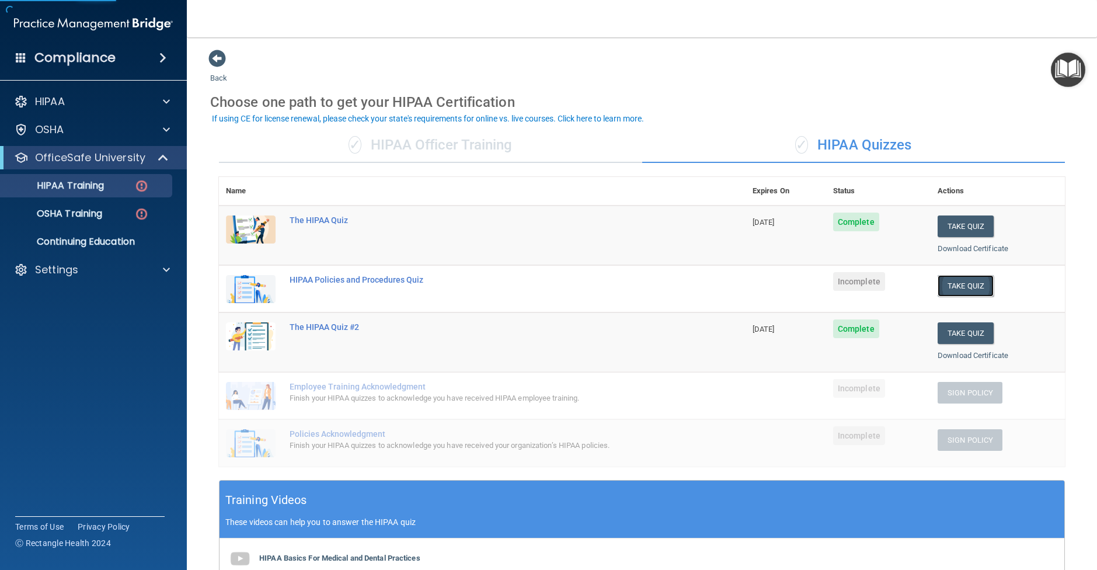
click at [971, 282] on button "Take Quiz" at bounding box center [966, 286] width 56 height 22
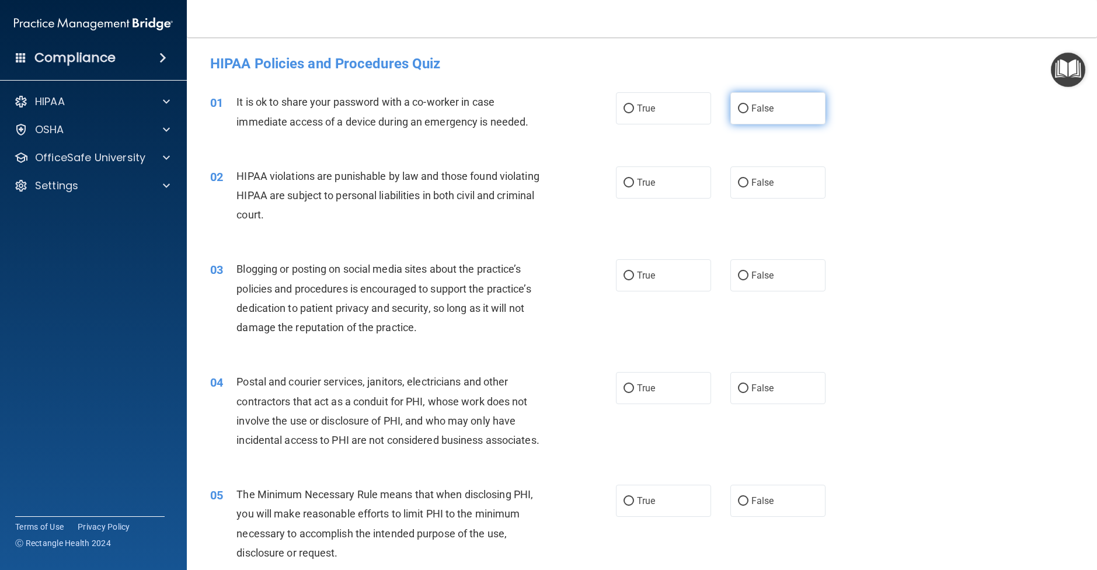
drag, startPoint x: 776, startPoint y: 114, endPoint x: 765, endPoint y: 113, distance: 11.2
click at [772, 113] on label "False" at bounding box center [778, 108] width 95 height 32
click at [749, 113] on input "False" at bounding box center [743, 109] width 11 height 9
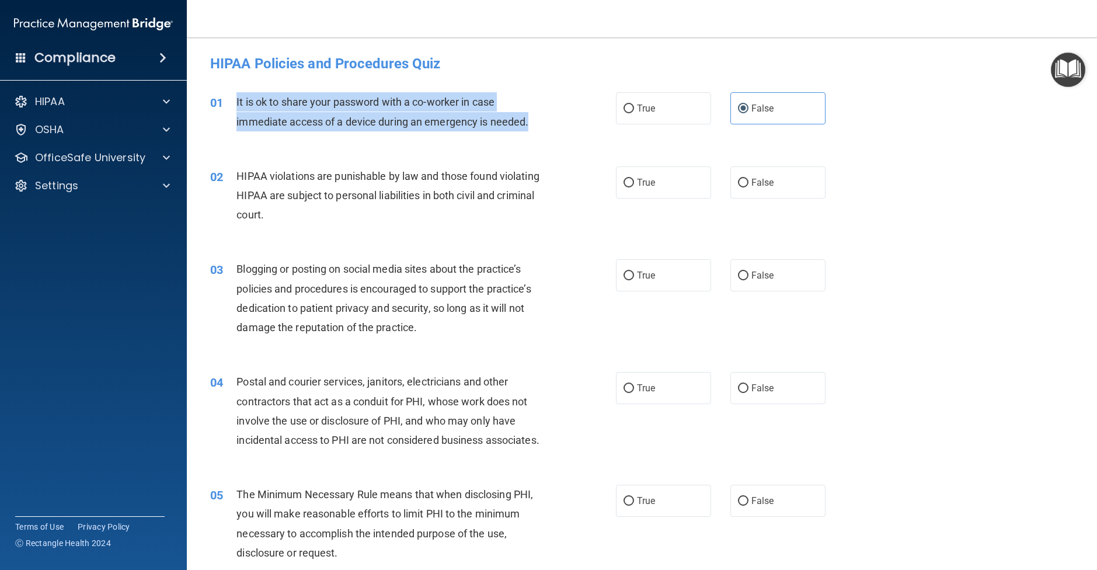
drag, startPoint x: 437, startPoint y: 130, endPoint x: 228, endPoint y: 106, distance: 211.0
click at [228, 106] on div "01 It is ok to share your password with a co-worker in case immediate access of…" at bounding box center [413, 114] width 441 height 44
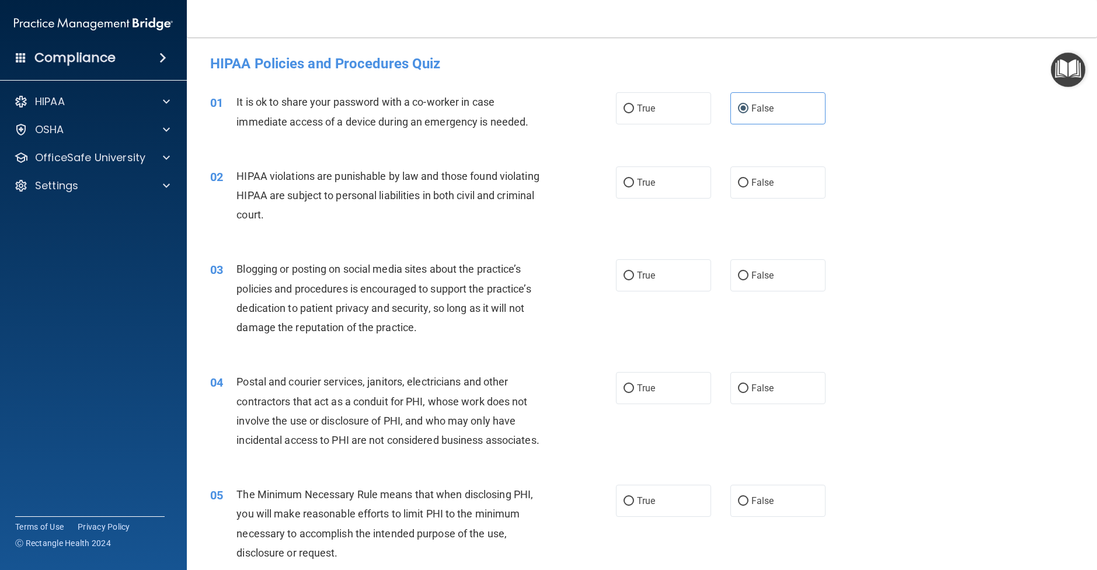
click at [396, 218] on div "HIPAA violations are punishable by law and those found violating HIPAA are subj…" at bounding box center [395, 195] width 317 height 58
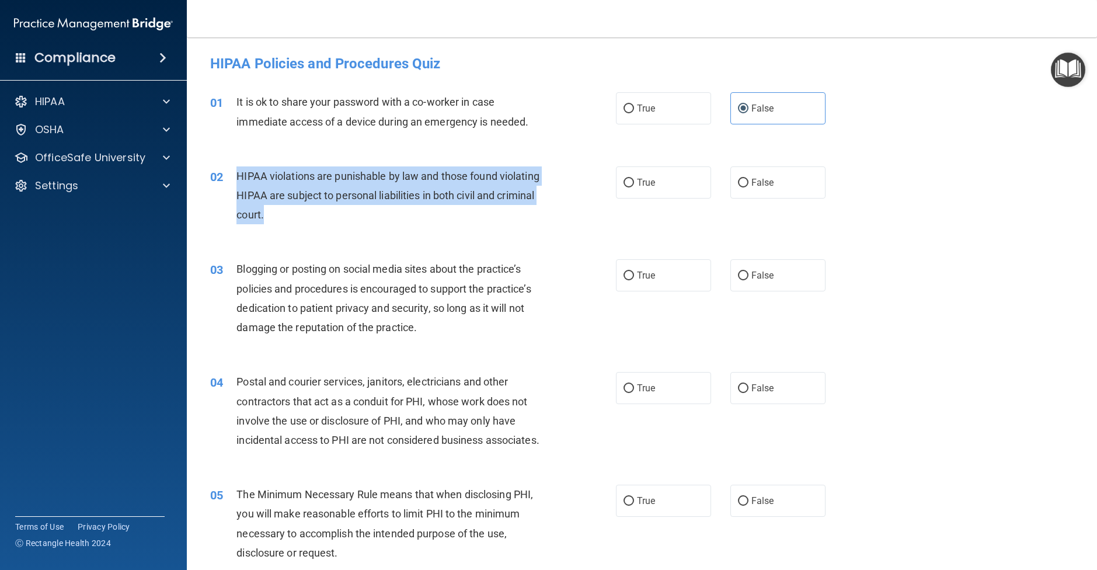
drag, startPoint x: 362, startPoint y: 212, endPoint x: 238, endPoint y: 167, distance: 132.3
click at [238, 167] on div "HIPAA violations are punishable by law and those found violating HIPAA are subj…" at bounding box center [395, 195] width 317 height 58
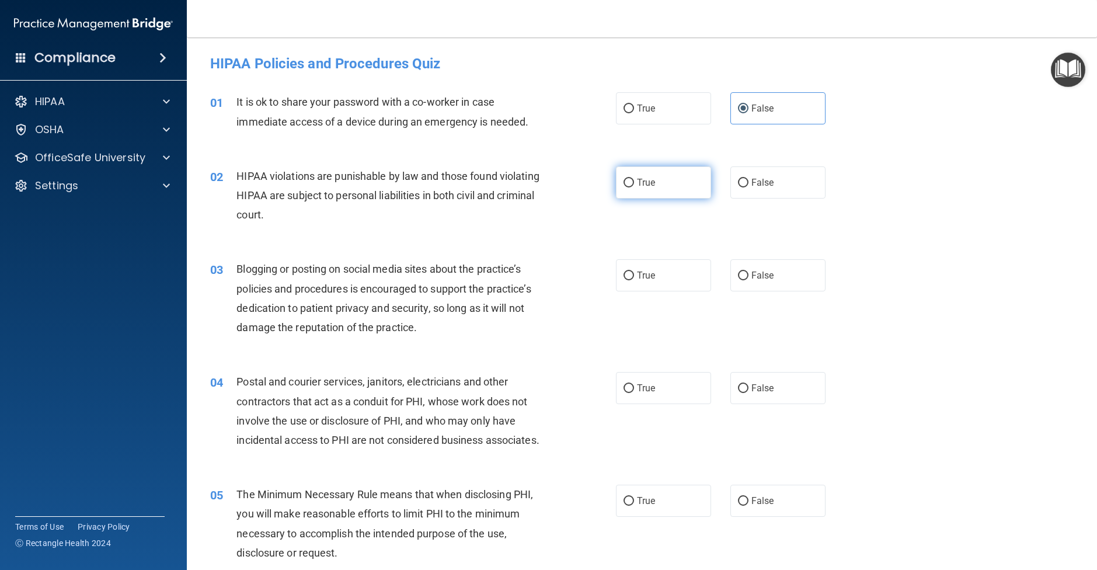
click at [663, 192] on label "True" at bounding box center [663, 182] width 95 height 32
click at [634, 187] on input "True" at bounding box center [629, 183] width 11 height 9
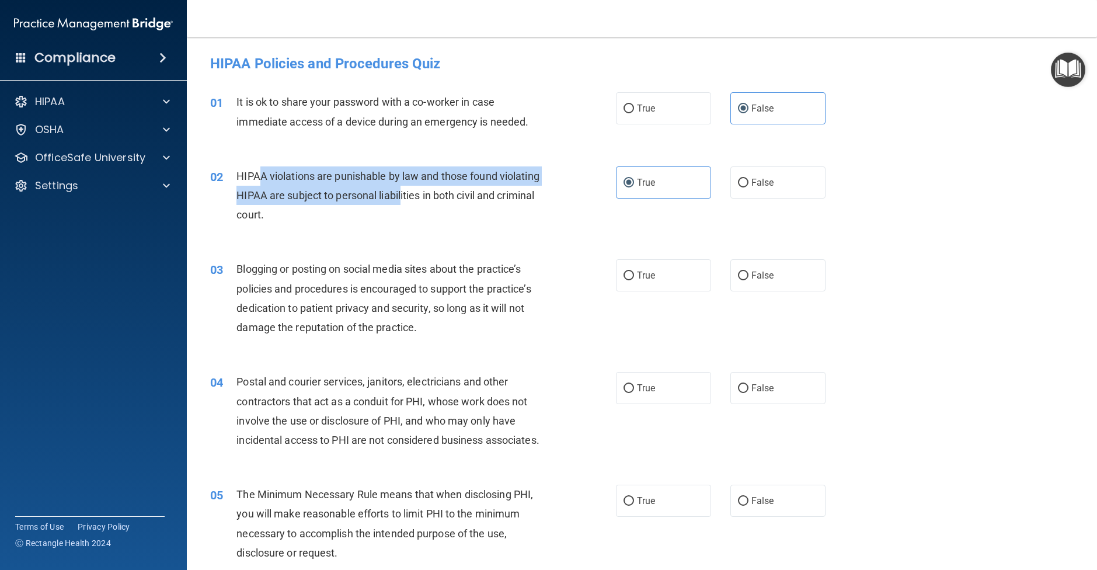
drag, startPoint x: 397, startPoint y: 197, endPoint x: 260, endPoint y: 176, distance: 138.9
click at [260, 176] on span "HIPAA violations are punishable by law and those found violating HIPAA are subj…" at bounding box center [388, 195] width 303 height 51
drag, startPoint x: 237, startPoint y: 172, endPoint x: 493, endPoint y: 220, distance: 261.0
click at [493, 220] on div "HIPAA violations are punishable by law and those found violating HIPAA are subj…" at bounding box center [395, 195] width 317 height 58
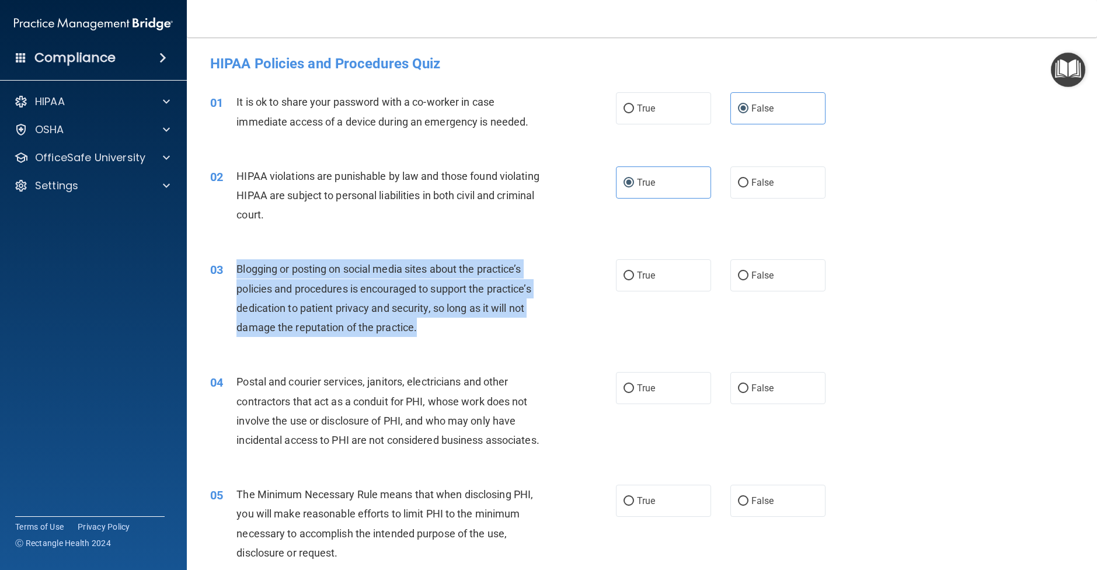
drag, startPoint x: 459, startPoint y: 323, endPoint x: 230, endPoint y: 266, distance: 236.0
click at [230, 266] on div "03 Blogging or posting on social media sites about the practice’s policies and …" at bounding box center [413, 301] width 441 height 84
click at [743, 275] on input "False" at bounding box center [743, 276] width 11 height 9
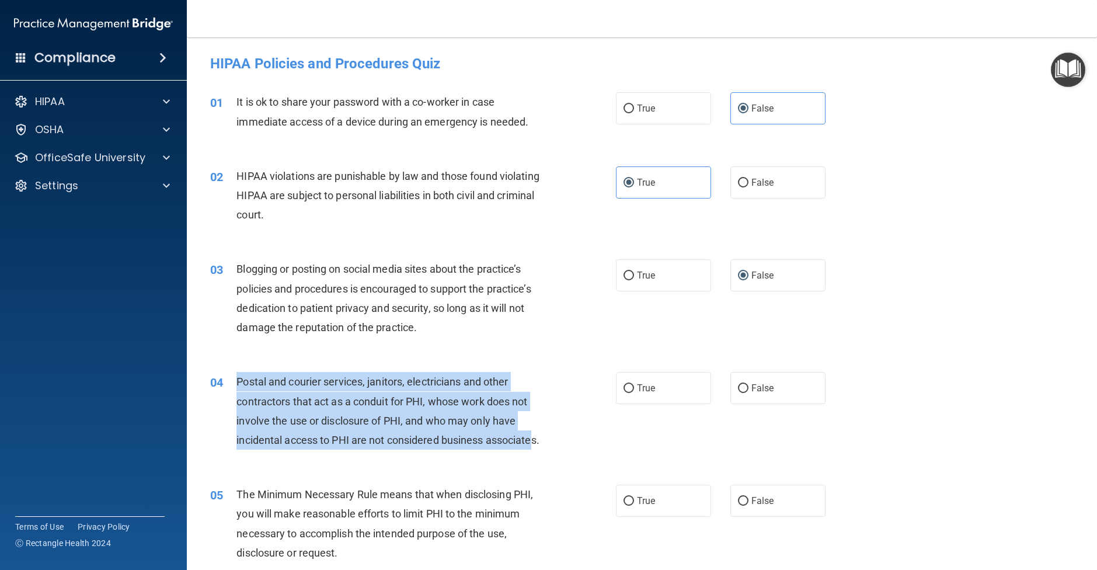
drag, startPoint x: 505, startPoint y: 439, endPoint x: 236, endPoint y: 376, distance: 275.8
click at [236, 376] on div "04 Postal and courier services, janitors, electricians and other contractors th…" at bounding box center [413, 414] width 441 height 84
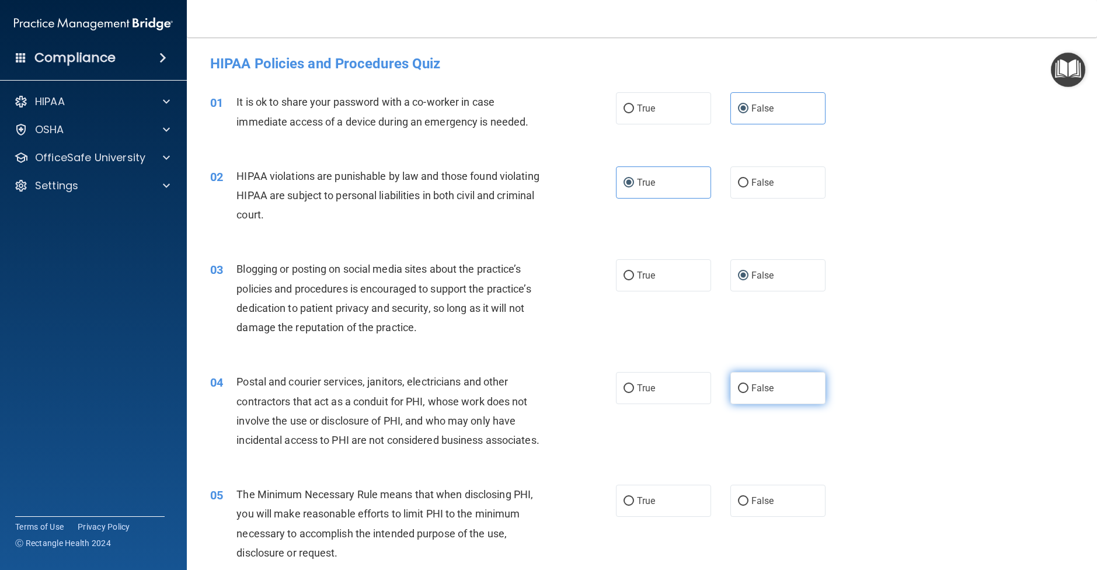
click at [788, 400] on label "False" at bounding box center [778, 388] width 95 height 32
click at [749, 393] on input "False" at bounding box center [743, 388] width 11 height 9
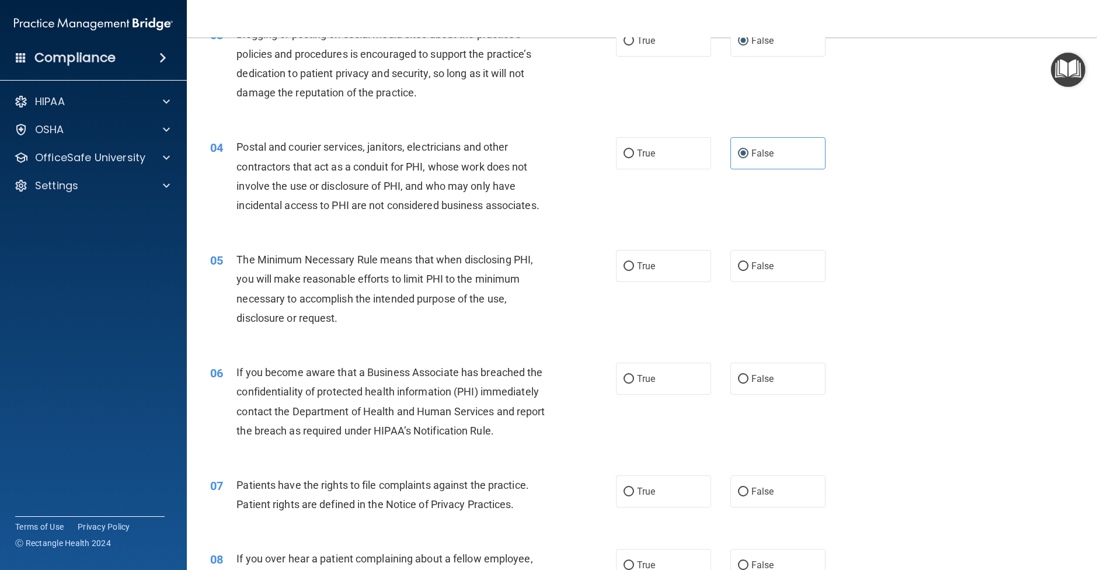
scroll to position [258, 0]
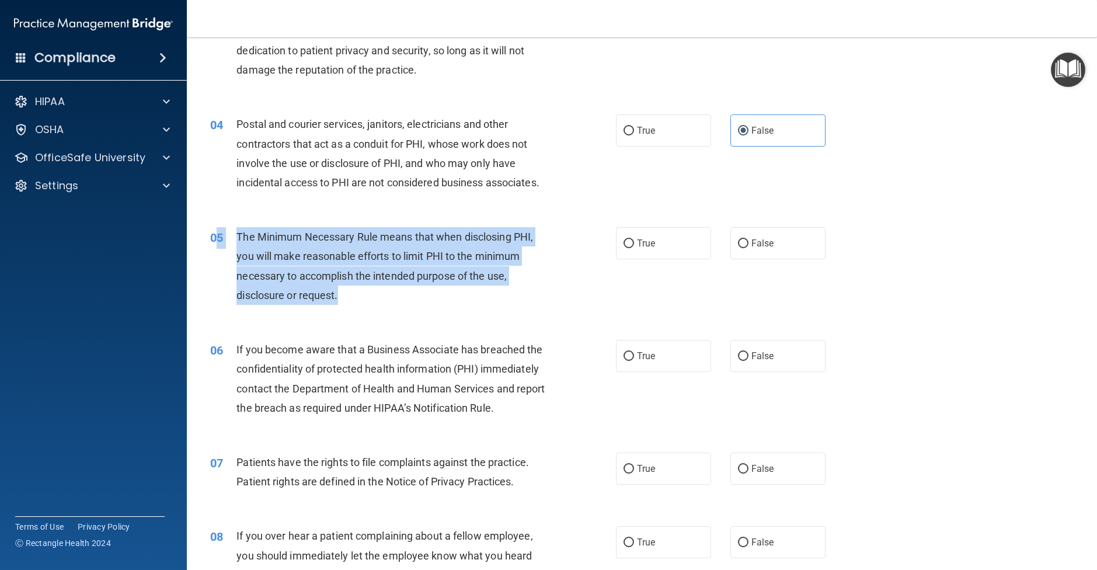
drag, startPoint x: 353, startPoint y: 302, endPoint x: 215, endPoint y: 231, distance: 155.2
click at [215, 231] on div "05 The Minimum Necessary Rule means that when disclosing PHI, you will make rea…" at bounding box center [413, 269] width 441 height 84
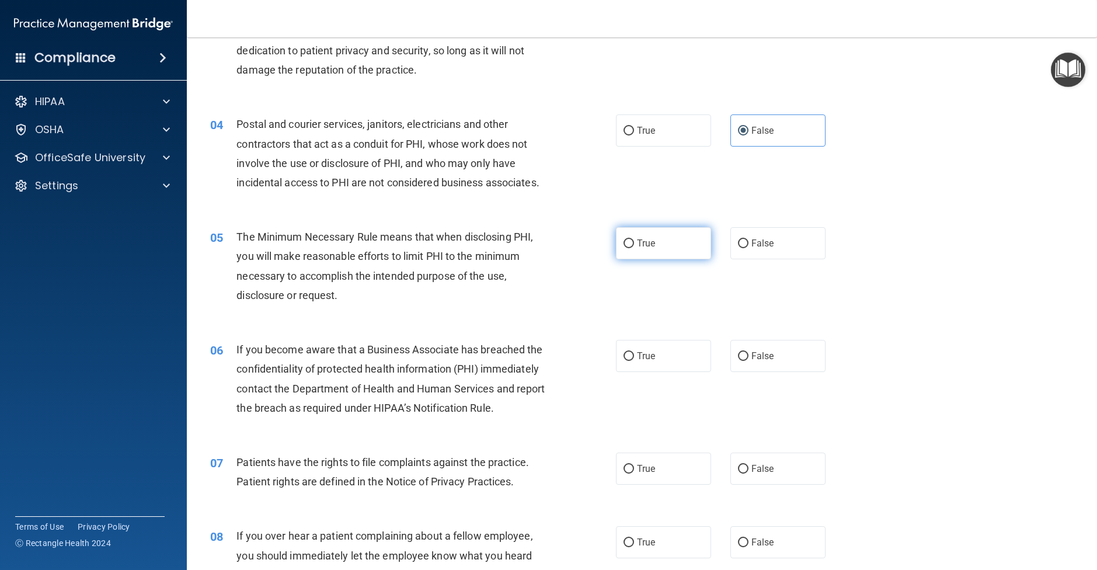
click at [620, 249] on label "True" at bounding box center [663, 243] width 95 height 32
click at [624, 248] on input "True" at bounding box center [629, 243] width 11 height 9
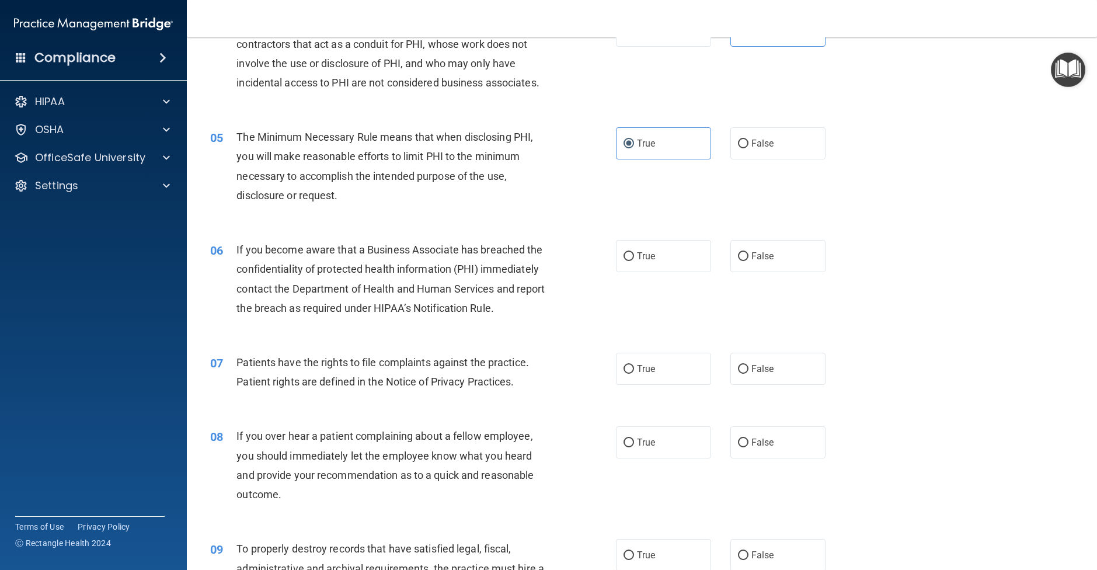
scroll to position [359, 0]
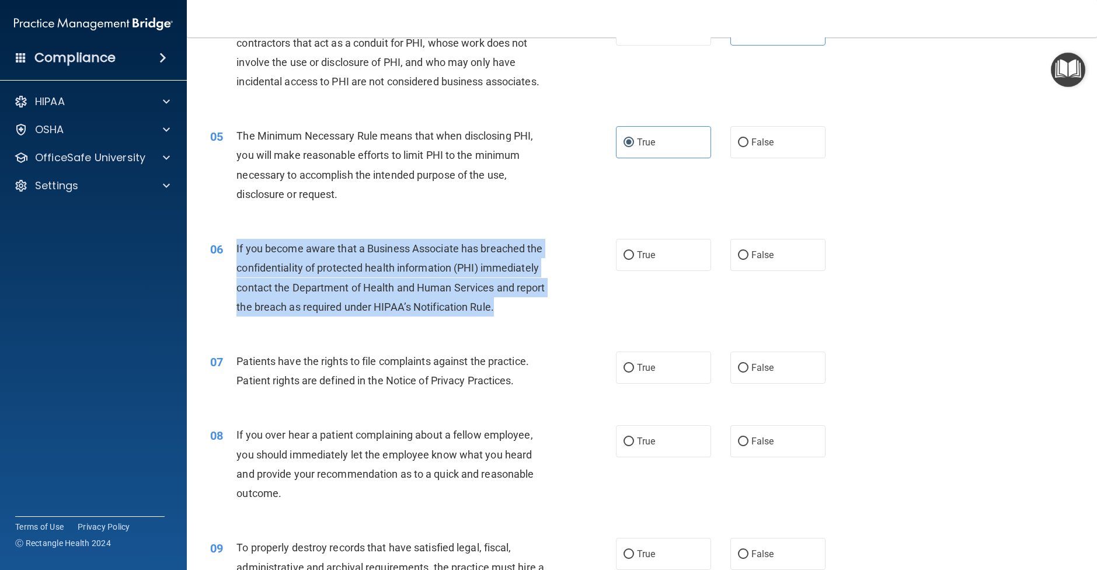
drag, startPoint x: 533, startPoint y: 309, endPoint x: 226, endPoint y: 251, distance: 312.2
click at [226, 251] on div "06 If you become aware that a Business Associate has breached the confidentiali…" at bounding box center [413, 281] width 441 height 84
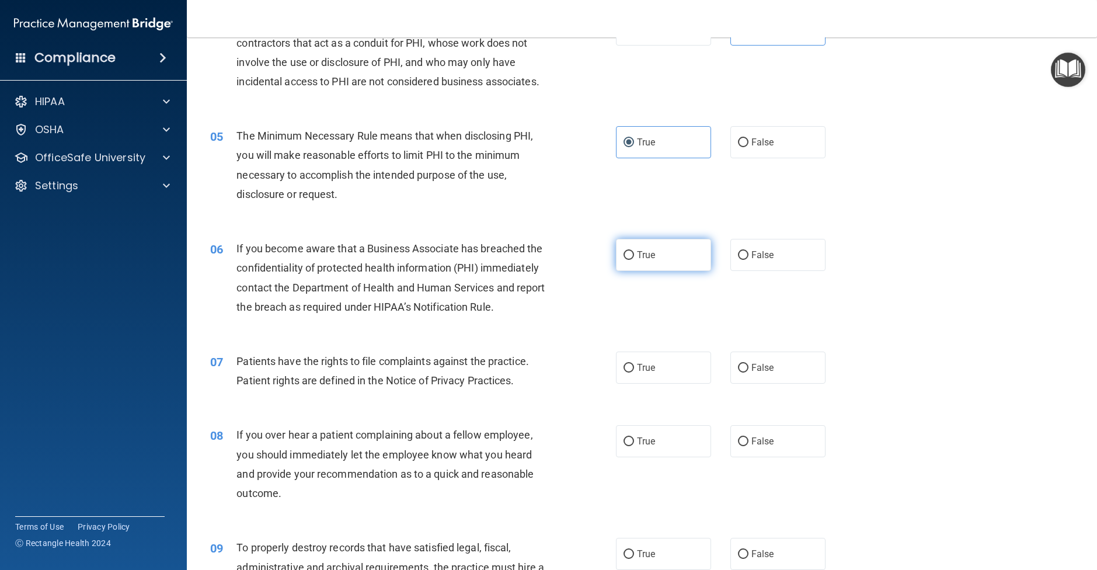
click at [668, 259] on label "True" at bounding box center [663, 255] width 95 height 32
click at [634, 259] on input "True" at bounding box center [629, 255] width 11 height 9
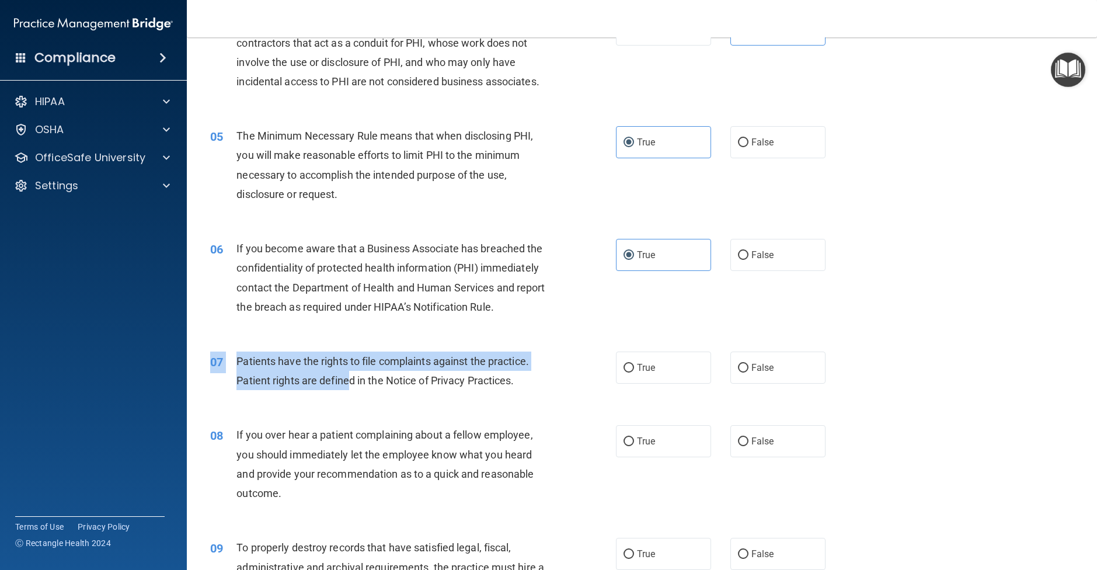
drag, startPoint x: 543, startPoint y: 409, endPoint x: 342, endPoint y: 370, distance: 204.2
click at [345, 370] on div "07 Patients have the rights to file complaints against the practice. Patient ri…" at bounding box center [642, 374] width 881 height 74
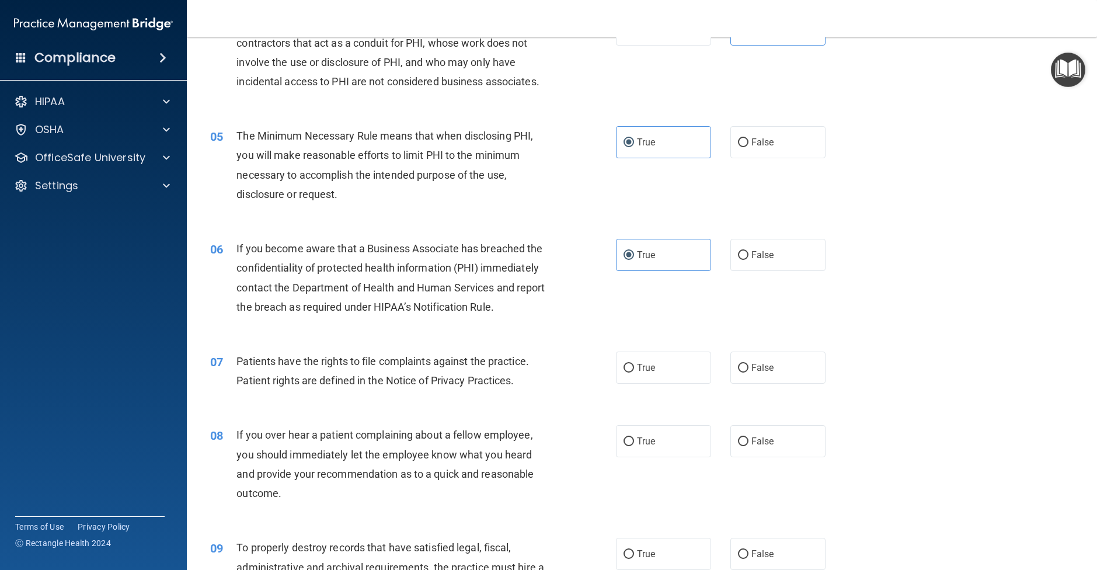
click at [246, 354] on div "Patients have the rights to file complaints against the practice. Patient right…" at bounding box center [395, 371] width 317 height 39
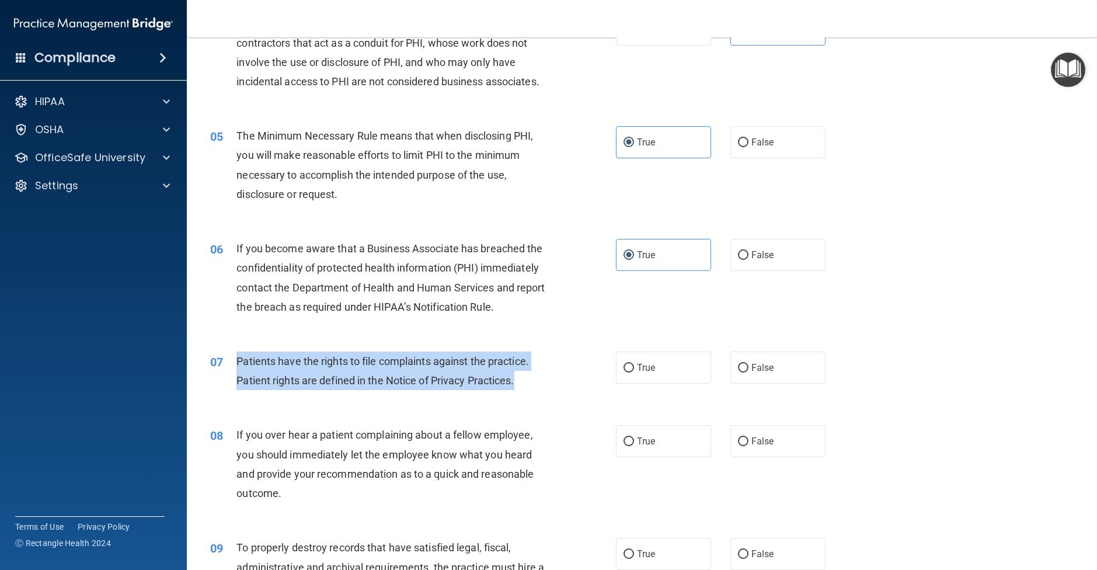
drag, startPoint x: 238, startPoint y: 360, endPoint x: 541, endPoint y: 378, distance: 304.3
click at [541, 378] on div "Patients have the rights to file complaints against the practice. Patient right…" at bounding box center [395, 371] width 317 height 39
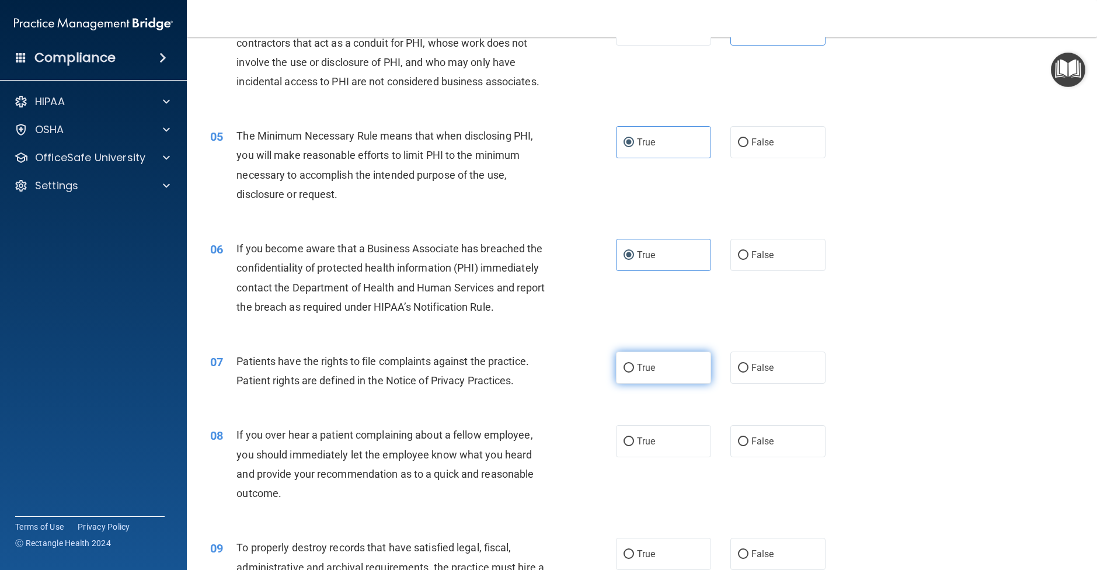
click at [669, 369] on label "True" at bounding box center [663, 368] width 95 height 32
click at [634, 369] on input "True" at bounding box center [629, 368] width 11 height 9
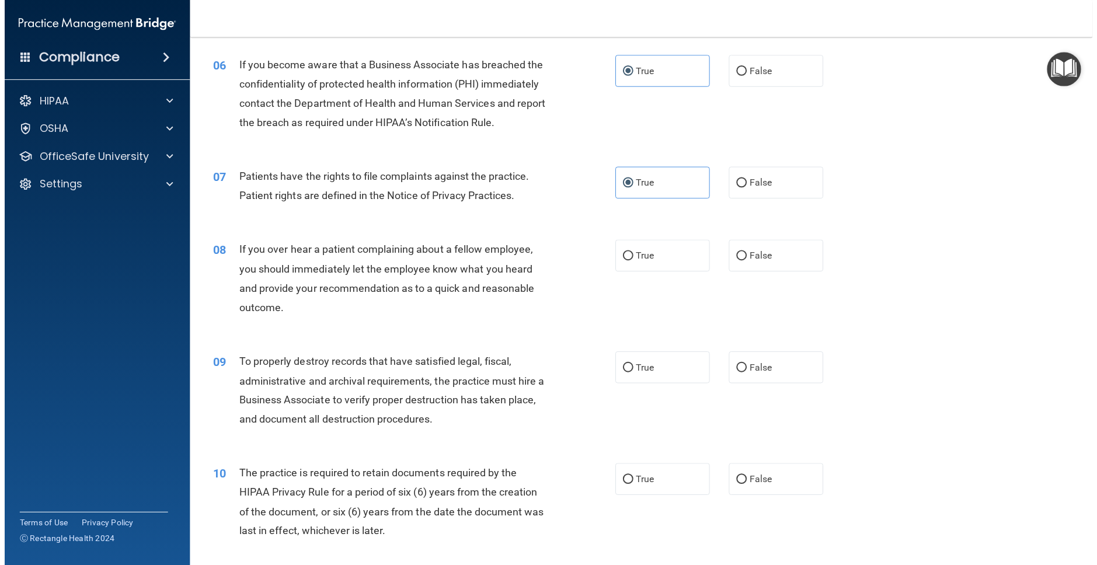
scroll to position [560, 0]
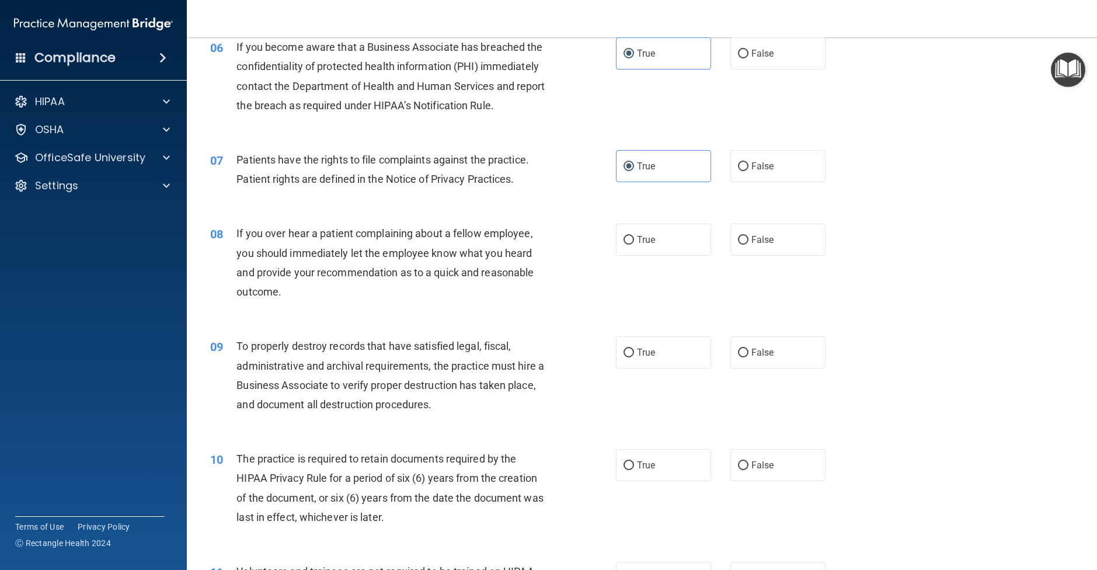
click at [308, 293] on div "If you over hear a patient complaining about a fellow employee, you should imme…" at bounding box center [395, 263] width 317 height 78
drag, startPoint x: 652, startPoint y: 245, endPoint x: 596, endPoint y: 249, distance: 56.8
click at [649, 245] on span "True" at bounding box center [646, 239] width 18 height 11
click at [634, 245] on input "True" at bounding box center [629, 240] width 11 height 9
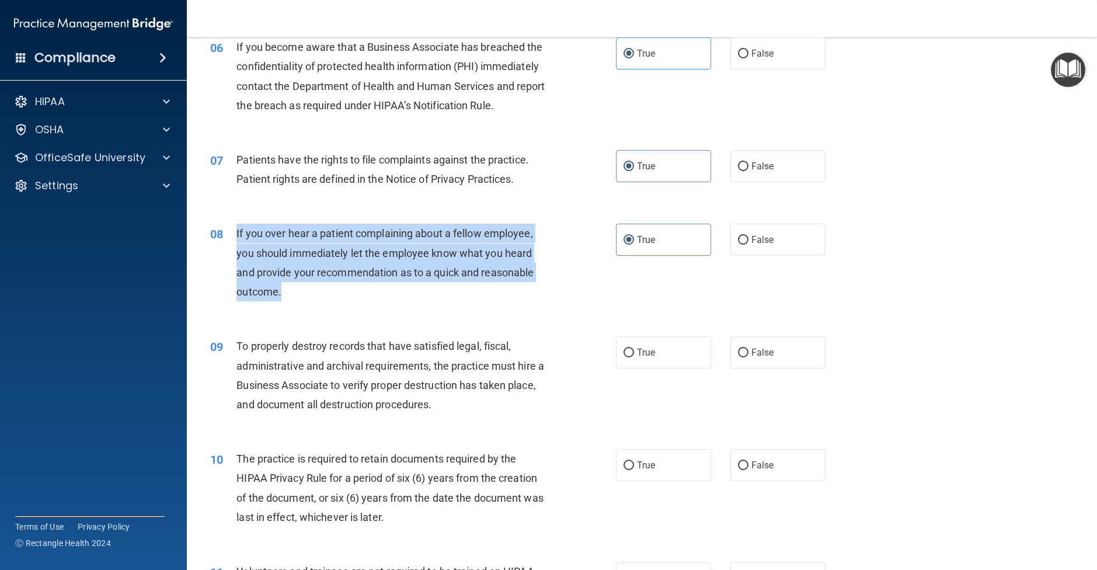
drag, startPoint x: 279, startPoint y: 292, endPoint x: 234, endPoint y: 235, distance: 72.8
click at [234, 235] on div "08 If you over hear a patient complaining about a fellow employee, you should i…" at bounding box center [413, 266] width 441 height 84
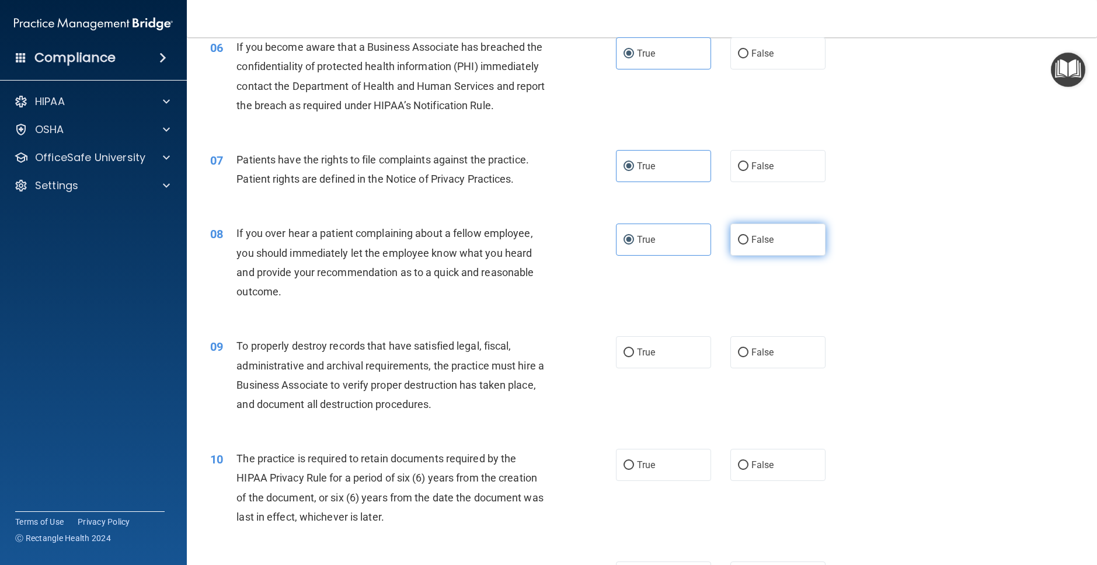
click at [767, 247] on label "False" at bounding box center [778, 240] width 95 height 32
click at [749, 245] on input "False" at bounding box center [743, 240] width 11 height 9
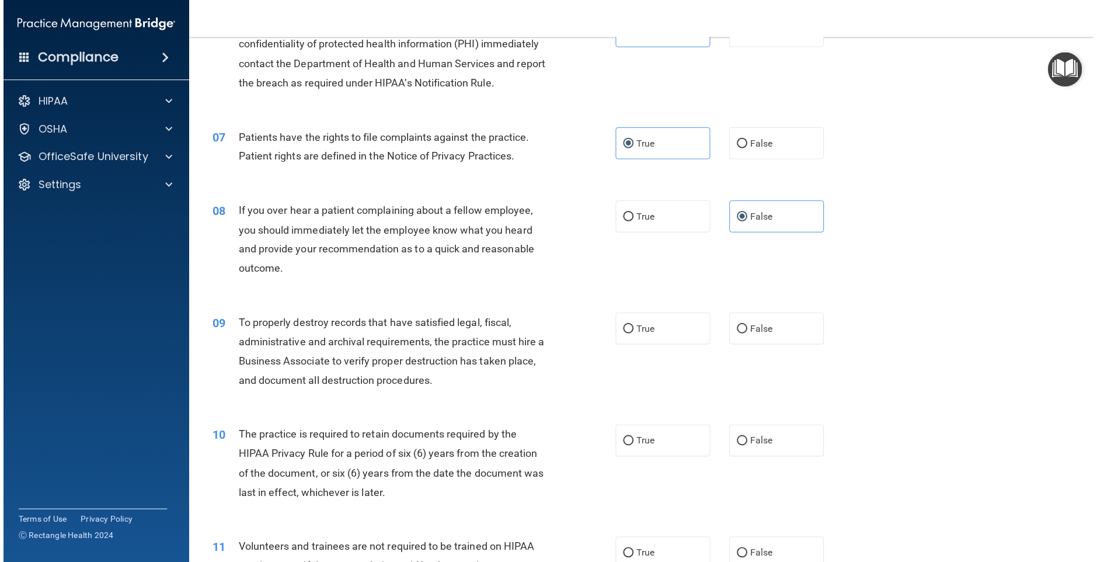
scroll to position [583, 0]
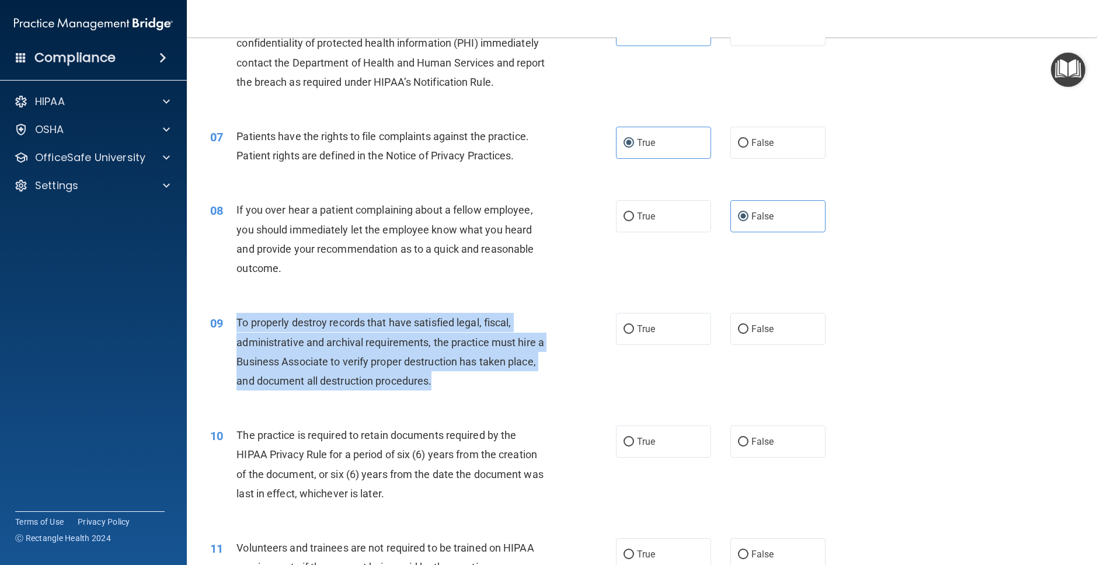
drag, startPoint x: 449, startPoint y: 390, endPoint x: 234, endPoint y: 320, distance: 226.1
click at [234, 320] on div "09 To properly destroy records that have satisfied legal, fiscal, administrativ…" at bounding box center [413, 355] width 441 height 84
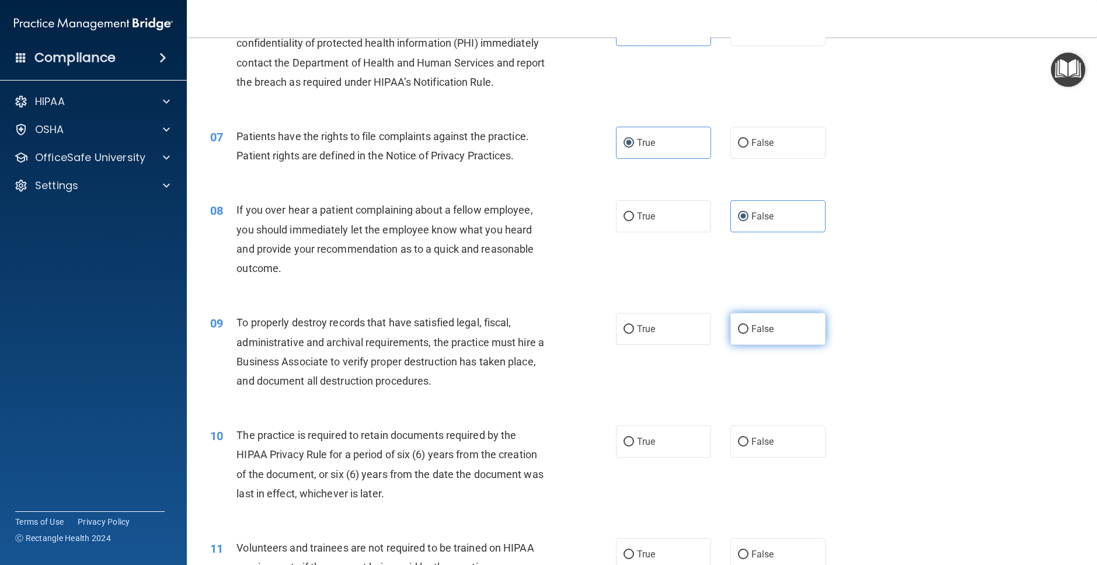
drag, startPoint x: 763, startPoint y: 307, endPoint x: 766, endPoint y: 315, distance: 8.1
click at [763, 308] on div "09 To properly destroy records that have satisfied legal, fiscal, administrativ…" at bounding box center [642, 354] width 881 height 113
click at [766, 321] on label "False" at bounding box center [778, 329] width 95 height 32
click at [749, 325] on input "False" at bounding box center [743, 329] width 11 height 9
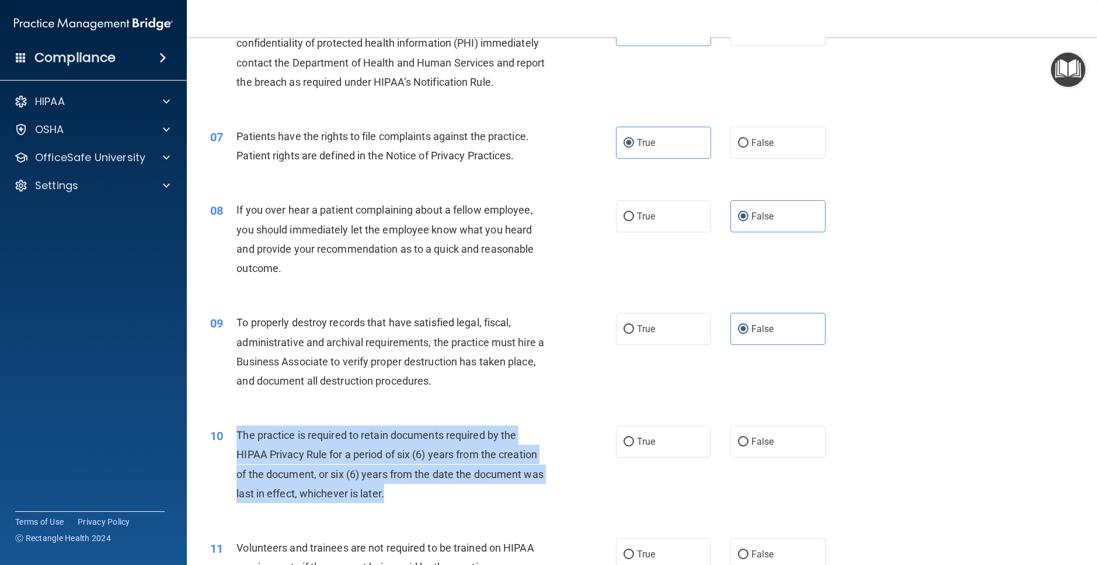
drag, startPoint x: 423, startPoint y: 496, endPoint x: 235, endPoint y: 432, distance: 198.9
click at [235, 432] on div "10 The practice is required to retain documents required by the HIPAA Privacy R…" at bounding box center [413, 468] width 441 height 84
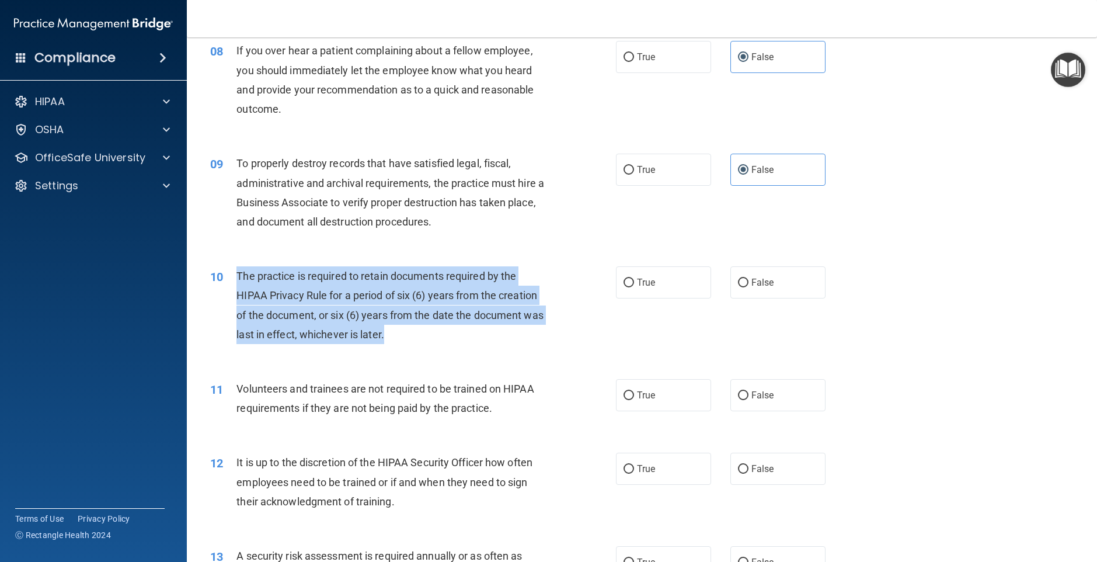
scroll to position [745, 0]
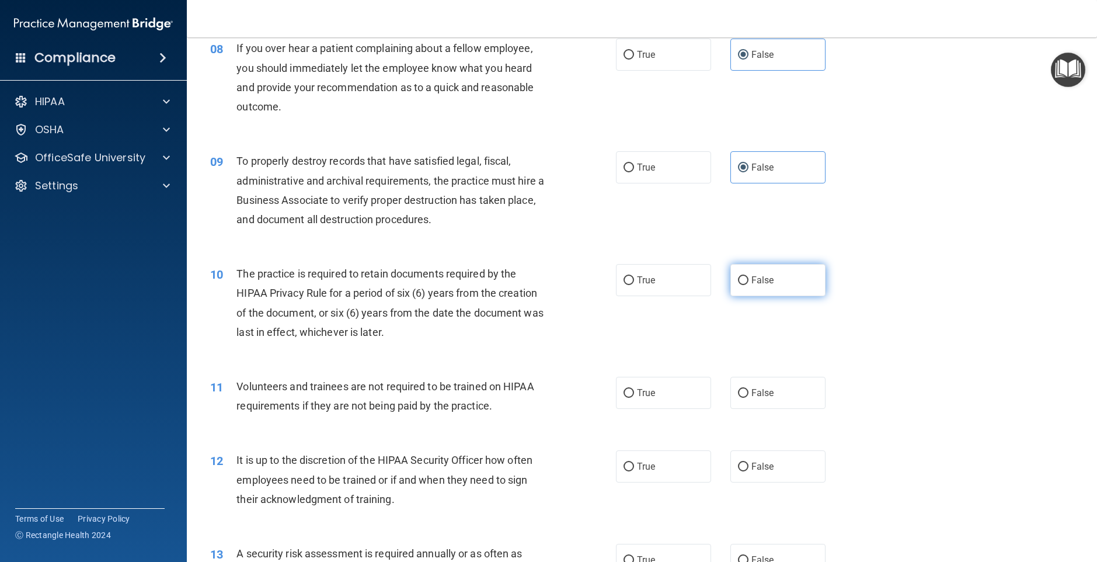
click at [804, 289] on label "False" at bounding box center [778, 280] width 95 height 32
click at [749, 285] on input "False" at bounding box center [743, 280] width 11 height 9
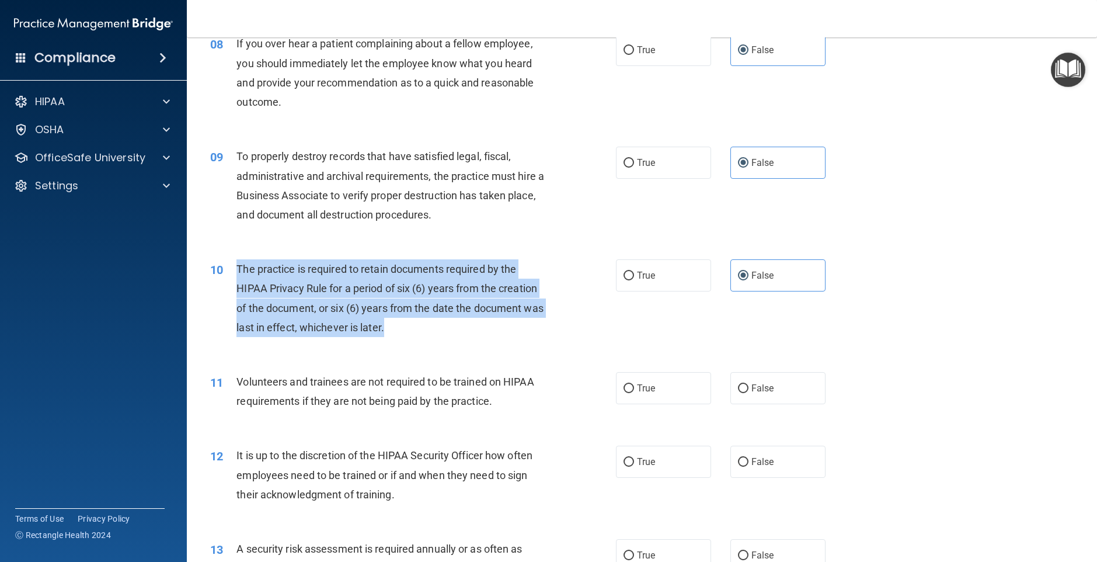
drag, startPoint x: 417, startPoint y: 328, endPoint x: 234, endPoint y: 269, distance: 192.5
click at [234, 269] on div "10 The practice is required to retain documents required by the HIPAA Privacy R…" at bounding box center [413, 301] width 441 height 84
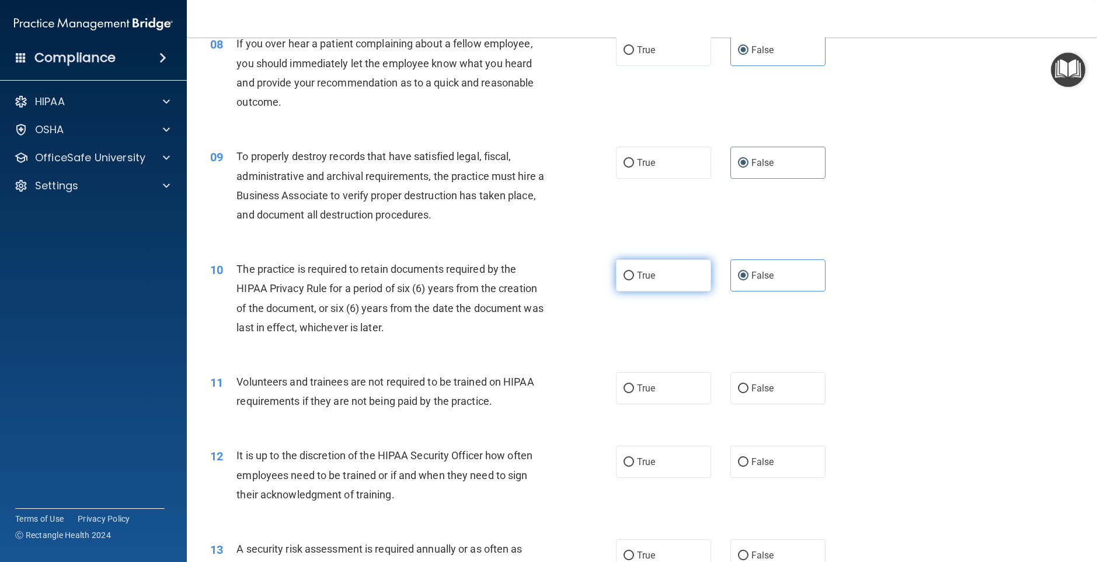
click at [648, 265] on label "True" at bounding box center [663, 275] width 95 height 32
click at [634, 272] on input "True" at bounding box center [629, 276] width 11 height 9
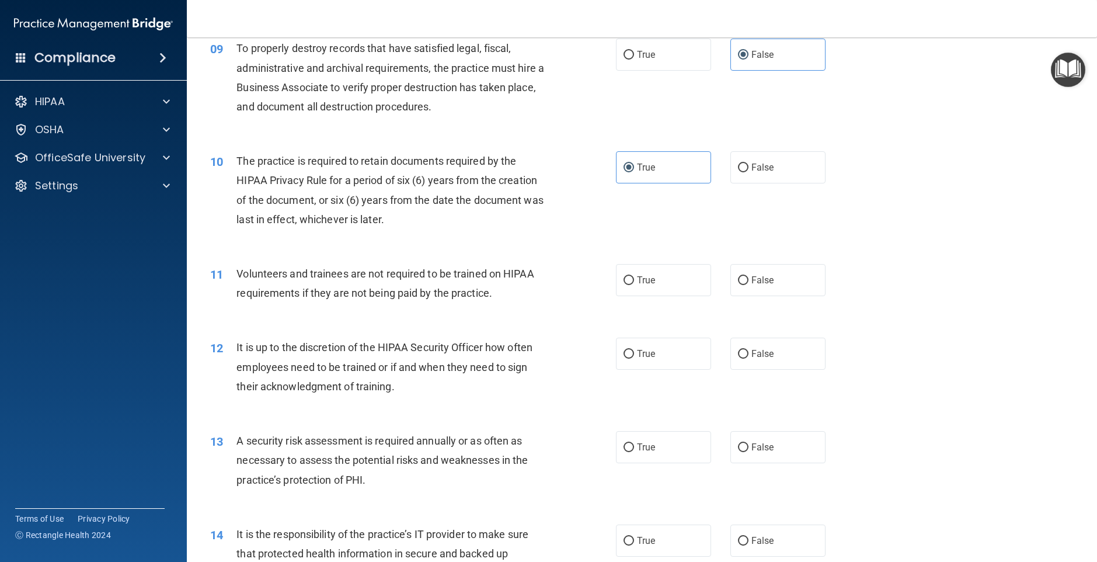
scroll to position [866, 0]
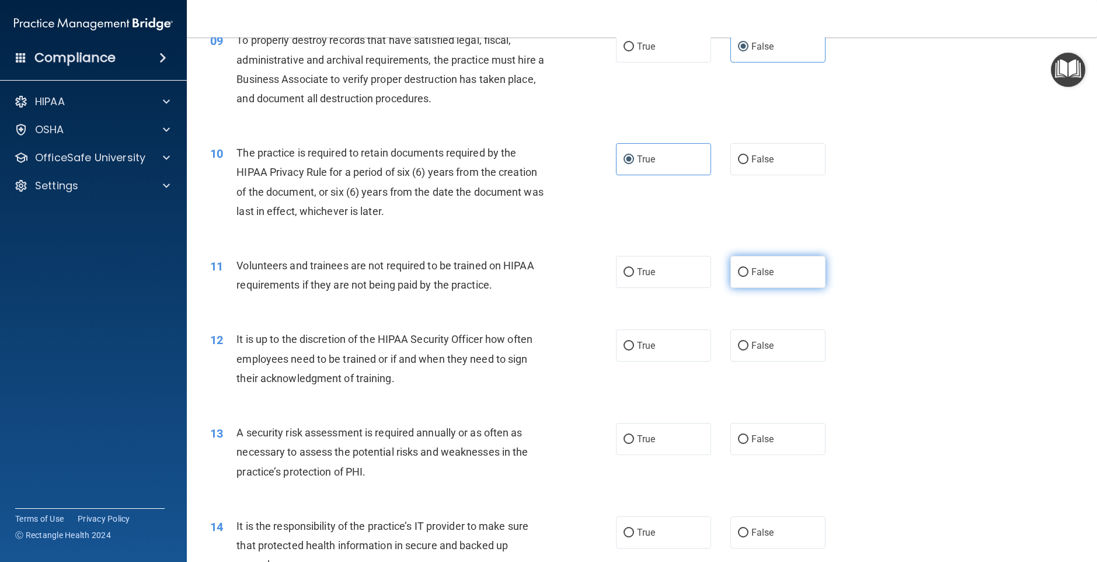
click at [752, 284] on label "False" at bounding box center [778, 272] width 95 height 32
click at [749, 277] on input "False" at bounding box center [743, 272] width 11 height 9
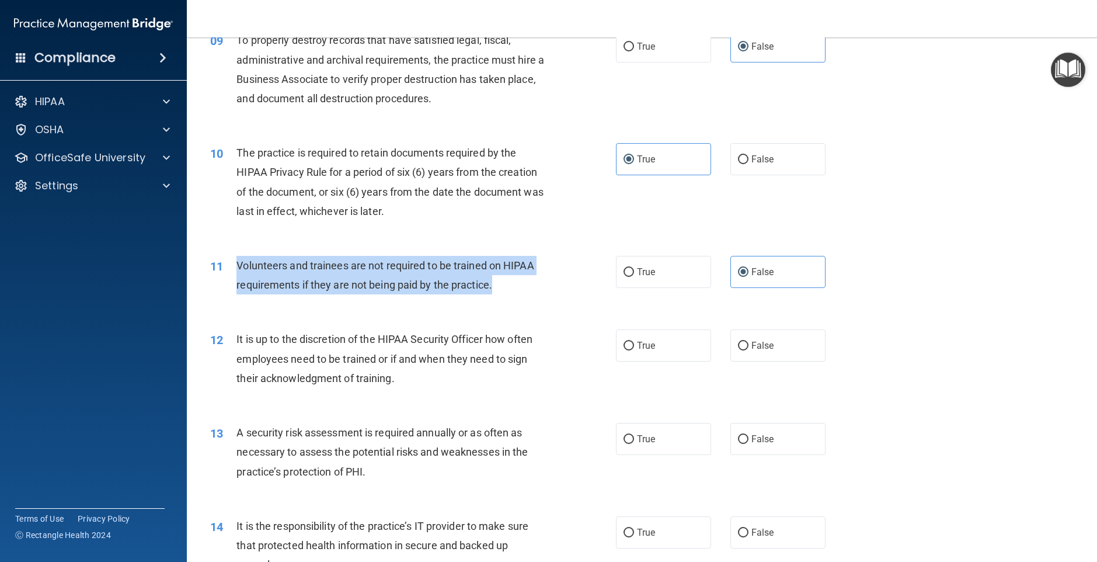
drag, startPoint x: 524, startPoint y: 297, endPoint x: 236, endPoint y: 266, distance: 289.6
click at [236, 266] on div "11 Volunteers and trainees are not required to be trained on HIPAA requirements…" at bounding box center [413, 278] width 441 height 44
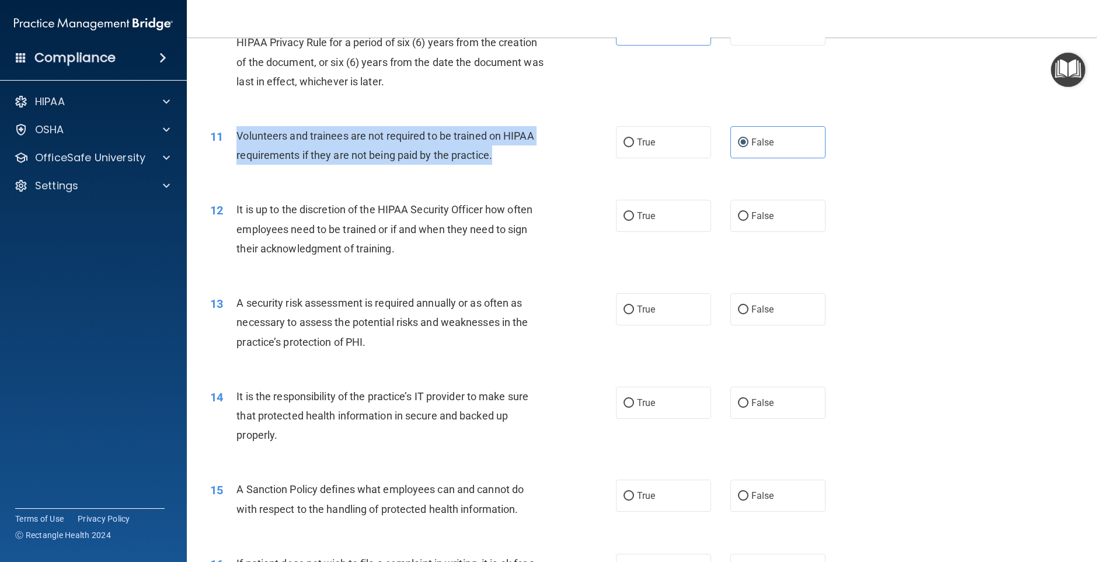
scroll to position [998, 0]
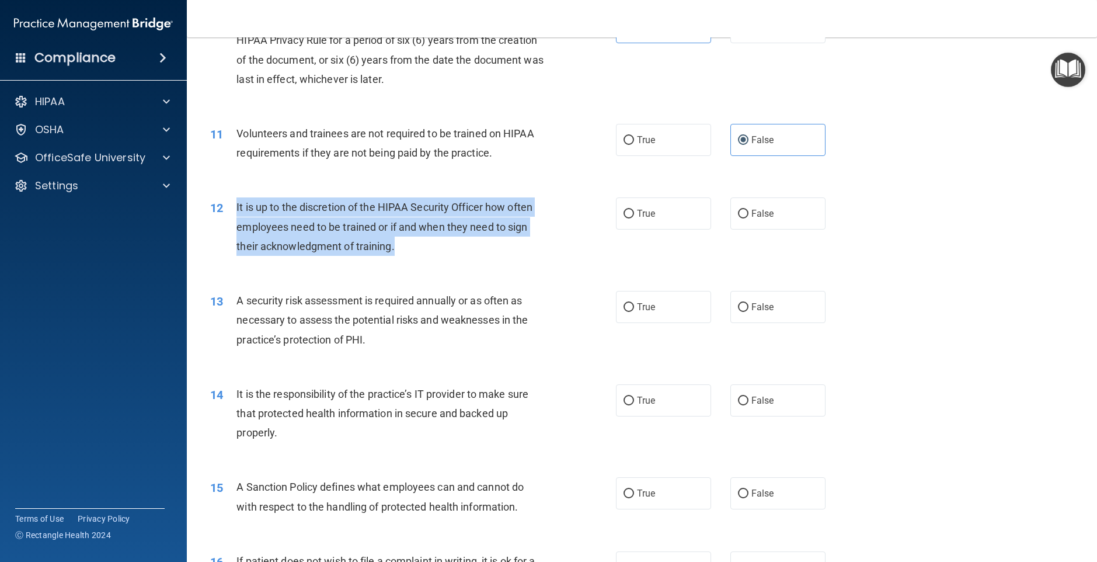
drag, startPoint x: 417, startPoint y: 251, endPoint x: 228, endPoint y: 199, distance: 196.4
click at [228, 198] on div "12 It is up to the discretion of the HIPAA Security Officer how often employees…" at bounding box center [413, 229] width 441 height 64
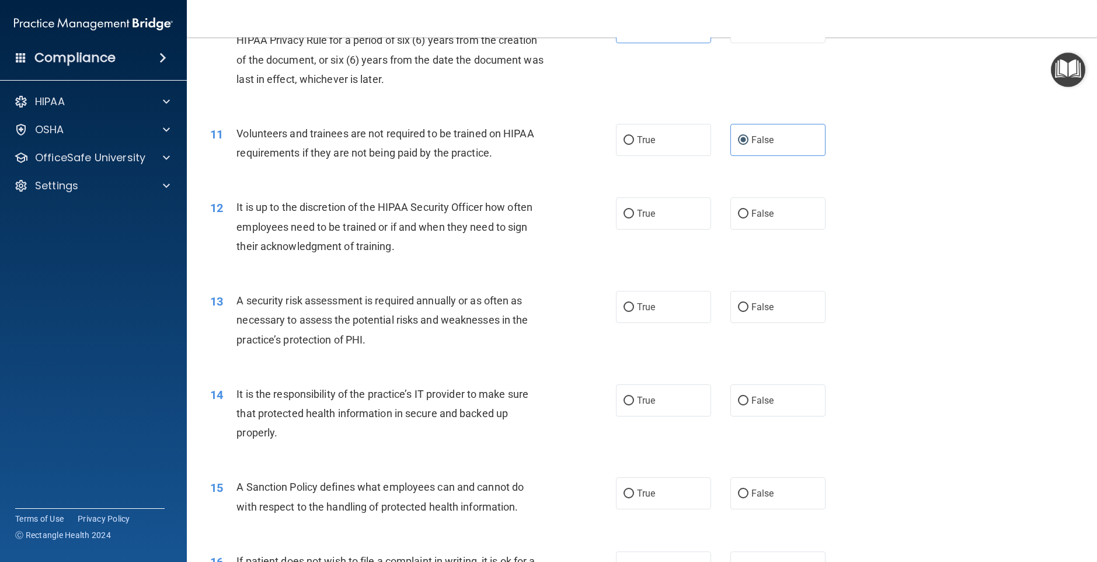
drag, startPoint x: 766, startPoint y: 214, endPoint x: 699, endPoint y: 166, distance: 82.0
click at [764, 213] on span "False" at bounding box center [763, 213] width 23 height 11
click at [749, 213] on input "False" at bounding box center [743, 214] width 11 height 9
click at [685, 212] on label "True" at bounding box center [663, 213] width 95 height 32
click at [634, 212] on input "True" at bounding box center [629, 214] width 11 height 9
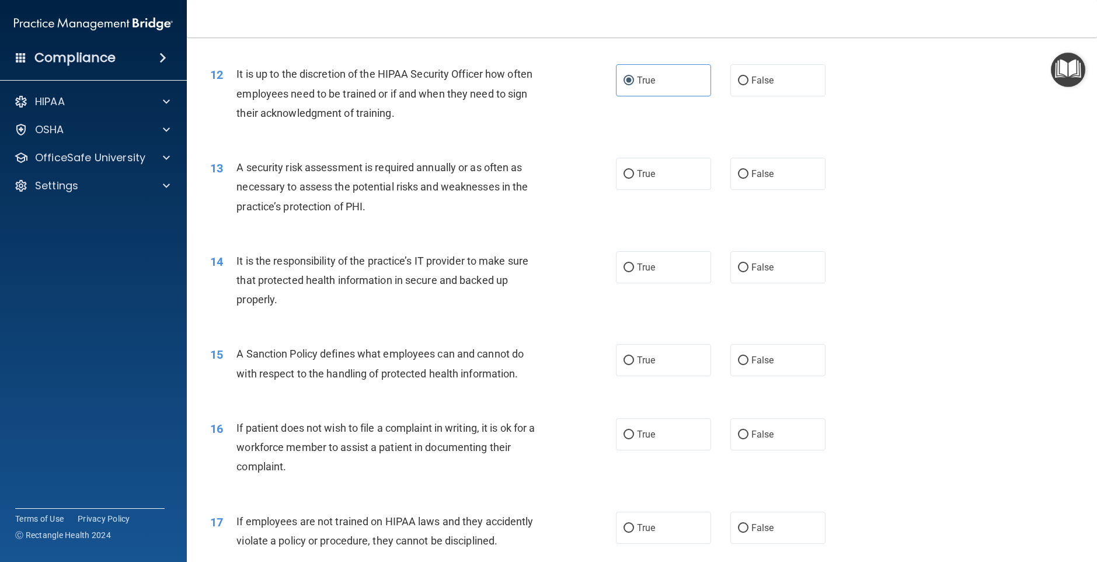
scroll to position [1133, 0]
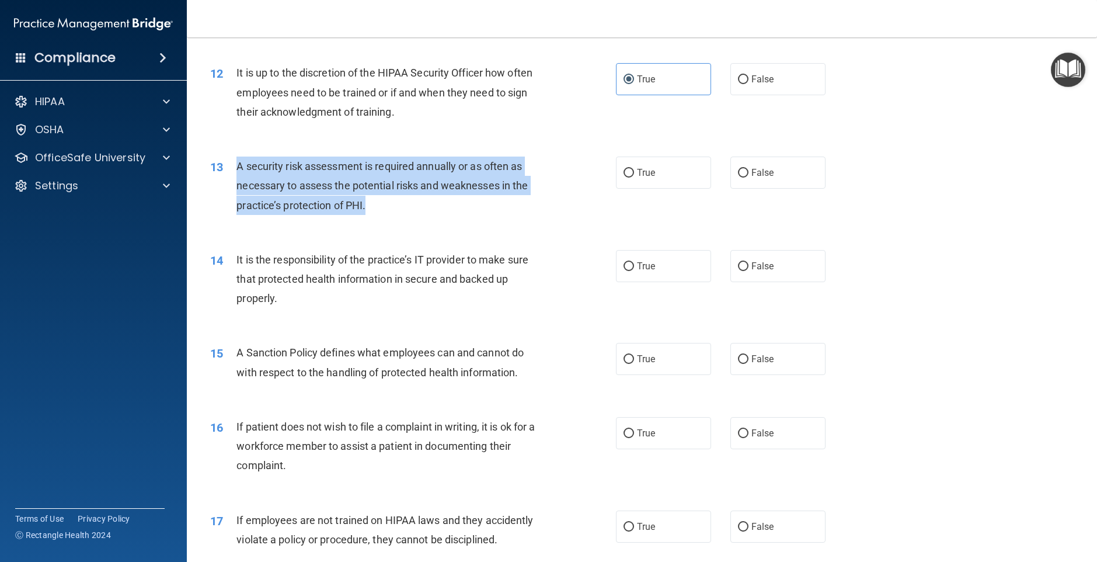
drag, startPoint x: 376, startPoint y: 200, endPoint x: 225, endPoint y: 164, distance: 155.1
click at [225, 164] on div "13 A security risk assessment is required annually or as often as necessary to …" at bounding box center [413, 189] width 441 height 64
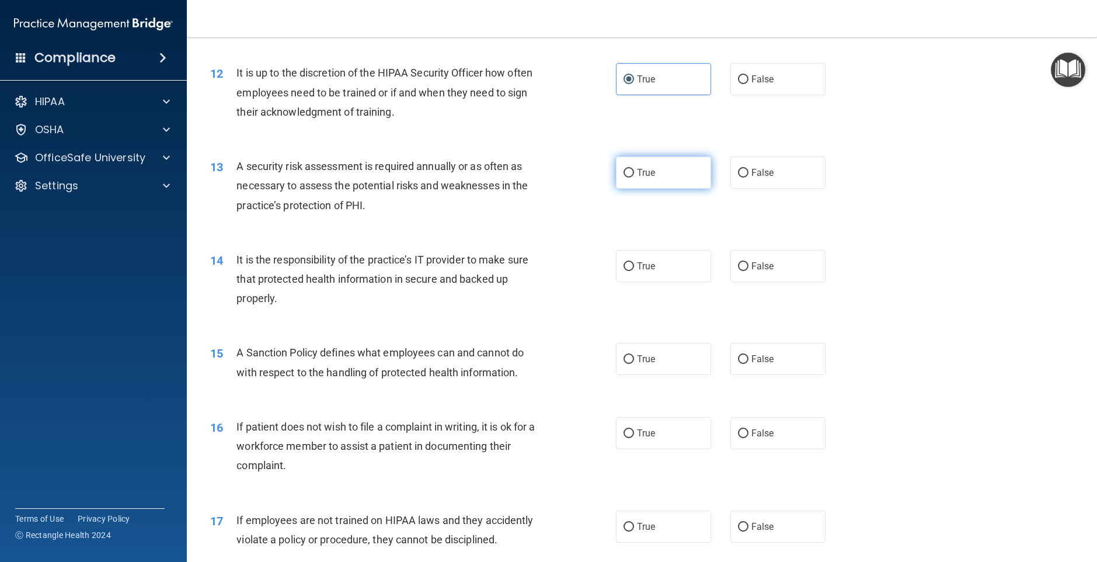
click at [638, 178] on span "True" at bounding box center [646, 172] width 18 height 11
click at [634, 178] on input "True" at bounding box center [629, 173] width 11 height 9
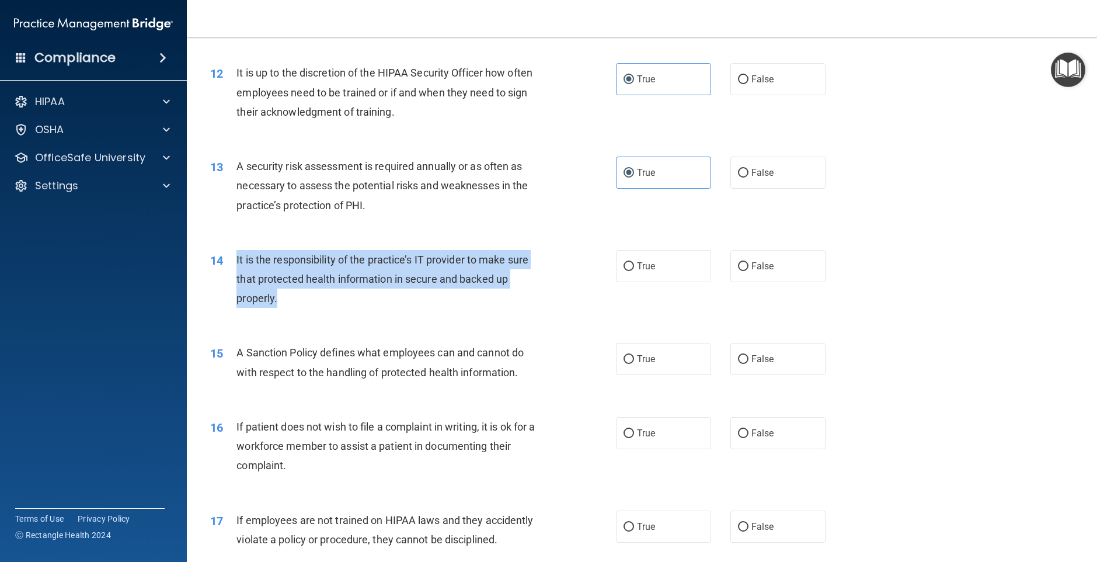
drag, startPoint x: 363, startPoint y: 303, endPoint x: 234, endPoint y: 255, distance: 137.5
click at [234, 255] on div "14 It is the responsibility of the practice’s IT provider to make sure that pro…" at bounding box center [413, 282] width 441 height 64
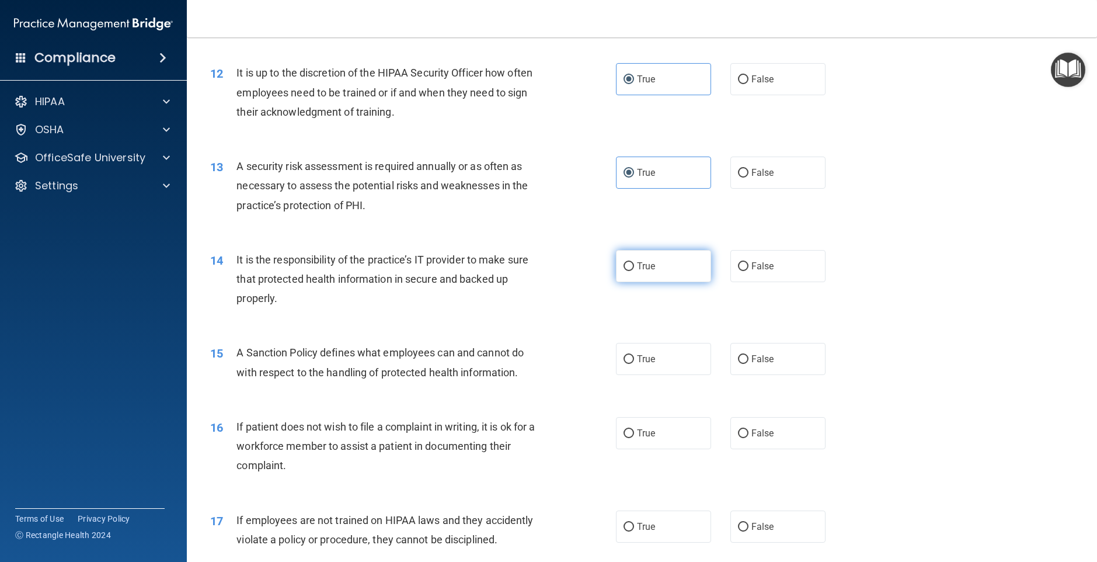
click at [654, 276] on label "True" at bounding box center [663, 266] width 95 height 32
click at [634, 271] on input "True" at bounding box center [629, 266] width 11 height 9
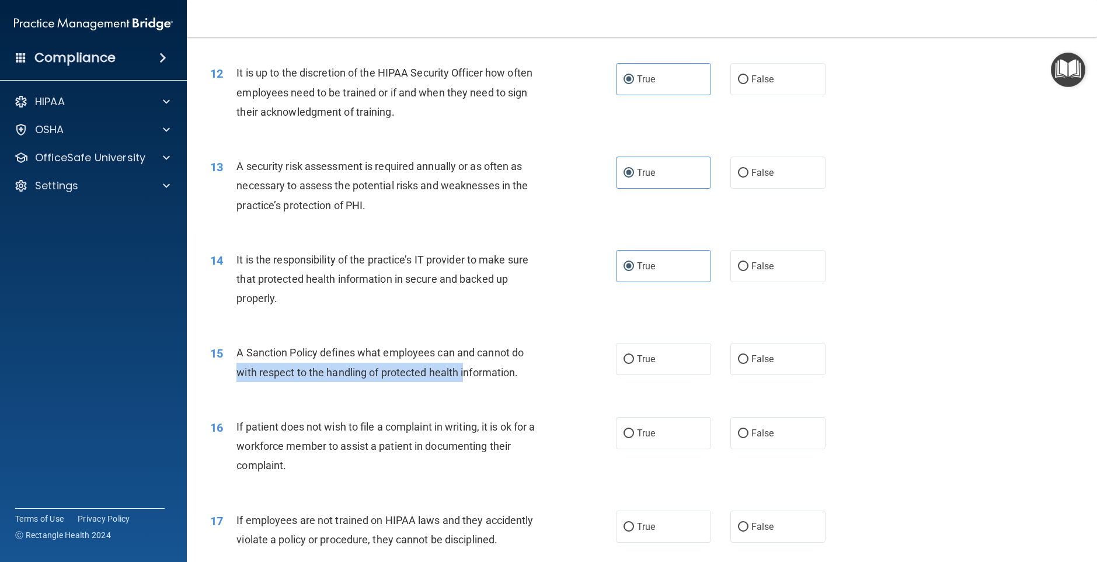
drag, startPoint x: 542, startPoint y: 357, endPoint x: 460, endPoint y: 360, distance: 81.8
click at [464, 362] on div "15 A Sanction Policy defines what employees can and cannot do with respect to t…" at bounding box center [413, 365] width 441 height 44
drag, startPoint x: 237, startPoint y: 339, endPoint x: 239, endPoint y: 352, distance: 12.5
click at [240, 351] on div "15 A Sanction Policy defines what employees can and cannot do with respect to t…" at bounding box center [642, 365] width 881 height 74
click at [232, 353] on div "15" at bounding box center [219, 354] width 35 height 22
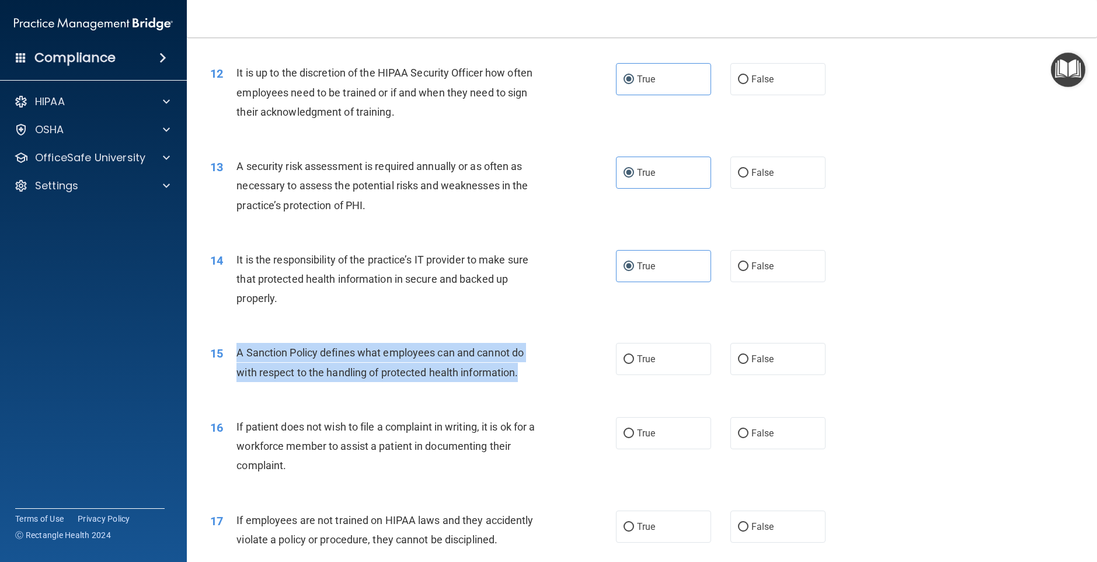
drag, startPoint x: 235, startPoint y: 352, endPoint x: 520, endPoint y: 372, distance: 285.7
click at [520, 372] on div "15 A Sanction Policy defines what employees can and cannot do with respect to t…" at bounding box center [413, 365] width 441 height 44
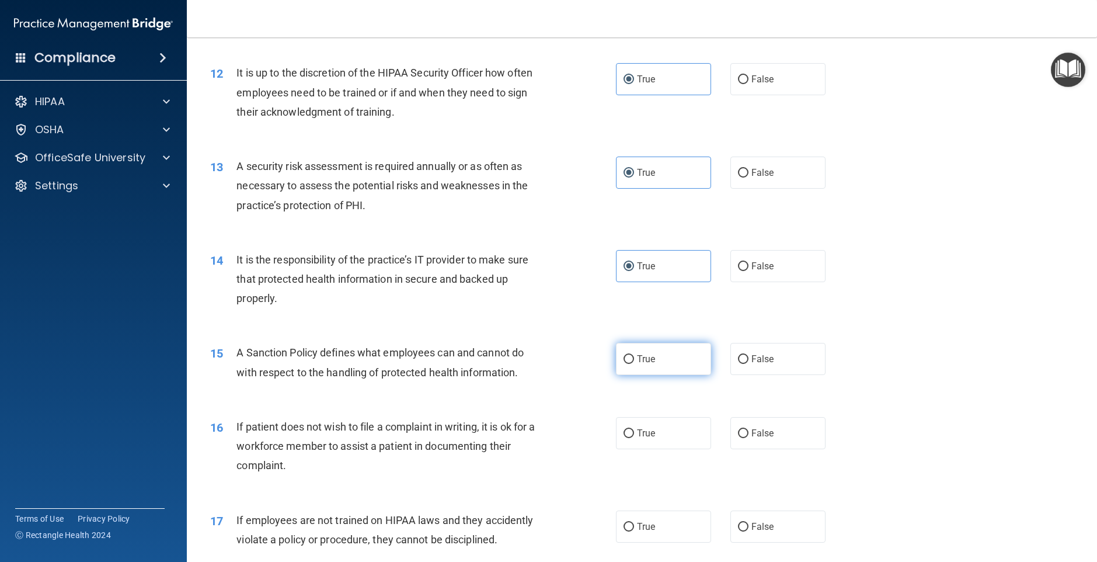
click at [673, 362] on label "True" at bounding box center [663, 359] width 95 height 32
click at [634, 362] on input "True" at bounding box center [629, 359] width 11 height 9
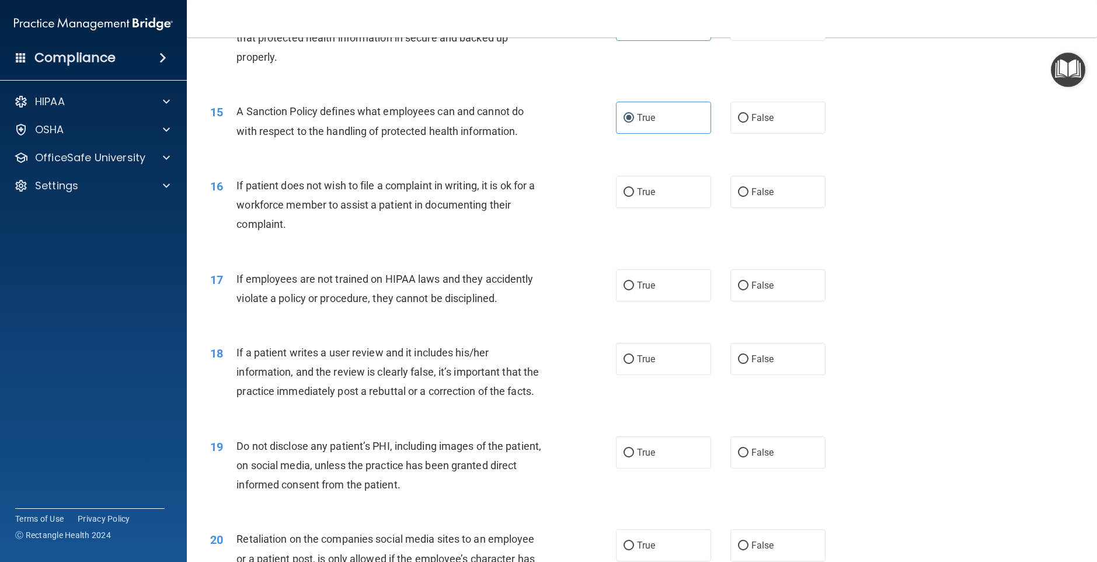
scroll to position [1377, 0]
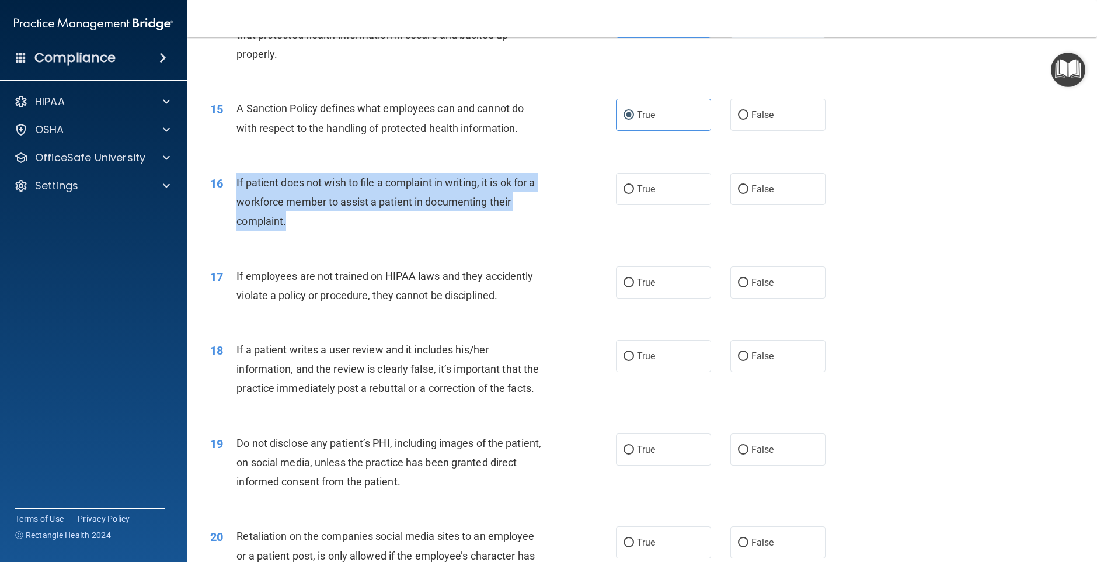
drag, startPoint x: 242, startPoint y: 180, endPoint x: 443, endPoint y: 221, distance: 204.9
click at [443, 221] on div "16 If patient does not wish to file a complaint in writing, it is ok for a work…" at bounding box center [413, 205] width 441 height 64
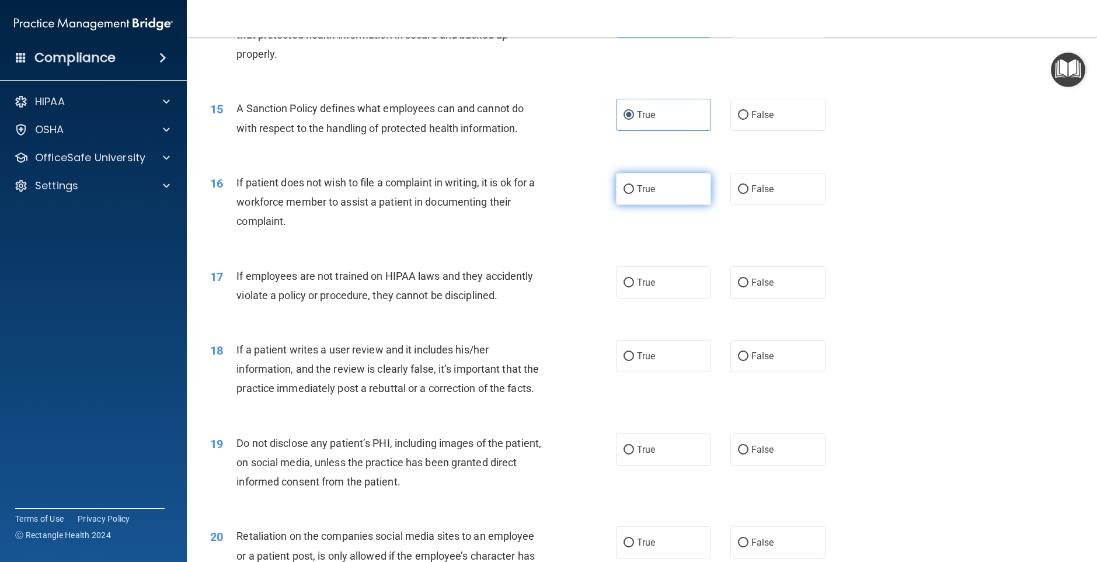
click at [679, 196] on label "True" at bounding box center [663, 189] width 95 height 32
click at [634, 194] on input "True" at bounding box center [629, 189] width 11 height 9
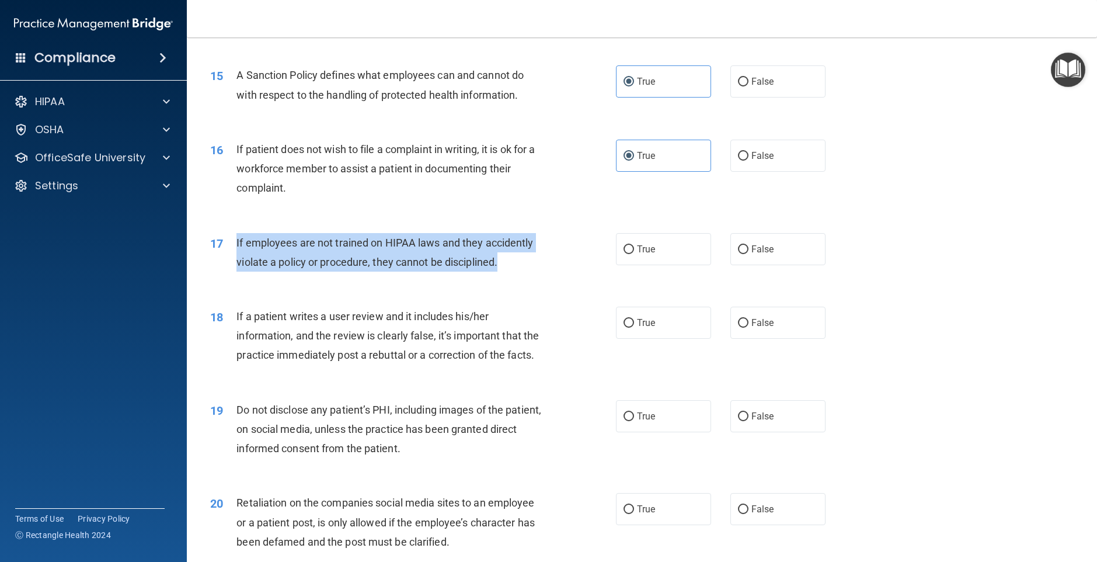
drag, startPoint x: 453, startPoint y: 264, endPoint x: 234, endPoint y: 241, distance: 219.6
click at [234, 241] on div "17 If employees are not trained on HIPAA laws and they accidently violate a pol…" at bounding box center [413, 255] width 441 height 44
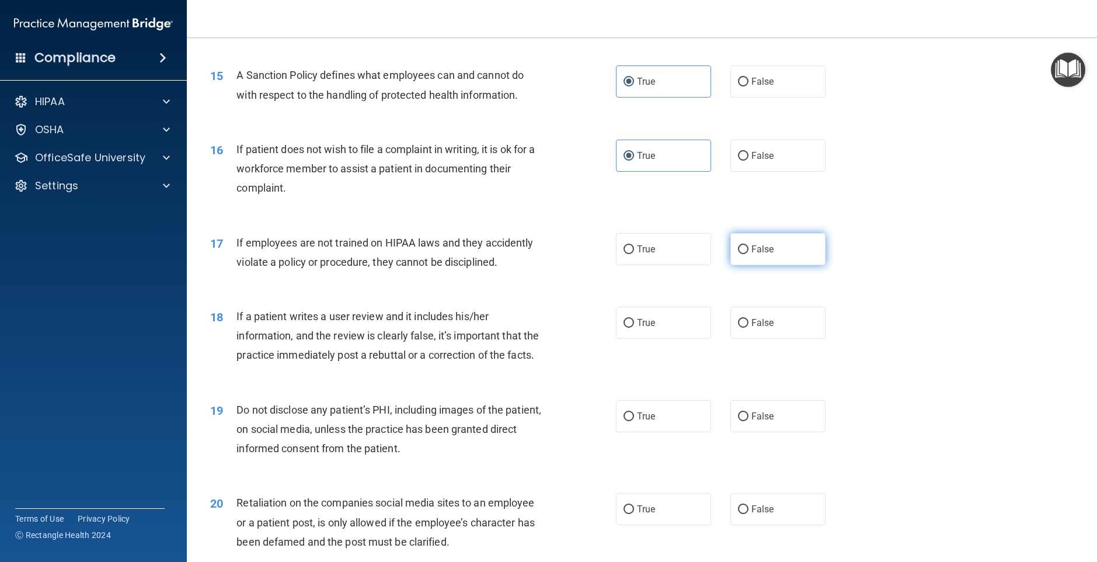
click at [767, 262] on label "False" at bounding box center [778, 249] width 95 height 32
click at [749, 254] on input "False" at bounding box center [743, 249] width 11 height 9
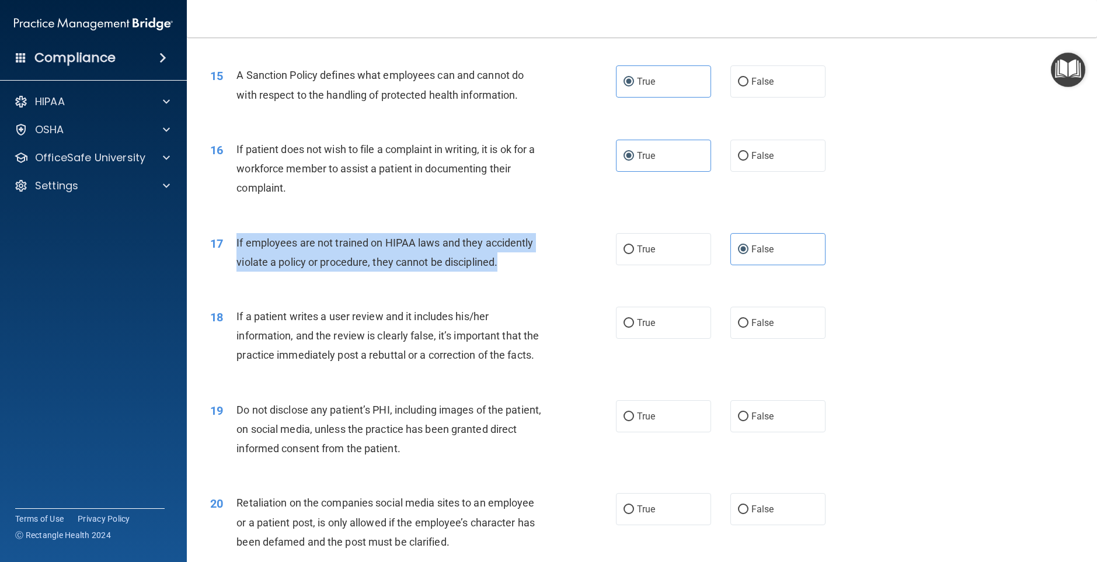
drag, startPoint x: 539, startPoint y: 266, endPoint x: 232, endPoint y: 239, distance: 307.8
click at [232, 239] on div "17 If employees are not trained on HIPAA laws and they accidently violate a pol…" at bounding box center [413, 255] width 441 height 44
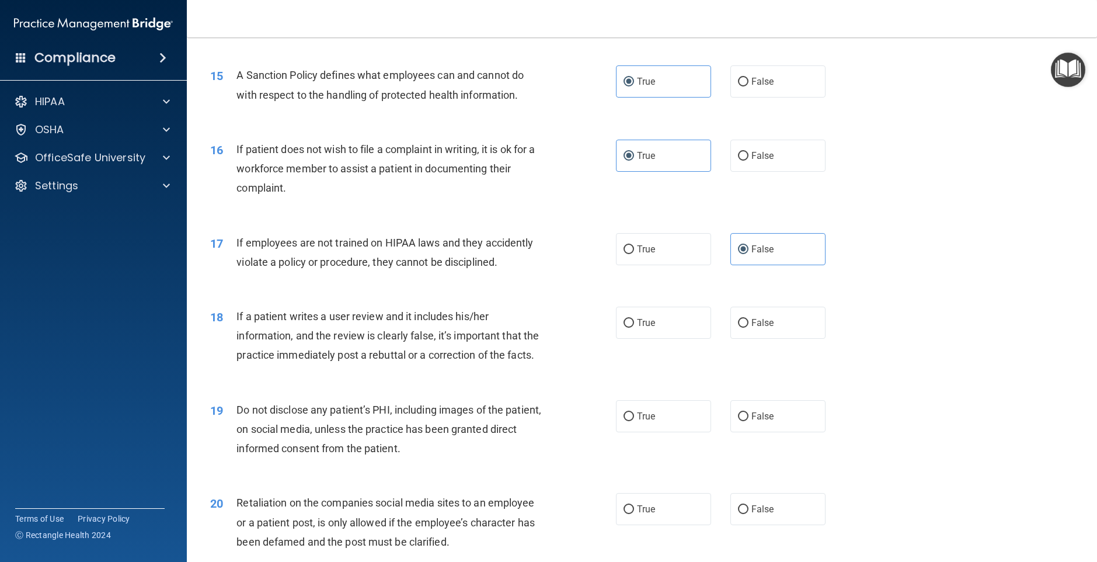
click at [489, 333] on span "If a patient writes a user review and it includes his/her information, and the …" at bounding box center [388, 335] width 303 height 51
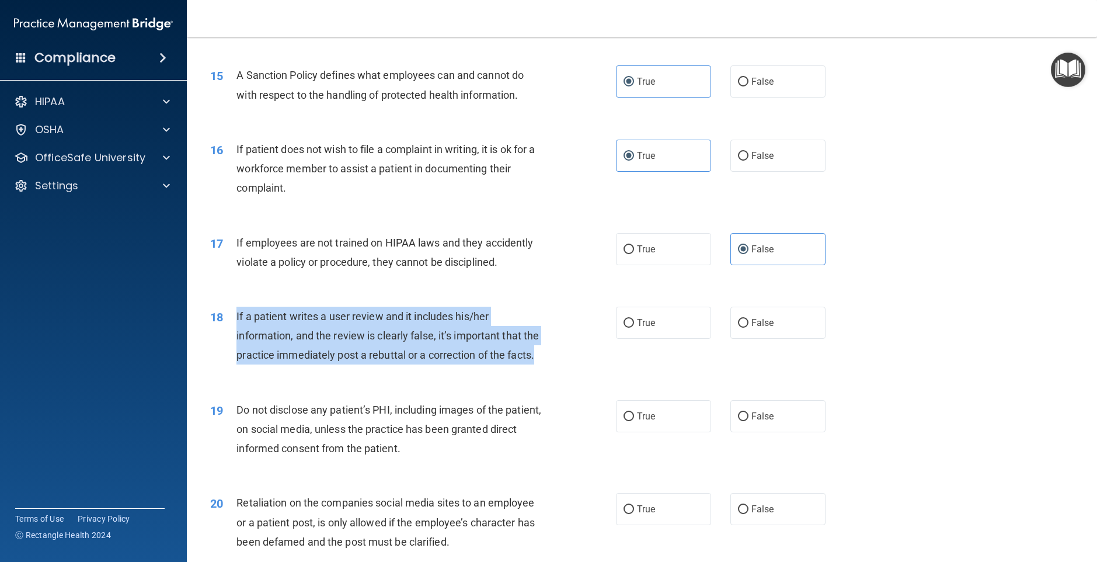
drag, startPoint x: 544, startPoint y: 358, endPoint x: 236, endPoint y: 318, distance: 310.9
click at [236, 318] on div "18 If a patient writes a user review and it includes his/her information, and t…" at bounding box center [413, 339] width 441 height 64
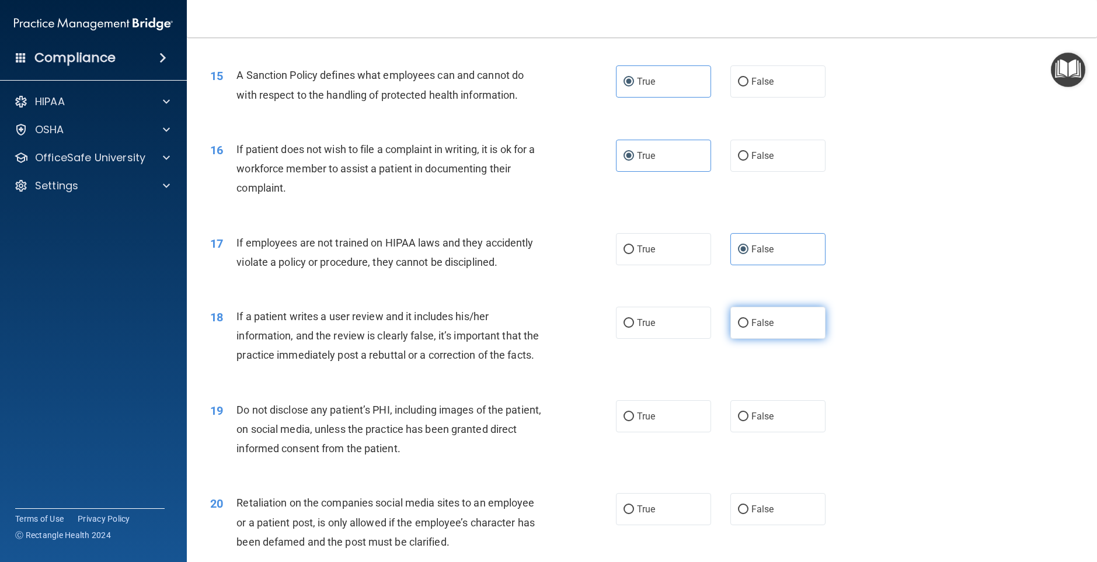
click at [779, 329] on label "False" at bounding box center [778, 323] width 95 height 32
click at [749, 328] on input "False" at bounding box center [743, 323] width 11 height 9
drag, startPoint x: 384, startPoint y: 451, endPoint x: 408, endPoint y: 455, distance: 24.8
click at [409, 456] on div "Do not disclose any patient’s PHI, including images of the patient, on social m…" at bounding box center [395, 429] width 317 height 58
click at [665, 426] on label "True" at bounding box center [663, 416] width 95 height 32
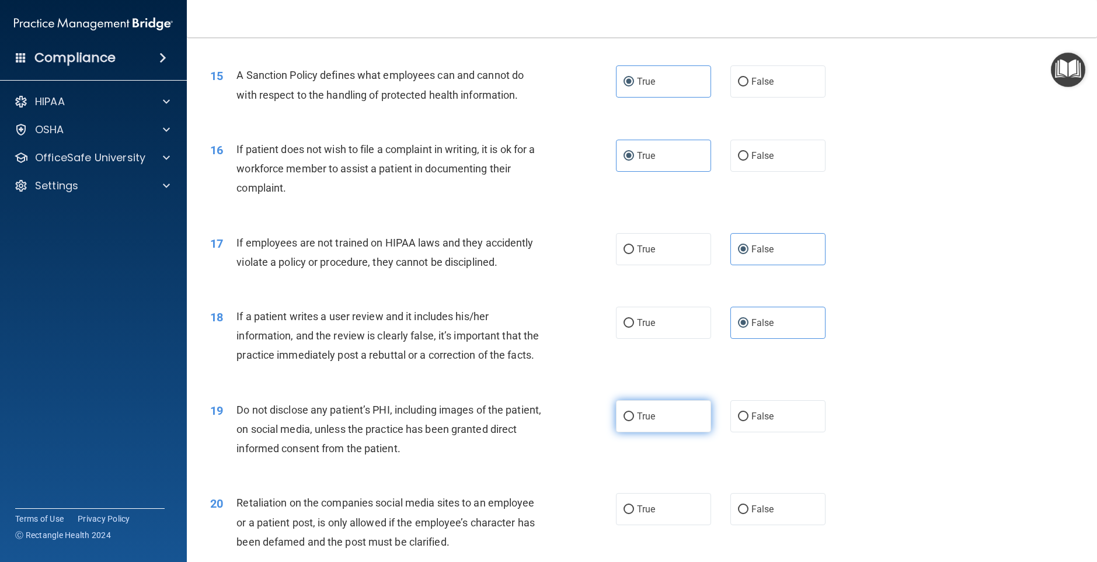
click at [634, 421] on input "True" at bounding box center [629, 416] width 11 height 9
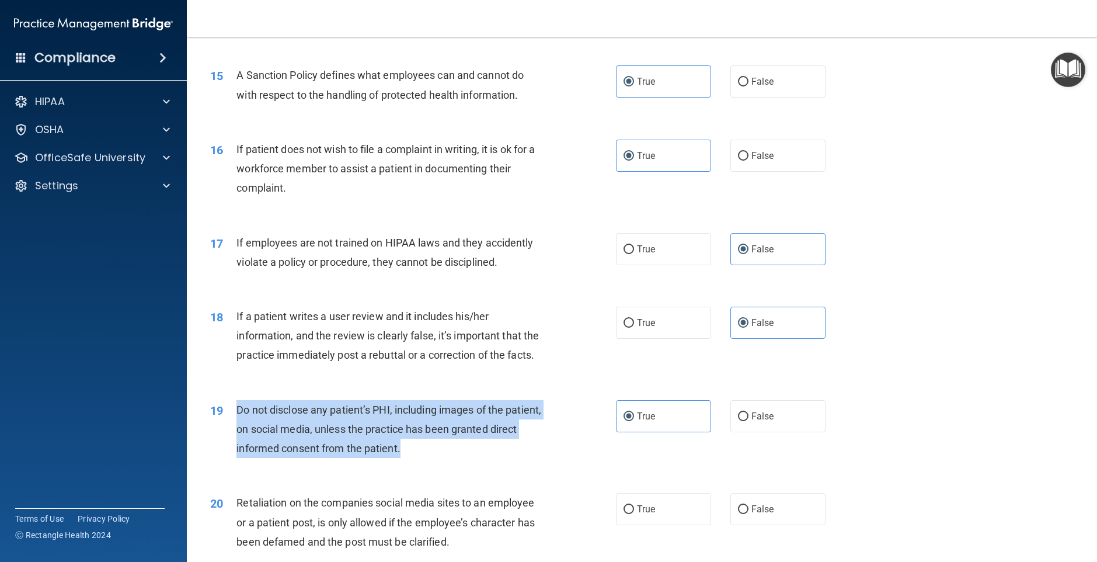
drag, startPoint x: 412, startPoint y: 439, endPoint x: 230, endPoint y: 411, distance: 185.0
click at [230, 411] on div "19 Do not disclose any patient’s PHI, including images of the patient, on socia…" at bounding box center [413, 432] width 441 height 64
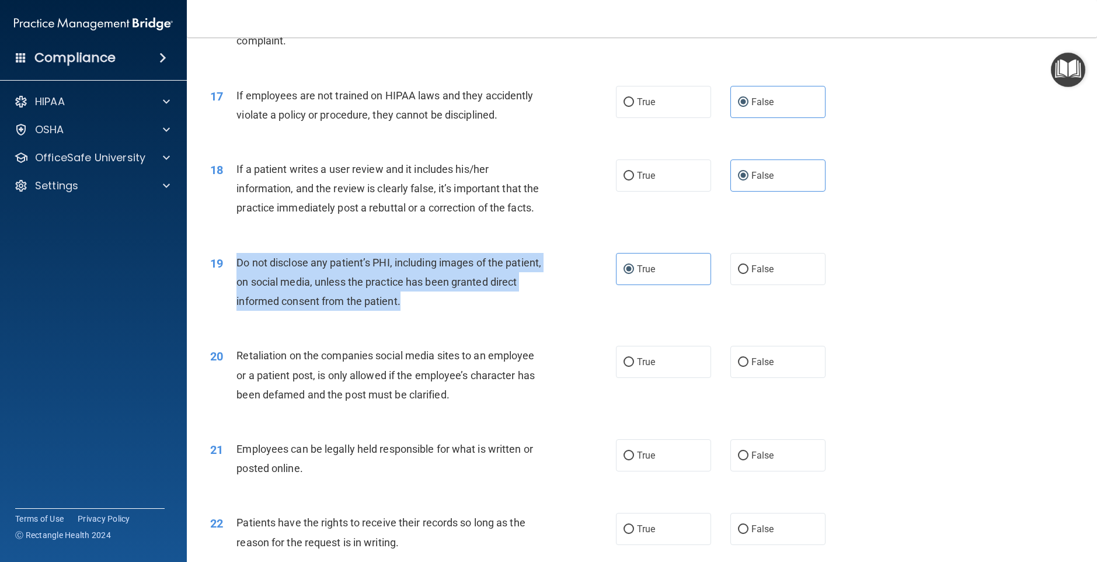
scroll to position [1564, 0]
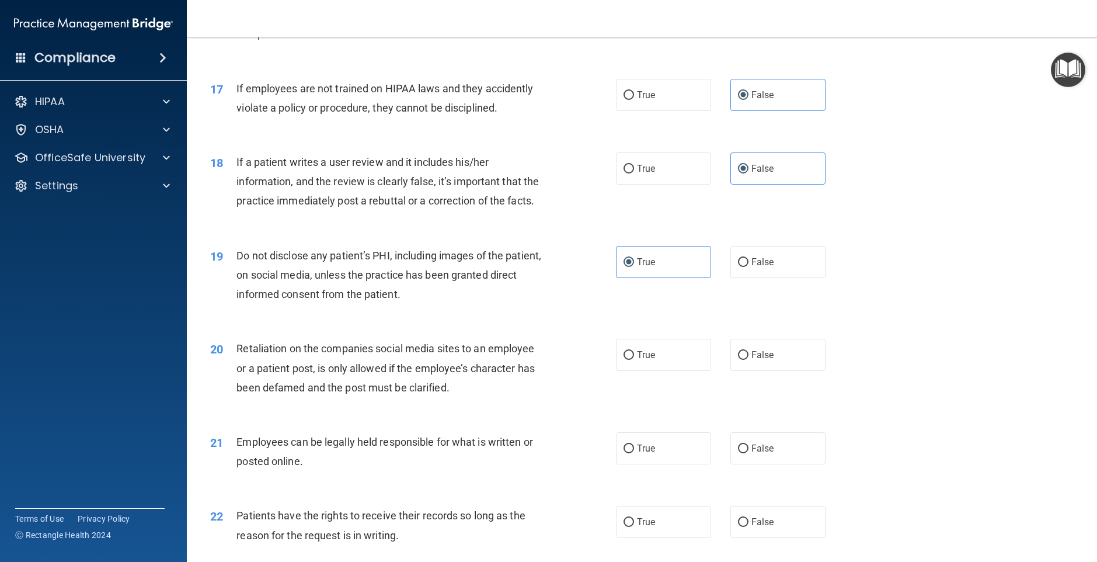
drag, startPoint x: 517, startPoint y: 411, endPoint x: 347, endPoint y: 376, distance: 174.2
click at [481, 407] on div "20 Retaliation on the companies social media sites to an employee or a patient …" at bounding box center [642, 370] width 881 height 93
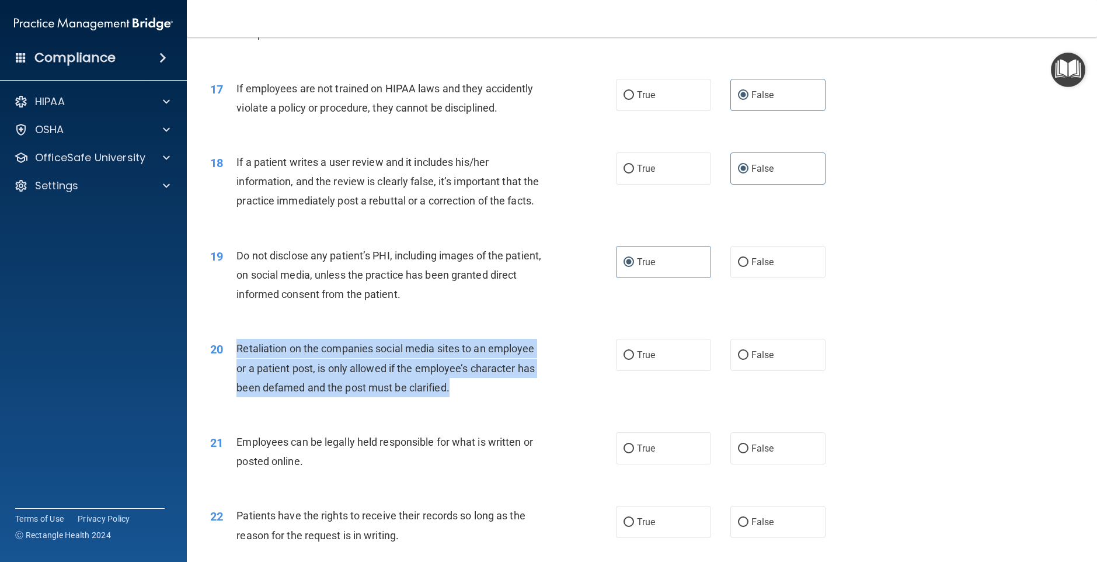
drag, startPoint x: 238, startPoint y: 349, endPoint x: 478, endPoint y: 388, distance: 242.6
click at [478, 388] on div "Retaliation on the companies social media sites to an employee or a patient pos…" at bounding box center [395, 368] width 317 height 58
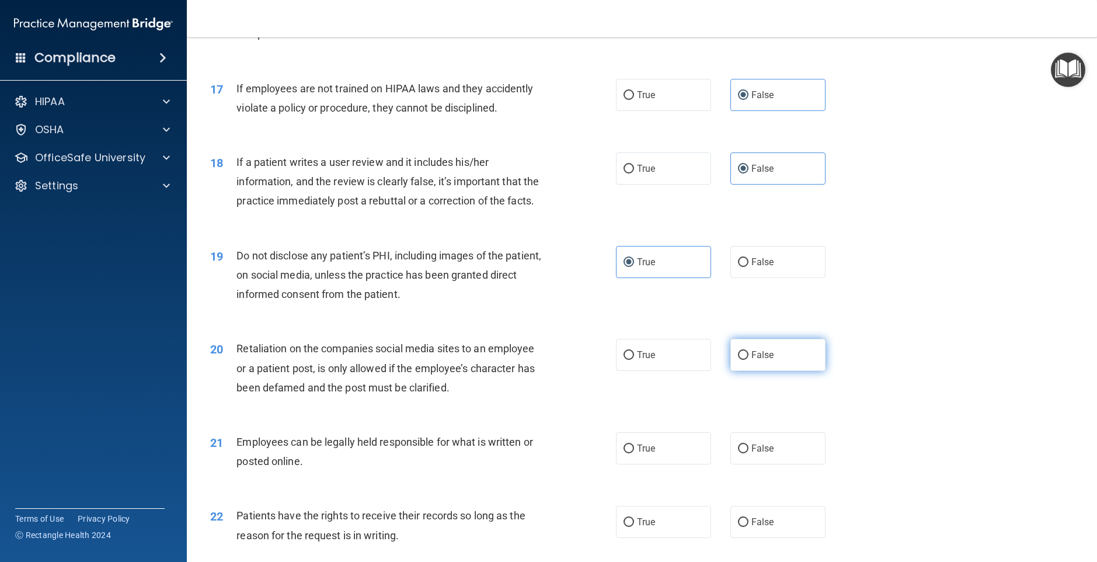
click at [783, 362] on label "False" at bounding box center [778, 355] width 95 height 32
click at [749, 360] on input "False" at bounding box center [743, 355] width 11 height 9
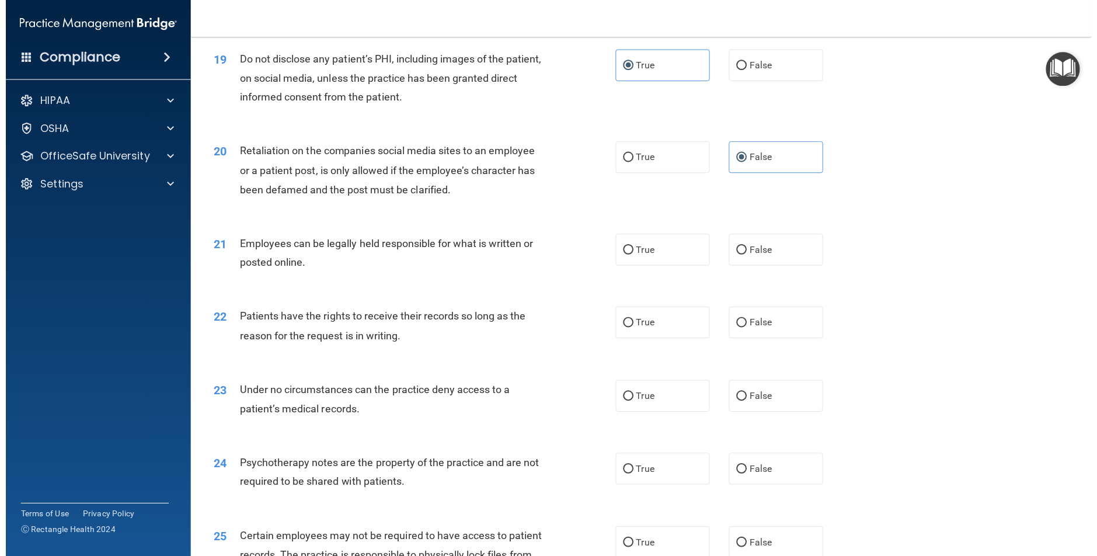
scroll to position [1763, 0]
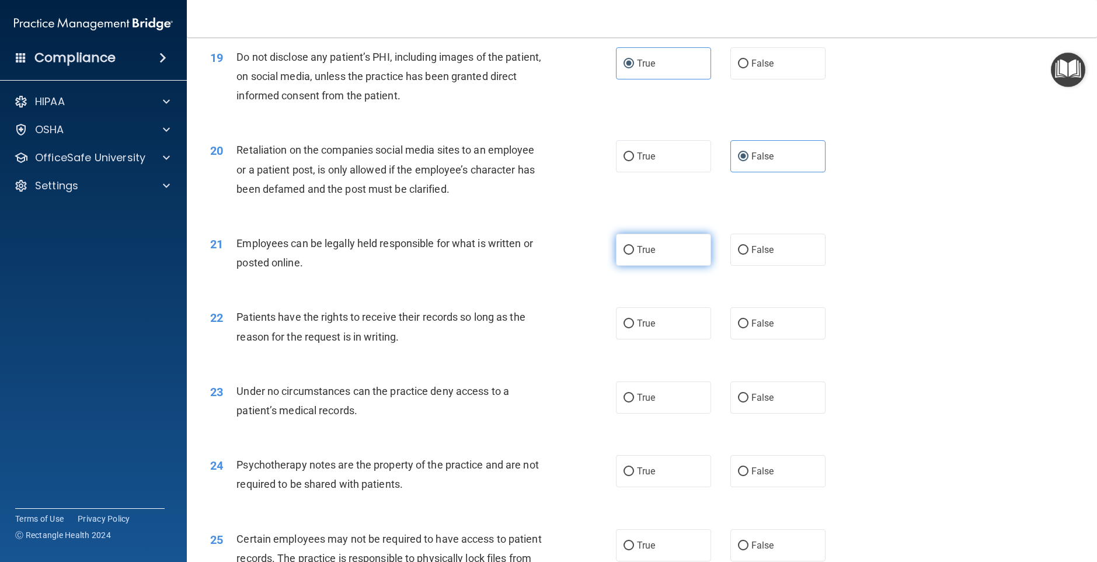
click at [653, 261] on label "True" at bounding box center [663, 250] width 95 height 32
click at [634, 255] on input "True" at bounding box center [629, 250] width 11 height 9
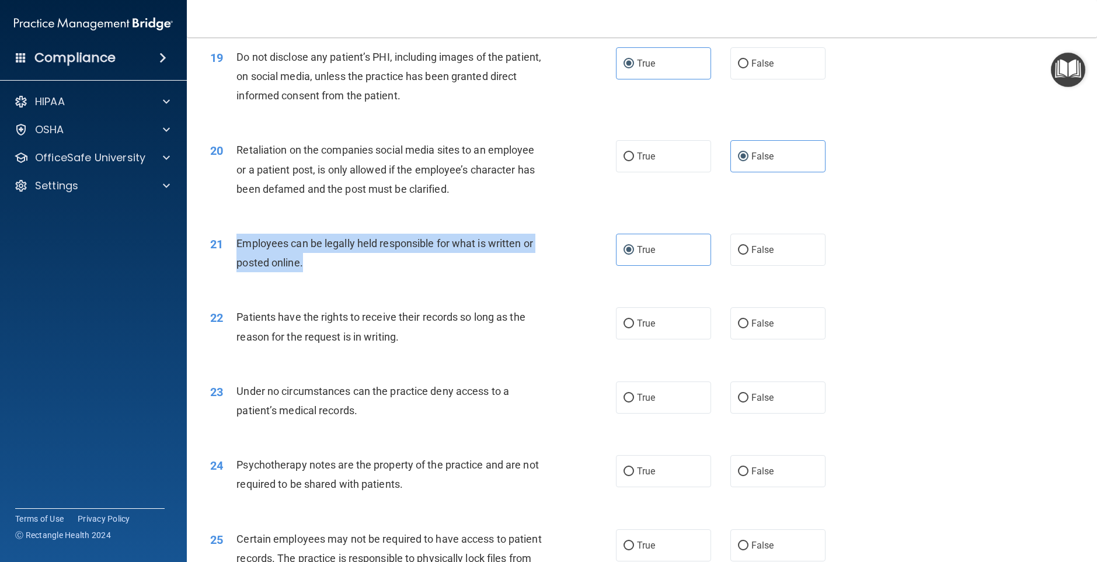
drag, startPoint x: 327, startPoint y: 265, endPoint x: 237, endPoint y: 239, distance: 94.3
click at [237, 239] on div "Employees can be legally held responsible for what is written or posted online." at bounding box center [395, 253] width 317 height 39
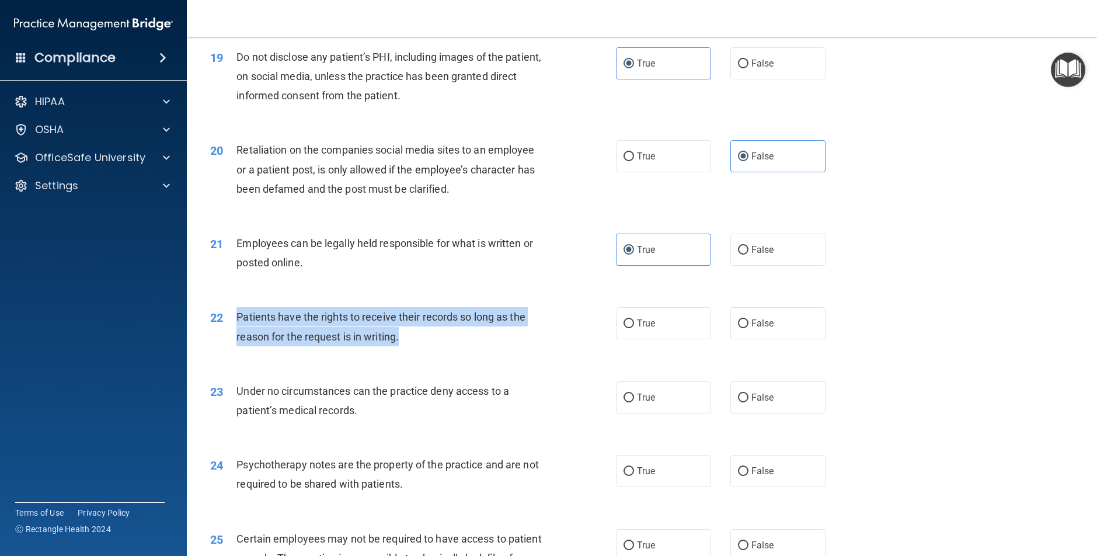
drag, startPoint x: 422, startPoint y: 348, endPoint x: 242, endPoint y: 317, distance: 183.1
click at [234, 317] on div "22 Patients have the rights to receive their records so long as the reason for …" at bounding box center [413, 329] width 441 height 44
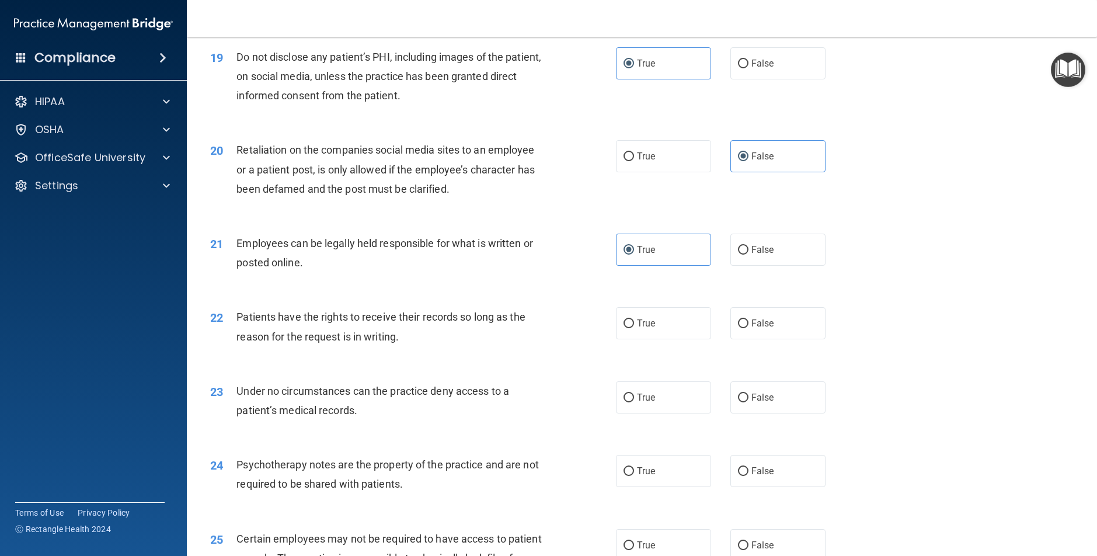
click at [651, 342] on div "22 Patients have the rights to receive their records so long as the reason for …" at bounding box center [642, 330] width 881 height 74
drag, startPoint x: 649, startPoint y: 327, endPoint x: 569, endPoint y: 250, distance: 110.7
click at [649, 326] on span "True" at bounding box center [646, 323] width 18 height 11
click at [634, 326] on input "True" at bounding box center [629, 323] width 11 height 9
click at [753, 326] on span "False" at bounding box center [763, 323] width 23 height 11
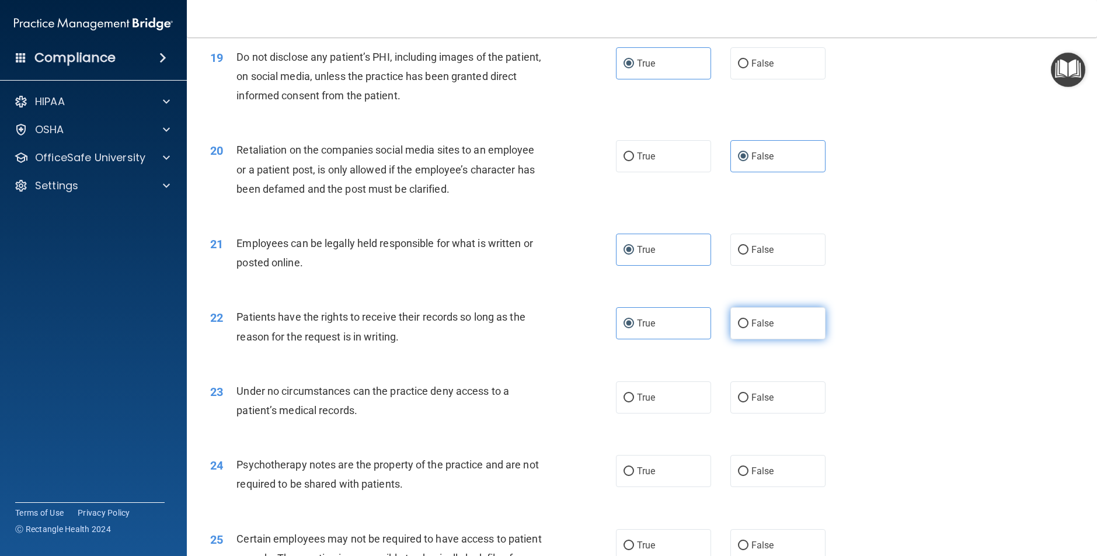
click at [749, 326] on input "False" at bounding box center [743, 323] width 11 height 9
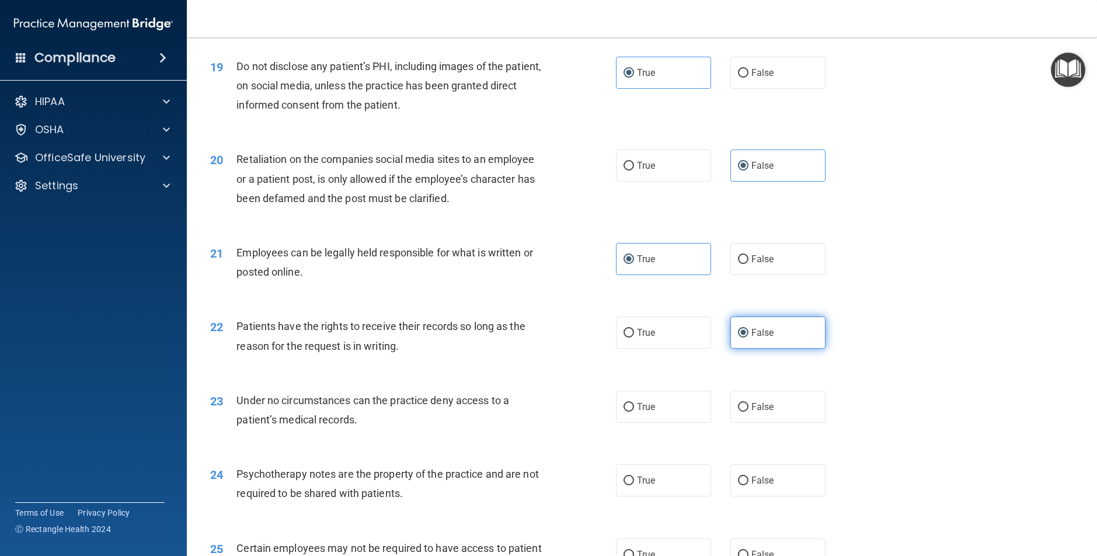
scroll to position [1743, 0]
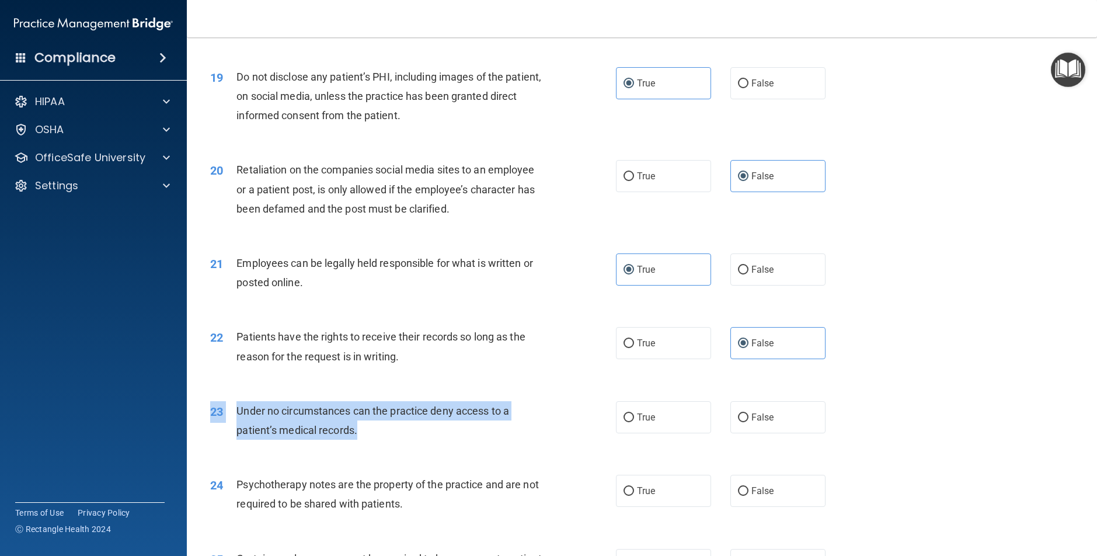
drag, startPoint x: 353, startPoint y: 435, endPoint x: 303, endPoint y: 419, distance: 53.2
click at [391, 442] on div "23 Under no circumstances can the practice deny access to a patient’s medical r…" at bounding box center [642, 424] width 881 height 74
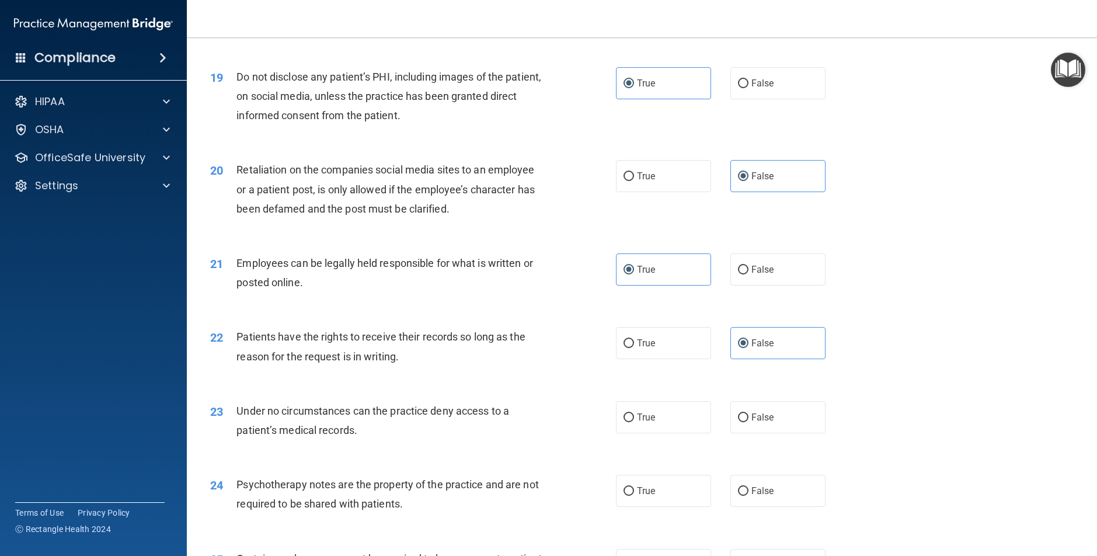
click at [379, 434] on div "Under no circumstances can the practice deny access to a patient’s medical reco…" at bounding box center [395, 420] width 317 height 39
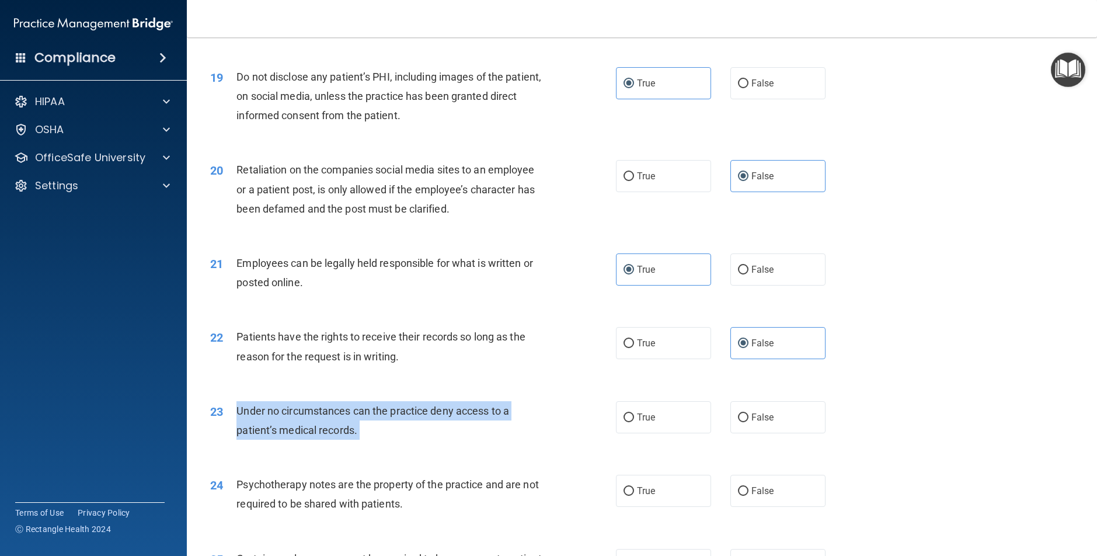
drag, startPoint x: 376, startPoint y: 433, endPoint x: 244, endPoint y: 413, distance: 133.6
click at [244, 413] on div "Under no circumstances can the practice deny access to a patient’s medical reco…" at bounding box center [395, 420] width 317 height 39
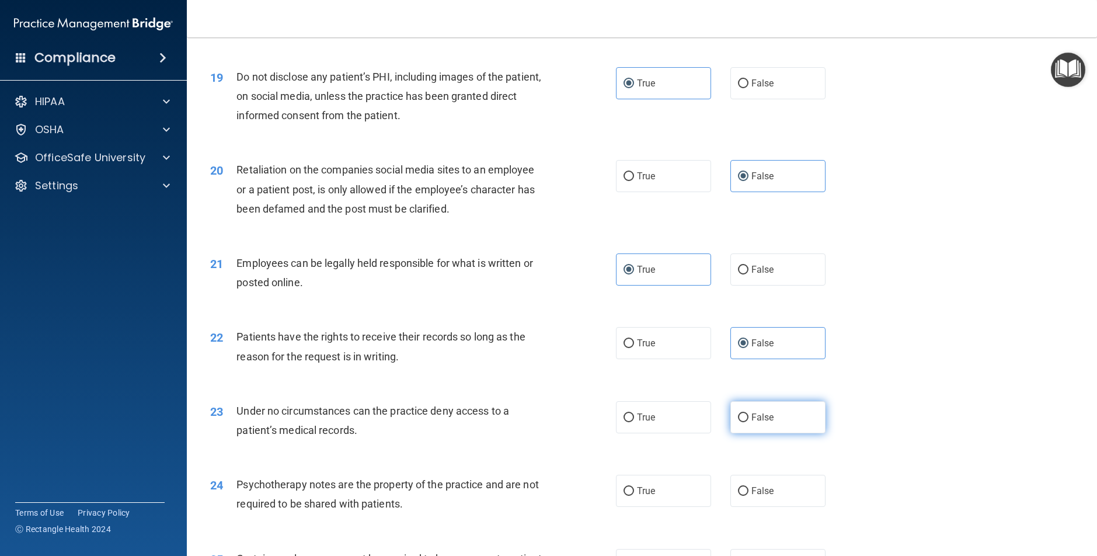
click at [776, 407] on label "False" at bounding box center [778, 417] width 95 height 32
click at [749, 414] on input "False" at bounding box center [743, 418] width 11 height 9
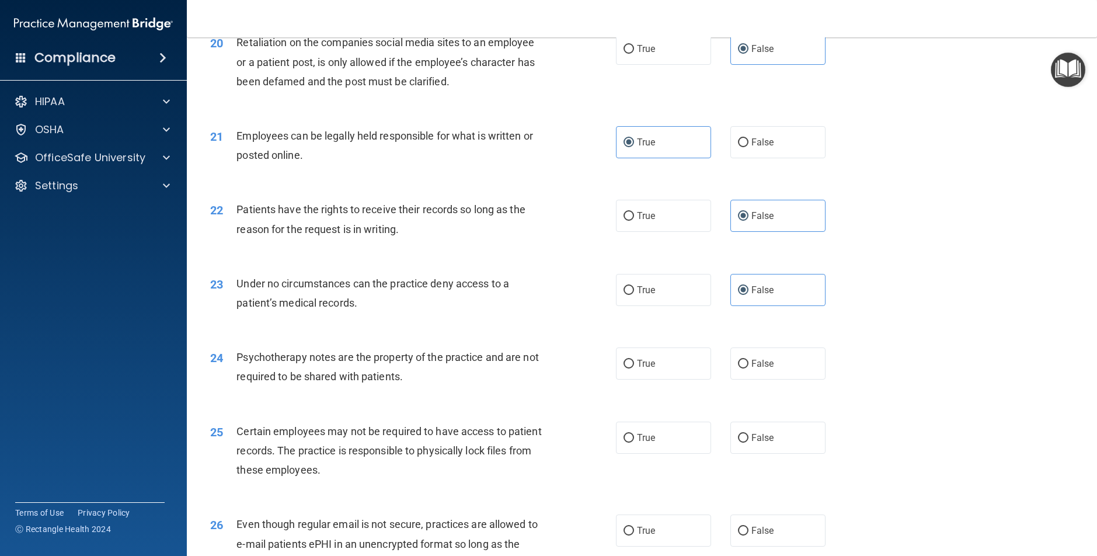
scroll to position [1873, 0]
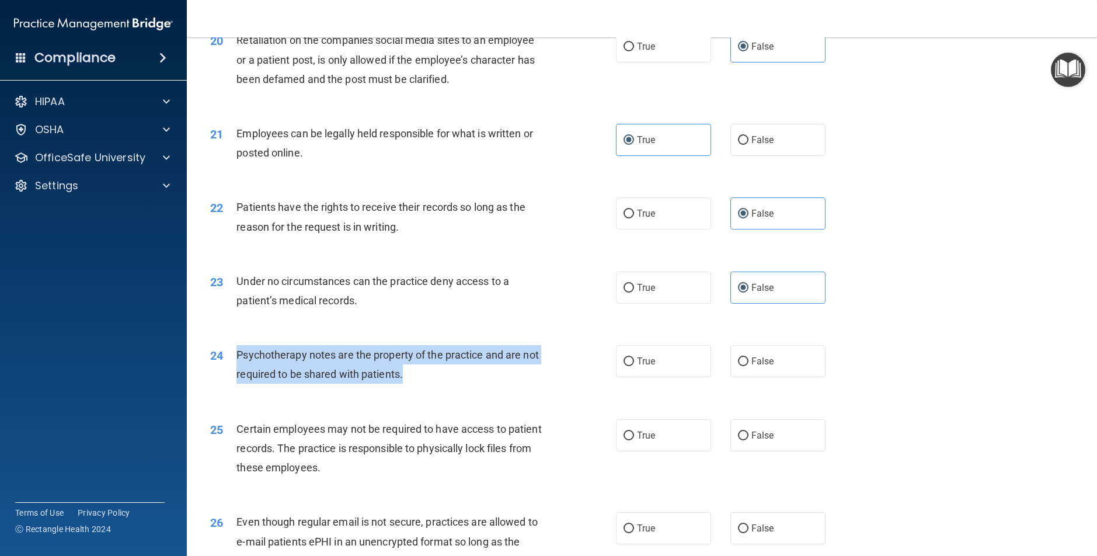
drag, startPoint x: 426, startPoint y: 381, endPoint x: 235, endPoint y: 357, distance: 192.0
click at [235, 357] on div "24 Psychotherapy notes are the property of the practice and are not required to…" at bounding box center [413, 367] width 441 height 44
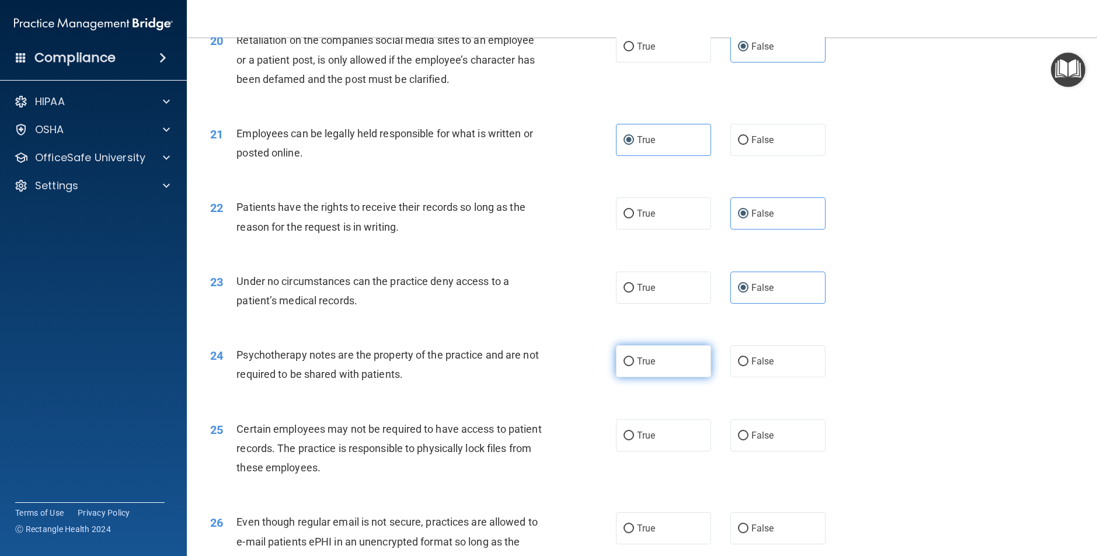
click at [640, 364] on span "True" at bounding box center [646, 361] width 18 height 11
click at [634, 364] on input "True" at bounding box center [629, 361] width 11 height 9
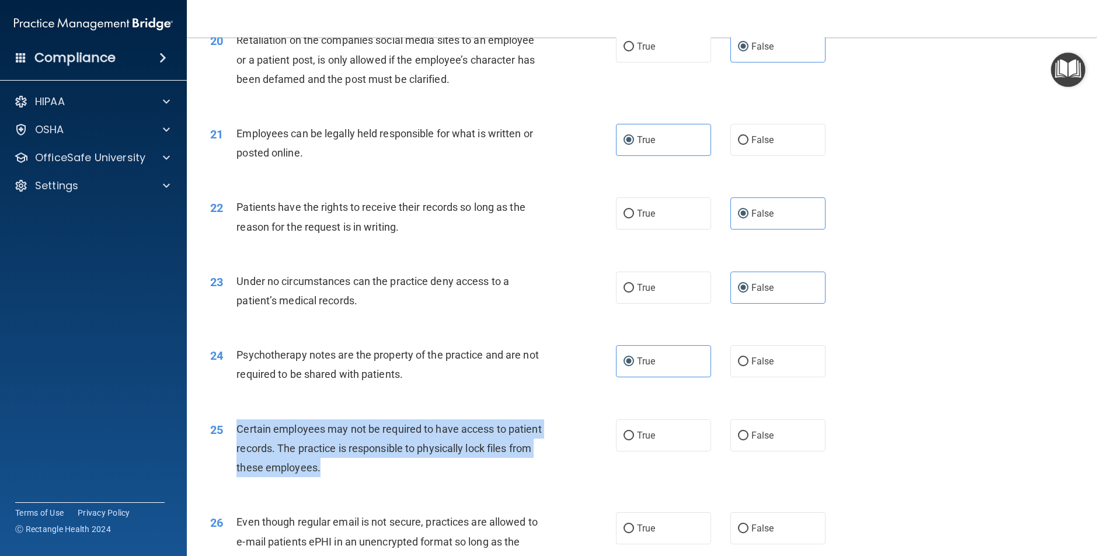
drag, startPoint x: 328, startPoint y: 473, endPoint x: 236, endPoint y: 433, distance: 100.5
click at [237, 433] on div "Certain employees may not be required to have access to patient records. The pr…" at bounding box center [395, 448] width 317 height 58
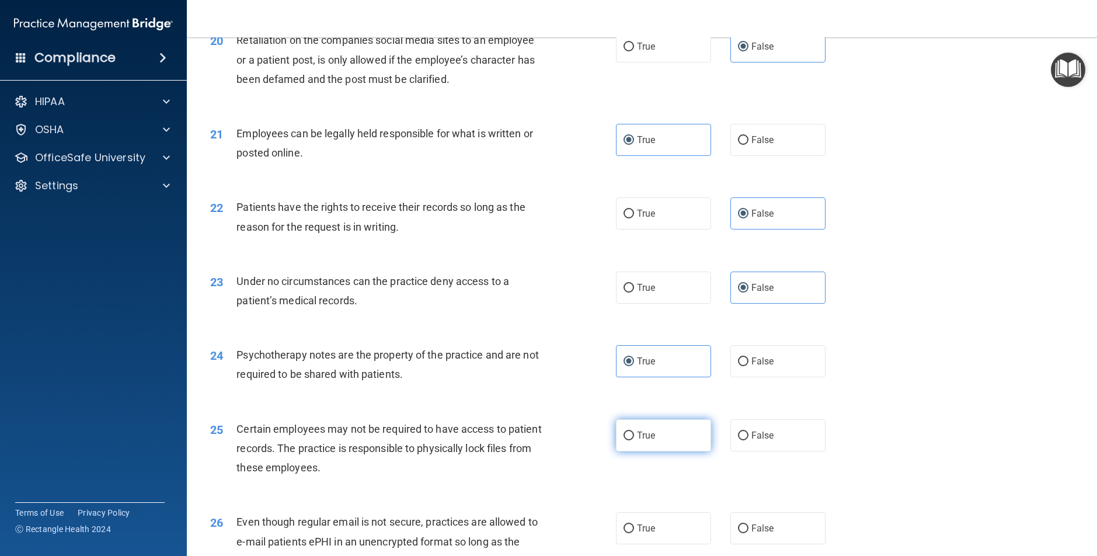
click at [691, 436] on label "True" at bounding box center [663, 435] width 95 height 32
click at [634, 436] on input "True" at bounding box center [629, 436] width 11 height 9
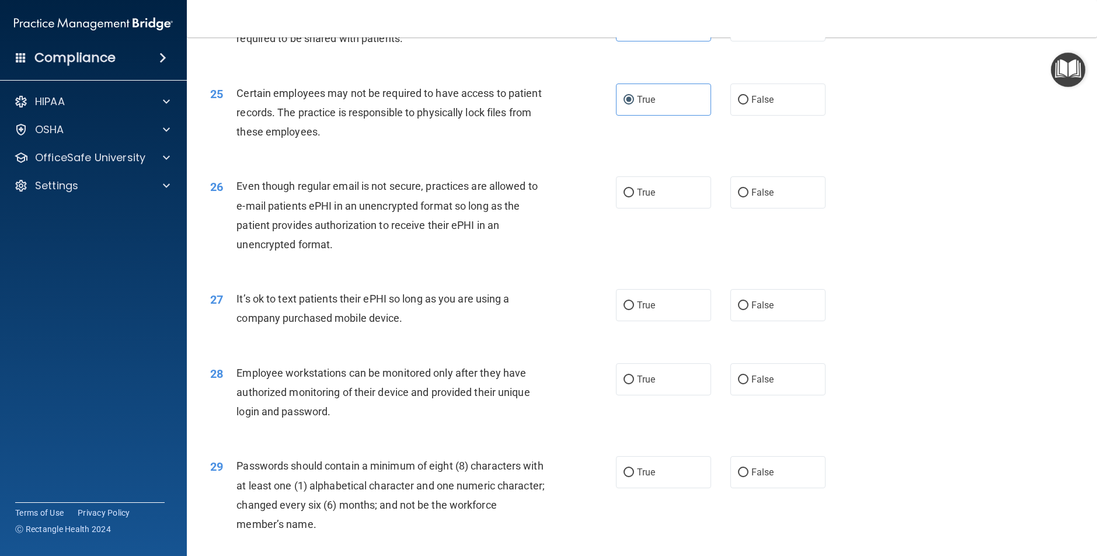
scroll to position [2218, 0]
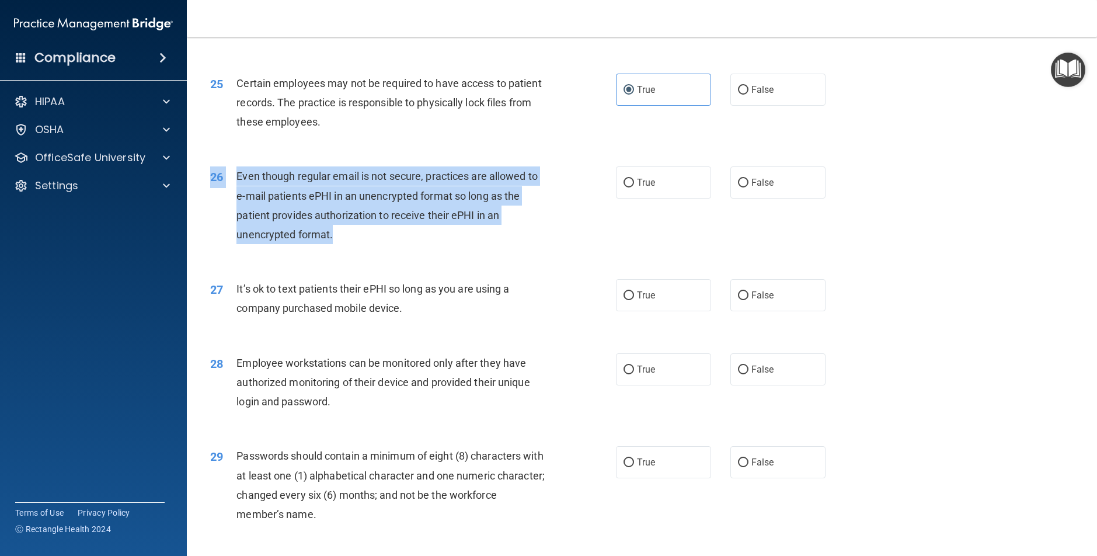
drag, startPoint x: 361, startPoint y: 254, endPoint x: 337, endPoint y: 242, distance: 26.6
click at [333, 242] on div "26 Even though regular email is not secure, practices are allowed to e-mail pat…" at bounding box center [642, 208] width 881 height 113
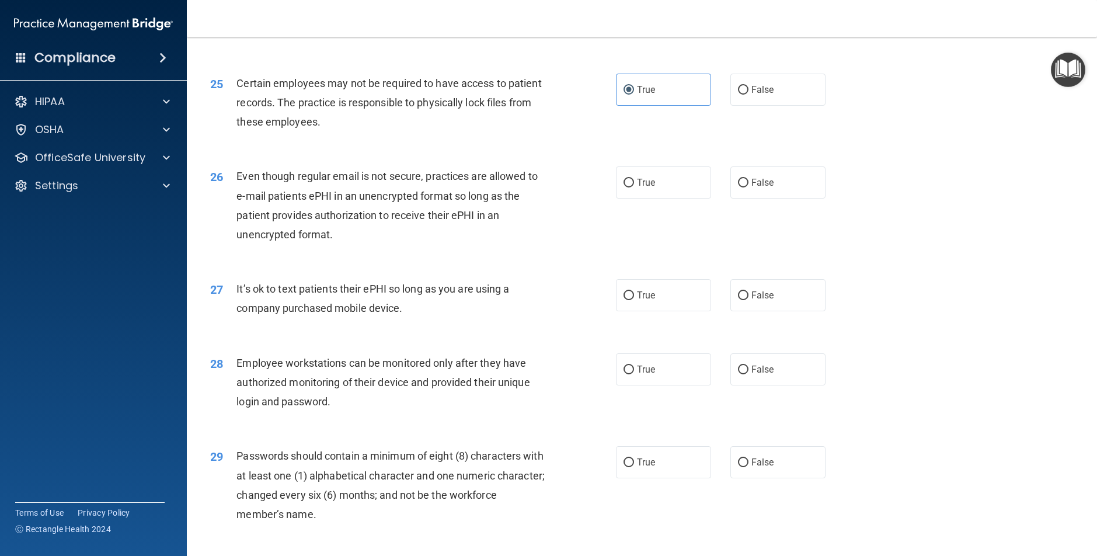
click at [348, 245] on div "26 Even though regular email is not secure, practices are allowed to e-mail pat…" at bounding box center [413, 208] width 441 height 84
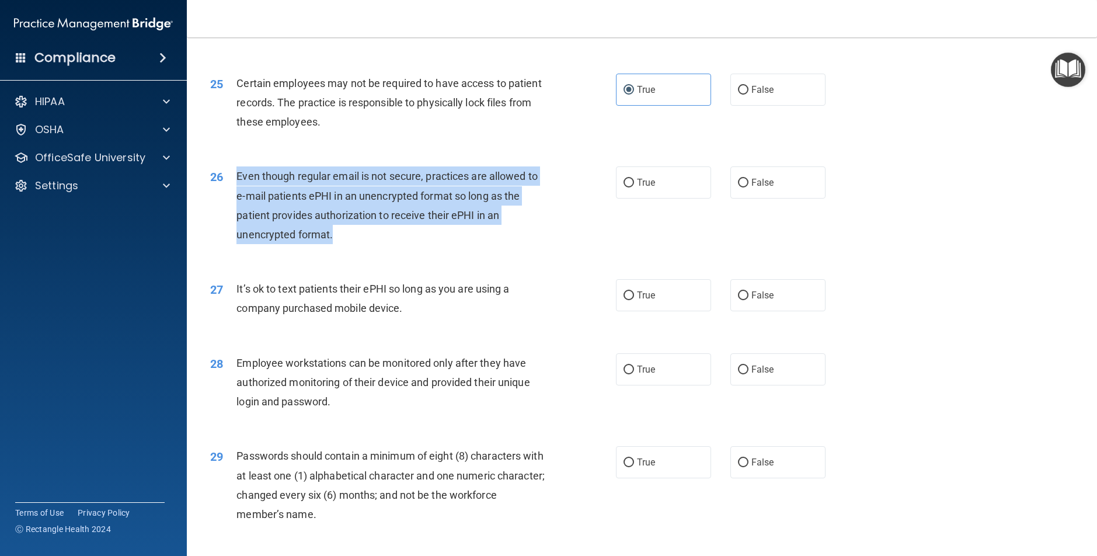
drag, startPoint x: 337, startPoint y: 242, endPoint x: 239, endPoint y: 178, distance: 116.8
click at [239, 178] on div "Even though regular email is not secure, practices are allowed to e-mail patien…" at bounding box center [395, 205] width 317 height 78
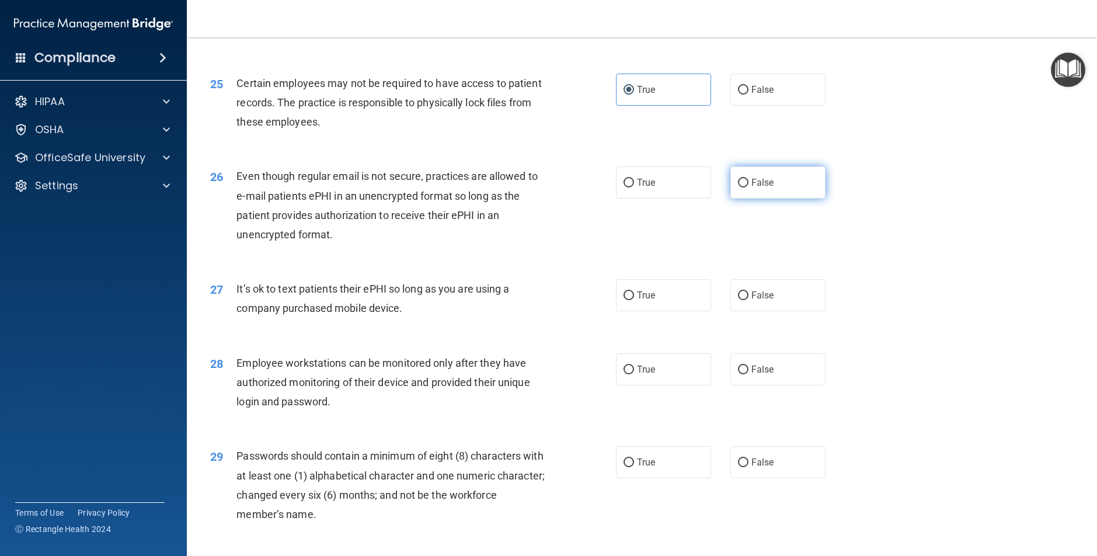
click at [762, 193] on label "False" at bounding box center [778, 182] width 95 height 32
click at [749, 187] on input "False" at bounding box center [743, 183] width 11 height 9
drag, startPoint x: 425, startPoint y: 317, endPoint x: 234, endPoint y: 287, distance: 193.3
click at [234, 287] on div "27 It’s ok to text patients their ePHI so long as you are using a company purch…" at bounding box center [413, 301] width 441 height 44
click at [784, 303] on label "False" at bounding box center [778, 295] width 95 height 32
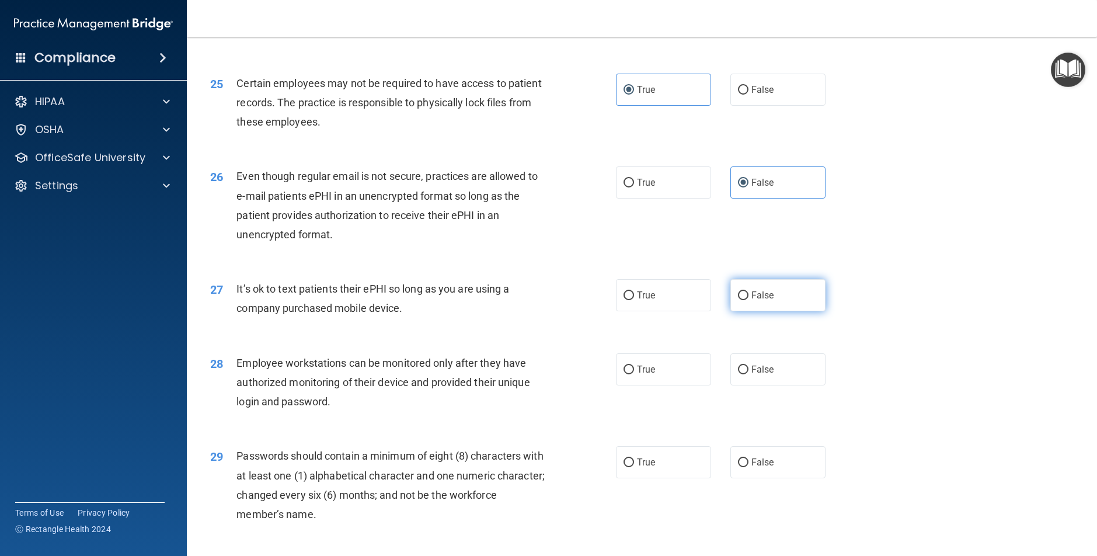
click at [749, 300] on input "False" at bounding box center [743, 295] width 11 height 9
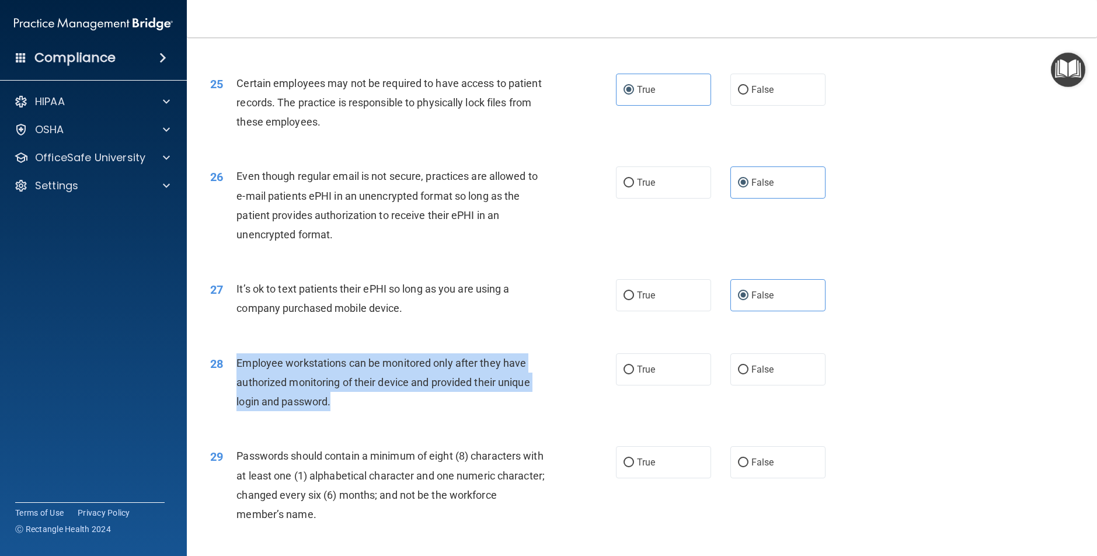
drag, startPoint x: 458, startPoint y: 415, endPoint x: 236, endPoint y: 364, distance: 227.7
click at [236, 364] on div "28 Employee workstations can be monitored only after they have authorized monit…" at bounding box center [413, 385] width 441 height 64
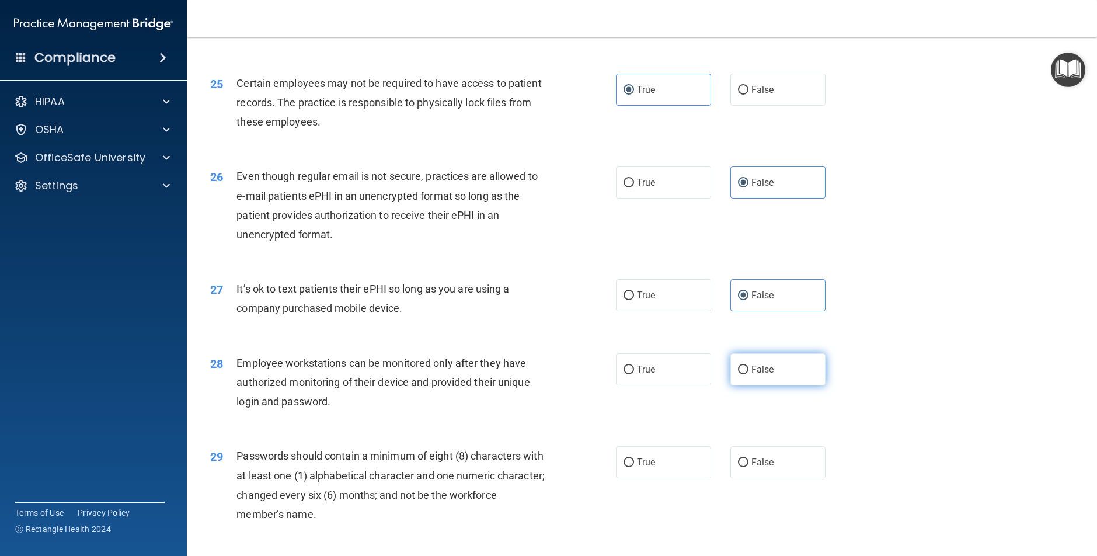
click at [789, 371] on label "False" at bounding box center [778, 369] width 95 height 32
click at [749, 371] on input "False" at bounding box center [743, 370] width 11 height 9
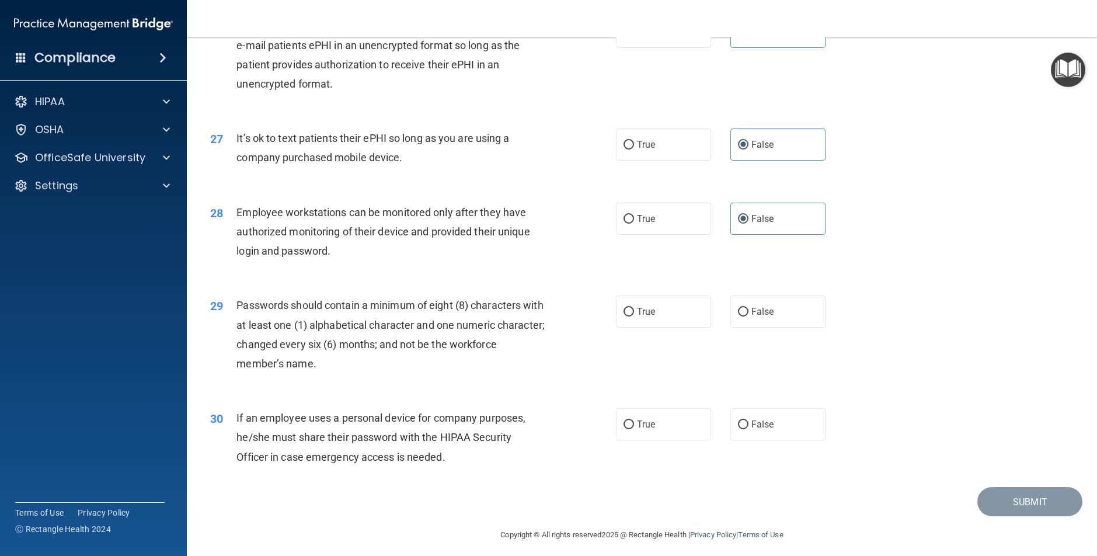
scroll to position [2377, 0]
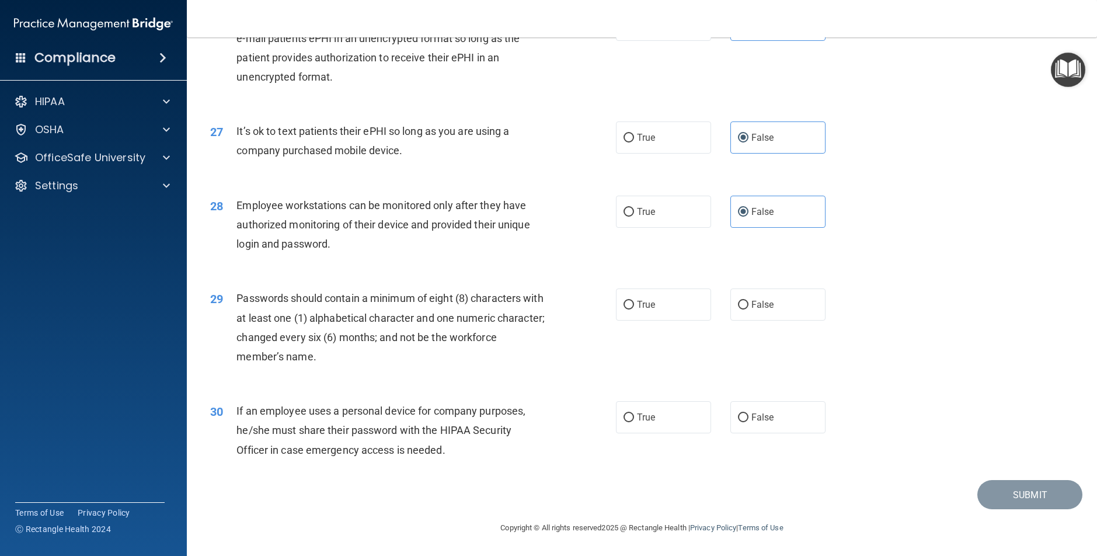
drag, startPoint x: 421, startPoint y: 374, endPoint x: 387, endPoint y: 377, distance: 34.0
click at [386, 377] on div "29 Passwords should contain a minimum of eight (8) characters with at least one…" at bounding box center [642, 330] width 881 height 113
click at [429, 375] on div "29 Passwords should contain a minimum of eight (8) characters with at least one…" at bounding box center [642, 330] width 881 height 113
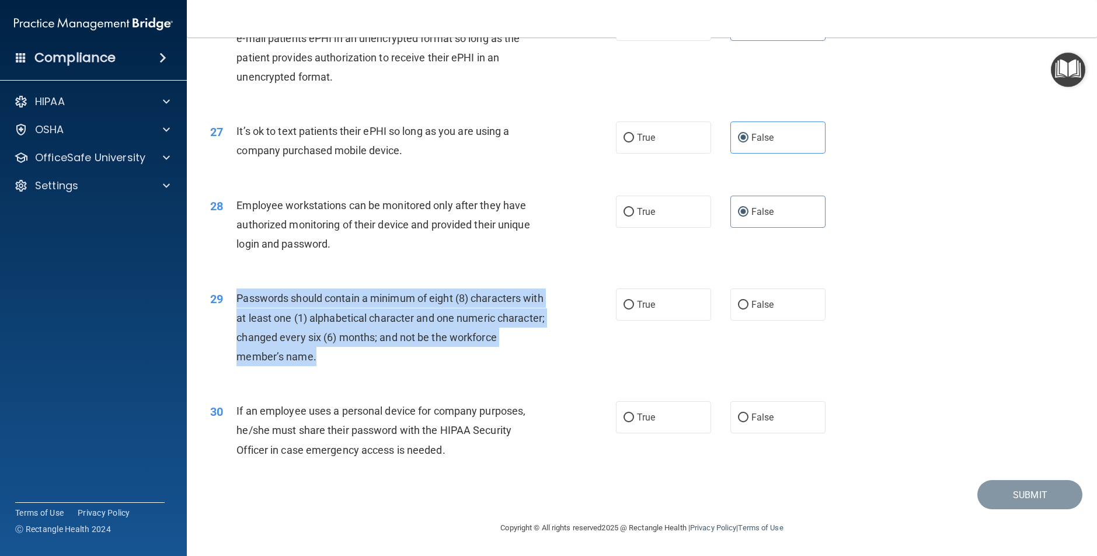
drag, startPoint x: 392, startPoint y: 361, endPoint x: 239, endPoint y: 298, distance: 165.0
click at [239, 298] on div "Passwords should contain a minimum of eight (8) characters with at least one (1…" at bounding box center [395, 328] width 317 height 78
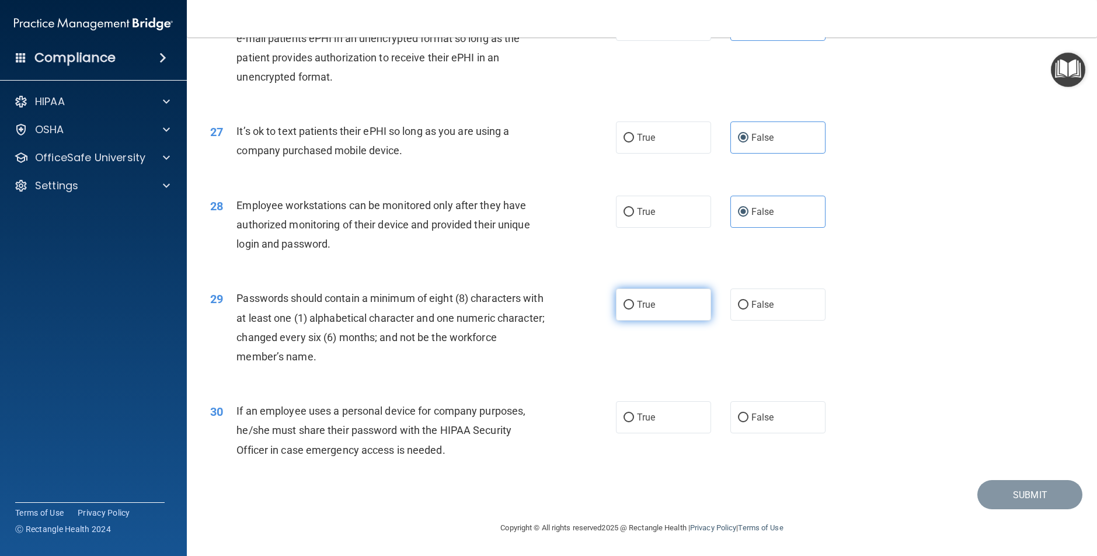
click at [651, 301] on span "True" at bounding box center [646, 304] width 18 height 11
click at [634, 301] on input "True" at bounding box center [629, 305] width 11 height 9
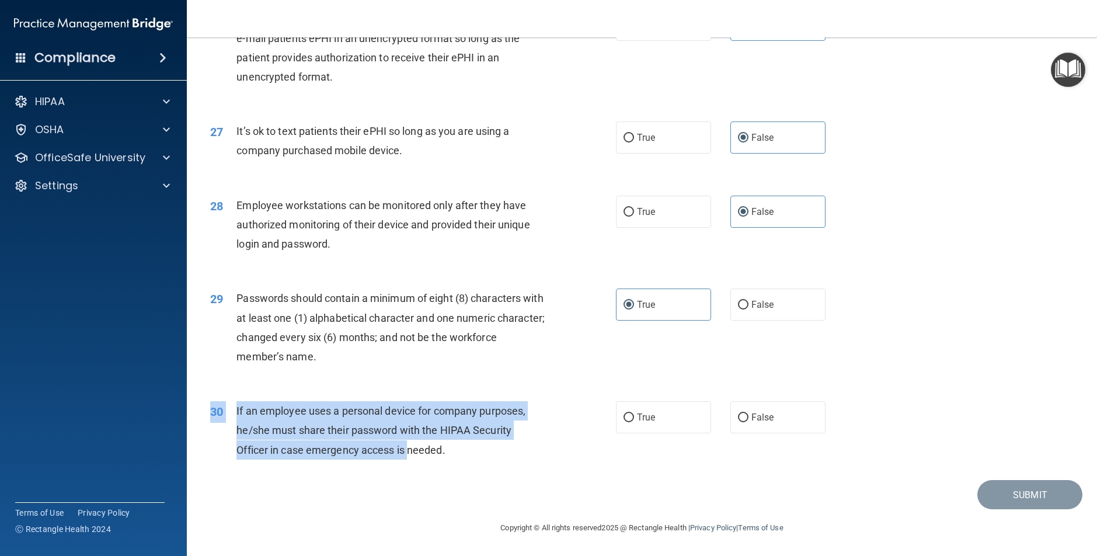
drag, startPoint x: 446, startPoint y: 475, endPoint x: 429, endPoint y: 453, distance: 27.9
click at [418, 456] on div "30 If an employee uses a personal device for company purposes, he/she must shar…" at bounding box center [642, 433] width 881 height 93
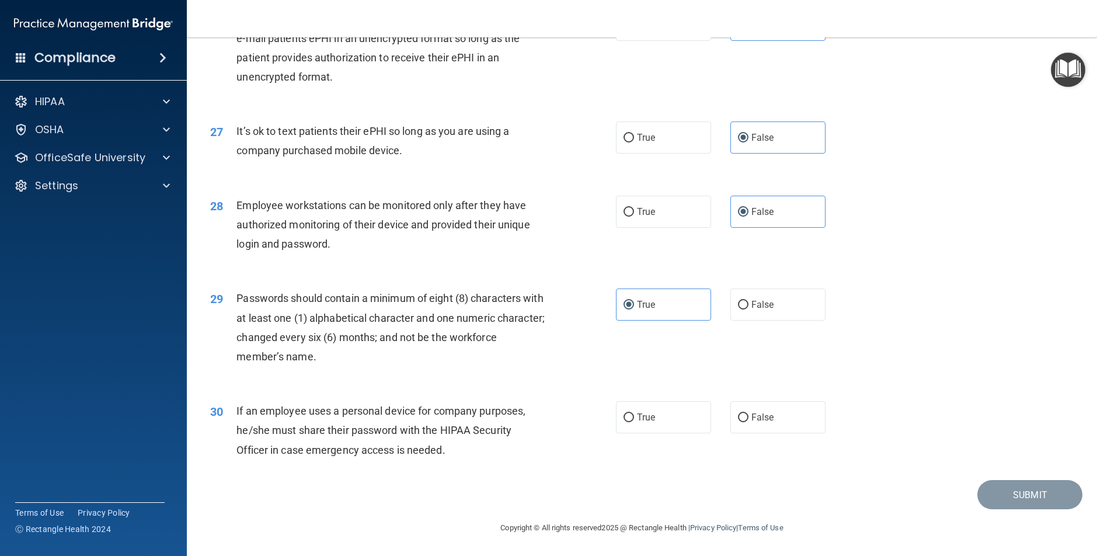
click at [496, 451] on div "If an employee uses a personal device for company purposes, he/she must share t…" at bounding box center [395, 430] width 317 height 58
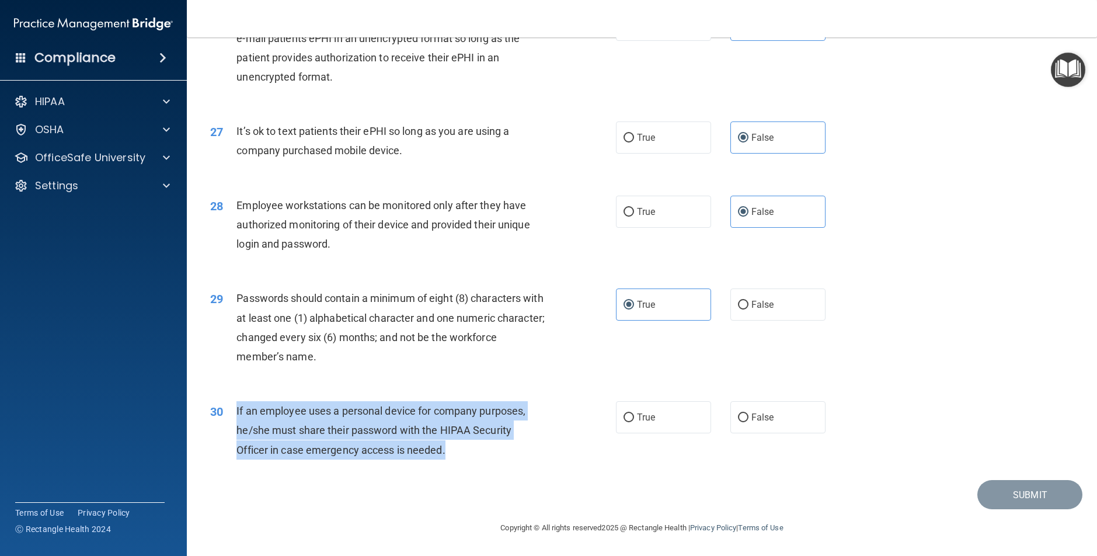
drag, startPoint x: 482, startPoint y: 454, endPoint x: 236, endPoint y: 412, distance: 250.0
click at [237, 412] on div "If an employee uses a personal device for company purposes, he/she must share t…" at bounding box center [395, 430] width 317 height 58
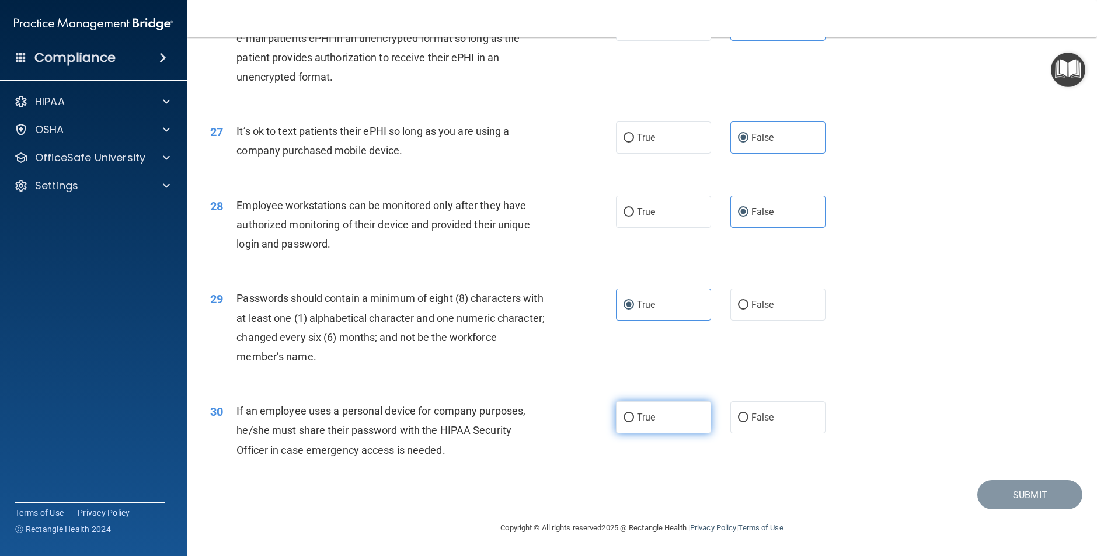
drag, startPoint x: 641, startPoint y: 409, endPoint x: 648, endPoint y: 413, distance: 8.1
click at [641, 409] on label "True" at bounding box center [663, 417] width 95 height 32
click at [634, 414] on input "True" at bounding box center [629, 418] width 11 height 9
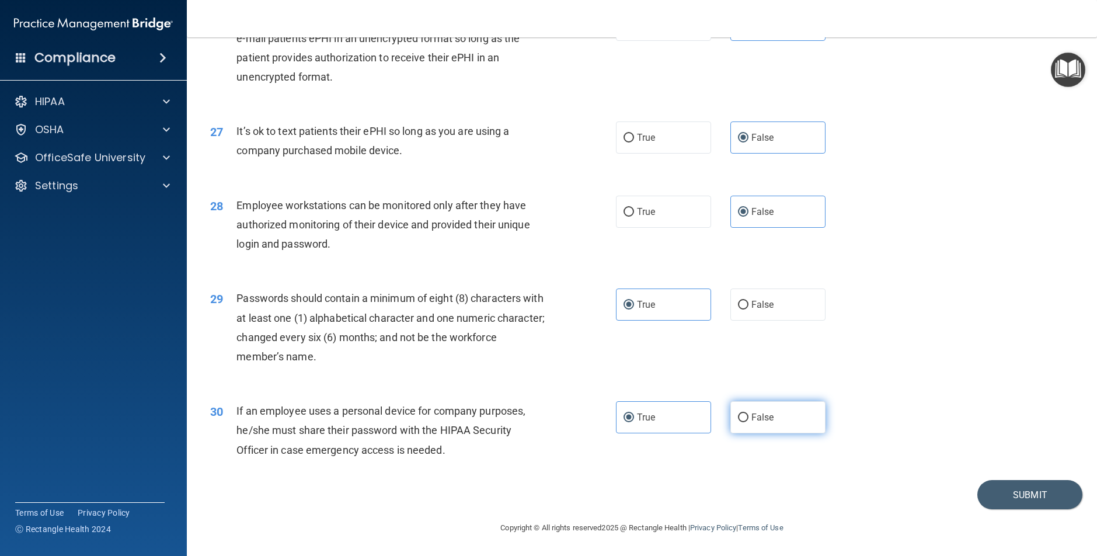
click at [766, 422] on label "False" at bounding box center [778, 417] width 95 height 32
click at [749, 422] on input "False" at bounding box center [743, 418] width 11 height 9
click at [1050, 503] on button "Submit" at bounding box center [1030, 495] width 105 height 30
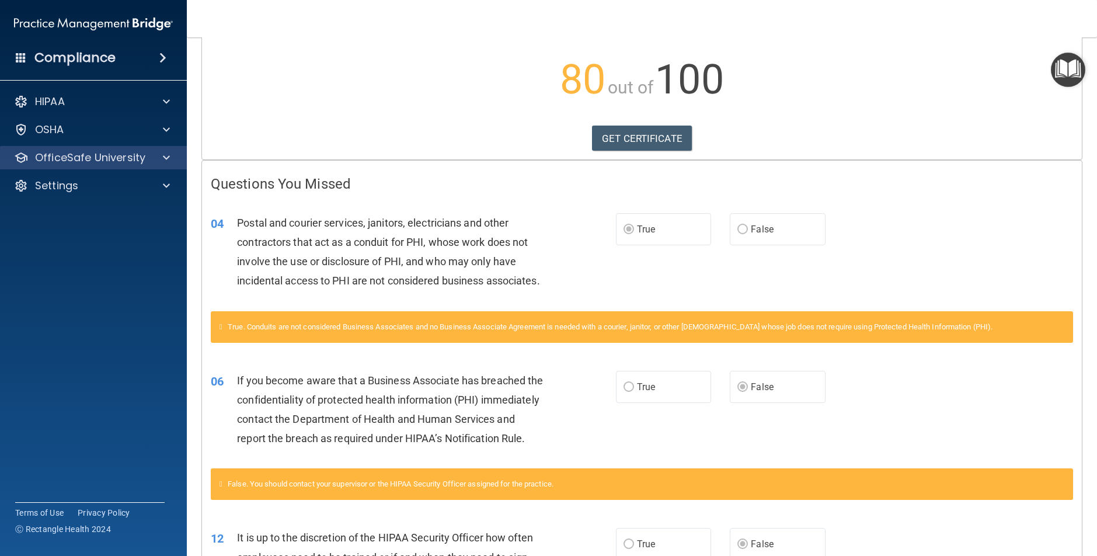
scroll to position [82, 0]
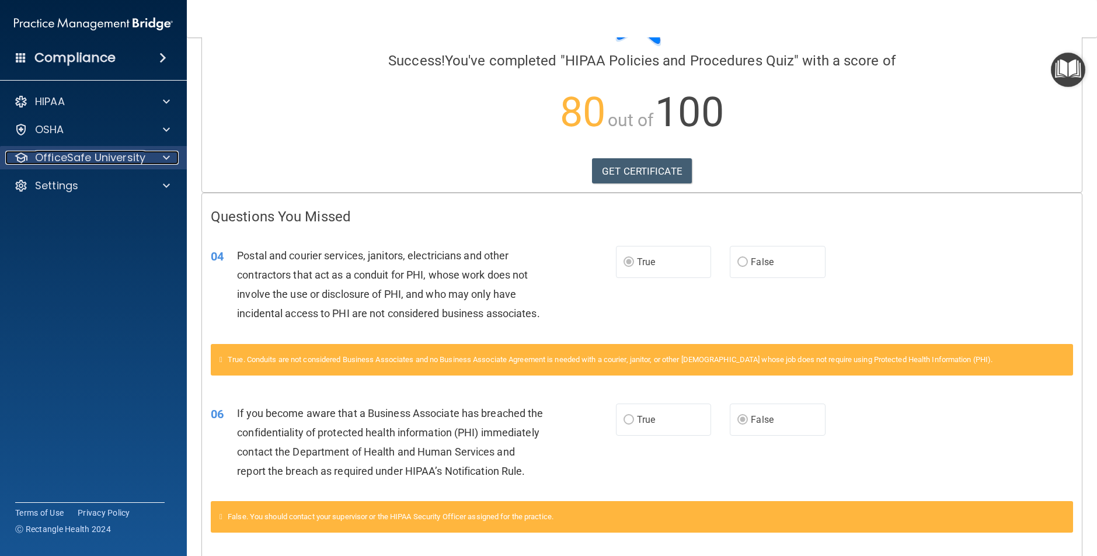
click at [140, 159] on p "OfficeSafe University" at bounding box center [90, 158] width 110 height 14
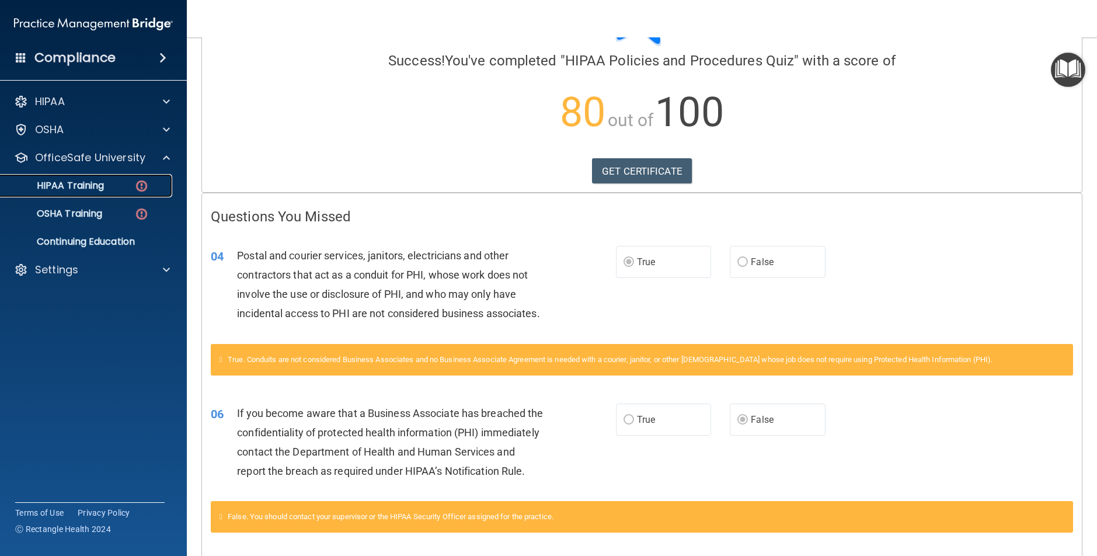
click at [98, 185] on p "HIPAA Training" at bounding box center [56, 186] width 96 height 12
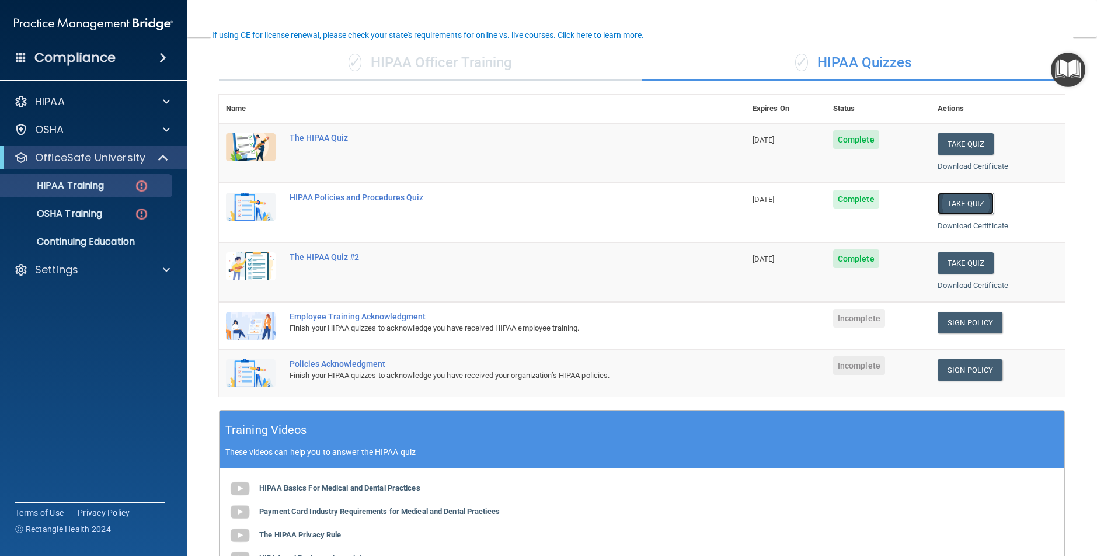
scroll to position [84, 0]
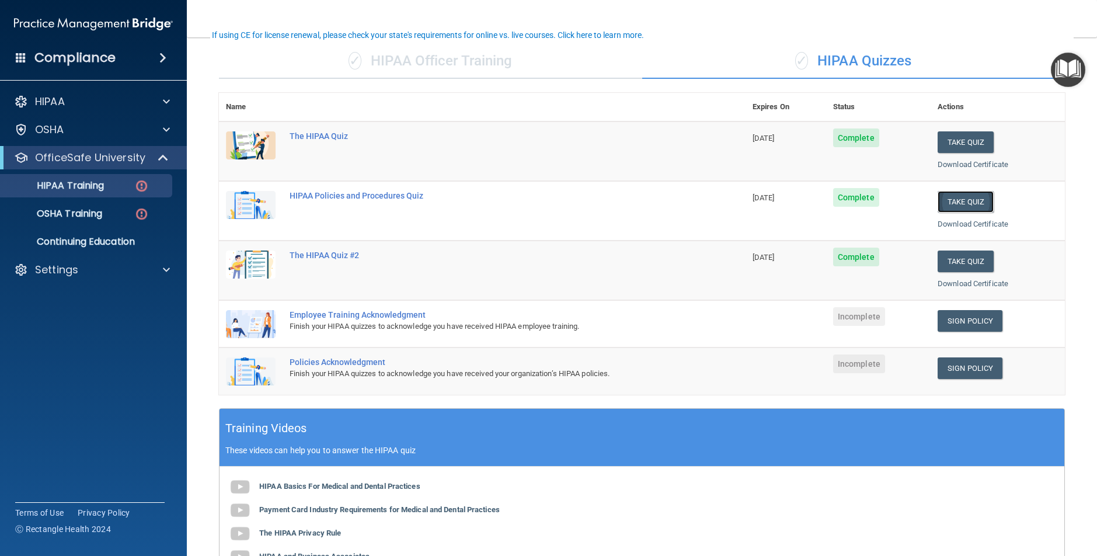
click at [951, 205] on button "Take Quiz" at bounding box center [966, 202] width 56 height 22
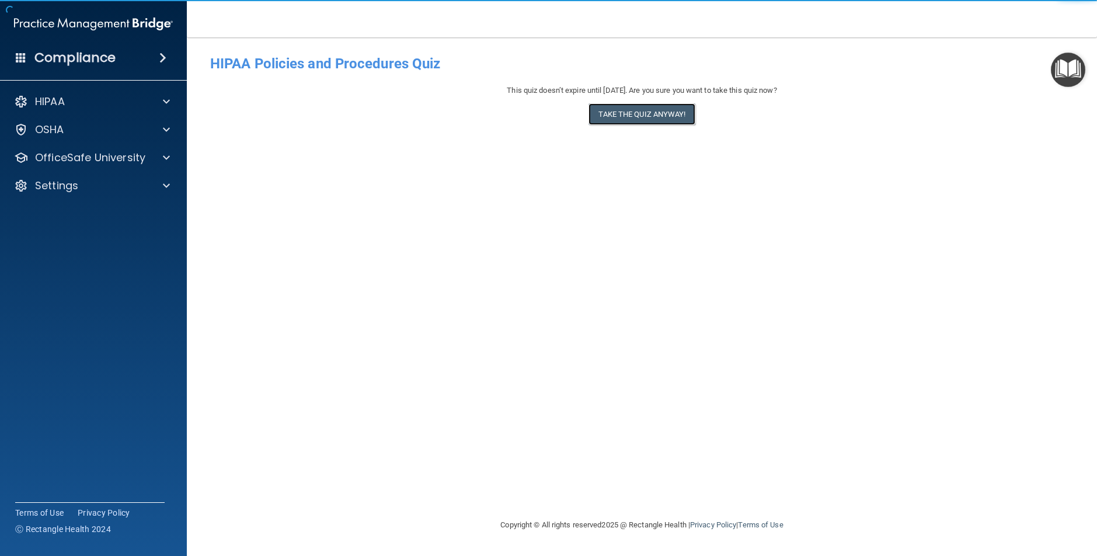
click at [640, 116] on button "Take the quiz anyway!" at bounding box center [642, 114] width 106 height 22
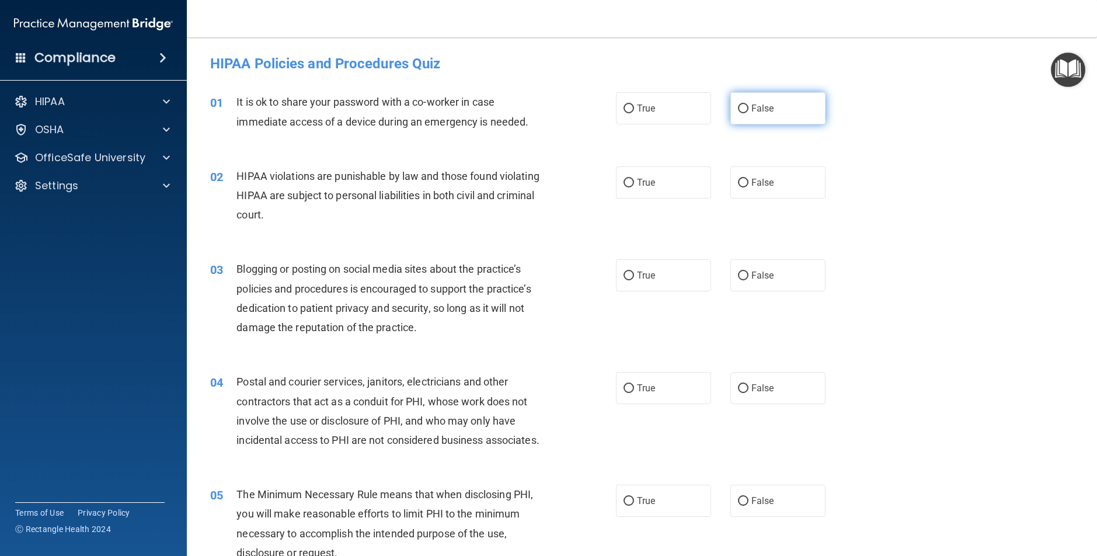
click at [772, 117] on label "False" at bounding box center [778, 108] width 95 height 32
click at [749, 113] on input "False" at bounding box center [743, 109] width 11 height 9
click at [665, 176] on label "True" at bounding box center [663, 182] width 95 height 32
click at [634, 179] on input "True" at bounding box center [629, 183] width 11 height 9
click at [764, 278] on span "False" at bounding box center [763, 275] width 23 height 11
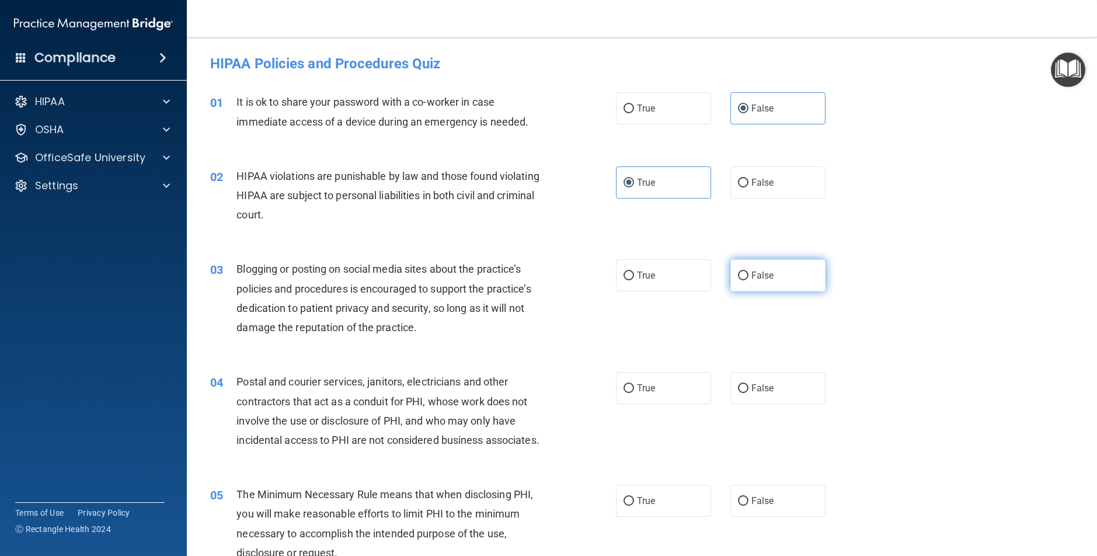
click at [749, 278] on input "False" at bounding box center [743, 276] width 11 height 9
click at [676, 384] on label "True" at bounding box center [663, 388] width 95 height 32
click at [634, 384] on input "True" at bounding box center [629, 388] width 11 height 9
click at [657, 499] on label "True" at bounding box center [663, 501] width 95 height 32
click at [634, 499] on input "True" at bounding box center [629, 501] width 11 height 9
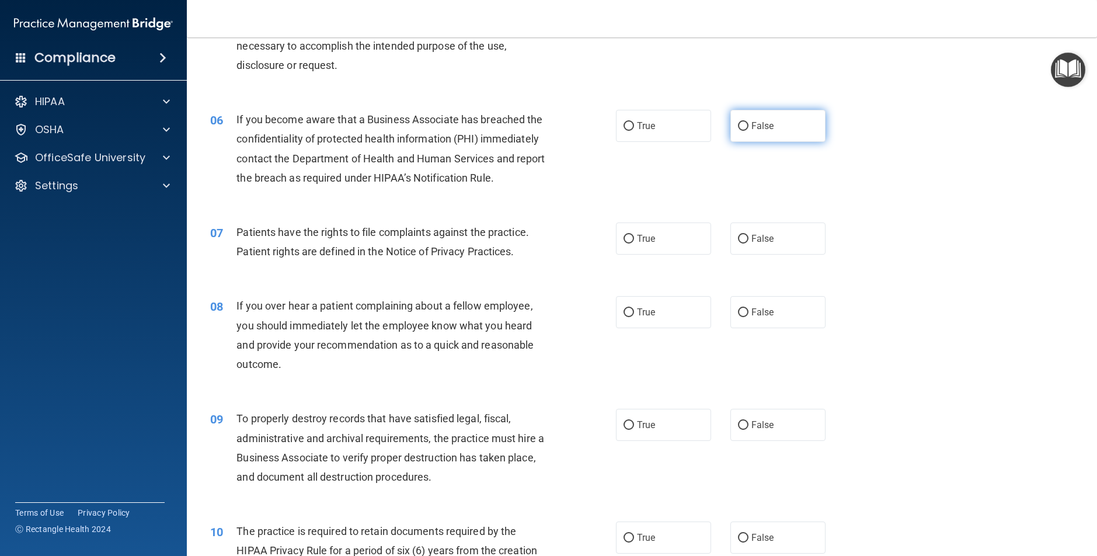
scroll to position [509, 0]
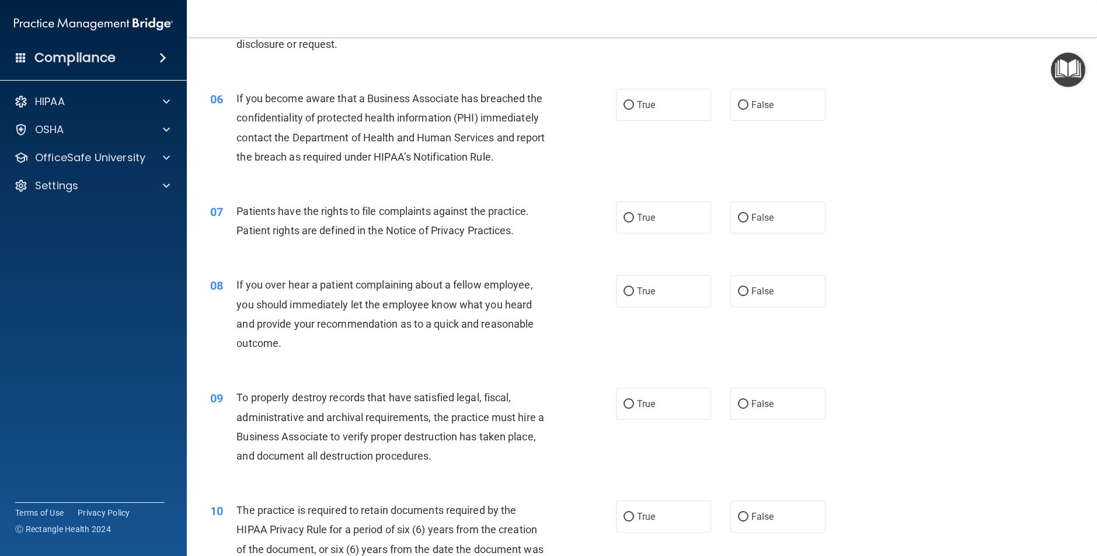
drag, startPoint x: 781, startPoint y: 109, endPoint x: 755, endPoint y: 145, distance: 45.1
click at [781, 111] on label "False" at bounding box center [778, 105] width 95 height 32
click at [749, 110] on input "False" at bounding box center [743, 105] width 11 height 9
click at [645, 228] on label "True" at bounding box center [663, 218] width 95 height 32
click at [634, 223] on input "True" at bounding box center [629, 218] width 11 height 9
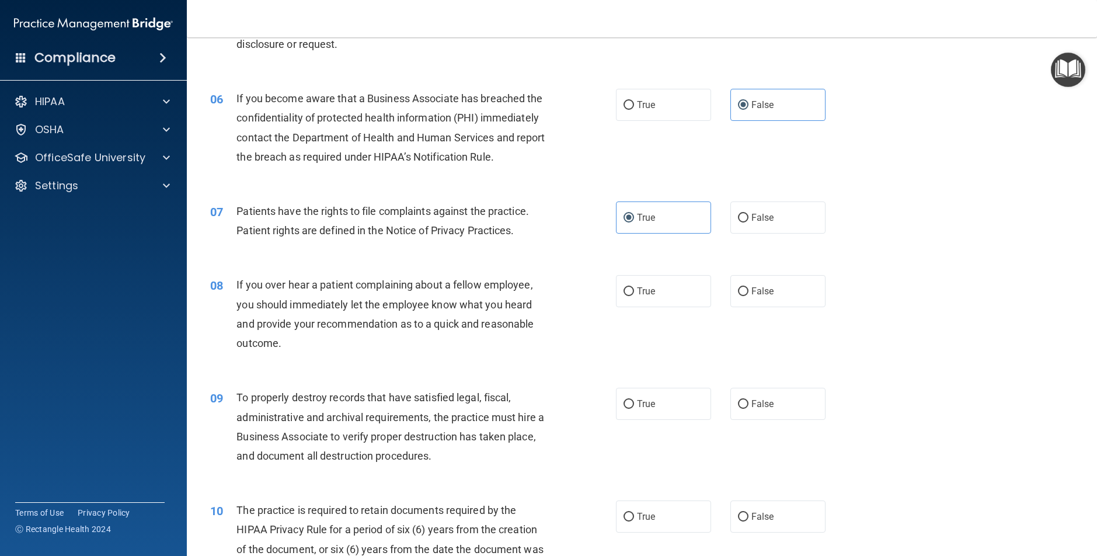
drag, startPoint x: 780, startPoint y: 295, endPoint x: 777, endPoint y: 334, distance: 39.2
click at [780, 295] on label "False" at bounding box center [778, 291] width 95 height 32
click at [749, 295] on input "False" at bounding box center [743, 291] width 11 height 9
click at [770, 406] on span "False" at bounding box center [763, 403] width 23 height 11
click at [749, 406] on input "False" at bounding box center [743, 404] width 11 height 9
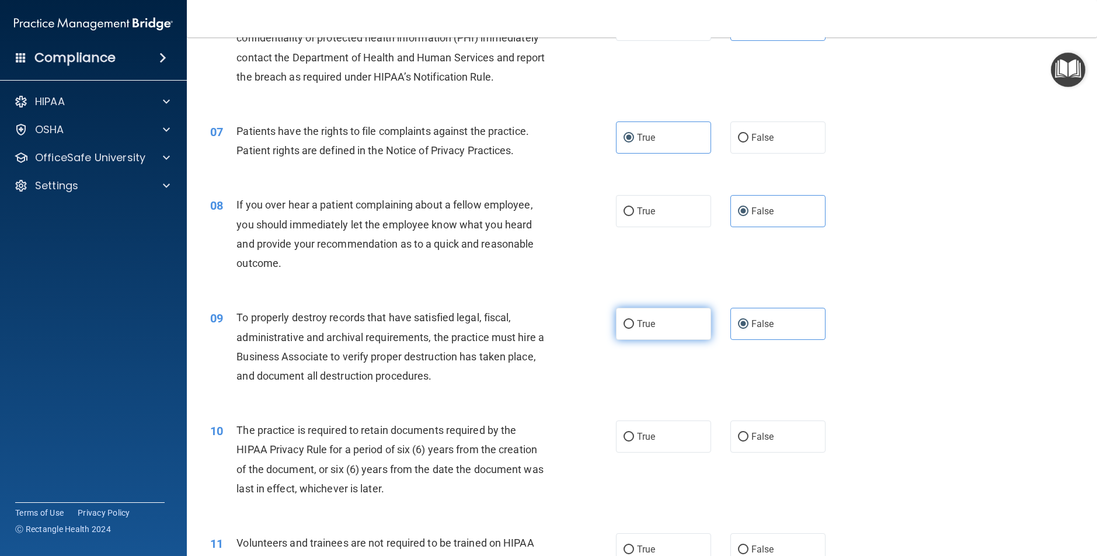
scroll to position [592, 0]
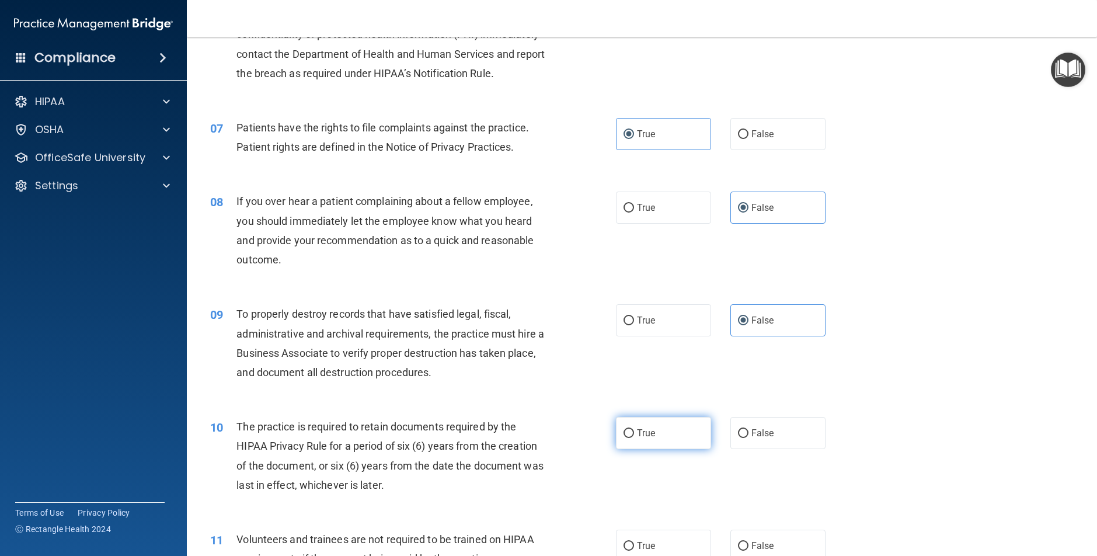
click at [664, 436] on label "True" at bounding box center [663, 433] width 95 height 32
click at [634, 436] on input "True" at bounding box center [629, 433] width 11 height 9
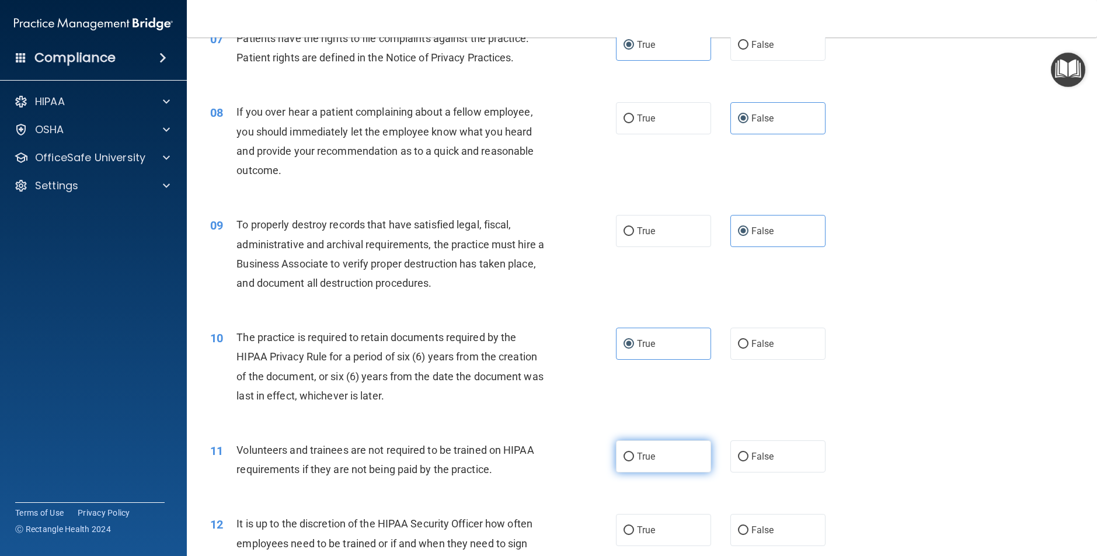
scroll to position [693, 0]
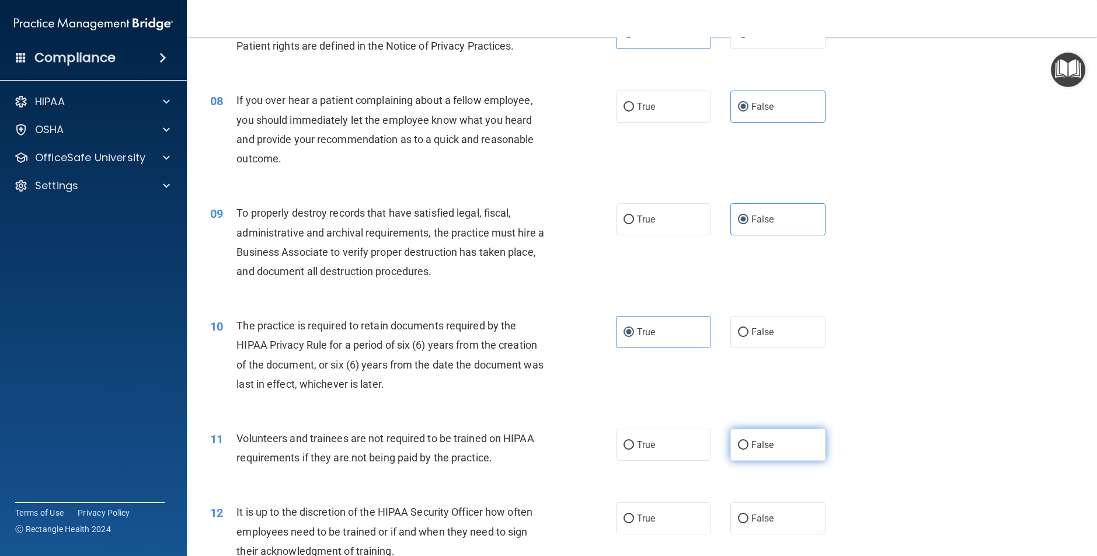
click at [755, 435] on label "False" at bounding box center [778, 445] width 95 height 32
click at [749, 441] on input "False" at bounding box center [743, 445] width 11 height 9
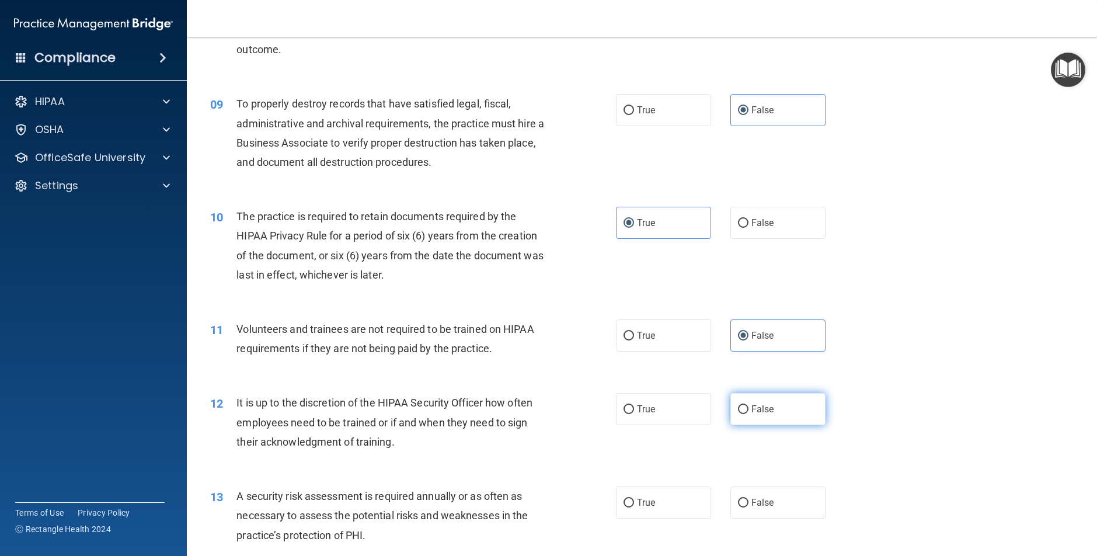
scroll to position [803, 0]
click at [772, 426] on div "12 It is up to the discretion of the HIPAA Security Officer how often employees…" at bounding box center [642, 424] width 881 height 93
click at [775, 415] on label "False" at bounding box center [778, 409] width 95 height 32
click at [749, 414] on input "False" at bounding box center [743, 409] width 11 height 9
drag, startPoint x: 666, startPoint y: 495, endPoint x: 664, endPoint y: 469, distance: 26.3
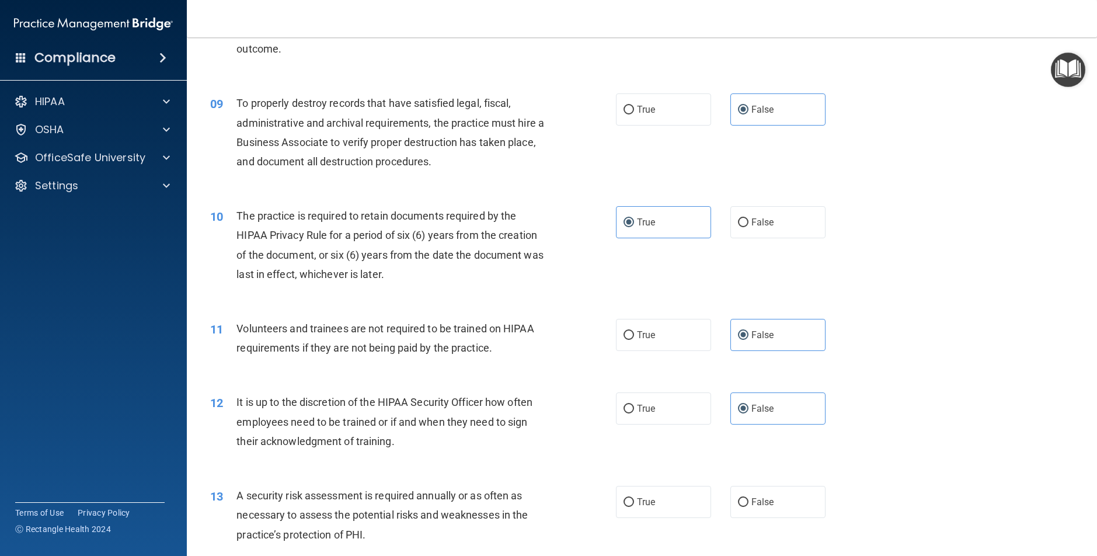
click at [666, 495] on label "True" at bounding box center [663, 502] width 95 height 32
click at [634, 498] on input "True" at bounding box center [629, 502] width 11 height 9
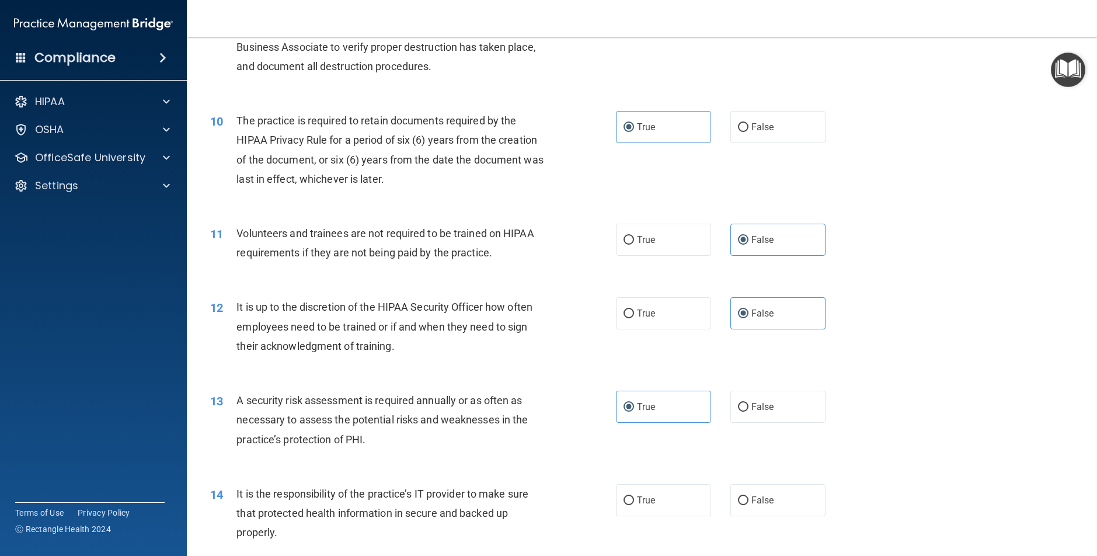
scroll to position [901, 0]
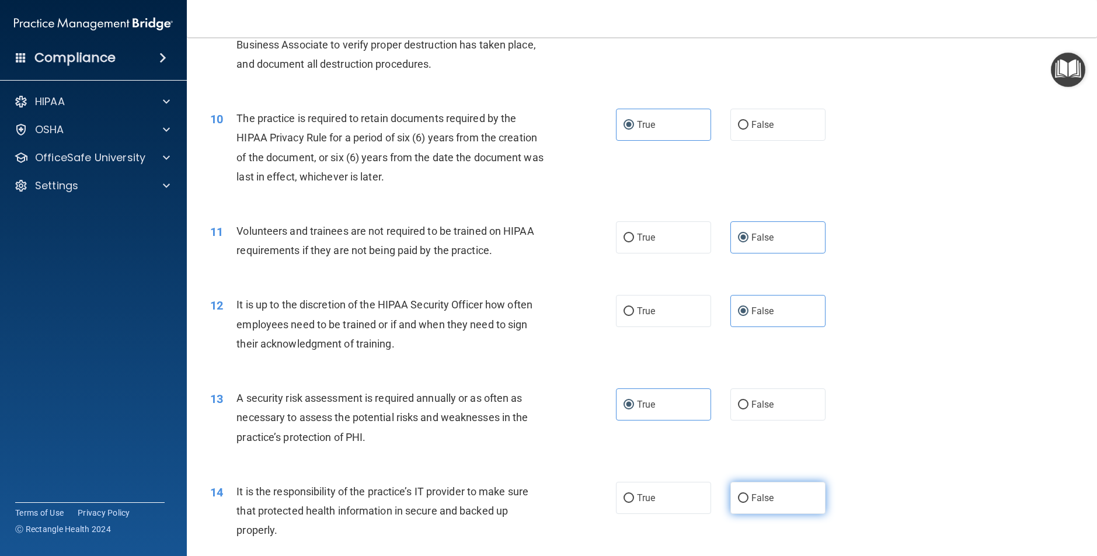
click at [759, 488] on label "False" at bounding box center [778, 498] width 95 height 32
click at [749, 494] on input "False" at bounding box center [743, 498] width 11 height 9
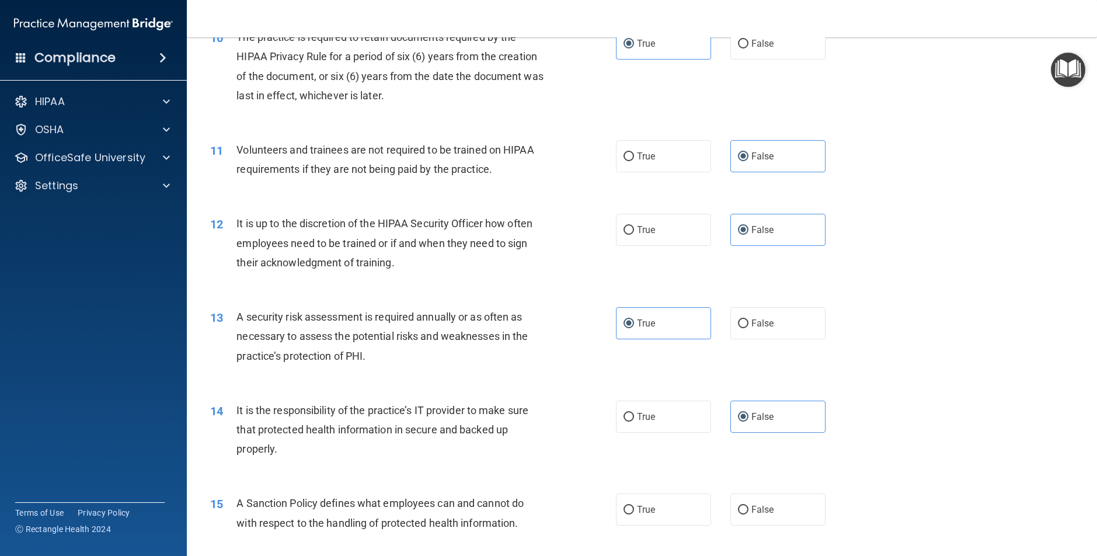
scroll to position [978, 0]
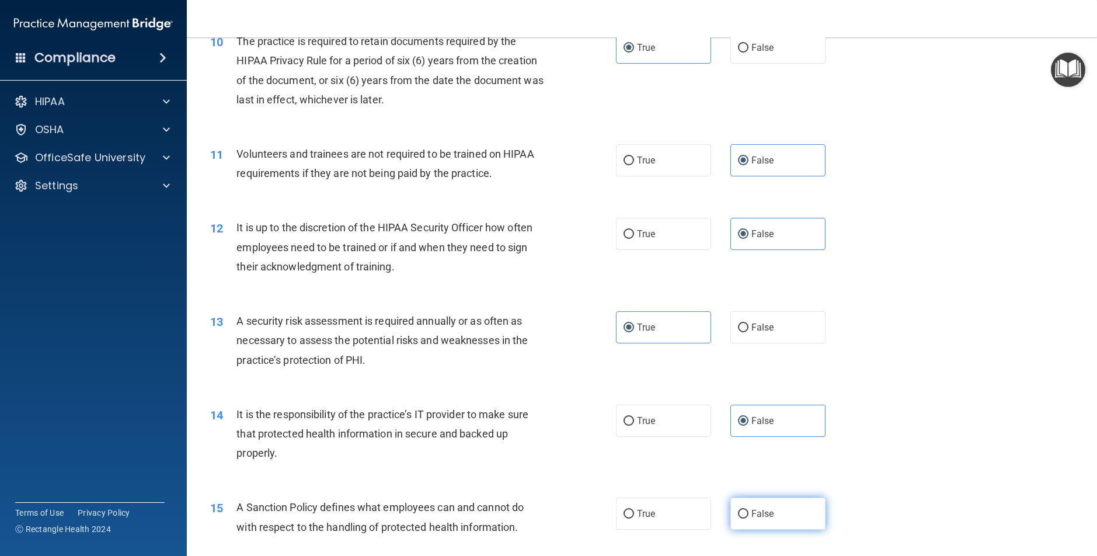
click at [763, 506] on label "False" at bounding box center [778, 514] width 95 height 32
click at [749, 510] on input "False" at bounding box center [743, 514] width 11 height 9
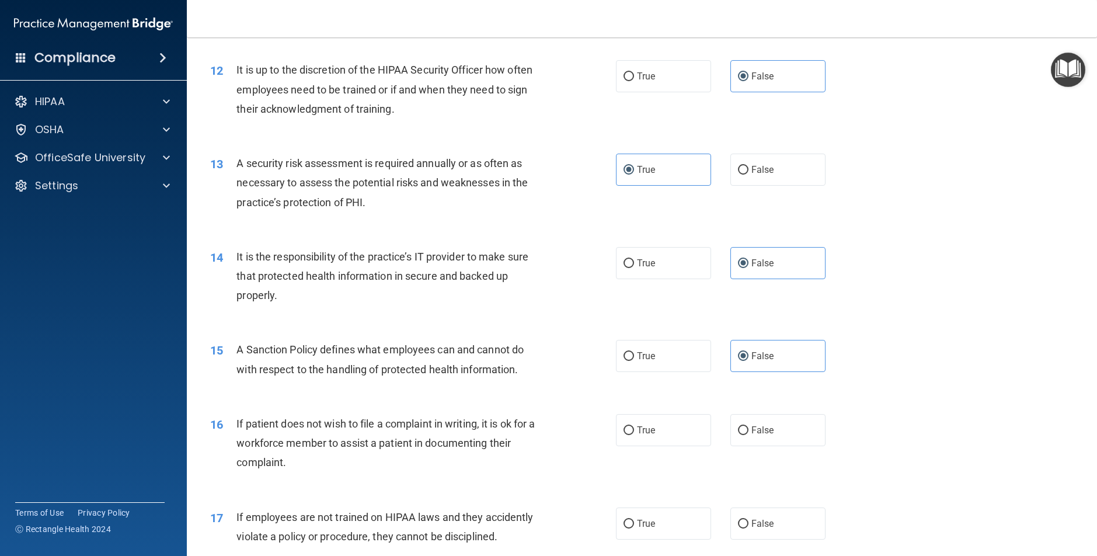
scroll to position [1139, 0]
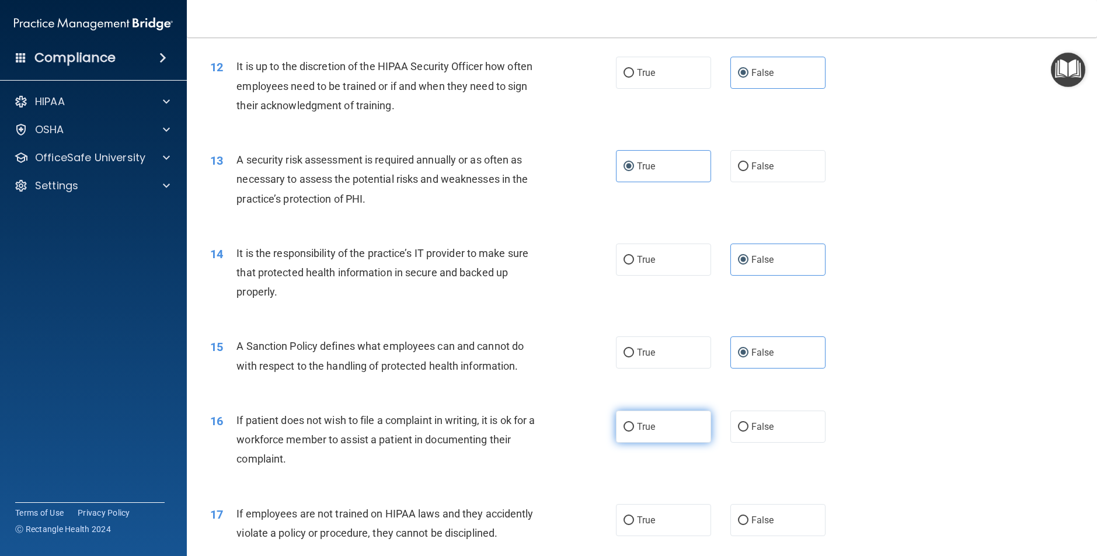
click at [662, 427] on label "True" at bounding box center [663, 427] width 95 height 32
click at [634, 427] on input "True" at bounding box center [629, 427] width 11 height 9
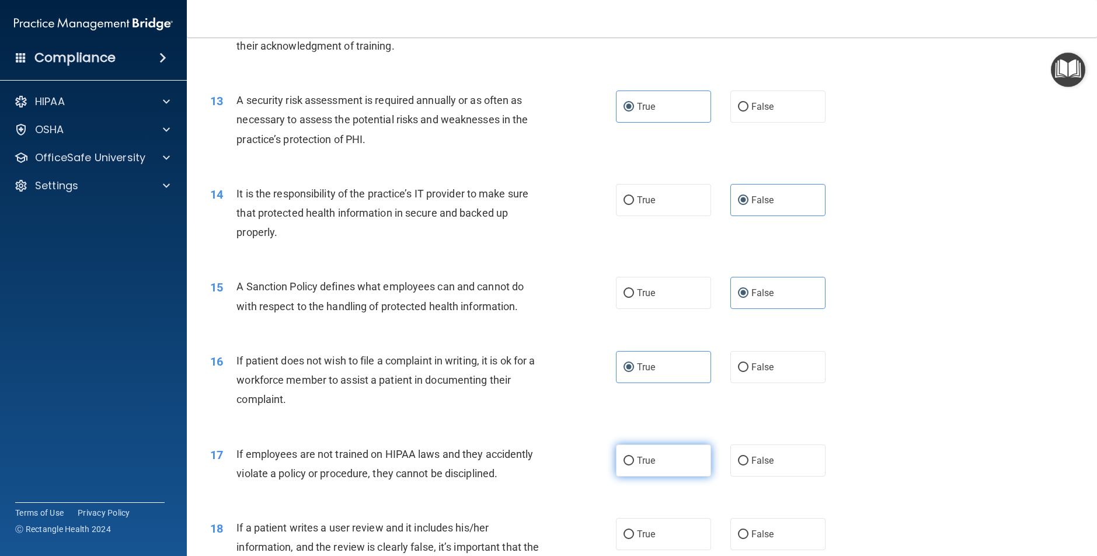
scroll to position [1206, 0]
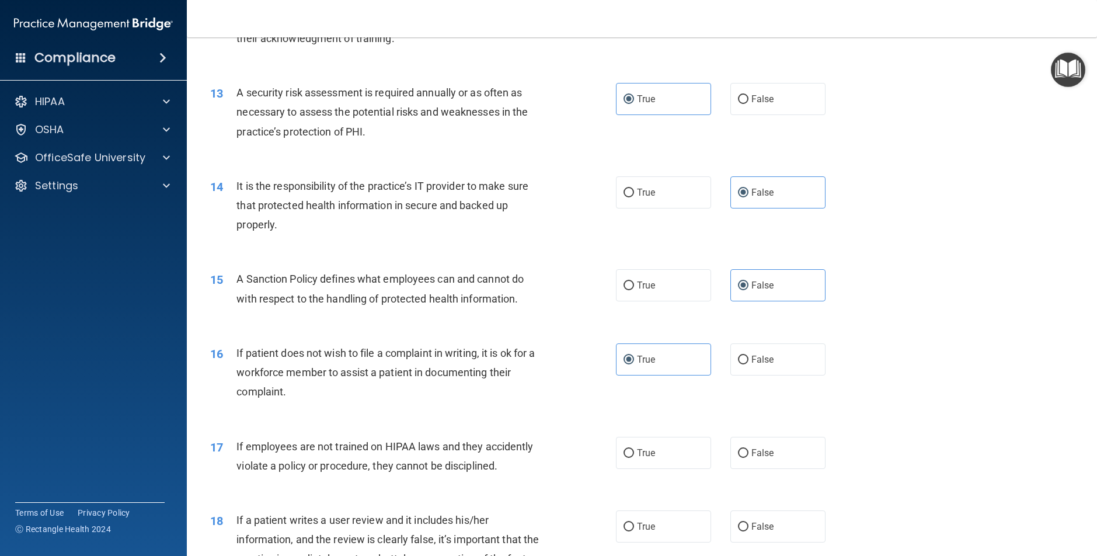
drag, startPoint x: 755, startPoint y: 461, endPoint x: 751, endPoint y: 498, distance: 37.5
click at [755, 461] on label "False" at bounding box center [778, 453] width 95 height 32
click at [749, 458] on input "False" at bounding box center [743, 453] width 11 height 9
click at [751, 521] on label "False" at bounding box center [778, 526] width 95 height 32
click at [749, 523] on input "False" at bounding box center [743, 527] width 11 height 9
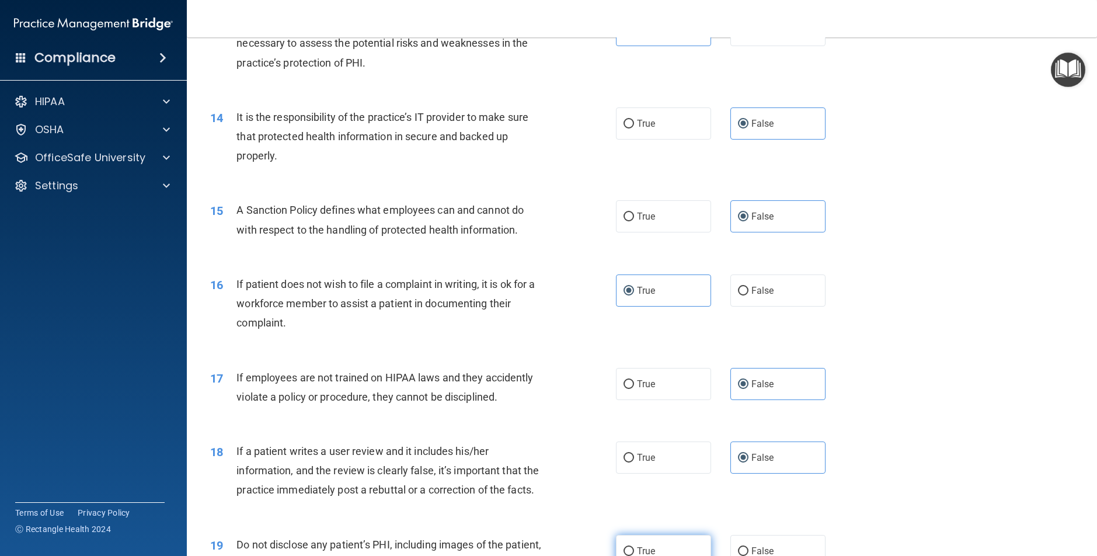
drag, startPoint x: 661, startPoint y: 462, endPoint x: 668, endPoint y: 547, distance: 85.0
click at [661, 463] on label "True" at bounding box center [663, 458] width 95 height 32
click at [634, 463] on input "True" at bounding box center [629, 458] width 11 height 9
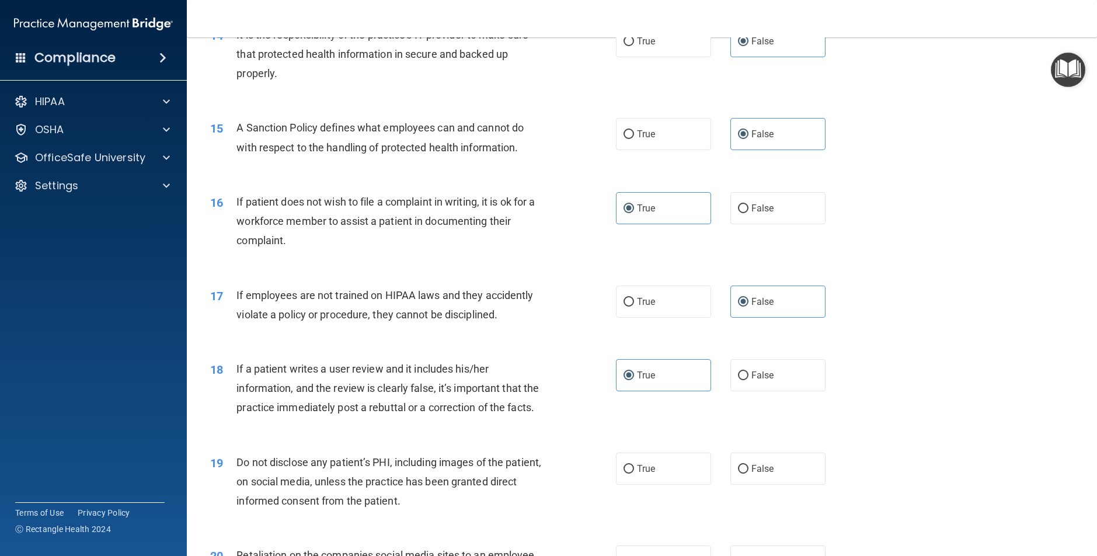
scroll to position [1357, 0]
click at [763, 483] on label "False" at bounding box center [778, 469] width 95 height 32
click at [749, 474] on input "False" at bounding box center [743, 470] width 11 height 9
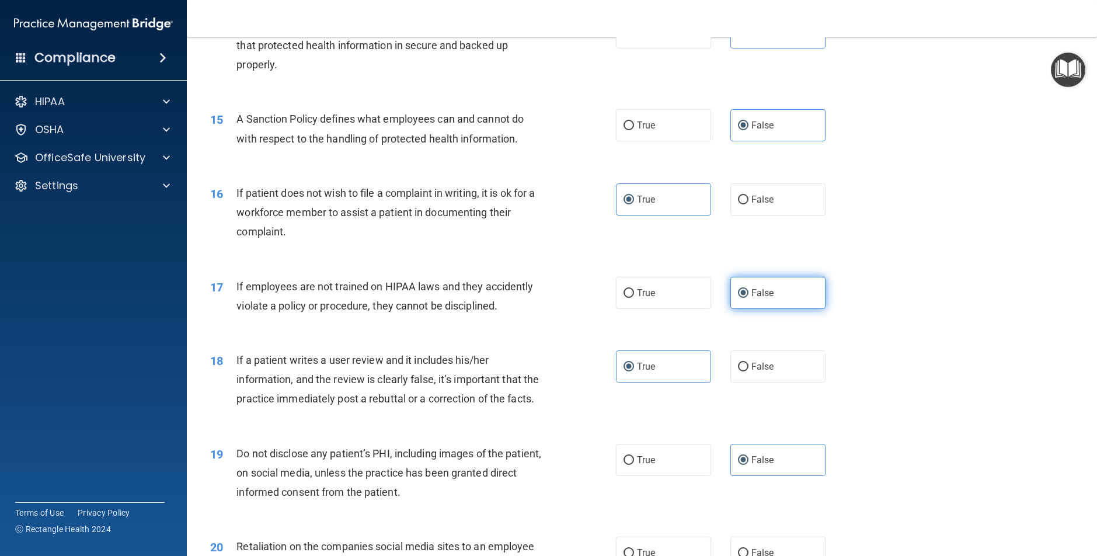
scroll to position [1364, 0]
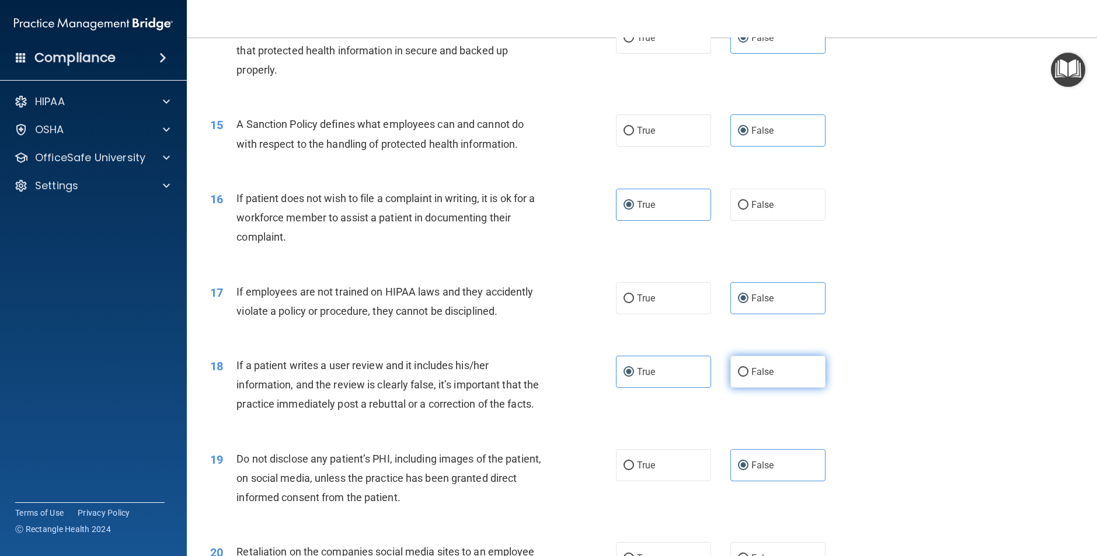
click at [774, 376] on label "False" at bounding box center [778, 372] width 95 height 32
click at [749, 376] on input "False" at bounding box center [743, 372] width 11 height 9
click at [690, 467] on label "True" at bounding box center [663, 466] width 95 height 32
click at [634, 467] on input "True" at bounding box center [629, 467] width 11 height 9
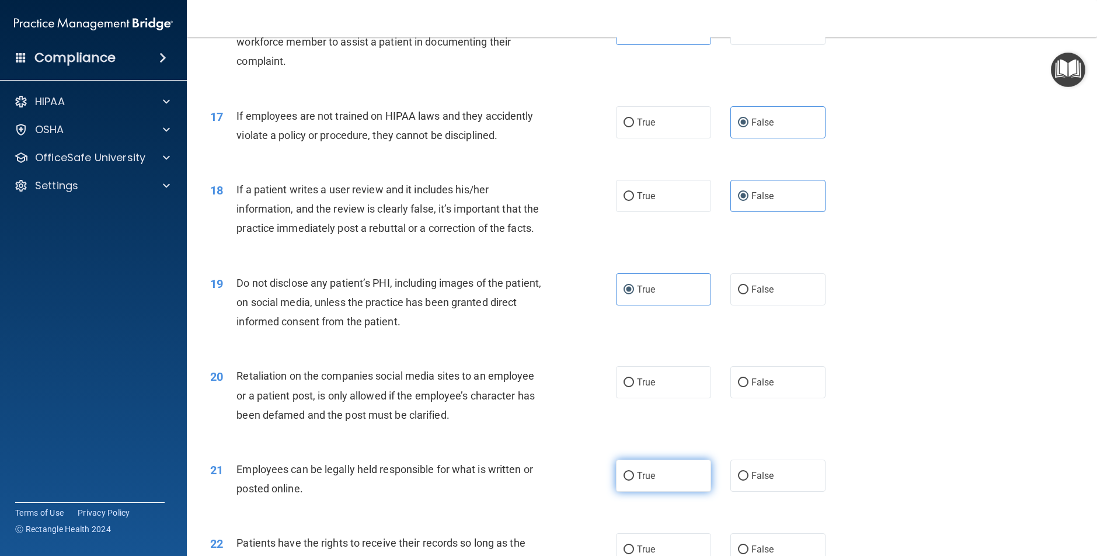
scroll to position [1540, 0]
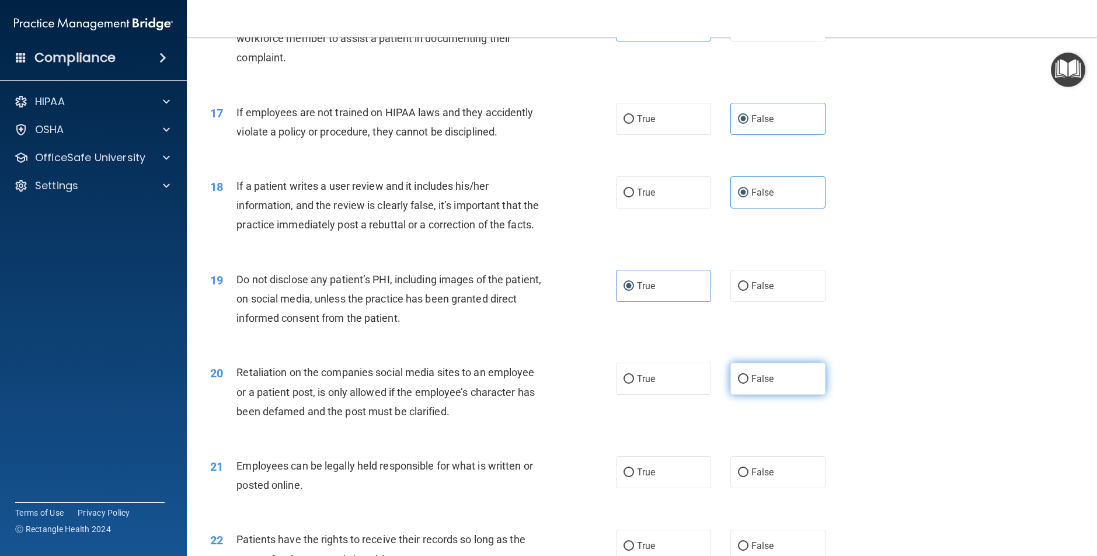
click at [800, 394] on div "20 Retaliation on the companies social media sites to an employee or a patient …" at bounding box center [642, 394] width 881 height 93
click at [797, 384] on label "False" at bounding box center [778, 379] width 95 height 32
click at [749, 384] on input "False" at bounding box center [743, 379] width 11 height 9
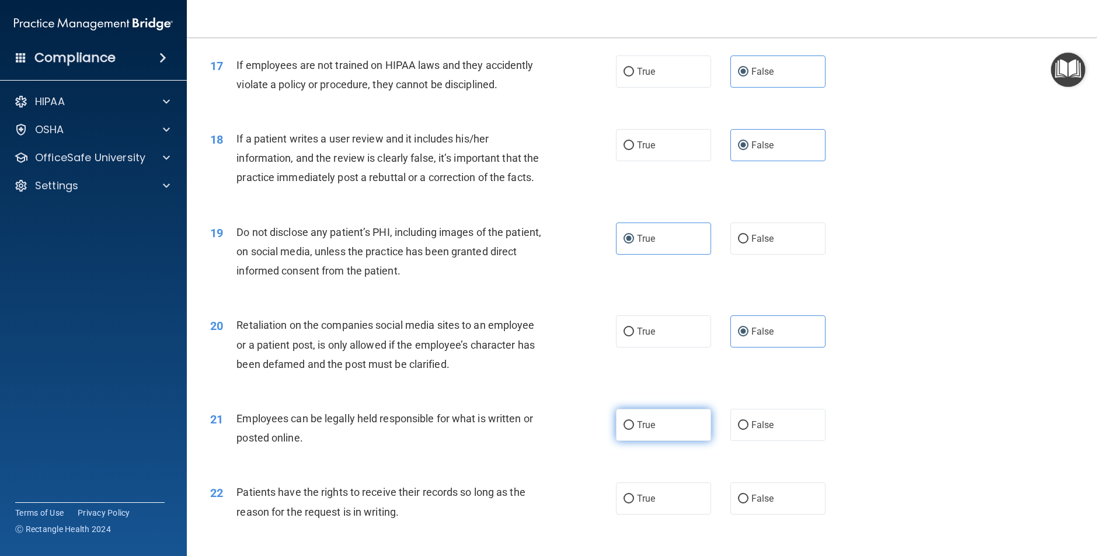
scroll to position [1593, 0]
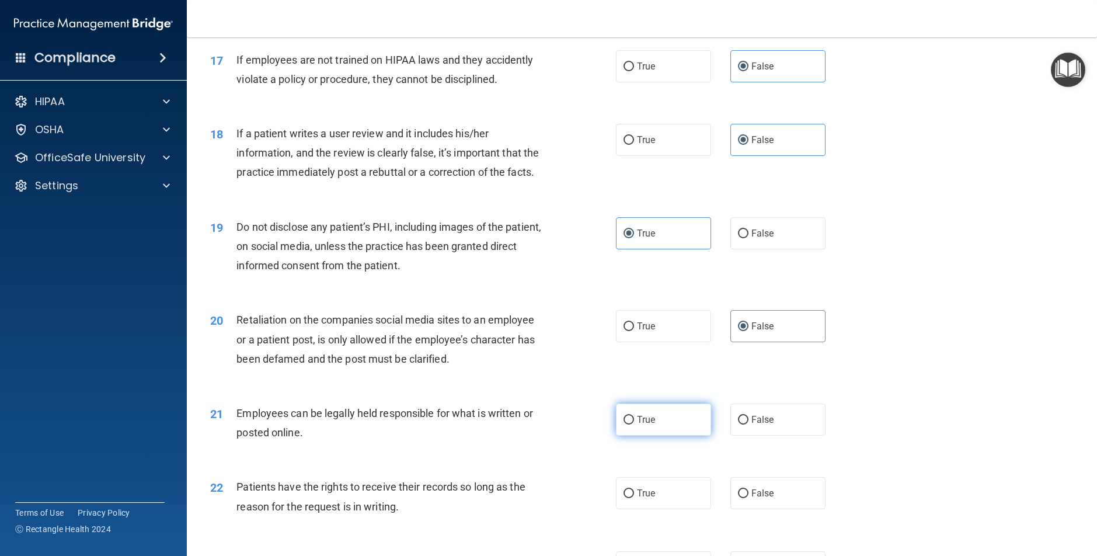
click at [689, 419] on label "True" at bounding box center [663, 420] width 95 height 32
click at [634, 419] on input "True" at bounding box center [629, 420] width 11 height 9
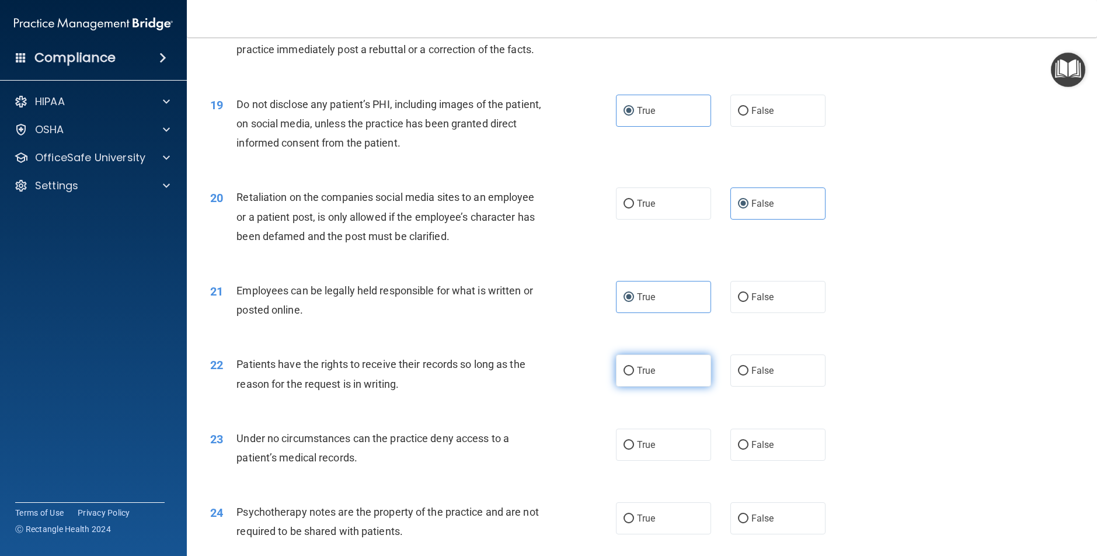
scroll to position [1720, 0]
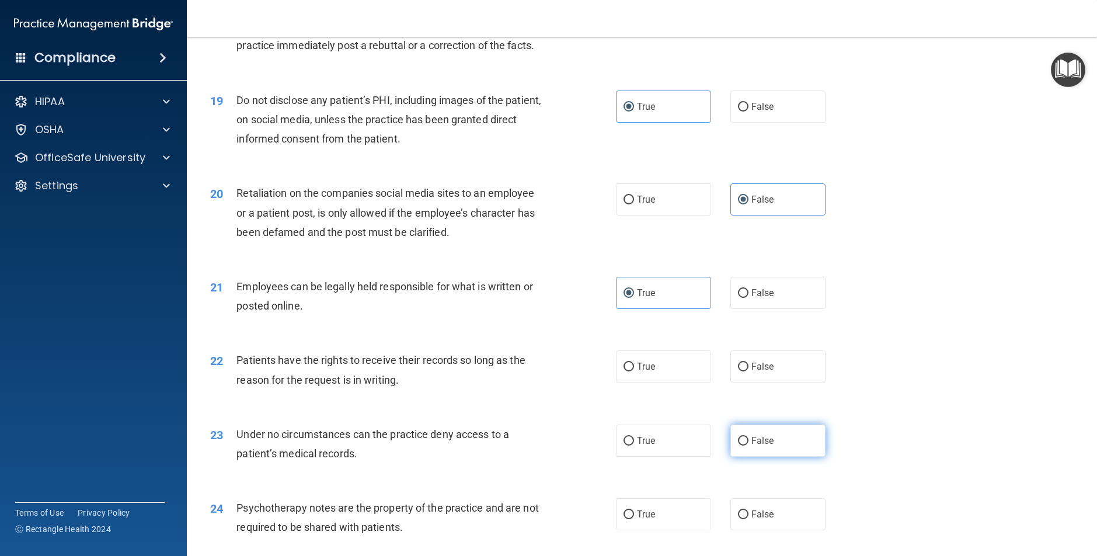
click at [786, 444] on label "False" at bounding box center [778, 441] width 95 height 32
click at [749, 444] on input "False" at bounding box center [743, 441] width 11 height 9
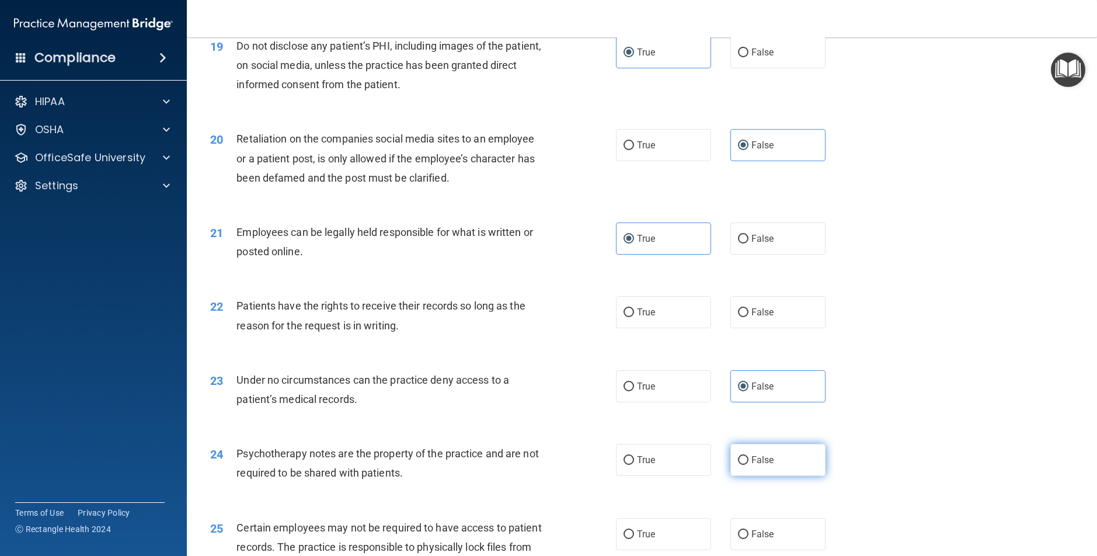
scroll to position [1777, 0]
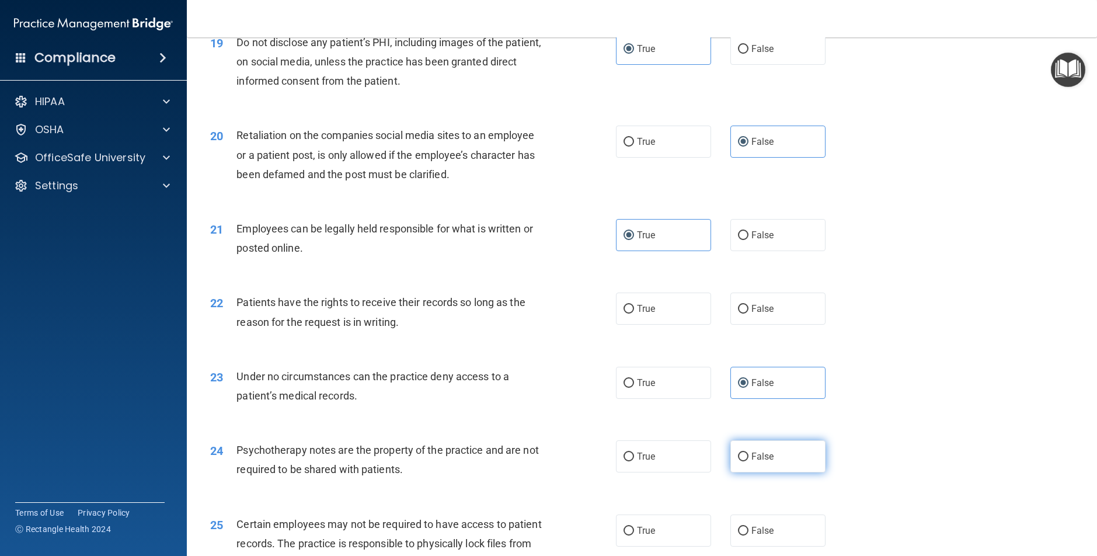
click at [777, 461] on label "False" at bounding box center [778, 456] width 95 height 32
click at [749, 461] on input "False" at bounding box center [743, 457] width 11 height 9
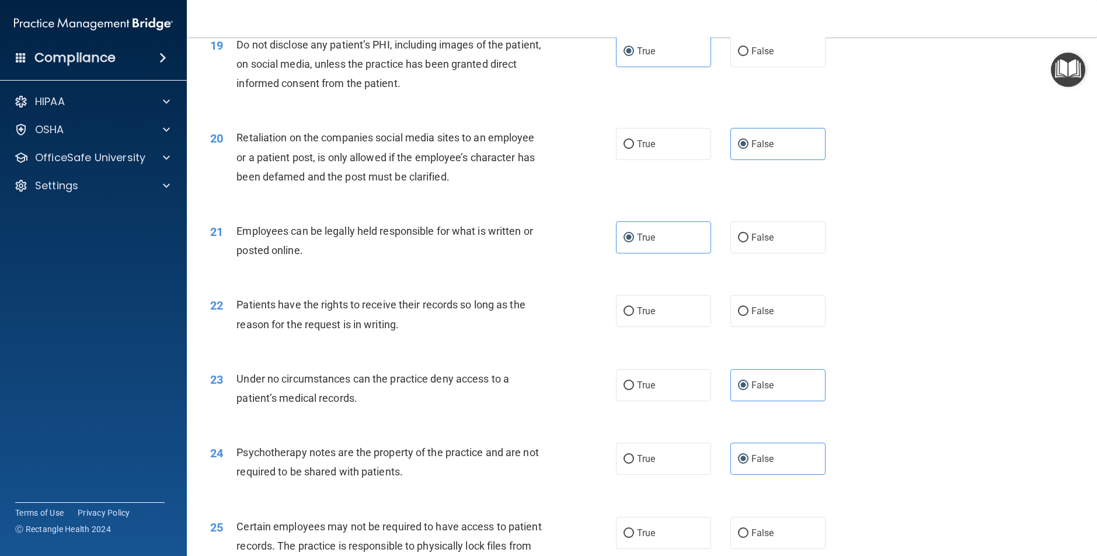
scroll to position [1774, 0]
drag, startPoint x: 773, startPoint y: 315, endPoint x: 773, endPoint y: 336, distance: 21.0
click at [773, 314] on span "False" at bounding box center [763, 311] width 23 height 11
click at [749, 314] on input "False" at bounding box center [743, 312] width 11 height 9
click at [683, 455] on label "True" at bounding box center [663, 459] width 95 height 32
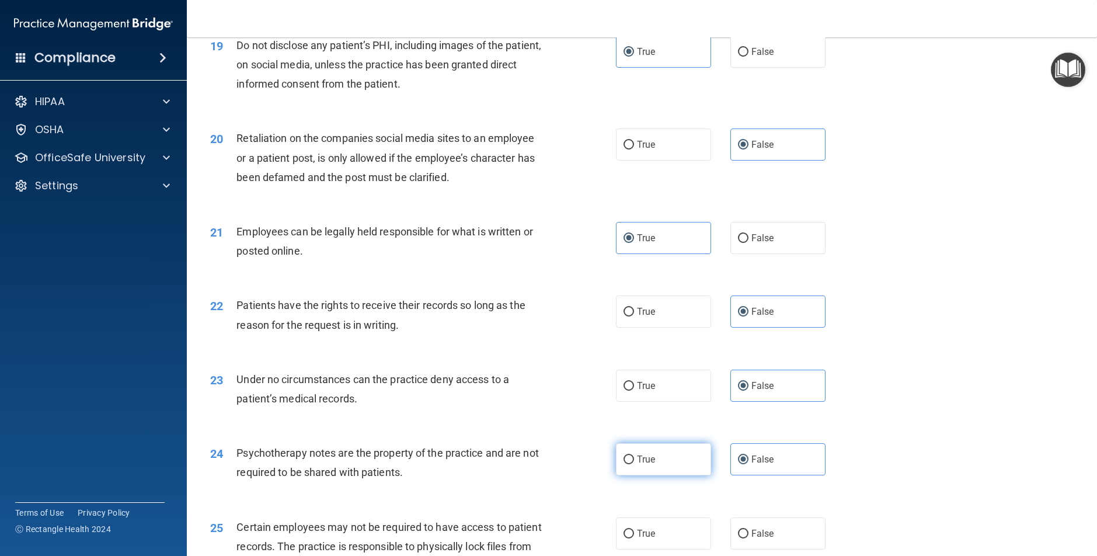
click at [634, 456] on input "True" at bounding box center [629, 460] width 11 height 9
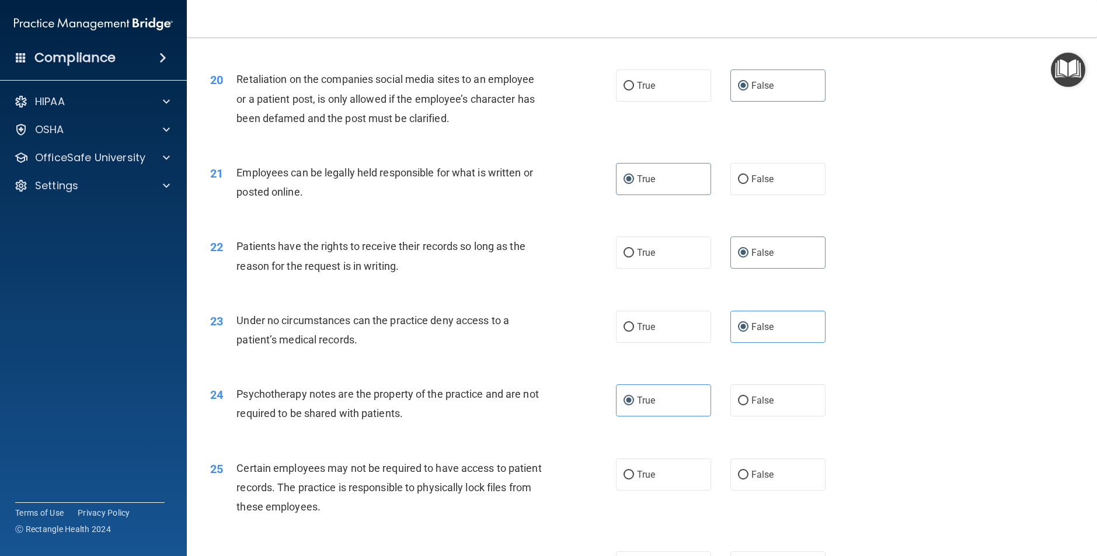
scroll to position [1835, 0]
click at [683, 482] on label "True" at bounding box center [663, 473] width 95 height 32
click at [634, 478] on input "True" at bounding box center [629, 474] width 11 height 9
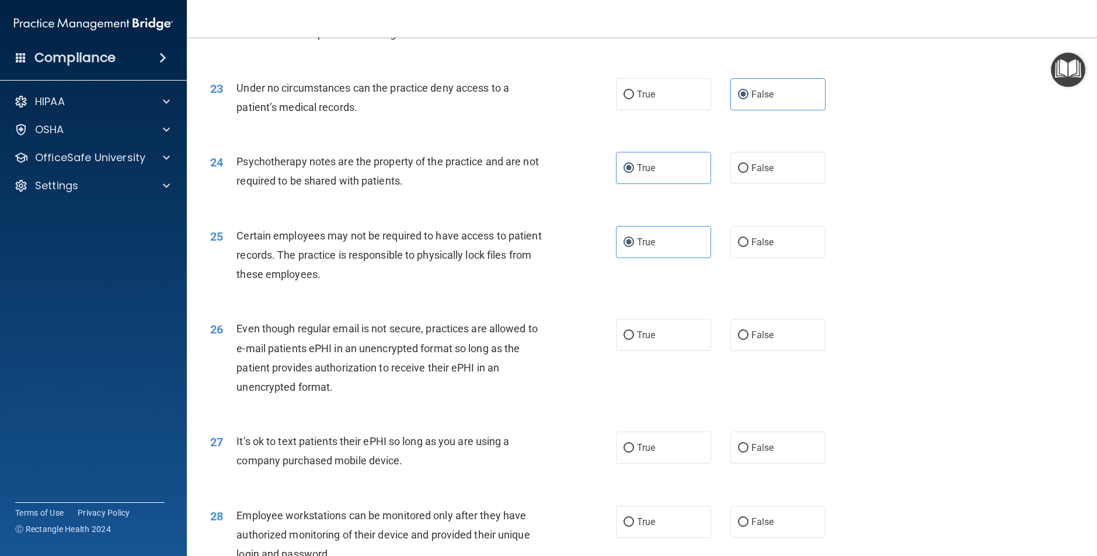
scroll to position [2078, 0]
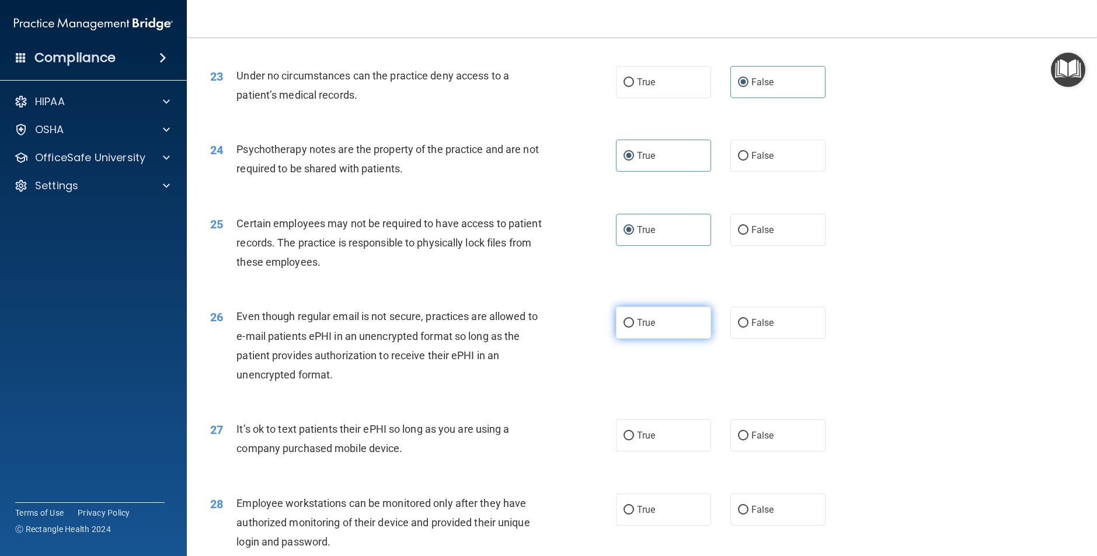
click at [647, 329] on label "True" at bounding box center [663, 323] width 95 height 32
click at [634, 328] on input "True" at bounding box center [629, 323] width 11 height 9
click at [763, 437] on span "False" at bounding box center [763, 435] width 23 height 11
click at [749, 437] on input "False" at bounding box center [743, 436] width 11 height 9
drag, startPoint x: 762, startPoint y: 510, endPoint x: 737, endPoint y: 505, distance: 25.8
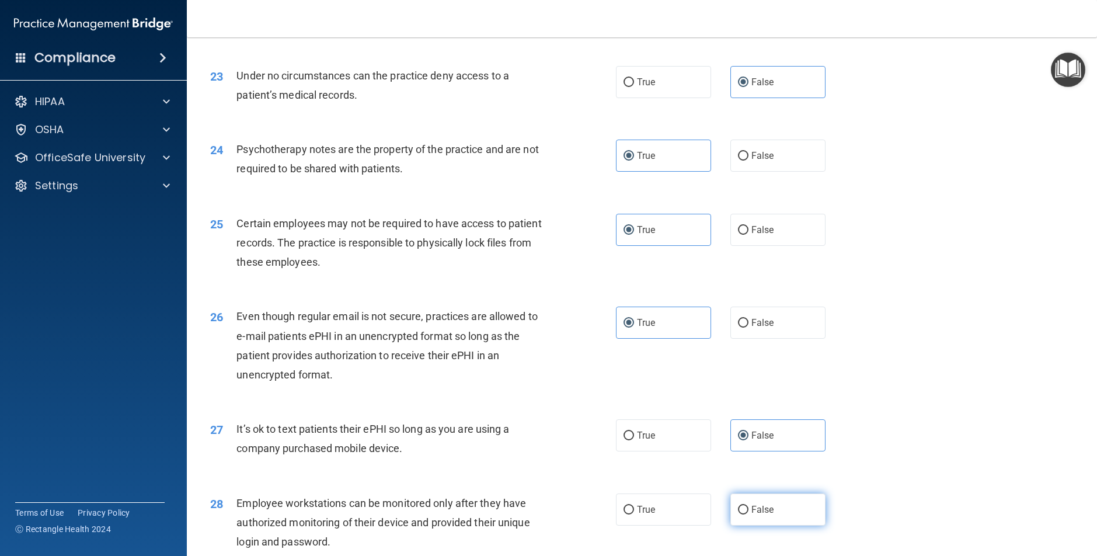
click at [762, 510] on span "False" at bounding box center [763, 509] width 23 height 11
click at [749, 510] on input "False" at bounding box center [743, 510] width 11 height 9
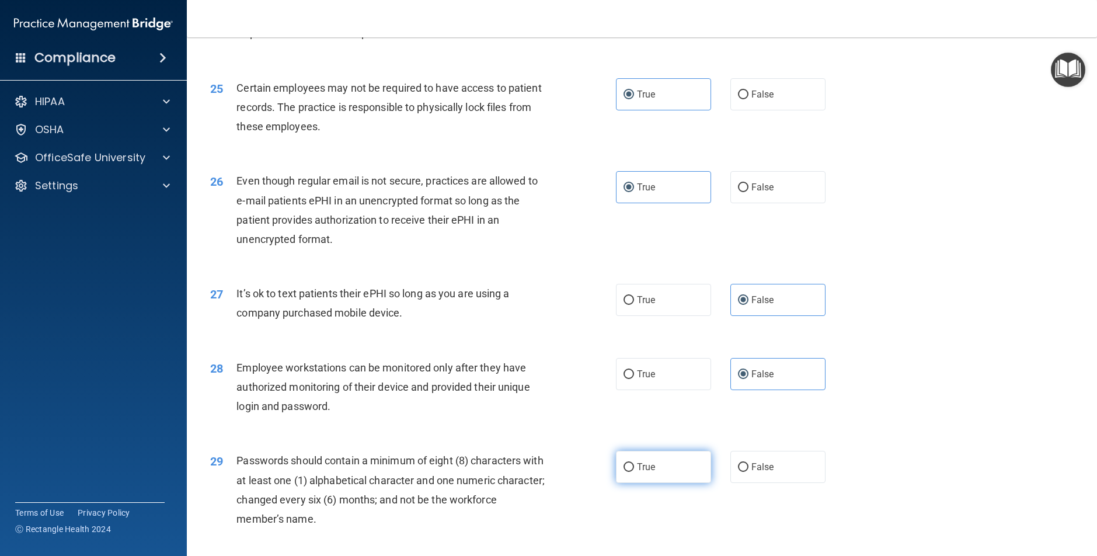
click at [666, 480] on label "True" at bounding box center [663, 467] width 95 height 32
click at [634, 472] on input "True" at bounding box center [629, 467] width 11 height 9
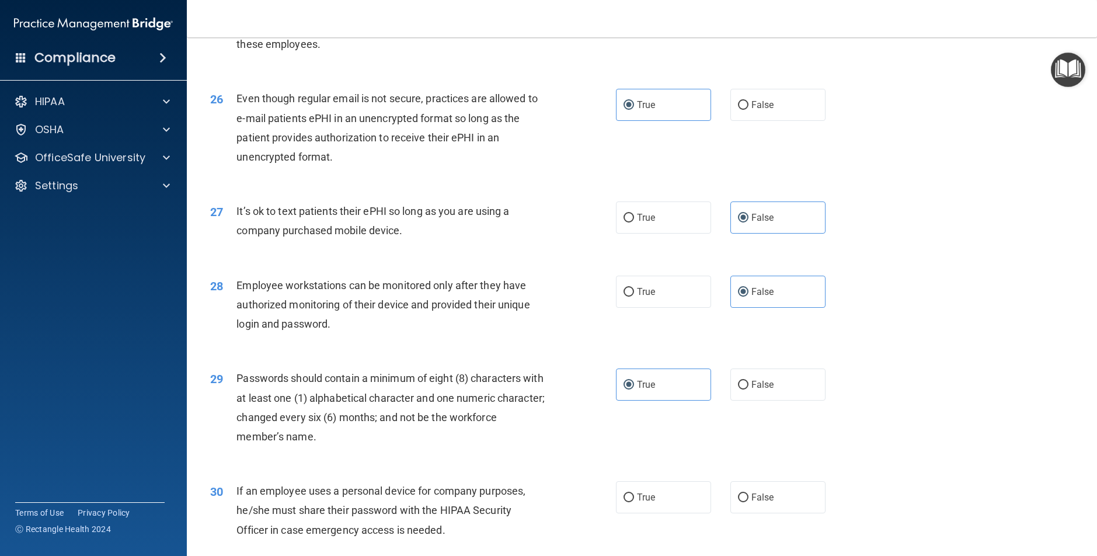
scroll to position [2377, 0]
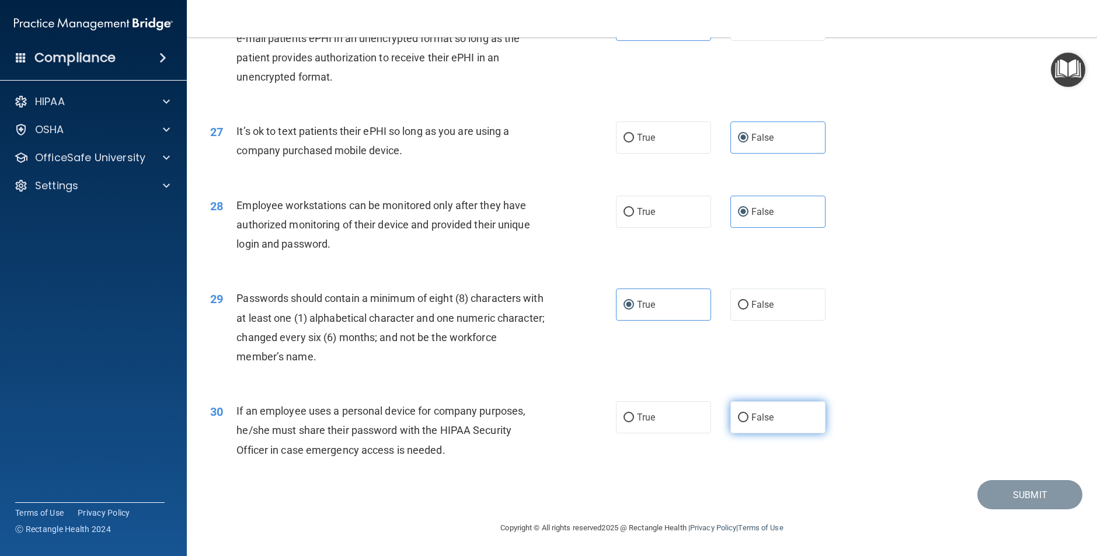
click at [766, 418] on span "False" at bounding box center [763, 417] width 23 height 11
click at [749, 418] on input "False" at bounding box center [743, 418] width 11 height 9
click at [1015, 499] on button "Submit" at bounding box center [1030, 495] width 105 height 30
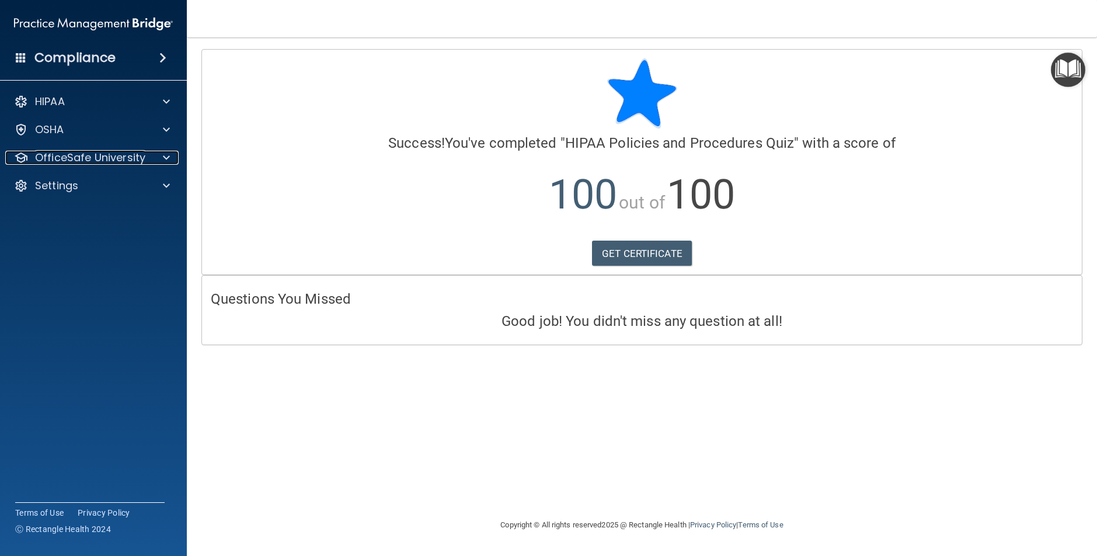
drag, startPoint x: 114, startPoint y: 158, endPoint x: 130, endPoint y: 175, distance: 24.0
click at [114, 158] on p "OfficeSafe University" at bounding box center [90, 158] width 110 height 14
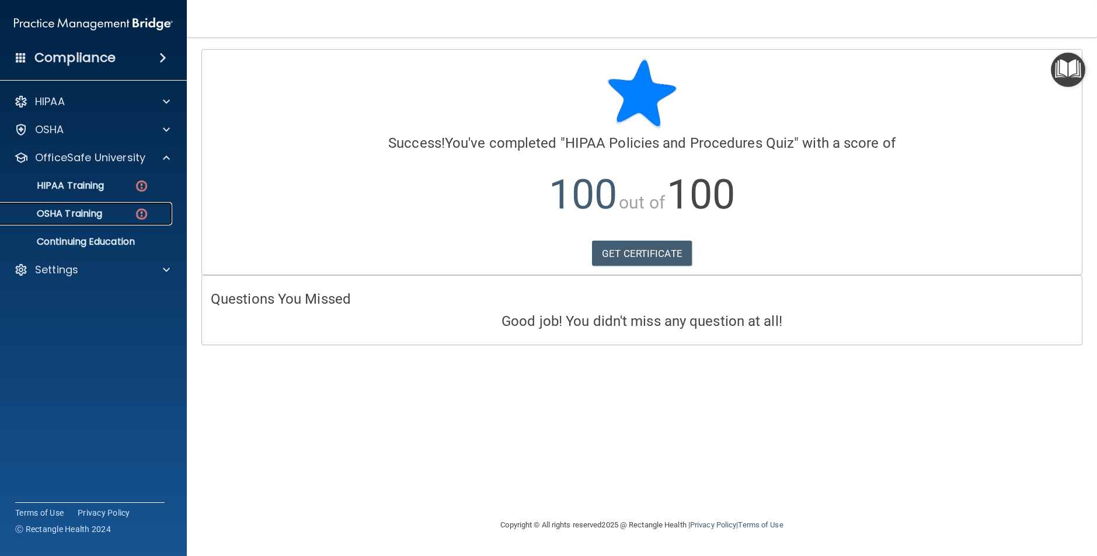
click at [96, 221] on link "OSHA Training" at bounding box center [80, 213] width 184 height 23
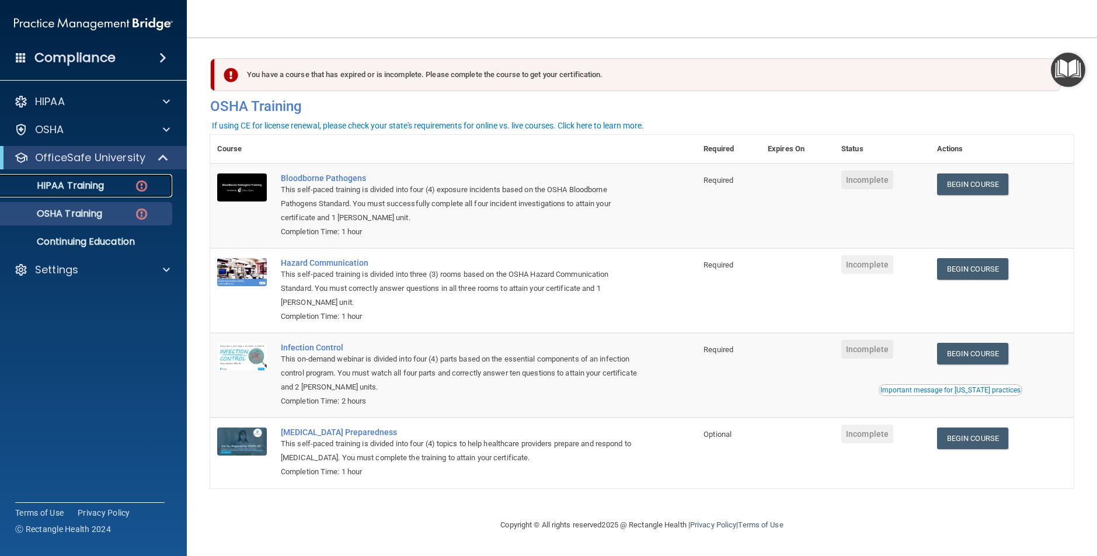
click at [90, 187] on p "HIPAA Training" at bounding box center [56, 186] width 96 height 12
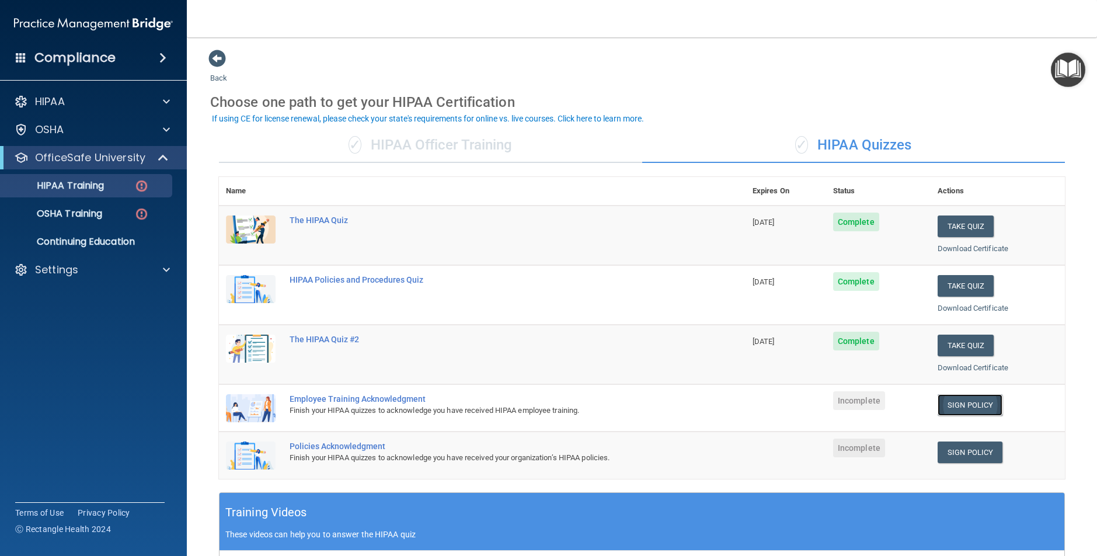
click at [978, 407] on link "Sign Policy" at bounding box center [970, 405] width 65 height 22
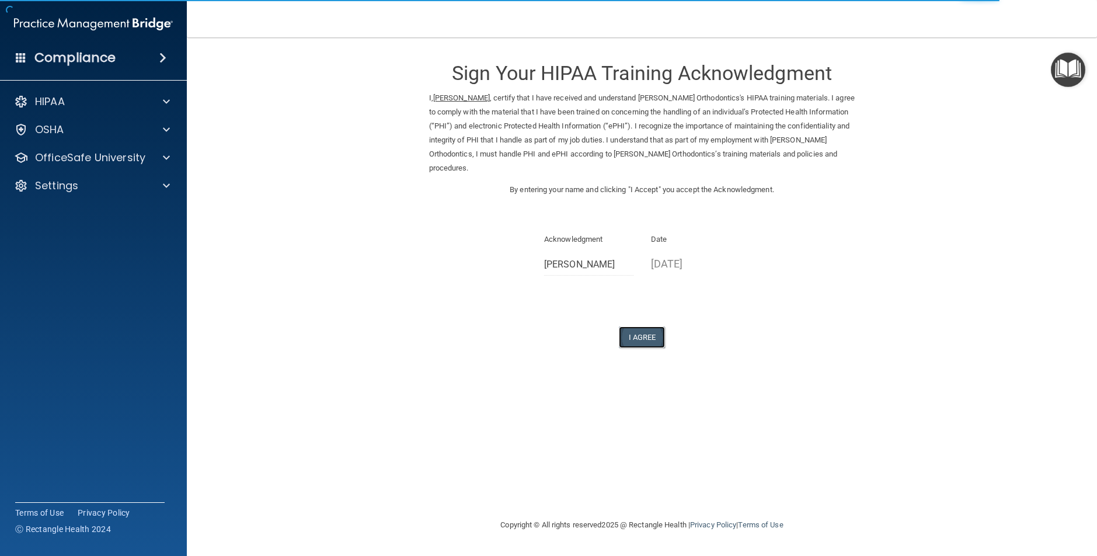
click at [630, 343] on button "I Agree" at bounding box center [642, 337] width 47 height 22
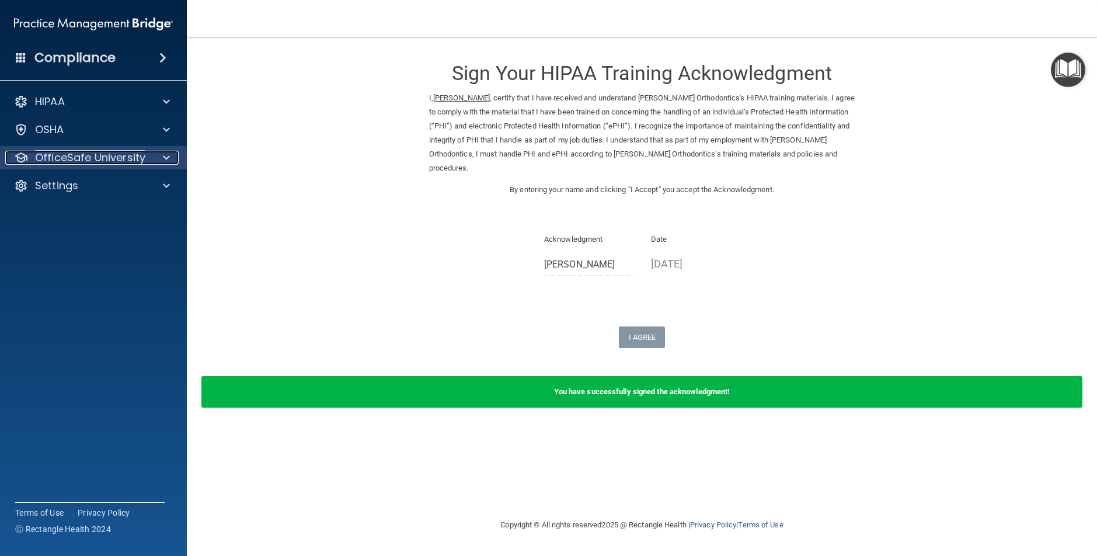
click at [148, 154] on div "OfficeSafe University" at bounding box center [77, 158] width 145 height 14
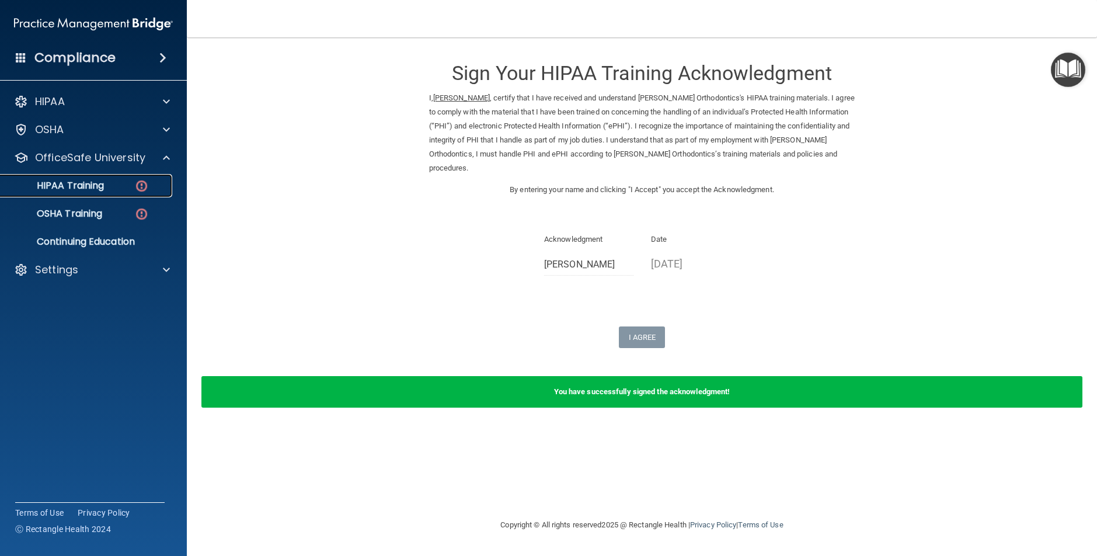
click at [98, 182] on p "HIPAA Training" at bounding box center [56, 186] width 96 height 12
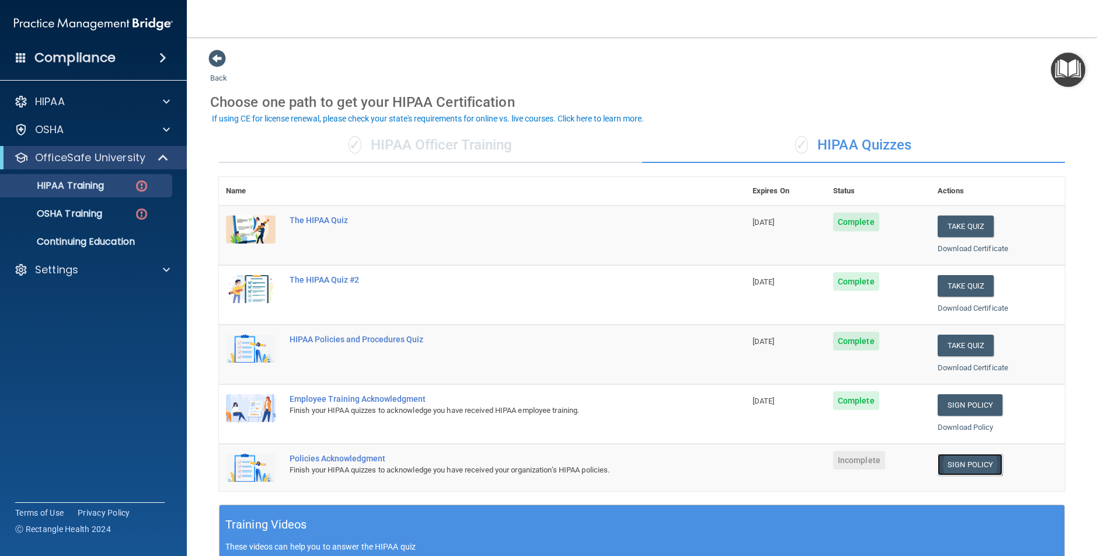
click at [977, 467] on link "Sign Policy" at bounding box center [970, 465] width 65 height 22
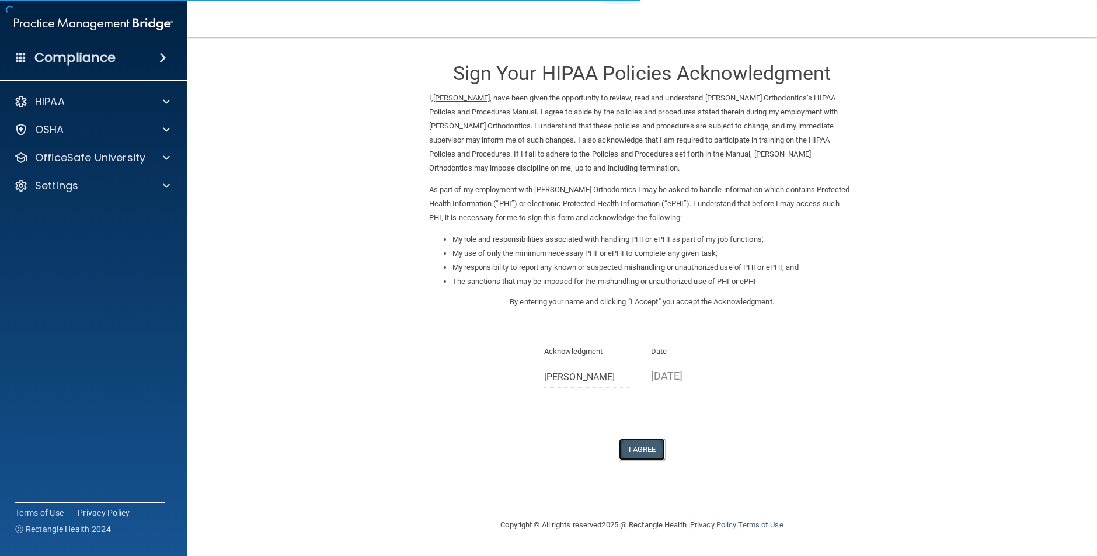
click at [631, 450] on button "I Agree" at bounding box center [642, 450] width 47 height 22
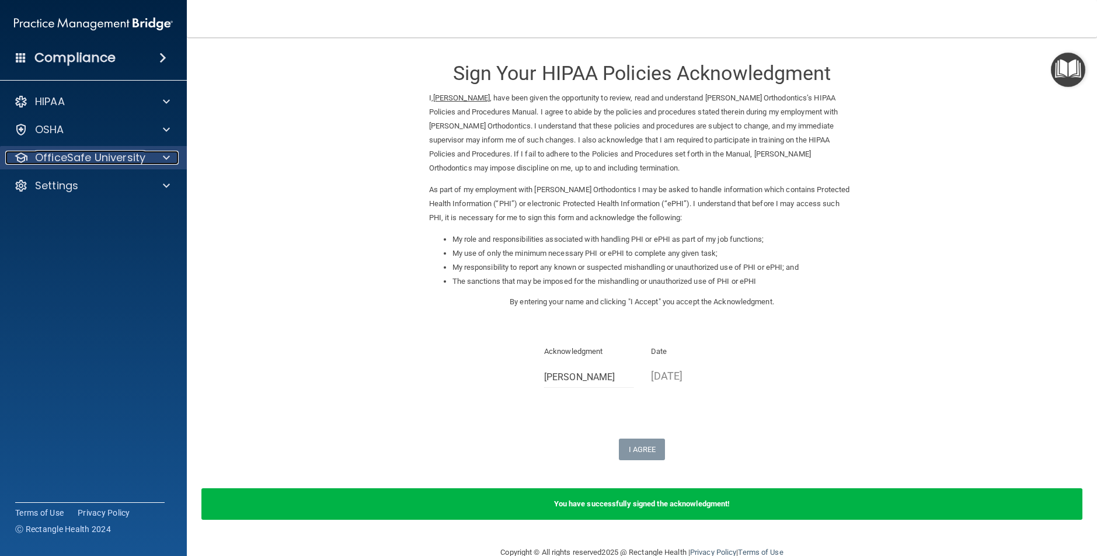
click at [160, 151] on div at bounding box center [164, 158] width 29 height 14
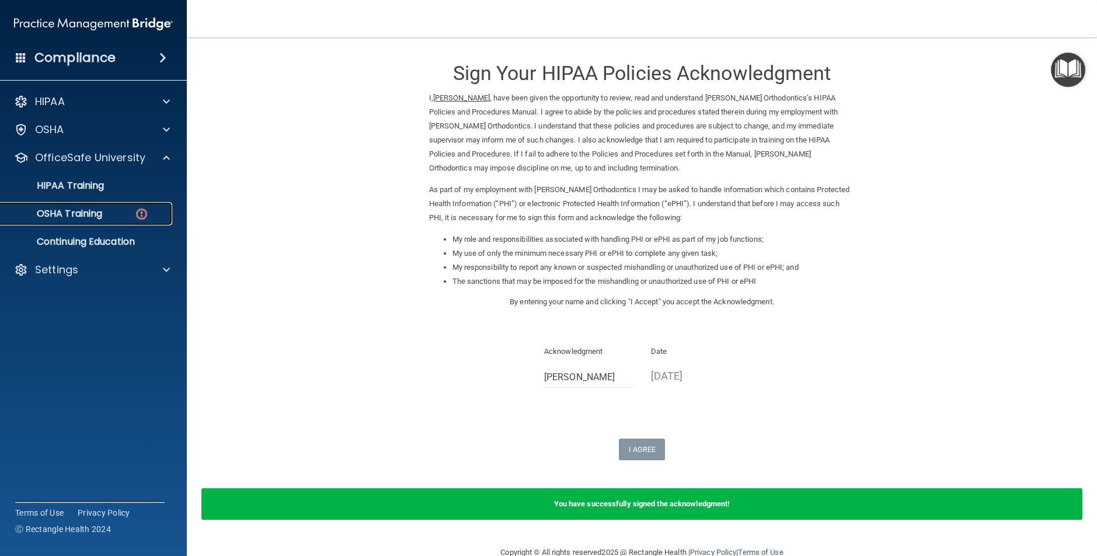
click at [78, 217] on p "OSHA Training" at bounding box center [55, 214] width 95 height 12
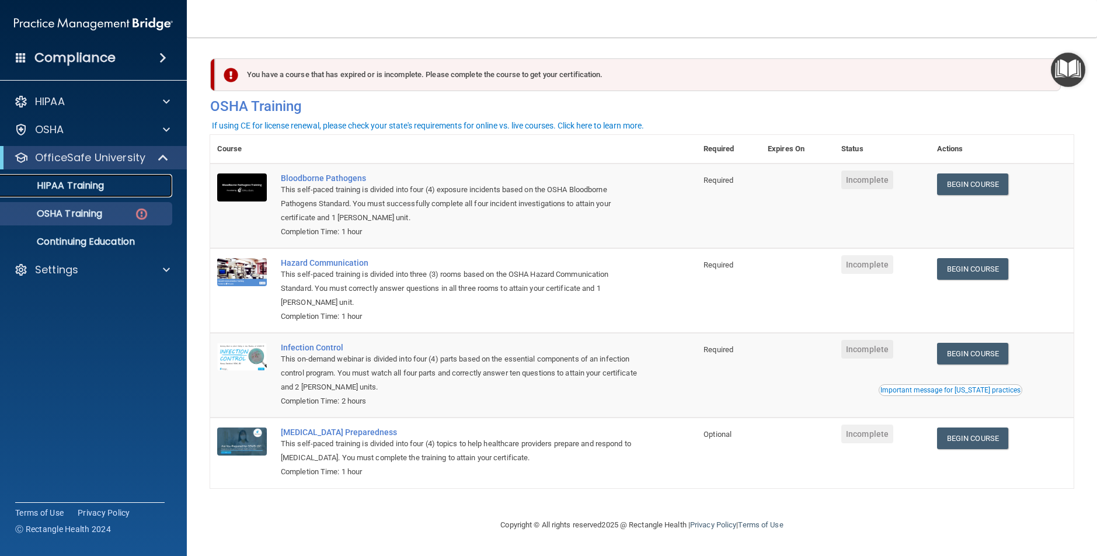
click at [82, 185] on p "HIPAA Training" at bounding box center [56, 186] width 96 height 12
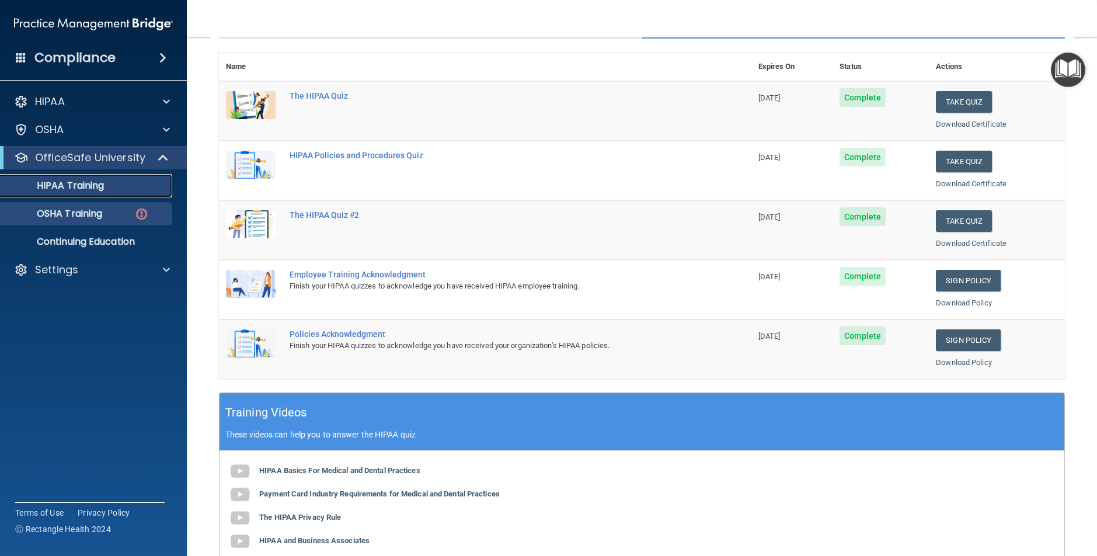
scroll to position [113, 0]
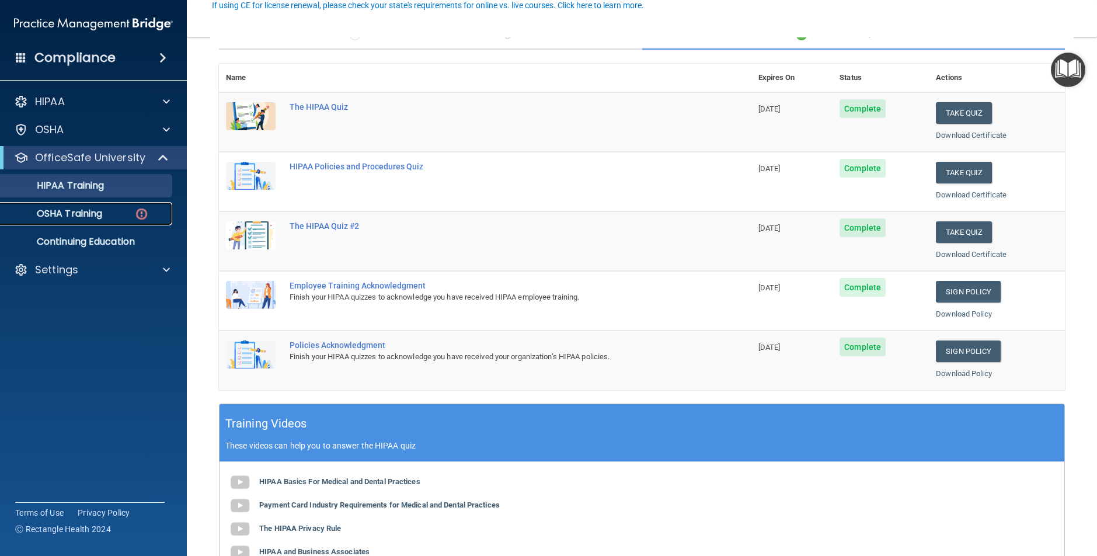
click at [54, 208] on p "OSHA Training" at bounding box center [55, 214] width 95 height 12
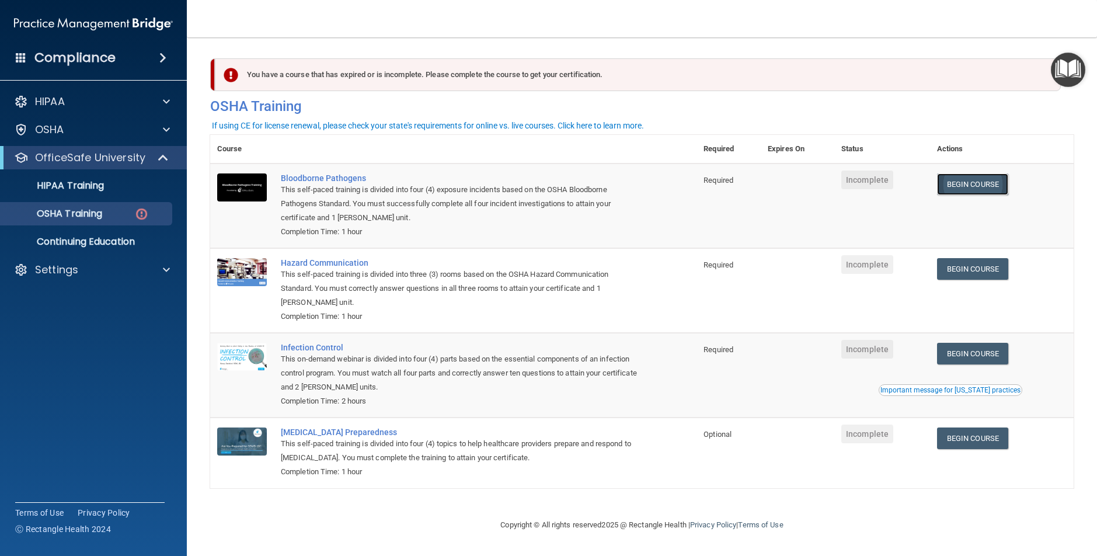
click at [972, 189] on link "Begin Course" at bounding box center [972, 184] width 71 height 22
